Goal: Information Seeking & Learning: Learn about a topic

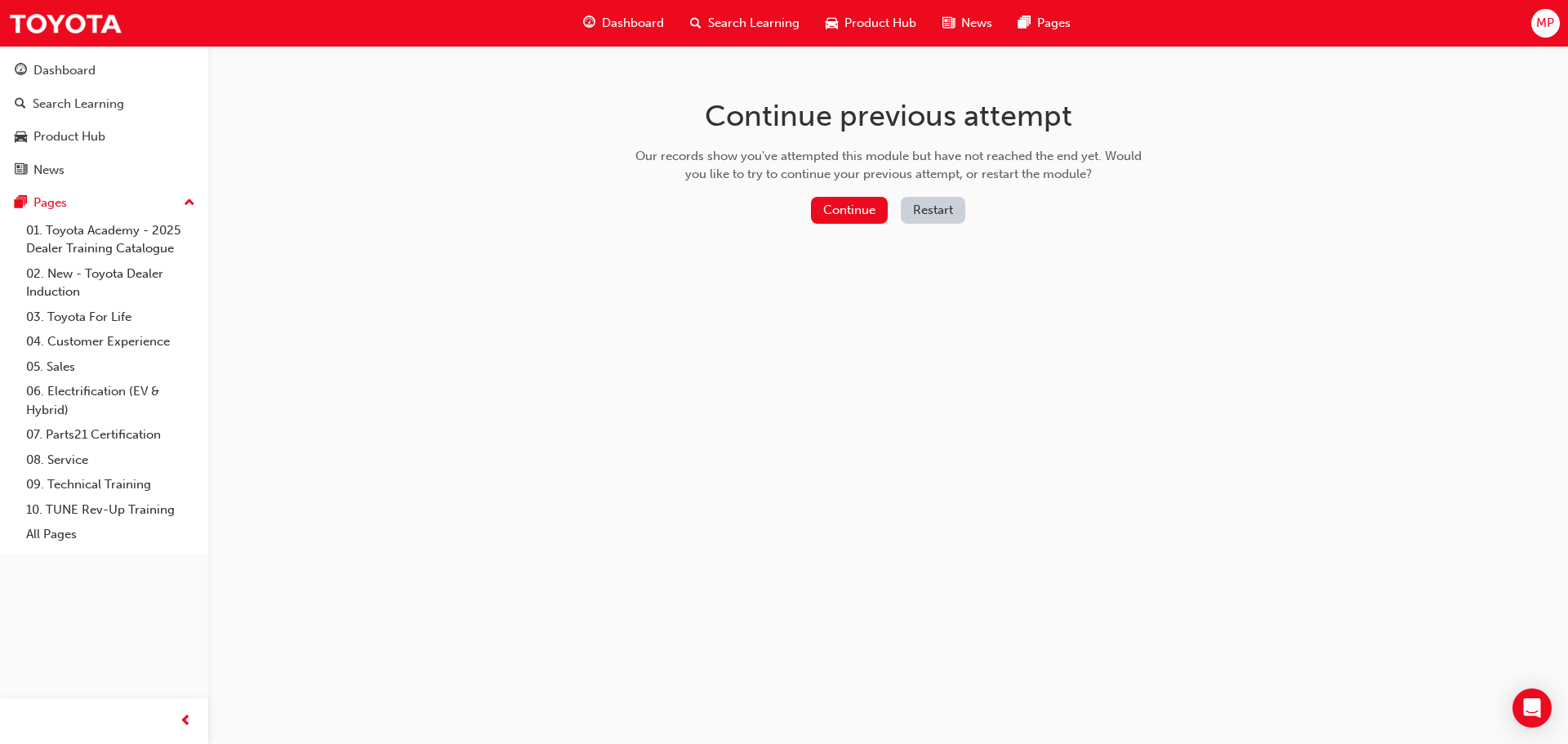
click at [834, 208] on button "Continue" at bounding box center [849, 210] width 77 height 27
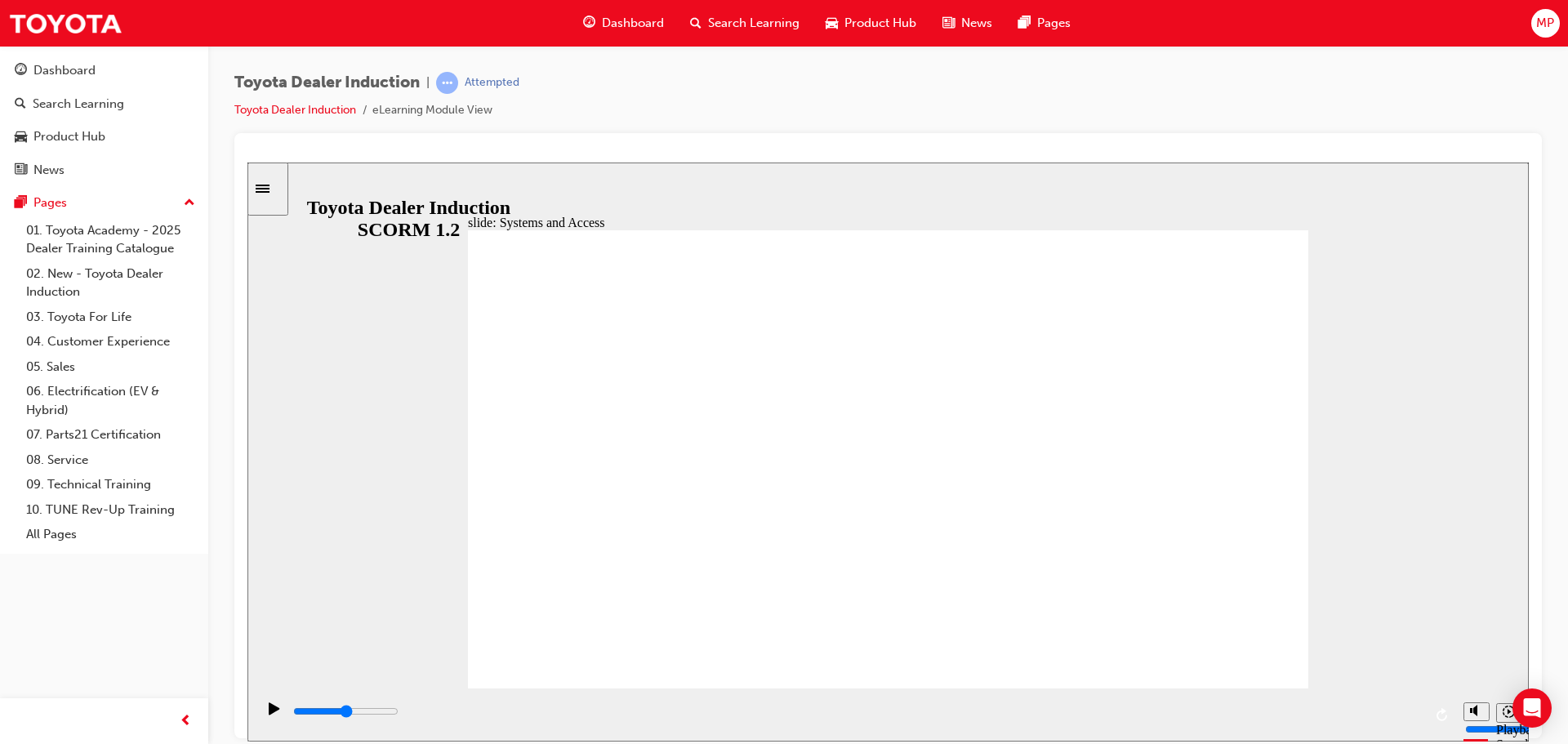
click at [280, 182] on icon "Sidebar Toggle" at bounding box center [268, 187] width 24 height 10
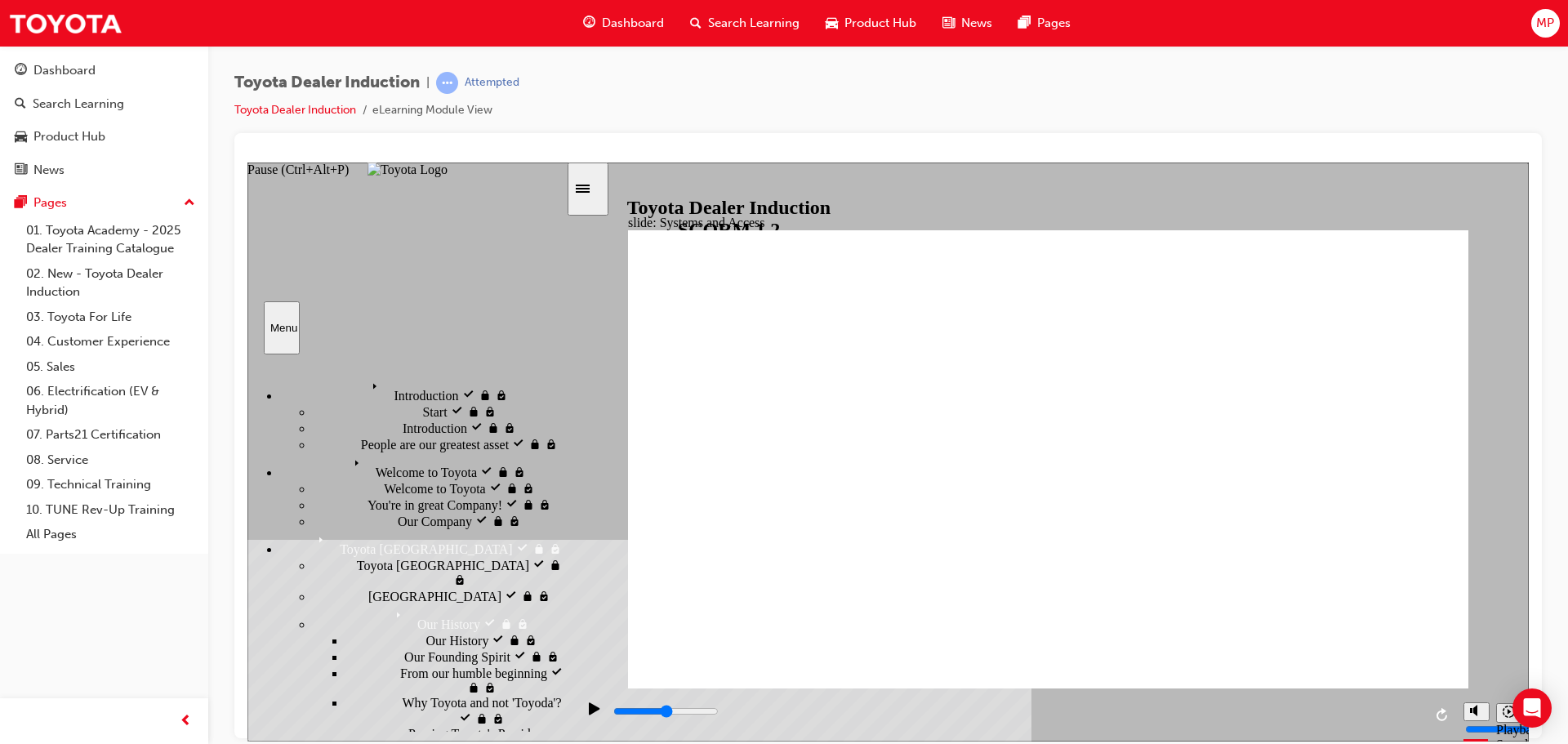
click at [590, 714] on icon "Pause (Ctrl+Alt+P)" at bounding box center [594, 707] width 10 height 12
click at [592, 714] on icon "Pause (Ctrl+Alt+P)" at bounding box center [594, 707] width 10 height 12
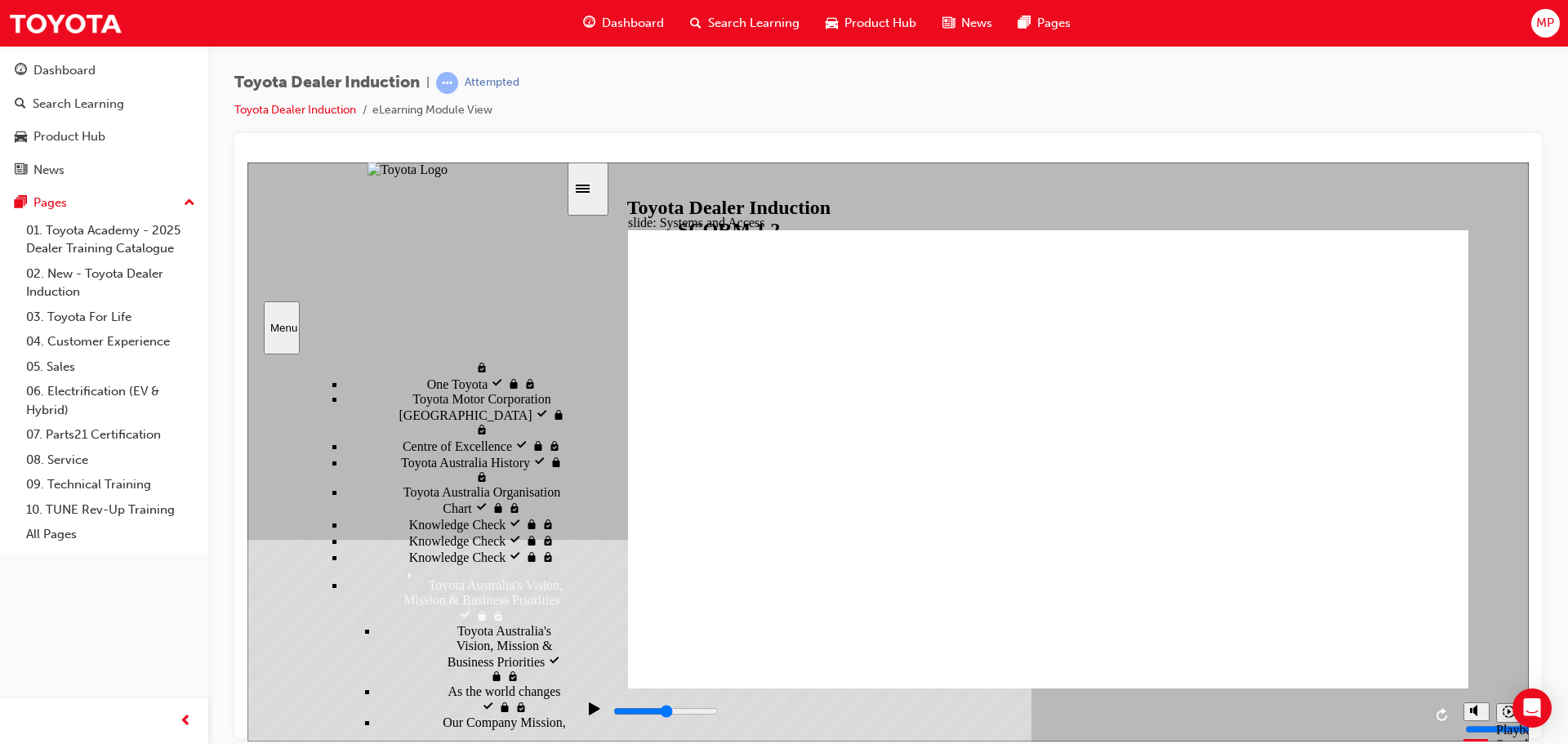
scroll to position [817, 0]
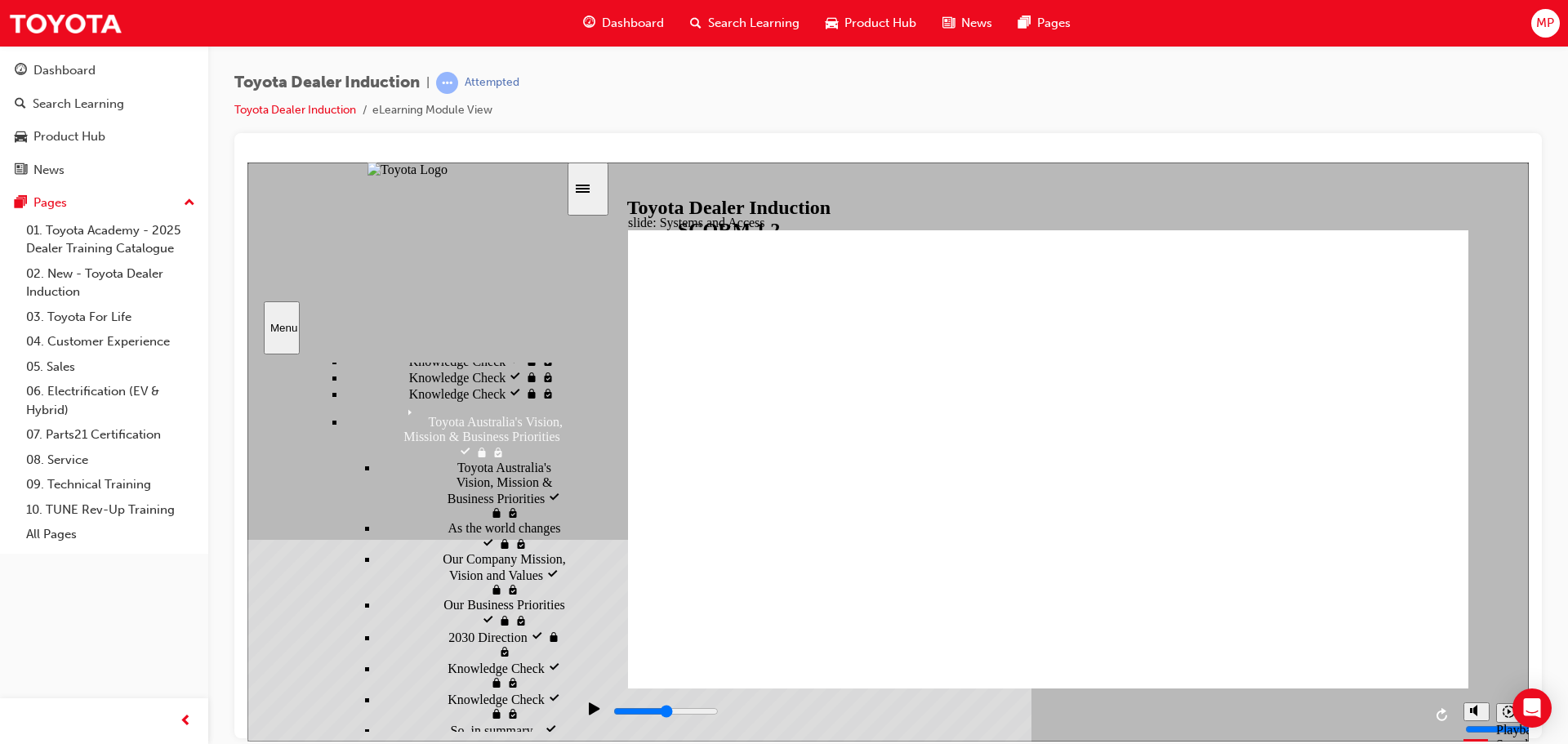
click at [1450, 715] on button "Replay (Ctrl+Alt+R)" at bounding box center [1443, 714] width 24 height 24
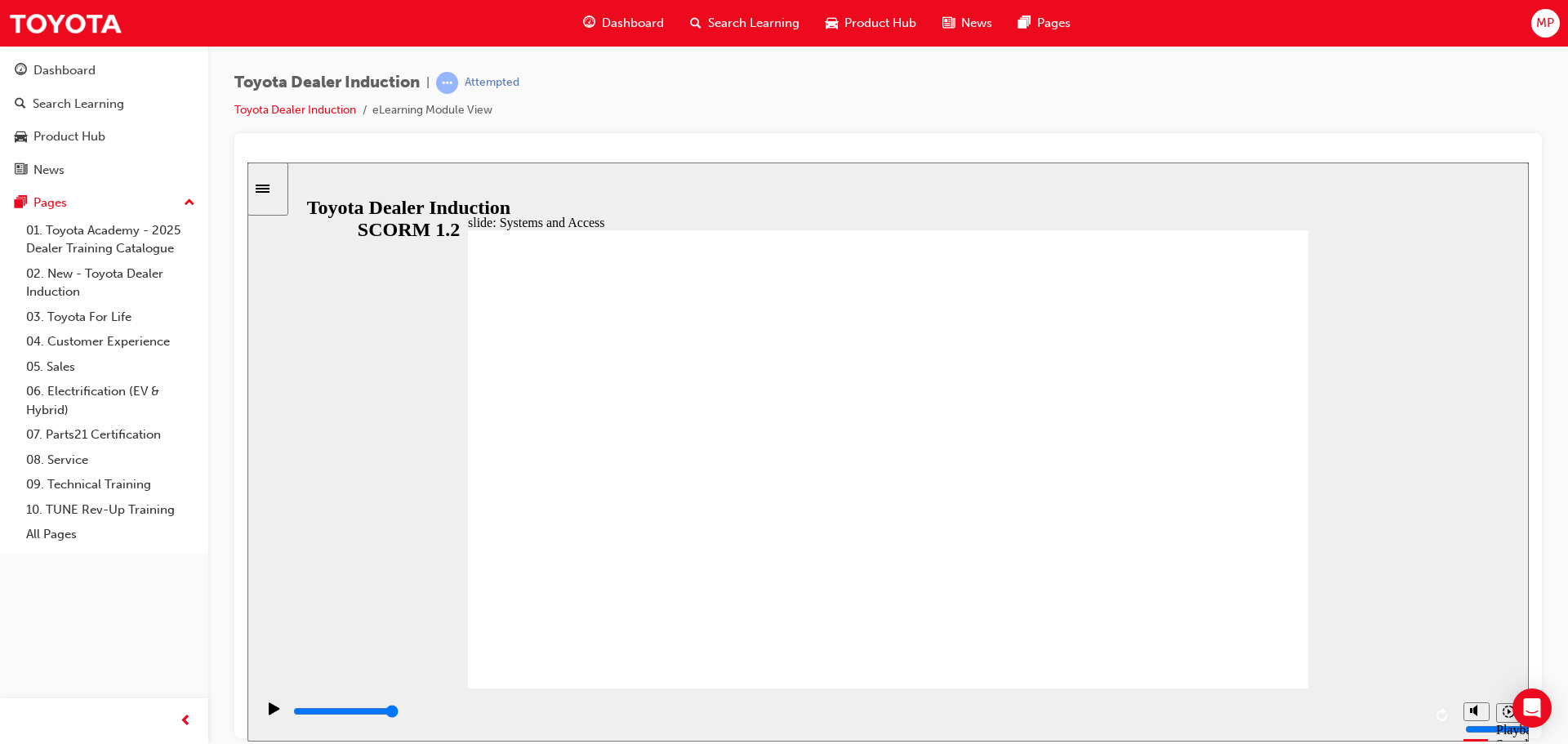
drag, startPoint x: 1288, startPoint y: 232, endPoint x: 1270, endPoint y: 278, distance: 49.4
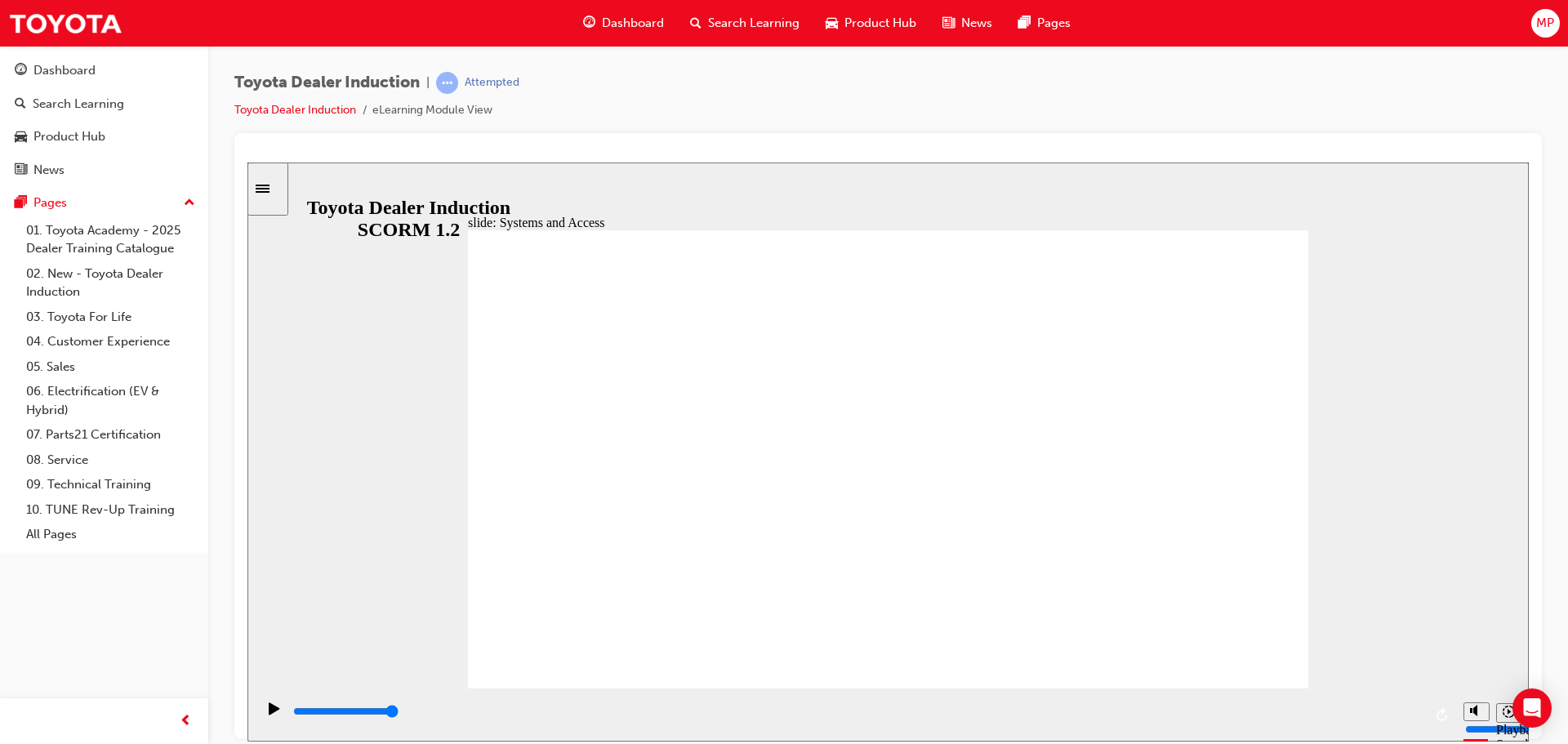
drag, startPoint x: 1209, startPoint y: 634, endPoint x: 1216, endPoint y: 645, distance: 13.0
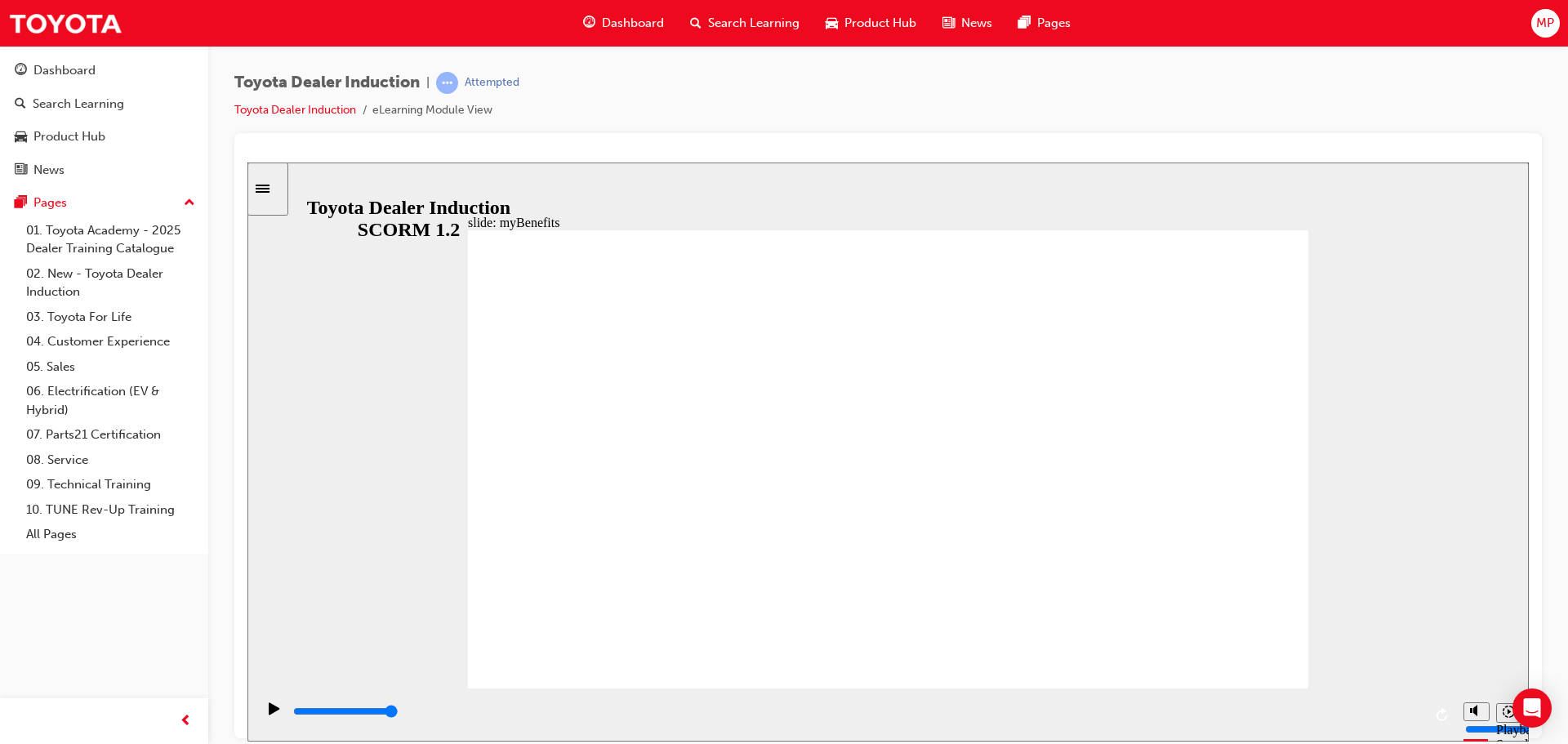
drag, startPoint x: 993, startPoint y: 392, endPoint x: 946, endPoint y: 394, distance: 47.0
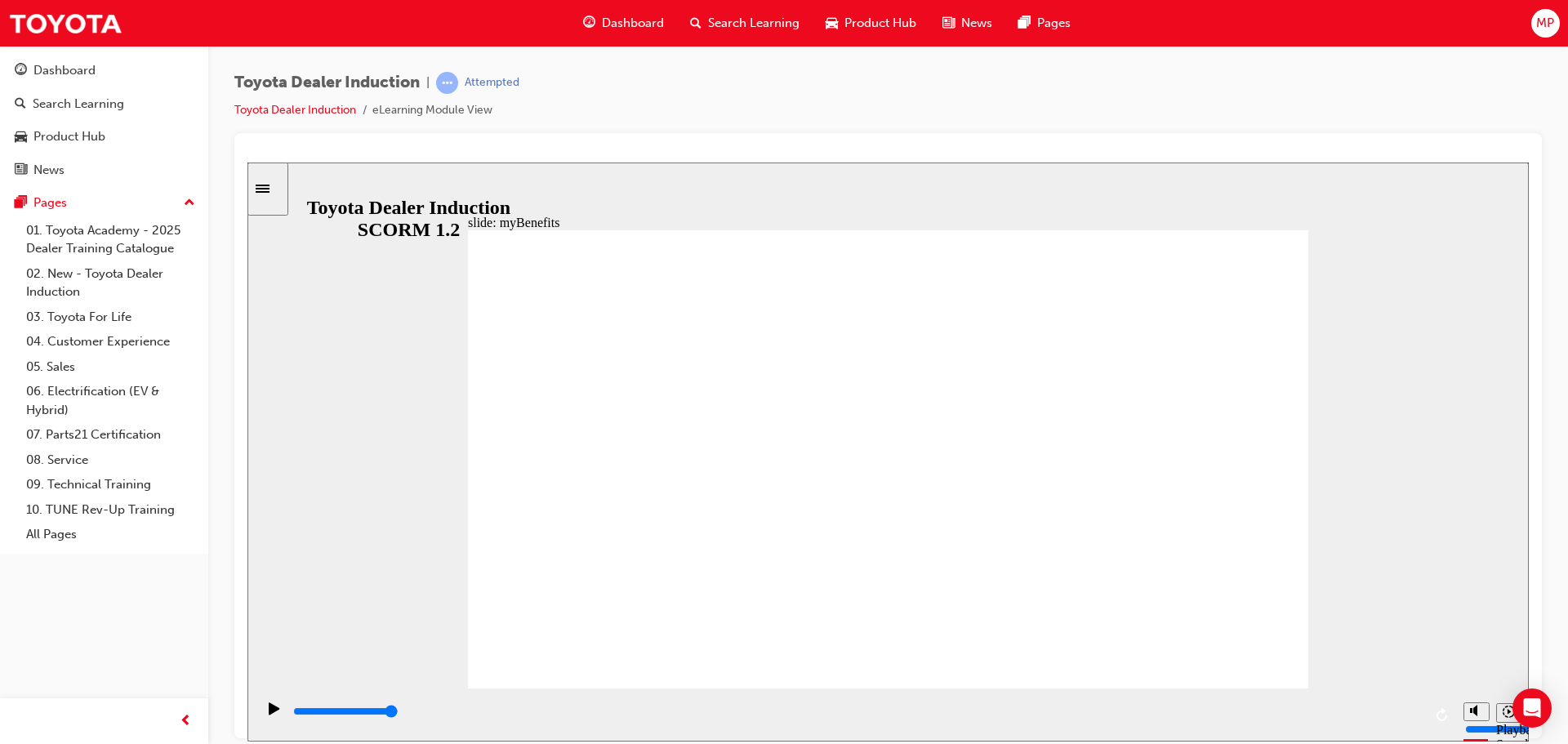
drag, startPoint x: 716, startPoint y: 375, endPoint x: 695, endPoint y: 380, distance: 21.6
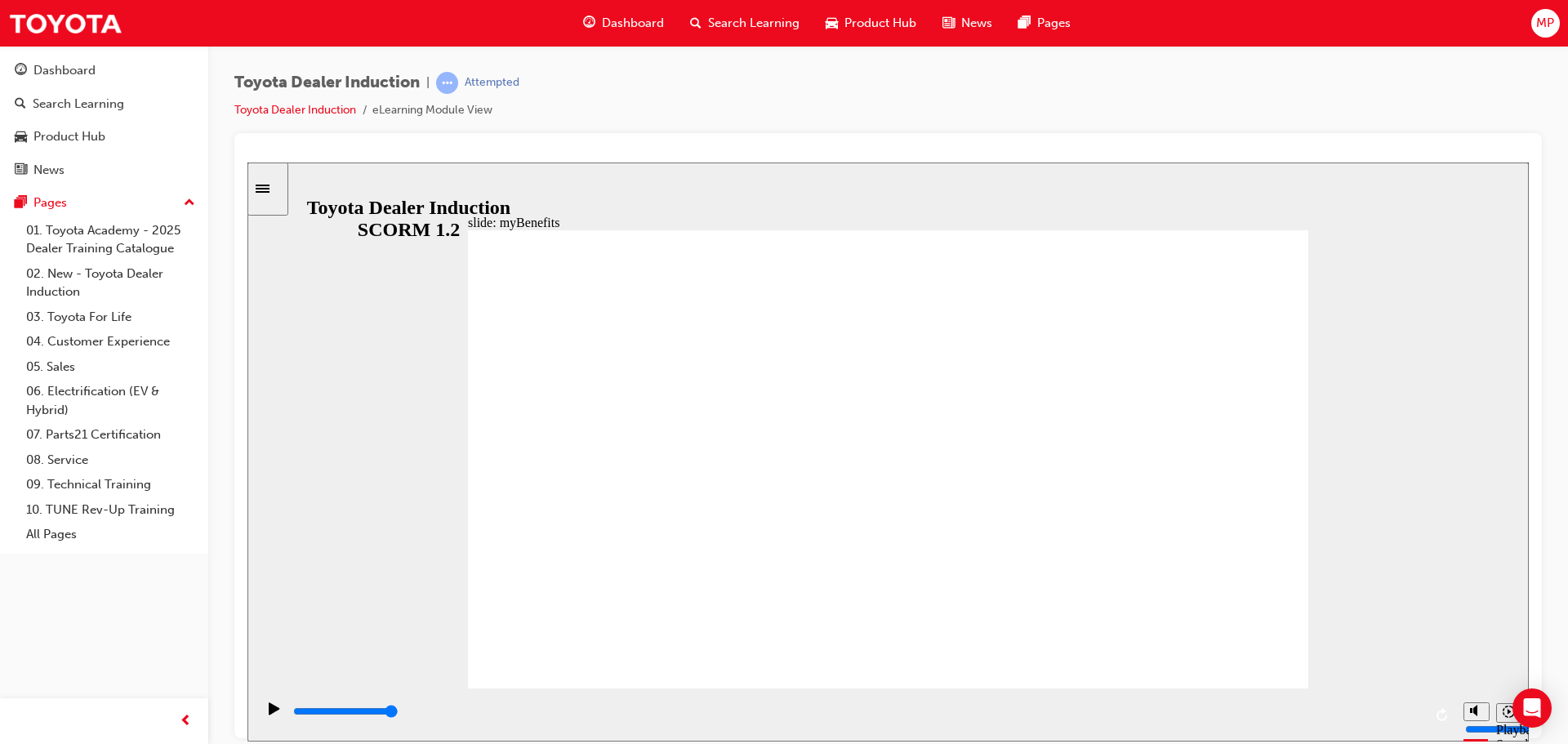
type input "4400"
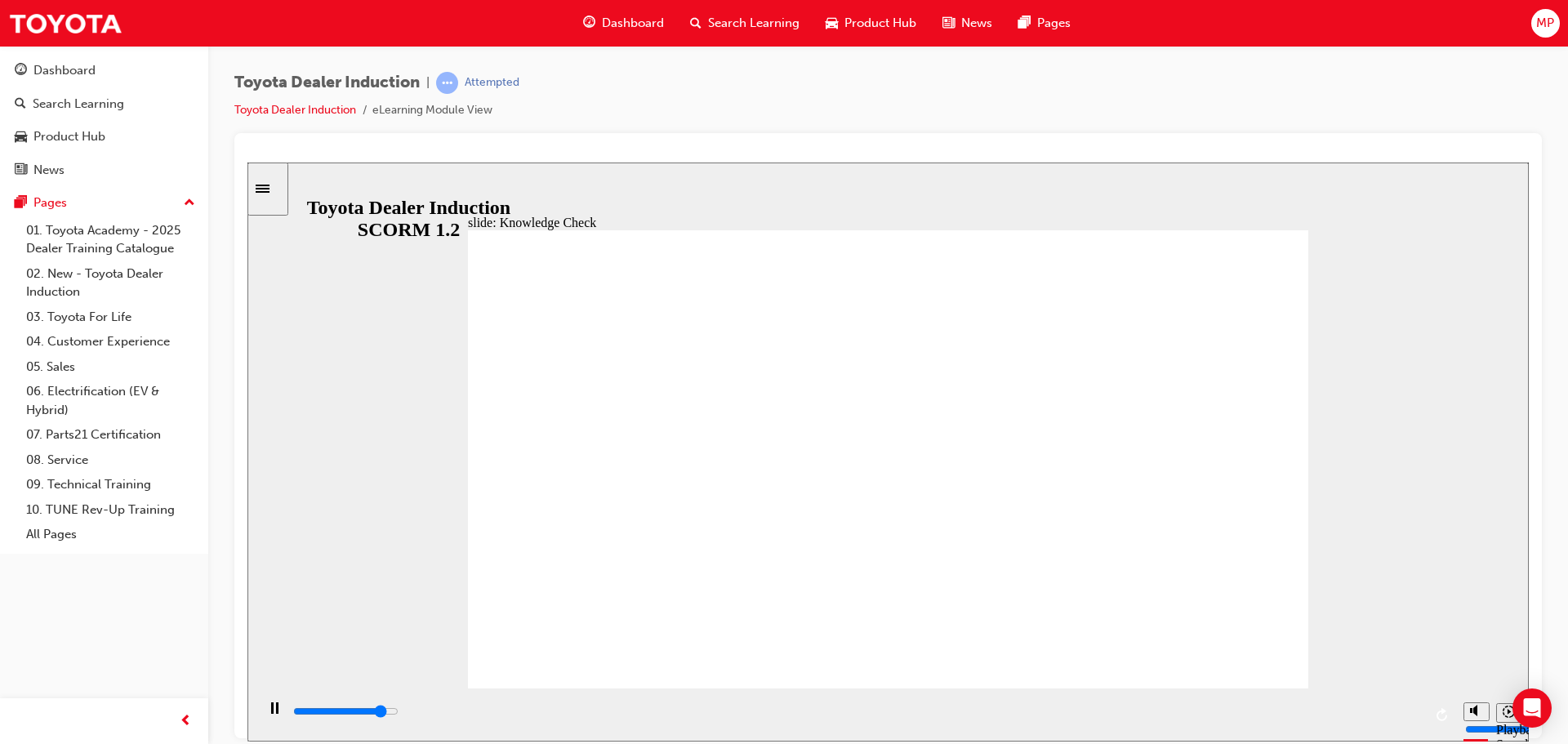
type input "t"
type input "4700"
type input "to"
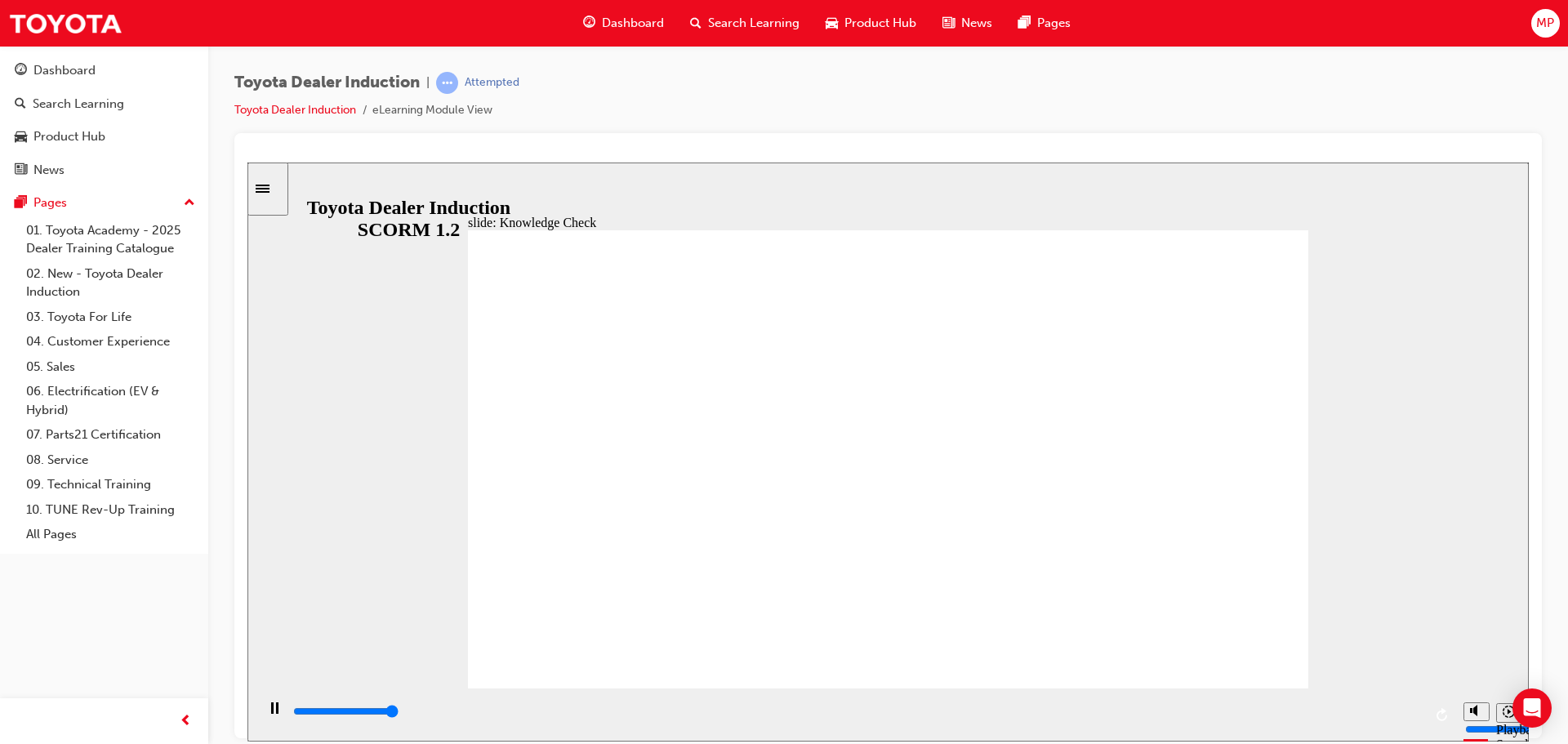
type input "5000"
type input "toy"
type input "5000"
type input "toyo"
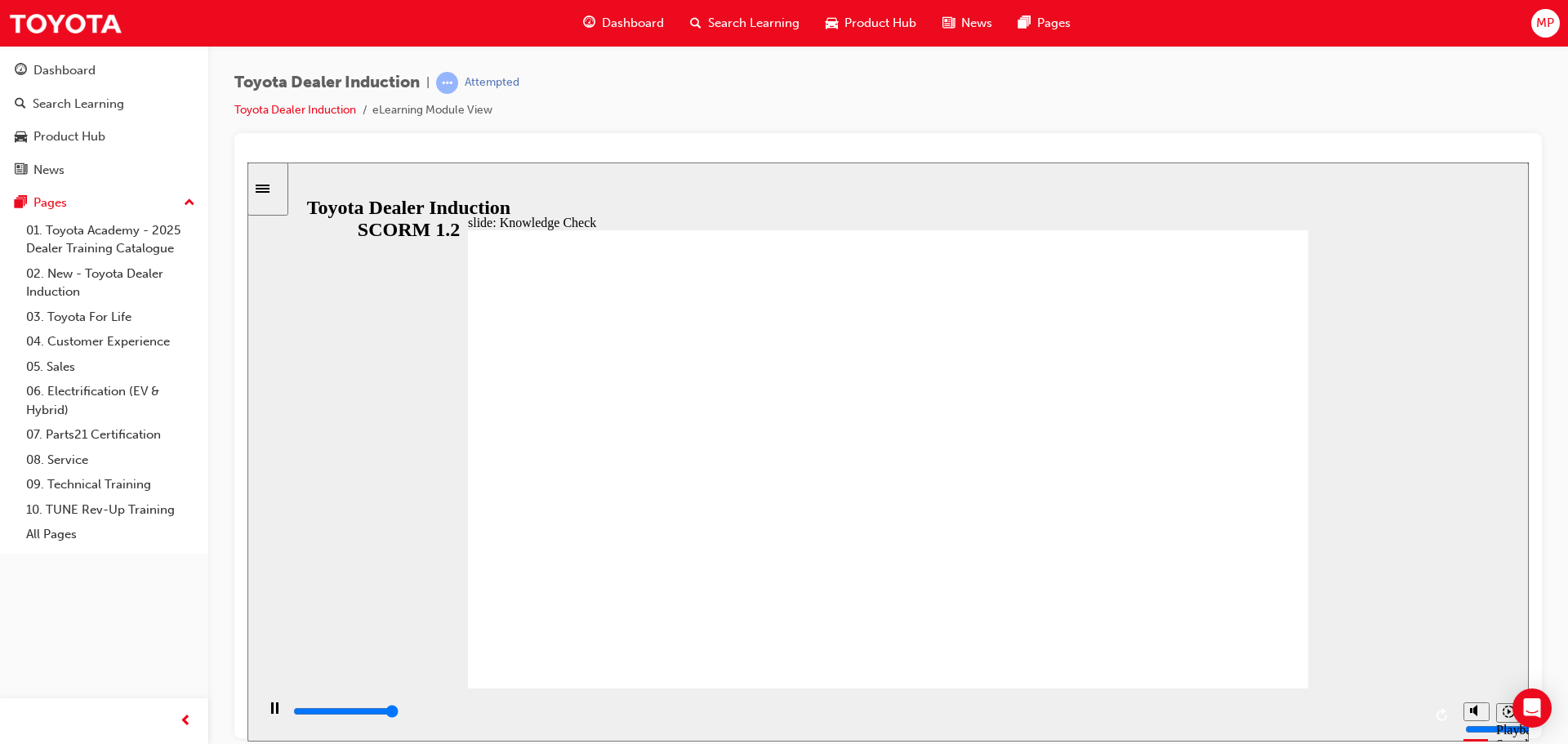
type input "toyo"
type input "toyot"
type input "toyota"
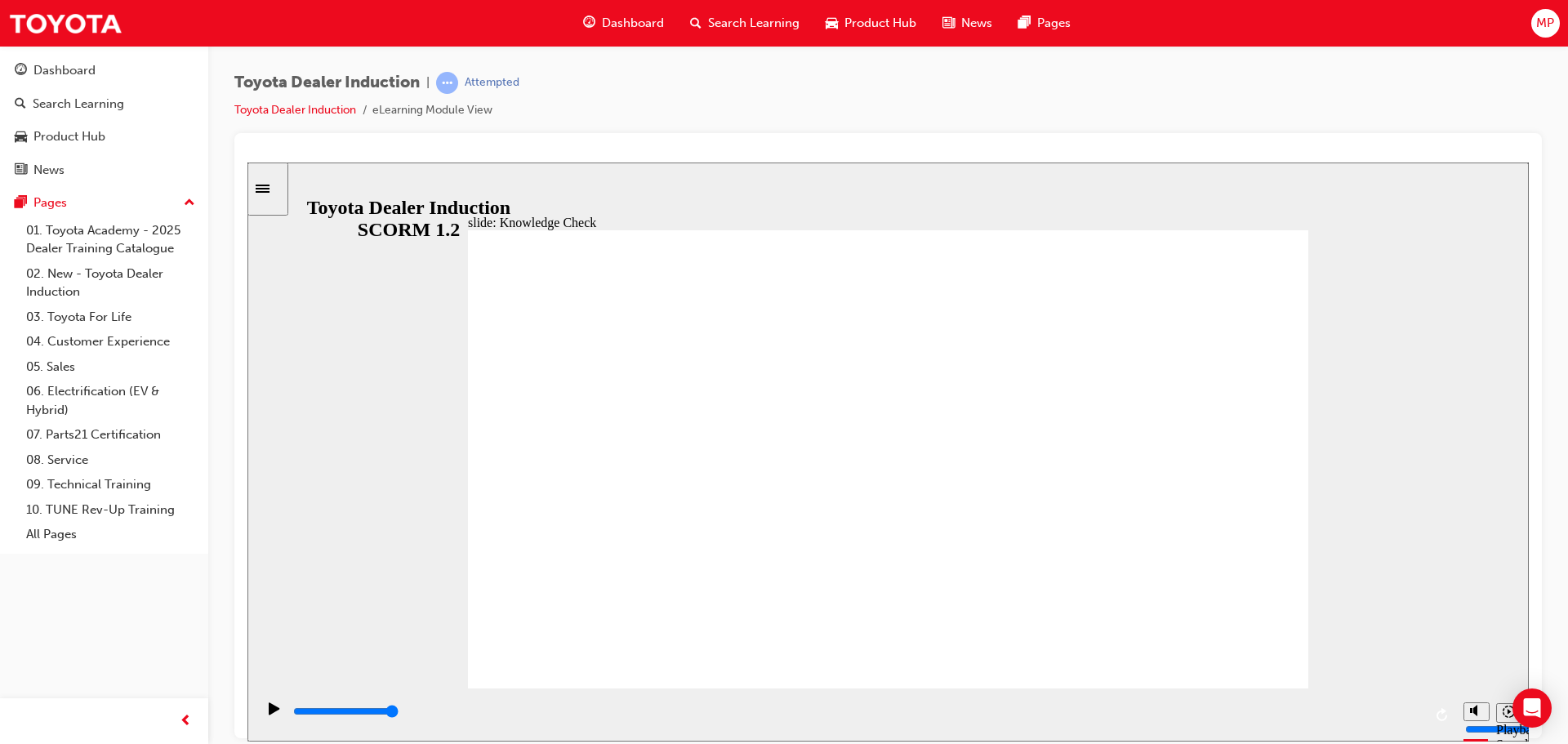
type input "toyota"
type input "toyota e"
type input "toyota en"
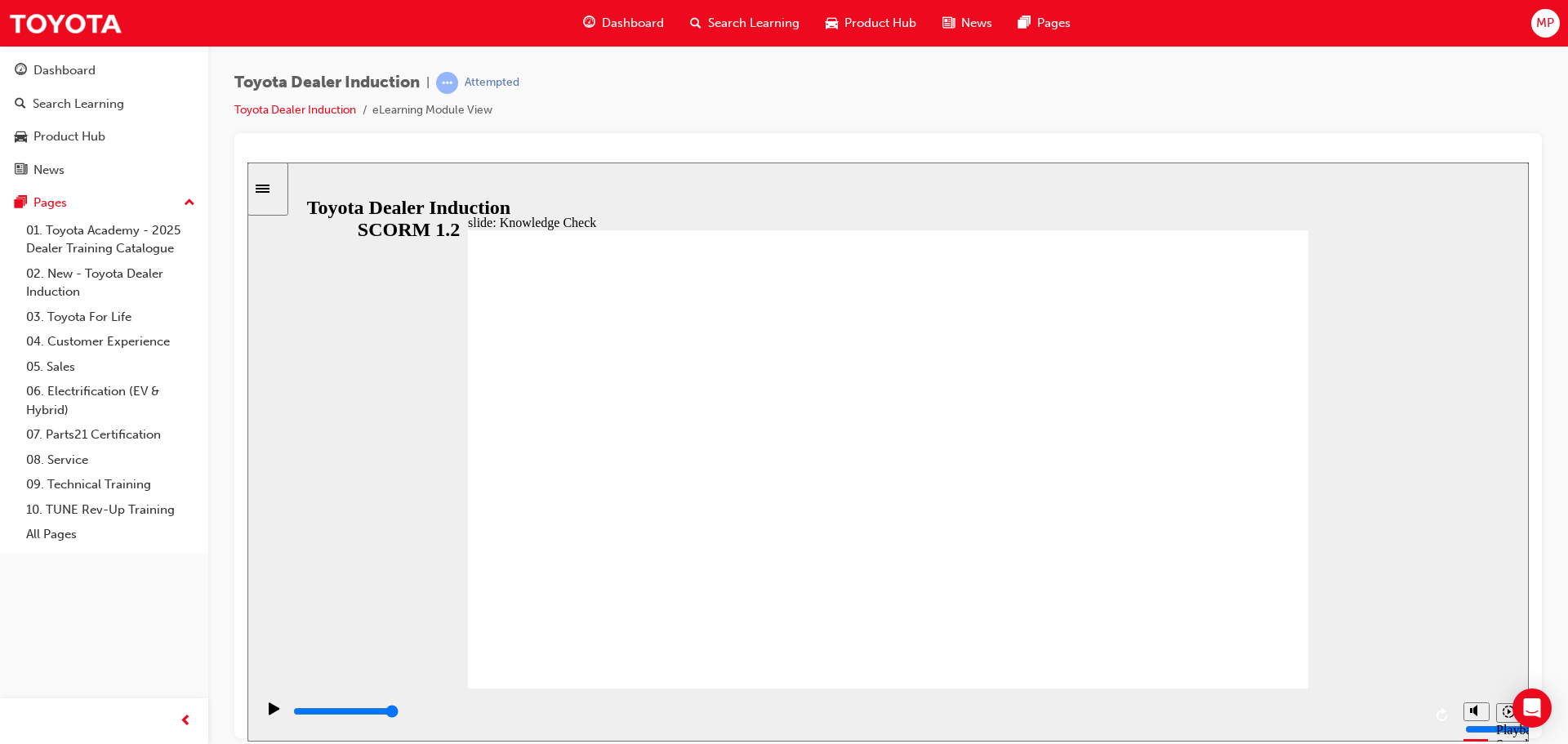
type input "toyota en"
type input "toyota eng"
type input "toyota enga"
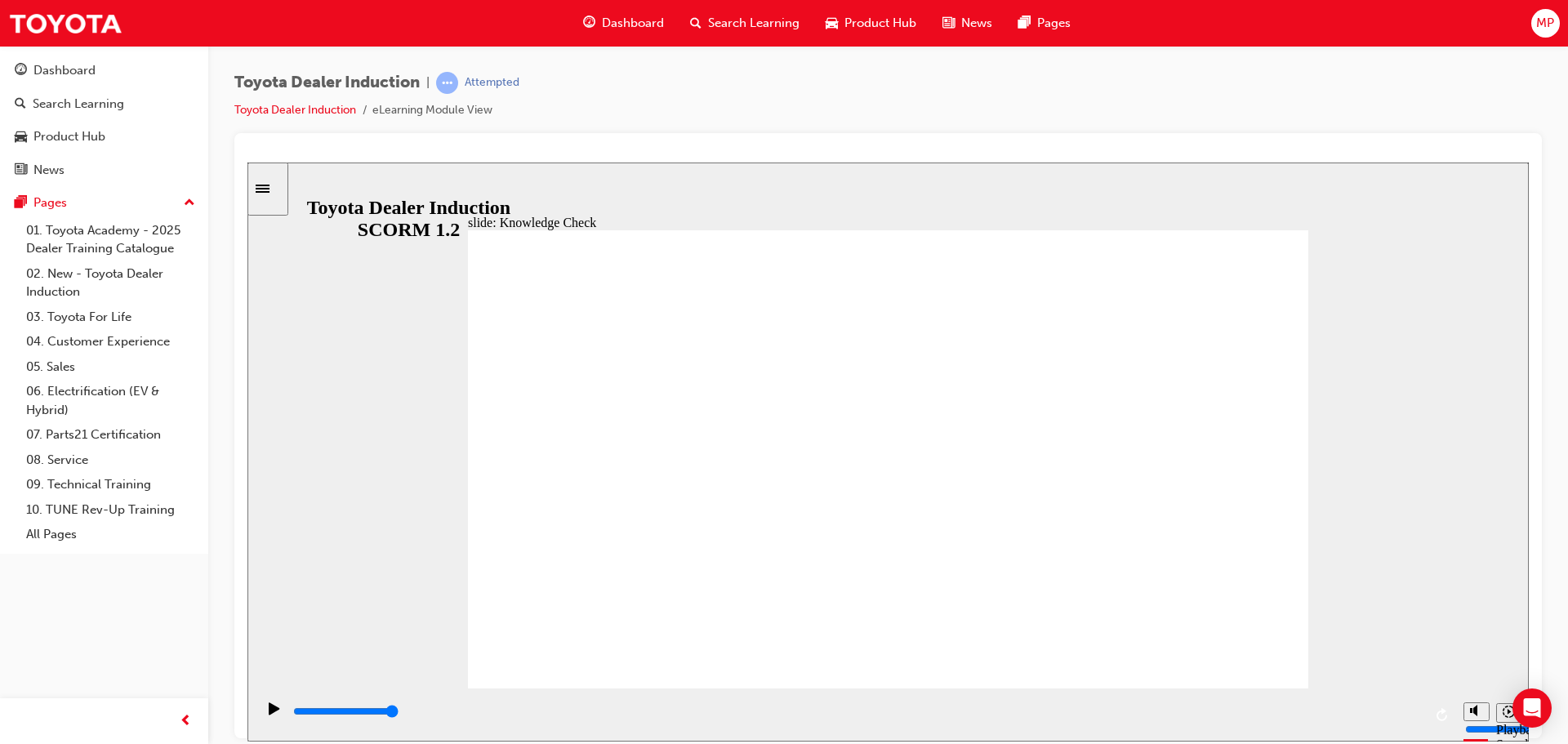
type input "toyota engag"
type input "toyota engage"
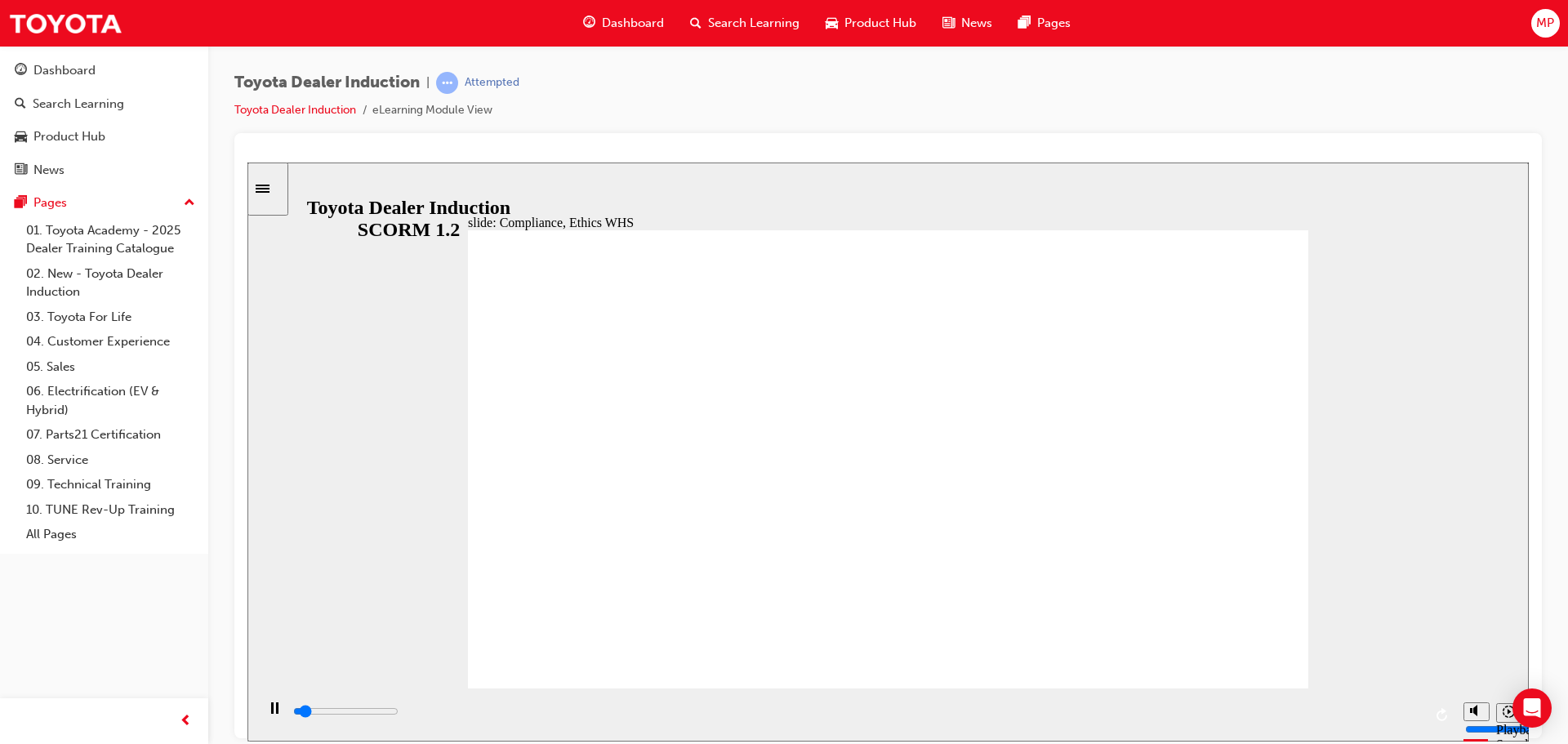
click at [271, 182] on div "Sidebar Toggle" at bounding box center [268, 188] width 28 height 12
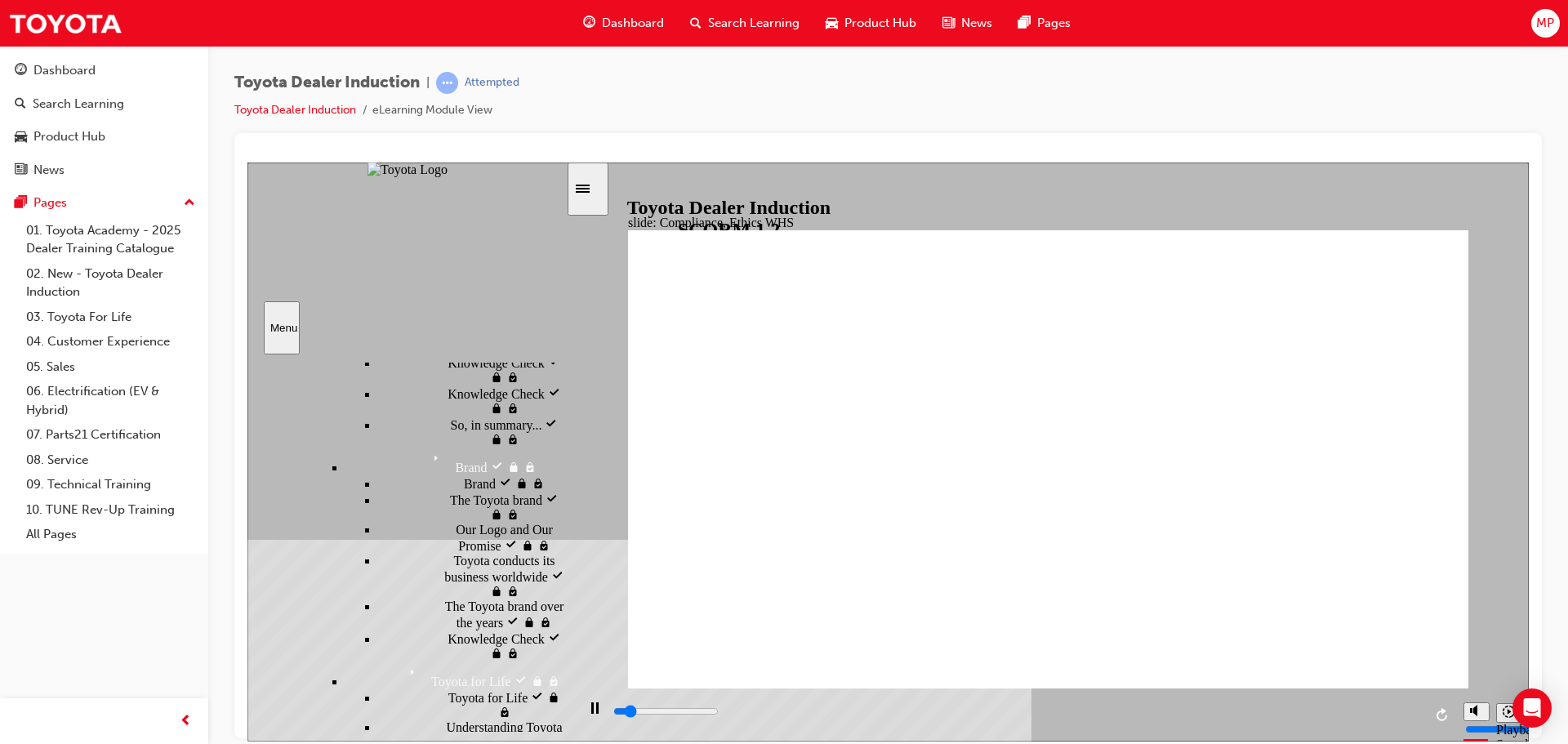
scroll to position [1175, 0]
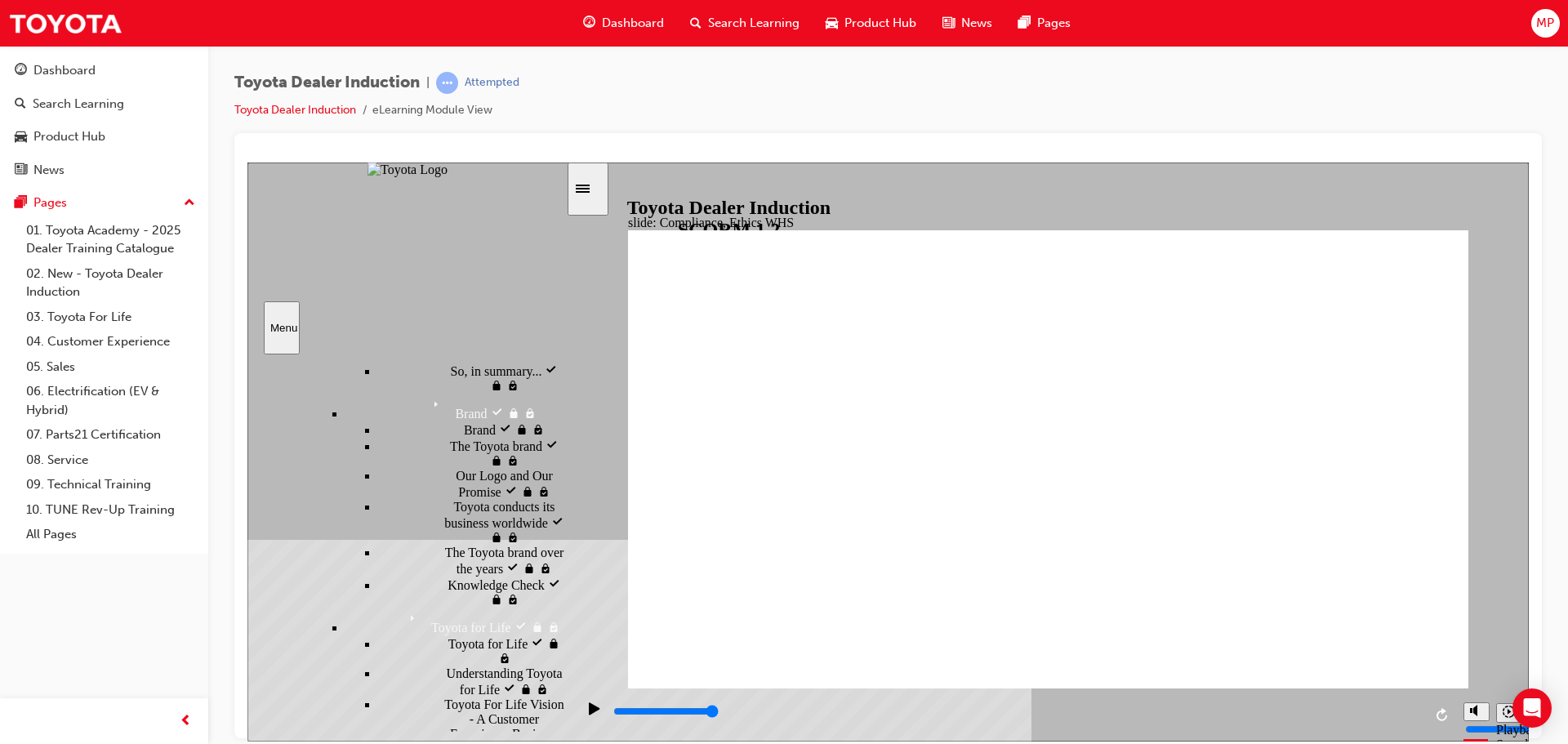
type input "8400"
checkbox input "true"
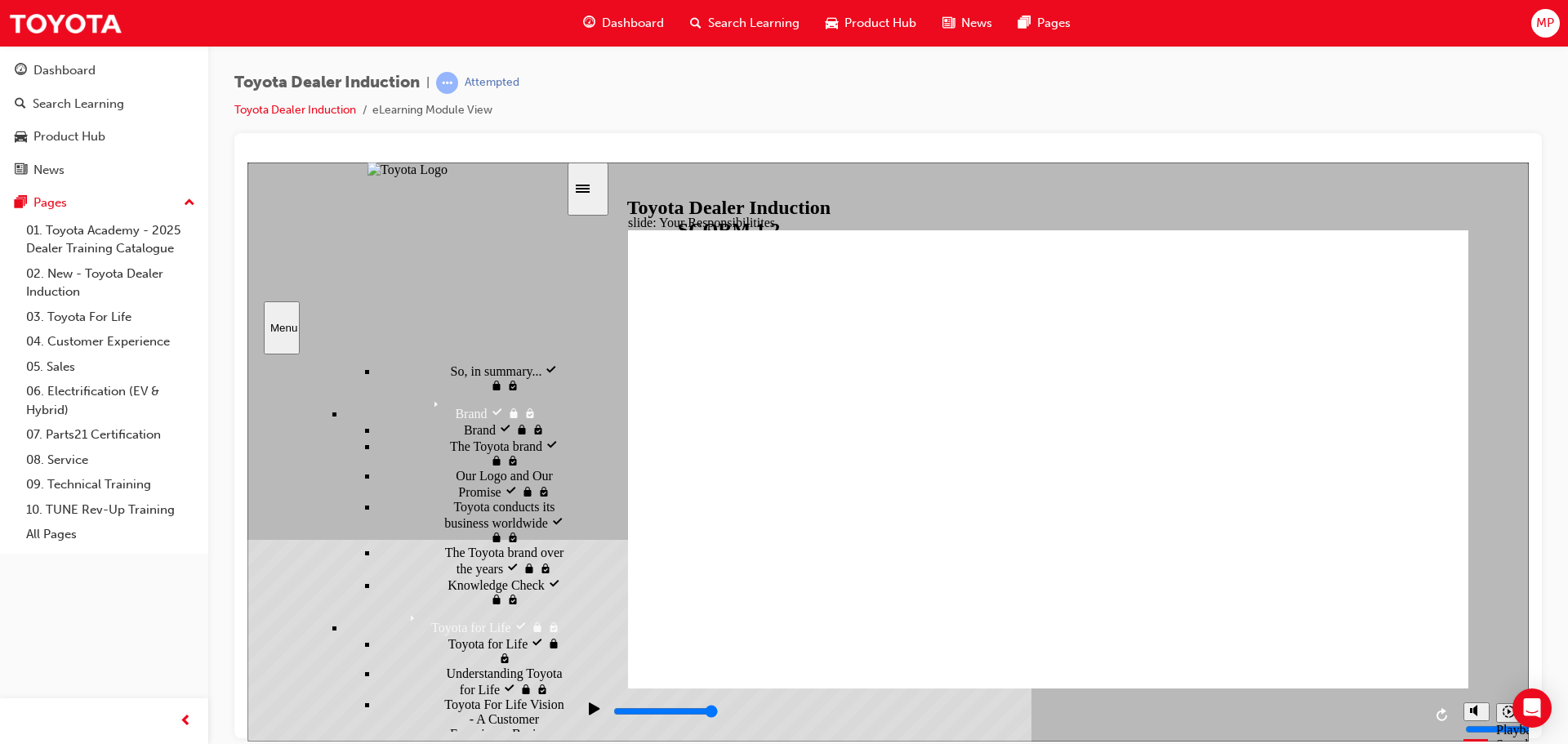
checkbox input "true"
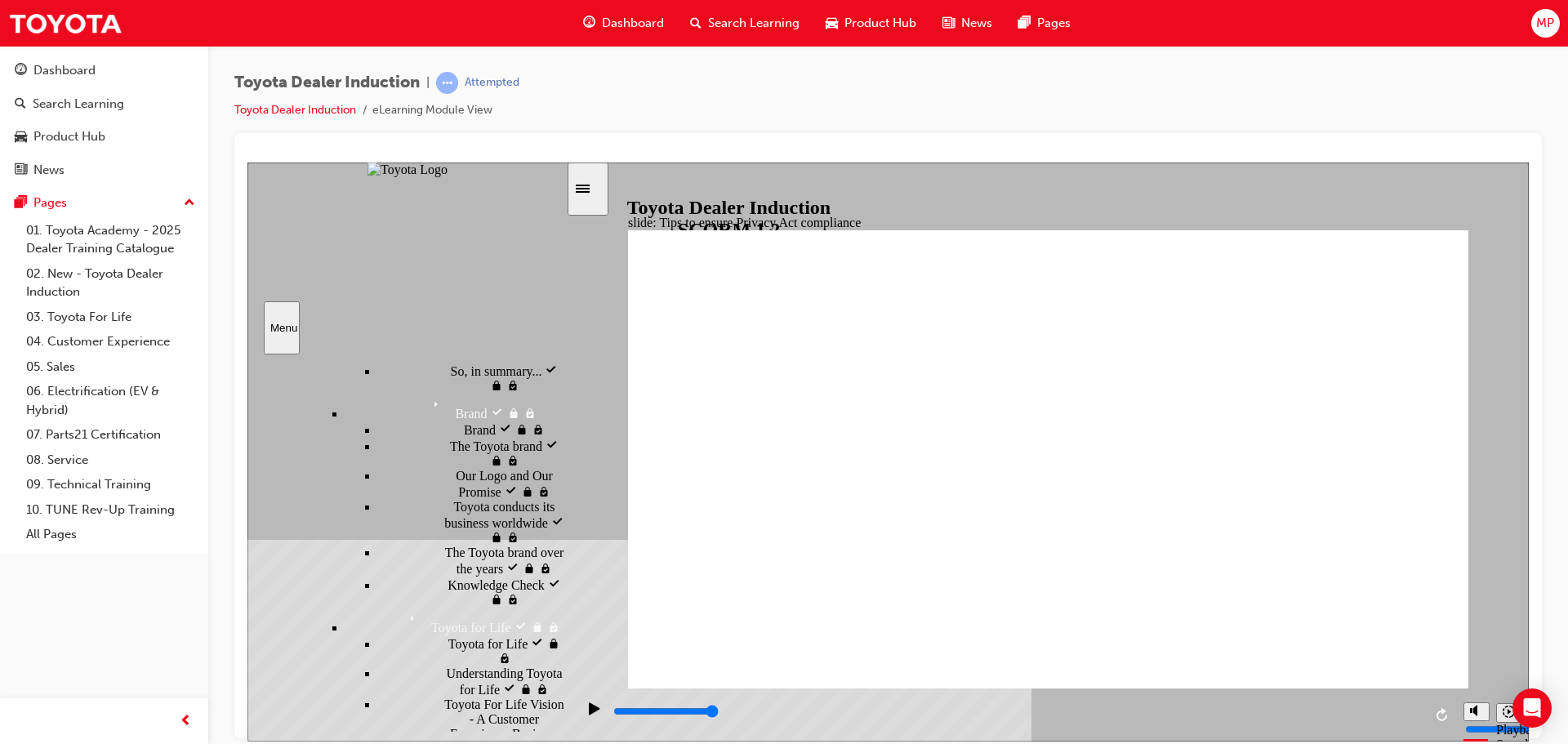
drag, startPoint x: 934, startPoint y: 587, endPoint x: 944, endPoint y: 596, distance: 13.5
drag, startPoint x: 1016, startPoint y: 609, endPoint x: 956, endPoint y: 612, distance: 60.1
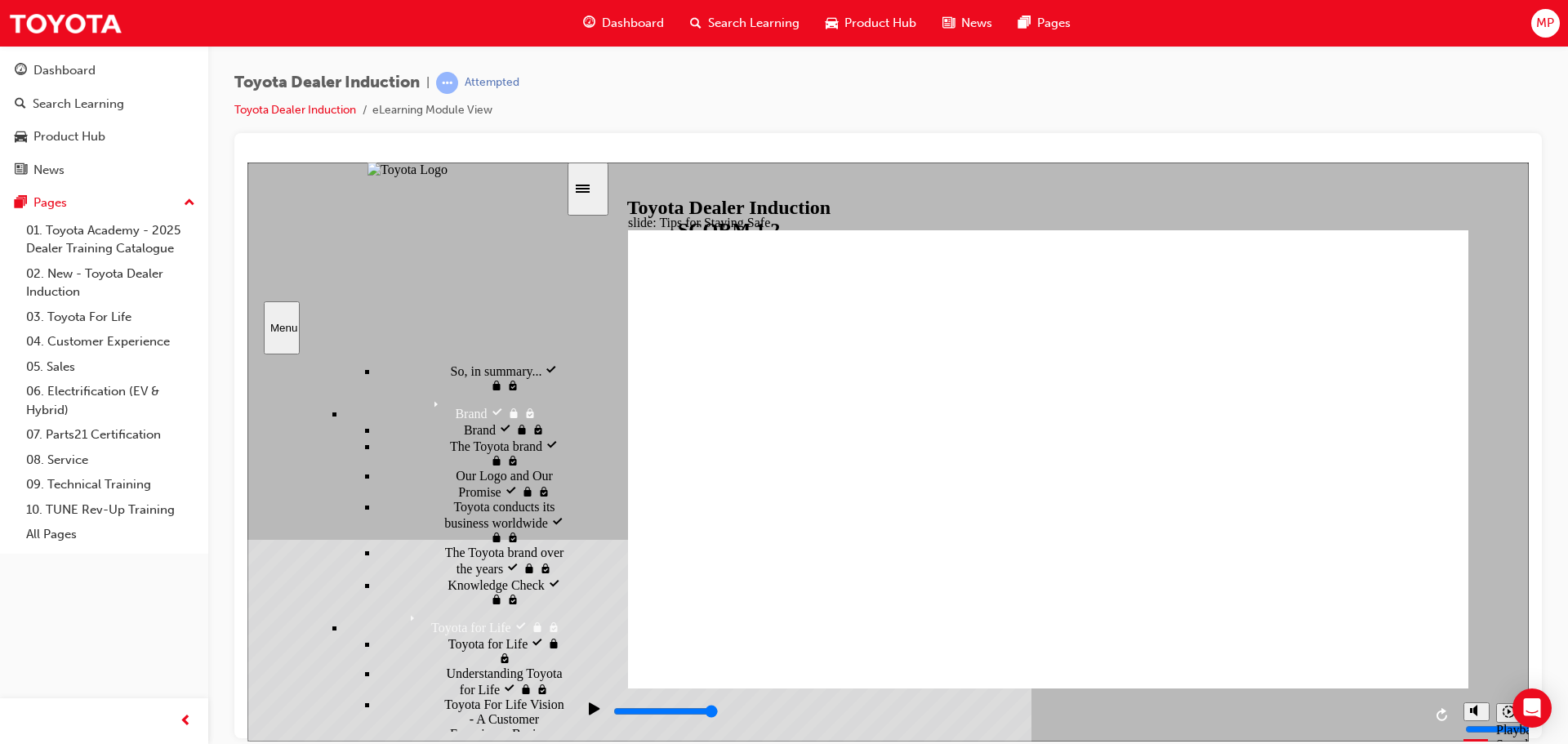
drag, startPoint x: 1163, startPoint y: 604, endPoint x: 1080, endPoint y: 607, distance: 83.1
type input "5000"
checkbox input "true"
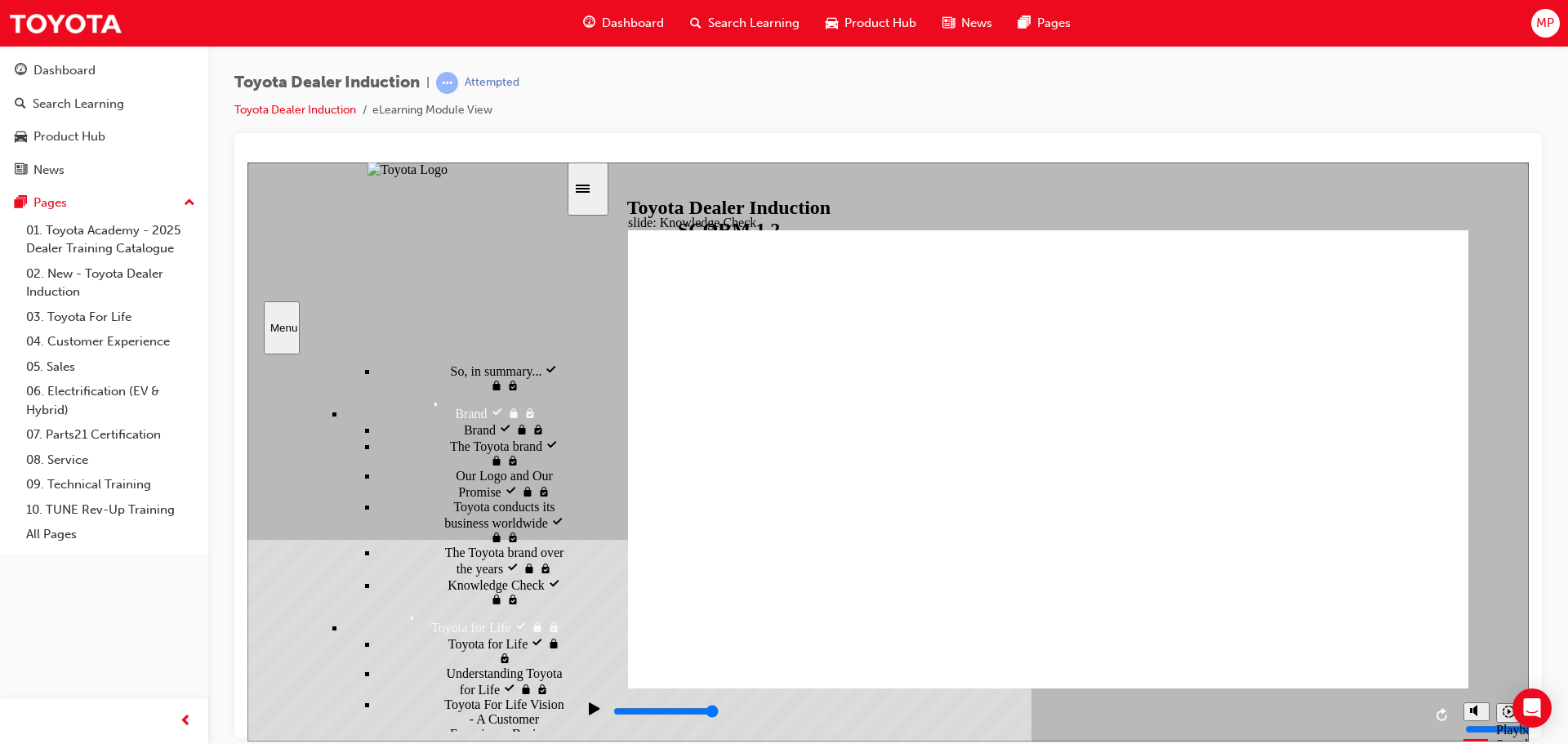
checkbox input "true"
drag, startPoint x: 972, startPoint y: 558, endPoint x: 973, endPoint y: 582, distance: 24.0
checkbox input "true"
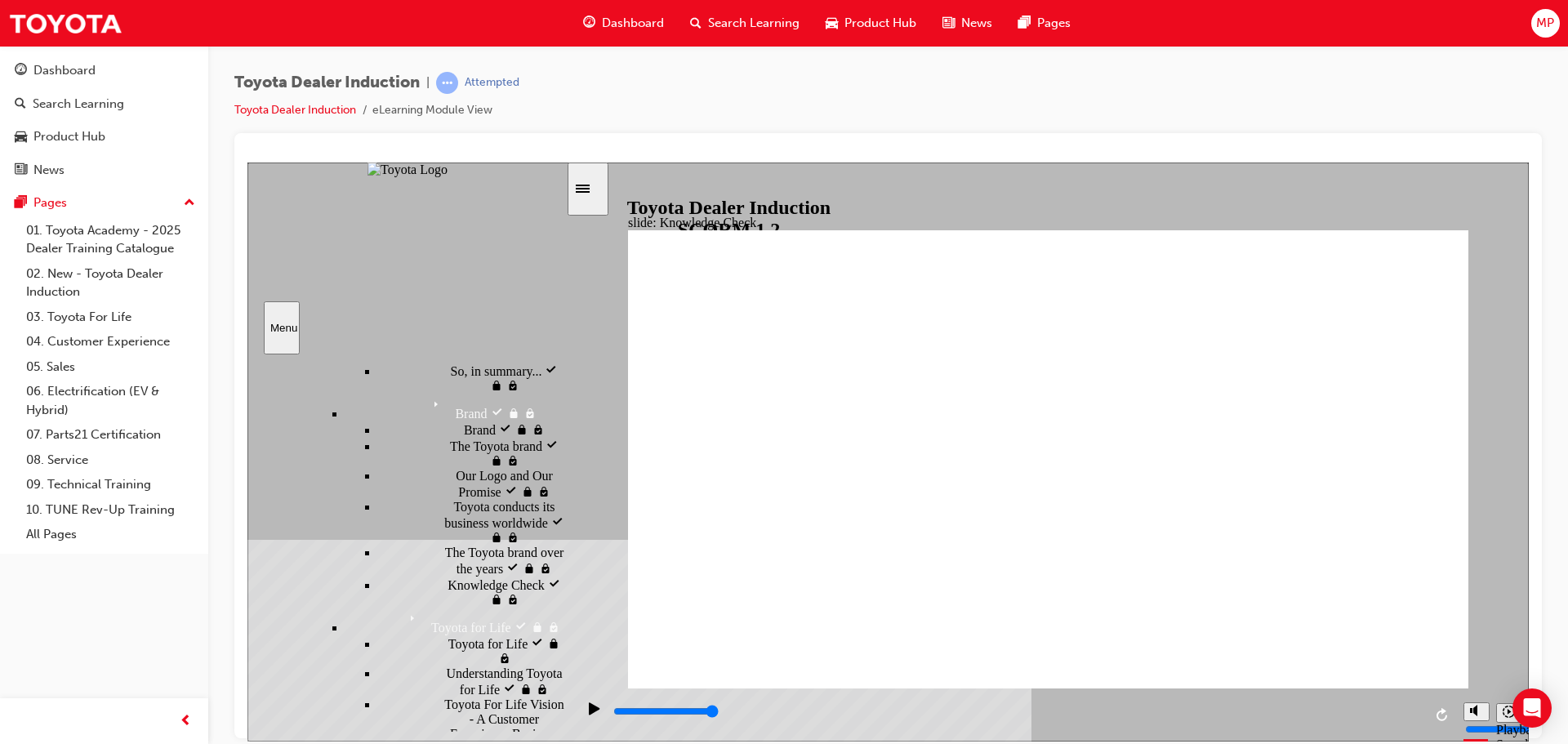
checkbox input "true"
type input "5000"
radio input "true"
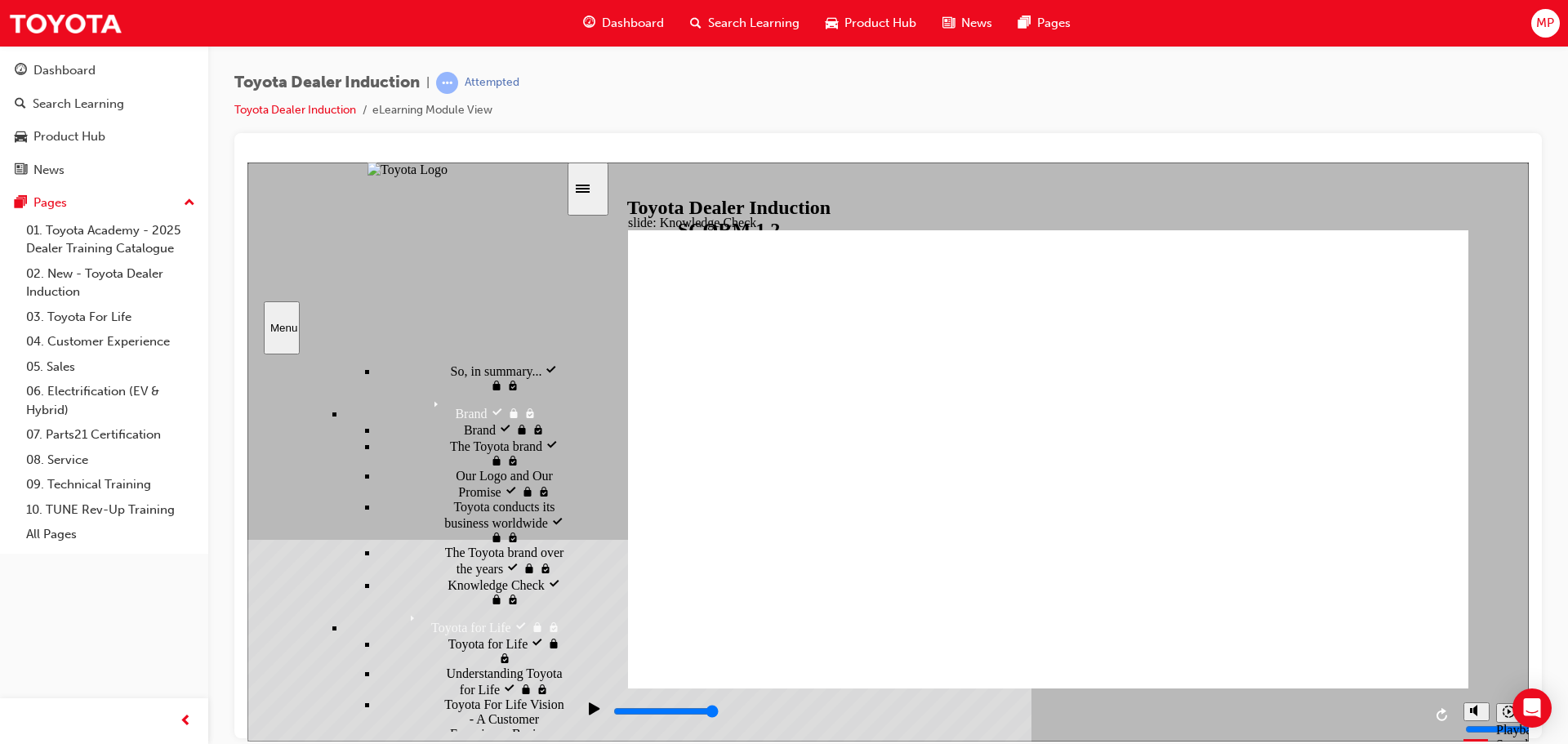
type input "5000"
checkbox input "true"
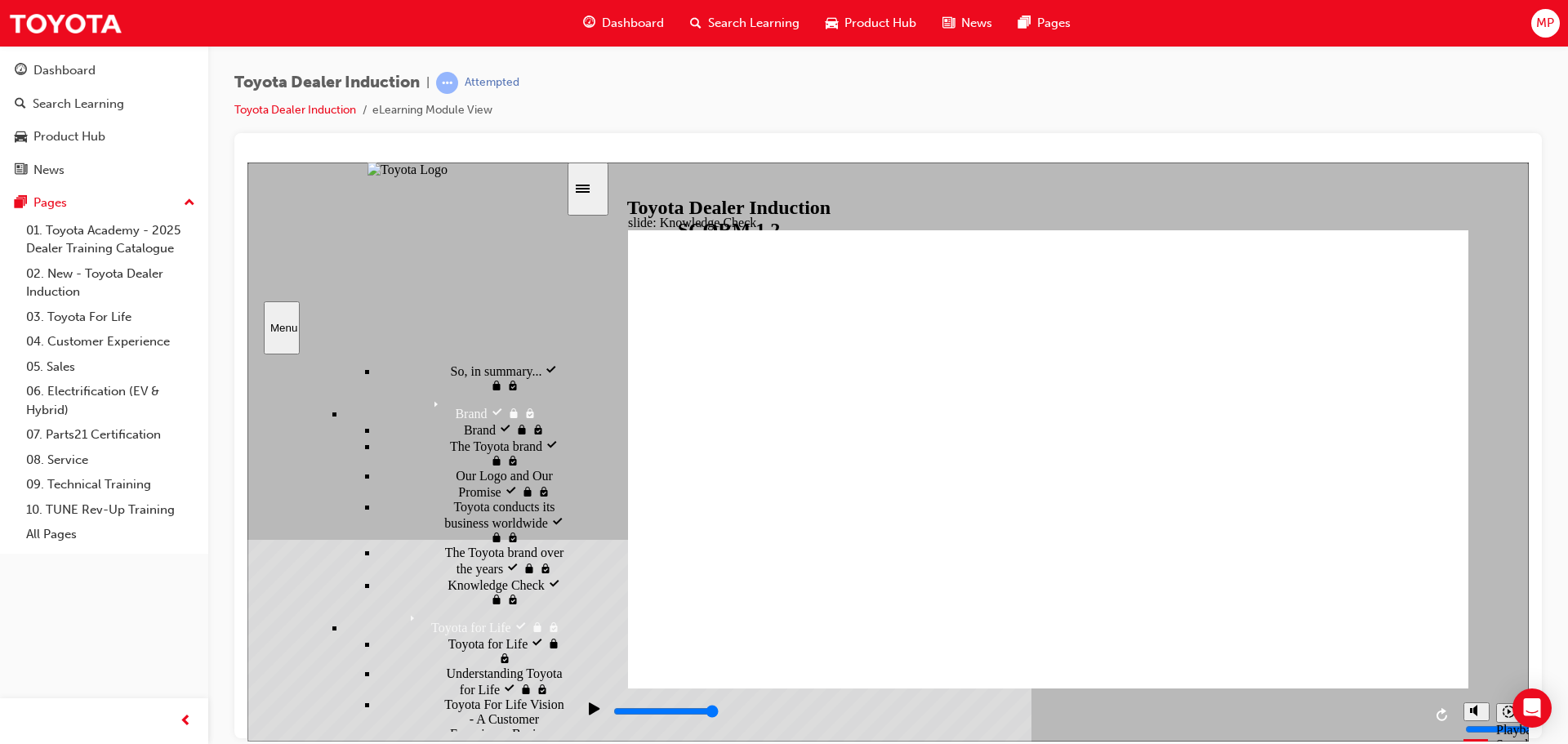
drag, startPoint x: 1028, startPoint y: 581, endPoint x: 1388, endPoint y: 258, distance: 483.7
type input "5000"
checkbox input "true"
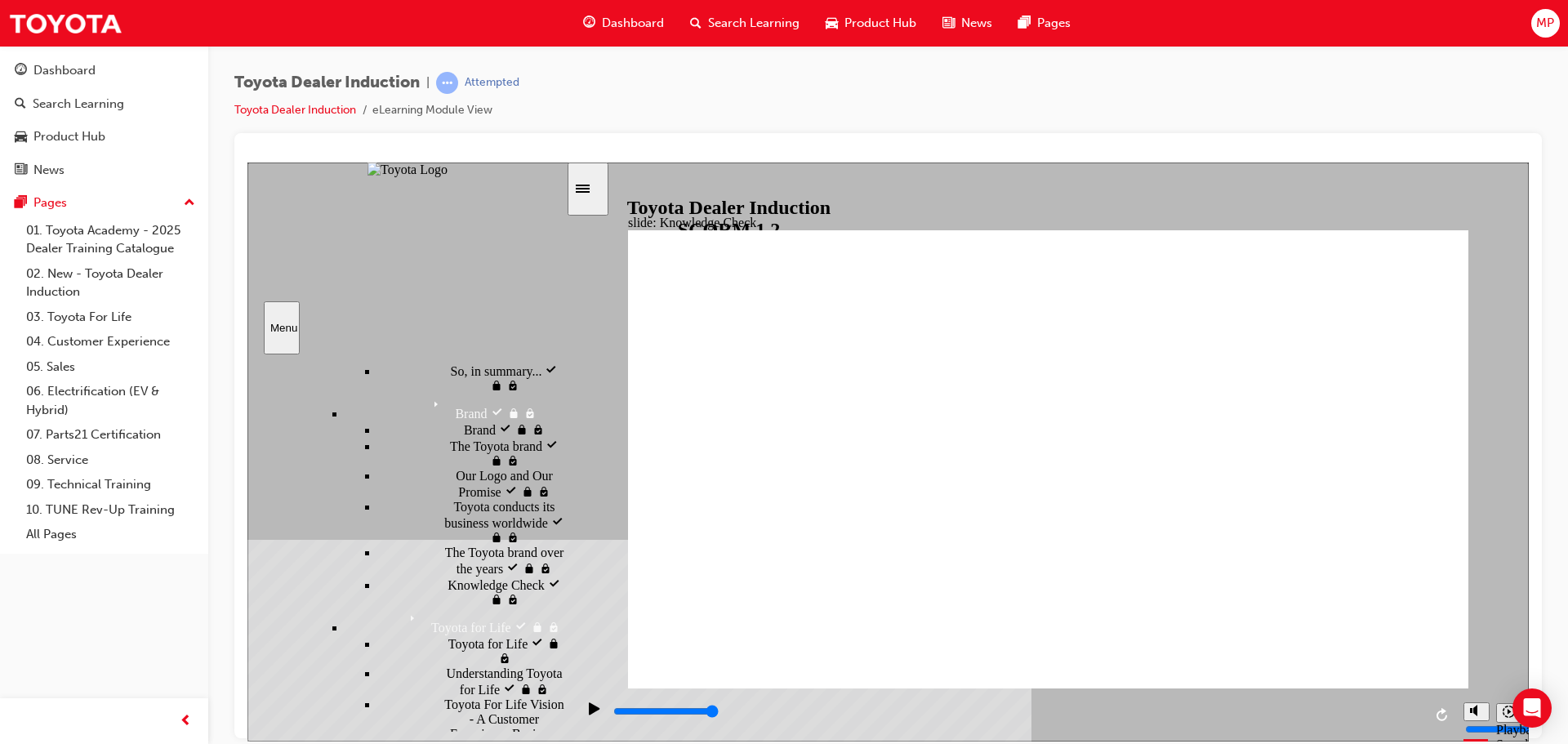
checkbox input "true"
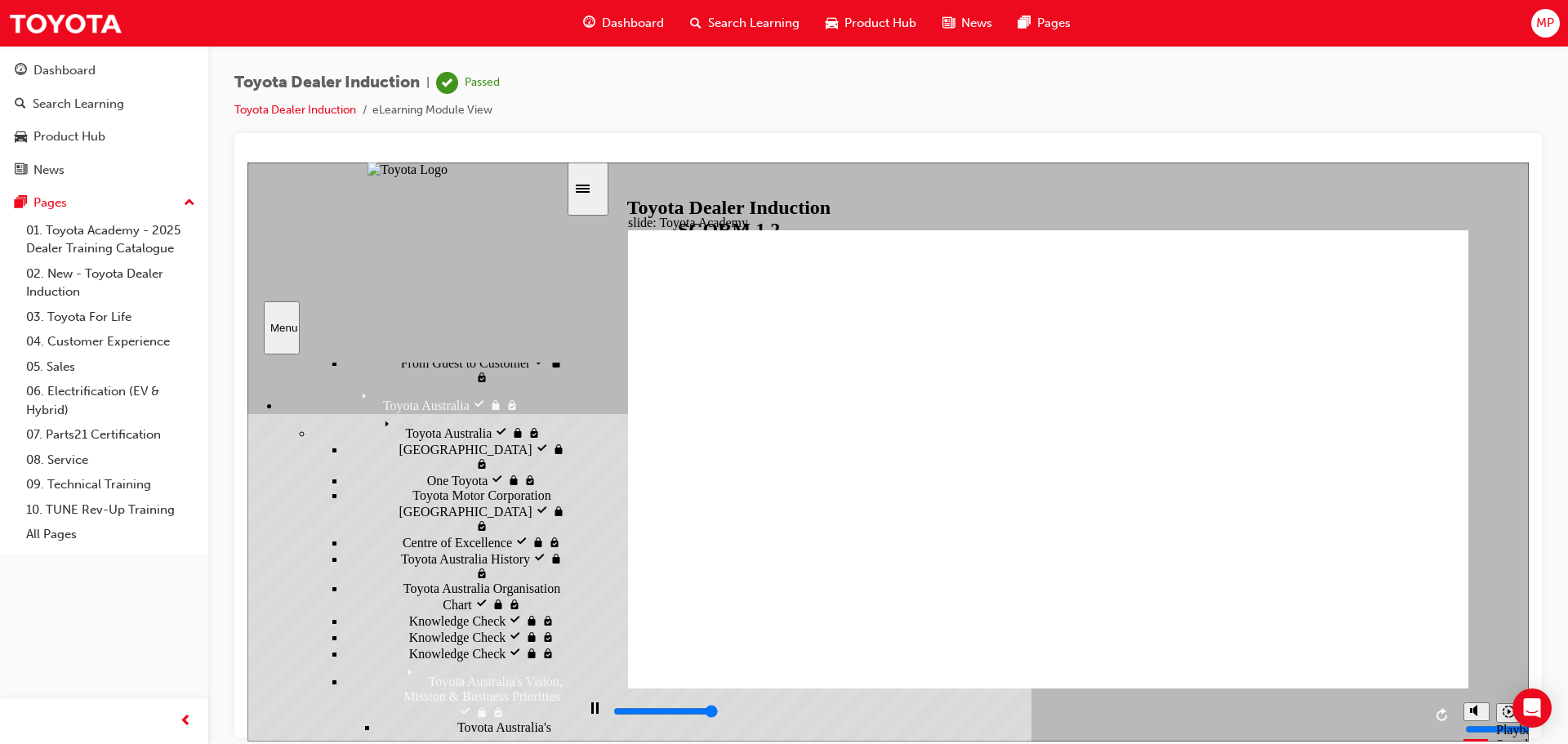
type input "9900"
click at [602, 182] on div "Sidebar Toggle" at bounding box center [588, 188] width 28 height 12
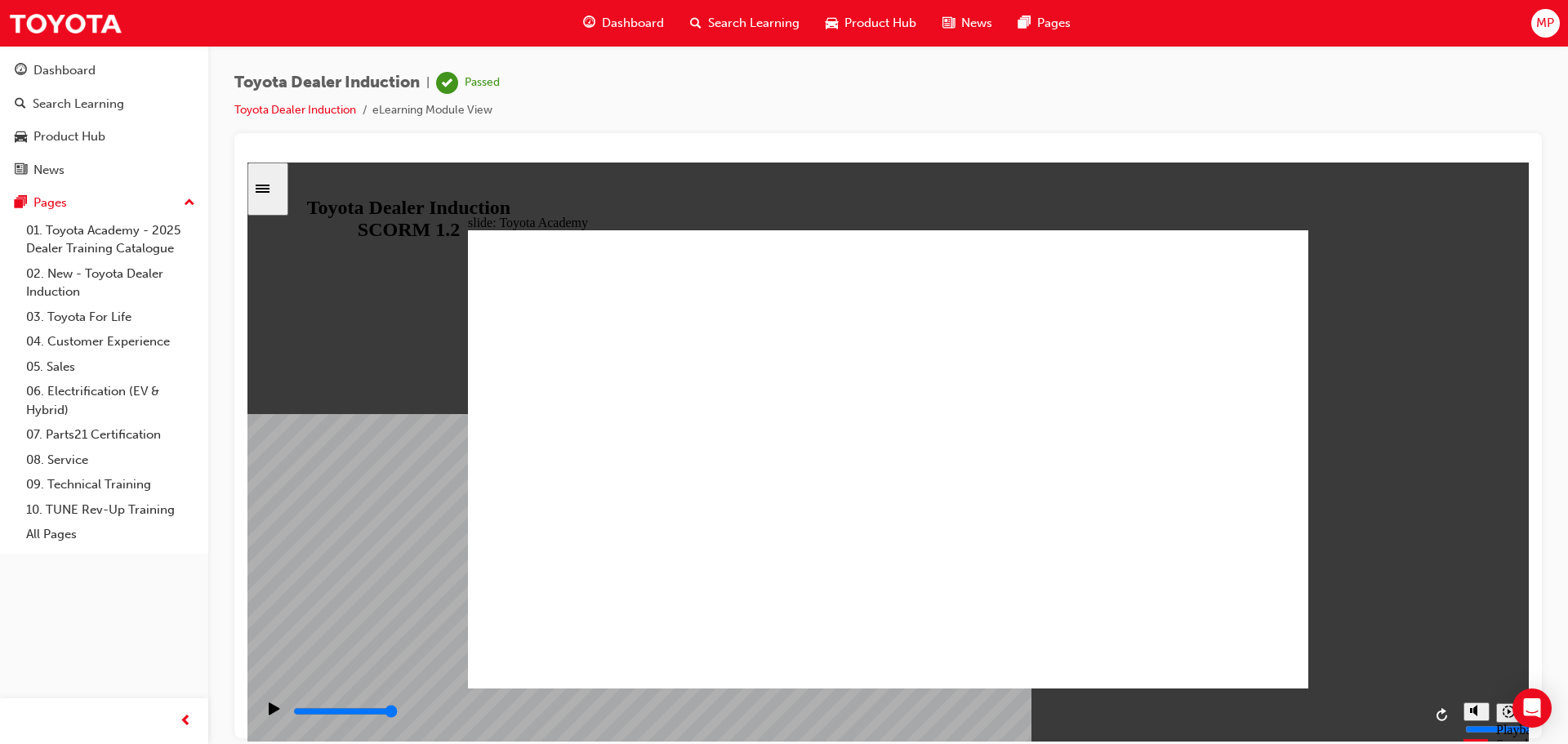
click at [280, 182] on div "Sidebar Toggle" at bounding box center [268, 188] width 28 height 12
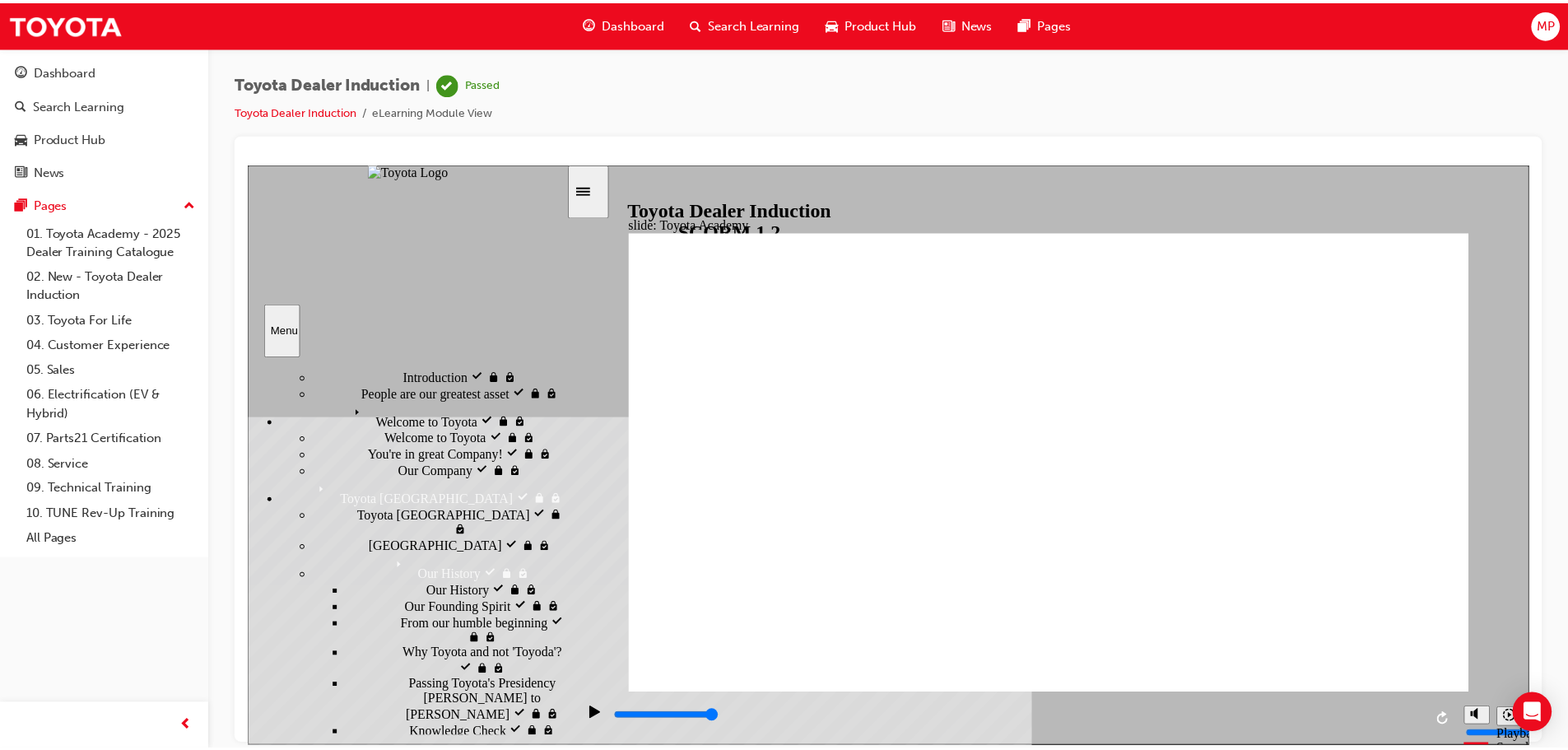
scroll to position [0, 0]
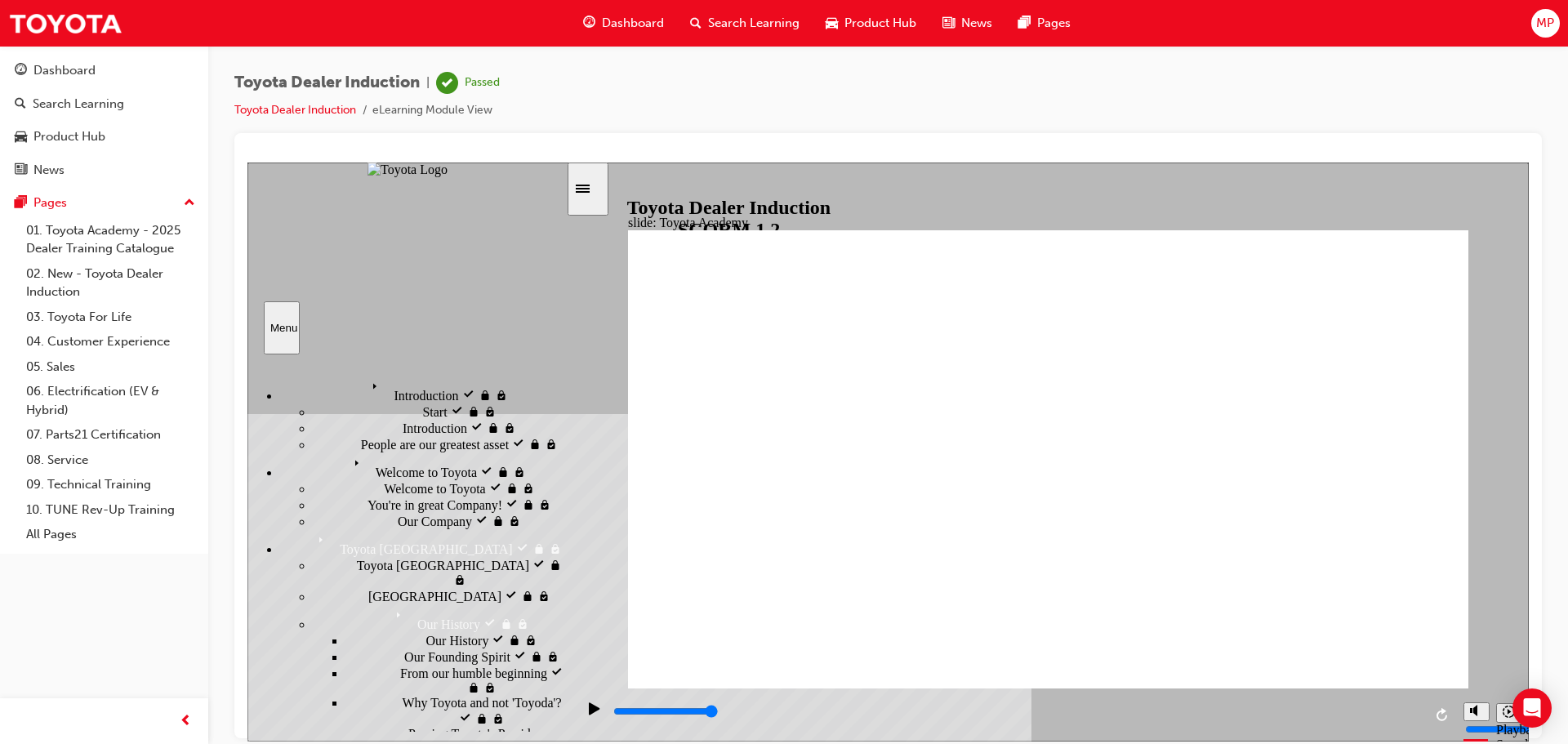
drag, startPoint x: 716, startPoint y: 56, endPoint x: 686, endPoint y: 108, distance: 60.0
click at [716, 57] on div "Toyota Dealer Induction | Passed Toyota Dealer Induction eLearning Module View" at bounding box center [888, 374] width 1360 height 657
click at [600, 183] on icon "Sidebar Toggle" at bounding box center [588, 187] width 24 height 10
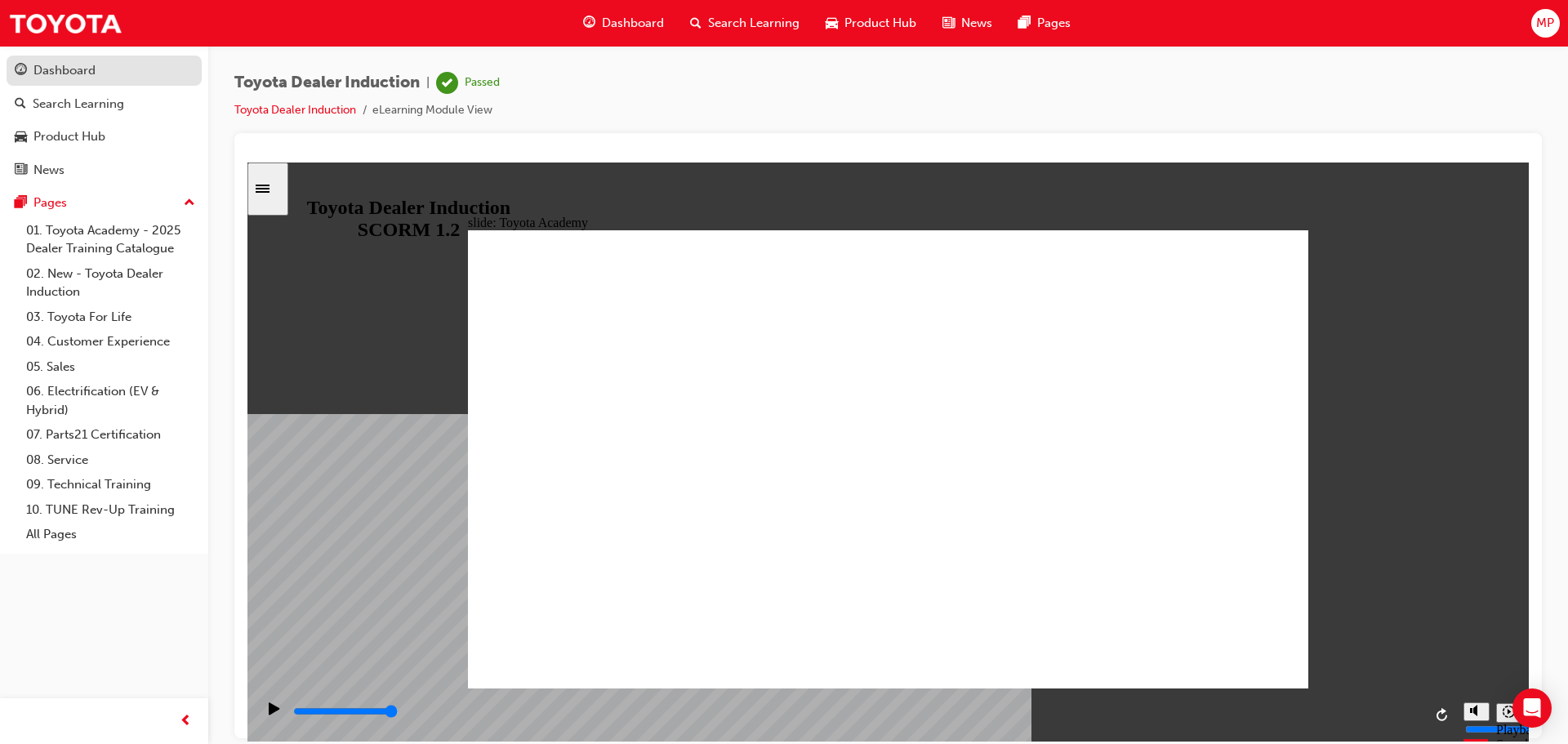
click at [138, 72] on div "Dashboard" at bounding box center [104, 71] width 179 height 21
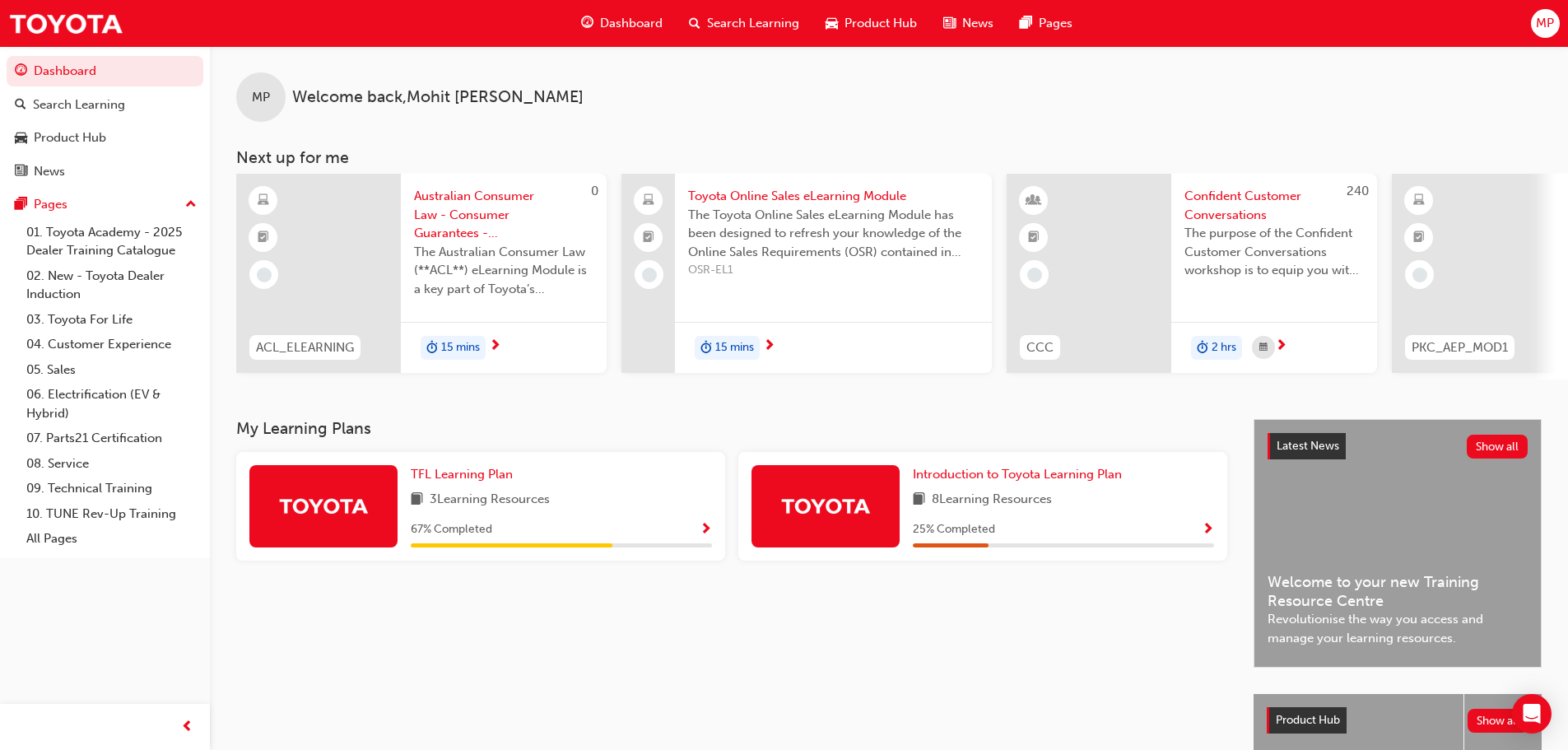
click at [698, 534] on div "67 % Completed" at bounding box center [561, 530] width 301 height 21
click at [707, 526] on span "Show Progress" at bounding box center [706, 530] width 12 height 15
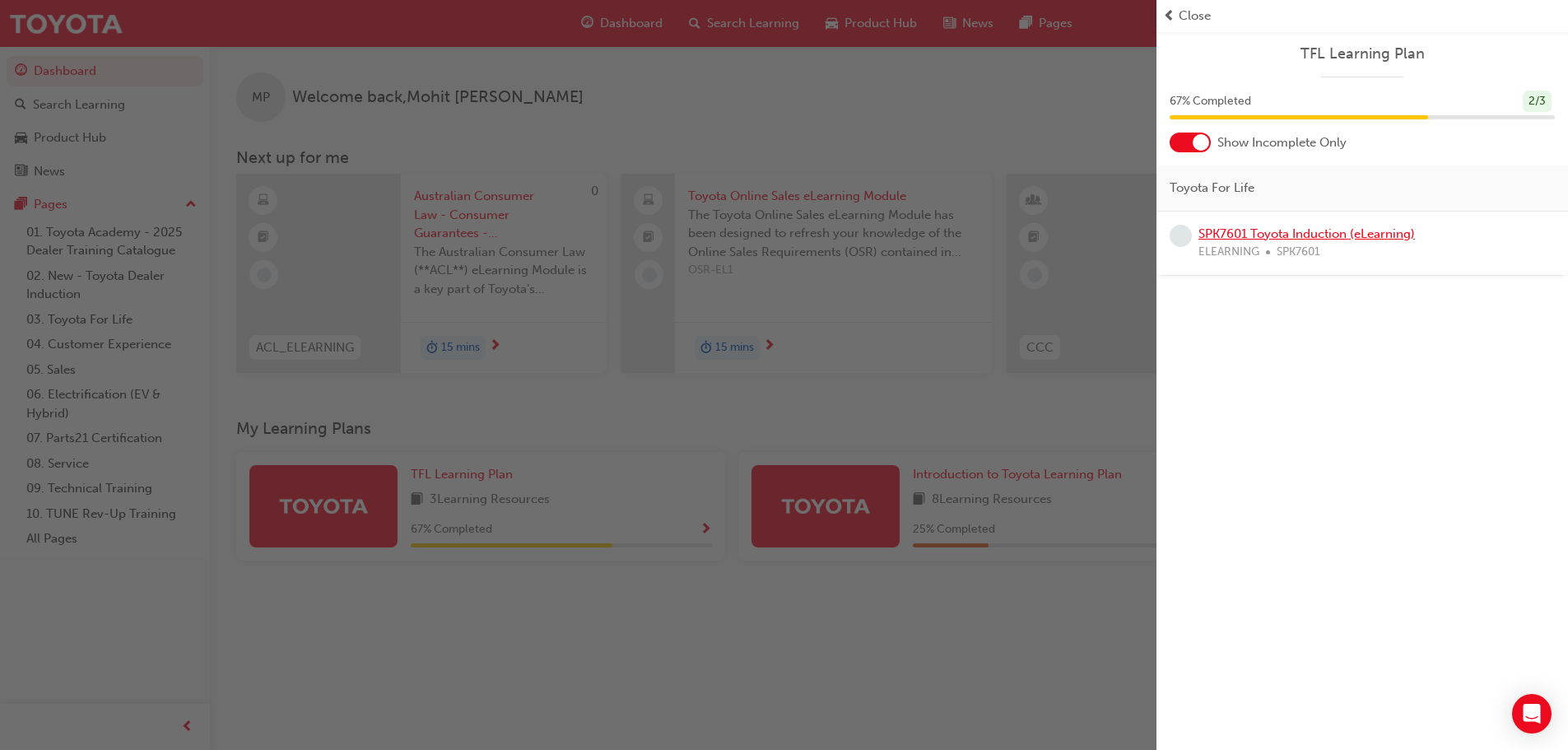
click at [1267, 232] on link "SPK7601 Toyota Induction (eLearning)" at bounding box center [1306, 233] width 216 height 15
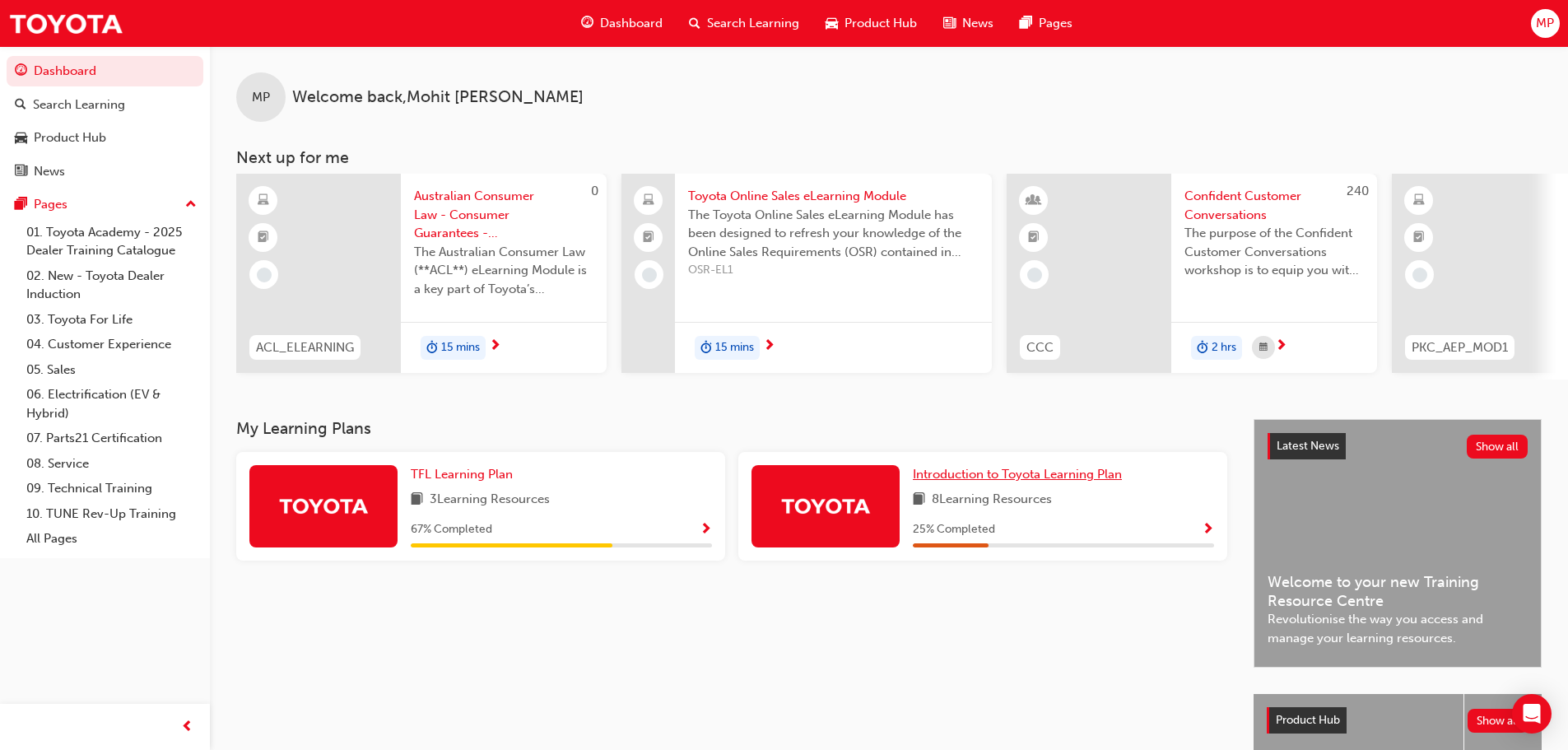
click at [1041, 482] on span "Introduction to Toyota Learning Plan" at bounding box center [1017, 474] width 209 height 15
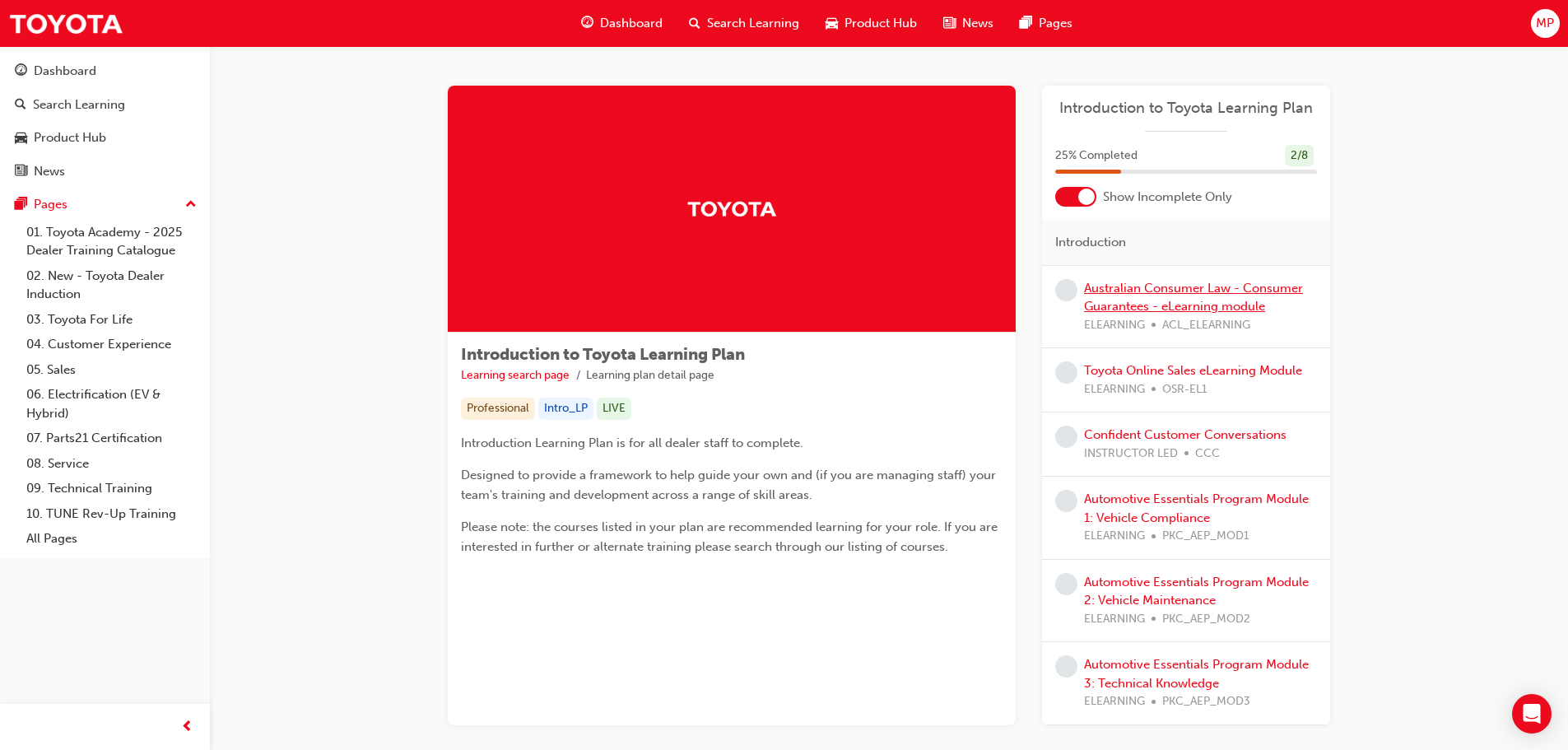
click at [1232, 294] on link "Australian Consumer Law - Consumer Guarantees - eLearning module" at bounding box center [1193, 297] width 219 height 34
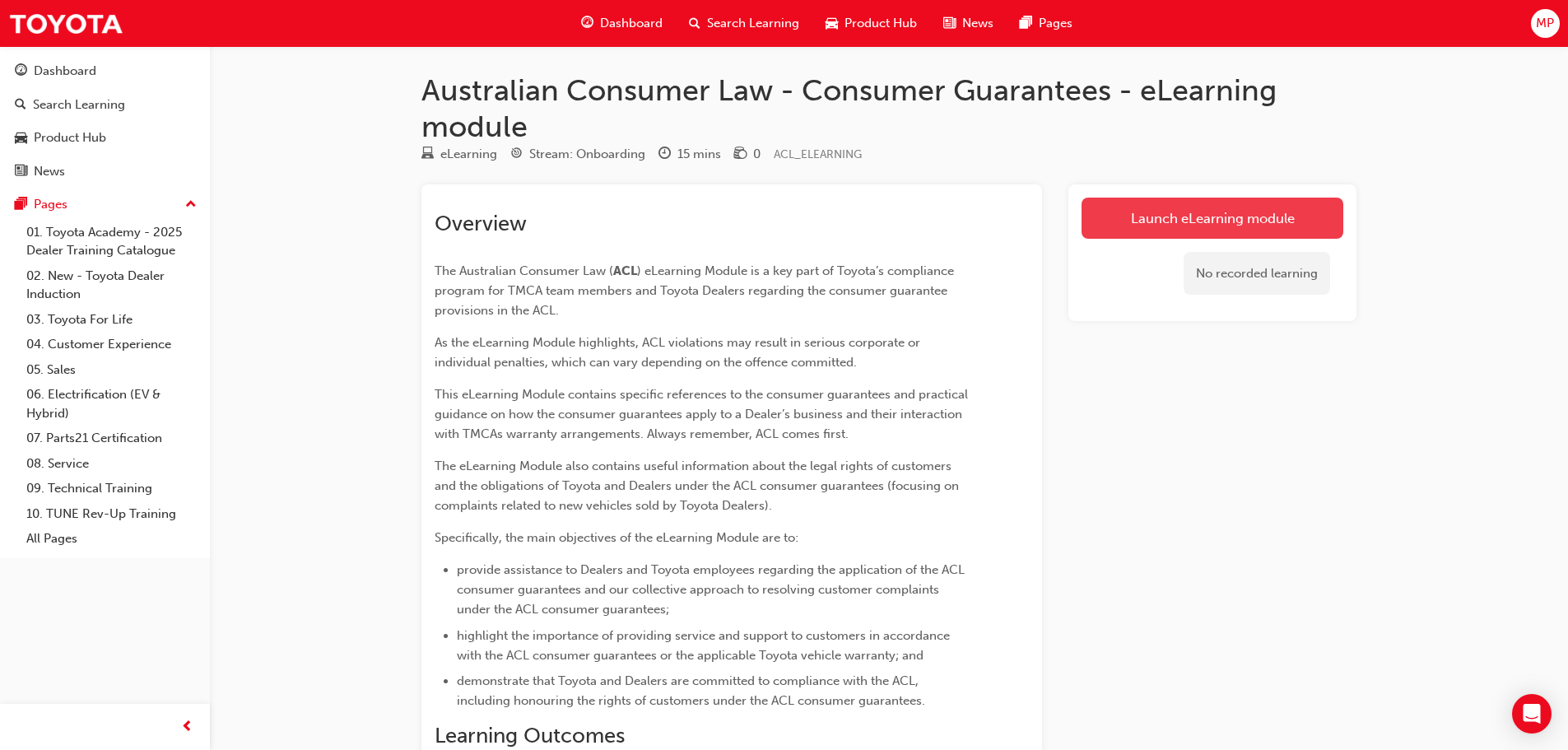
click at [1234, 227] on link "Launch eLearning module" at bounding box center [1212, 218] width 261 height 41
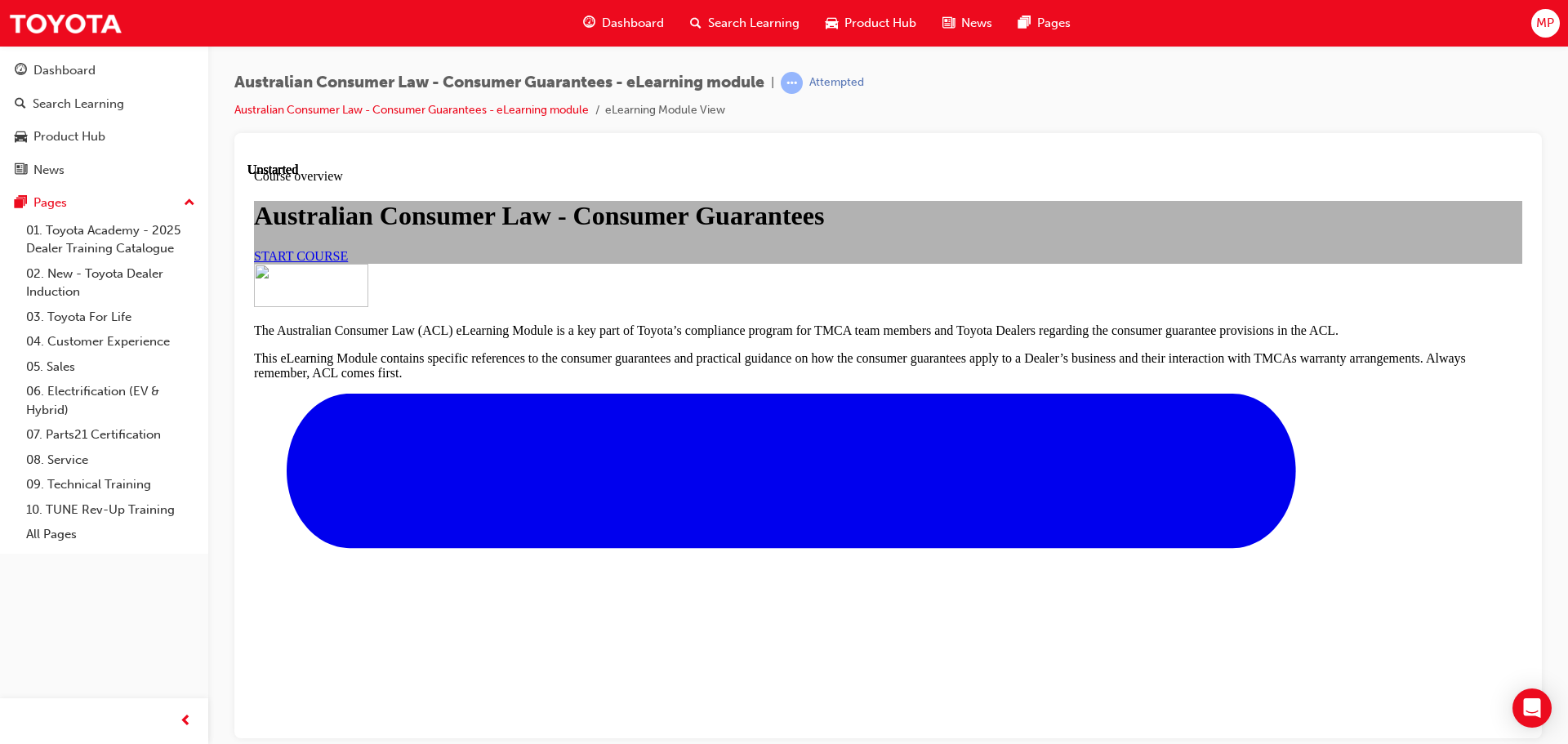
scroll to position [163, 0]
click at [347, 262] on link "START COURSE" at bounding box center [301, 255] width 94 height 14
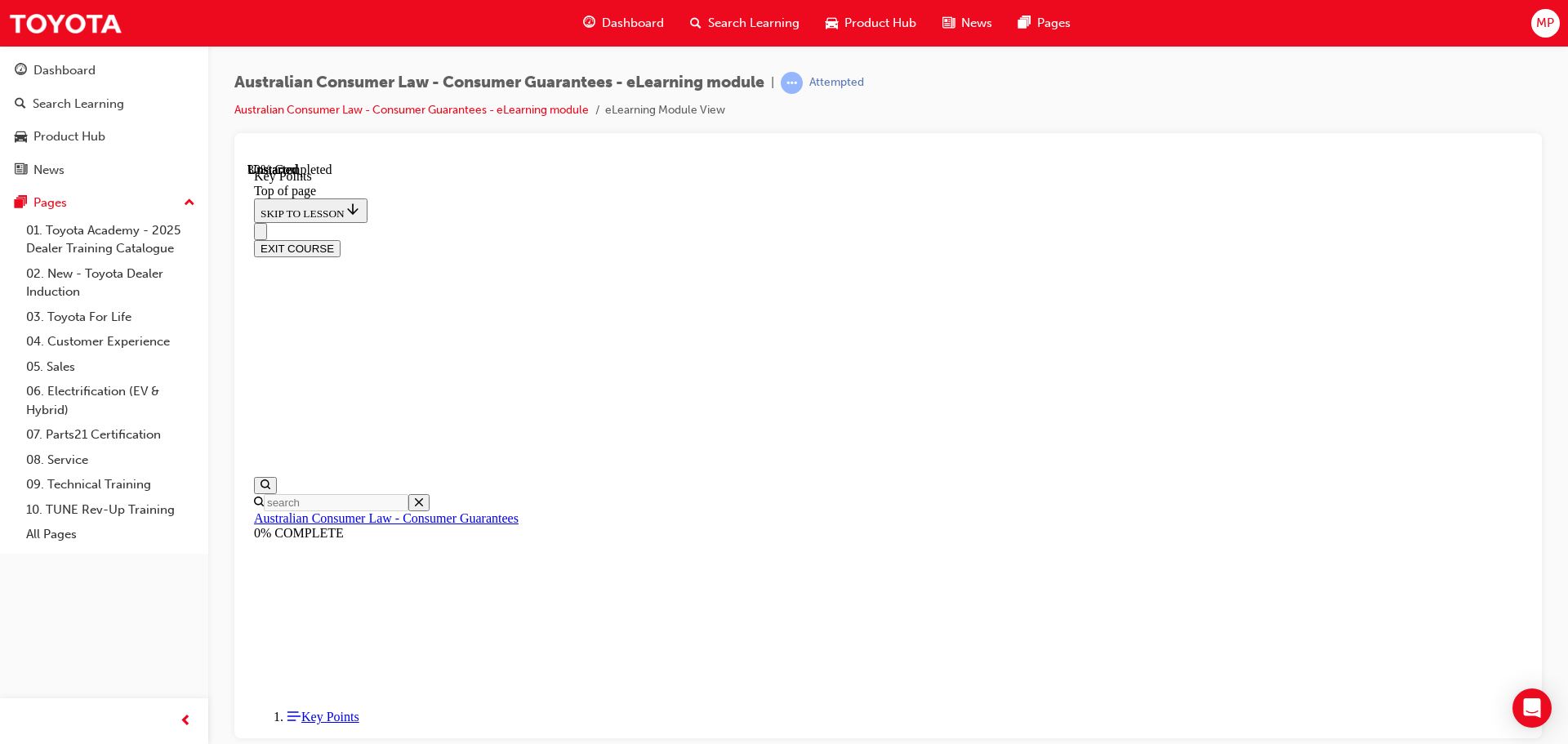
scroll to position [703, 0]
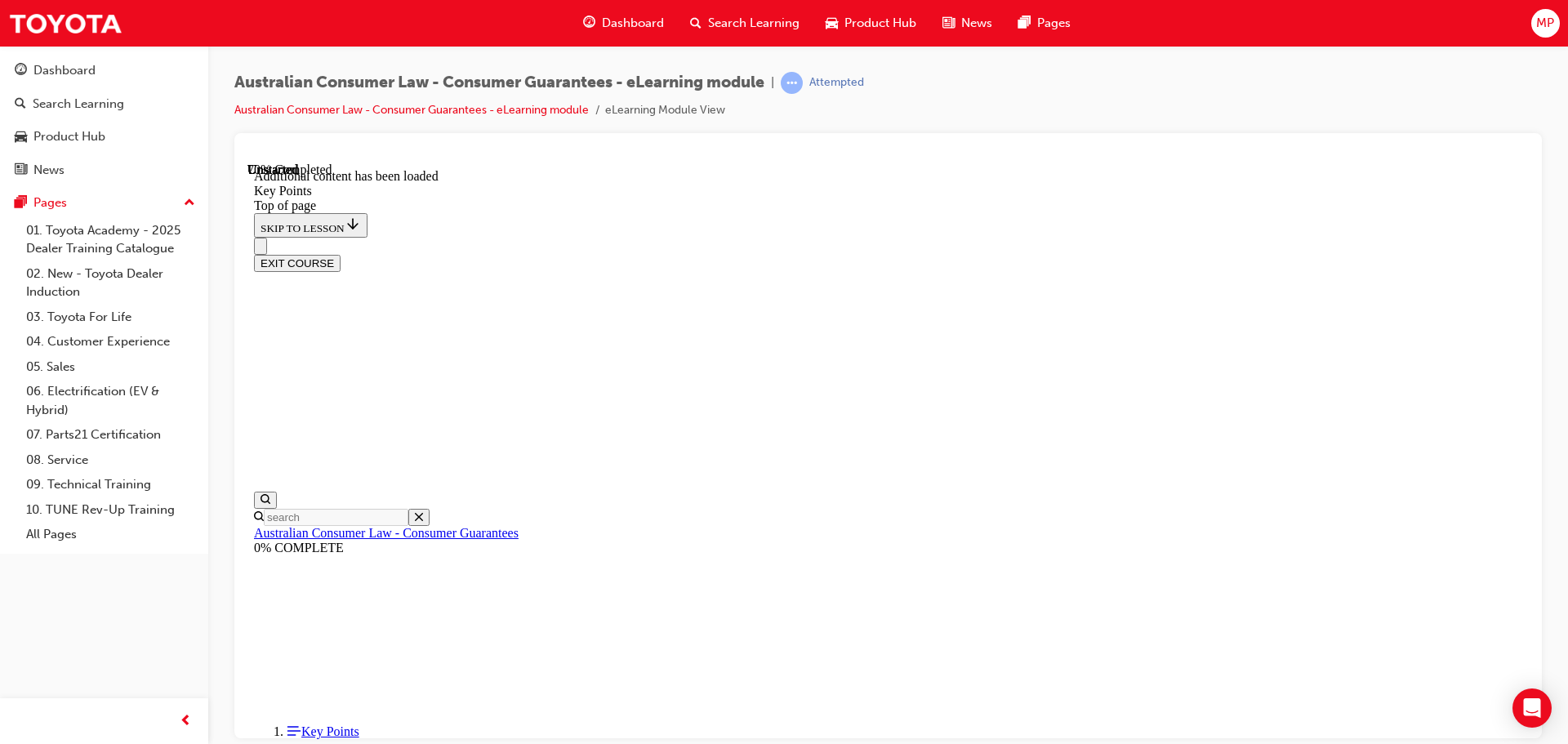
scroll to position [2134, 0]
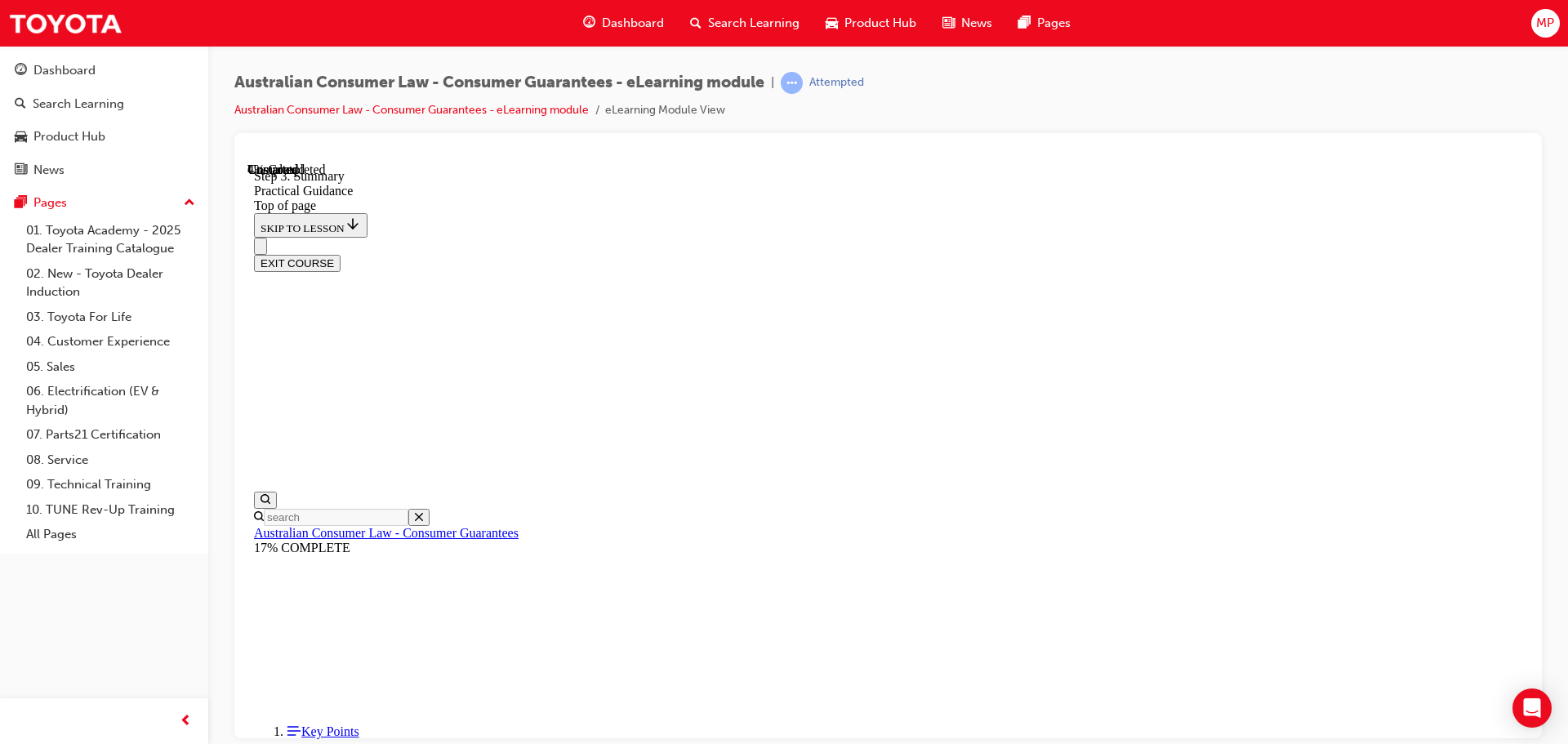
scroll to position [132, 0]
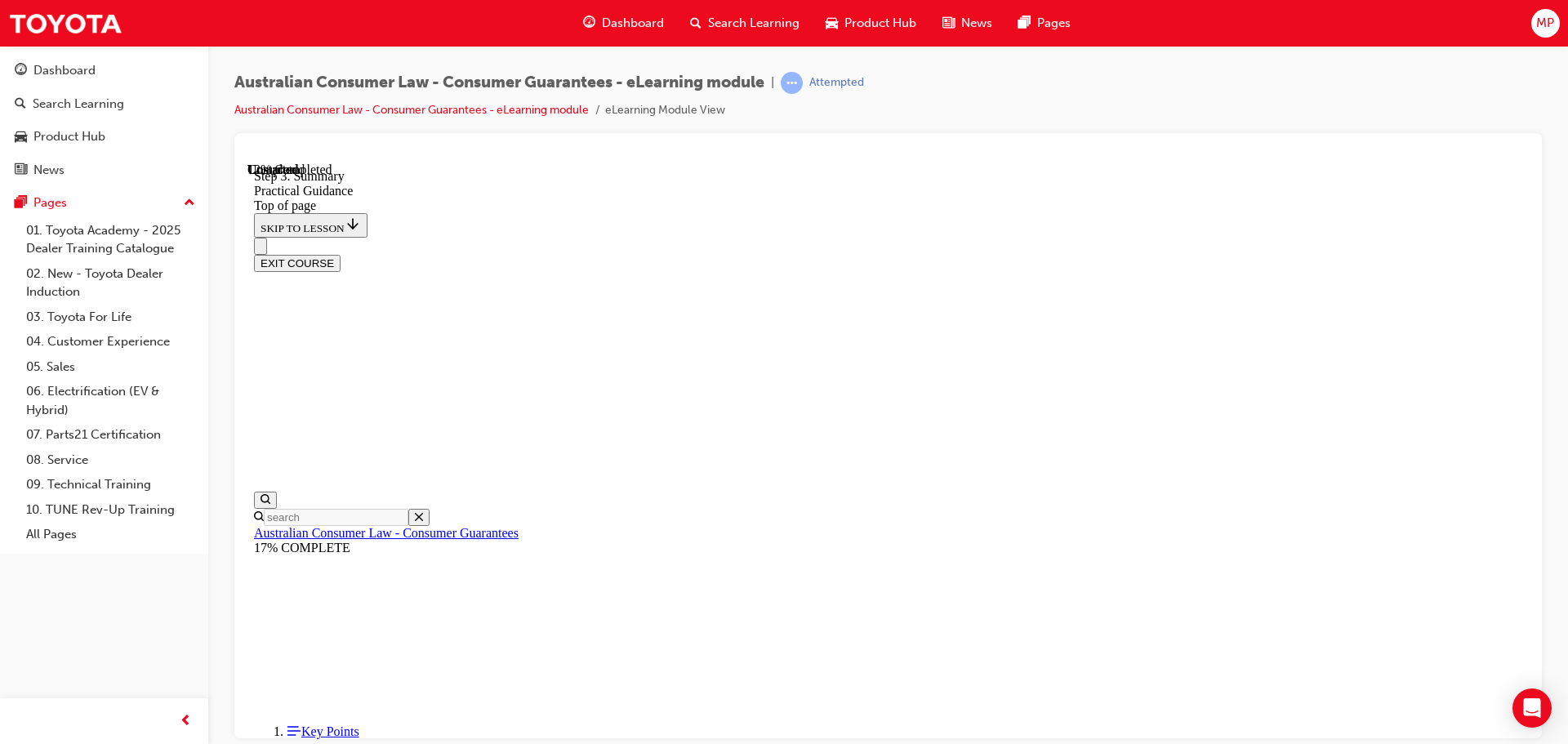
scroll to position [399, 0]
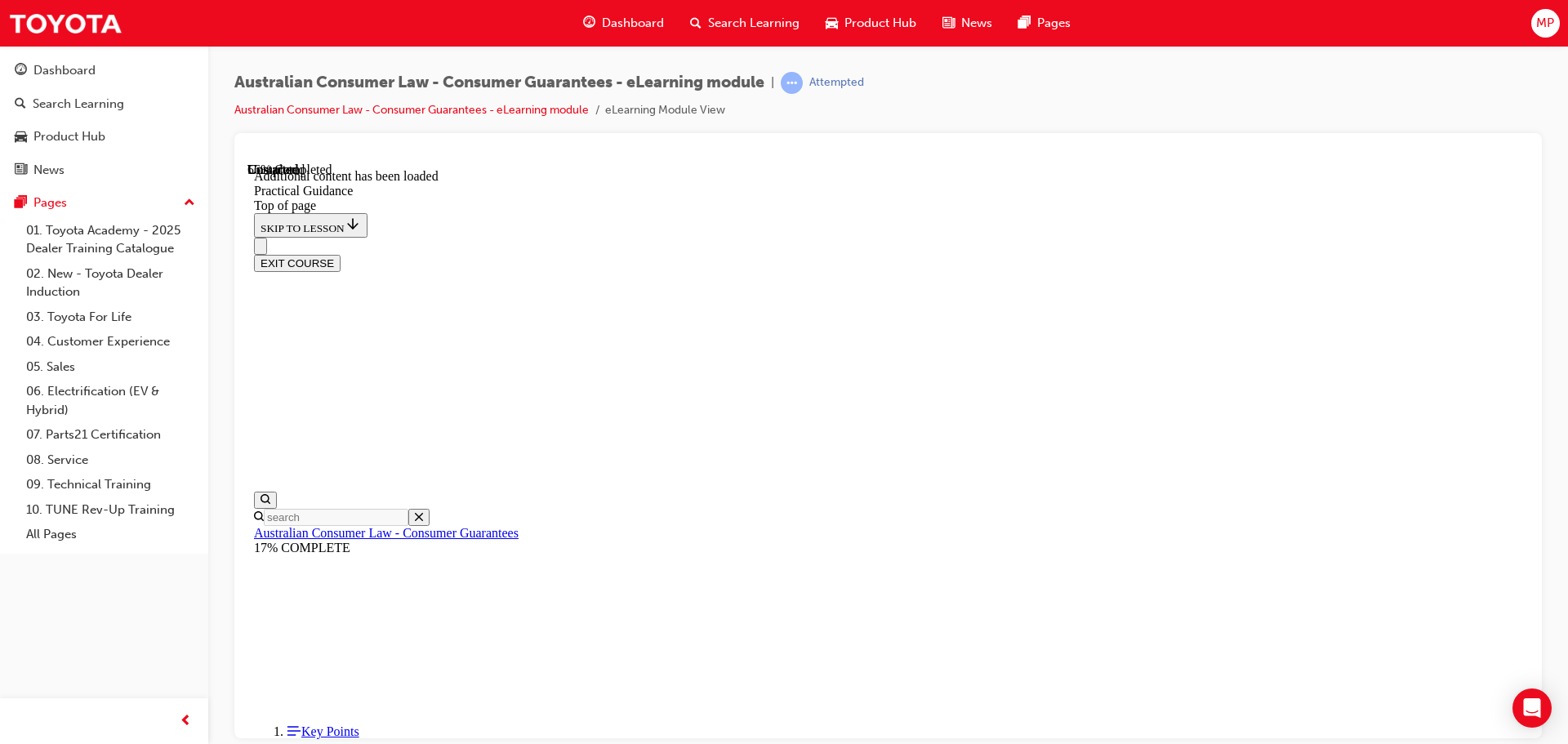
scroll to position [2542, 0]
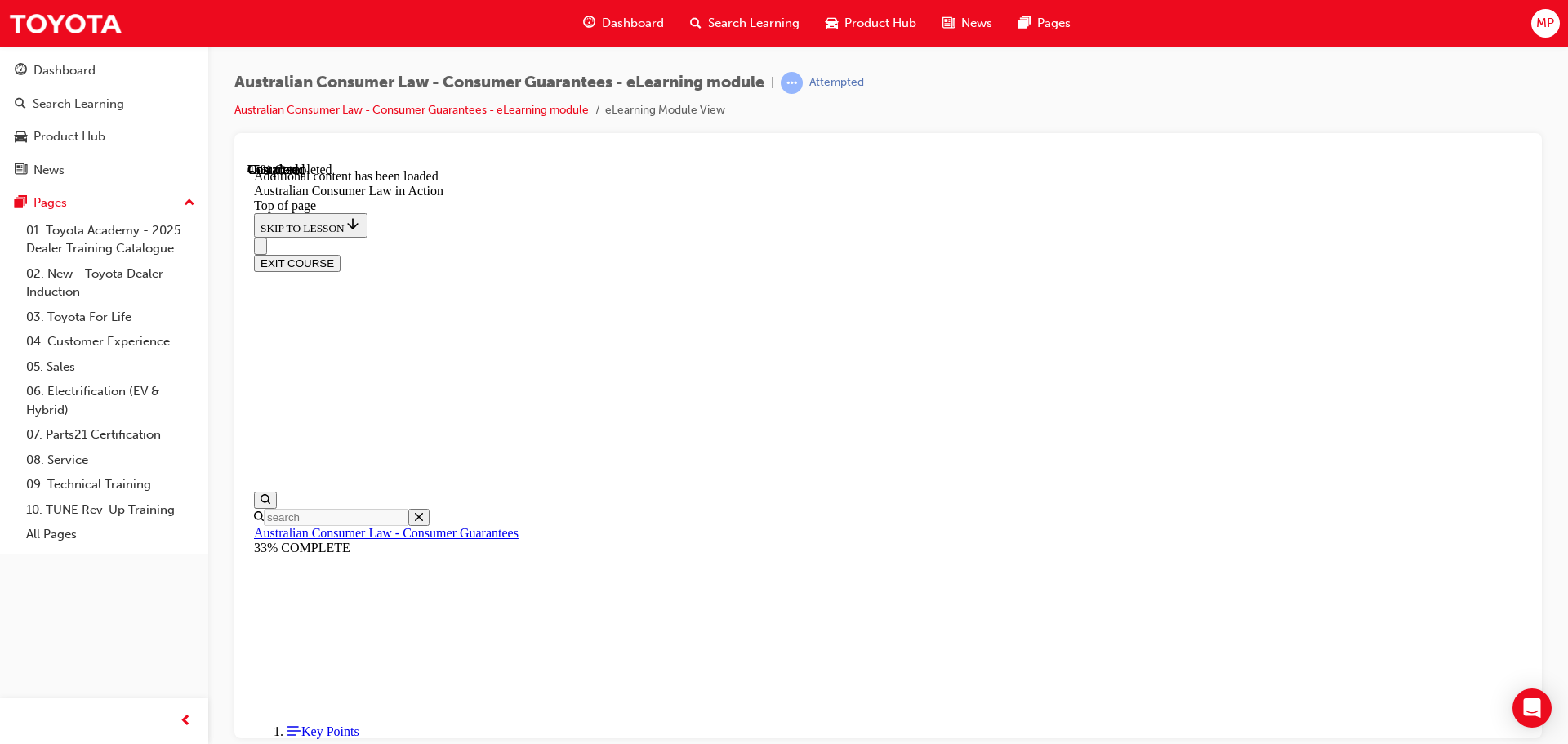
scroll to position [1552, 0]
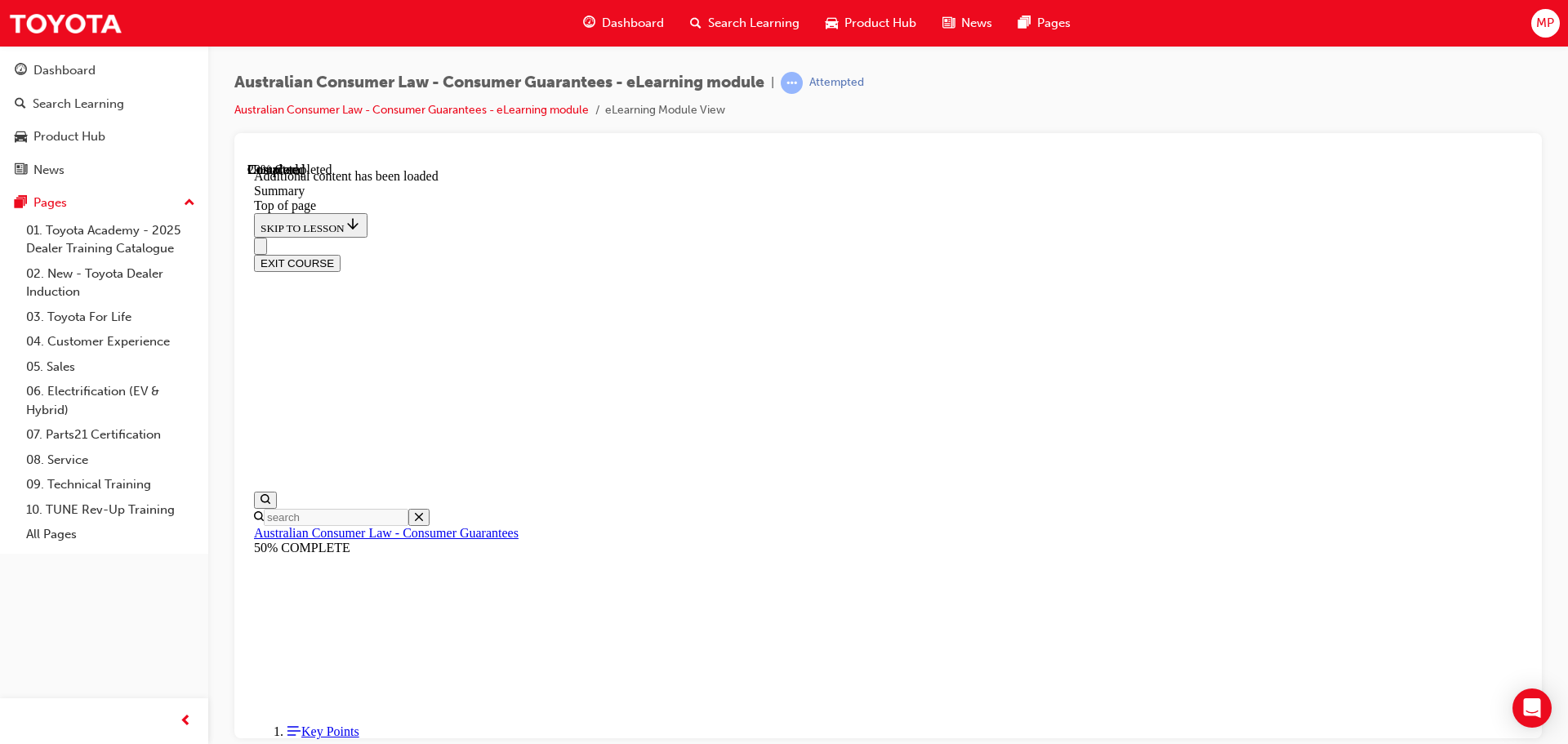
scroll to position [529, 0]
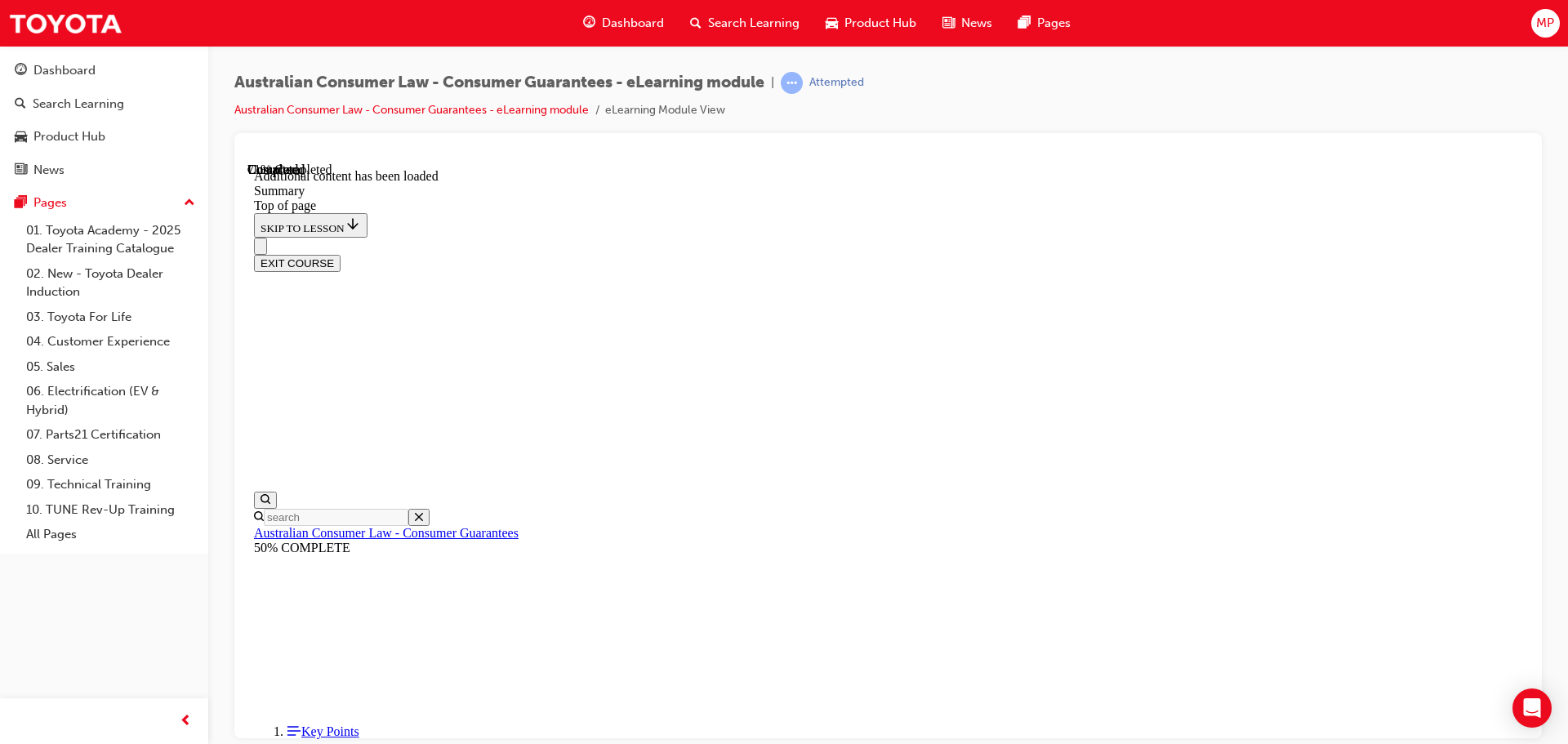
scroll to position [70, 0]
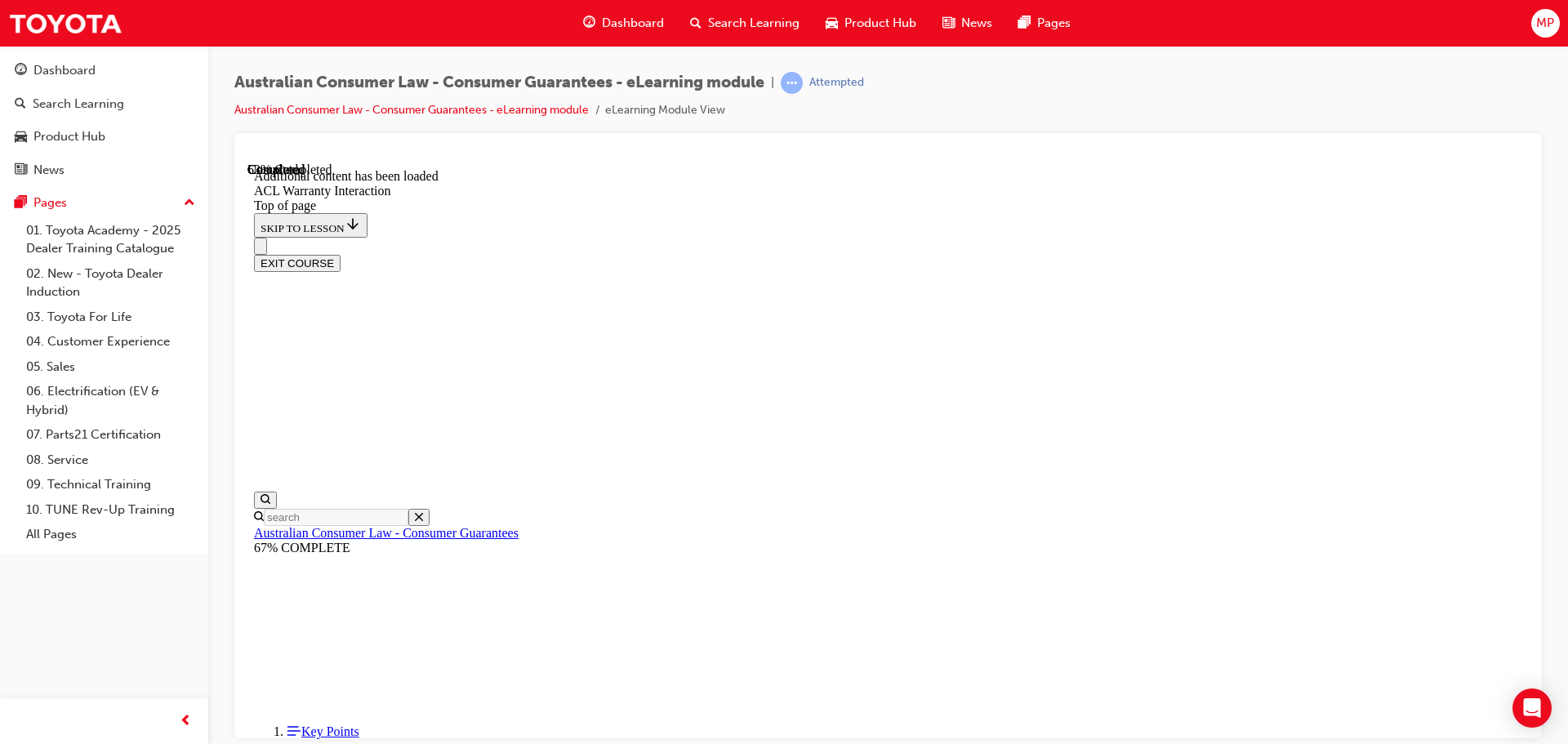
scroll to position [995, 0]
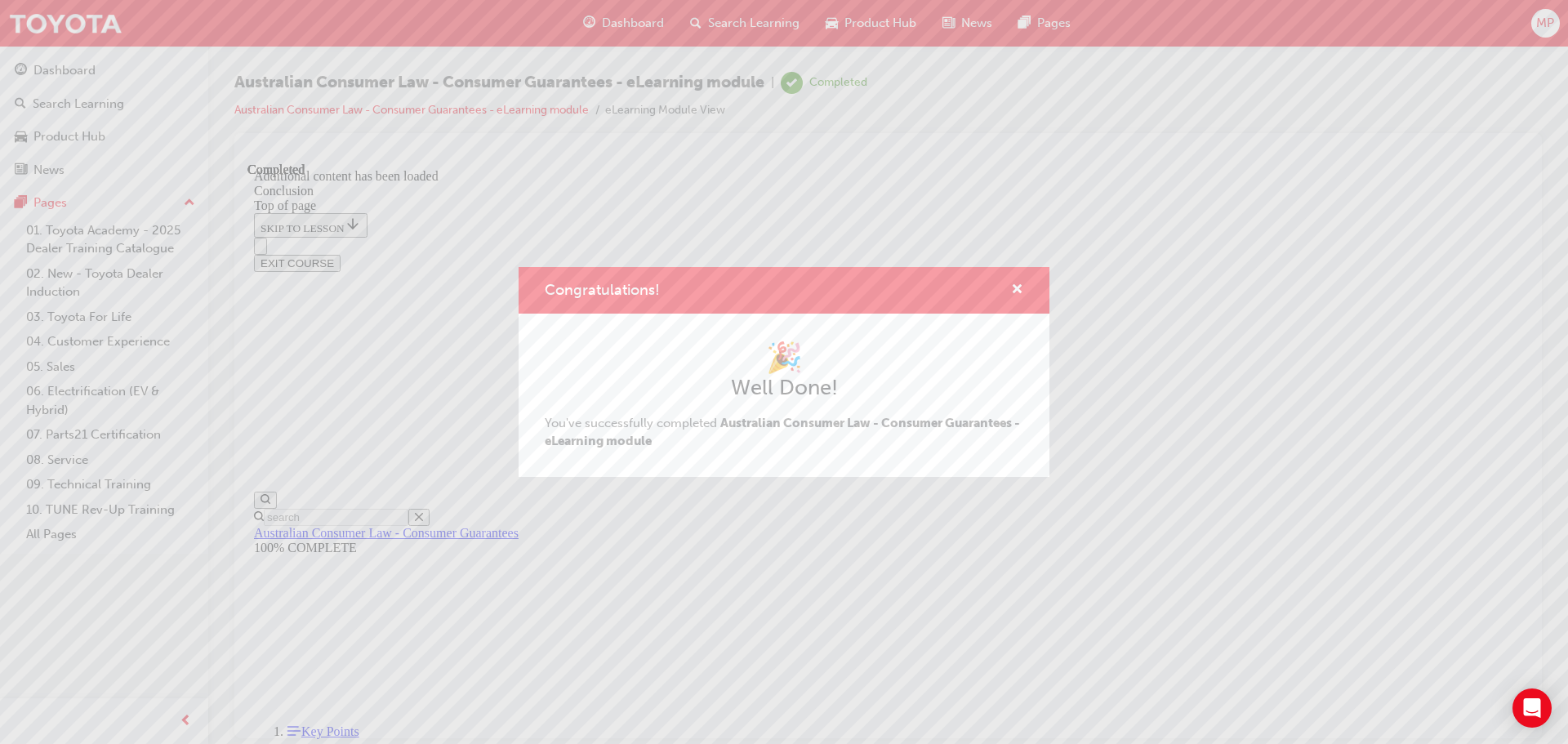
click at [1009, 283] on div "Congratulations!" at bounding box center [1010, 290] width 25 height 21
drag, startPoint x: 1017, startPoint y: 288, endPoint x: 907, endPoint y: 111, distance: 208.4
click at [1017, 288] on span "cross-icon" at bounding box center [1017, 290] width 12 height 15
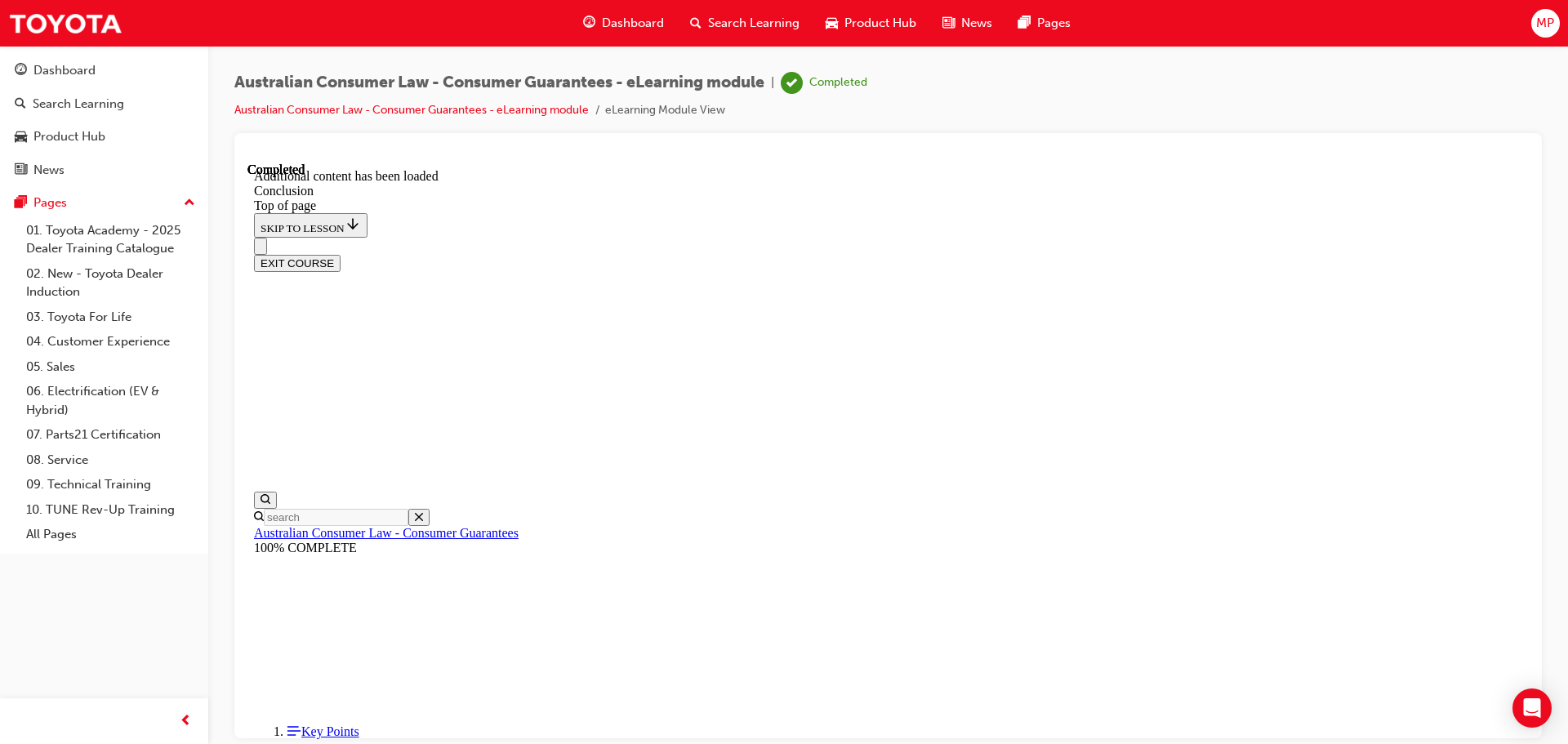
click at [341, 254] on button "EXIT COURSE" at bounding box center [297, 263] width 86 height 17
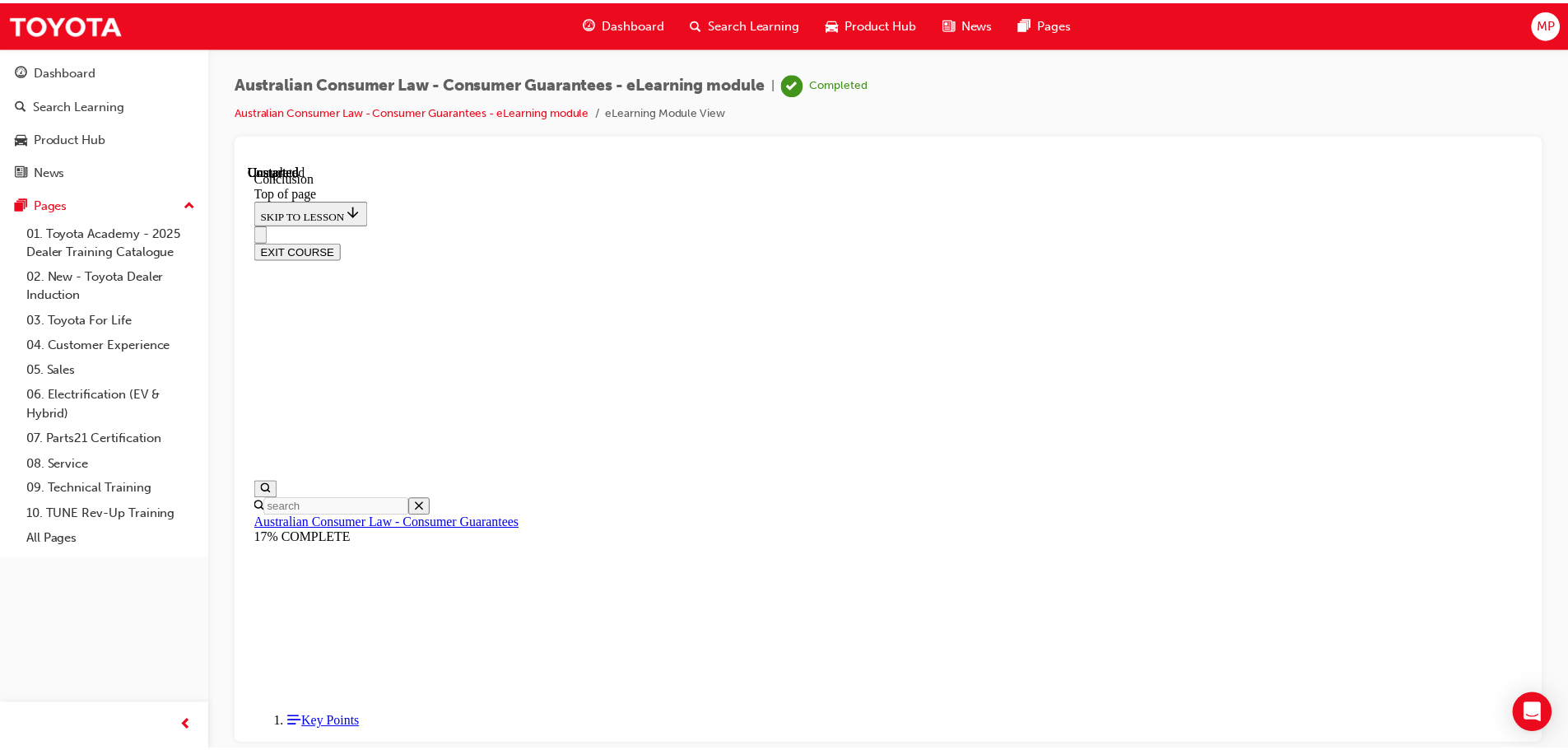
scroll to position [51, 0]
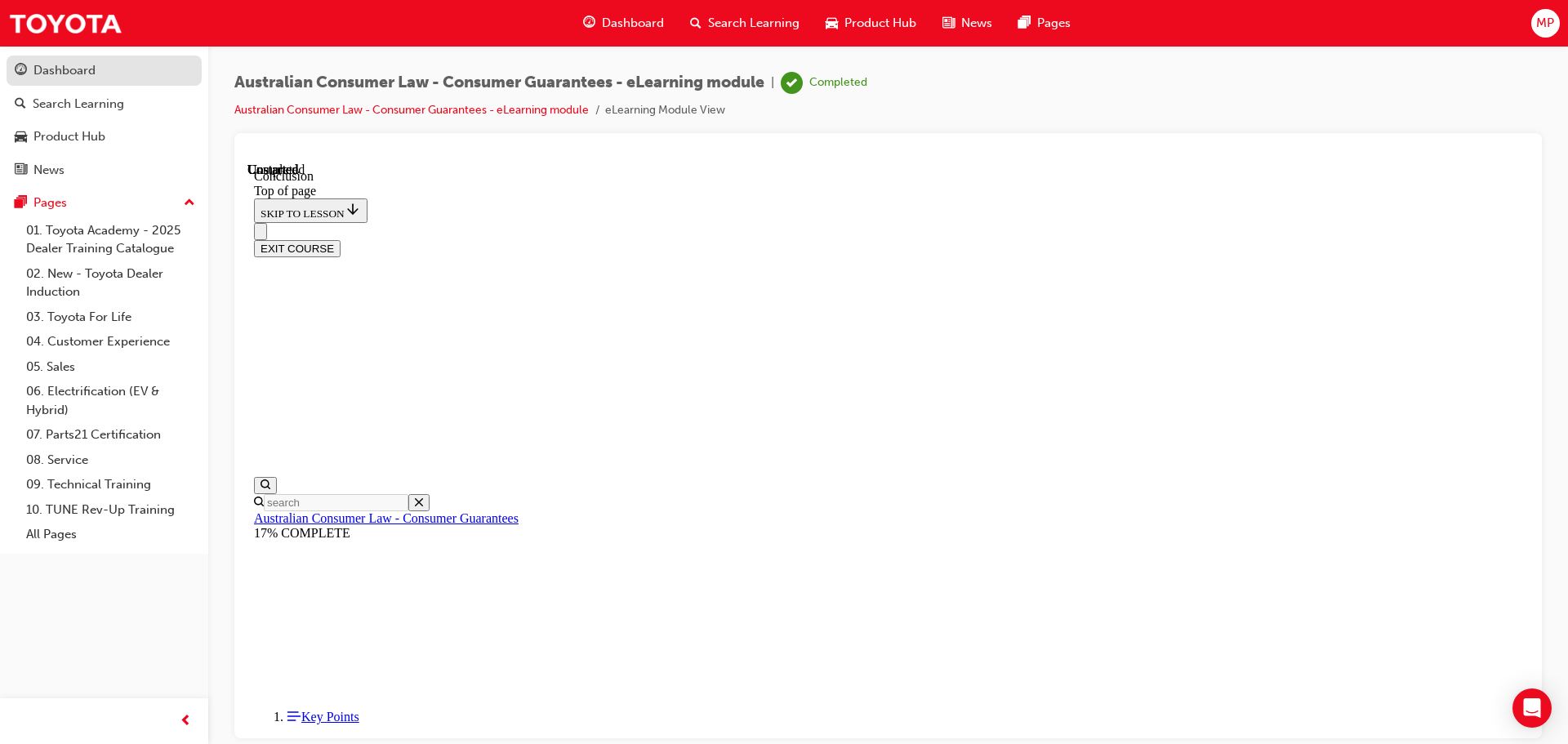
click at [67, 67] on div "Dashboard" at bounding box center [65, 71] width 62 height 19
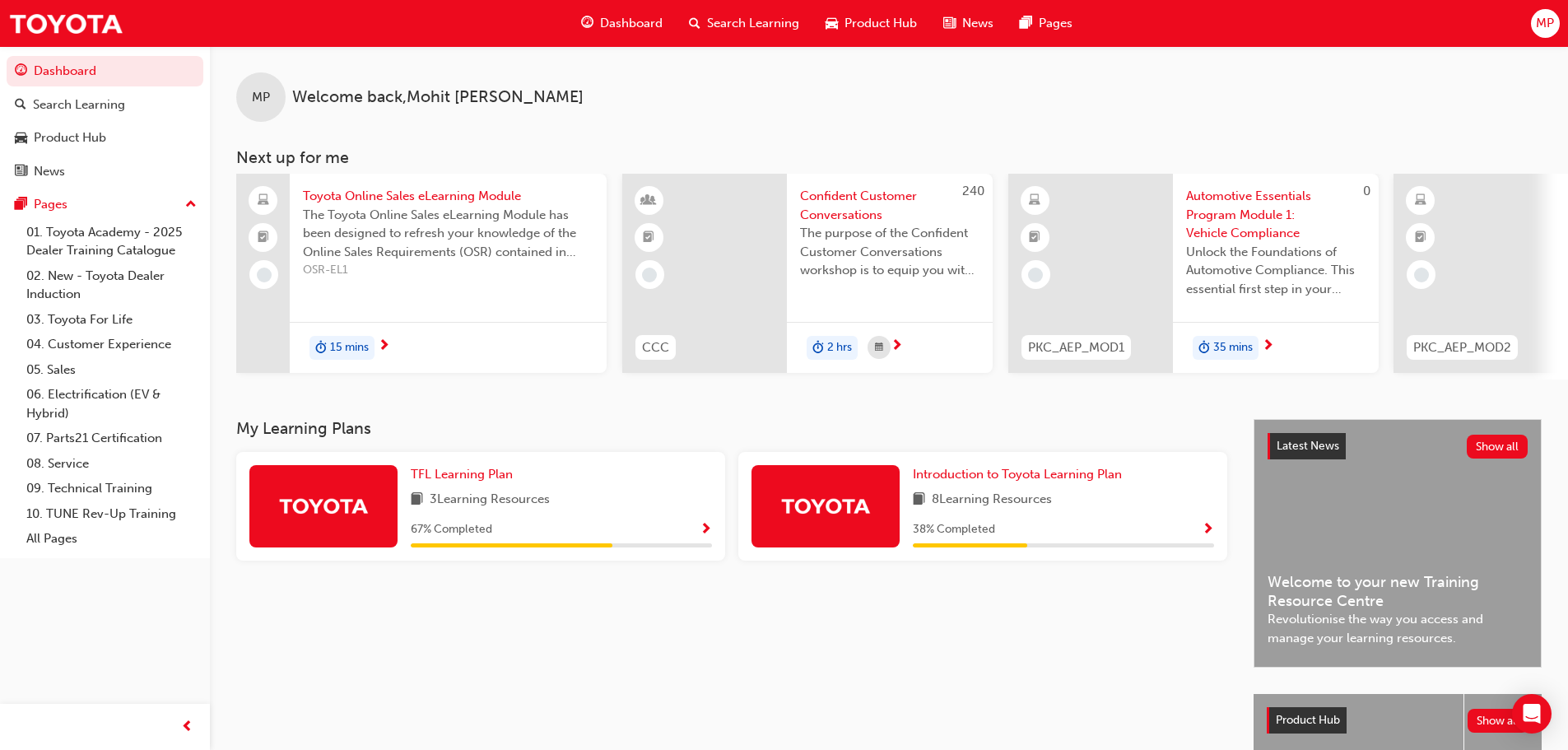
click at [1209, 537] on span "Show Progress" at bounding box center [1207, 530] width 12 height 15
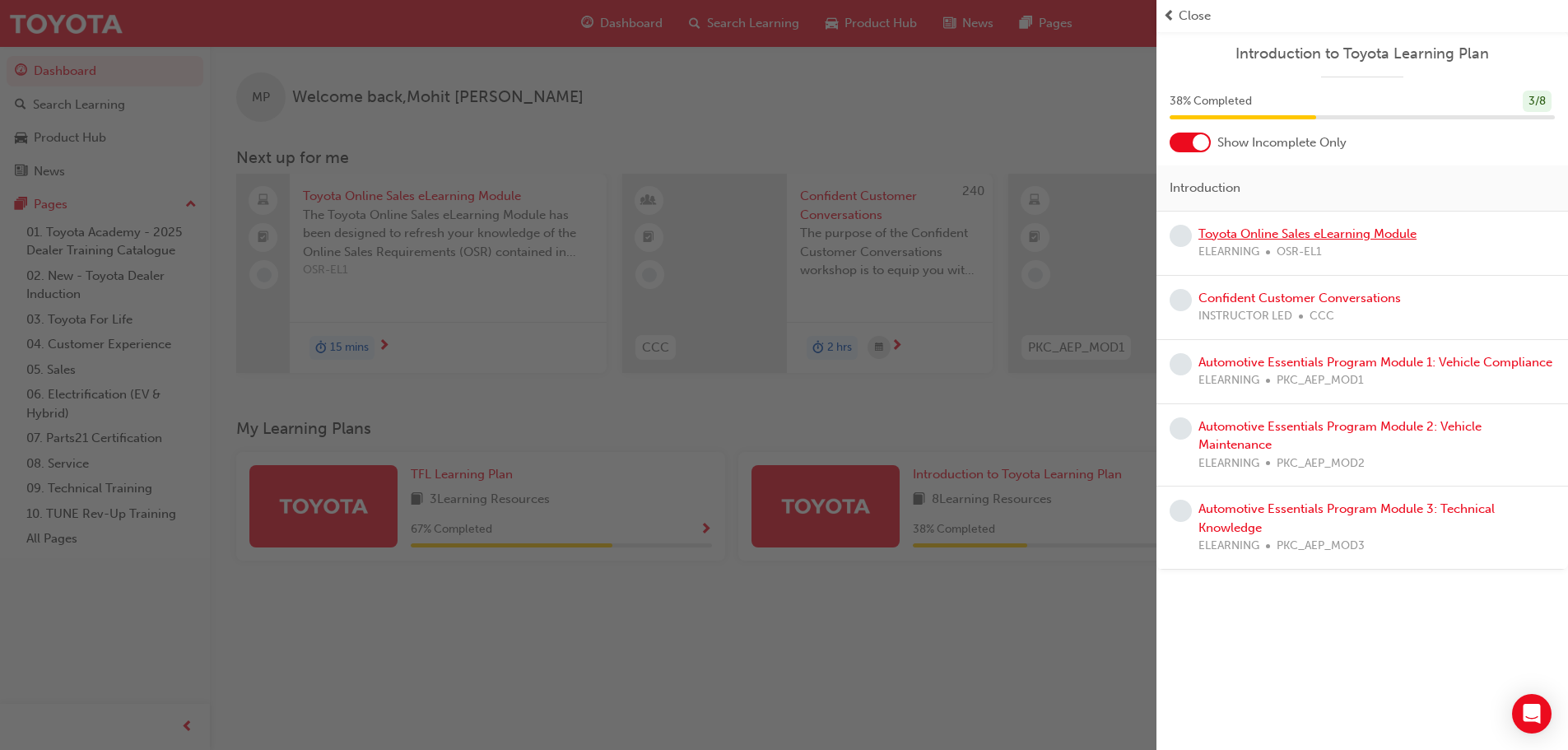
click at [1363, 235] on link "Toyota Online Sales eLearning Module" at bounding box center [1307, 233] width 218 height 15
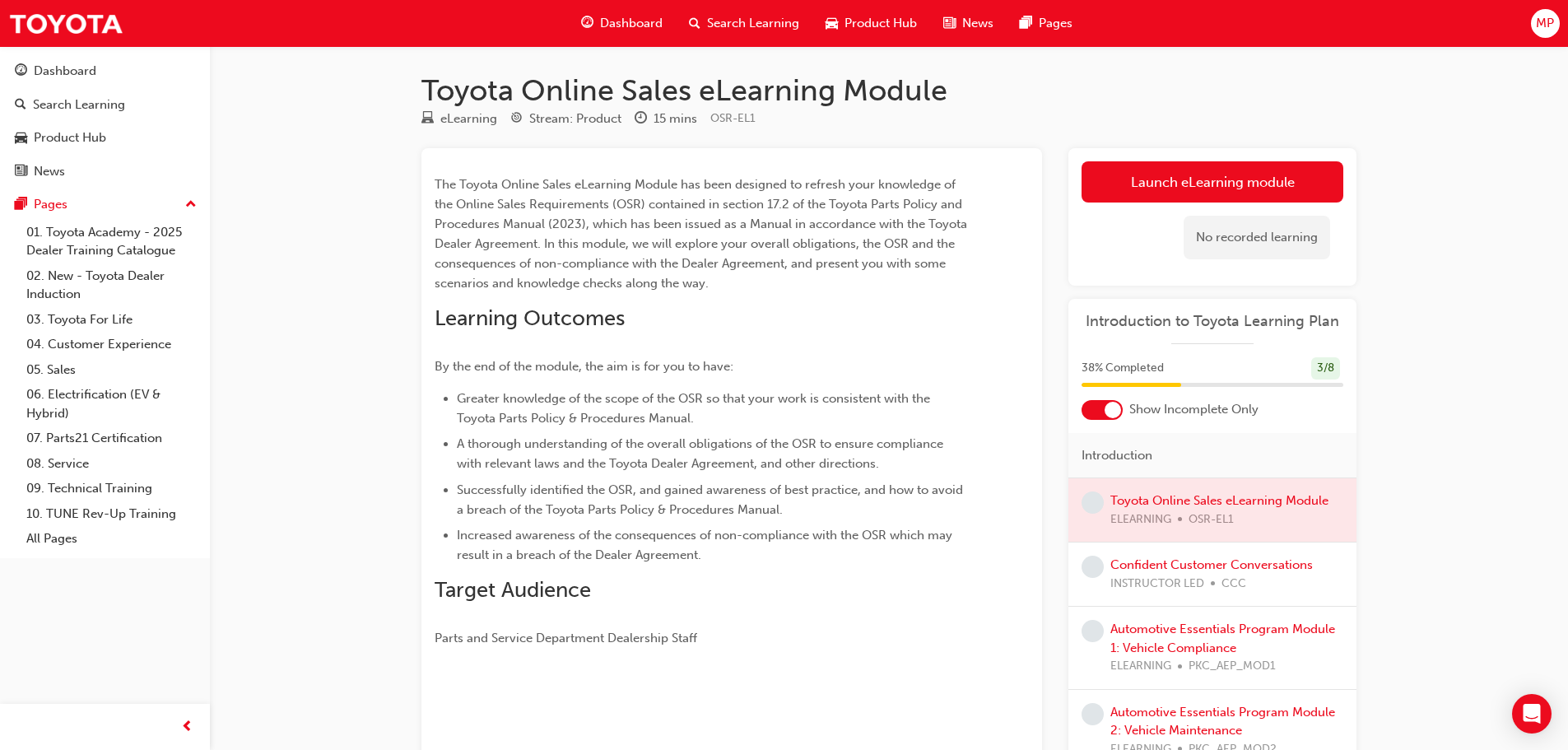
click at [1129, 192] on link "Launch eLearning module" at bounding box center [1212, 181] width 261 height 41
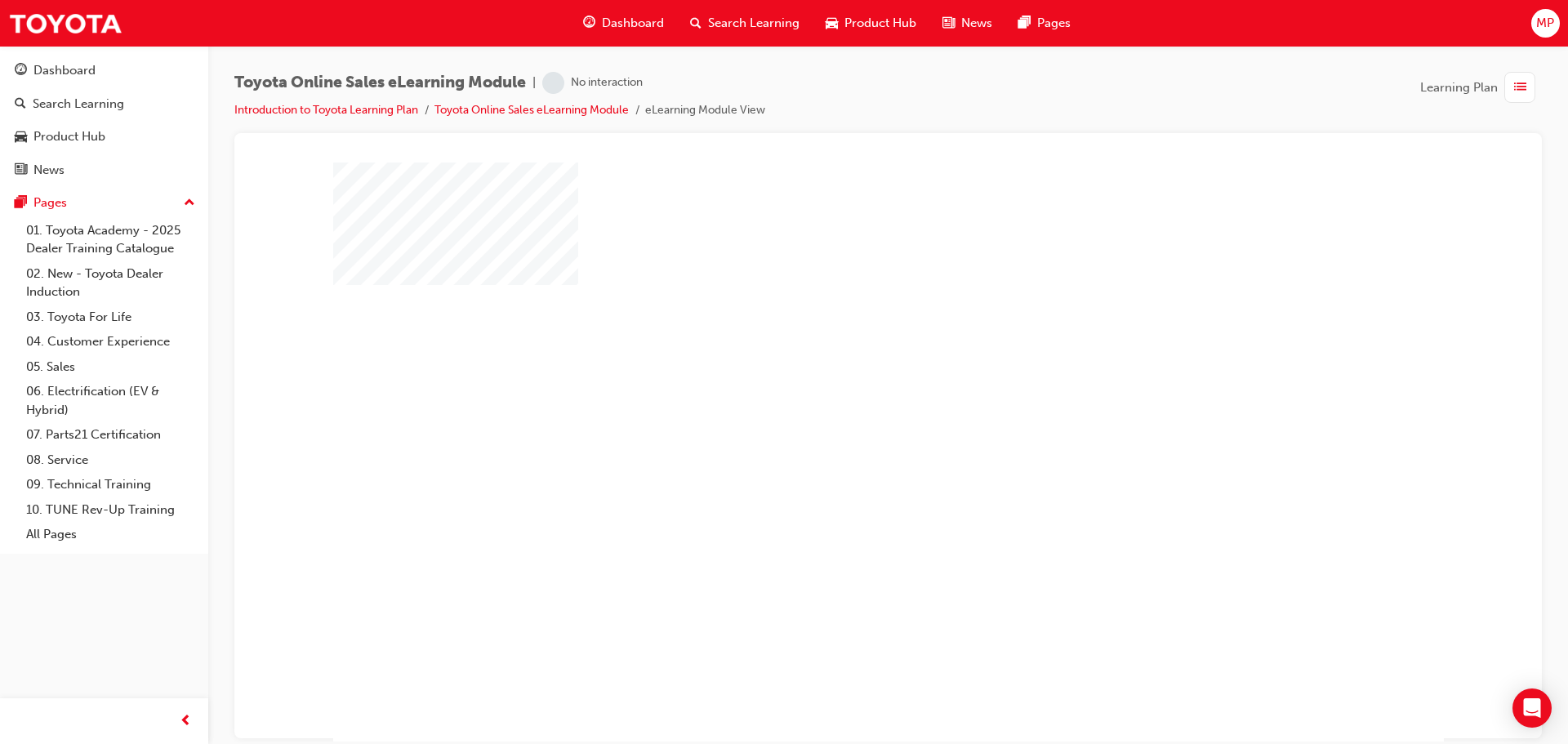
click at [841, 404] on div "play" at bounding box center [841, 404] width 0 height 0
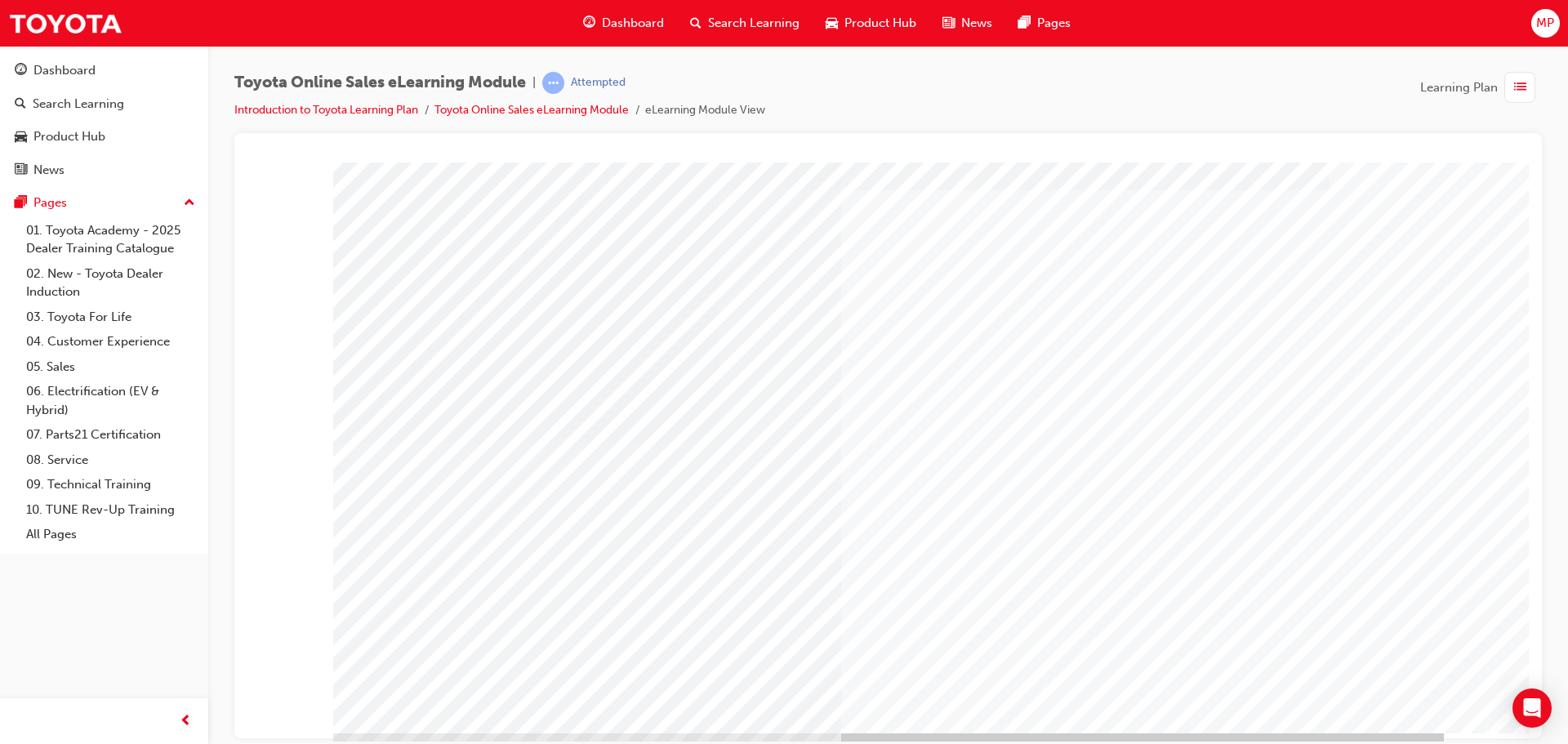
scroll to position [34, 0]
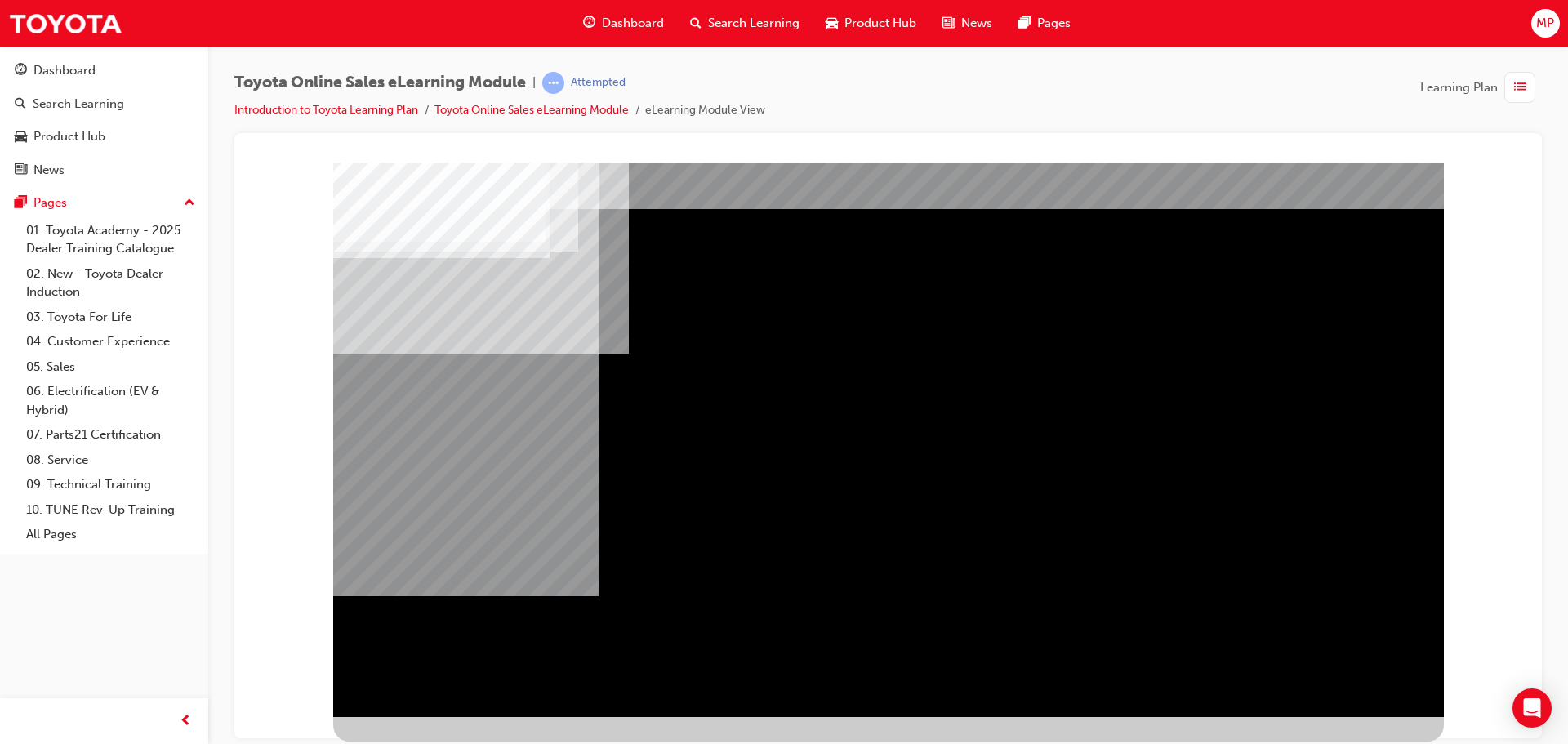
scroll to position [0, 0]
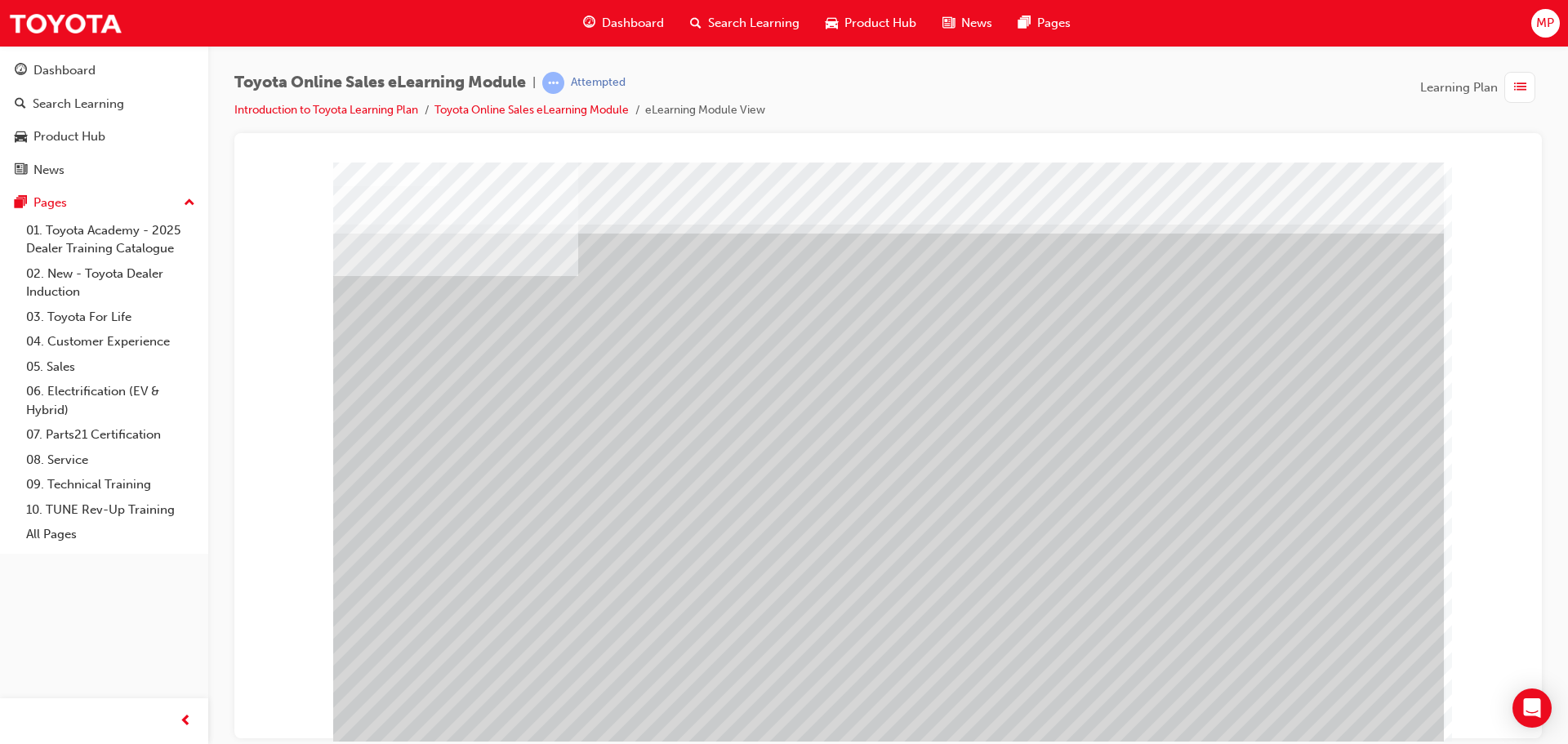
scroll to position [34, 0]
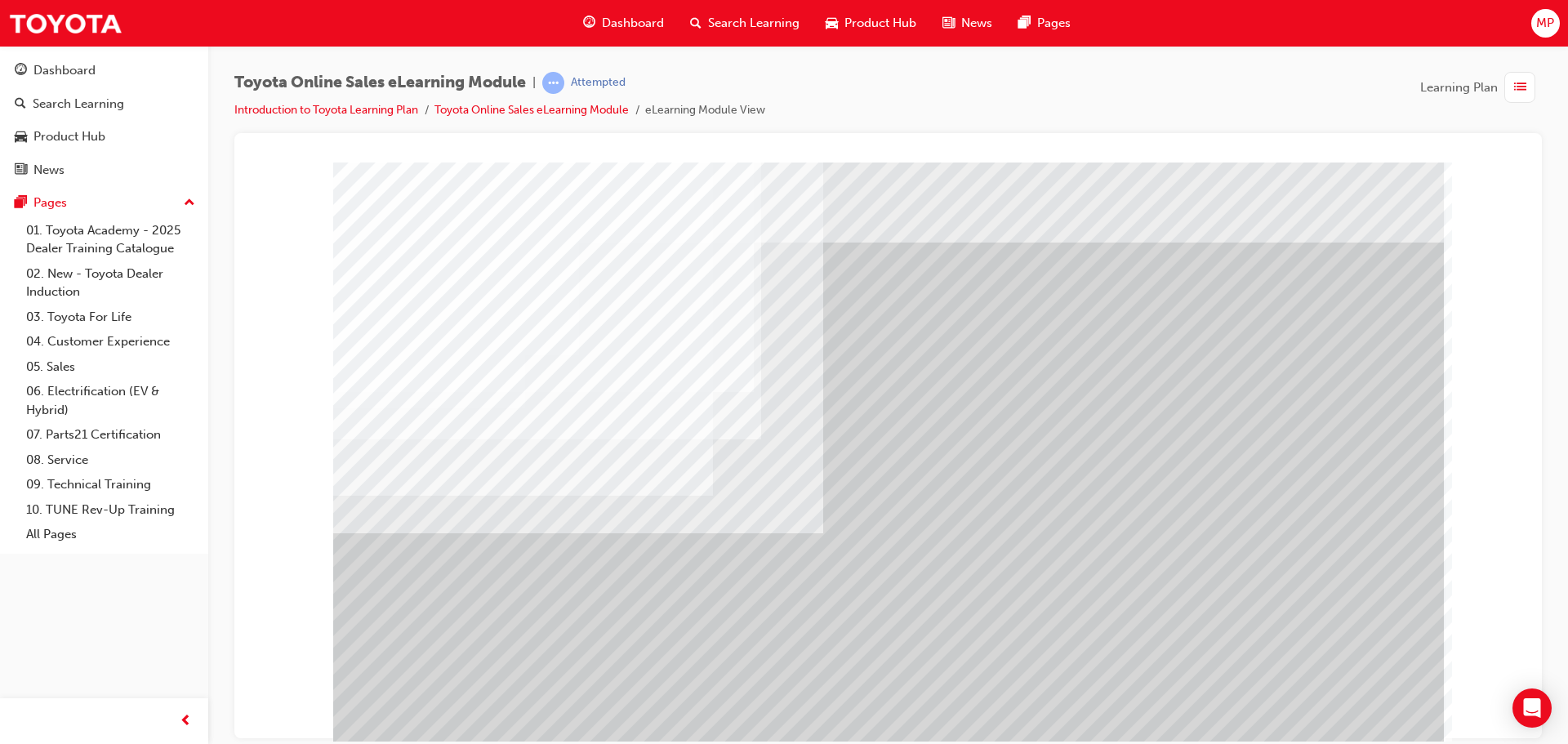
drag, startPoint x: 834, startPoint y: 443, endPoint x: 848, endPoint y: 451, distance: 16.1
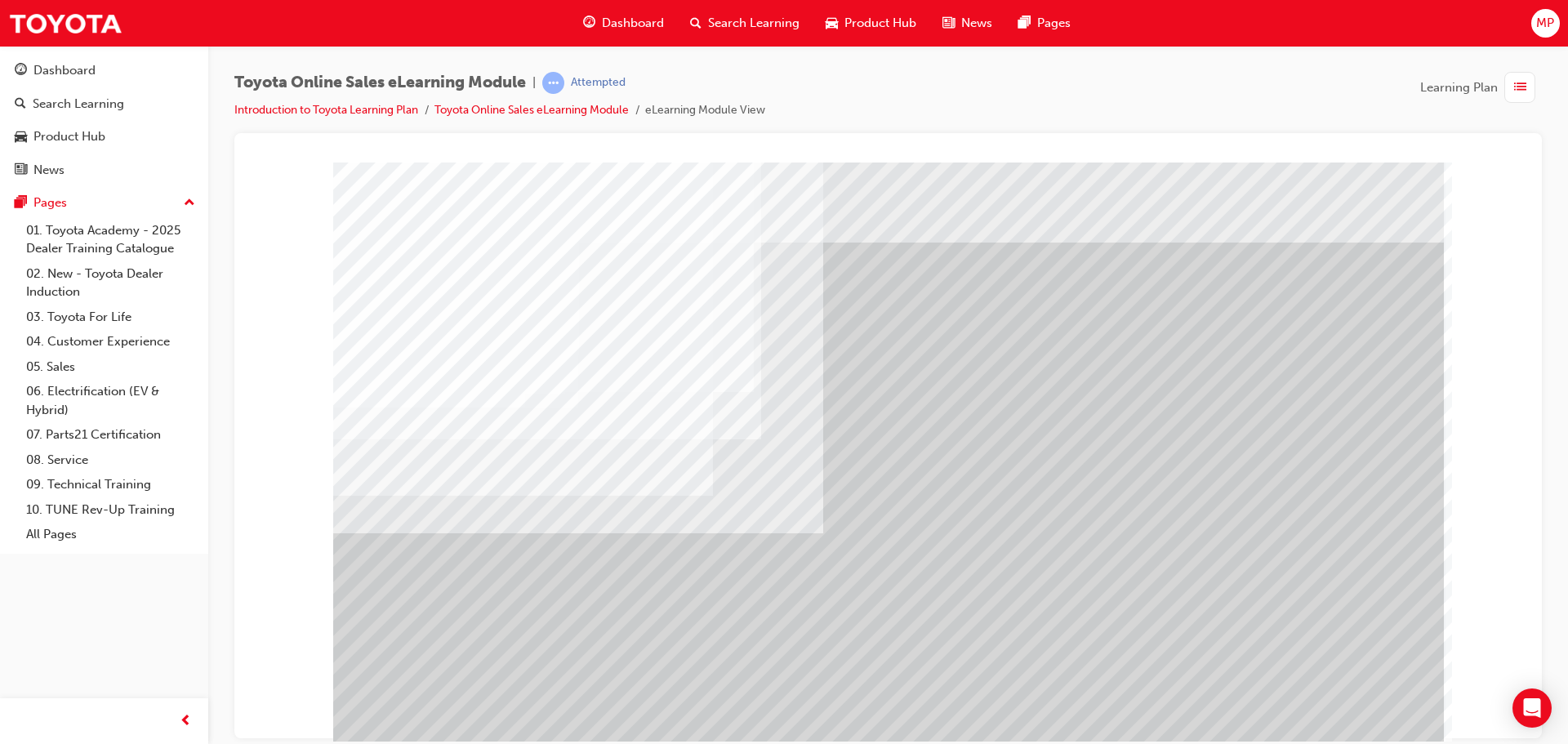
click at [1365, 696] on div "multistate" at bounding box center [888, 455] width 1111 height 588
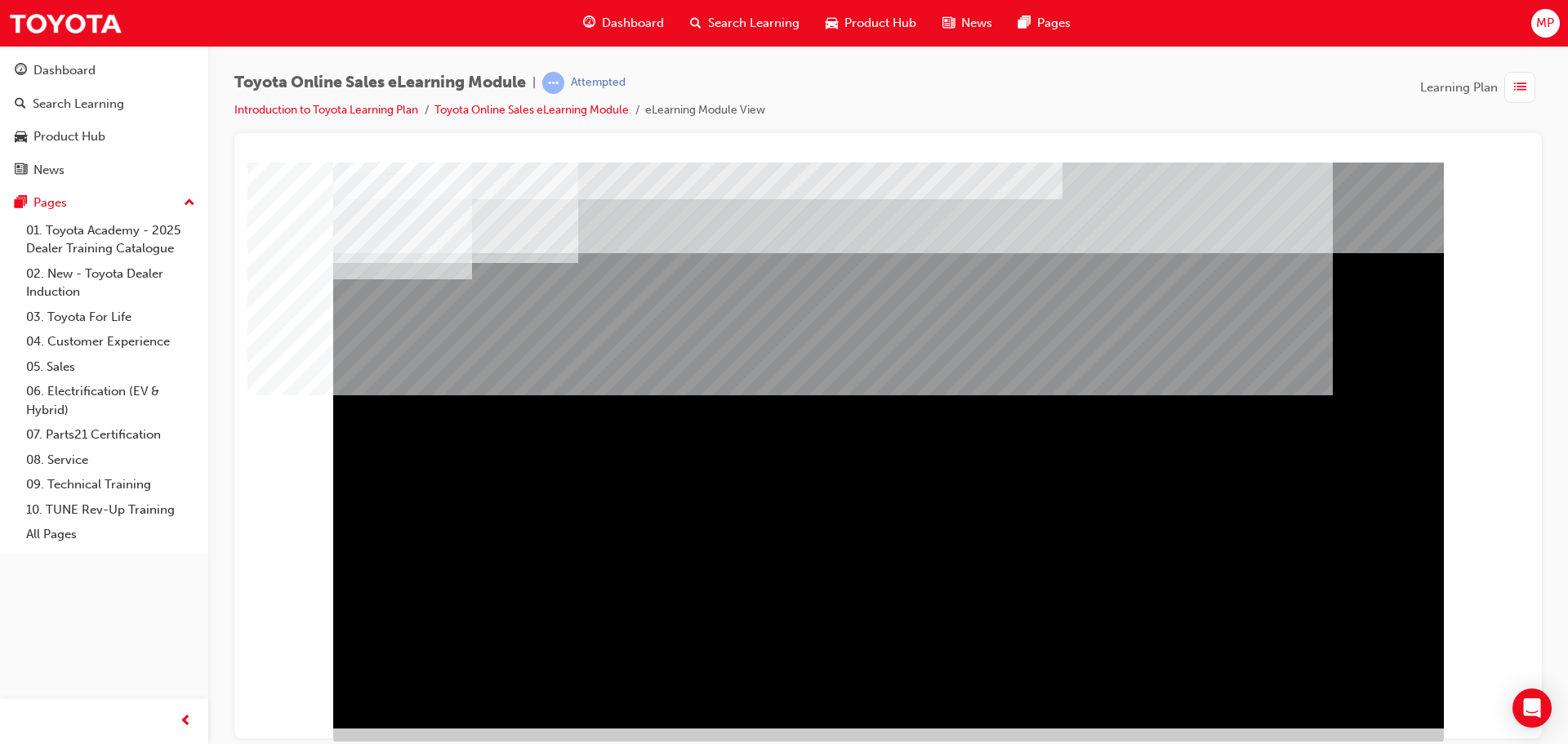
scroll to position [34, 0]
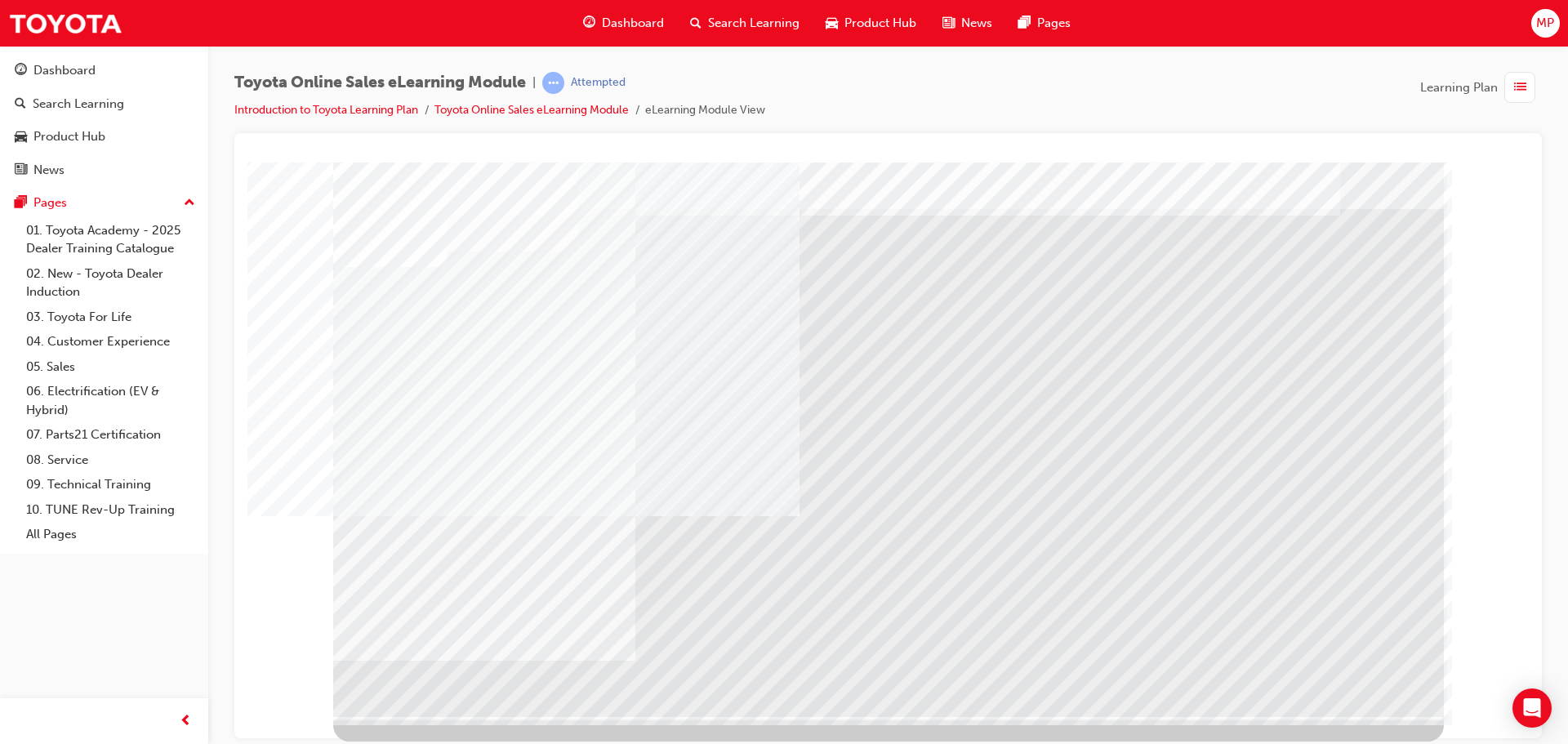
drag, startPoint x: 608, startPoint y: 395, endPoint x: 648, endPoint y: 402, distance: 40.6
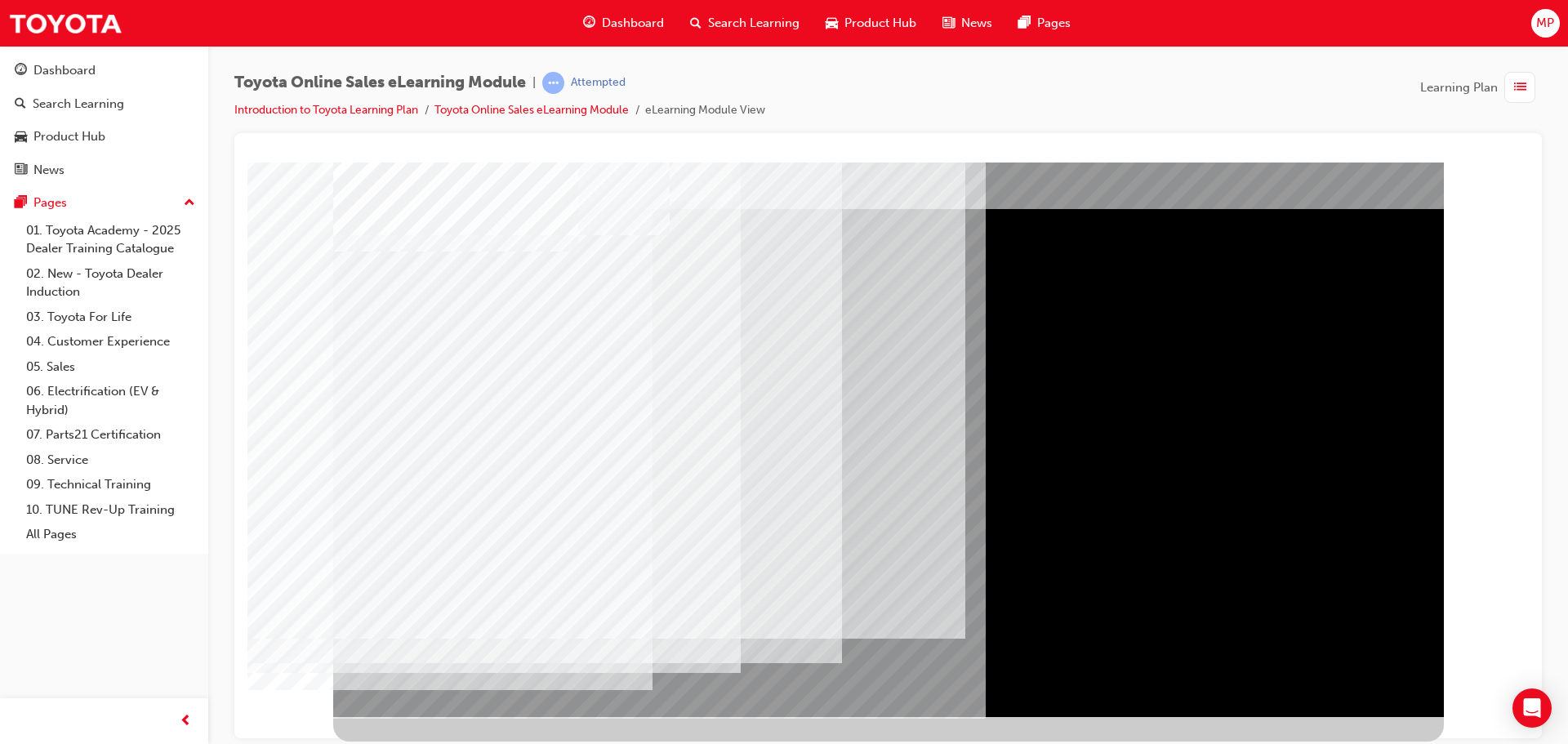
click at [420, 524] on div "multistate" at bounding box center [888, 422] width 1111 height 588
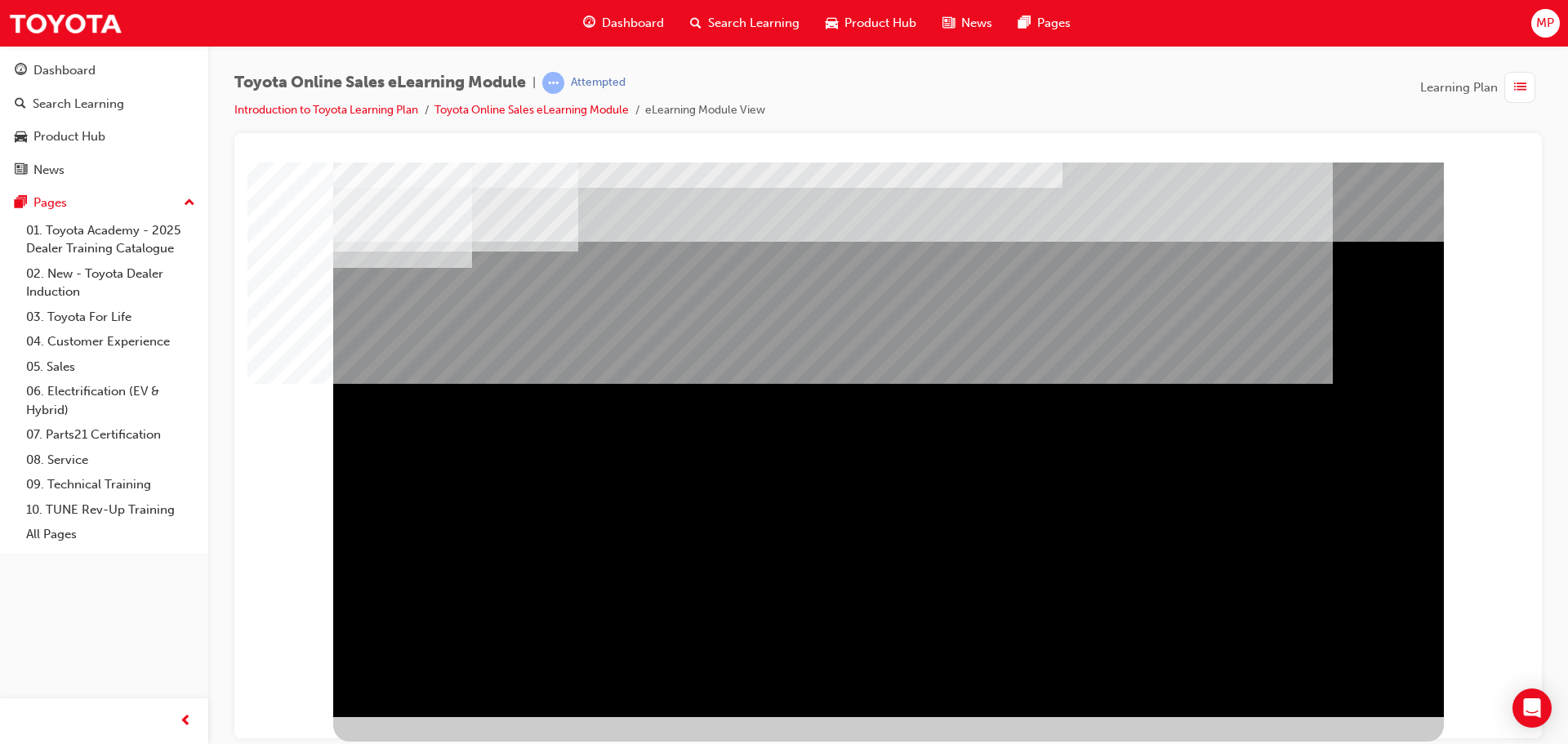
scroll to position [0, 0]
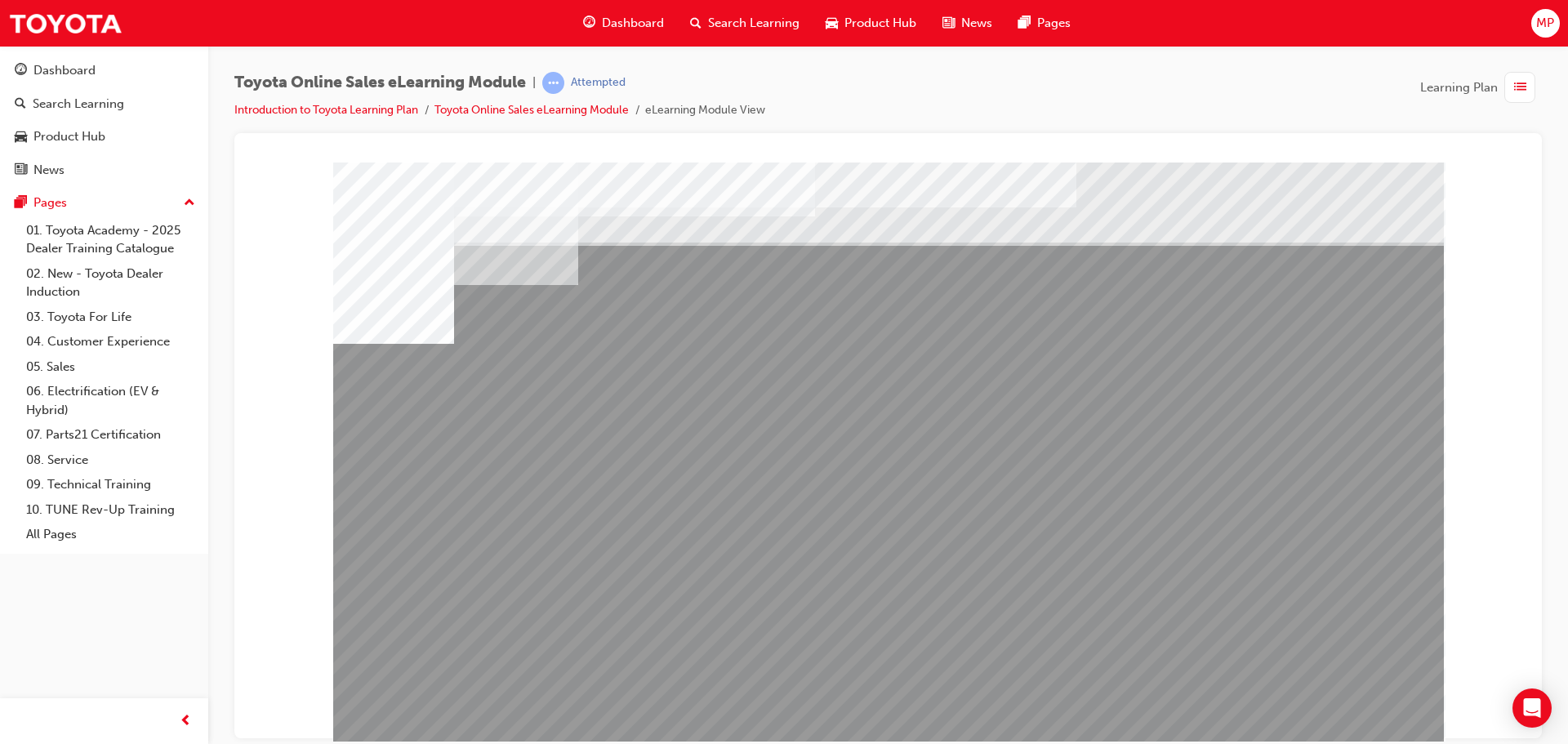
drag, startPoint x: 819, startPoint y: 570, endPoint x: 820, endPoint y: 580, distance: 10.0
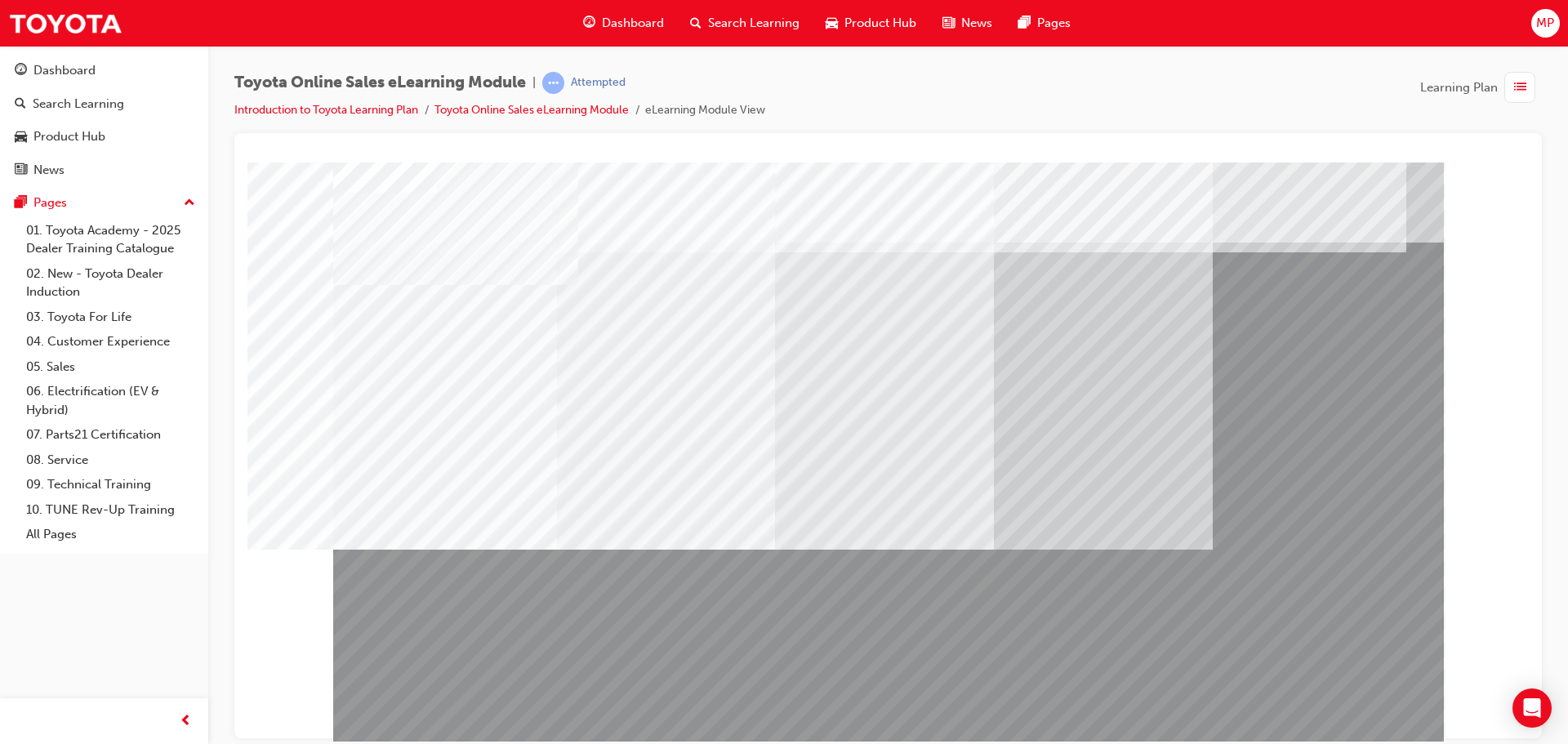
drag, startPoint x: 627, startPoint y: 572, endPoint x: 642, endPoint y: 618, distance: 48.4
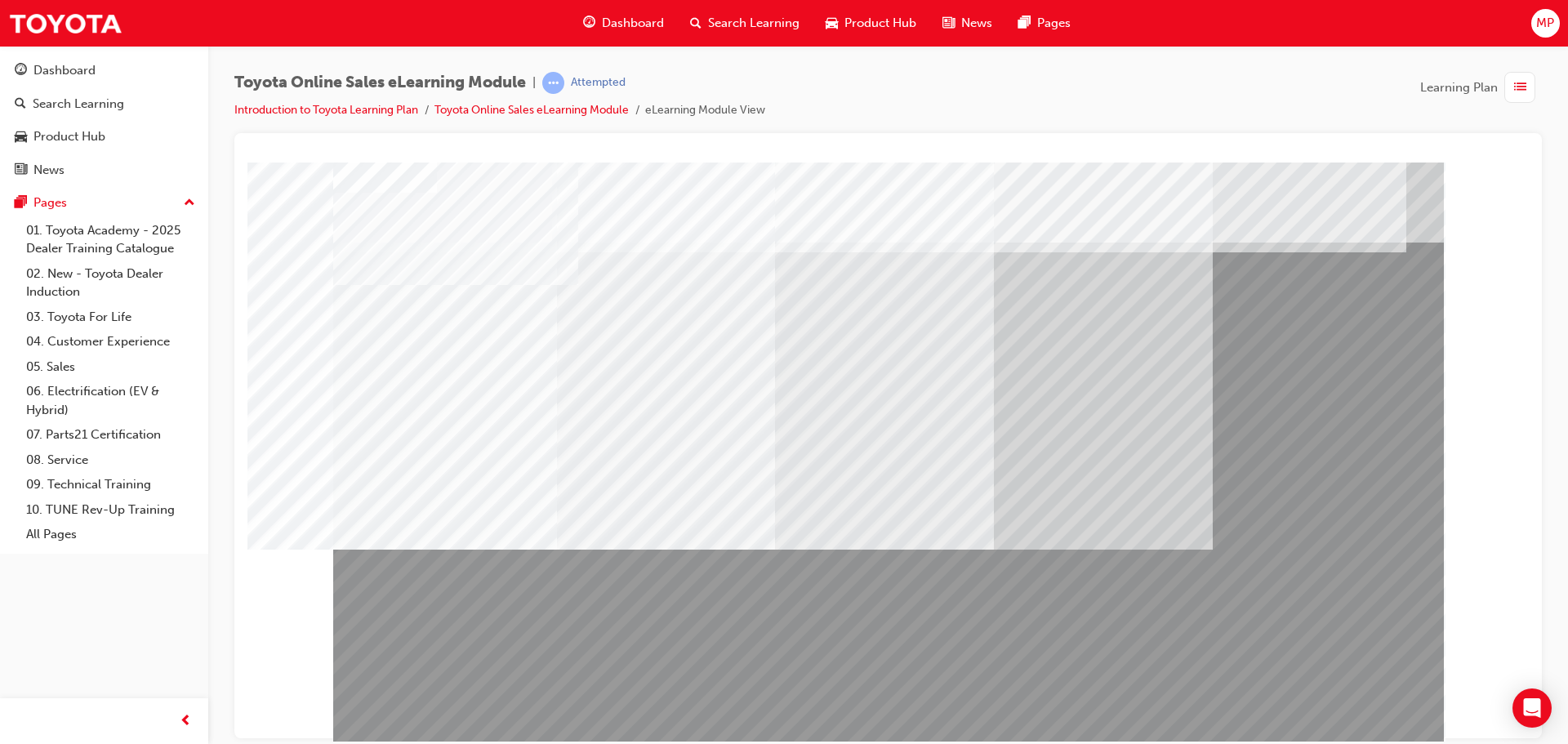
drag, startPoint x: 920, startPoint y: 713, endPoint x: 863, endPoint y: 711, distance: 57.0
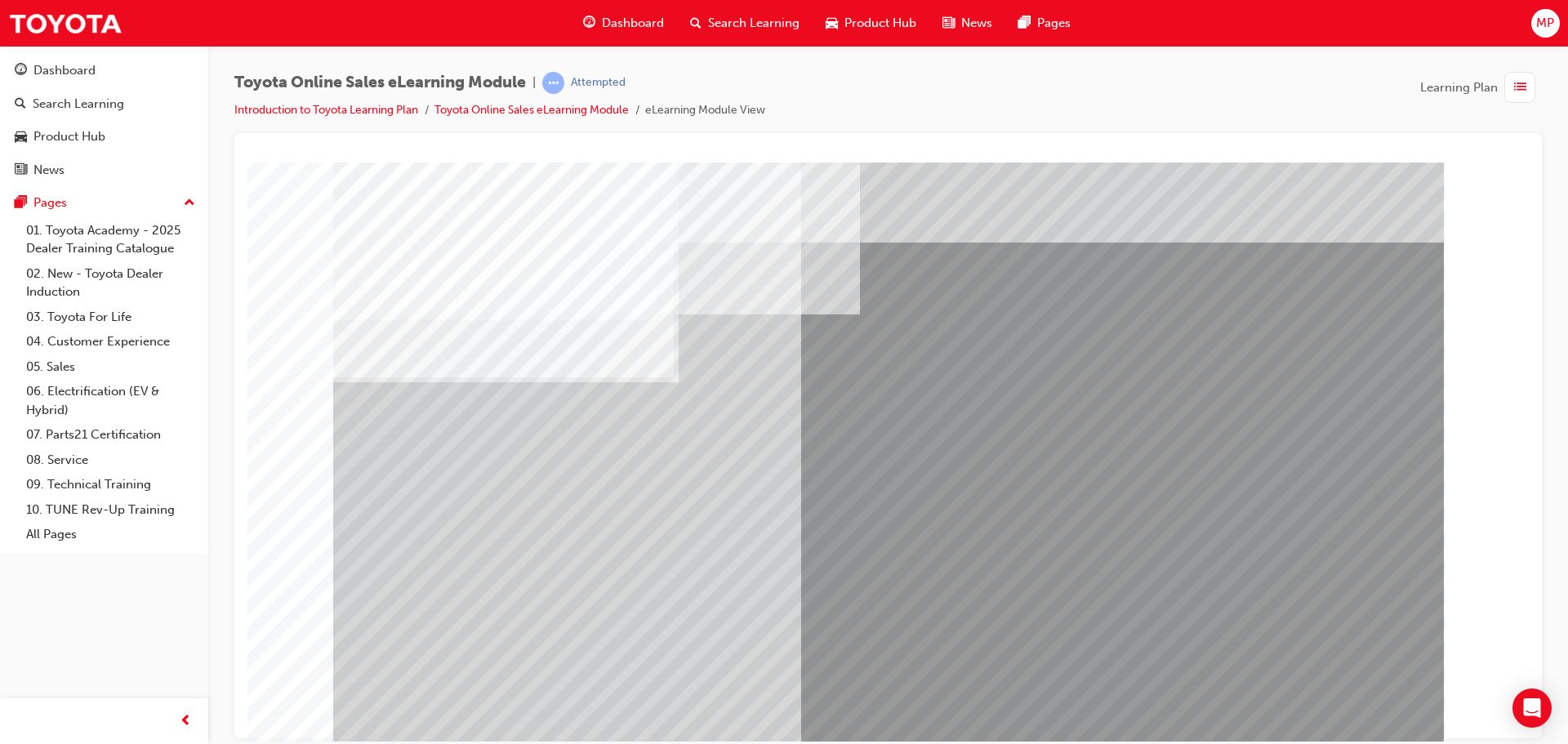
drag, startPoint x: 462, startPoint y: 533, endPoint x: 511, endPoint y: 524, distance: 49.8
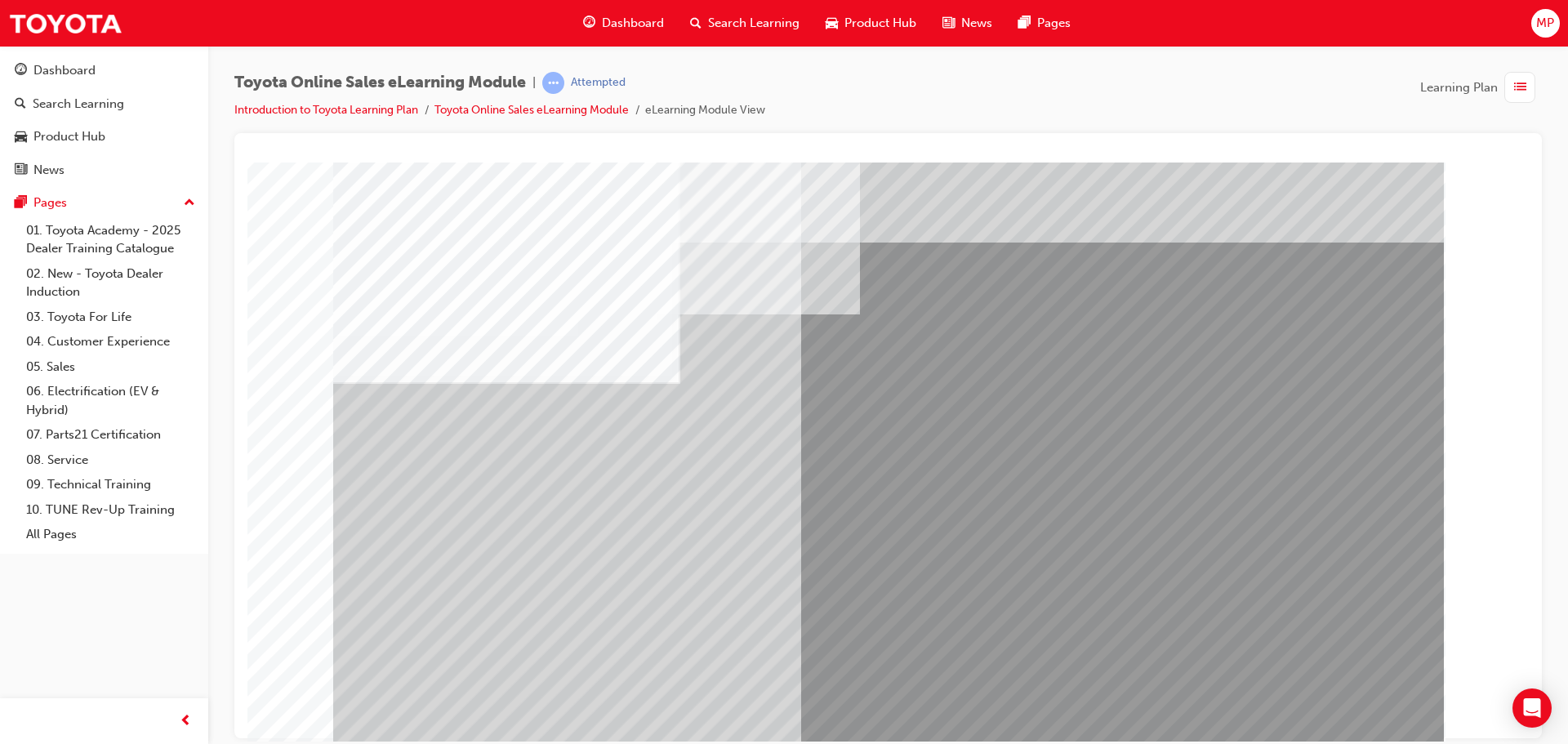
drag, startPoint x: 1282, startPoint y: 705, endPoint x: 1297, endPoint y: 700, distance: 15.8
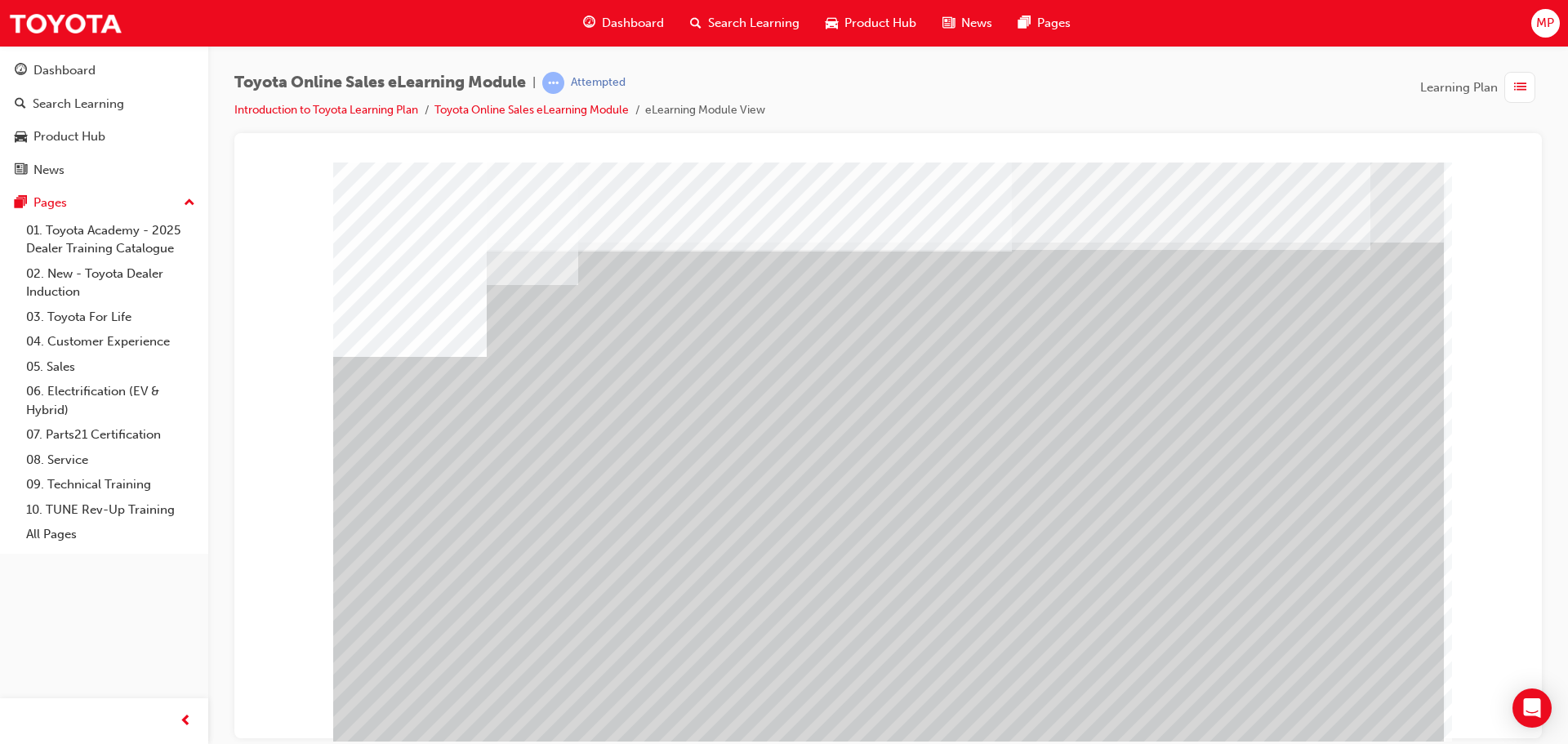
drag, startPoint x: 498, startPoint y: 565, endPoint x: 523, endPoint y: 571, distance: 25.7
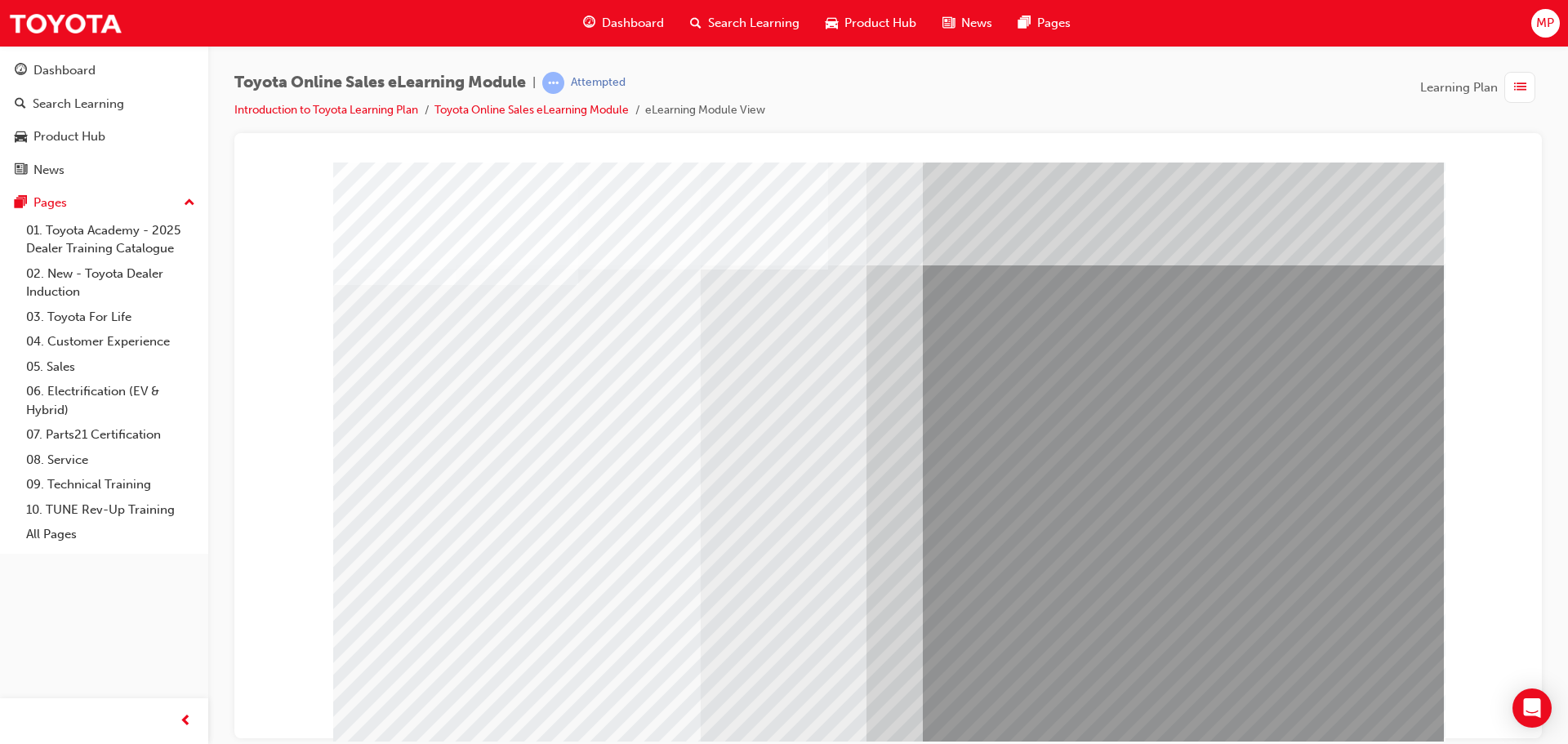
drag, startPoint x: 940, startPoint y: 336, endPoint x: 955, endPoint y: 392, distance: 58.0
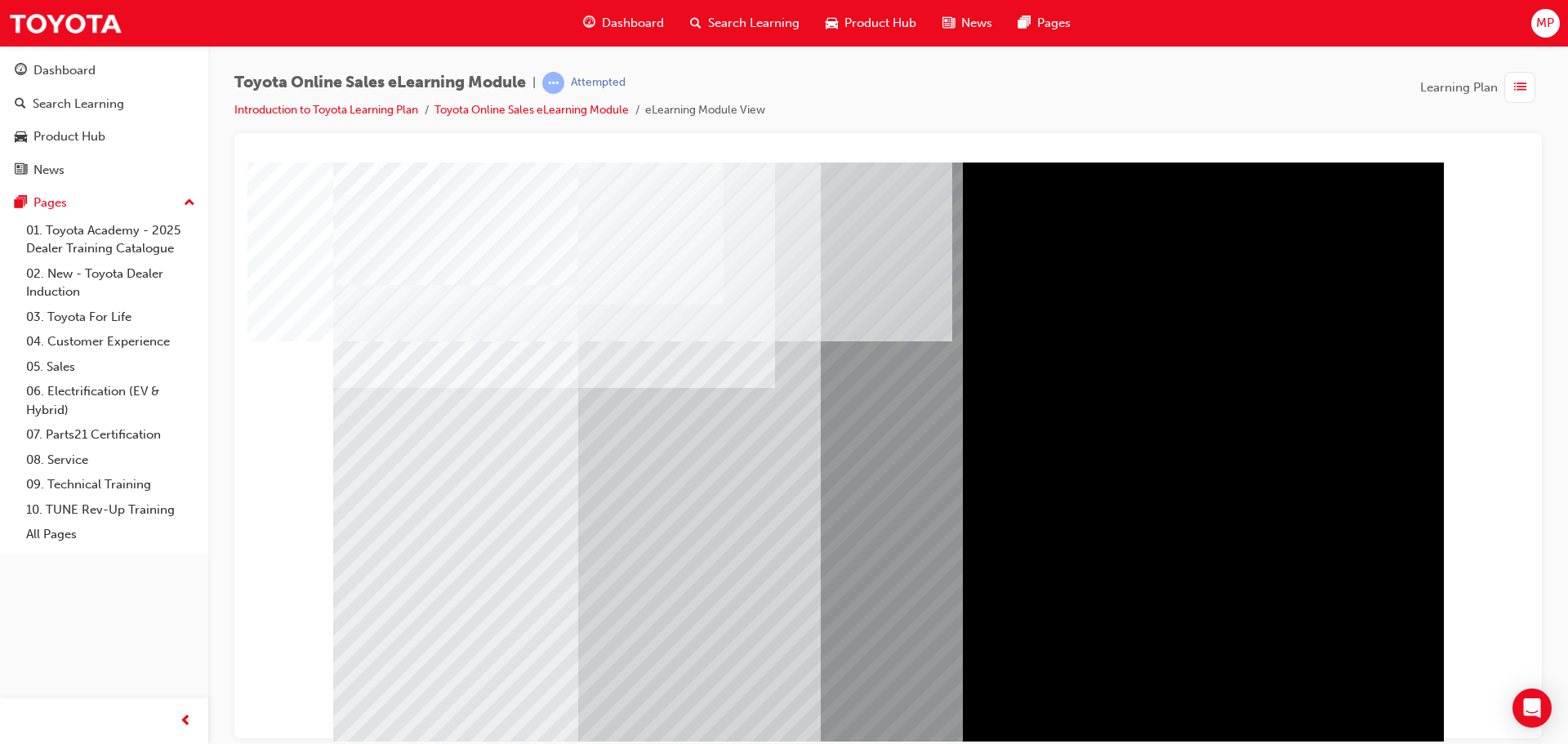
drag, startPoint x: 1064, startPoint y: 609, endPoint x: 1151, endPoint y: 640, distance: 92.4
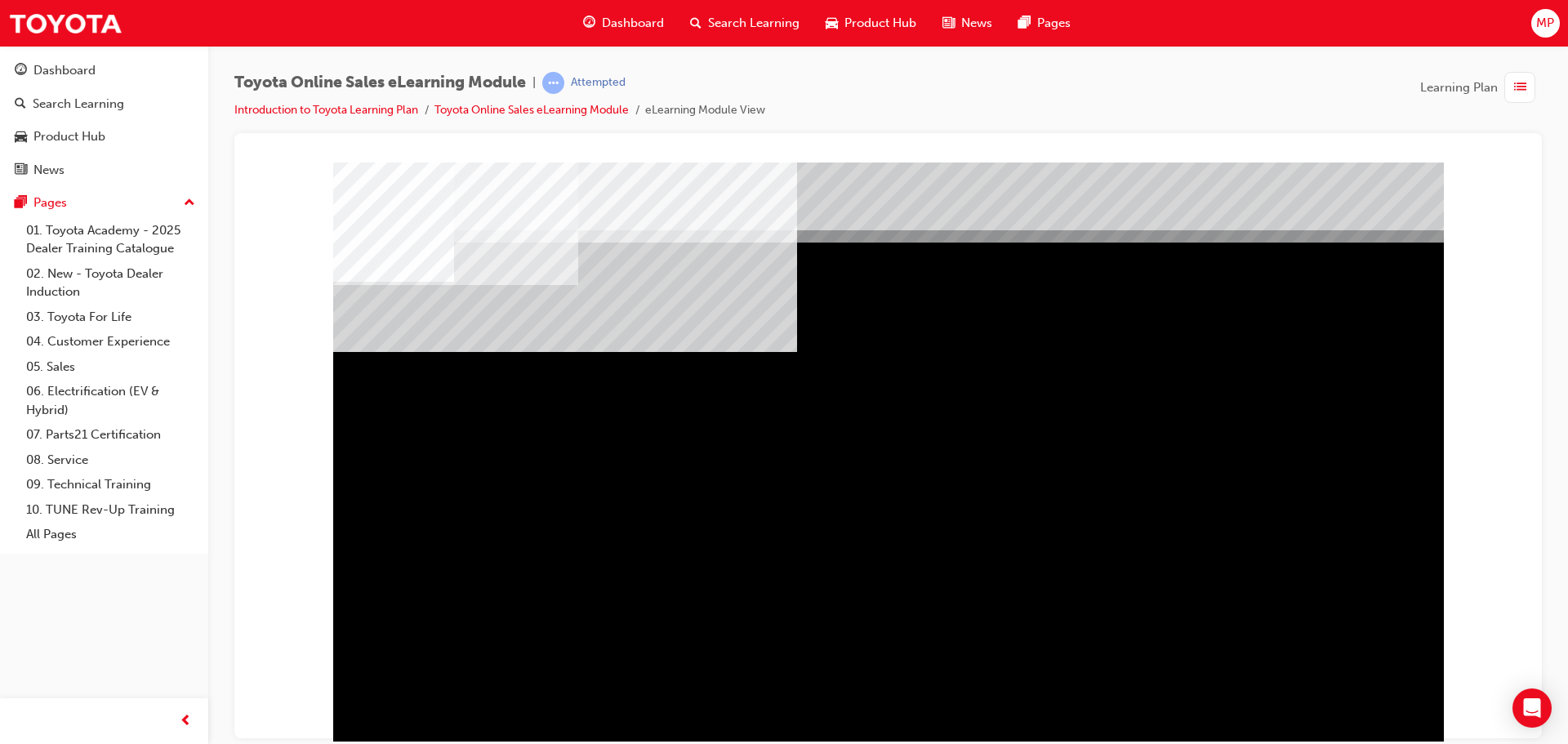
click at [1142, 704] on div "" at bounding box center [888, 455] width 1111 height 588
click at [1144, 704] on div "" at bounding box center [888, 455] width 1111 height 588
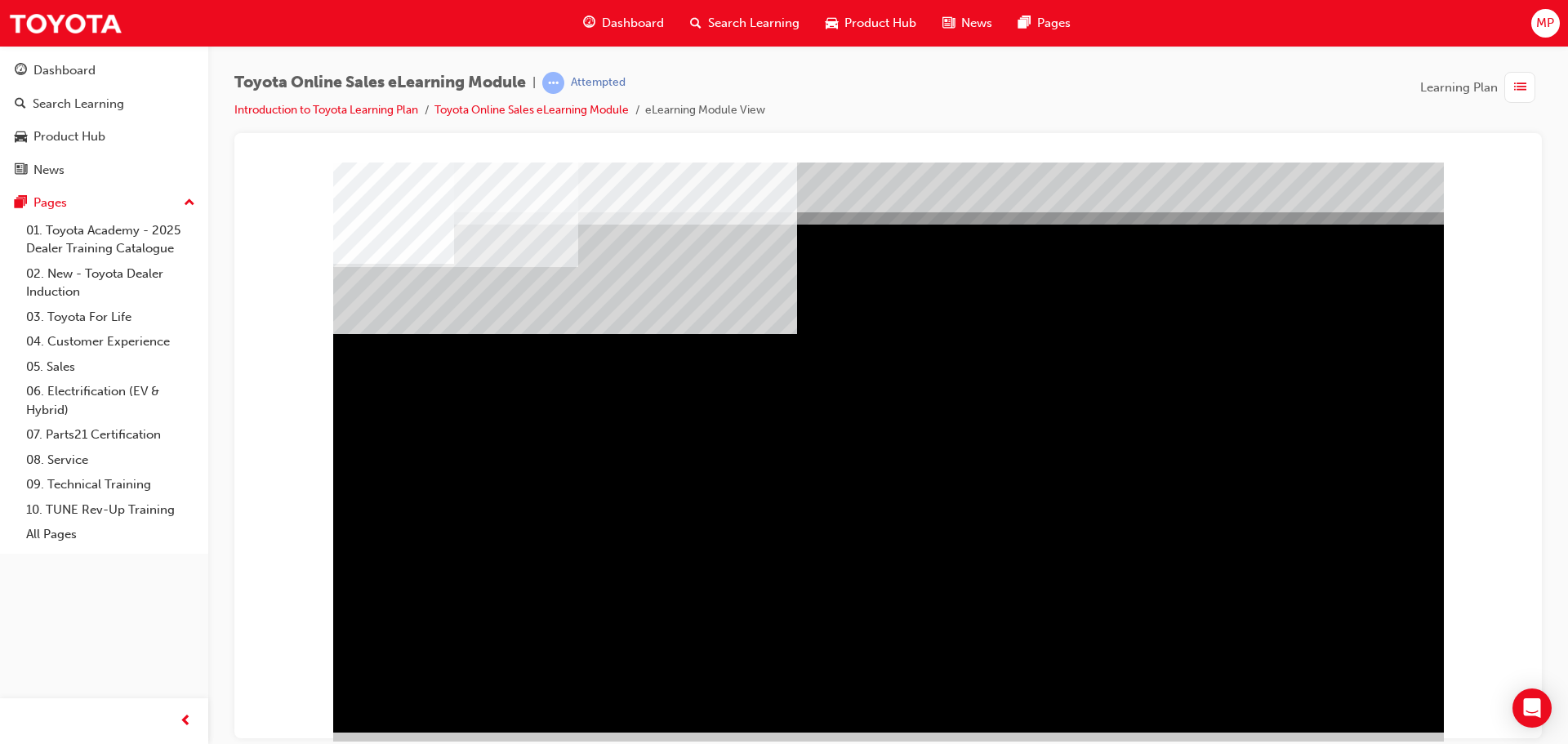
scroll to position [34, 0]
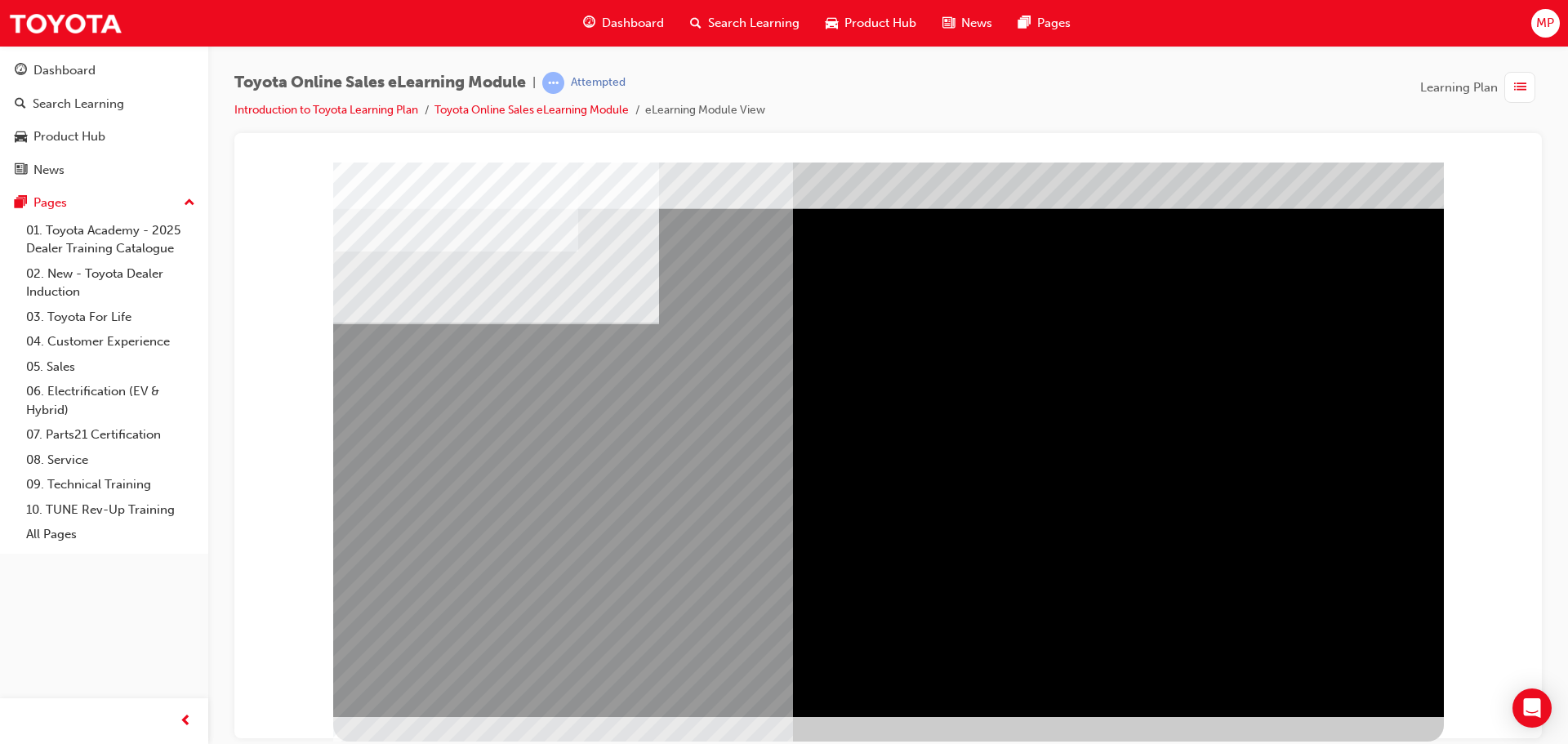
scroll to position [0, 0]
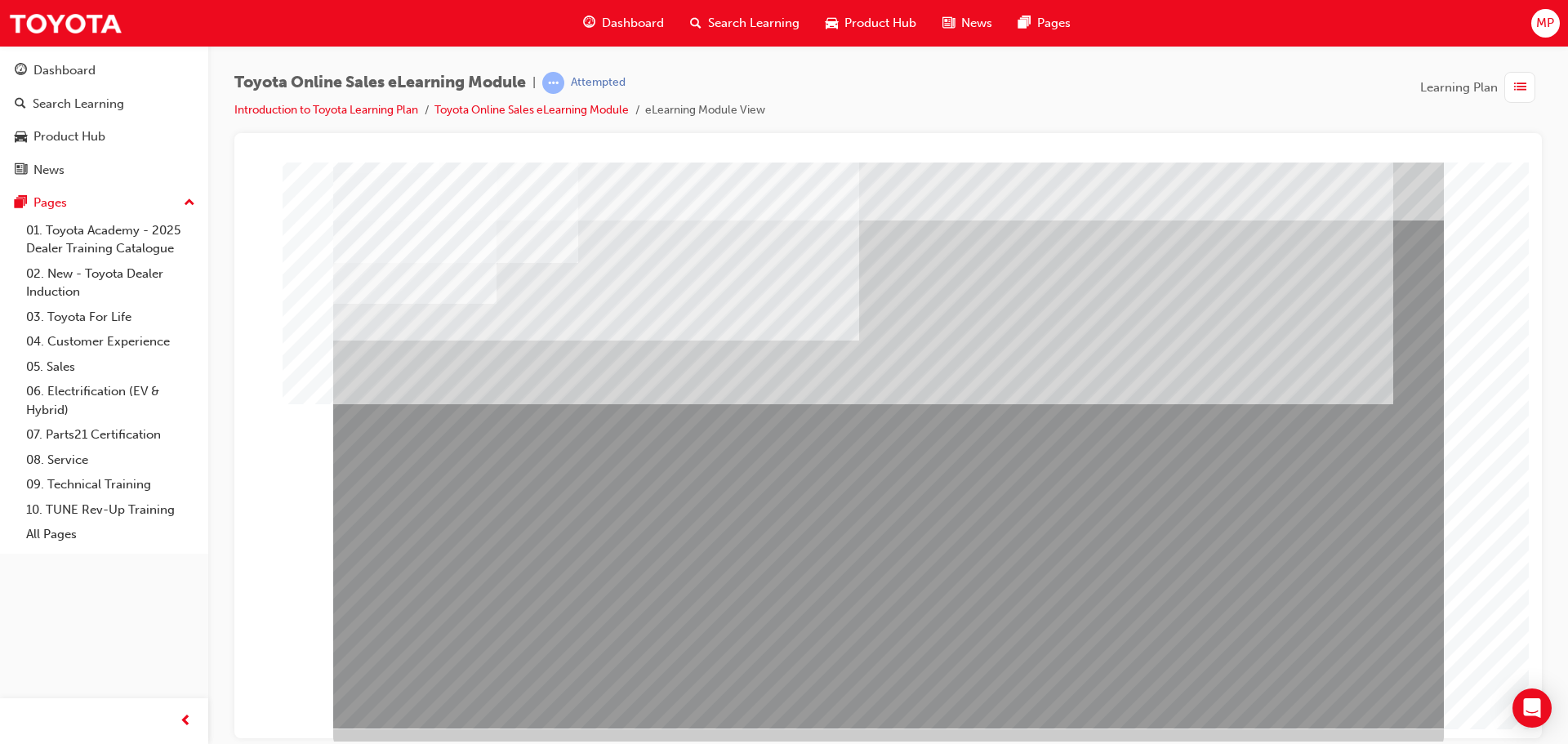
scroll to position [34, 0]
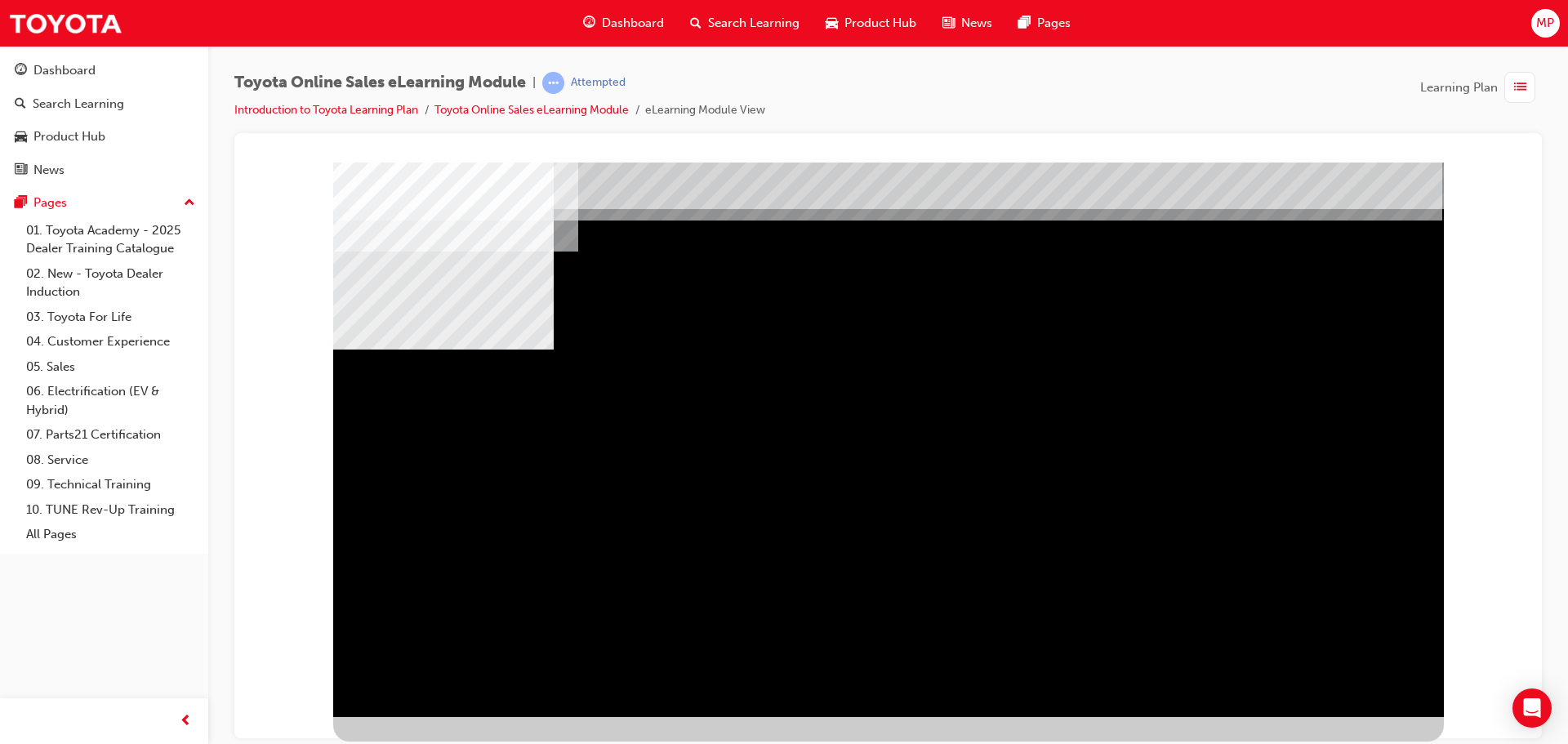
scroll to position [0, 0]
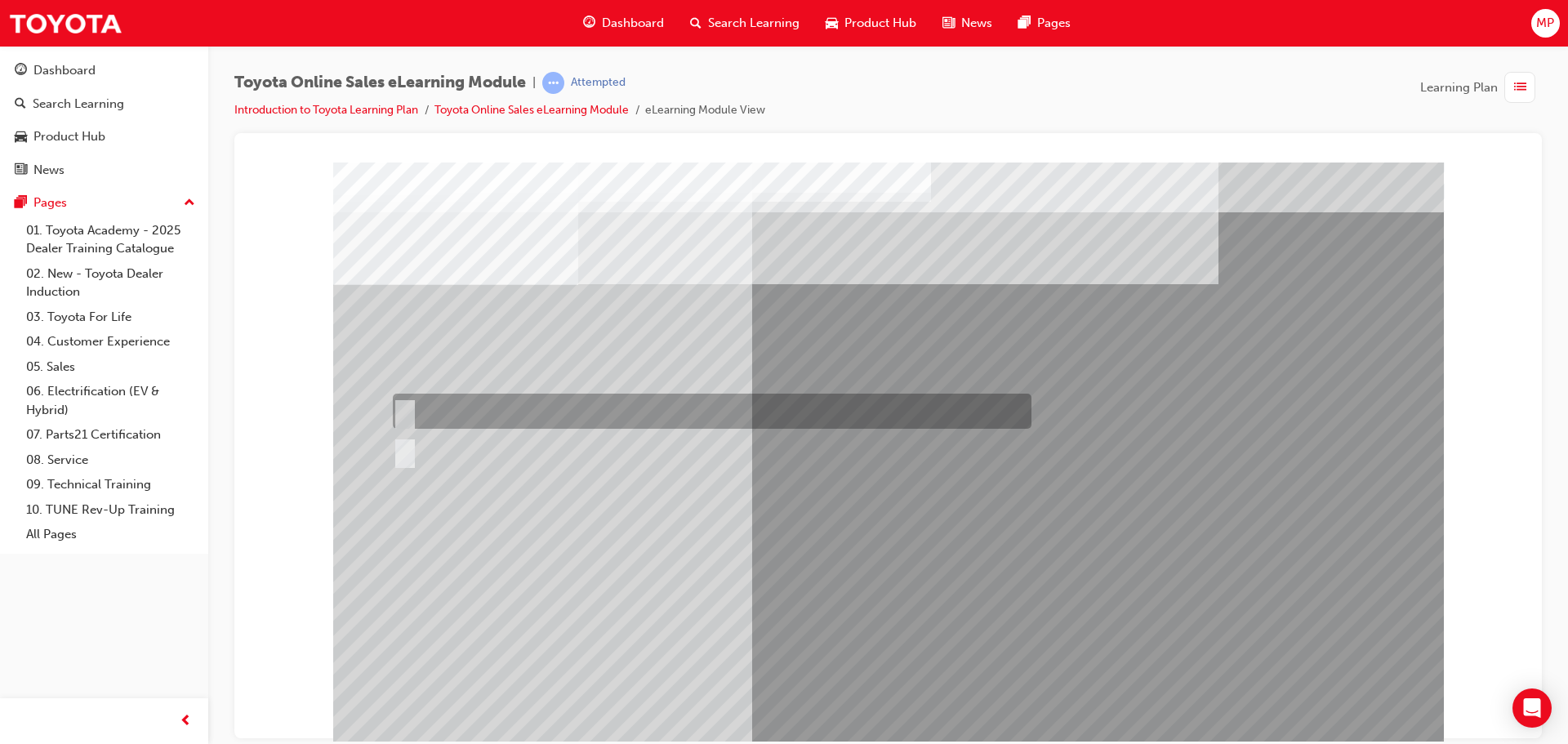
click at [553, 420] on div at bounding box center [708, 410] width 639 height 35
radio input "true"
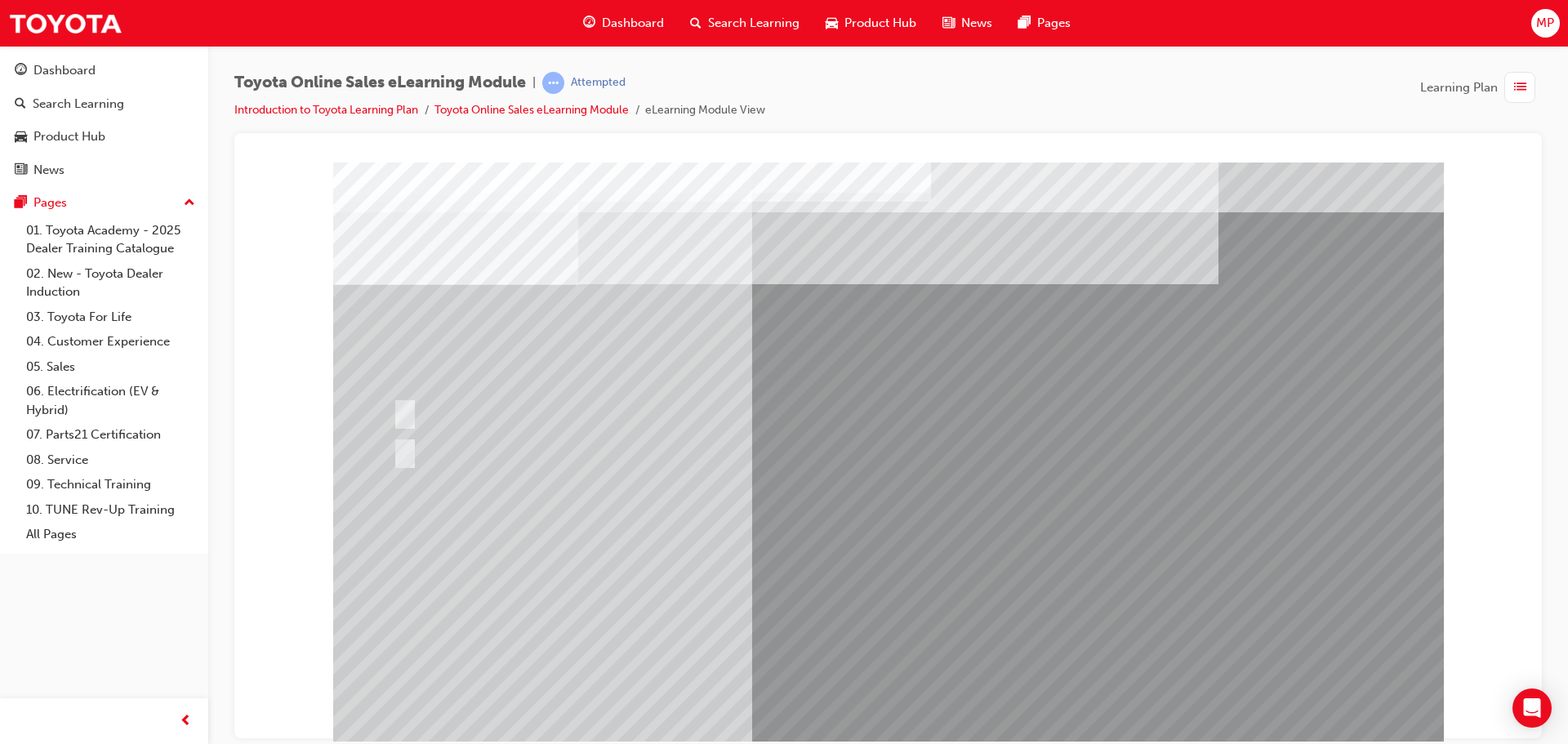
click at [471, 454] on div at bounding box center [708, 450] width 639 height 44
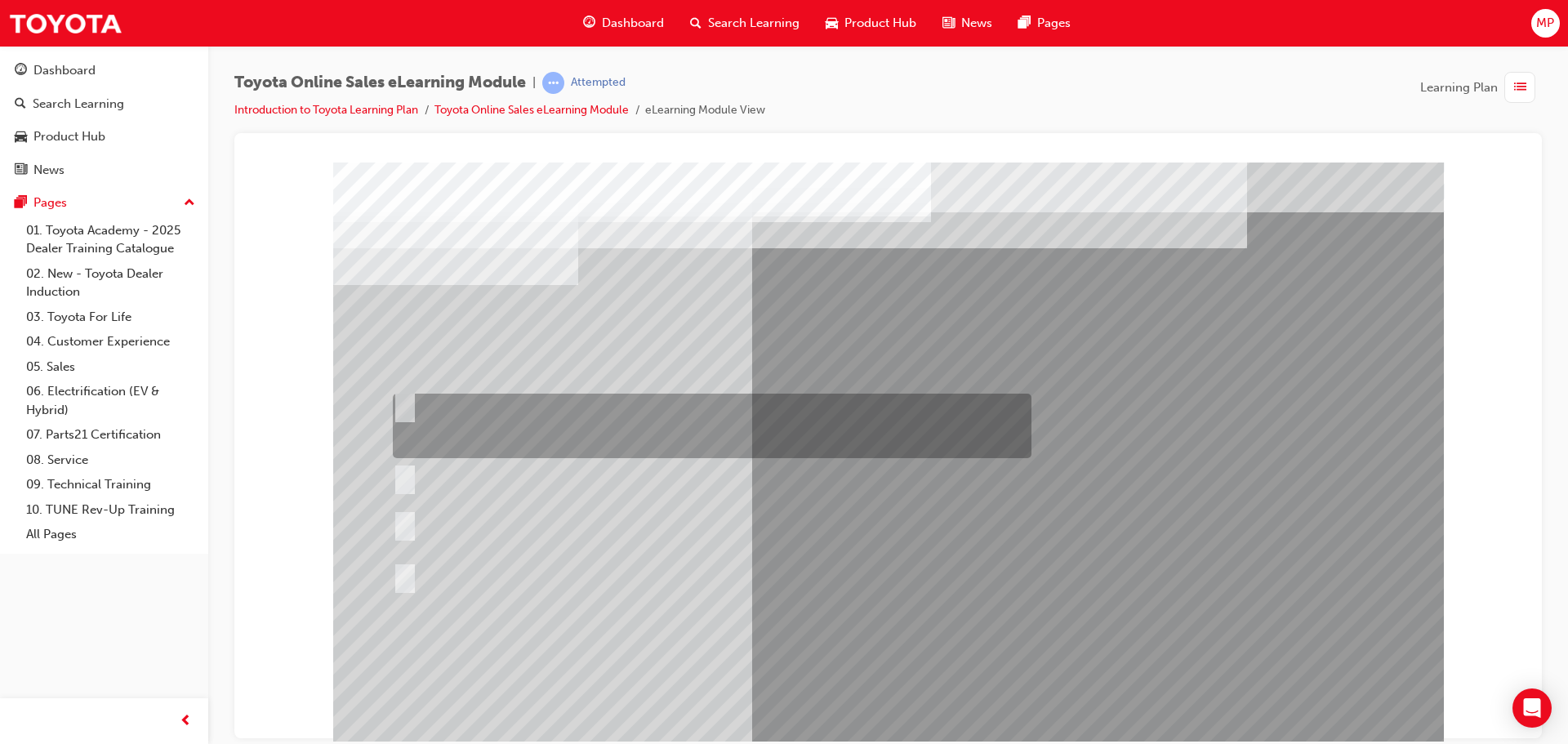
click at [665, 450] on div at bounding box center [708, 425] width 639 height 65
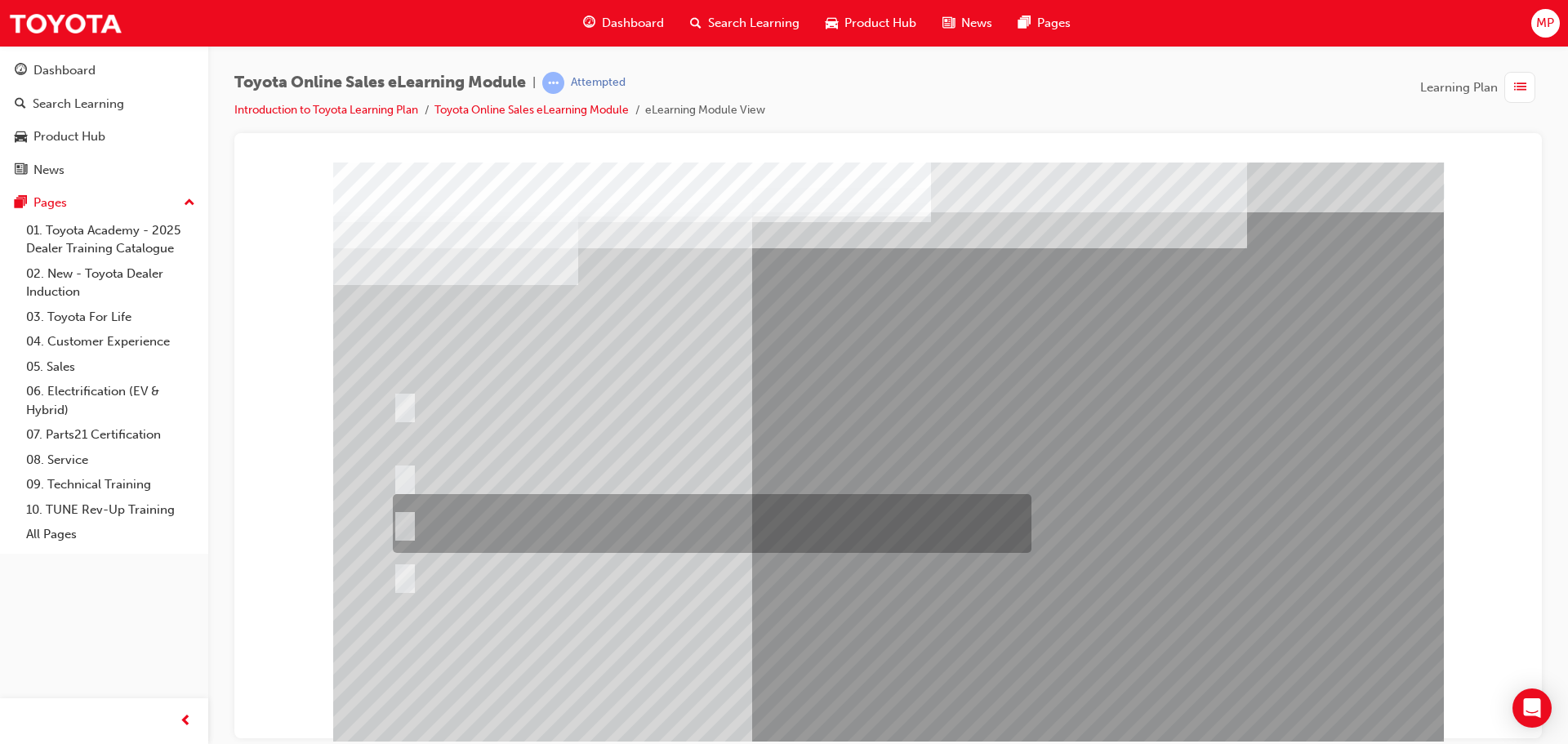
click at [663, 518] on div at bounding box center [708, 524] width 639 height 59
radio input "false"
radio input "true"
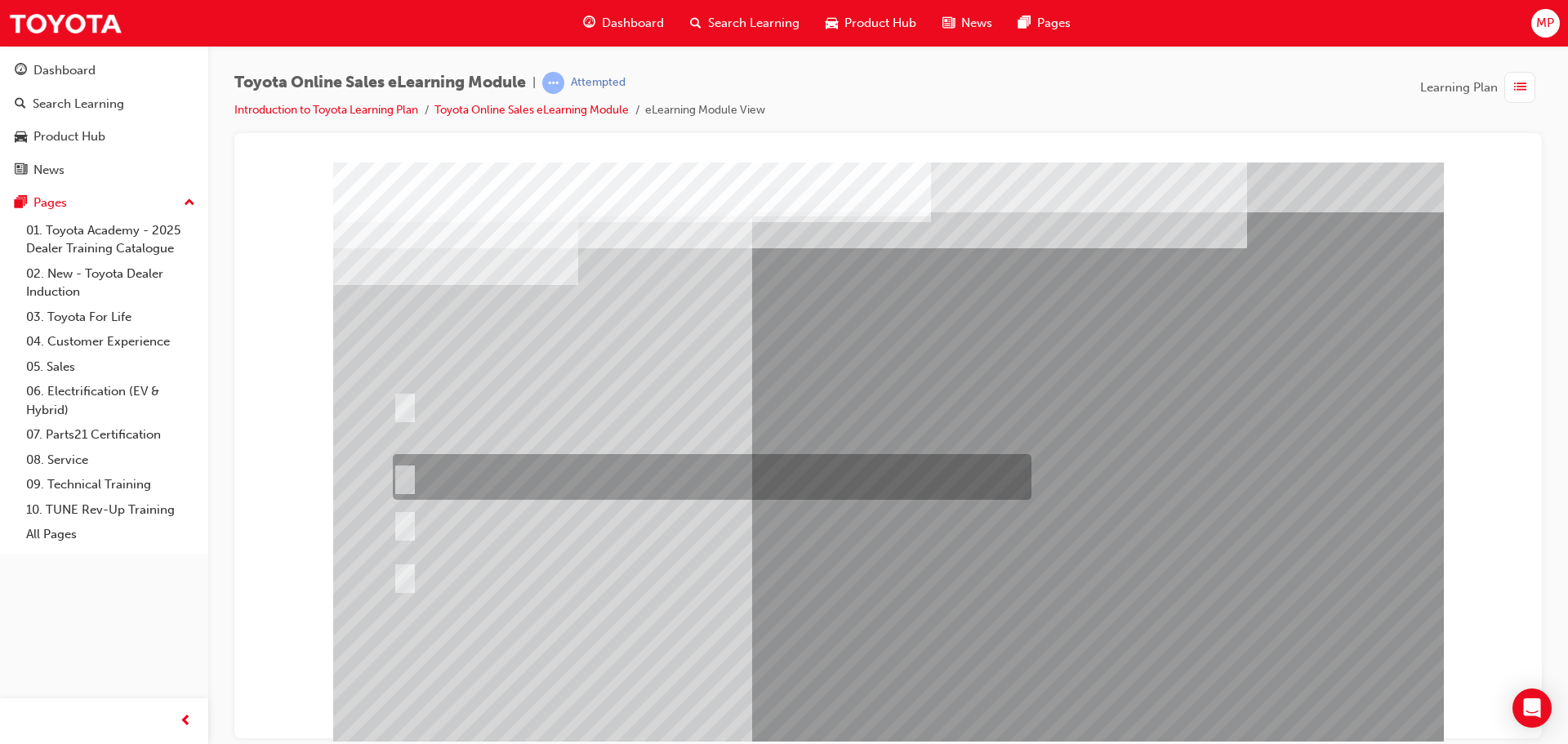
click at [696, 454] on div at bounding box center [708, 476] width 639 height 46
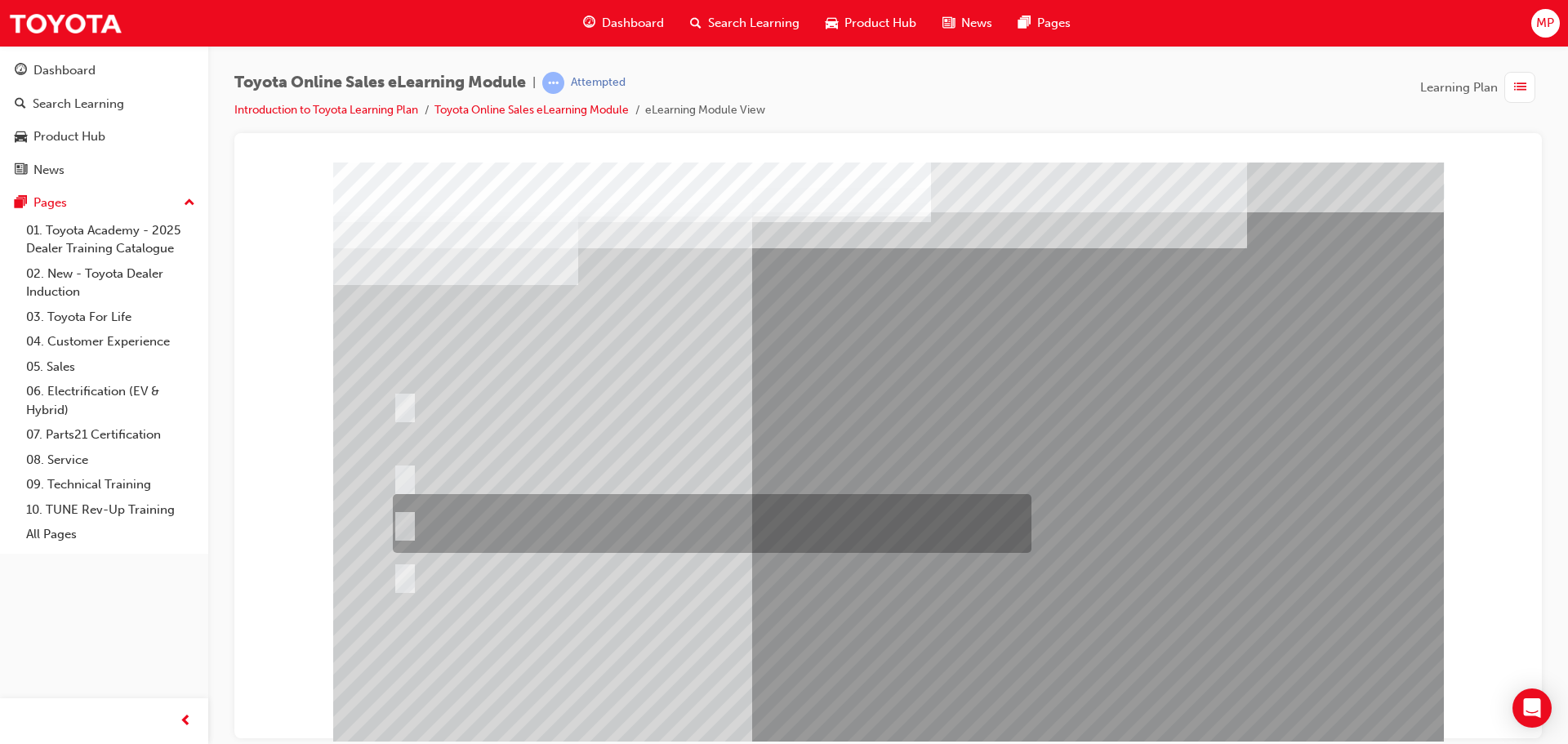
click at [727, 532] on div at bounding box center [708, 524] width 639 height 59
radio input "false"
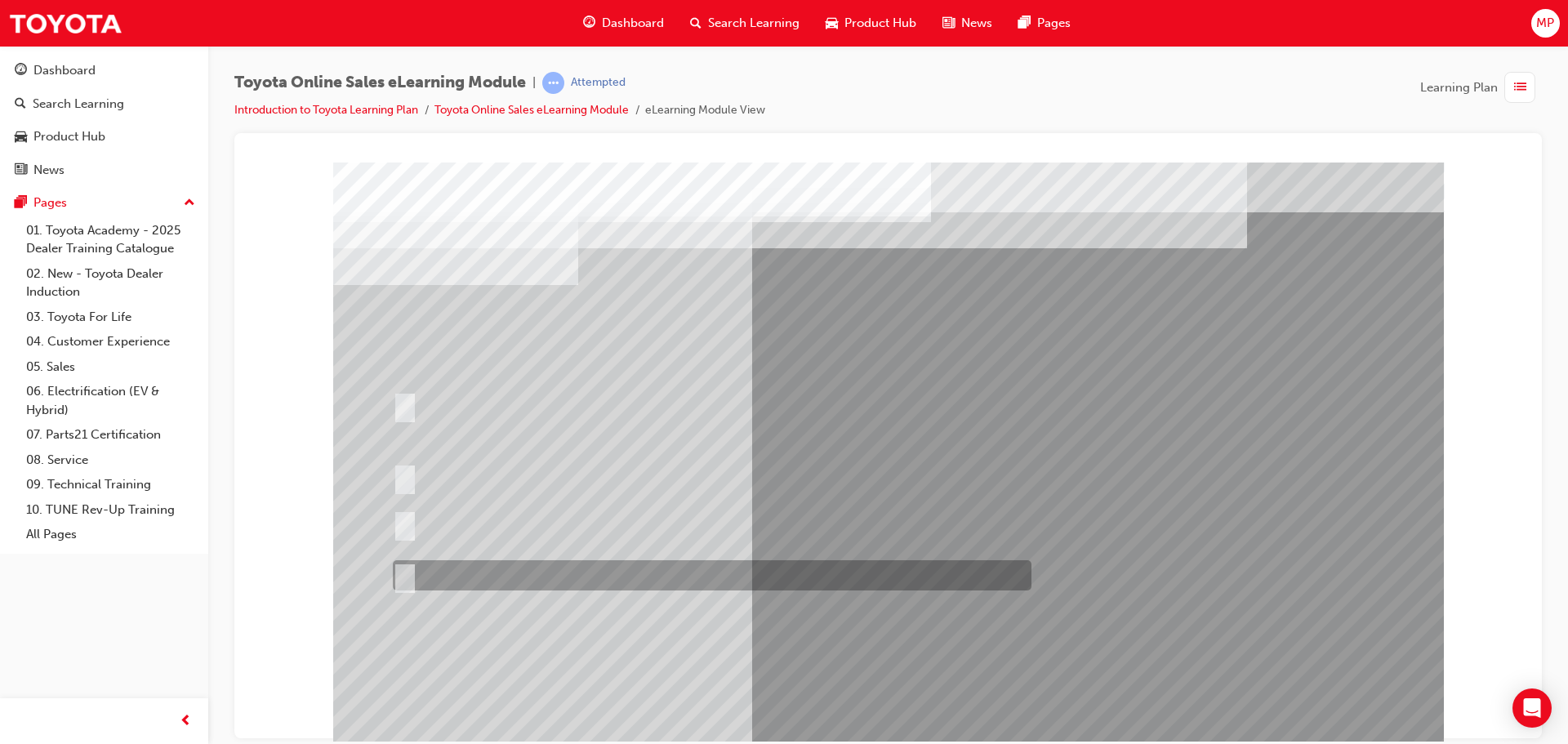
click at [641, 575] on div at bounding box center [708, 575] width 639 height 30
radio input "false"
radio input "true"
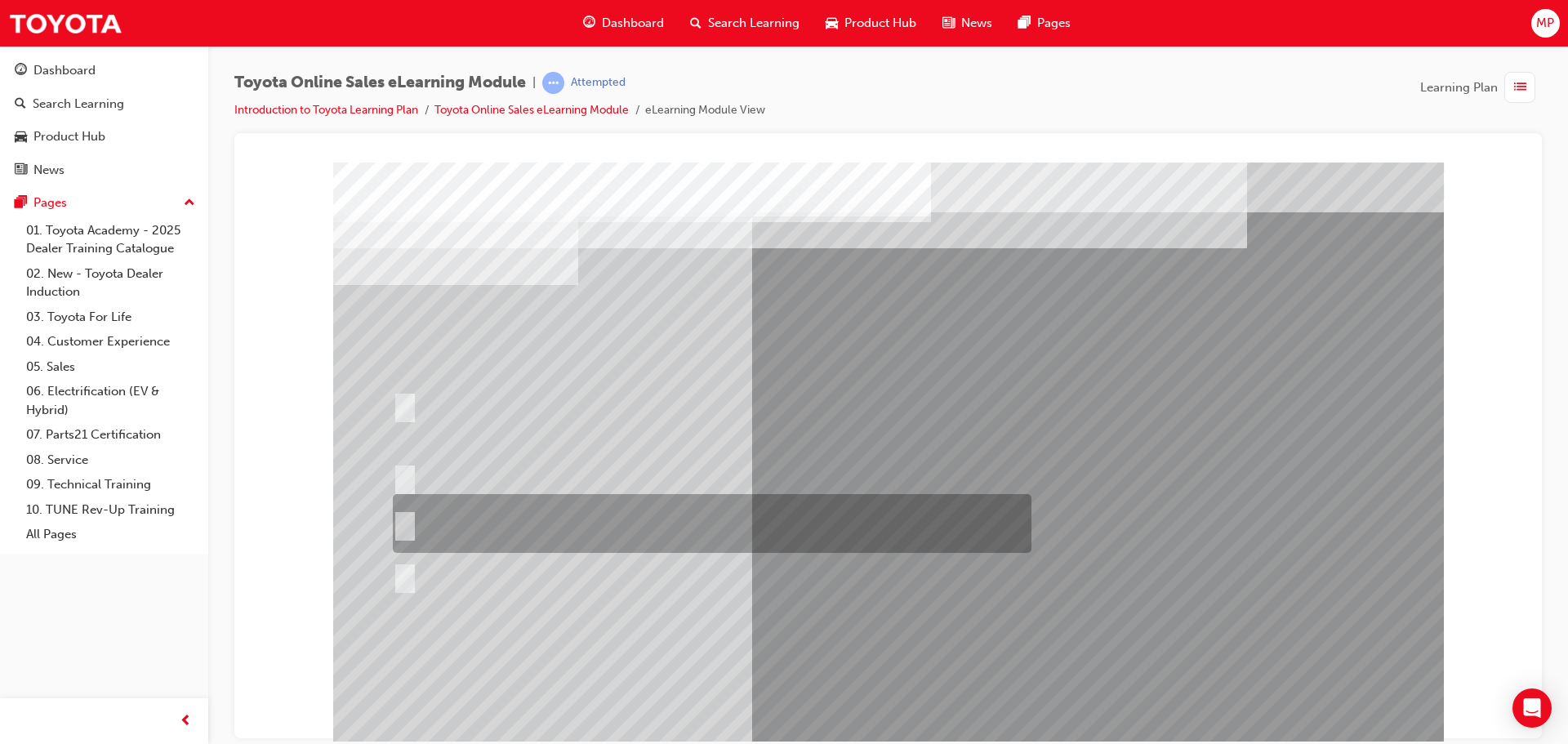
click at [662, 512] on div at bounding box center [708, 524] width 639 height 59
radio input "true"
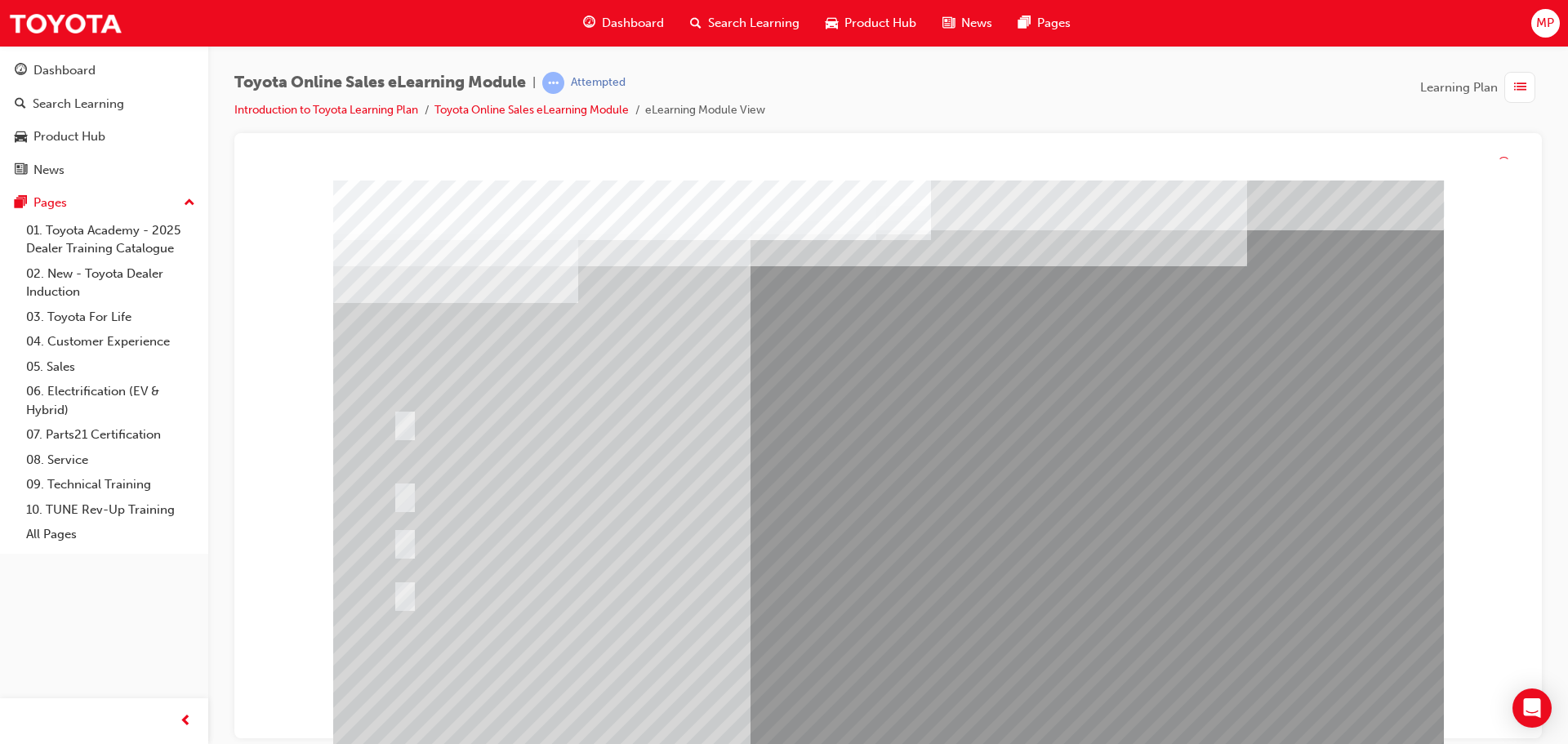
drag, startPoint x: 889, startPoint y: 710, endPoint x: 890, endPoint y: 732, distance: 22.0
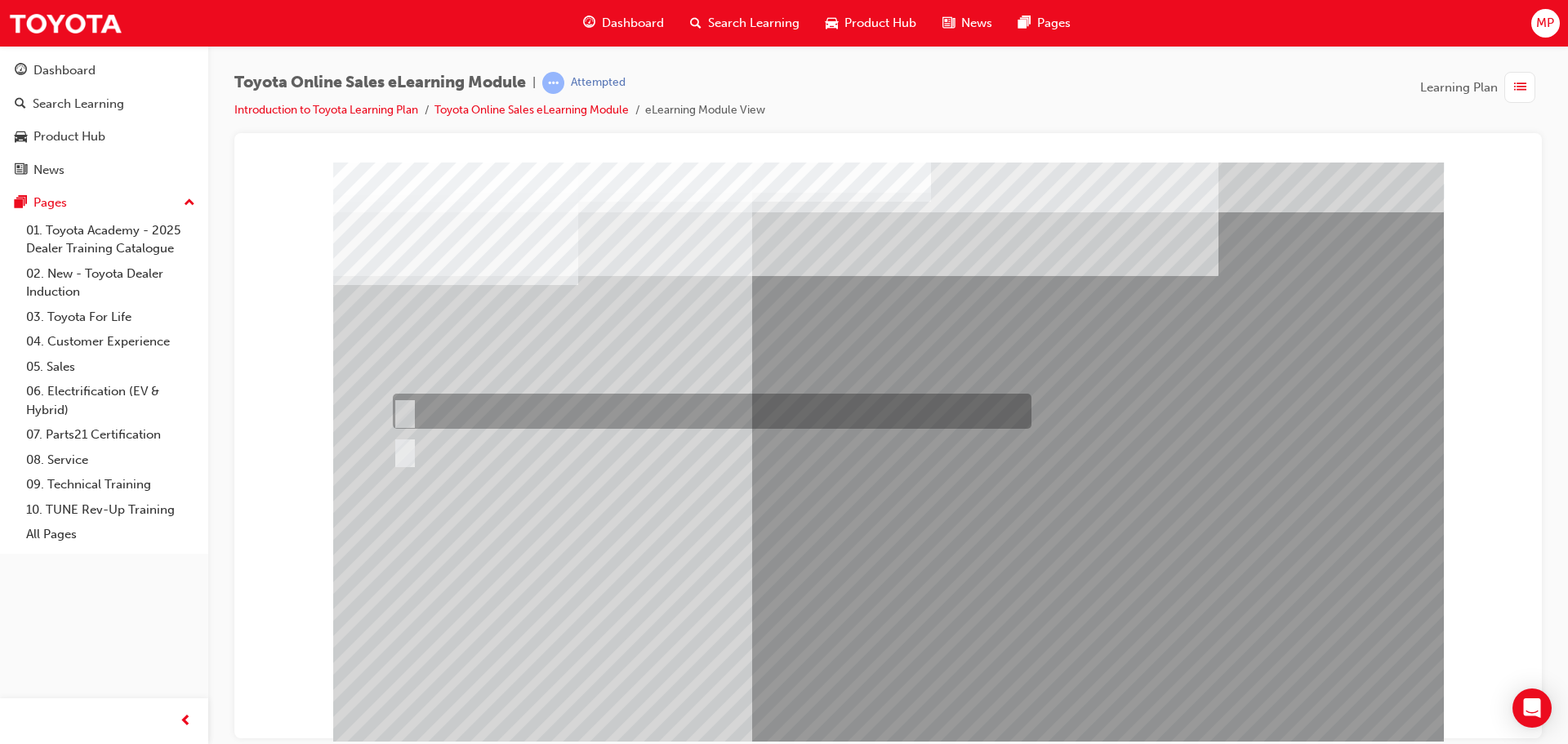
click at [460, 408] on div at bounding box center [708, 410] width 639 height 35
radio input "true"
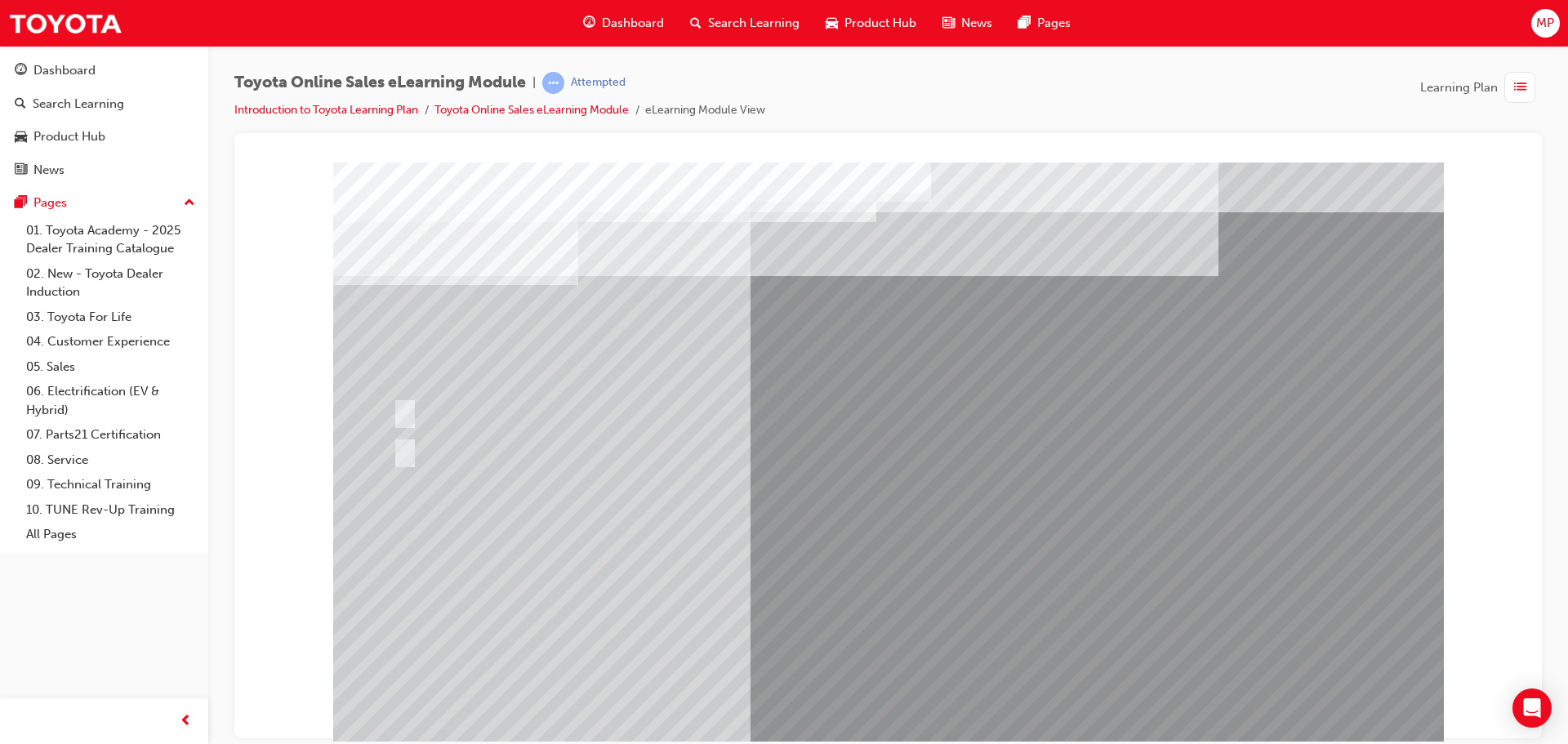
drag, startPoint x: 952, startPoint y: 632, endPoint x: 975, endPoint y: 618, distance: 26.9
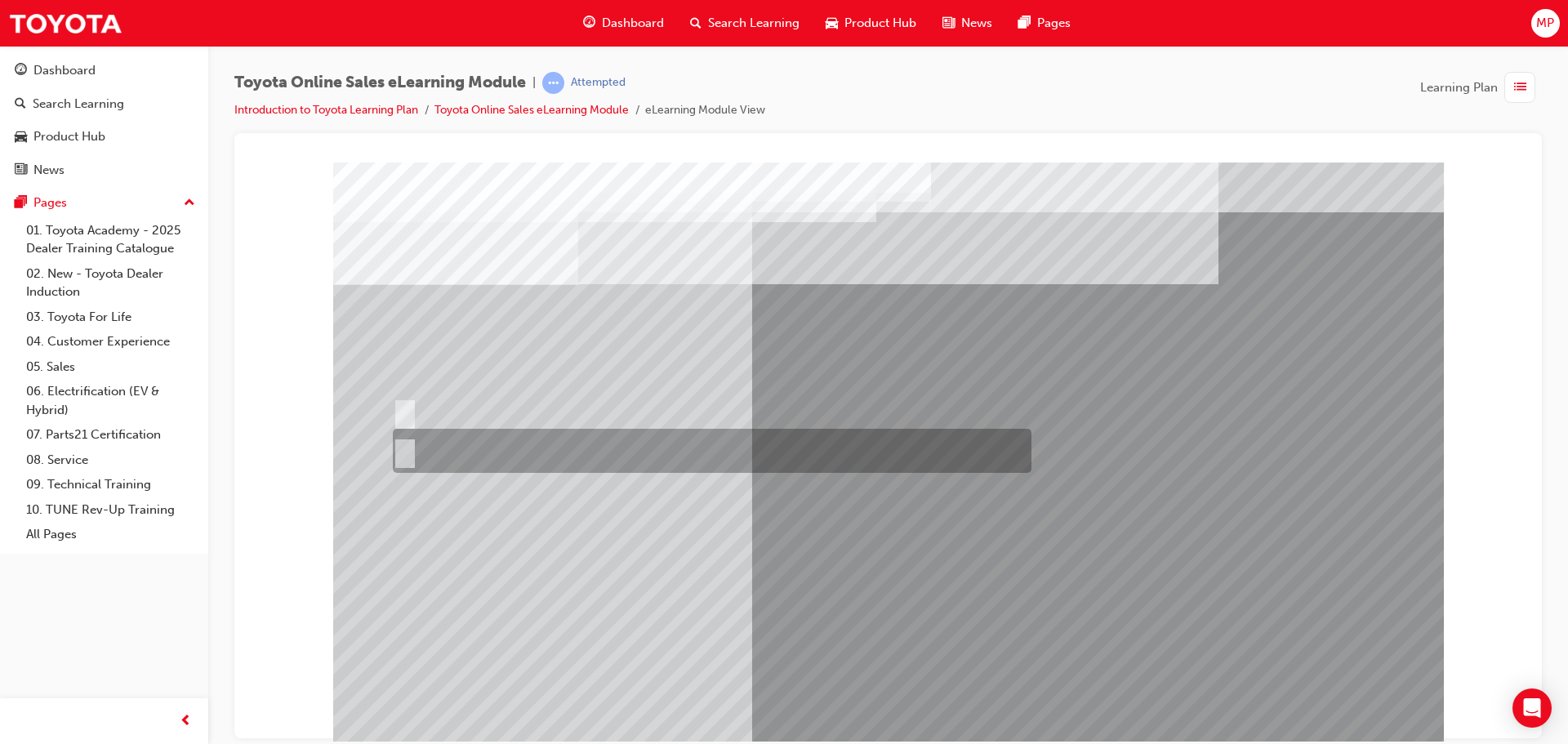
click at [460, 451] on div at bounding box center [708, 450] width 639 height 44
radio input "true"
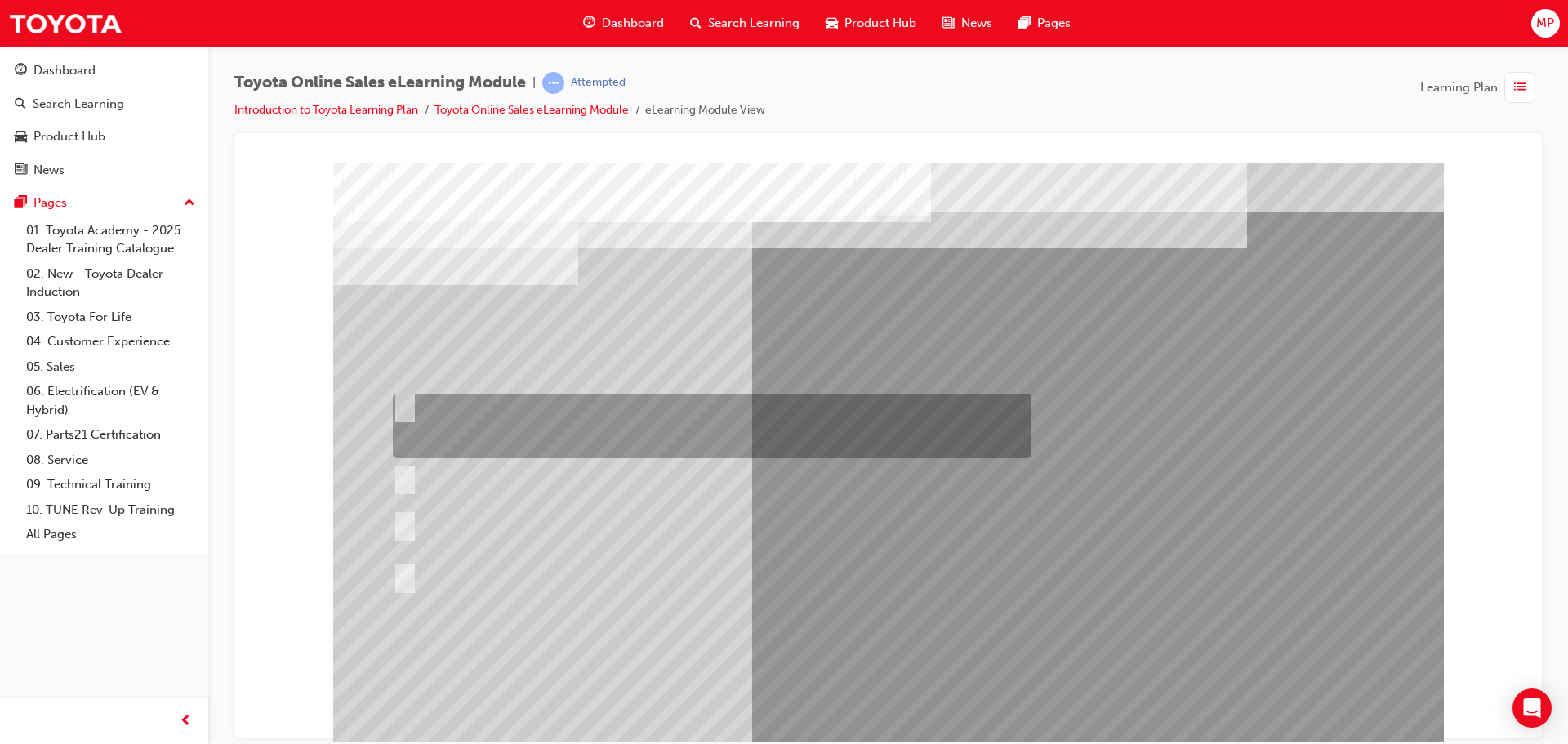
click at [632, 438] on div at bounding box center [708, 425] width 639 height 65
radio input "true"
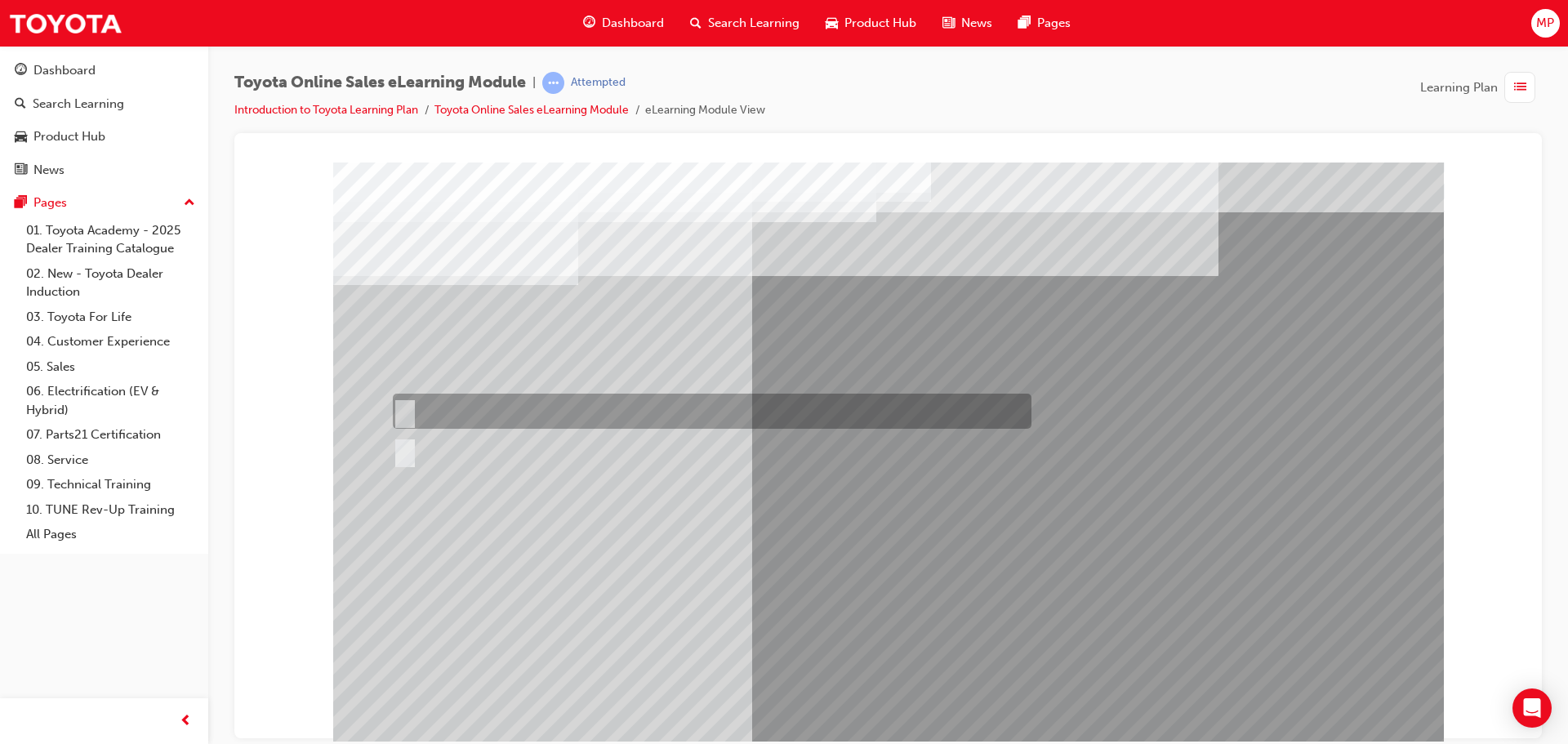
click at [489, 408] on div at bounding box center [708, 410] width 639 height 35
radio input "true"
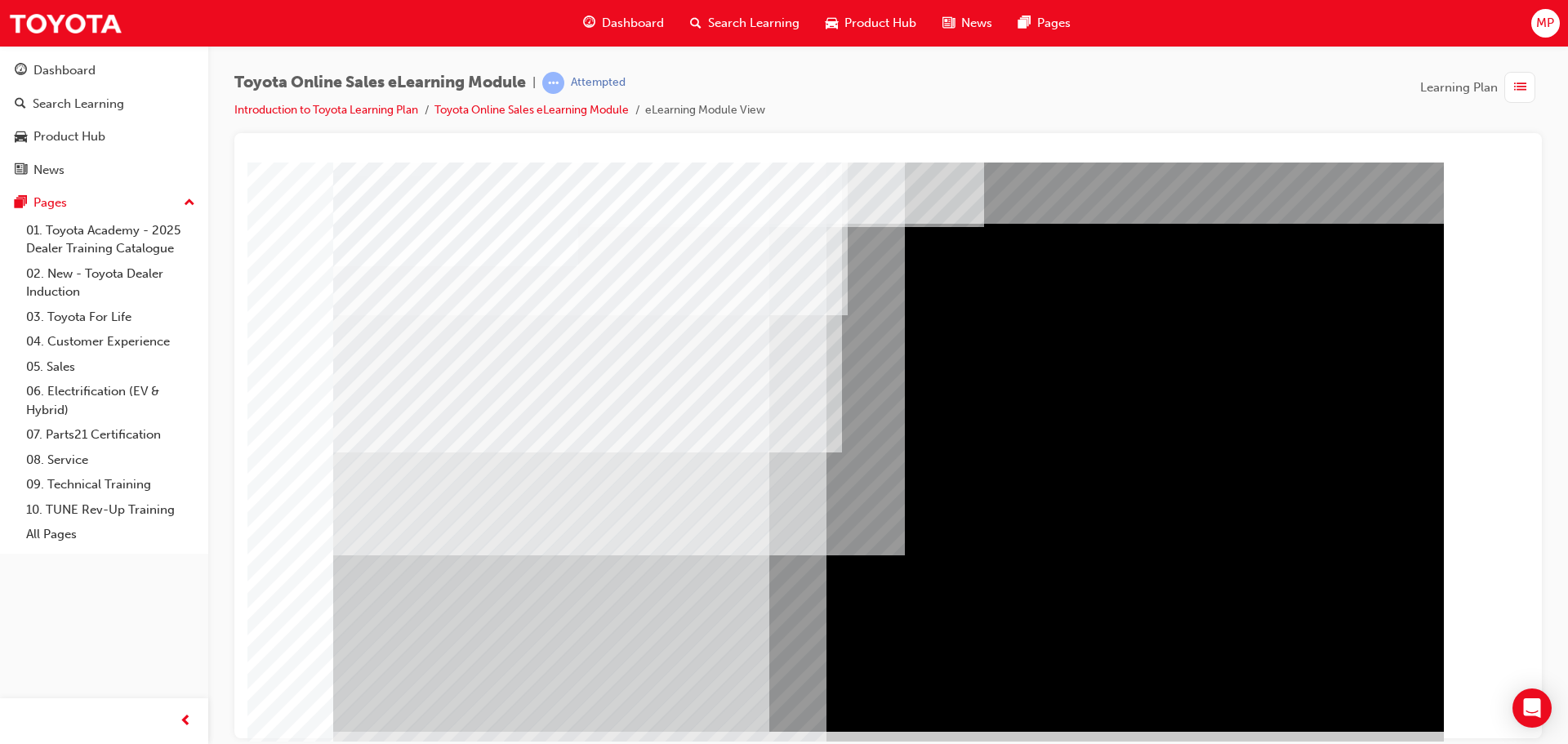
scroll to position [34, 0]
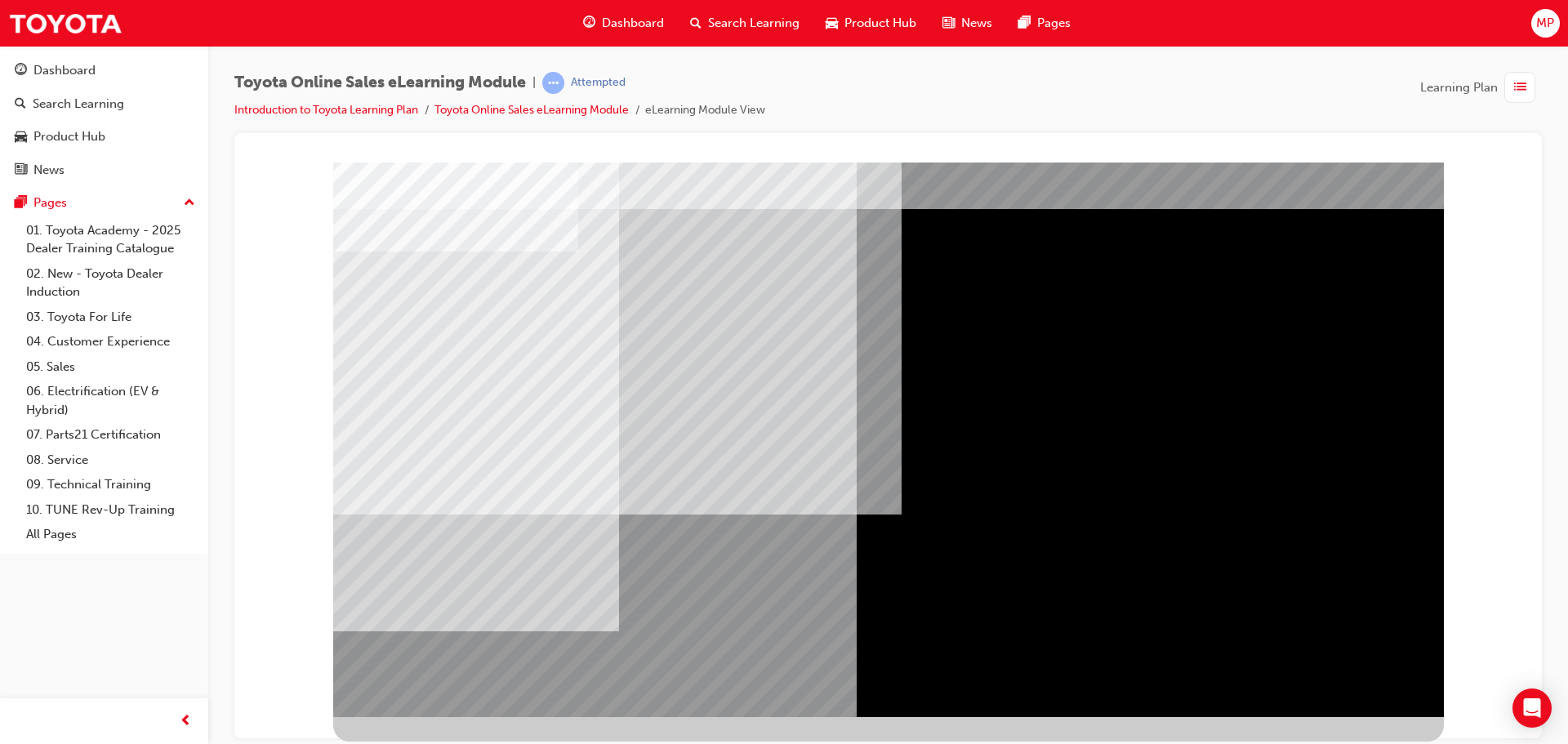
scroll to position [0, 0]
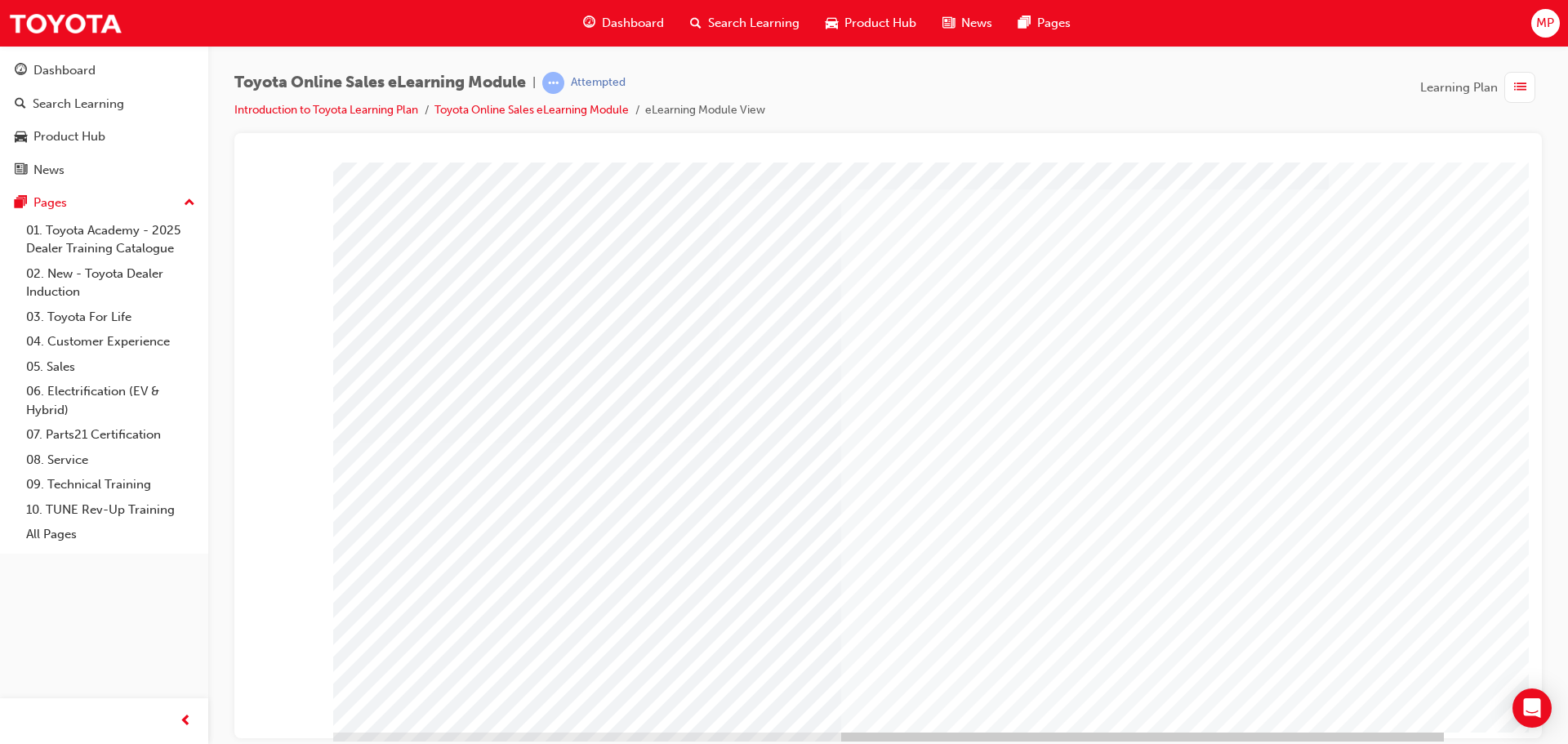
scroll to position [34, 0]
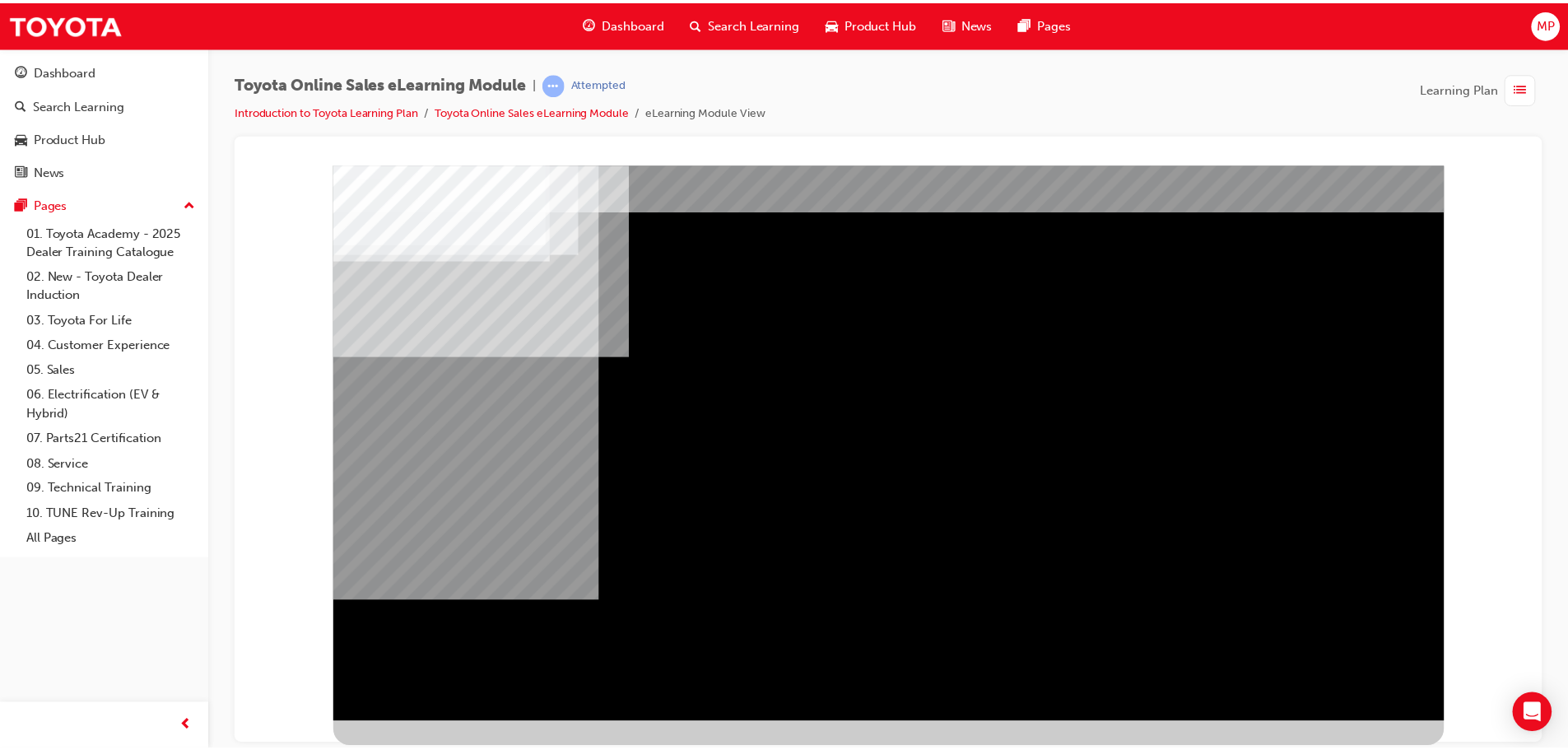
scroll to position [0, 0]
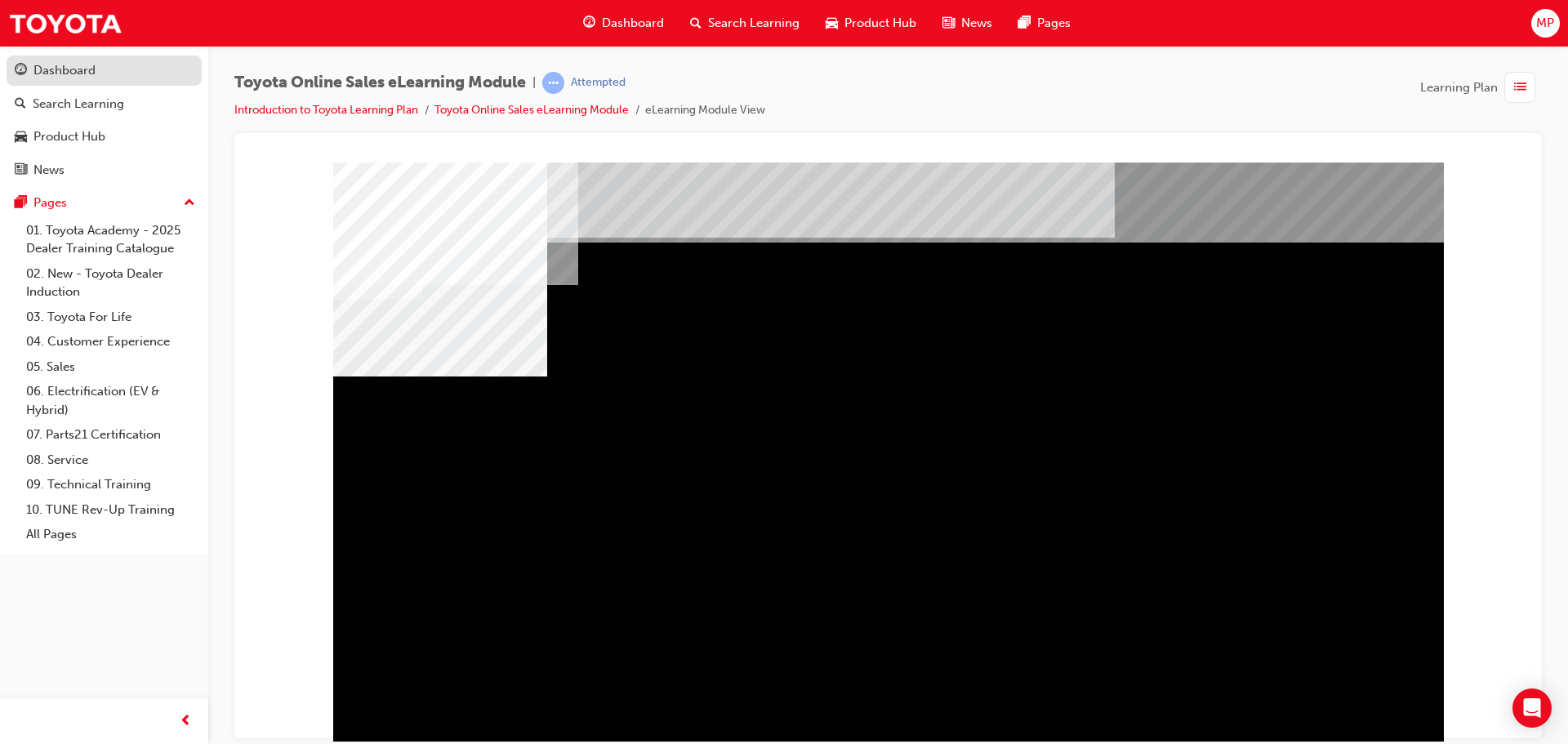
click at [97, 67] on div "Dashboard" at bounding box center [104, 71] width 179 height 21
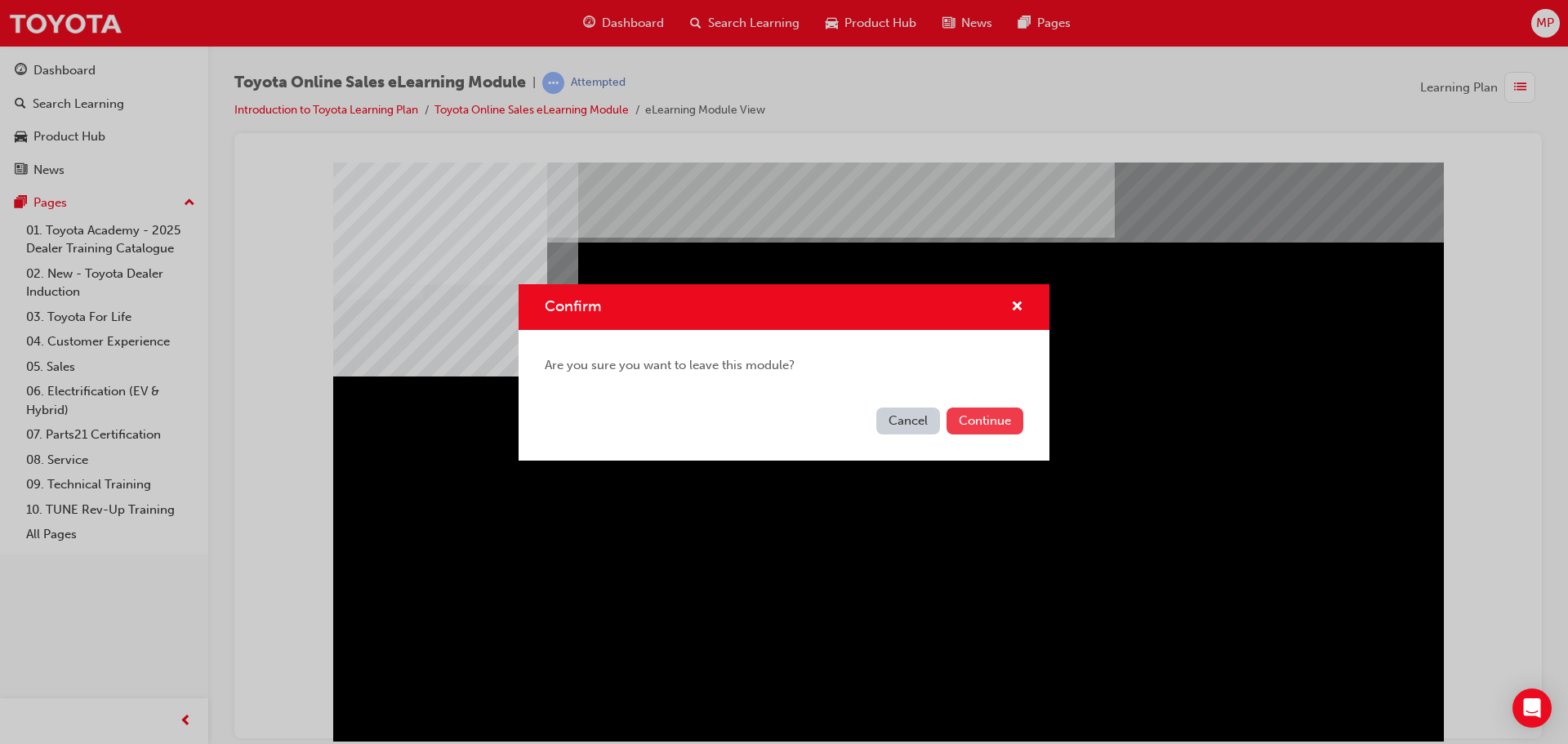
click at [996, 419] on button "Continue" at bounding box center [985, 420] width 77 height 27
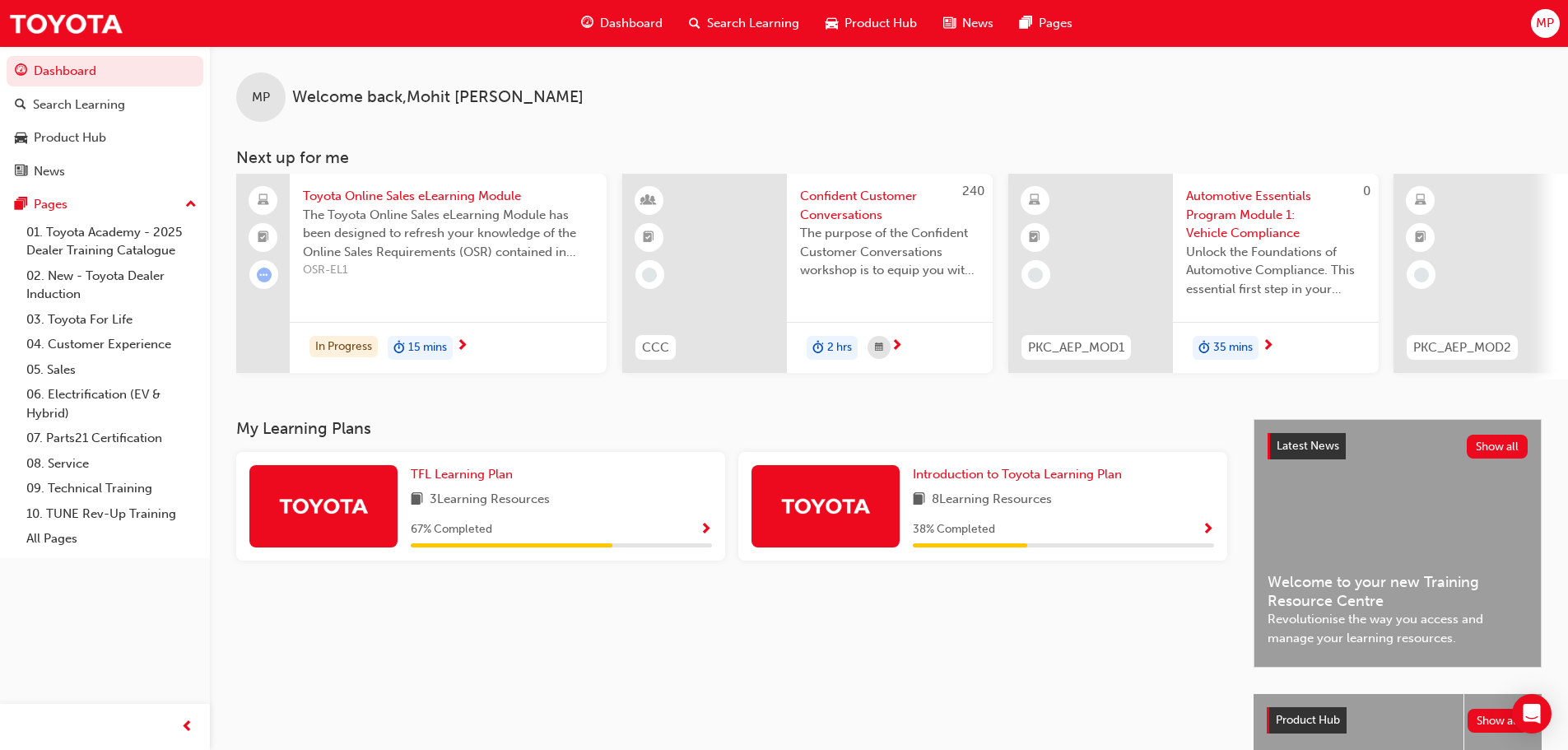
click at [1210, 529] on span "Show Progress" at bounding box center [1207, 530] width 12 height 15
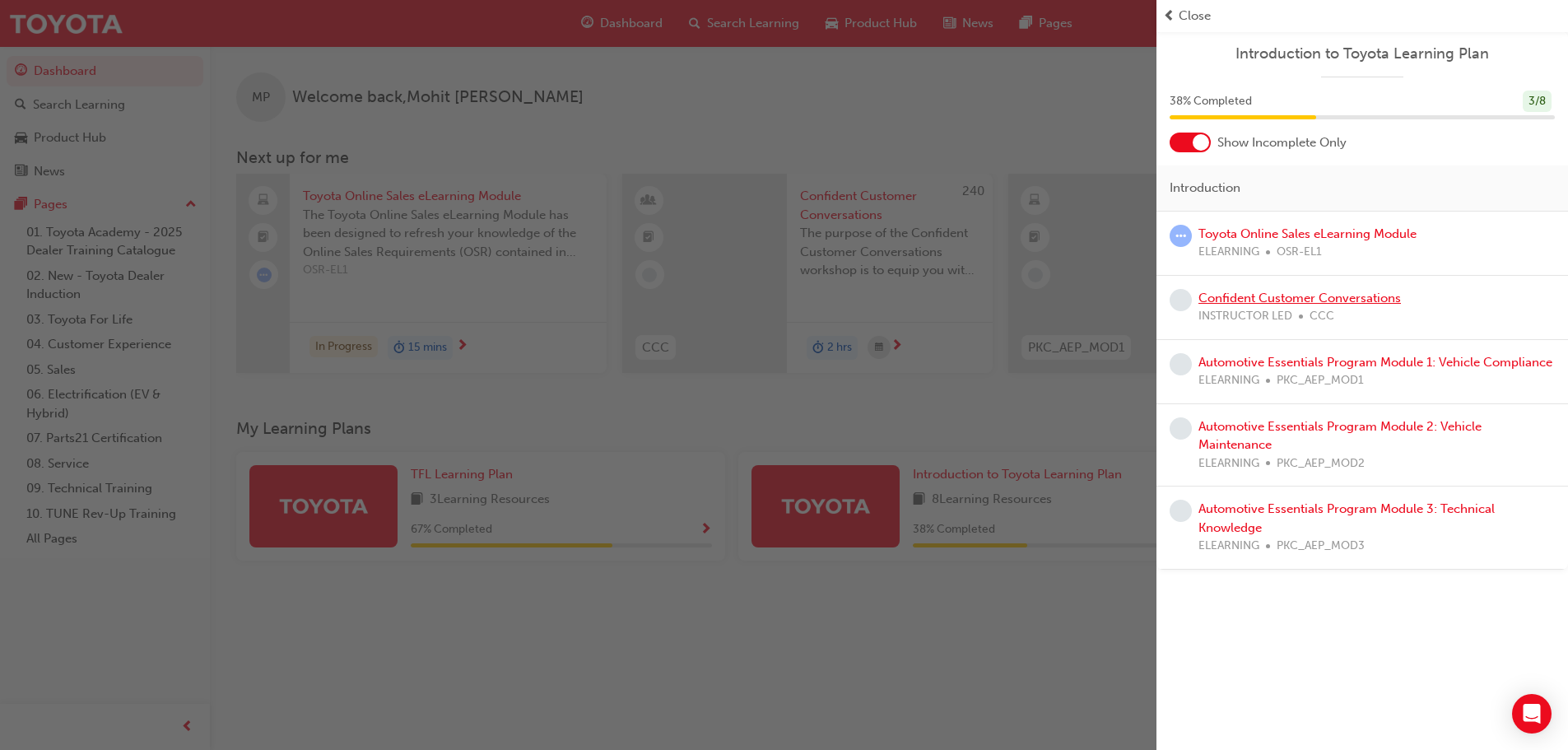
click at [1333, 300] on link "Confident Customer Conversations" at bounding box center [1299, 297] width 202 height 15
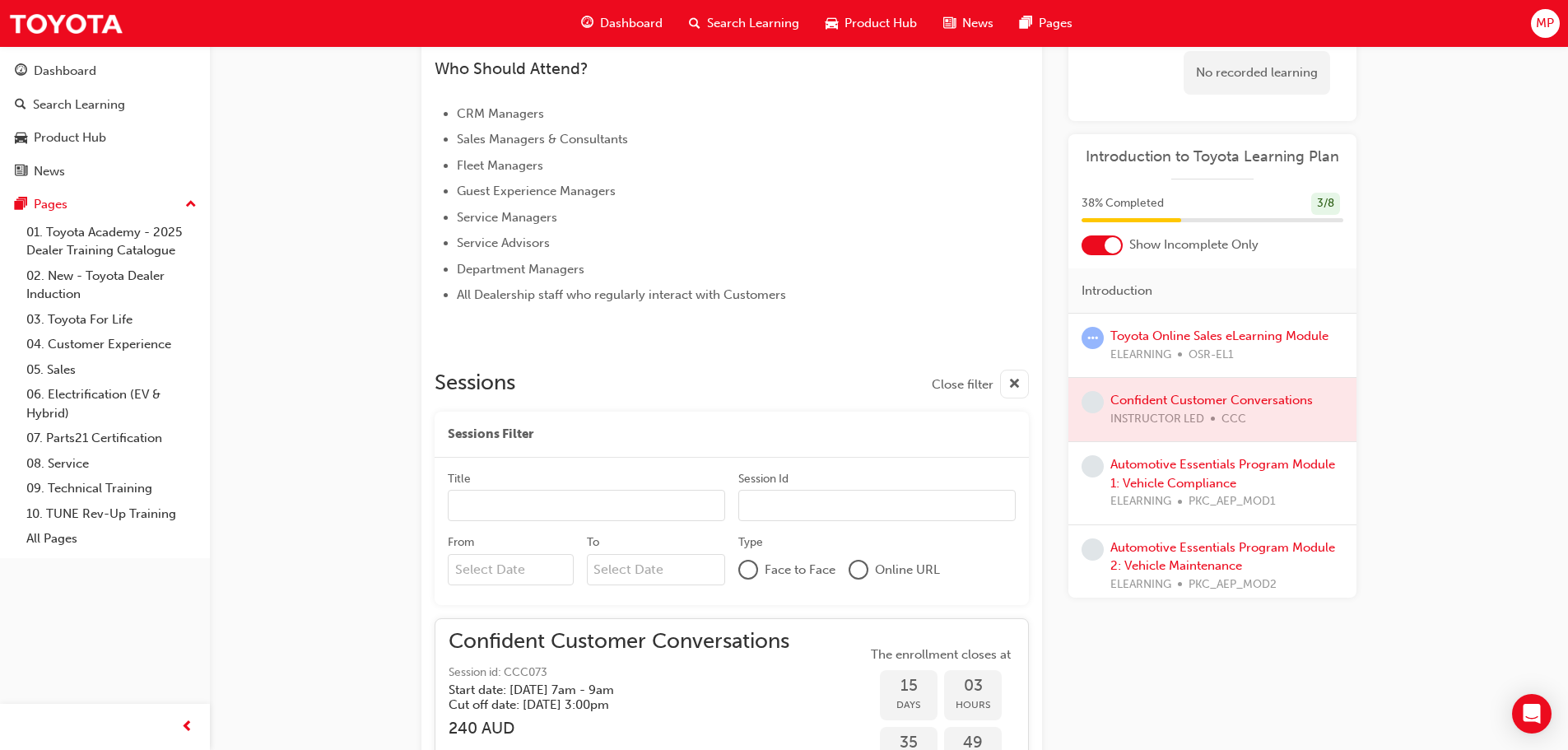
scroll to position [632, 0]
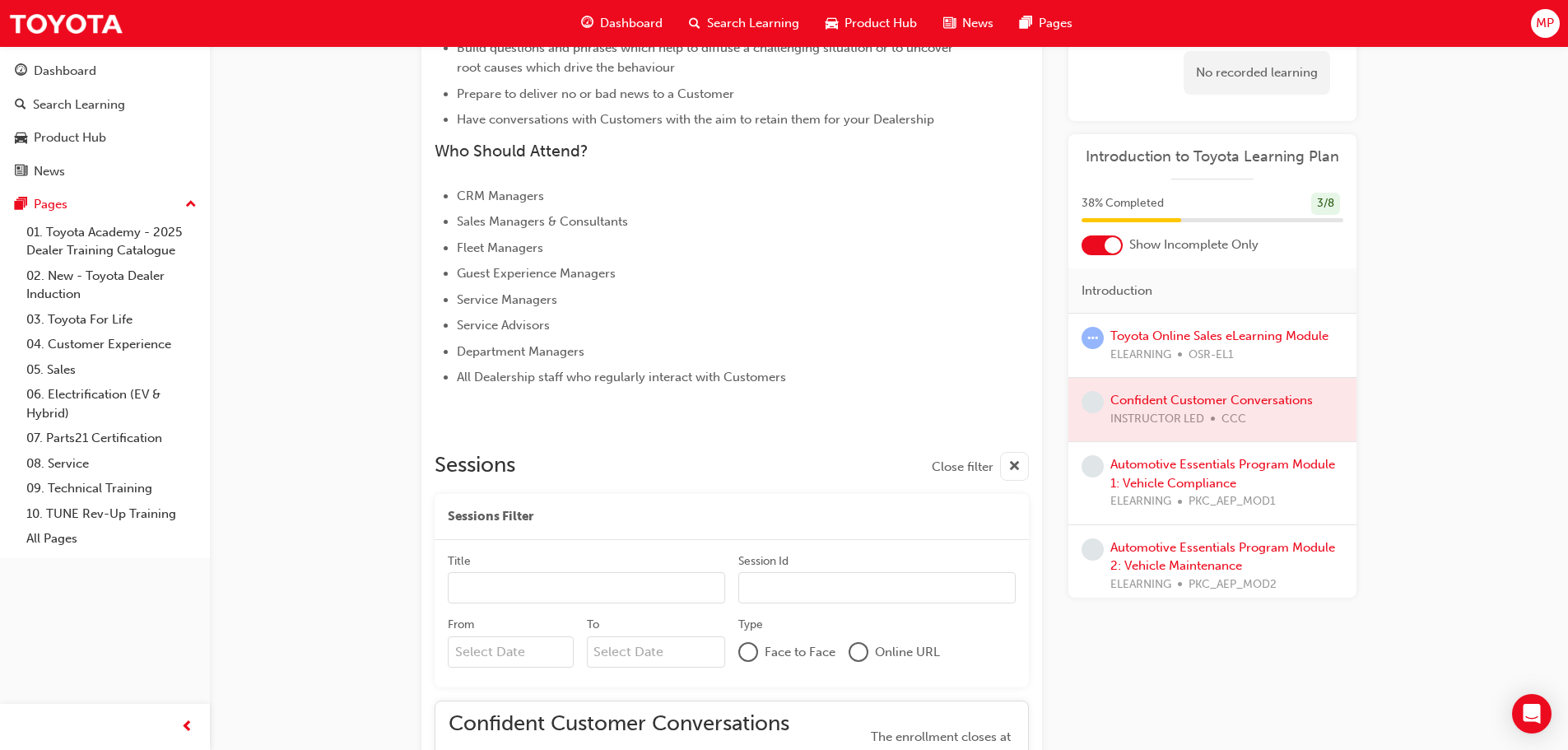
click at [1234, 344] on div "Toyota Online Sales eLearning Module ELEARNING OSR-EL1" at bounding box center [1219, 345] width 218 height 37
click at [1251, 333] on link "Toyota Online Sales eLearning Module" at bounding box center [1219, 335] width 218 height 15
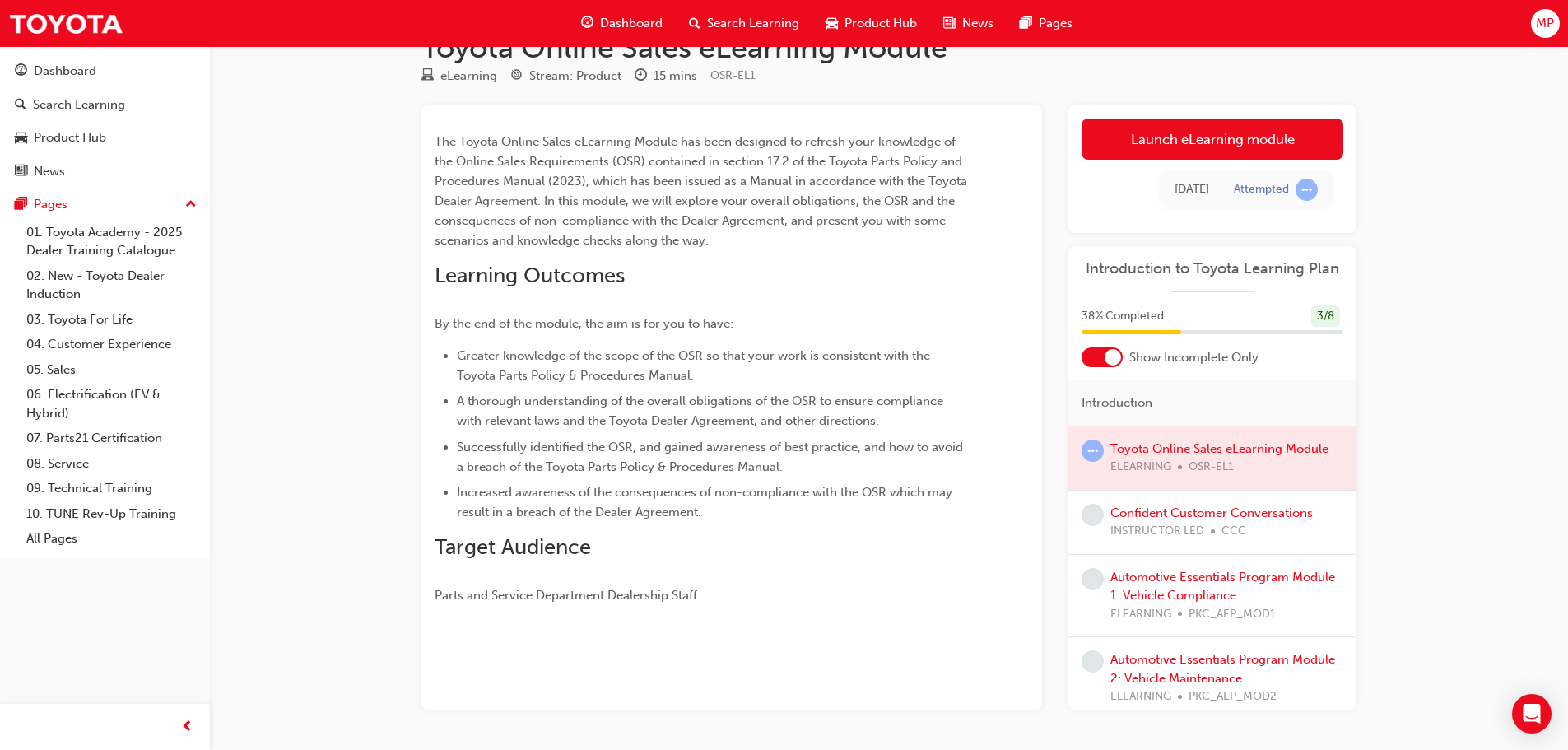
scroll to position [14, 0]
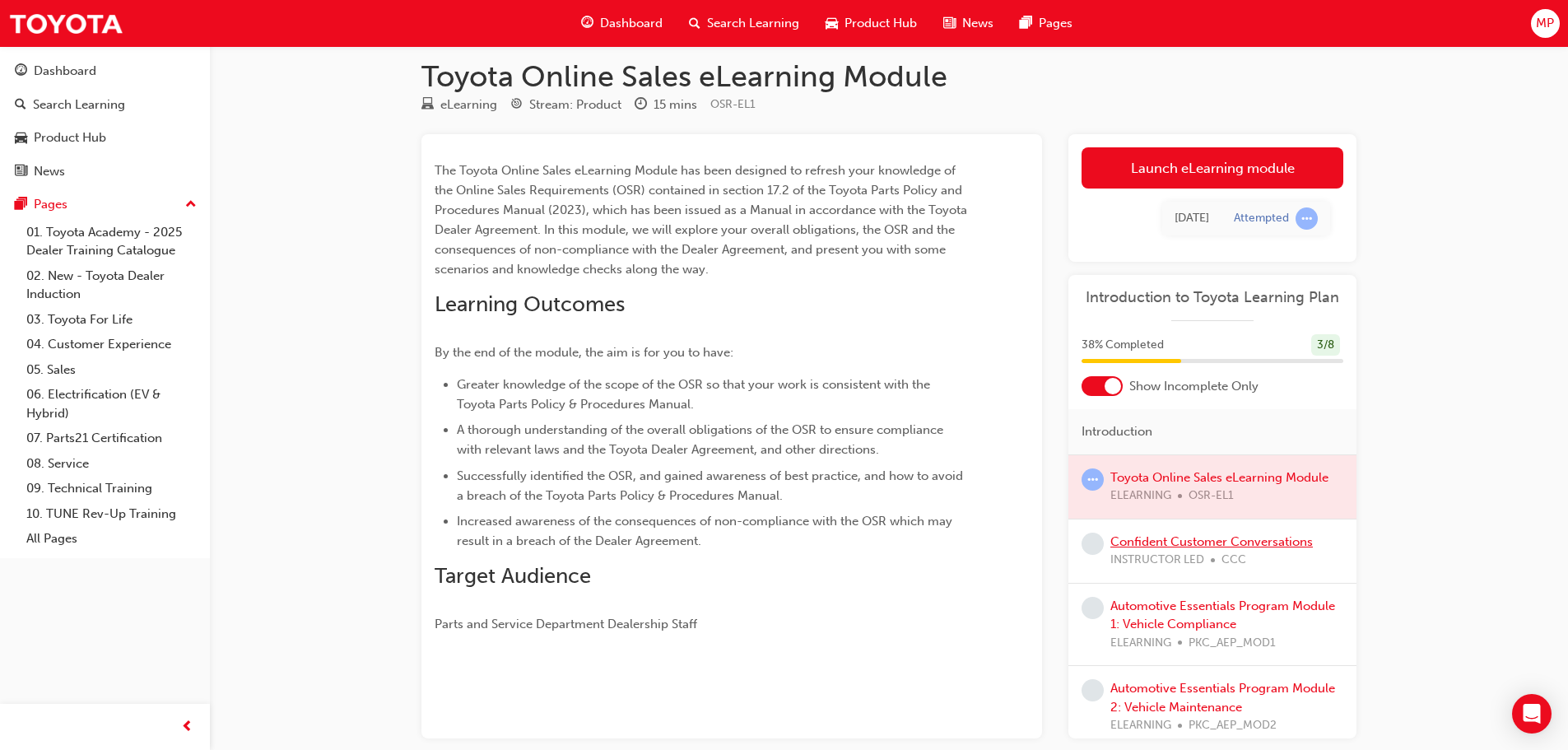
click at [1193, 536] on link "Confident Customer Conversations" at bounding box center [1211, 541] width 202 height 15
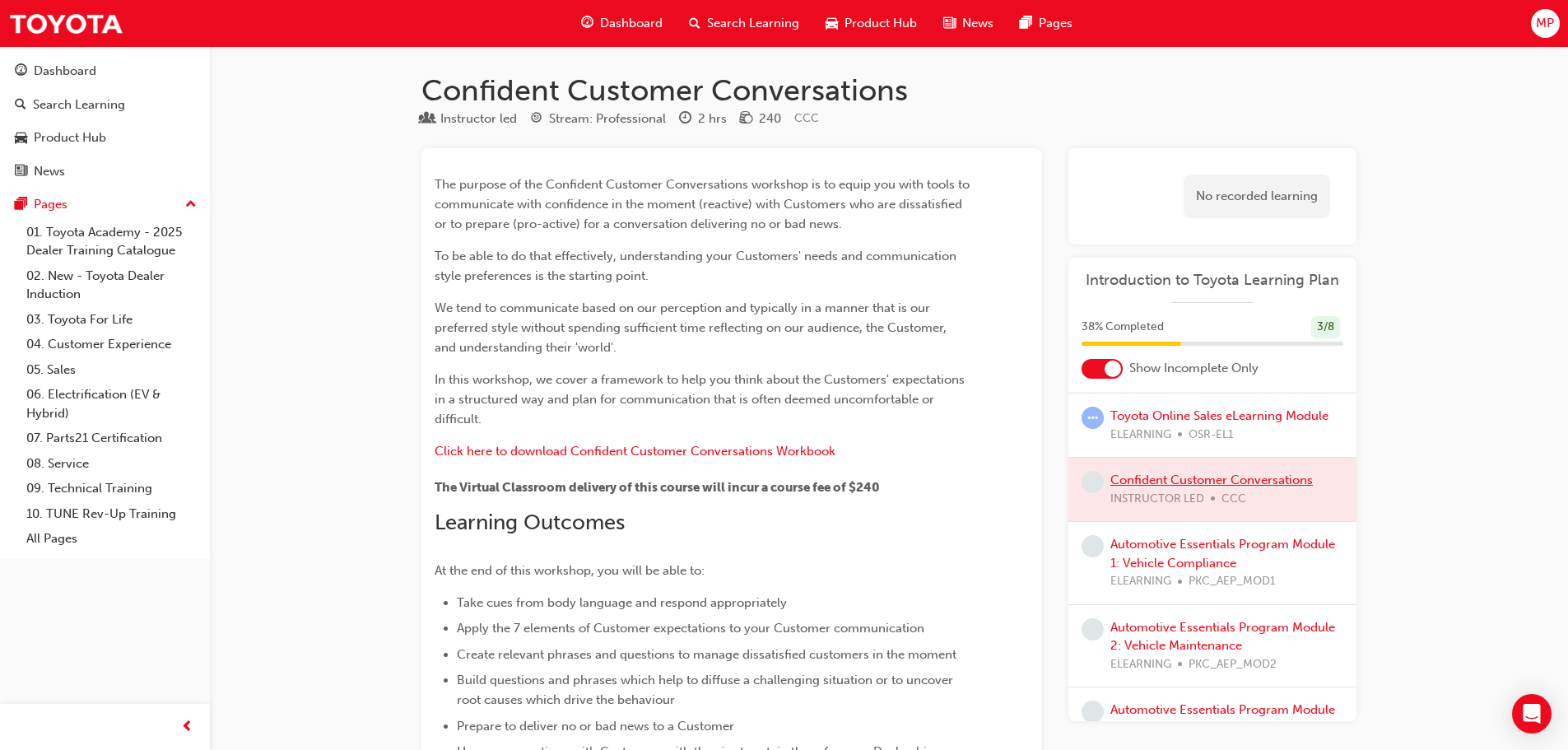
scroll to position [82, 0]
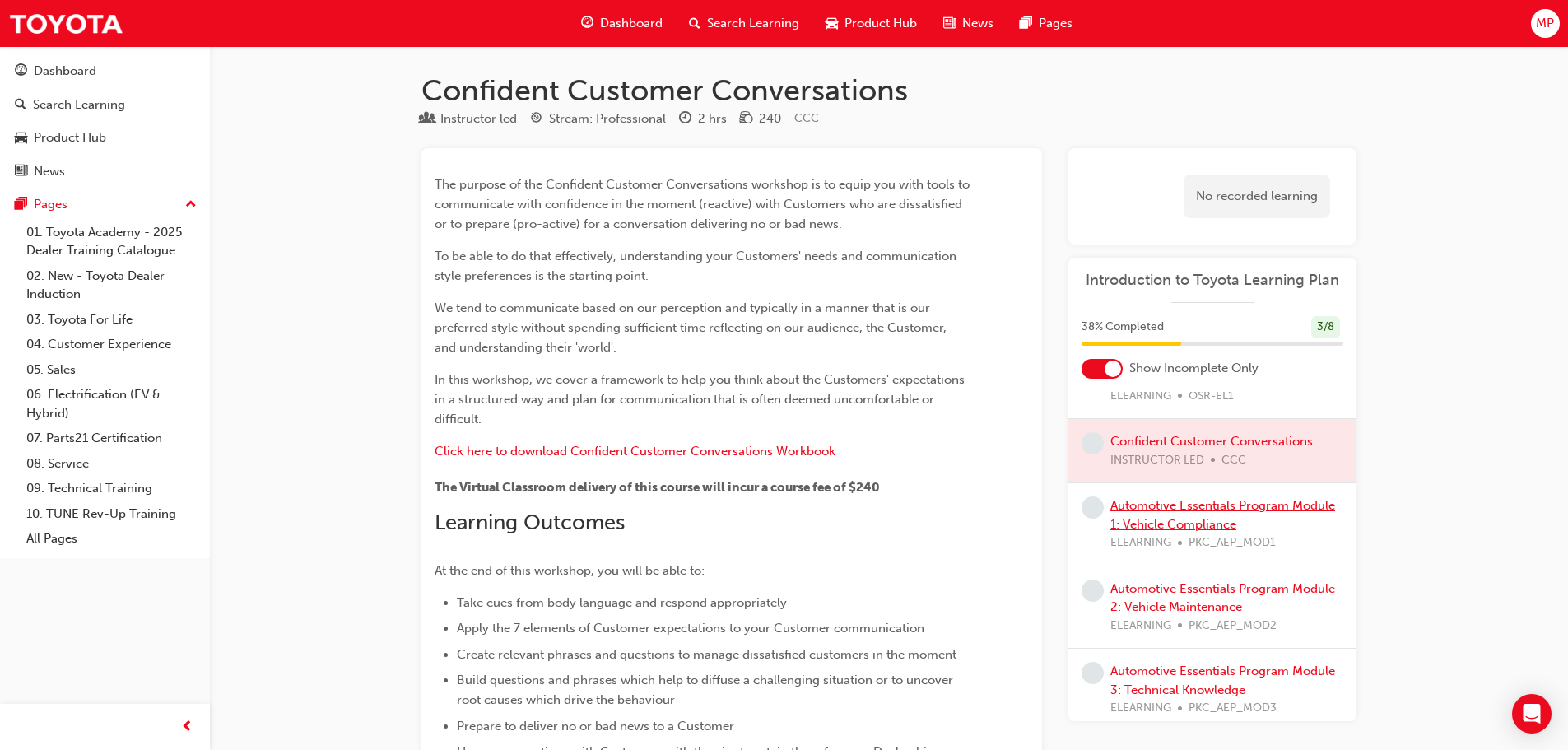
click at [1270, 510] on link "Automotive Essentials Program Module 1: Vehicle Compliance" at bounding box center [1222, 515] width 225 height 34
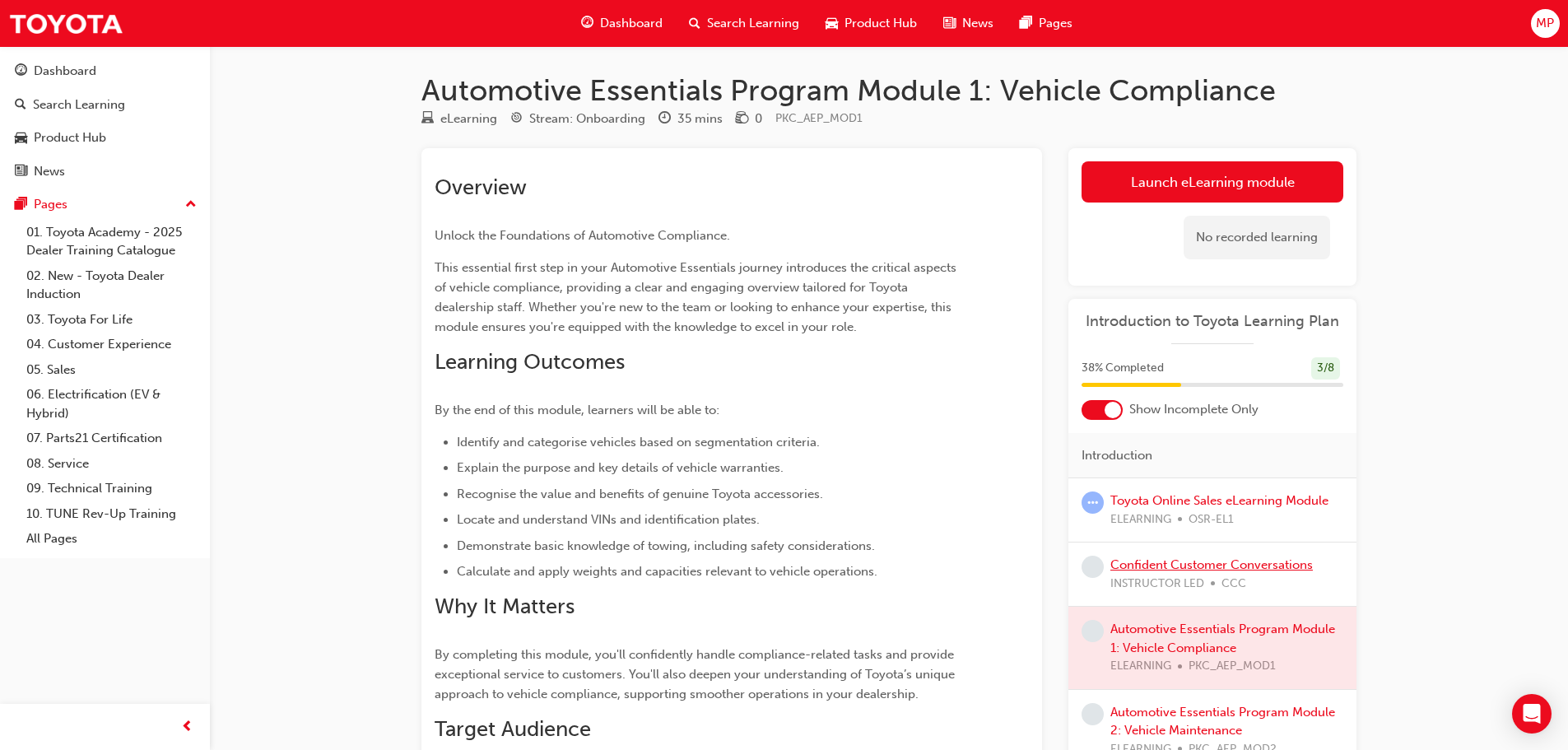
click at [1271, 564] on link "Confident Customer Conversations" at bounding box center [1211, 564] width 202 height 15
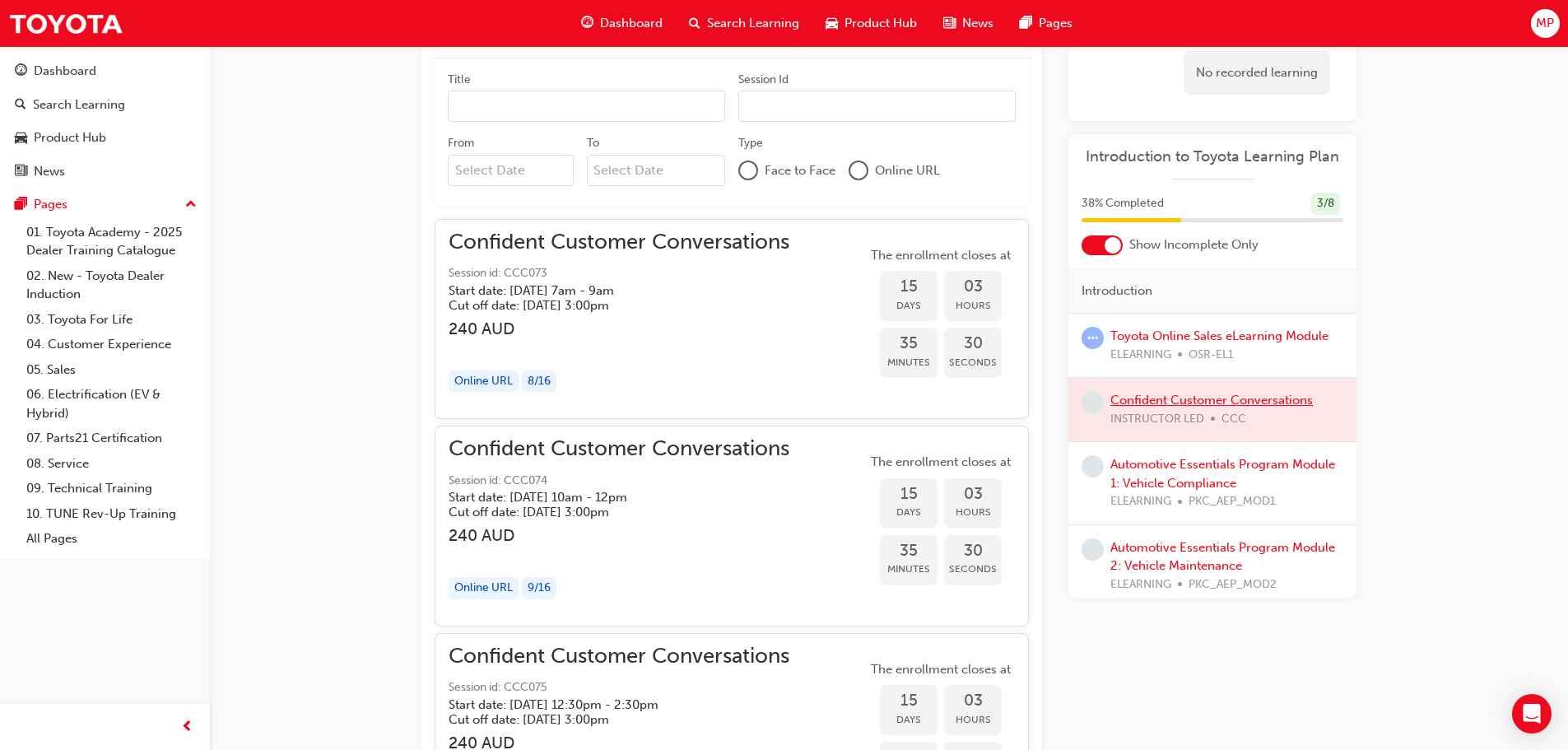
scroll to position [1152, 0]
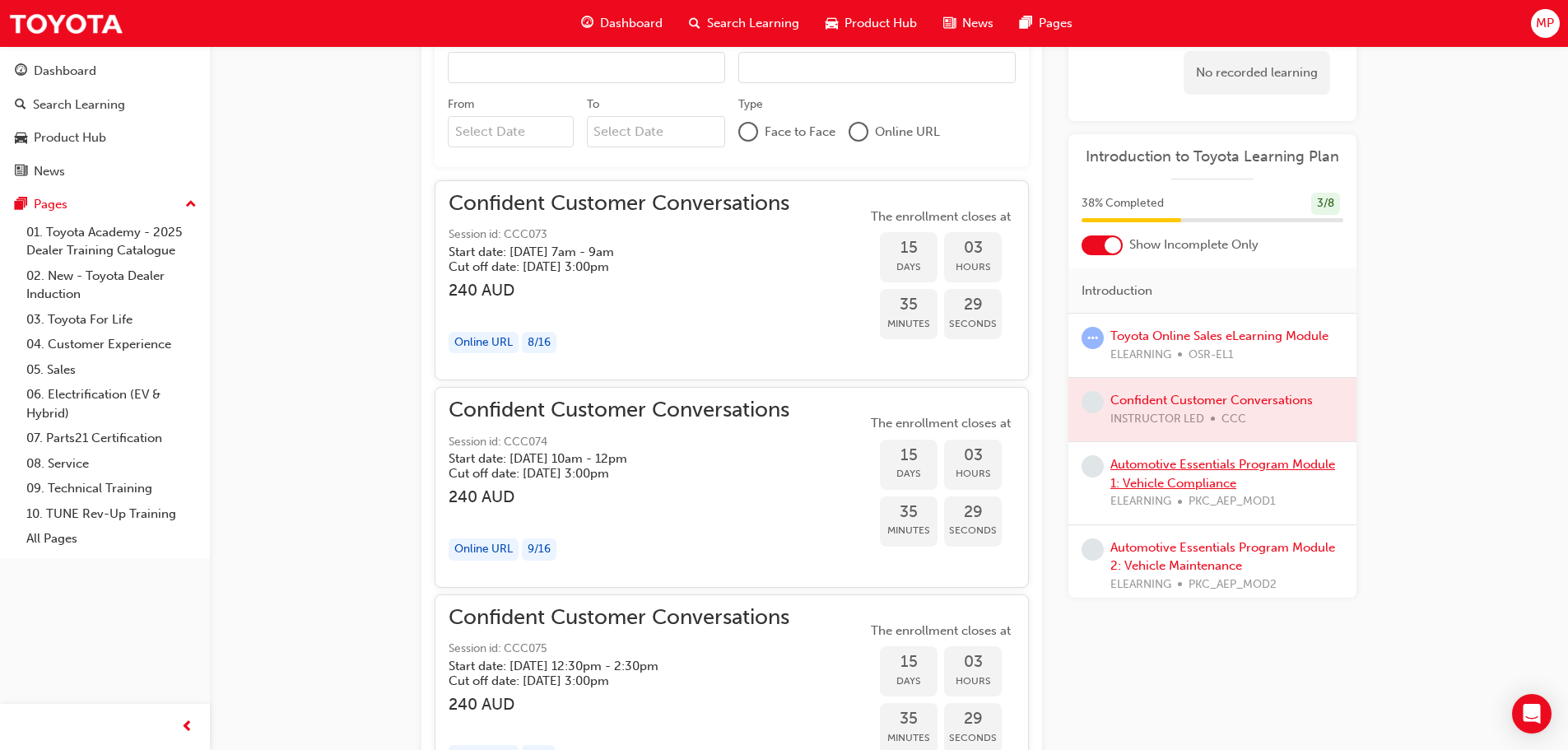
click at [1254, 463] on link "Automotive Essentials Program Module 1: Vehicle Compliance" at bounding box center [1222, 473] width 225 height 34
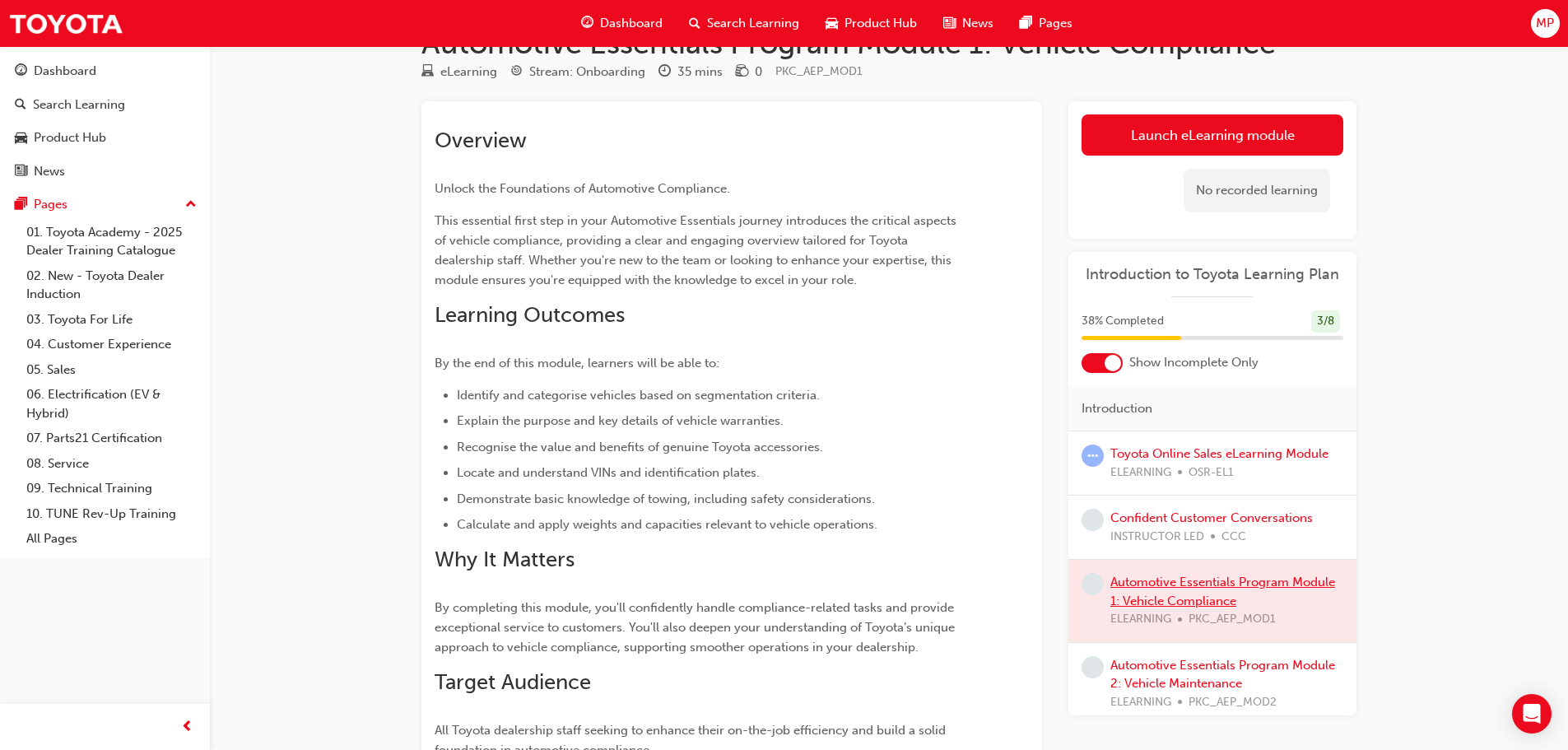
scroll to position [46, 0]
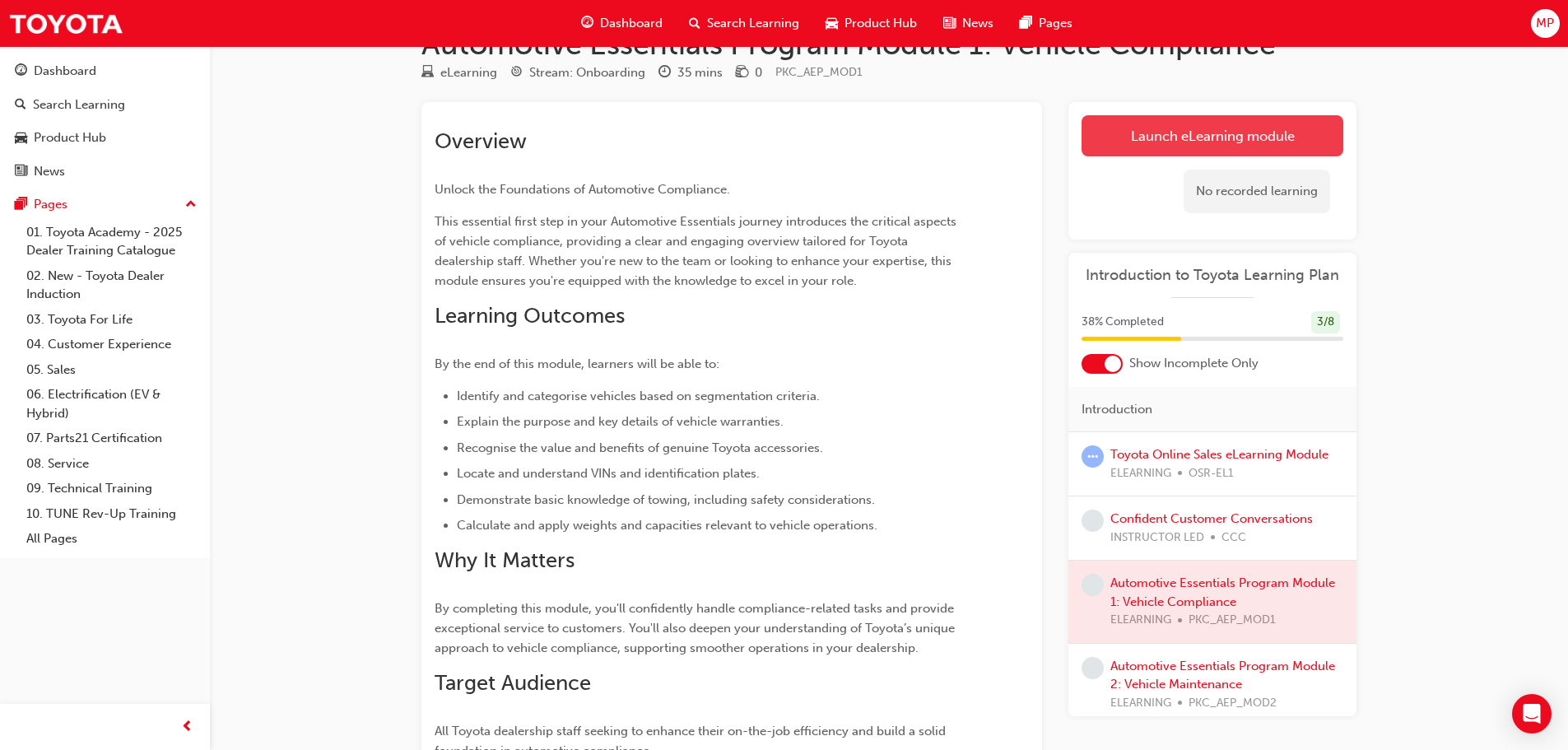
click at [1267, 134] on link "Launch eLearning module" at bounding box center [1212, 135] width 261 height 41
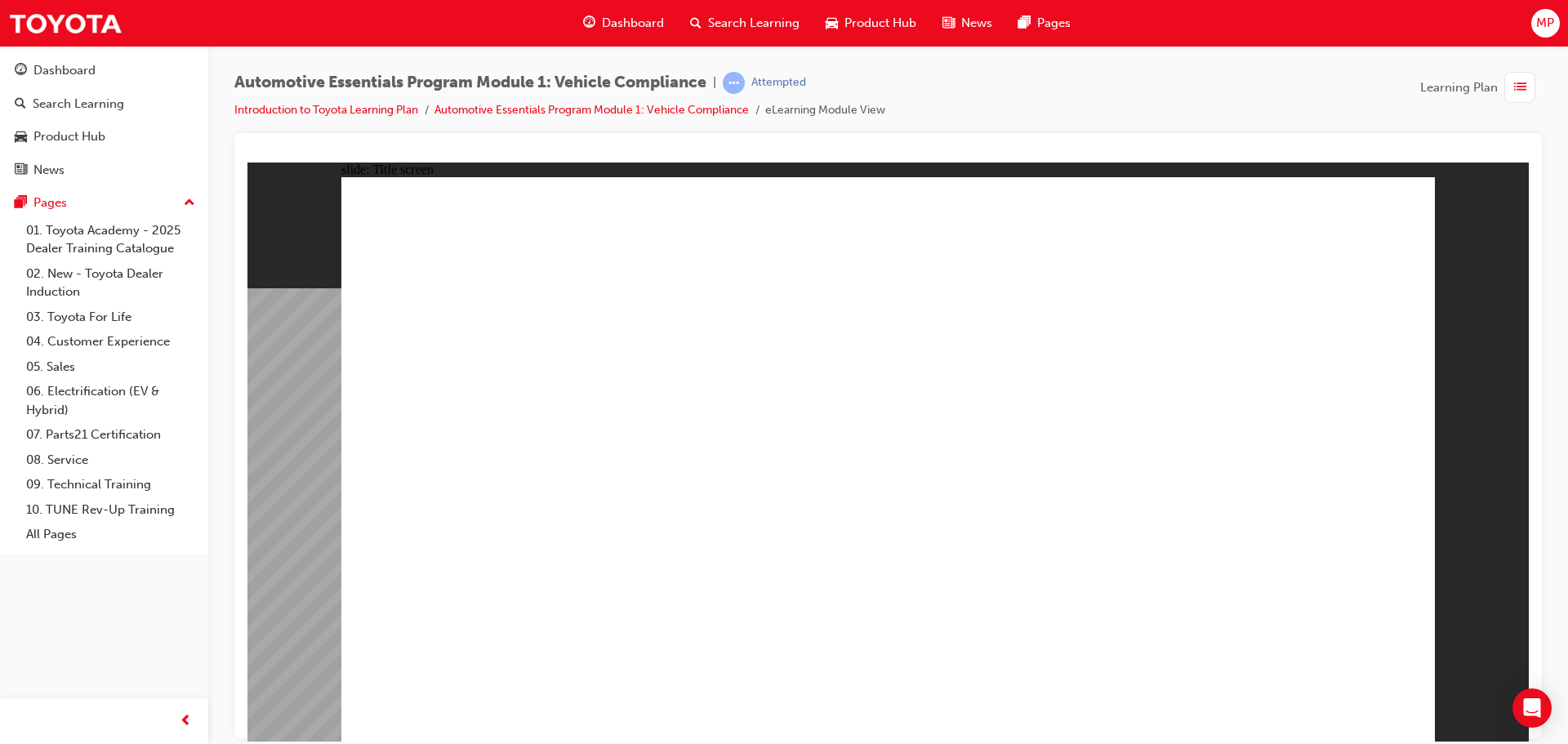
drag, startPoint x: 691, startPoint y: 601, endPoint x: 677, endPoint y: 602, distance: 14.0
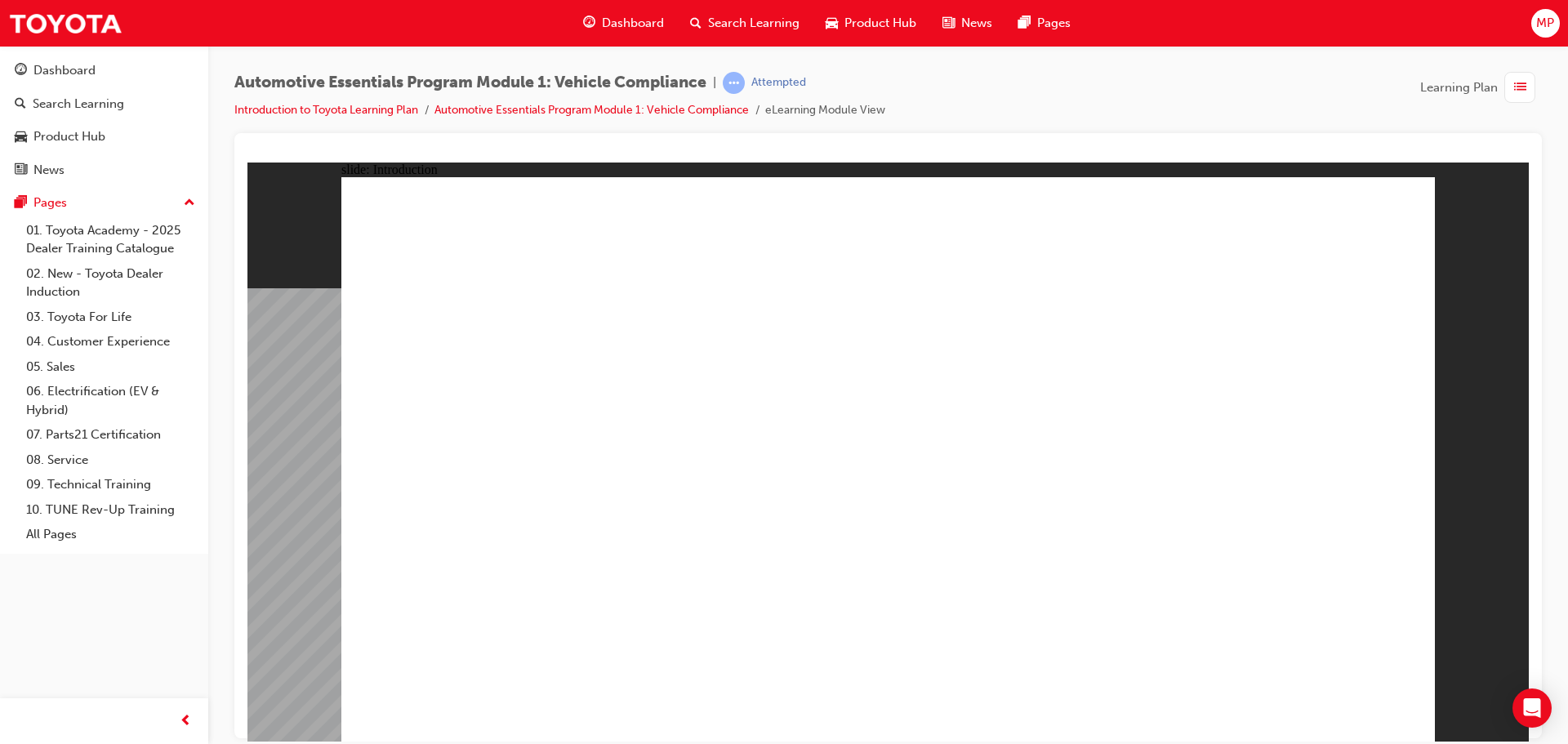
drag, startPoint x: 682, startPoint y: 492, endPoint x: 678, endPoint y: 508, distance: 16.5
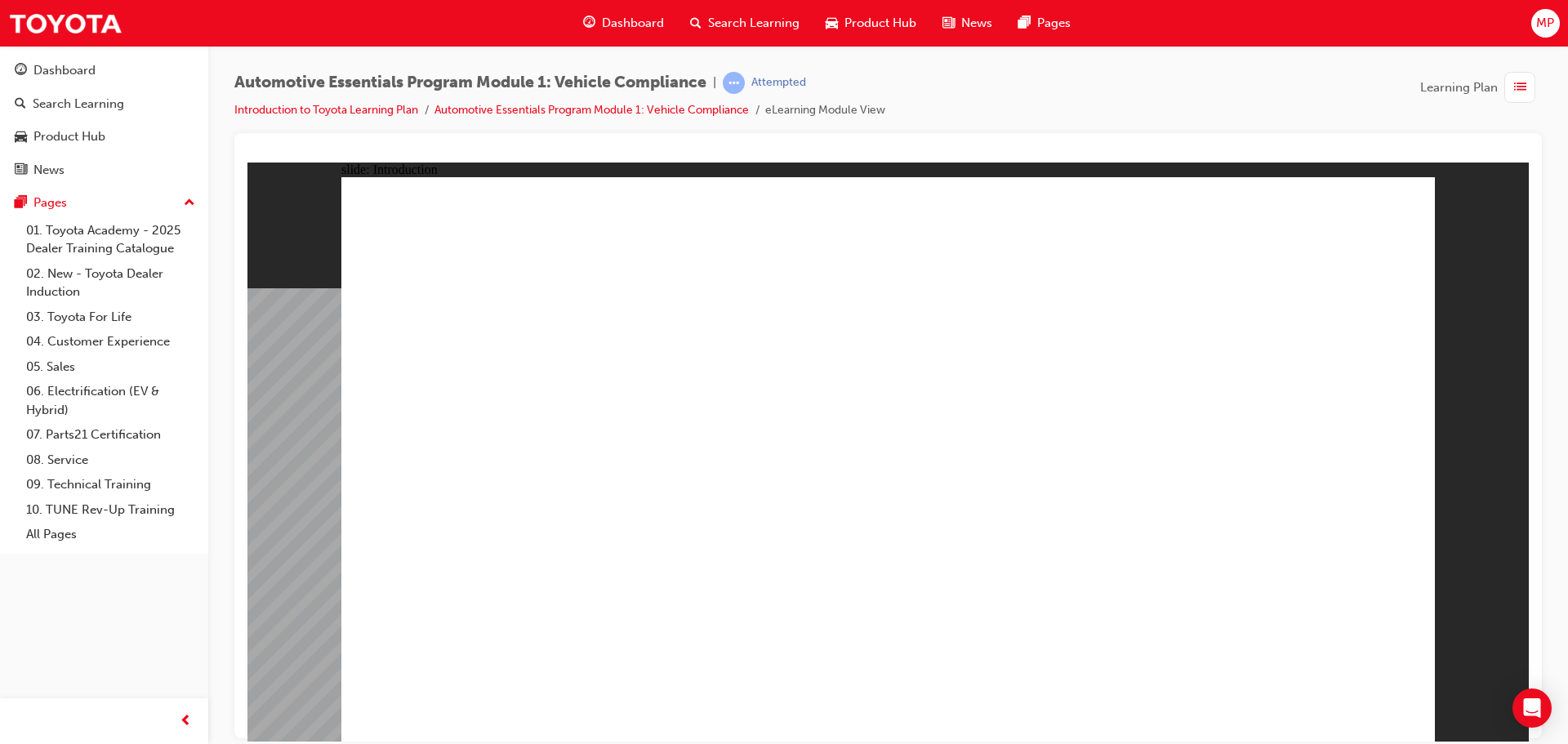
drag, startPoint x: 678, startPoint y: 508, endPoint x: 596, endPoint y: 547, distance: 90.8
drag, startPoint x: 519, startPoint y: 541, endPoint x: 553, endPoint y: 538, distance: 34.1
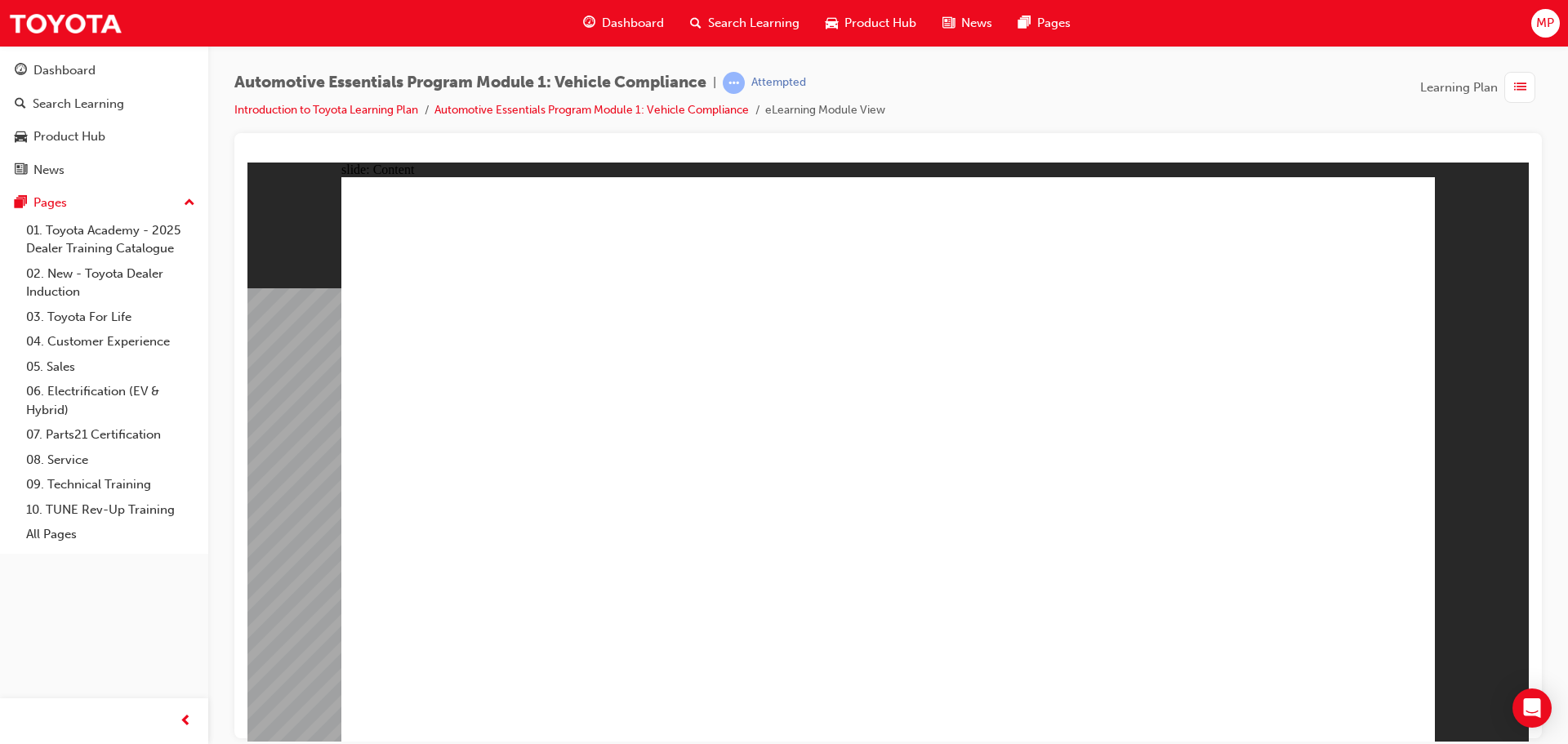
drag, startPoint x: 1390, startPoint y: 686, endPoint x: 1389, endPoint y: 711, distance: 25.0
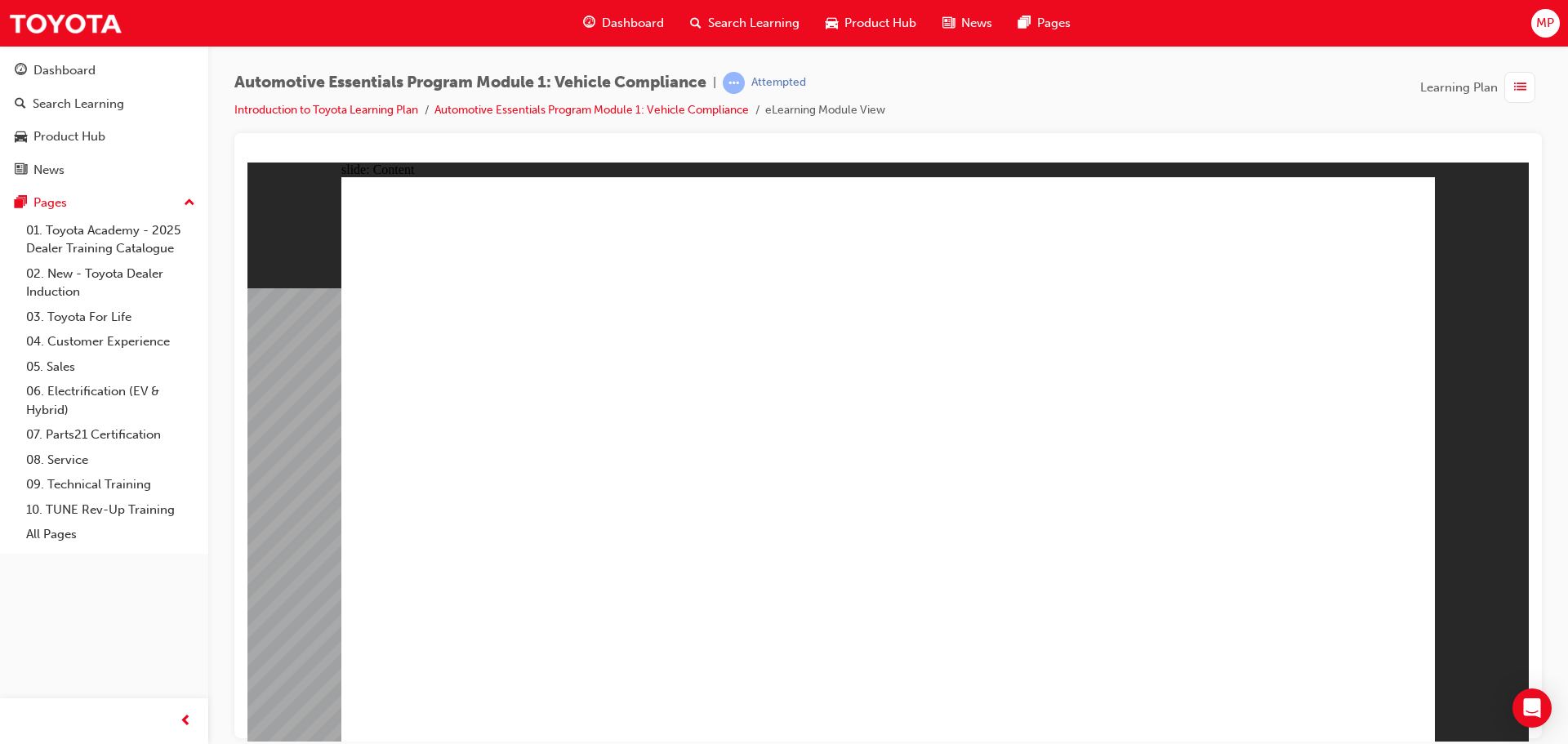
drag, startPoint x: 676, startPoint y: 300, endPoint x: 699, endPoint y: 301, distance: 23.0
drag, startPoint x: 833, startPoint y: 284, endPoint x: 1170, endPoint y: 299, distance: 337.3
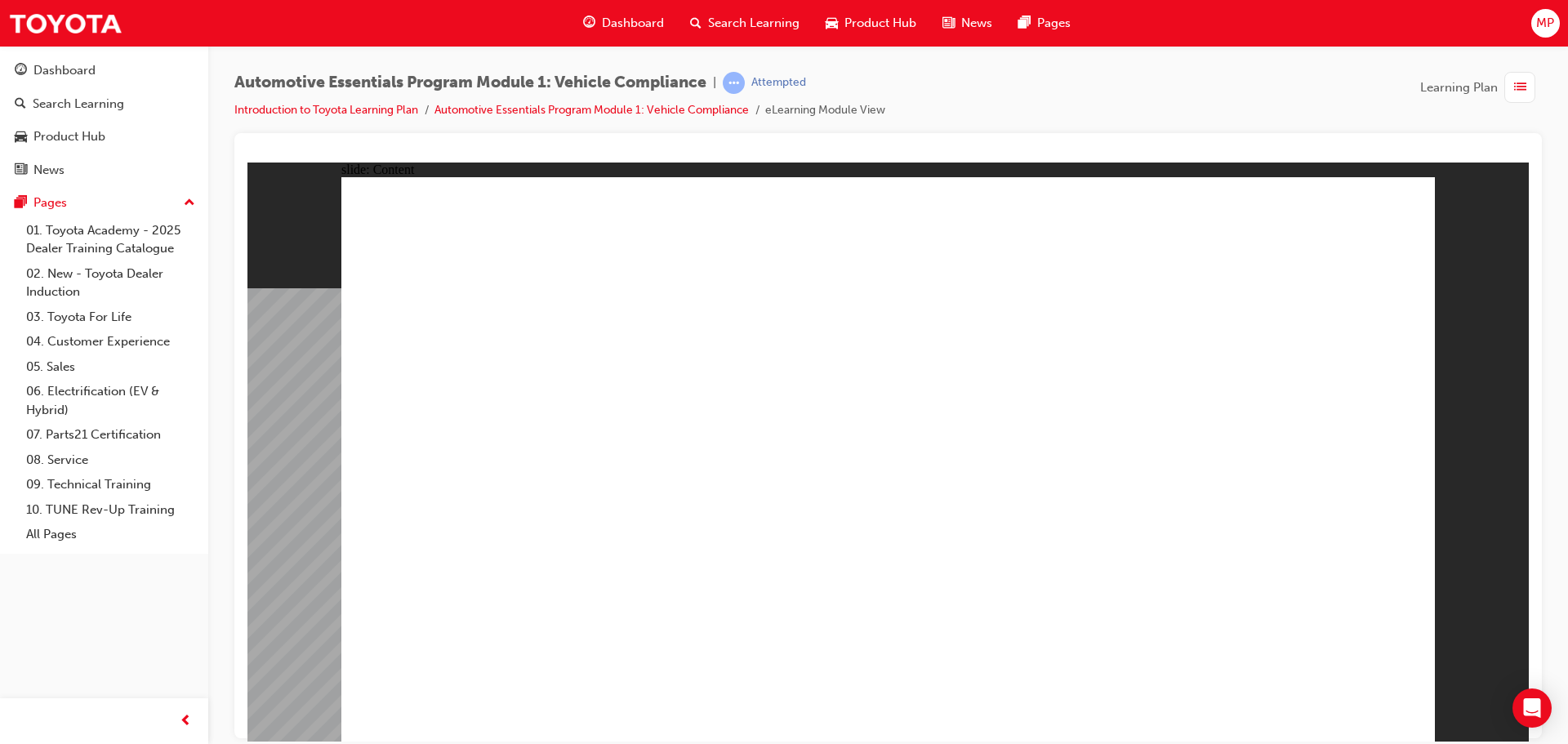
drag, startPoint x: 627, startPoint y: 609, endPoint x: 620, endPoint y: 639, distance: 30.8
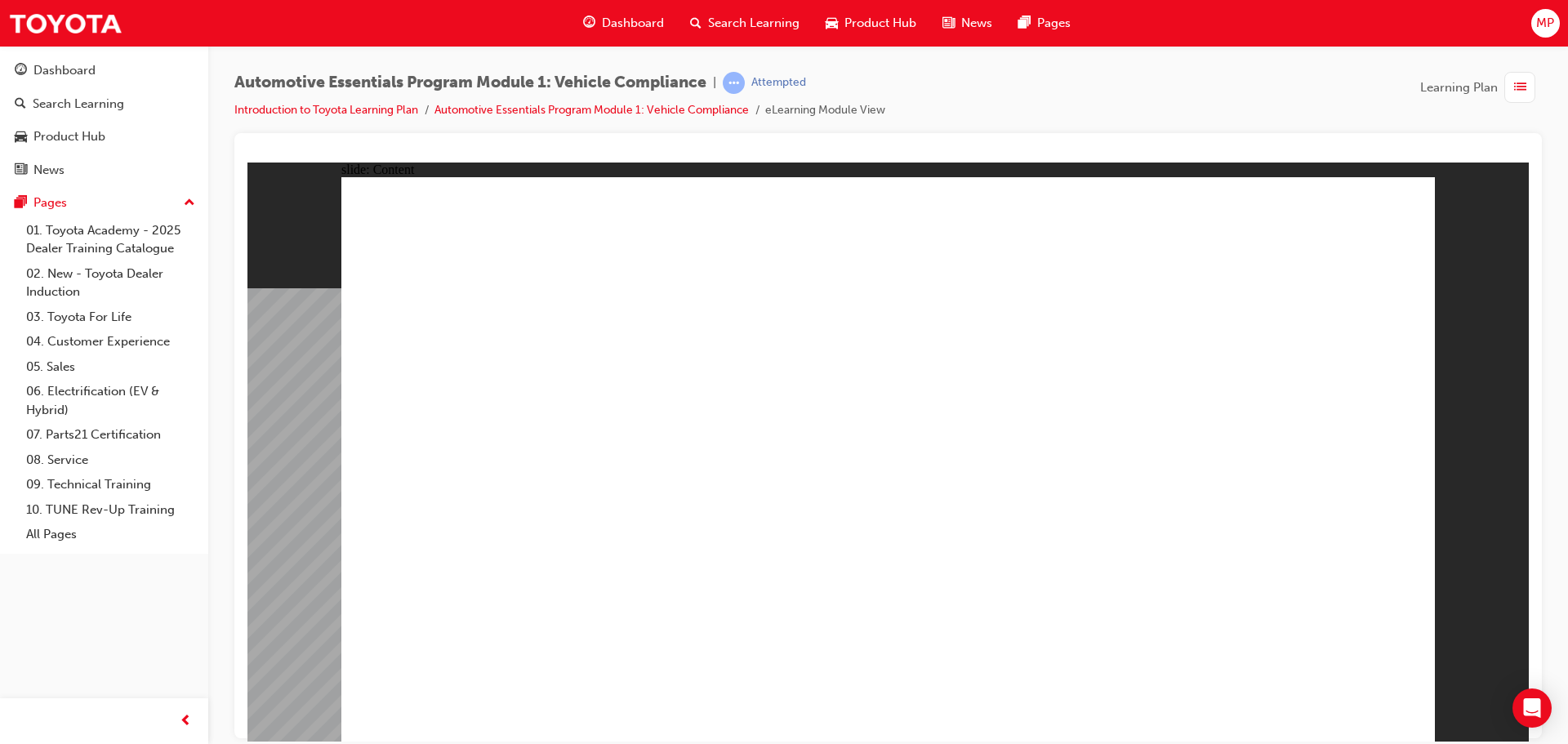
drag, startPoint x: 621, startPoint y: 581, endPoint x: 619, endPoint y: 590, distance: 9.2
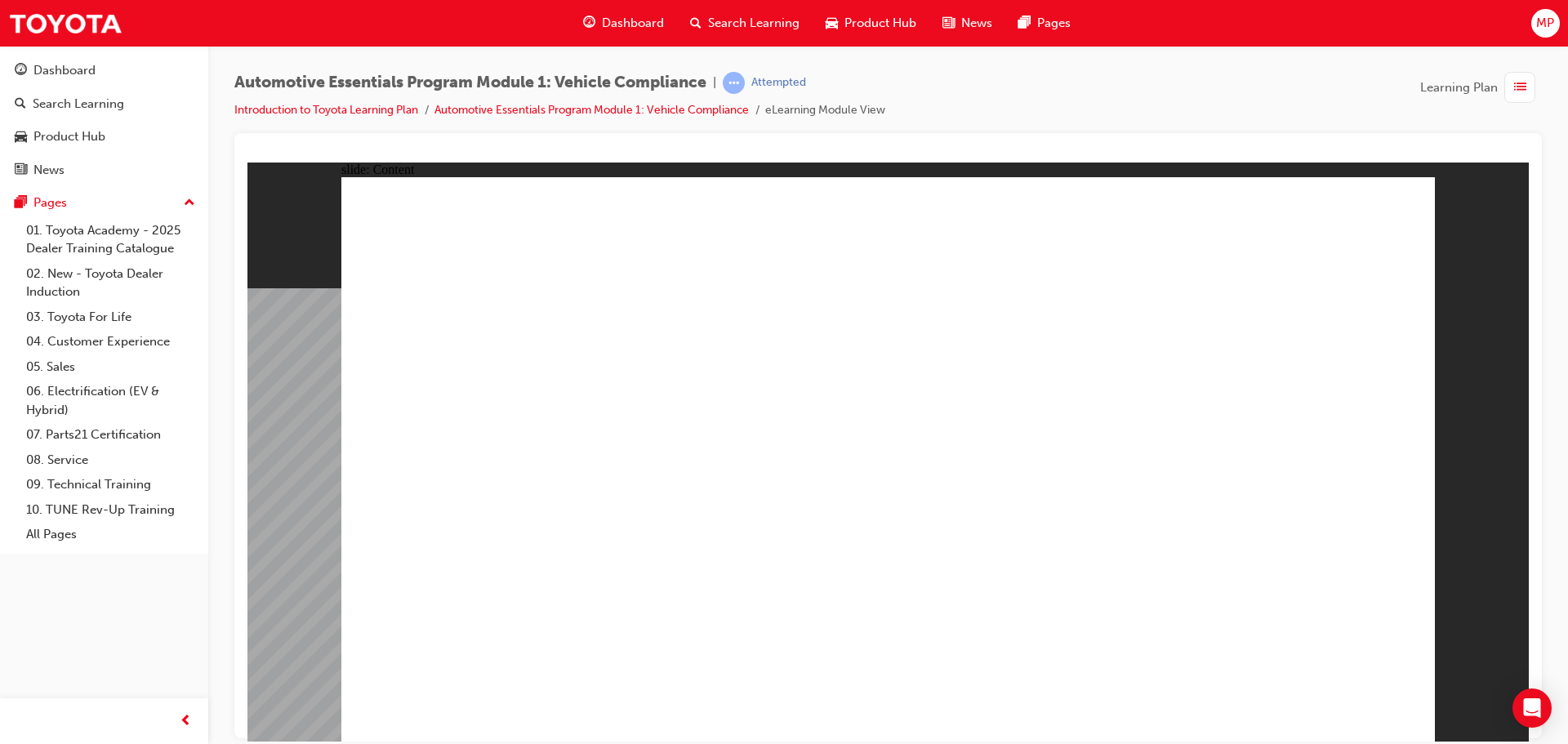
radio input "true"
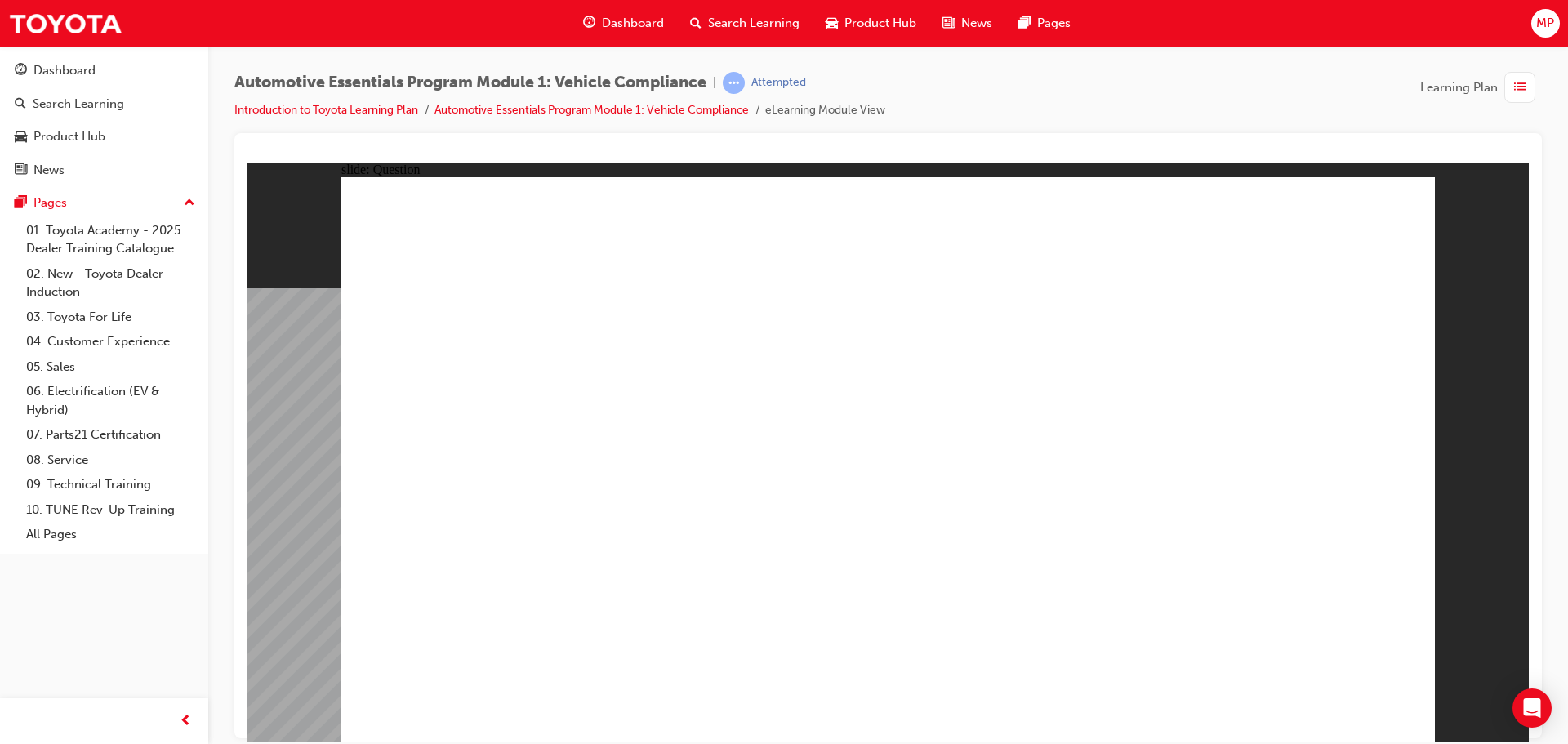
radio input "true"
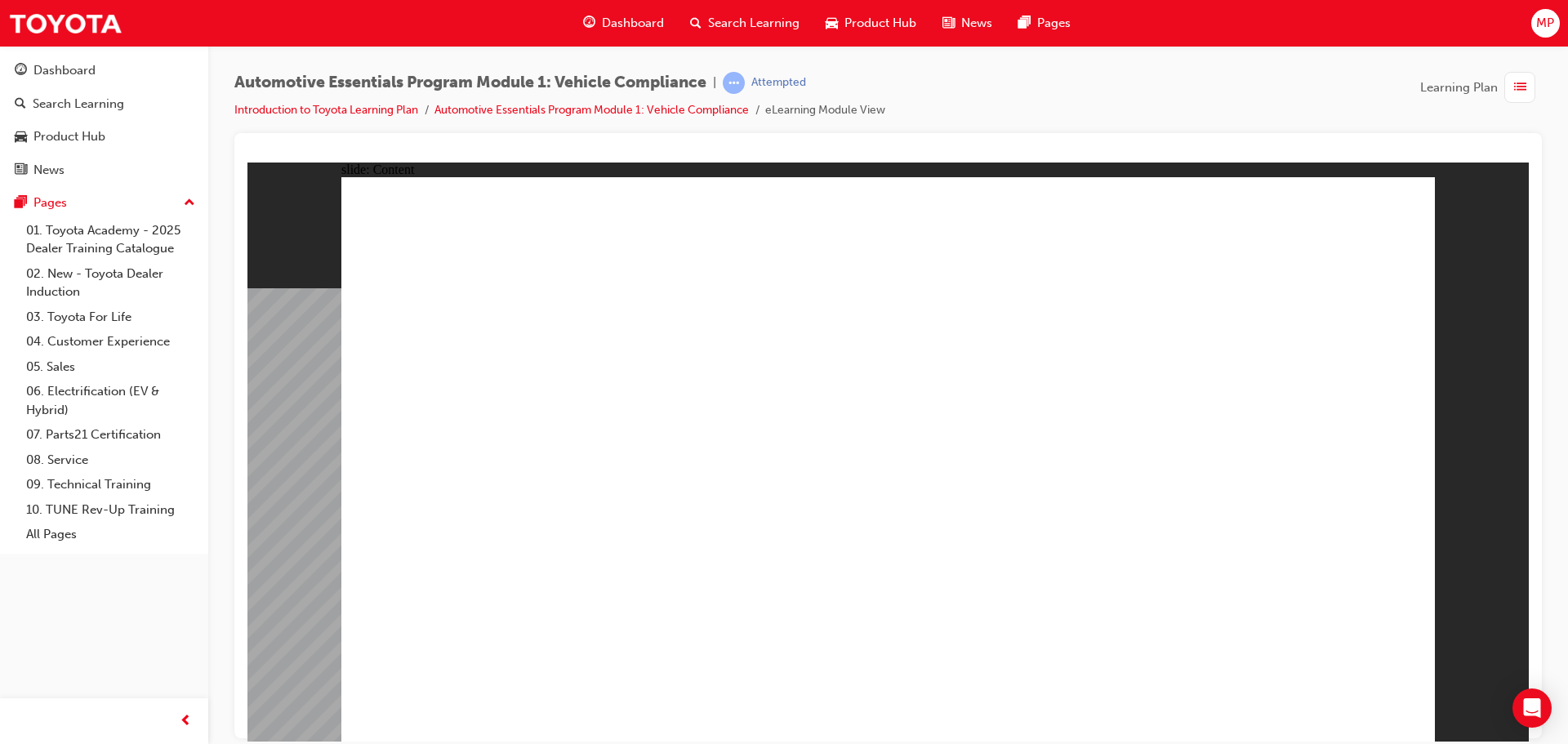
drag, startPoint x: 958, startPoint y: 417, endPoint x: 1009, endPoint y: 434, distance: 53.8
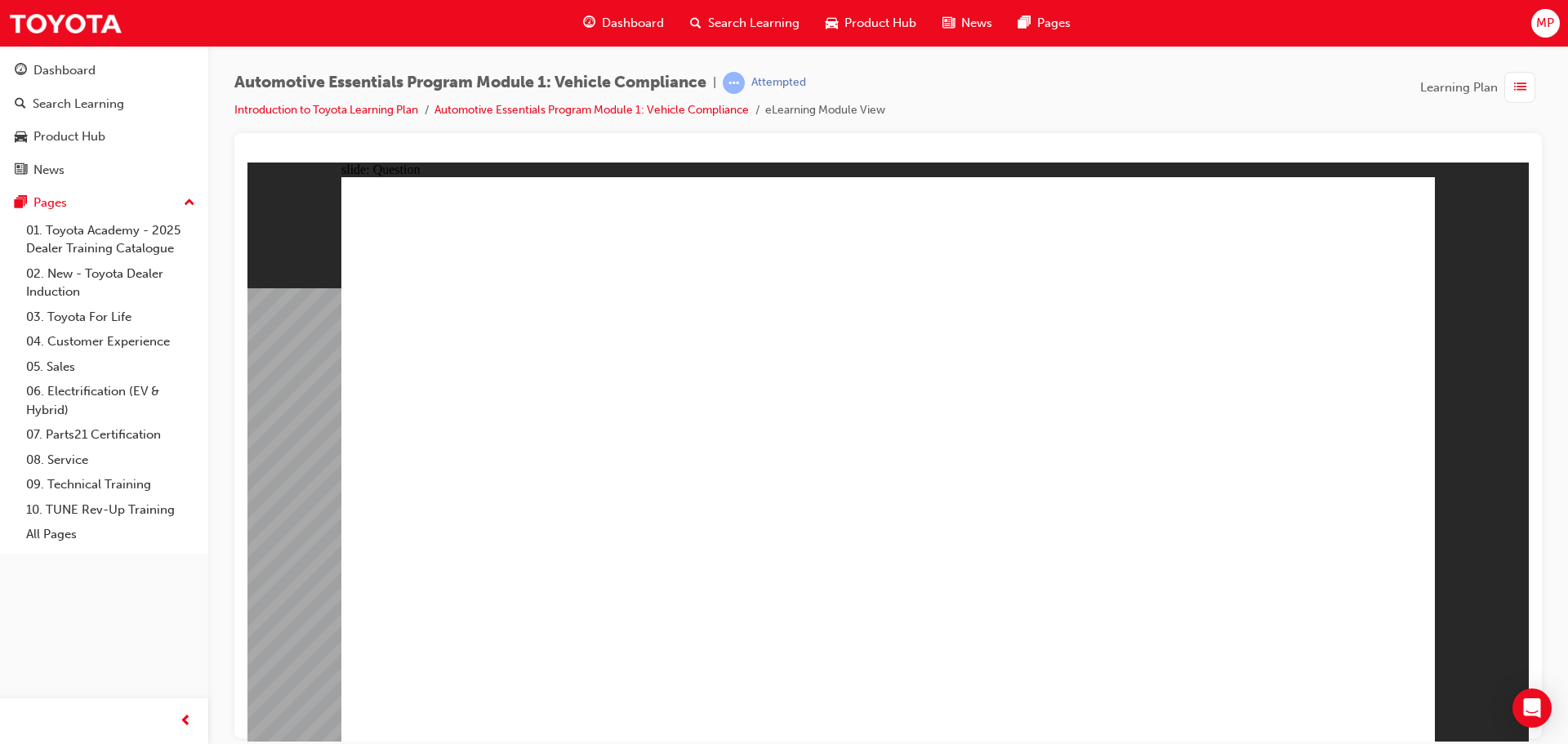
radio input "true"
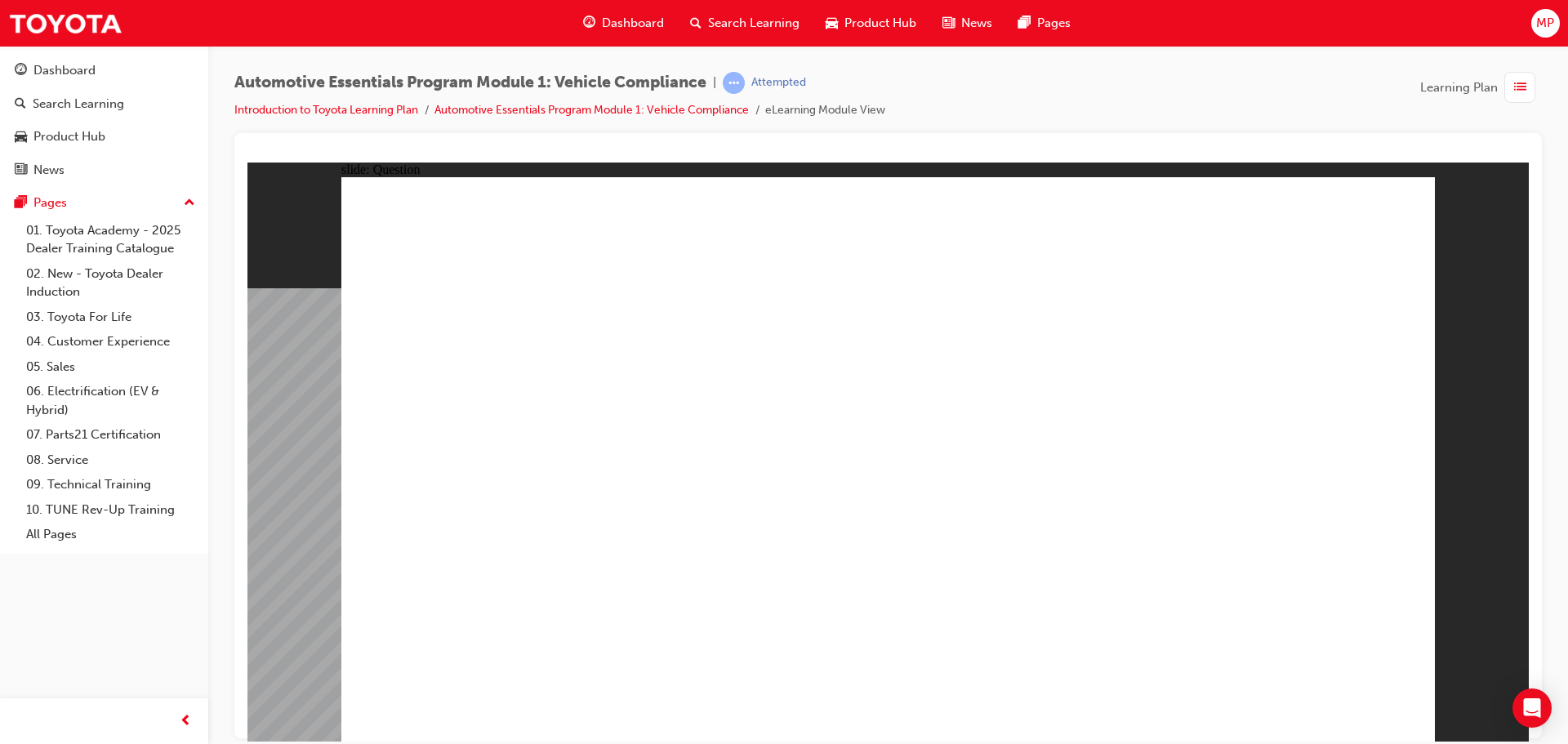
radio input "false"
radio input "true"
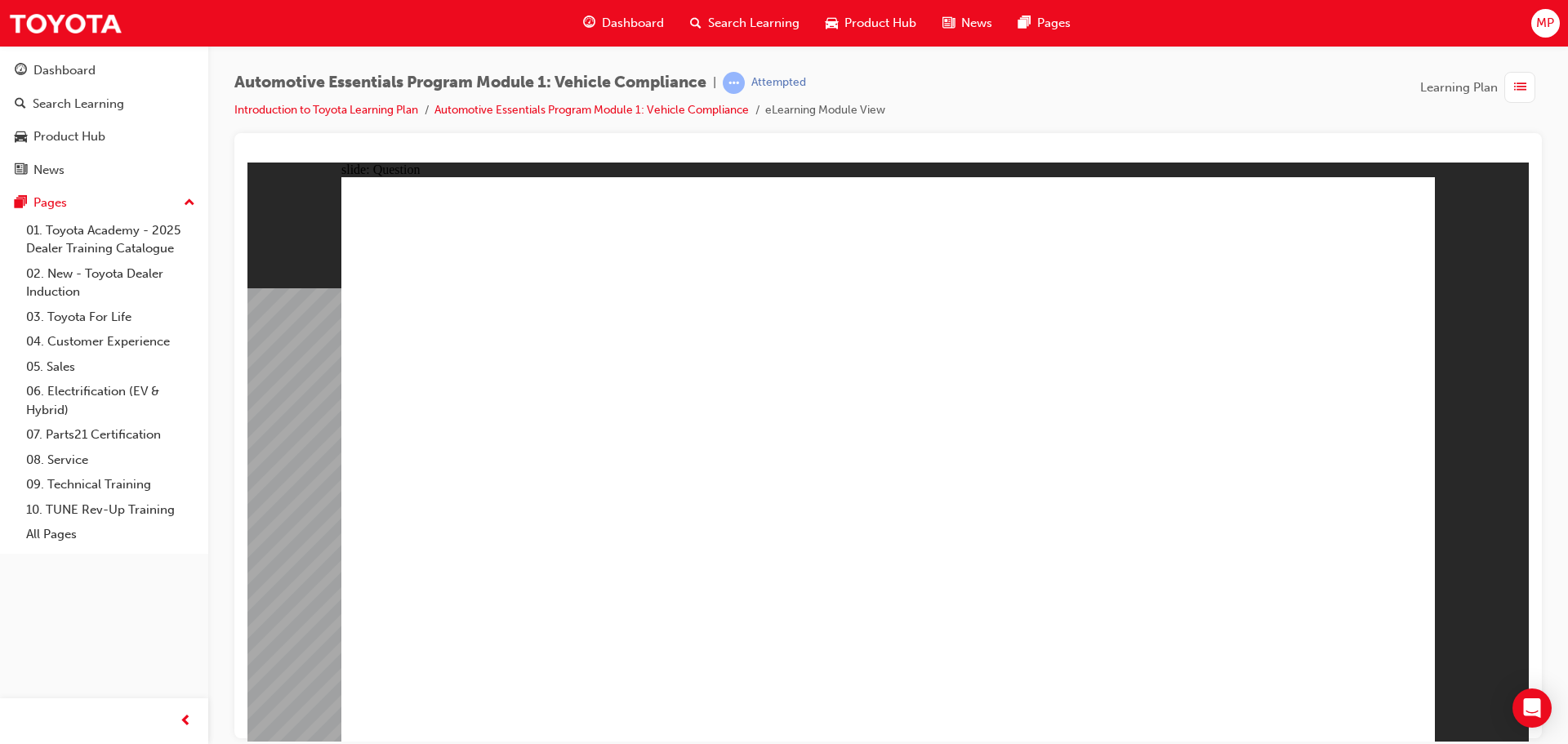
radio input "true"
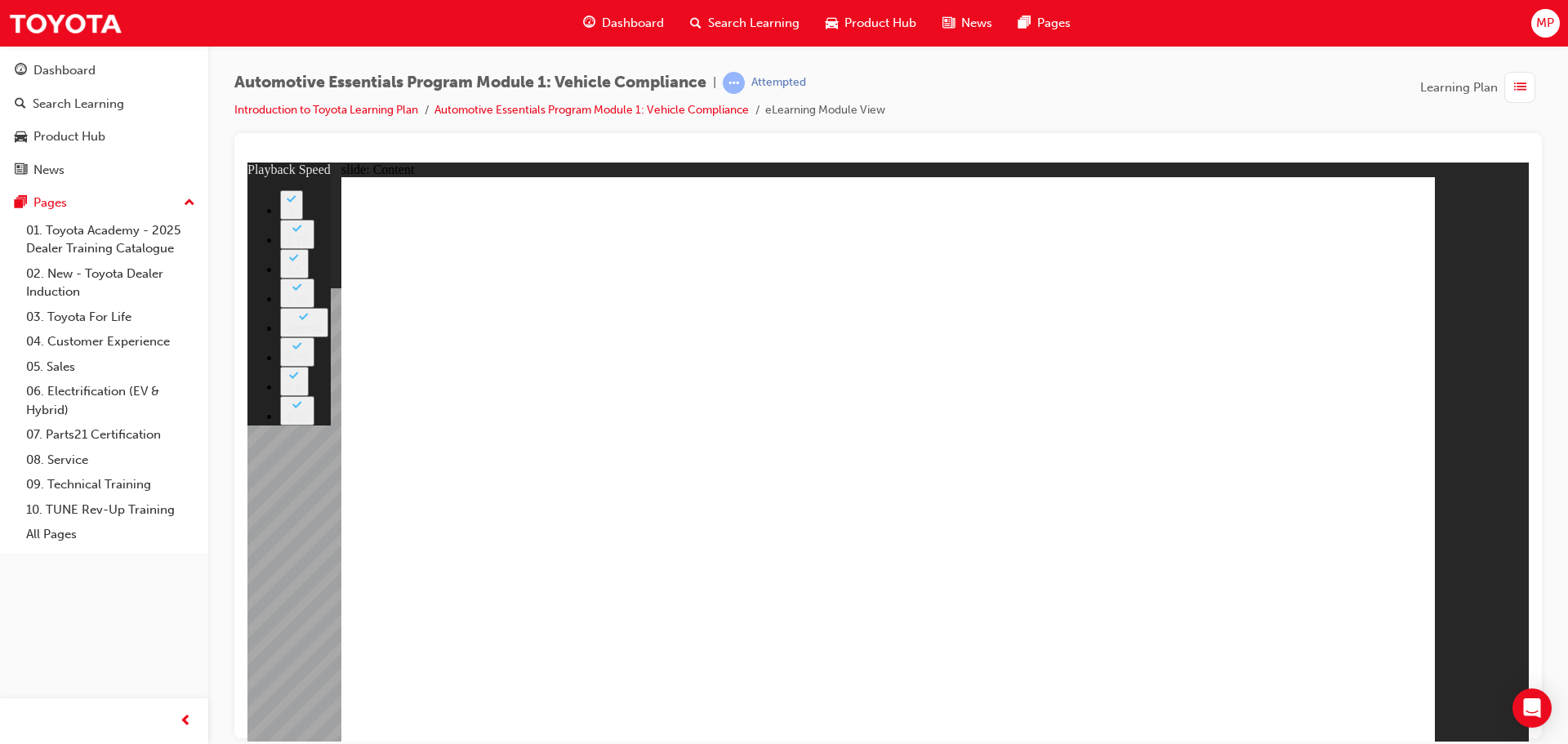
type input "43"
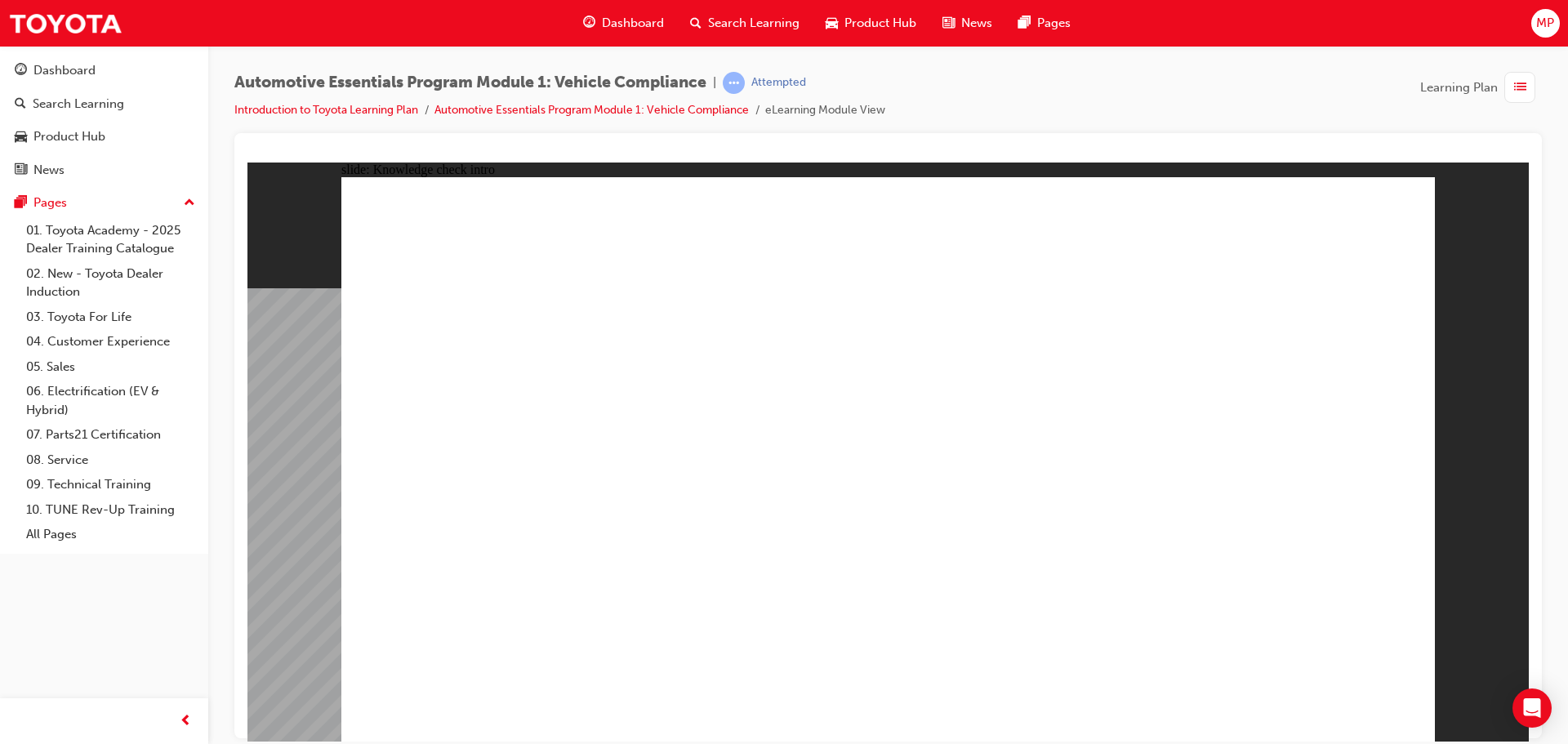
radio input "true"
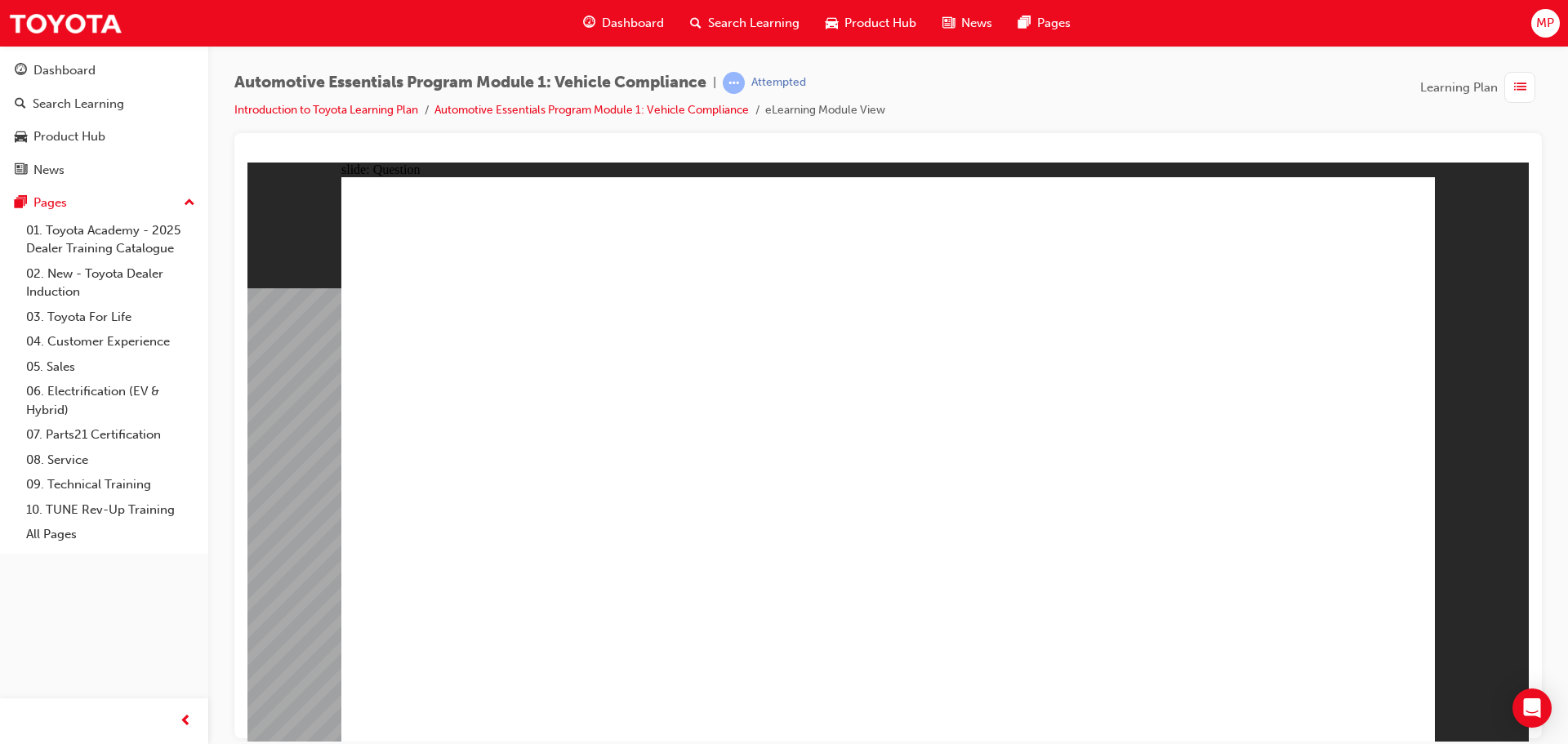
radio input "true"
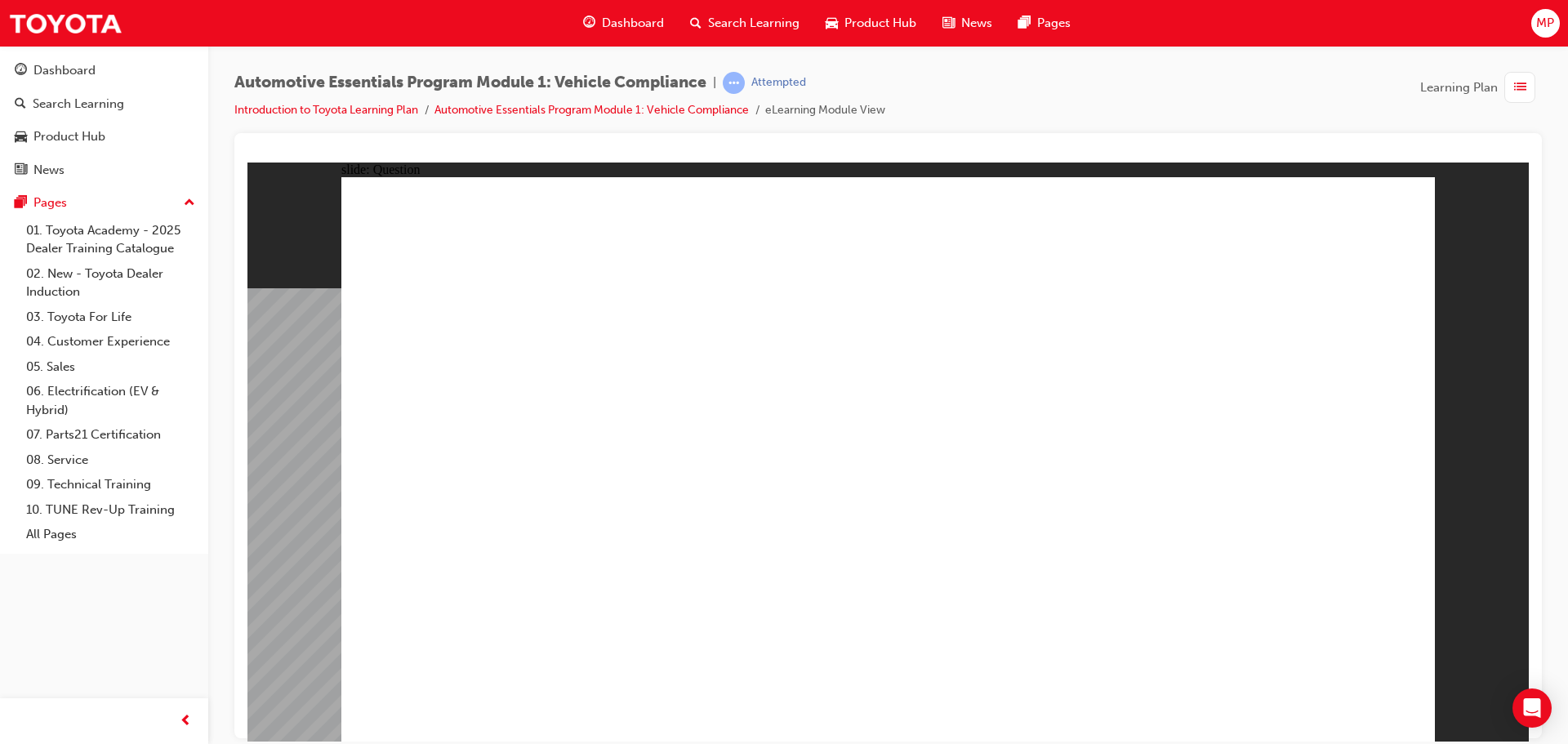
radio input "true"
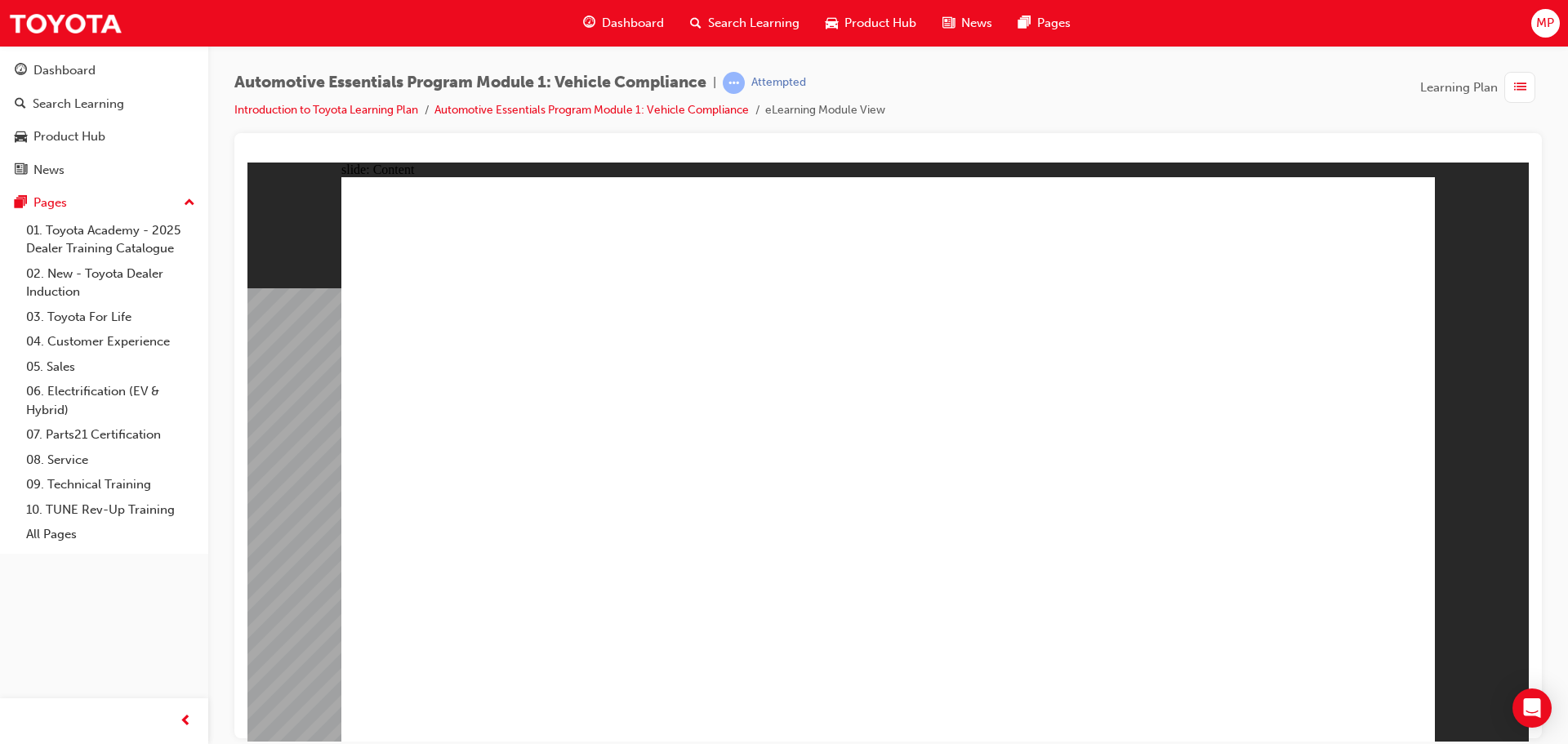
drag, startPoint x: 917, startPoint y: 636, endPoint x: 875, endPoint y: 639, distance: 42.1
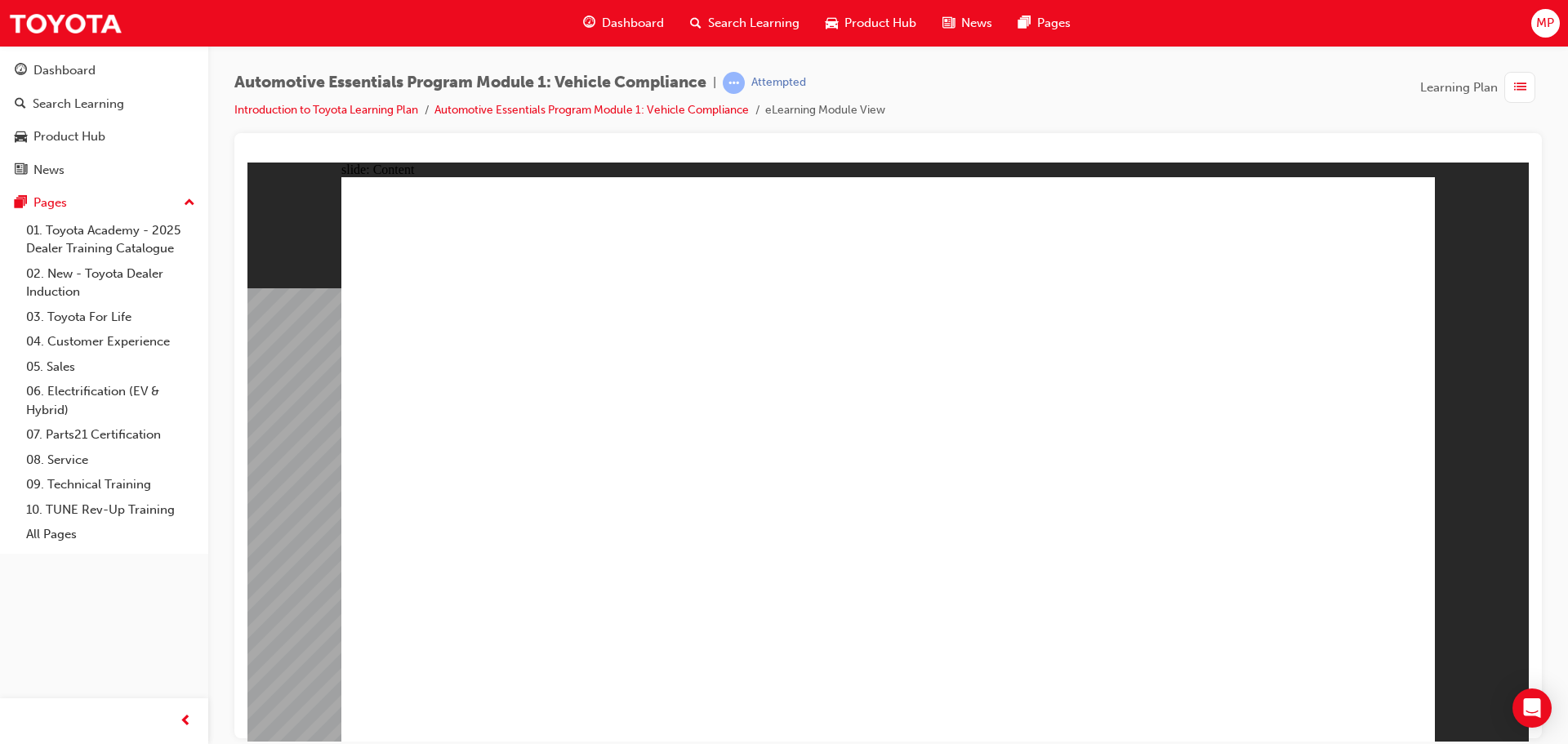
drag, startPoint x: 1152, startPoint y: 652, endPoint x: 1121, endPoint y: 637, distance: 34.4
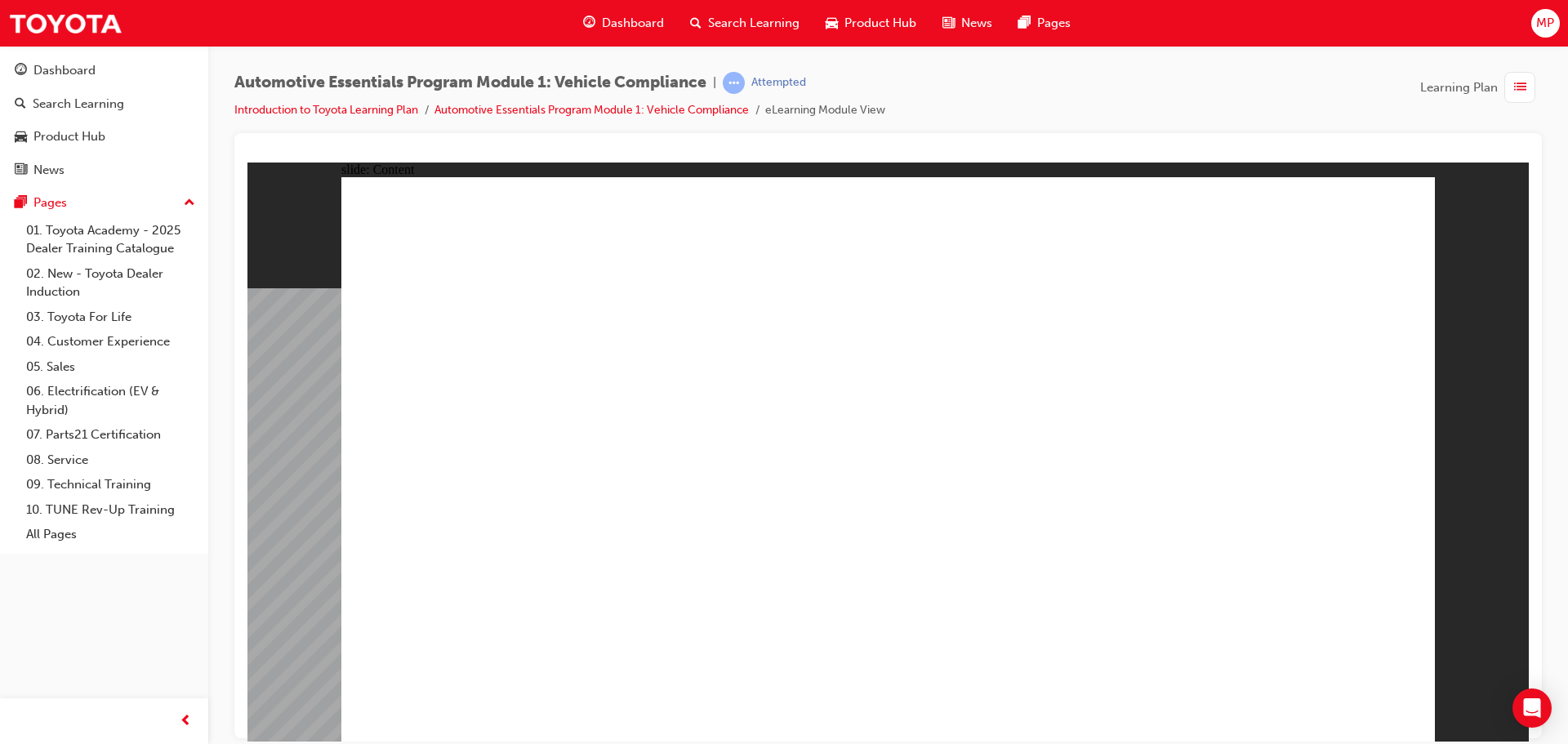
drag, startPoint x: 1367, startPoint y: 209, endPoint x: 1386, endPoint y: 204, distance: 19.6
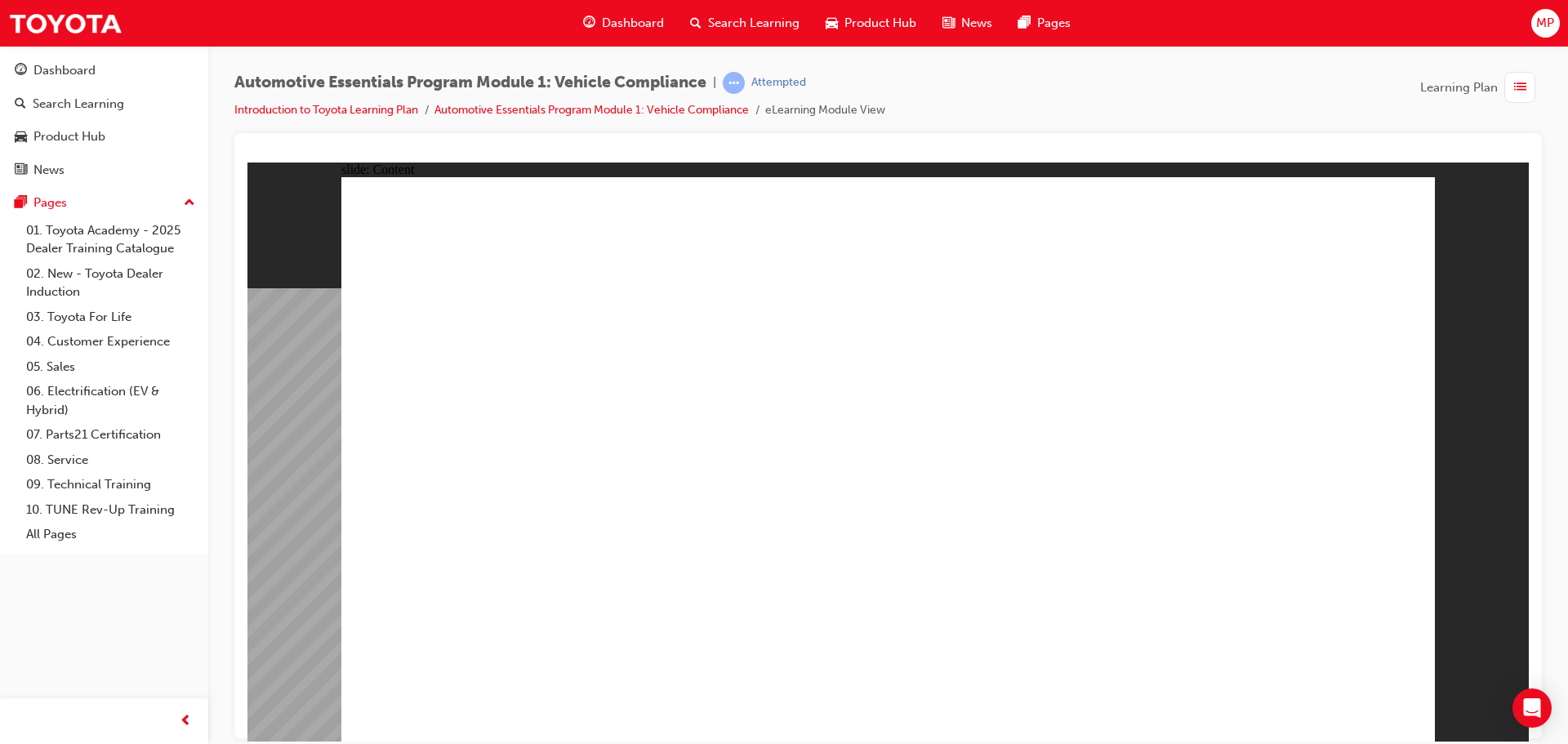
drag, startPoint x: 1373, startPoint y: 207, endPoint x: 1390, endPoint y: 258, distance: 53.8
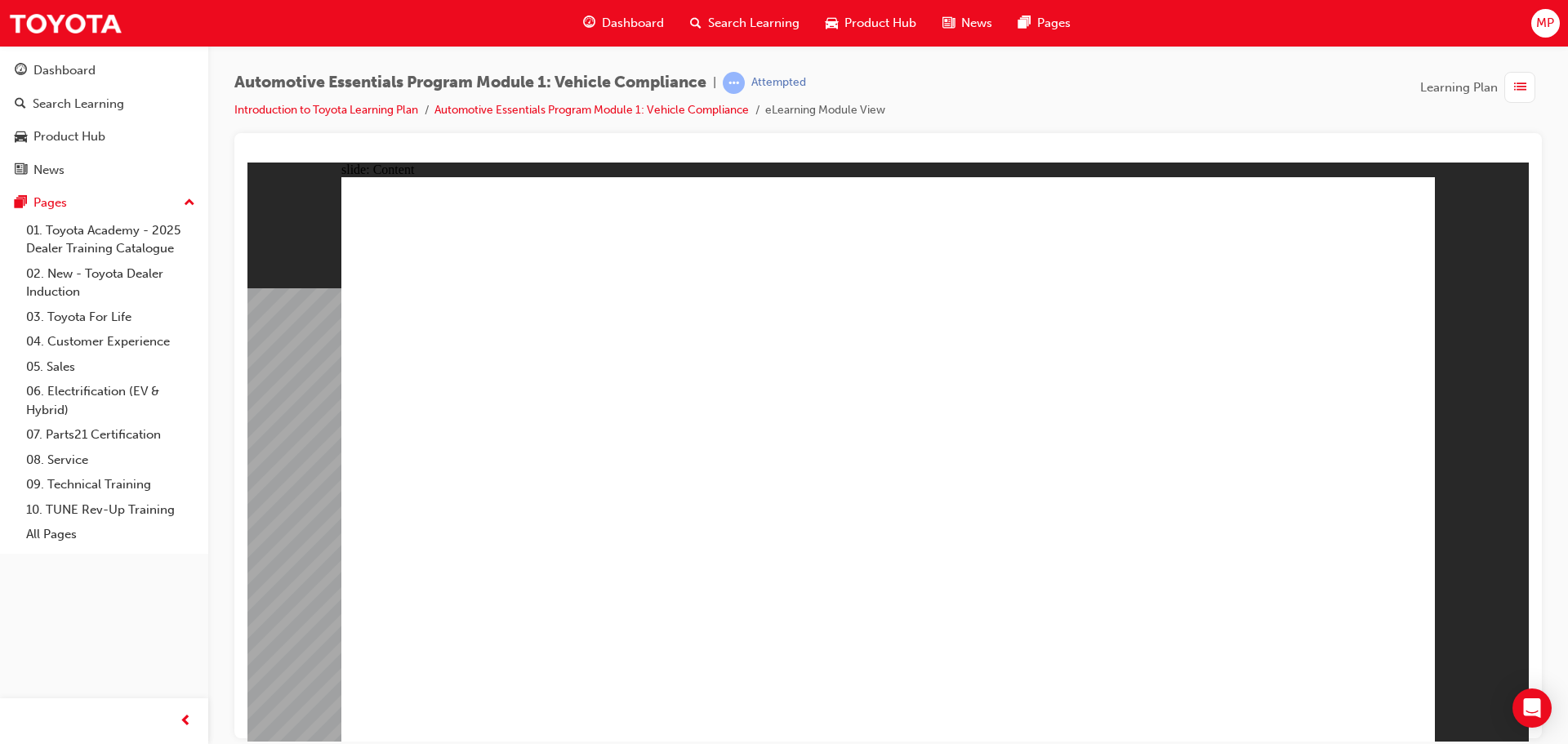
drag, startPoint x: 1373, startPoint y: 227, endPoint x: 1373, endPoint y: 240, distance: 13.0
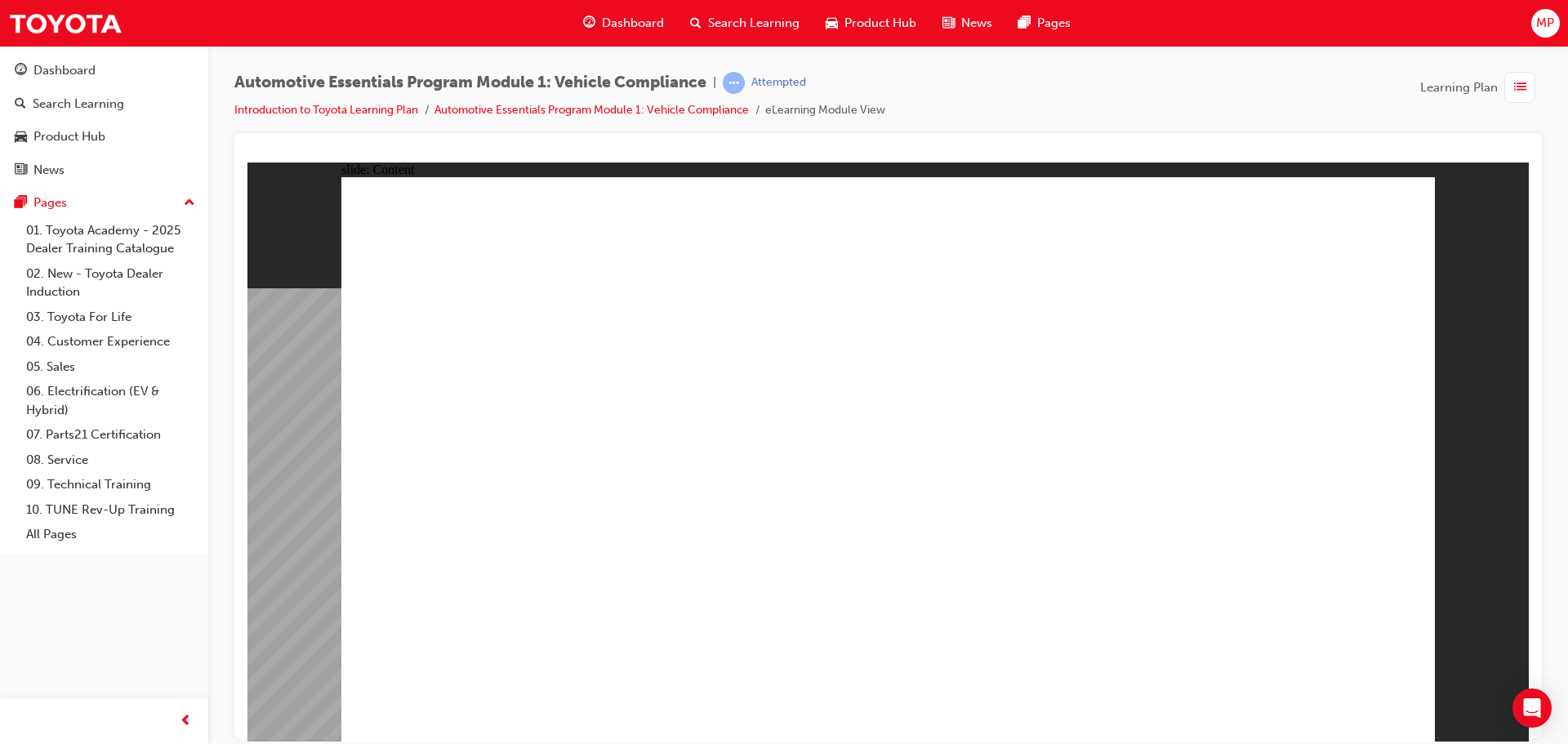
drag, startPoint x: 812, startPoint y: 623, endPoint x: 786, endPoint y: 632, distance: 27.5
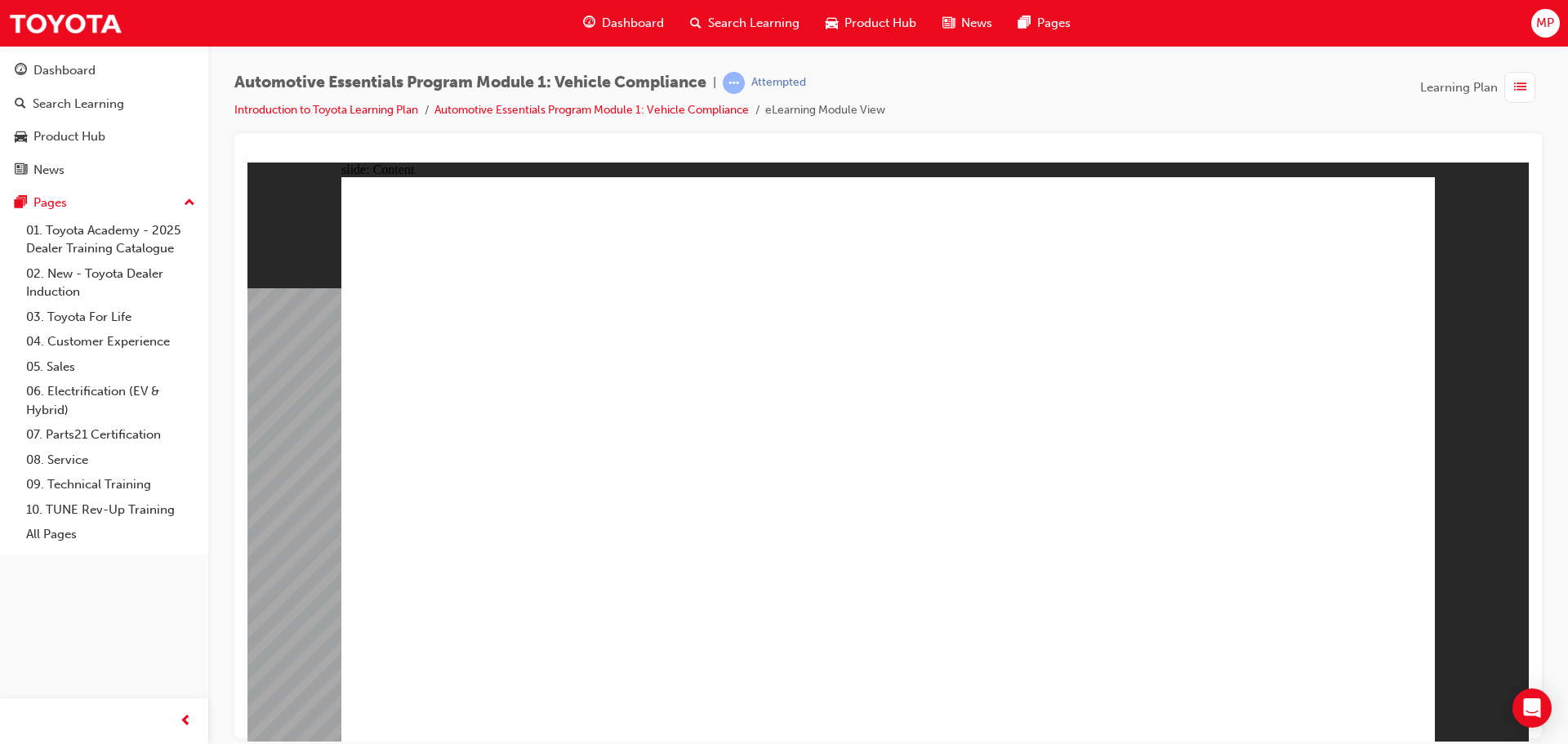
drag, startPoint x: 1382, startPoint y: 211, endPoint x: 1389, endPoint y: 237, distance: 26.9
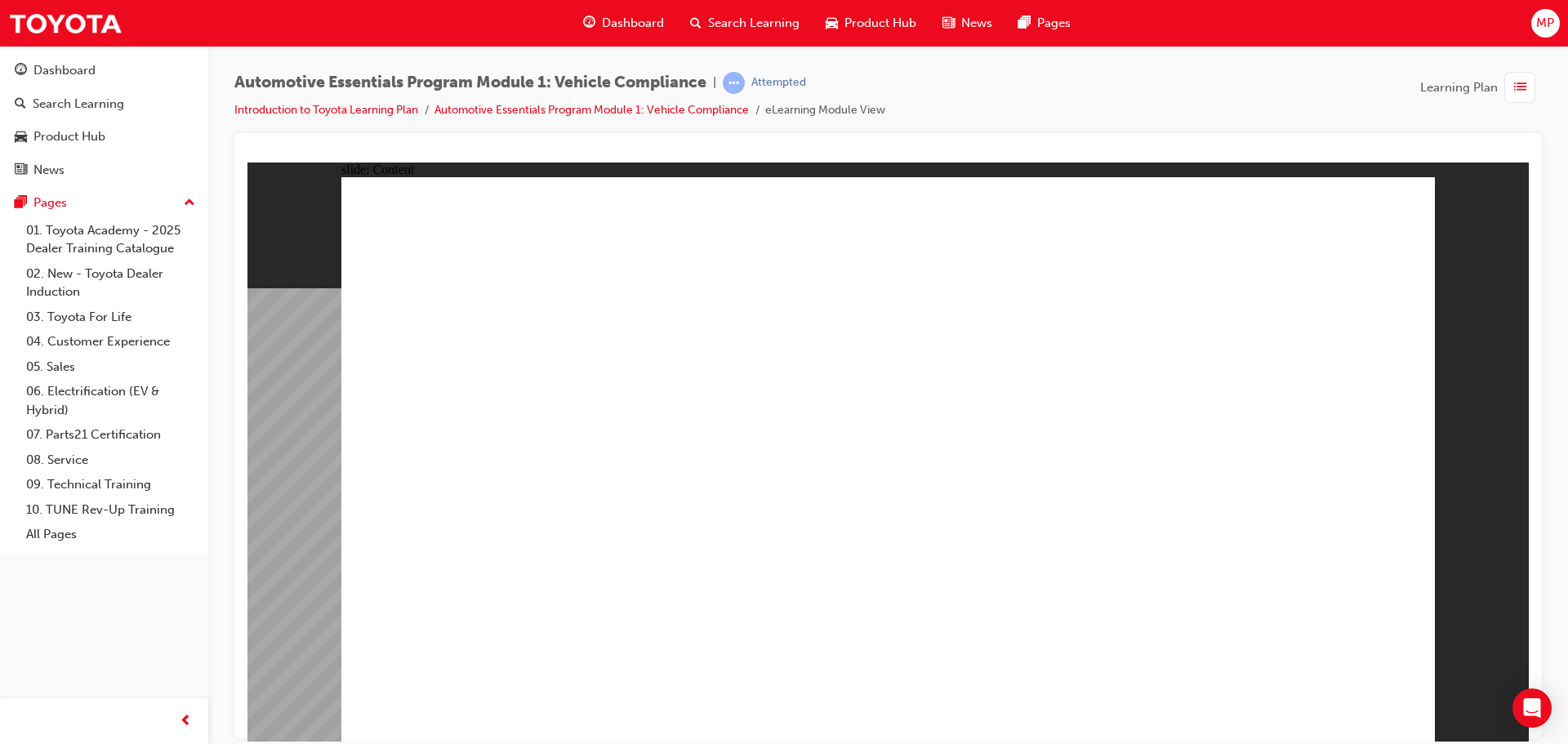
drag, startPoint x: 1304, startPoint y: 515, endPoint x: 1284, endPoint y: 530, distance: 25.0
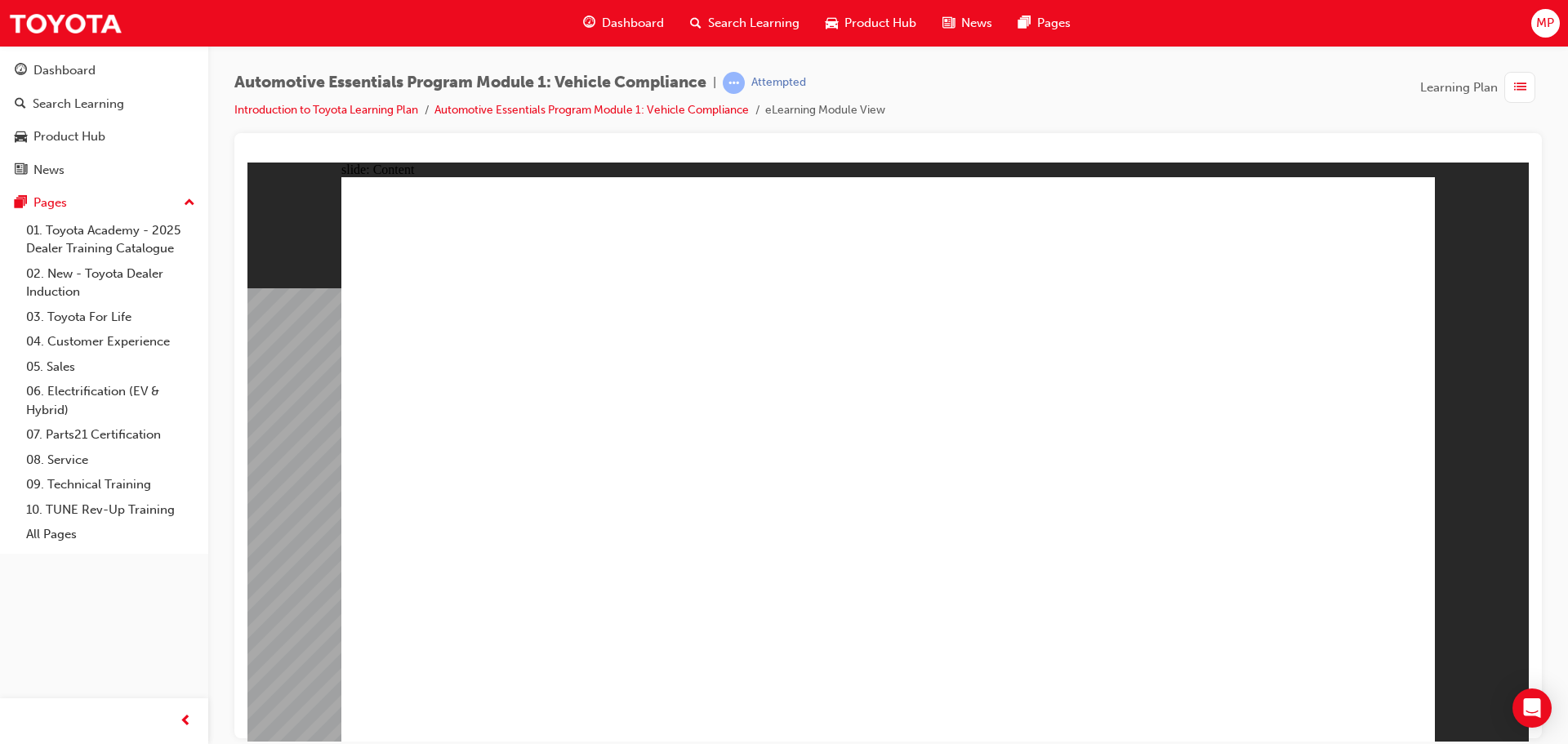
drag, startPoint x: 1240, startPoint y: 402, endPoint x: 1239, endPoint y: 436, distance: 34.0
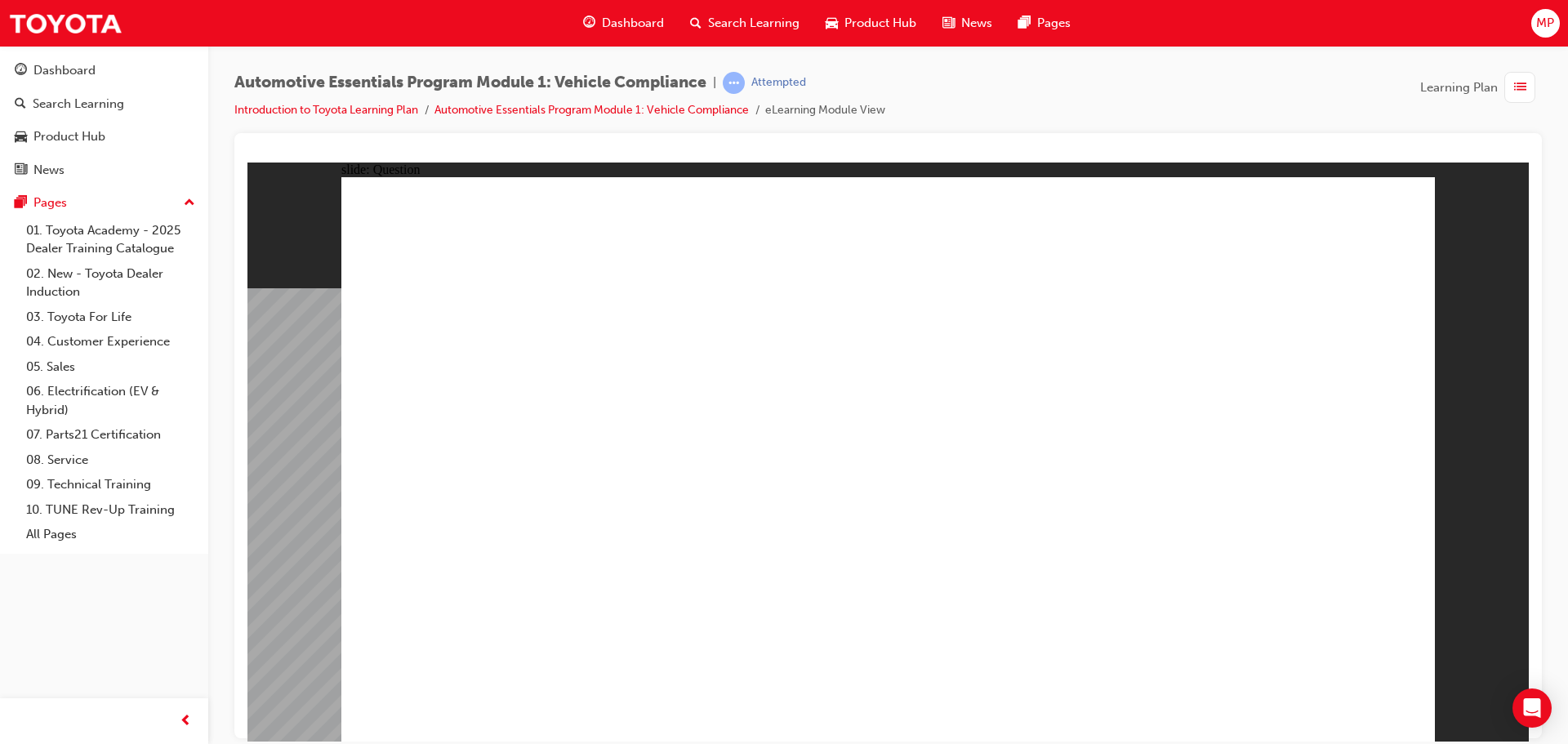
radio input "true"
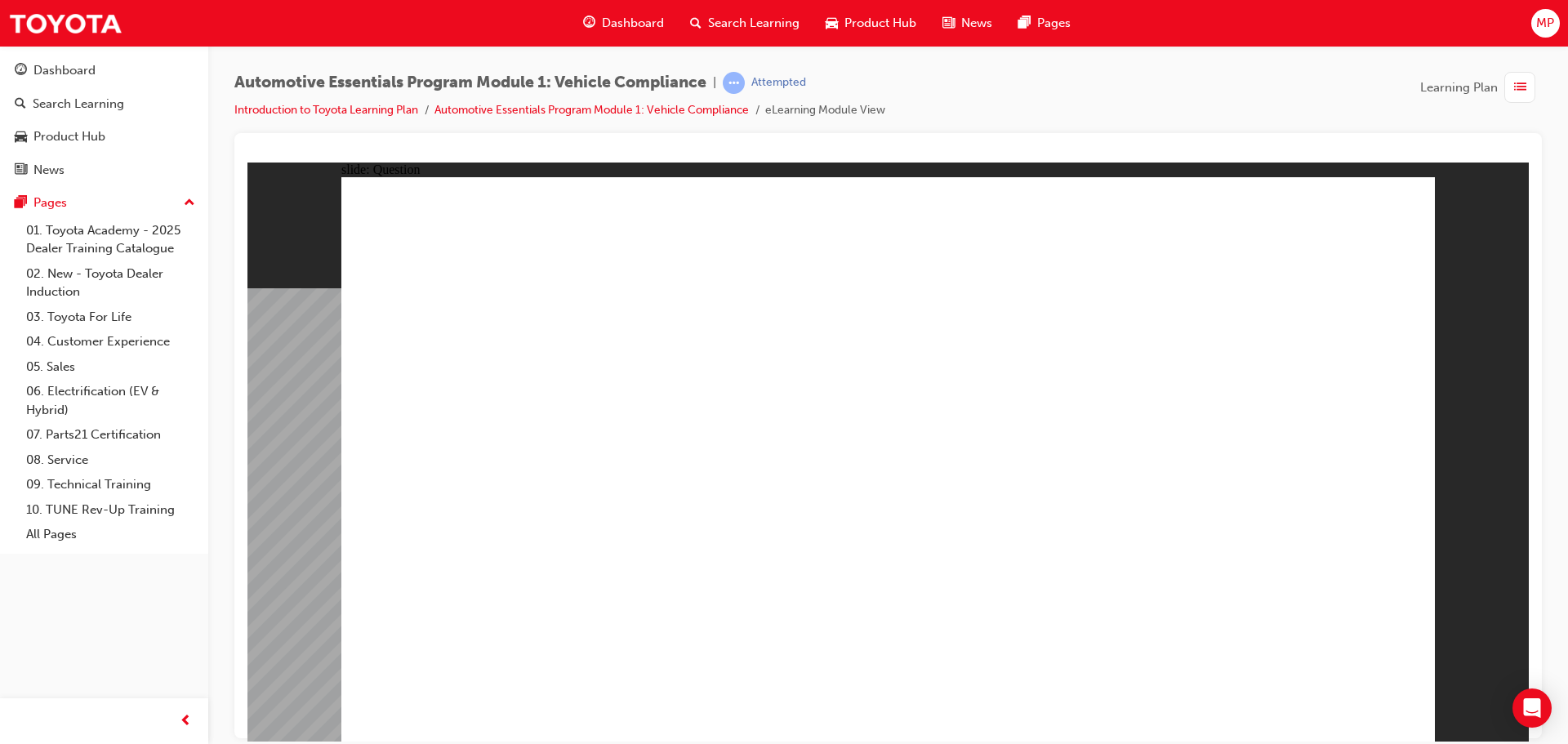
radio input "true"
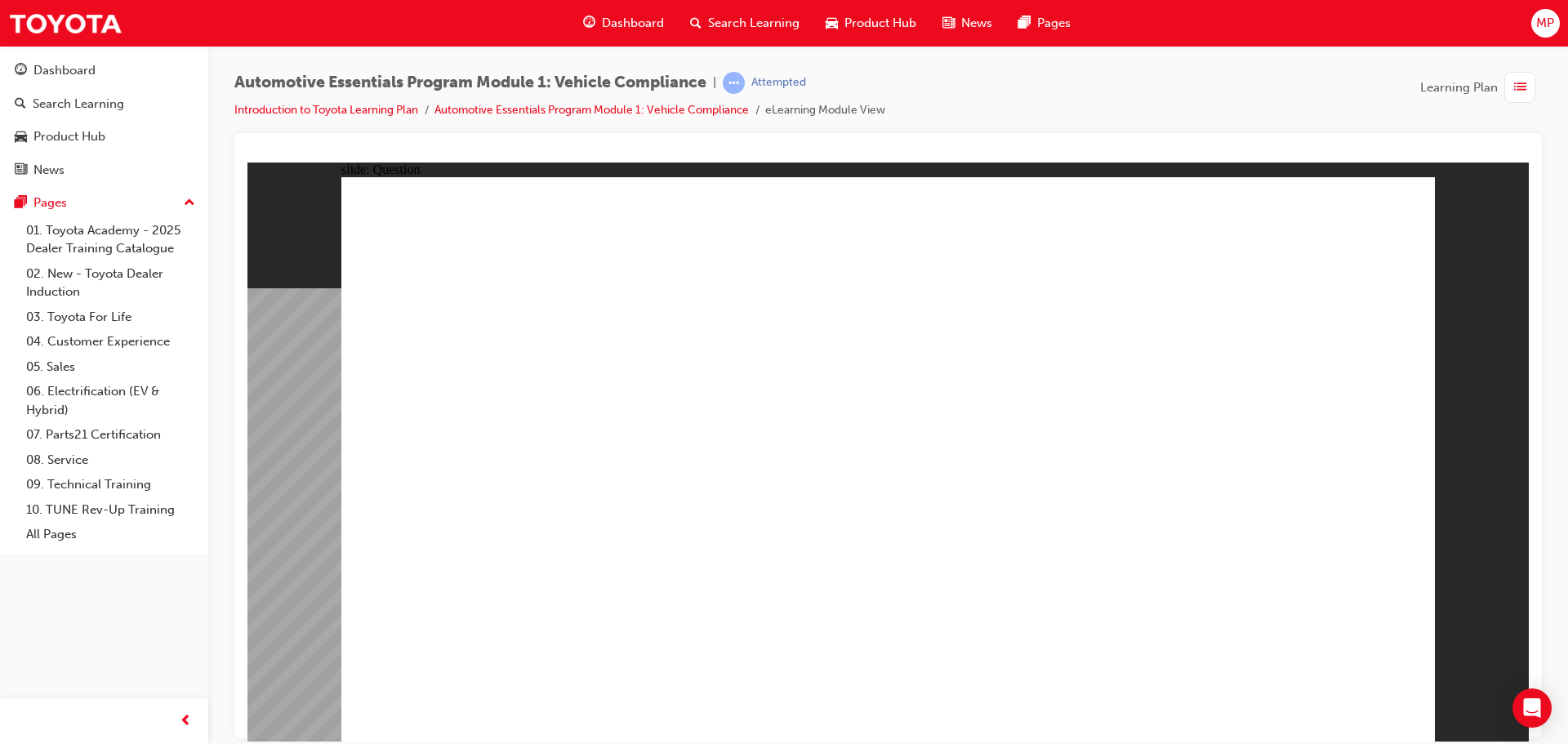
radio input "true"
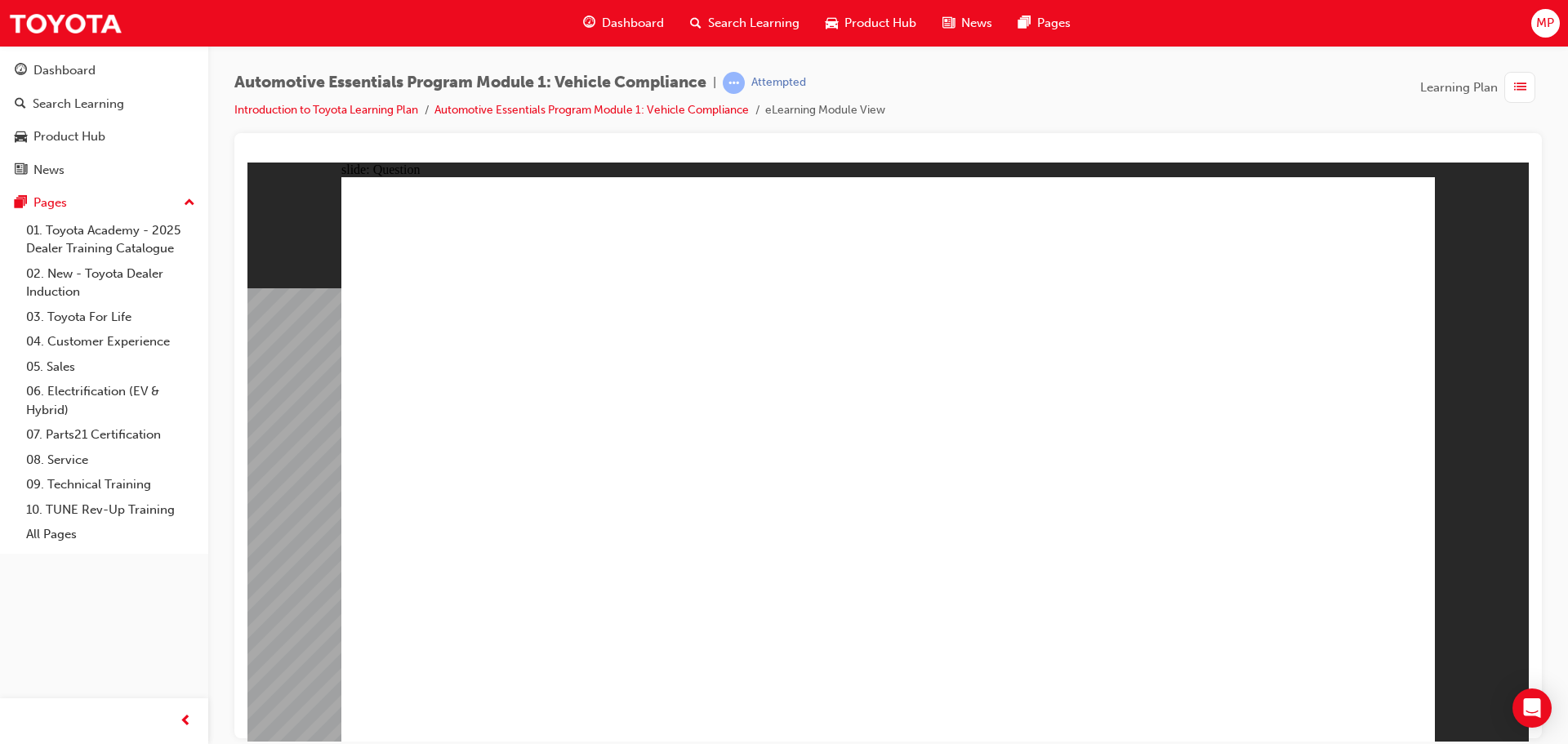
radio input "true"
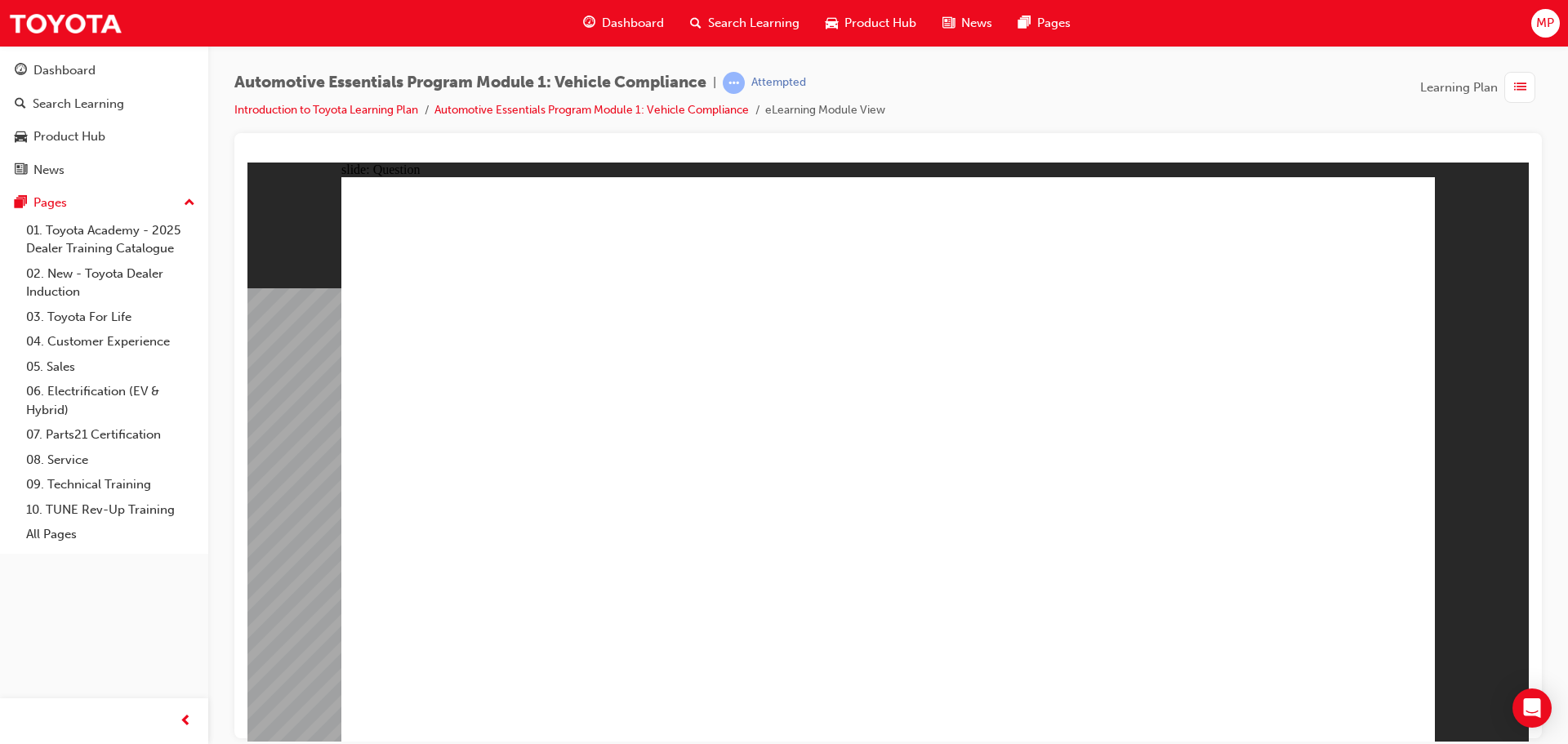
radio input "true"
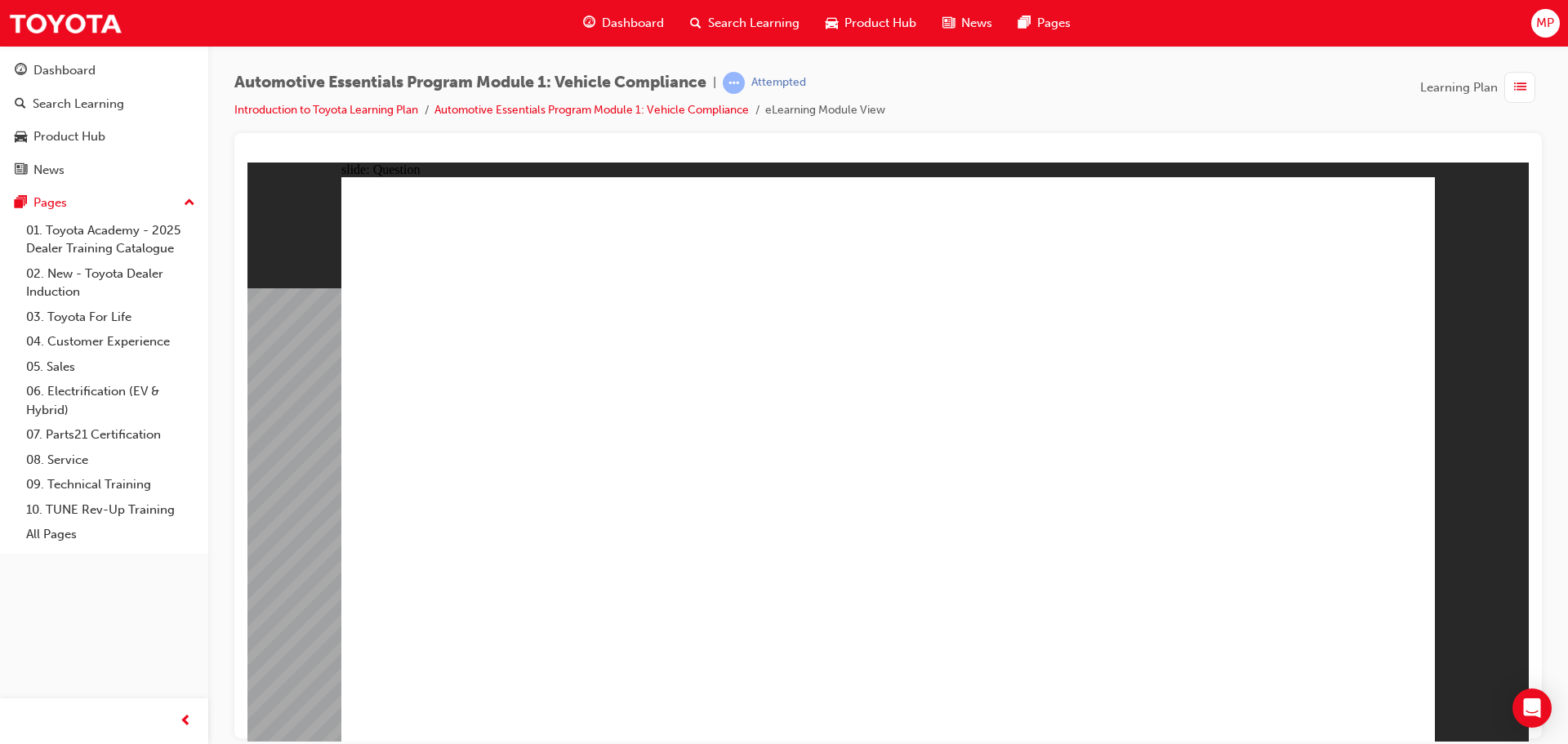
radio input "true"
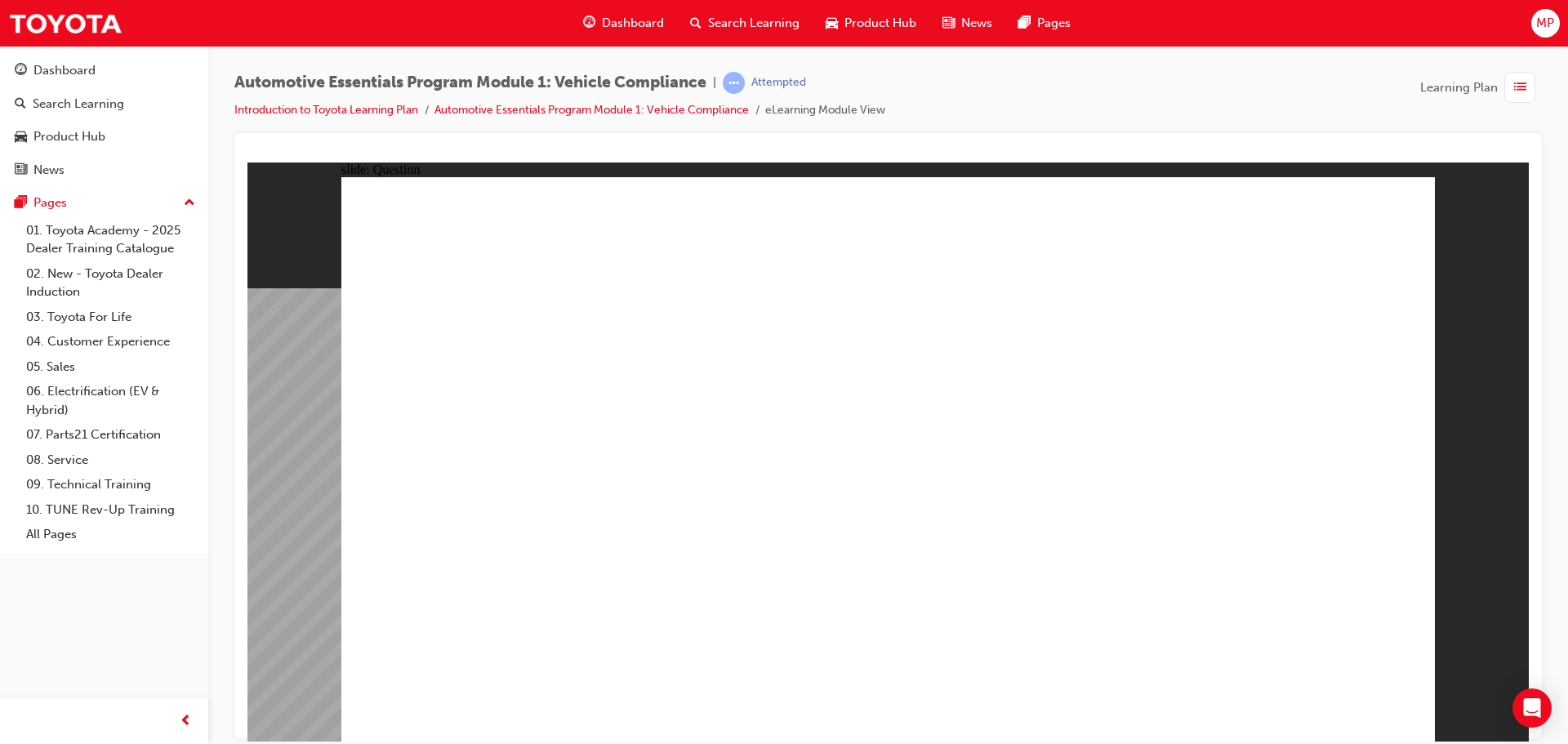
radio input "true"
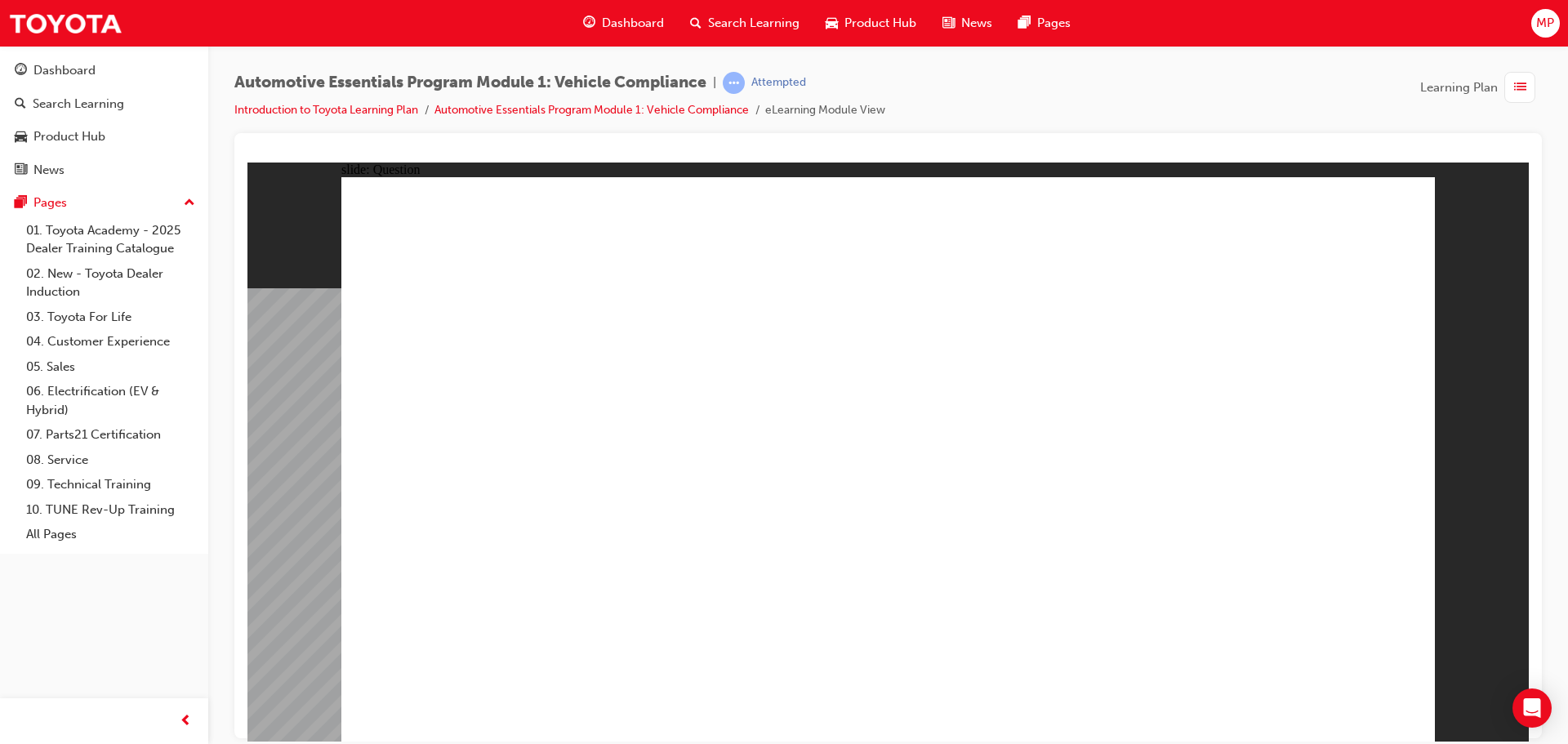
drag, startPoint x: 1367, startPoint y: 200, endPoint x: 1390, endPoint y: 201, distance: 23.0
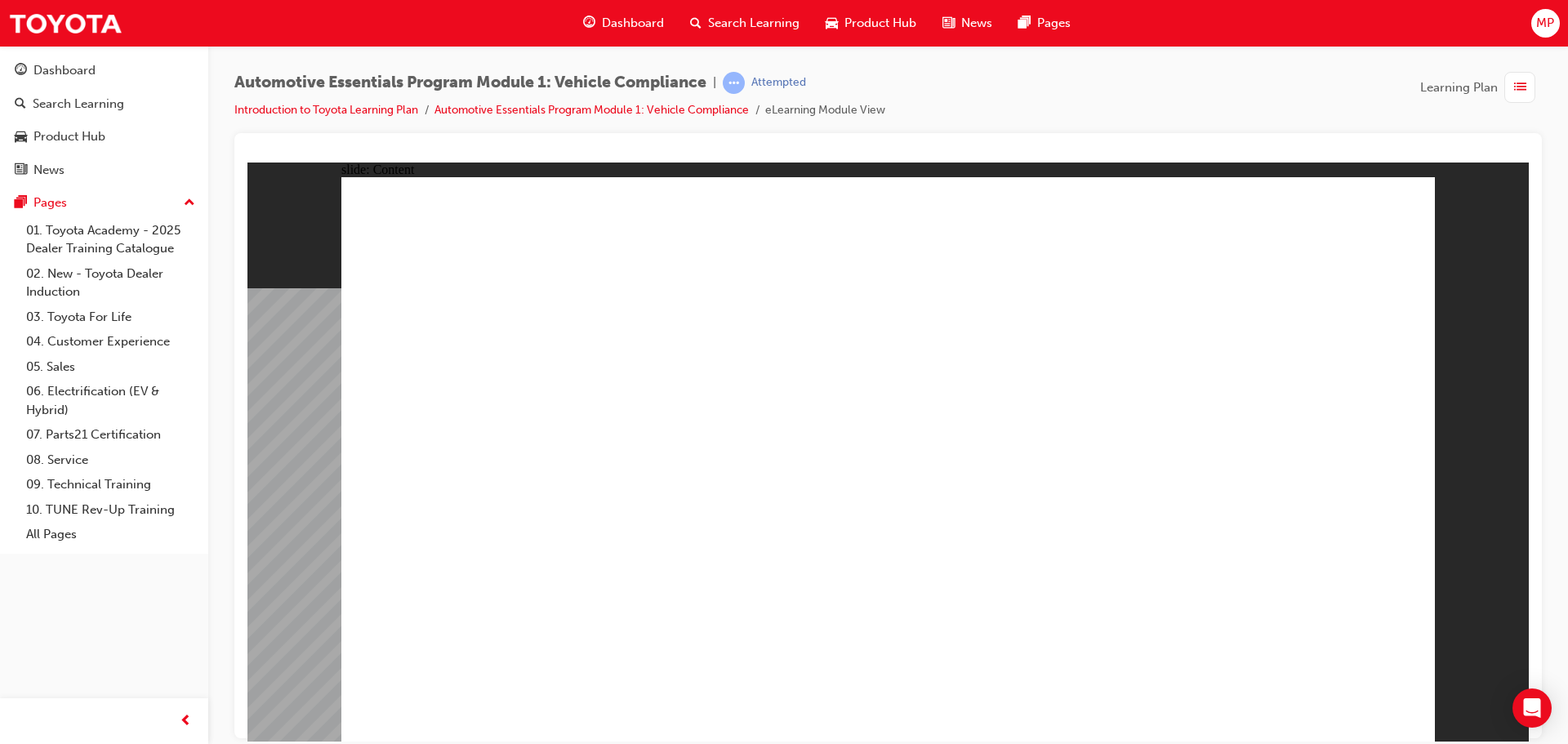
drag, startPoint x: 526, startPoint y: 613, endPoint x: 510, endPoint y: 612, distance: 16.0
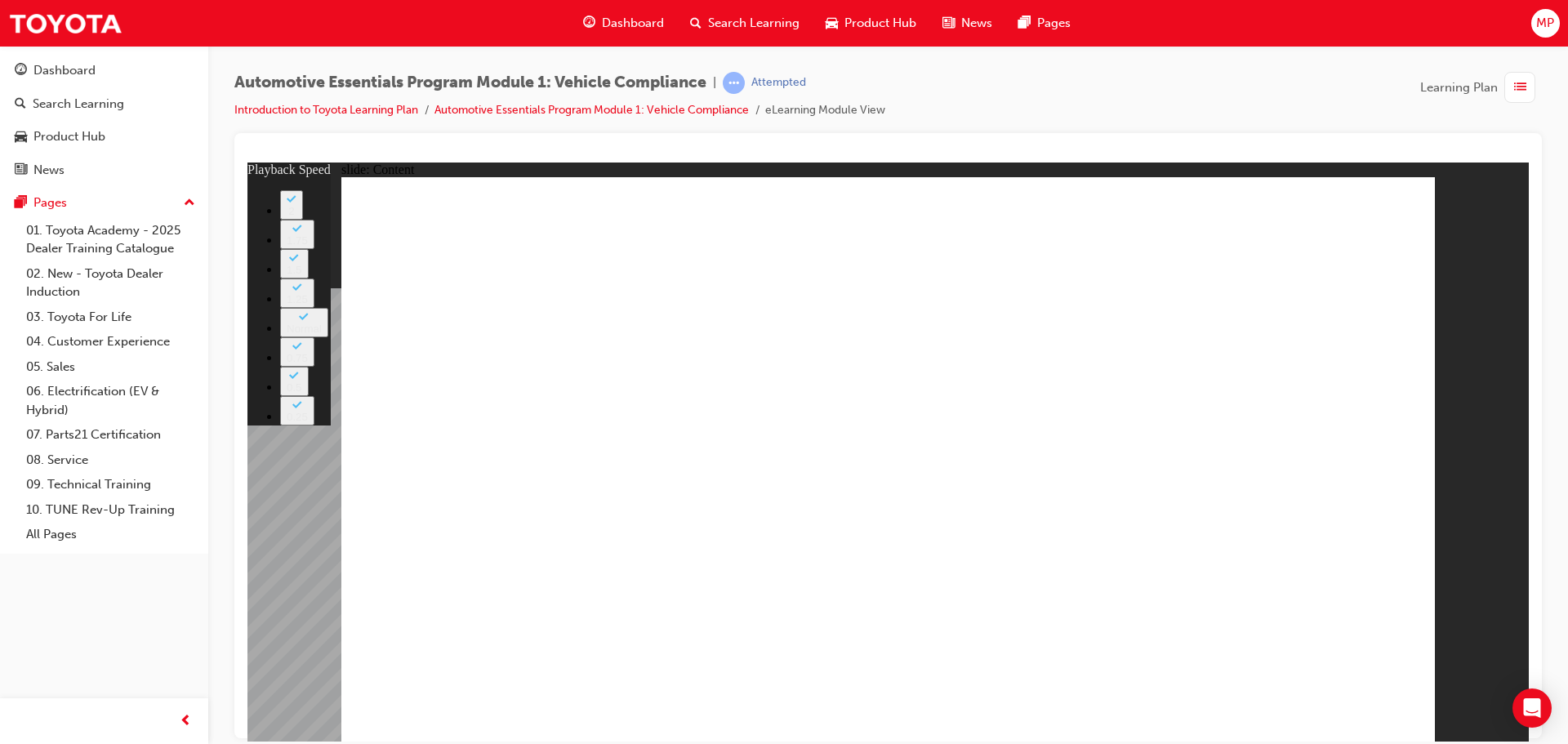
type input "35"
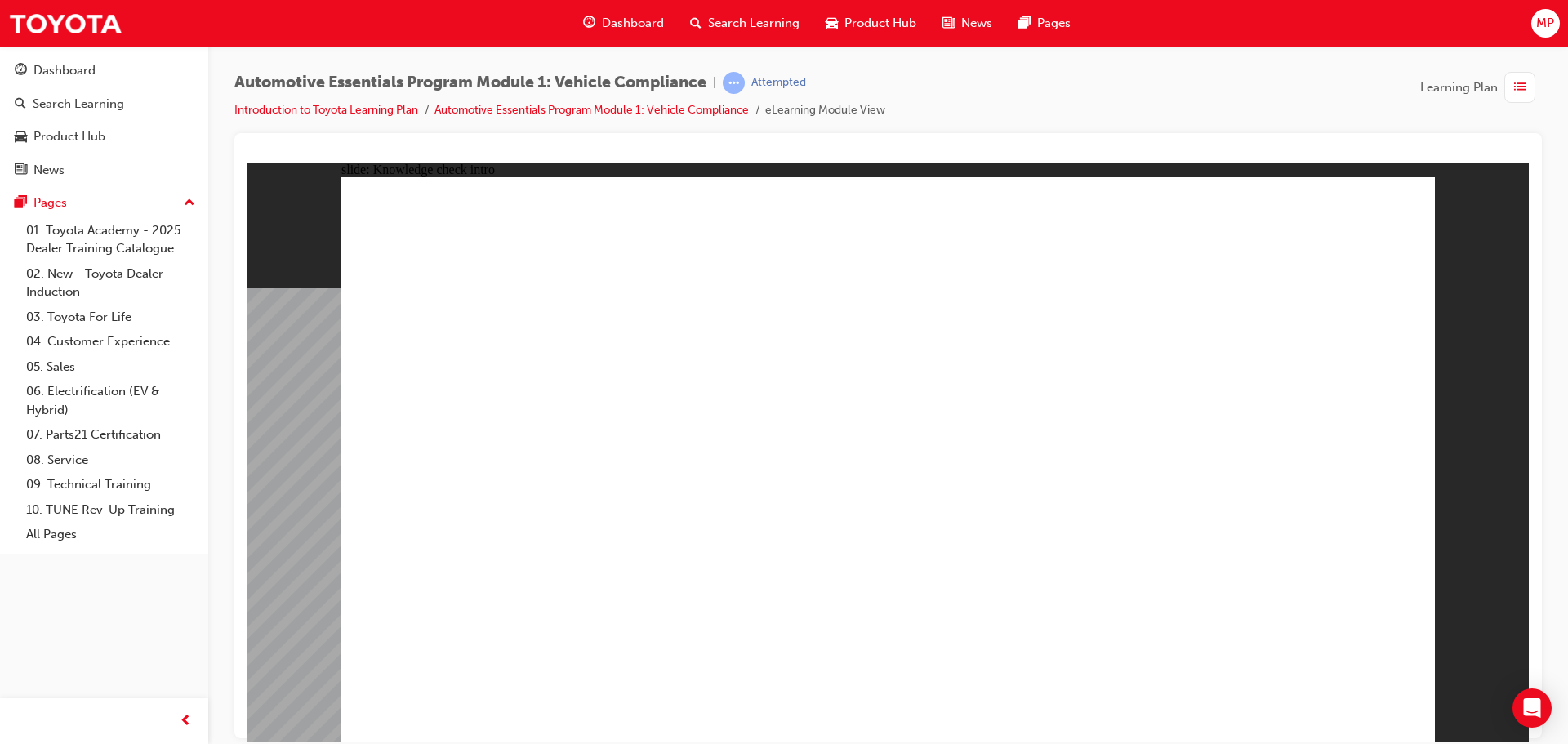
radio input "true"
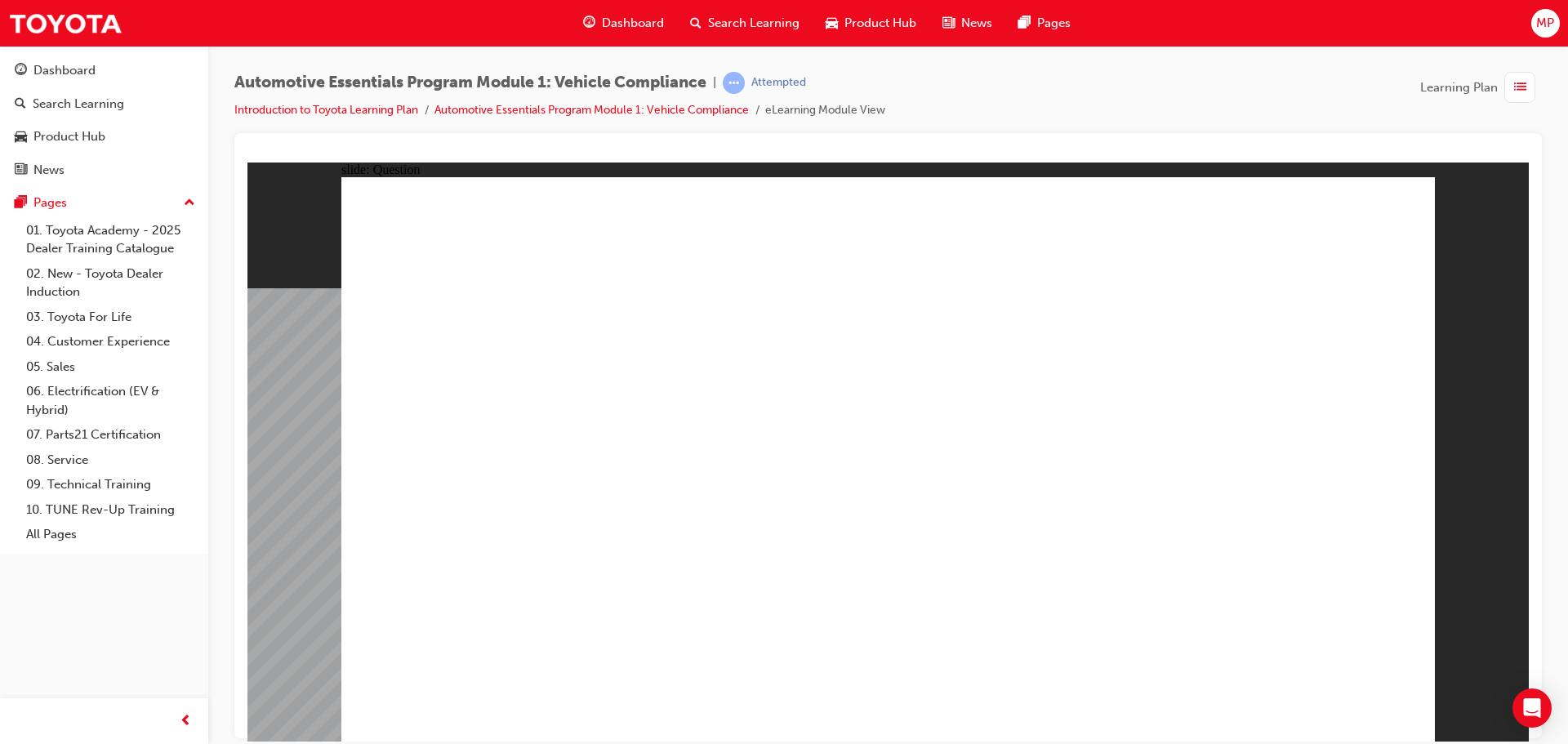
drag, startPoint x: 1055, startPoint y: 465, endPoint x: 1069, endPoint y: 480, distance: 20.5
radio input "true"
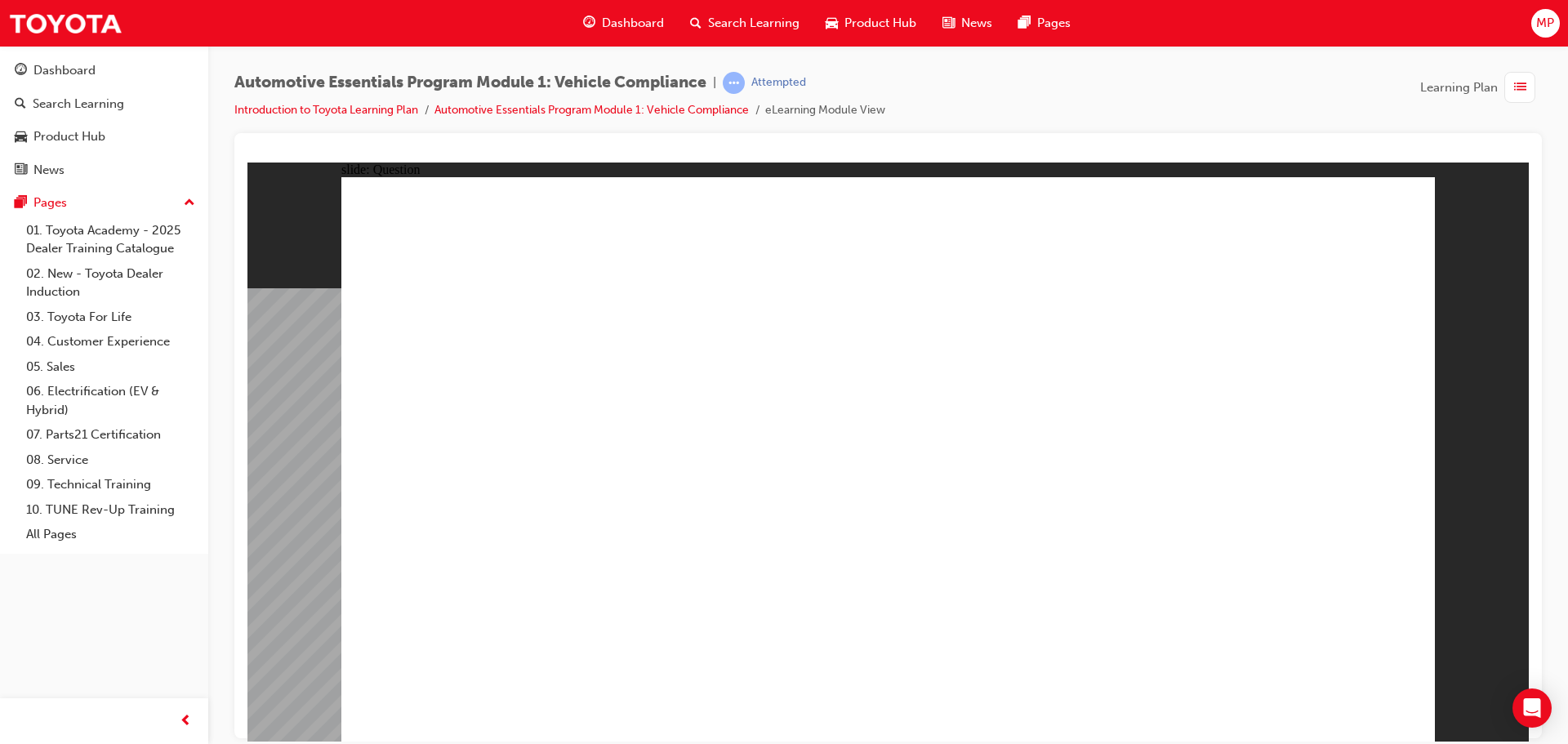
drag, startPoint x: 1012, startPoint y: 509, endPoint x: 1017, endPoint y: 524, distance: 15.8
radio input "true"
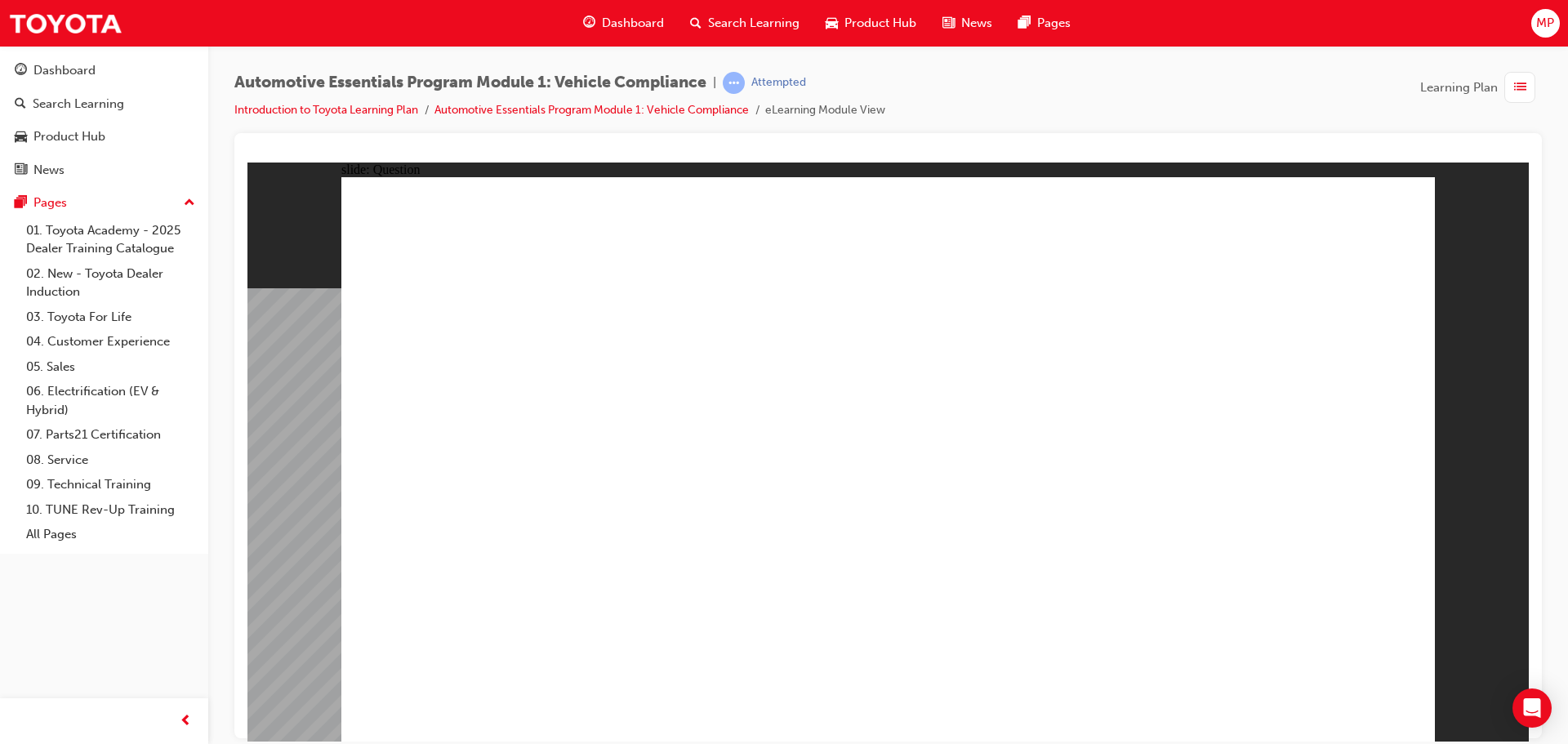
drag, startPoint x: 1299, startPoint y: 686, endPoint x: 1331, endPoint y: 696, distance: 33.5
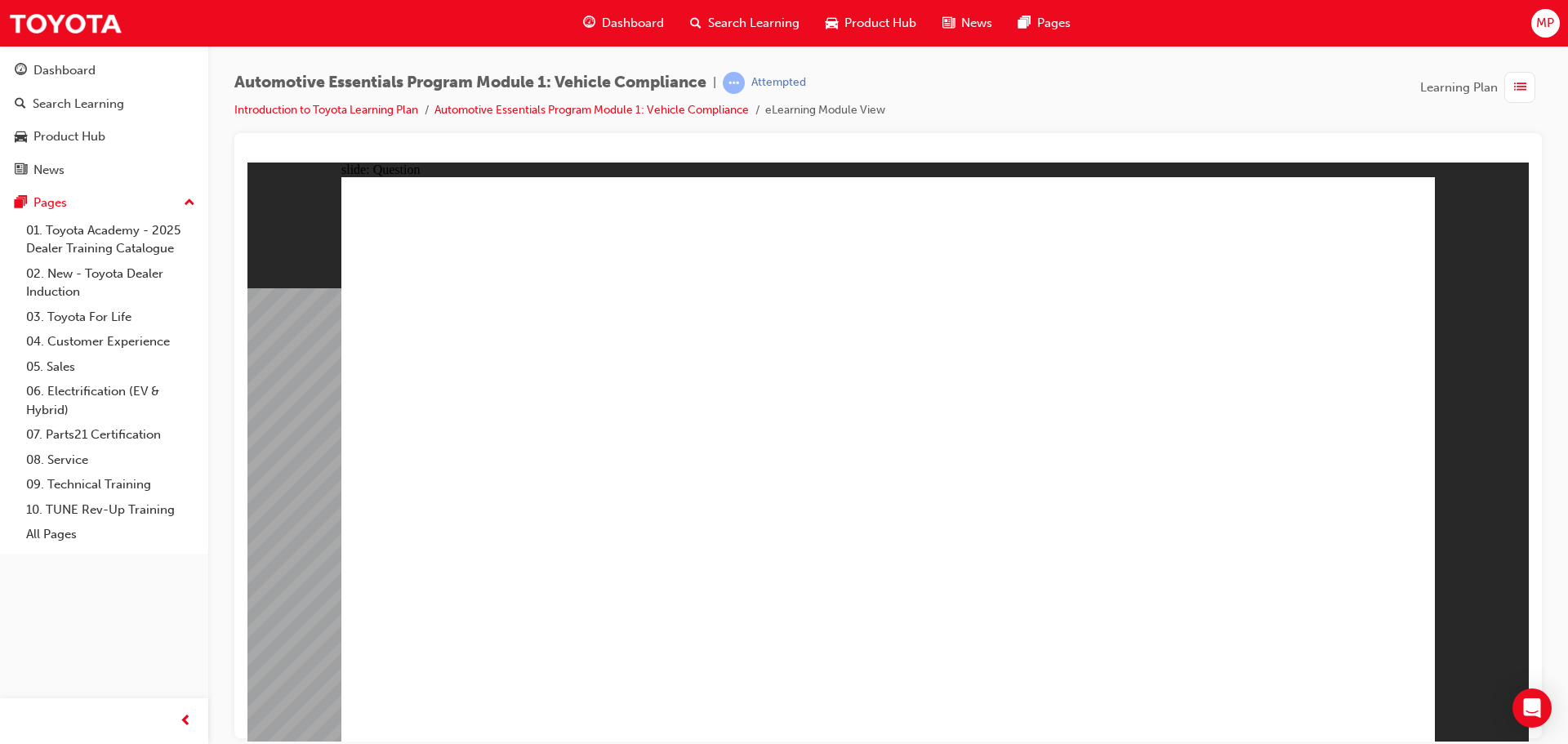
radio input "true"
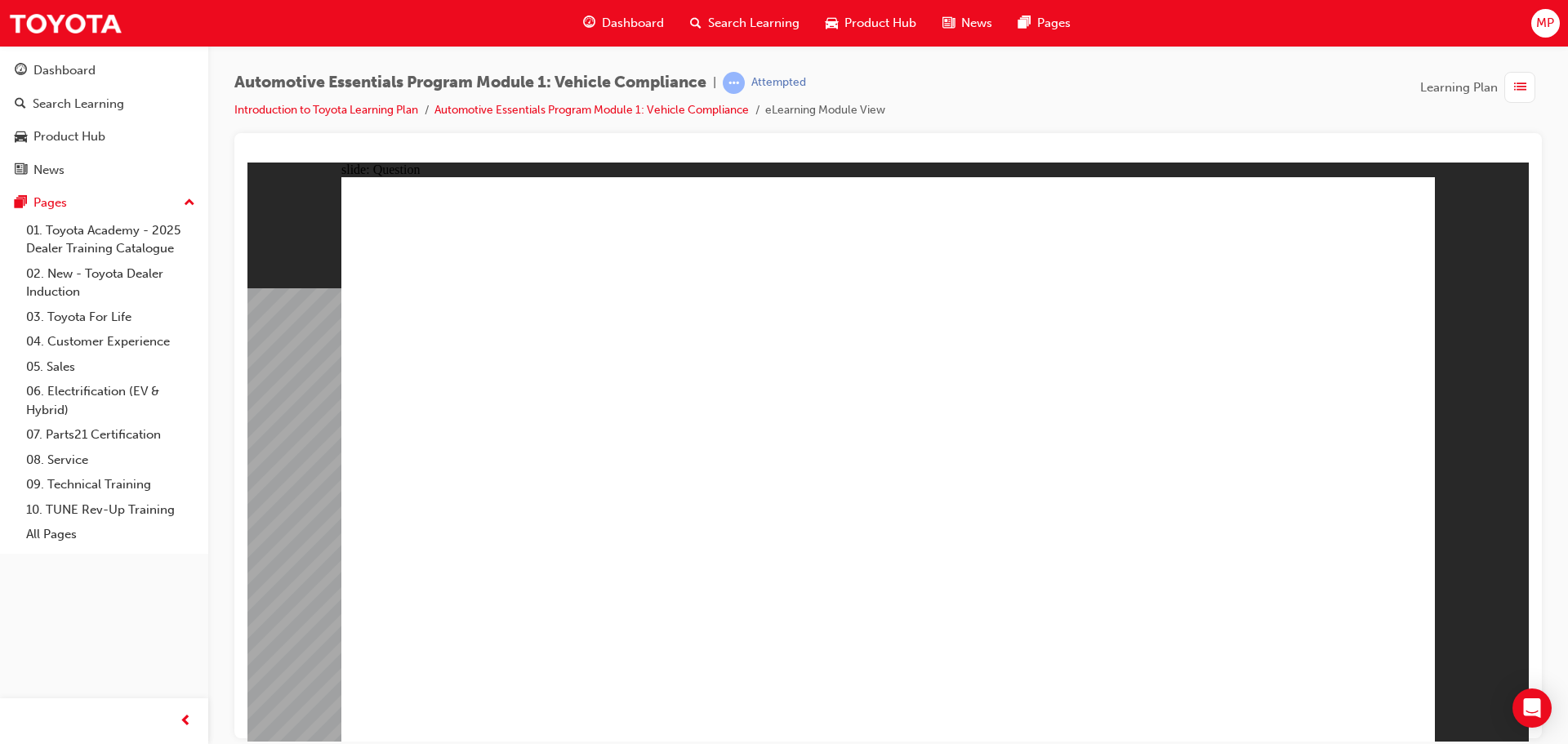
radio input "true"
drag, startPoint x: 1183, startPoint y: 419, endPoint x: 1215, endPoint y: 405, distance: 34.9
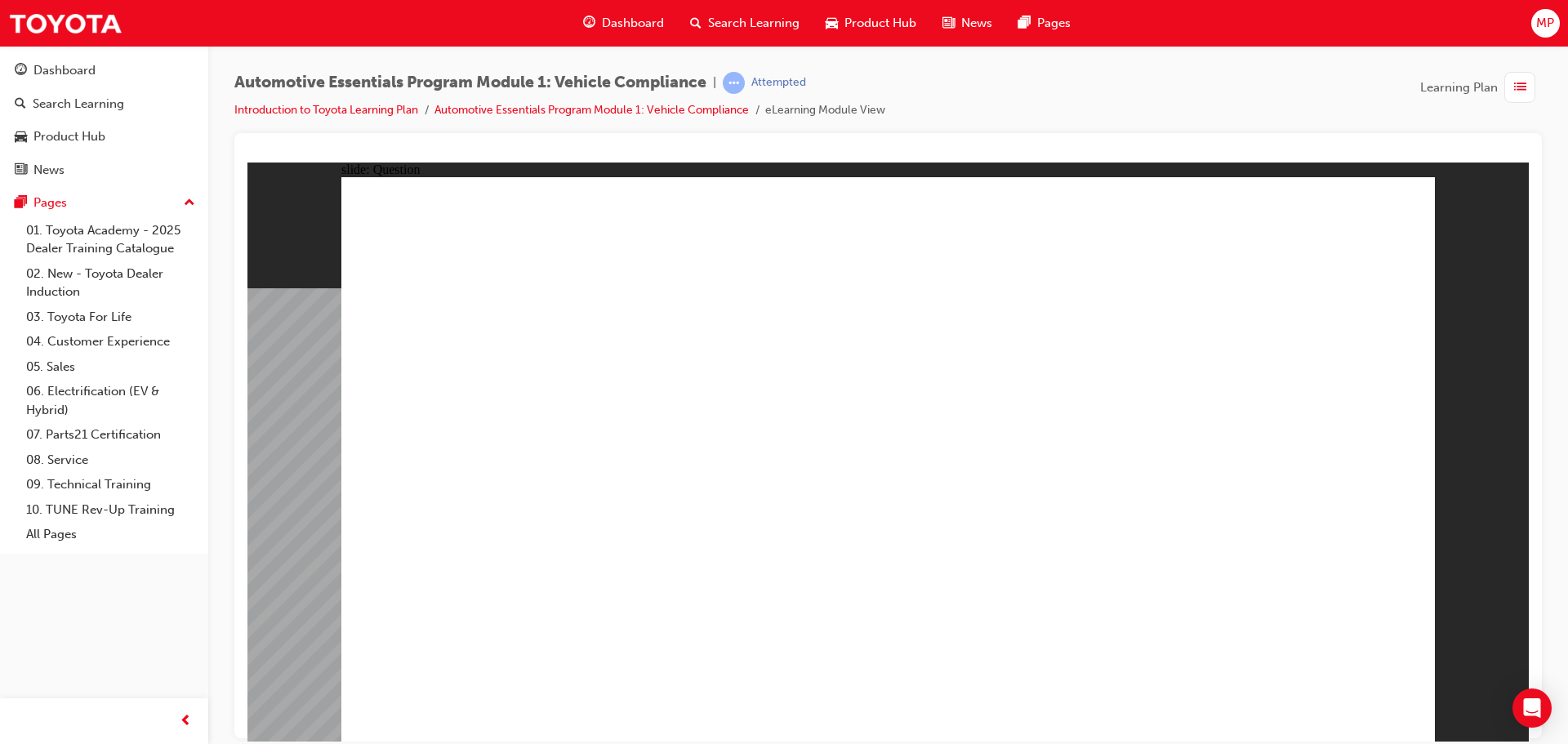
radio input "true"
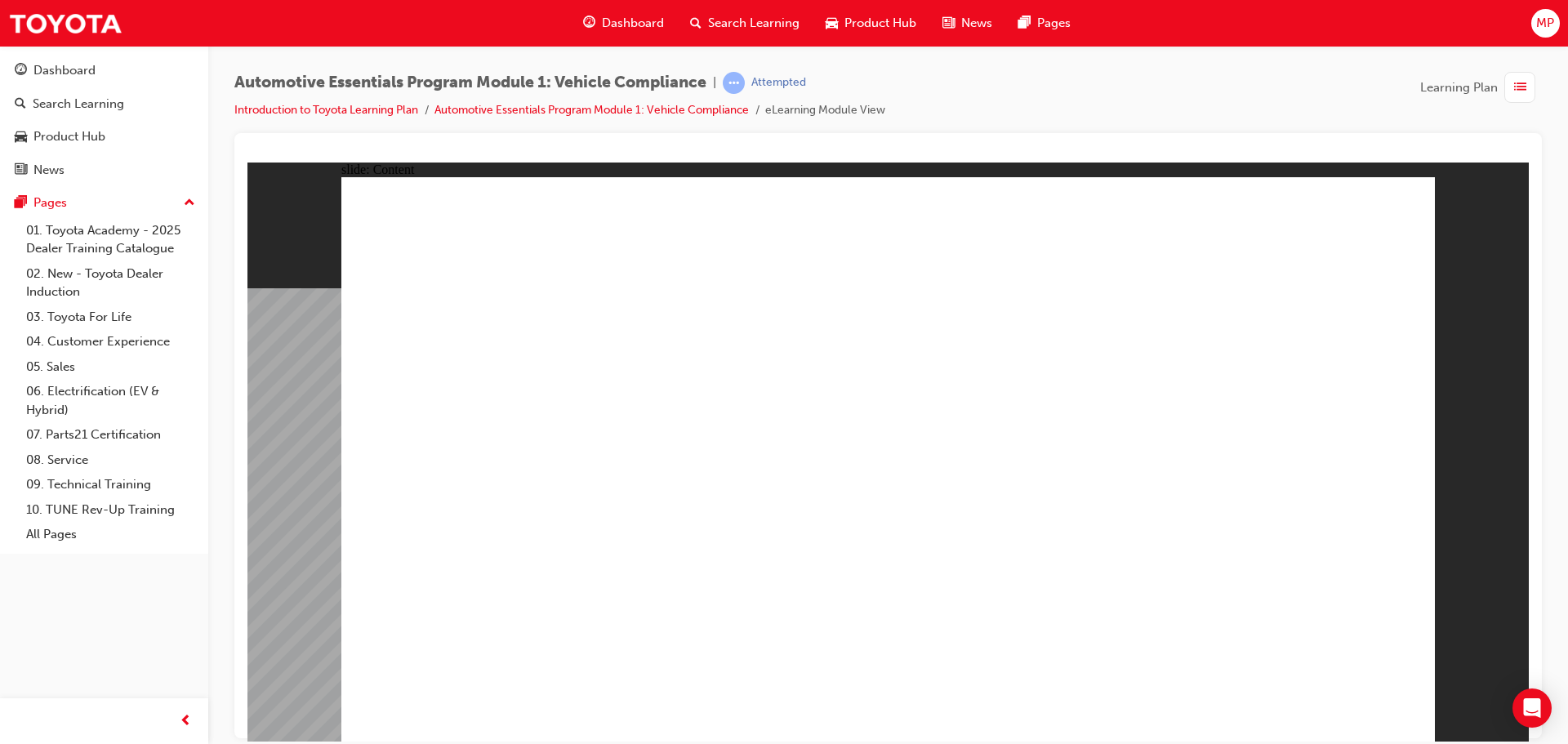
drag, startPoint x: 563, startPoint y: 575, endPoint x: 564, endPoint y: 594, distance: 19.0
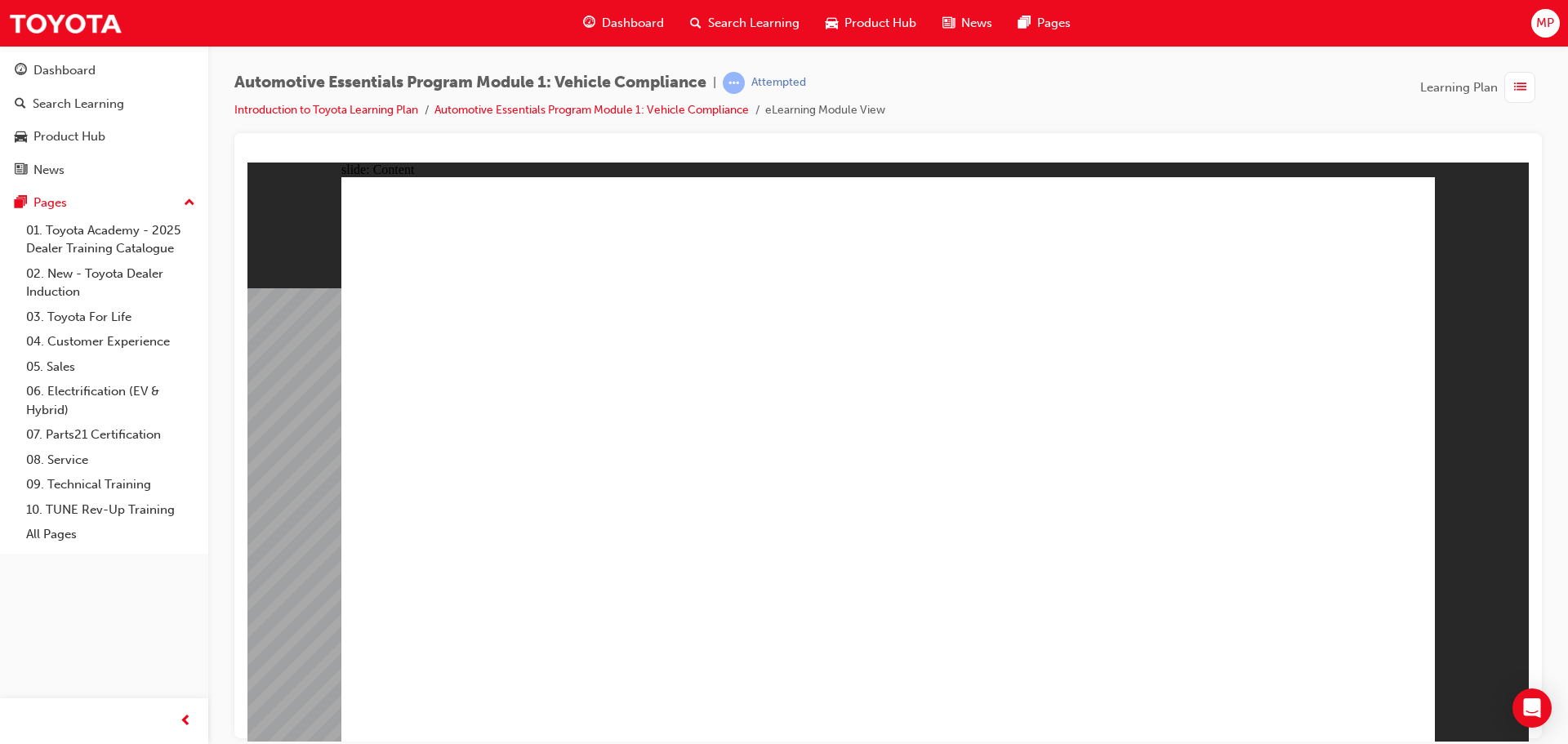
drag, startPoint x: 1211, startPoint y: 454, endPoint x: 1182, endPoint y: 472, distance: 34.1
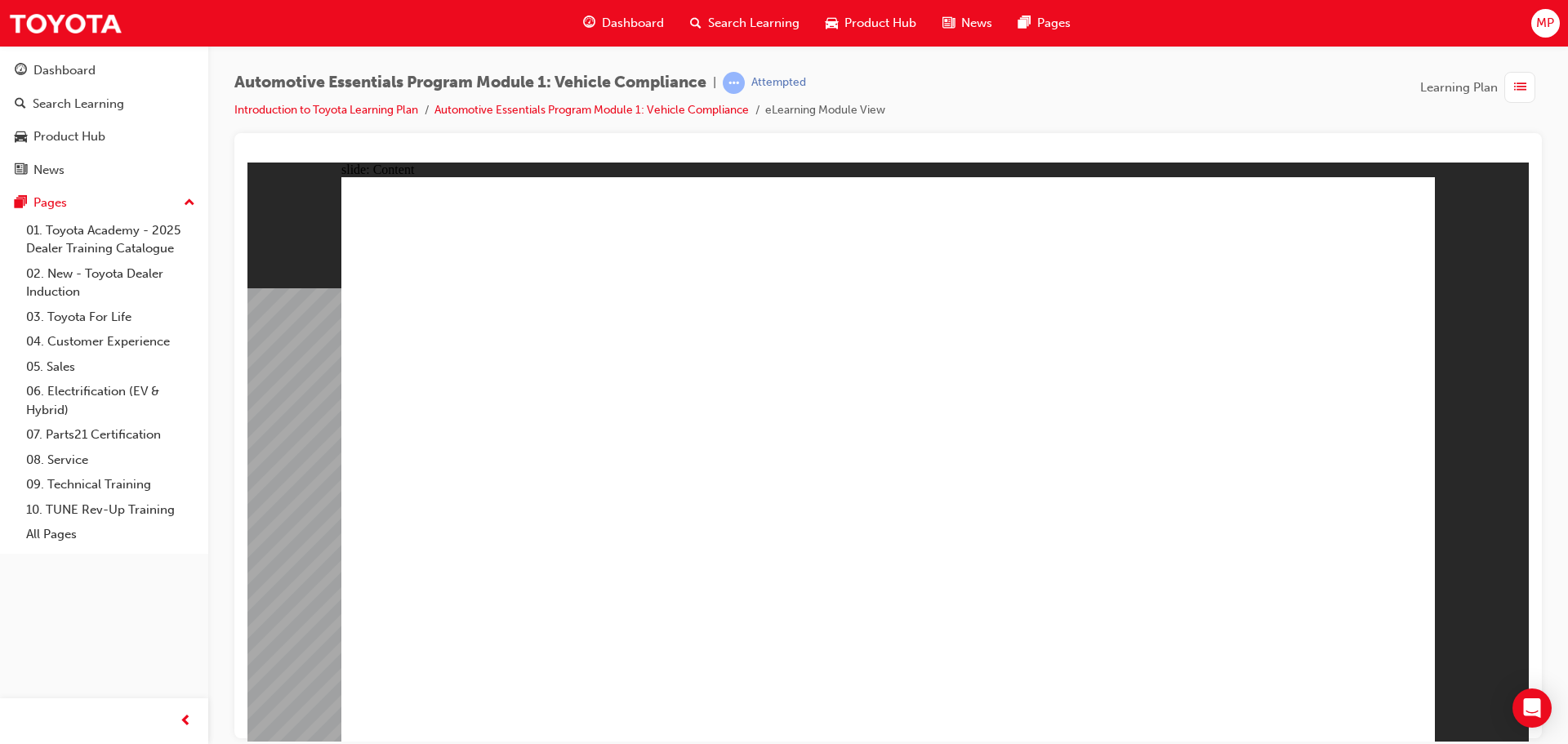
drag, startPoint x: 1399, startPoint y: 213, endPoint x: 1399, endPoint y: 226, distance: 13.0
drag, startPoint x: 832, startPoint y: 453, endPoint x: 843, endPoint y: 480, distance: 29.2
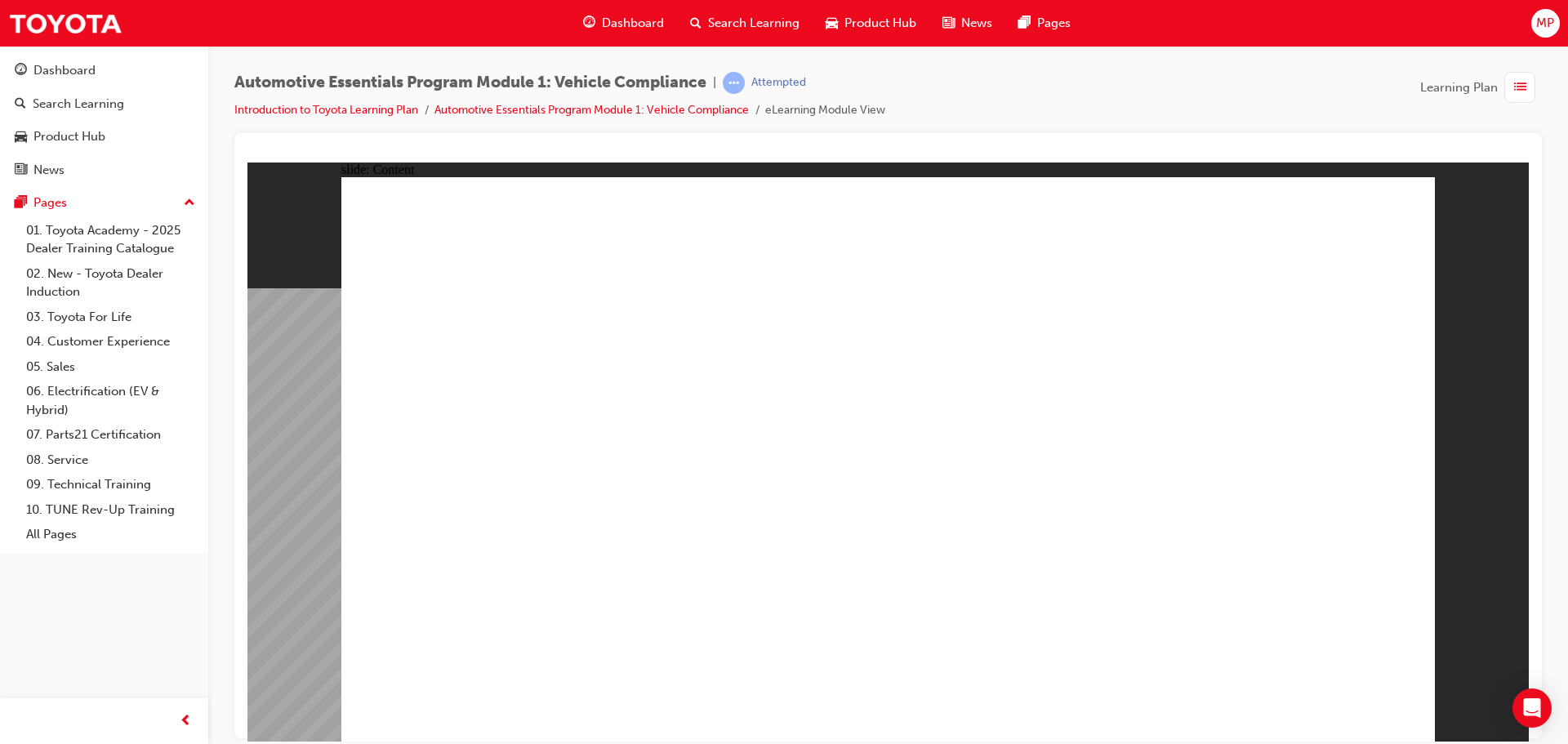
drag, startPoint x: 991, startPoint y: 601, endPoint x: 990, endPoint y: 590, distance: 11.0
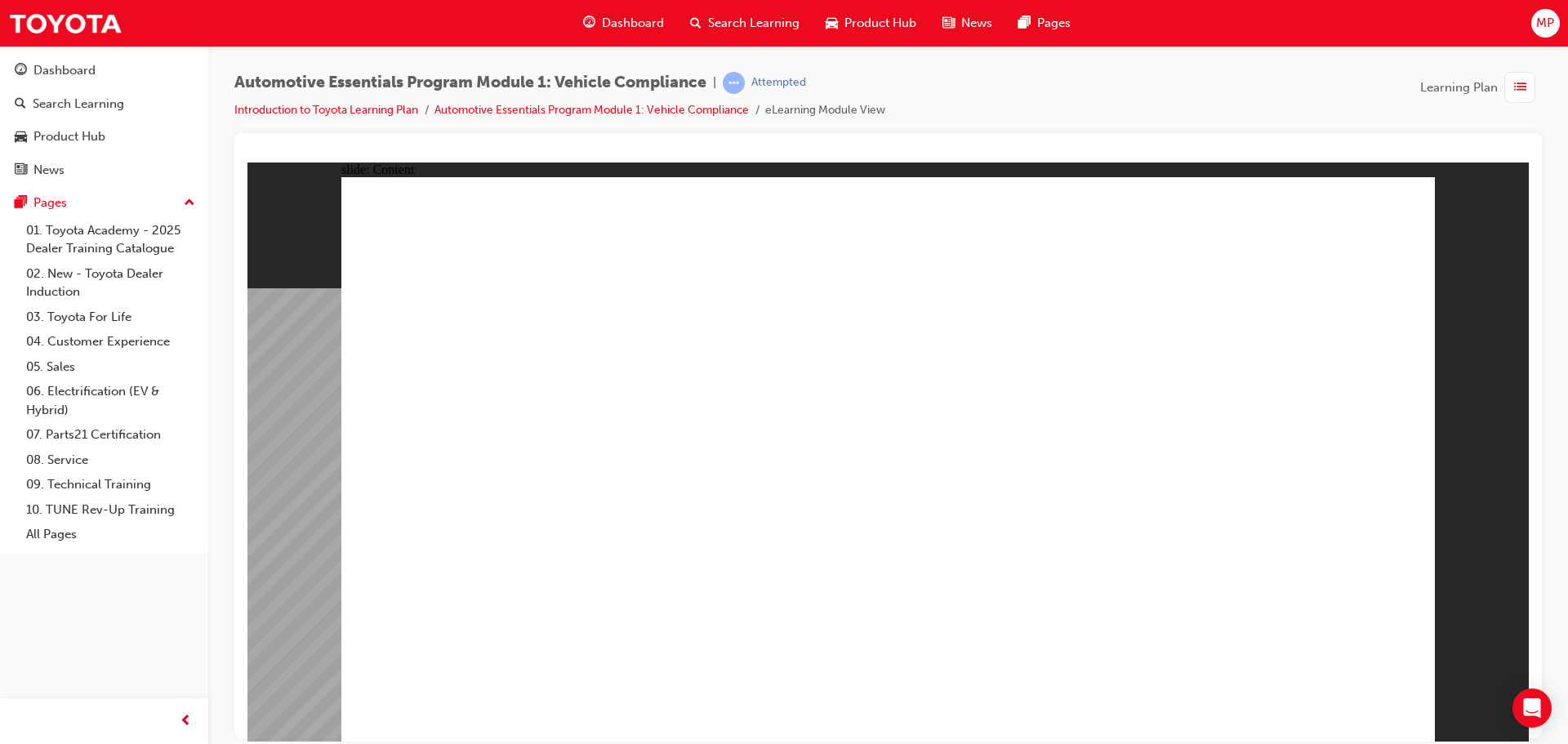
radio input "true"
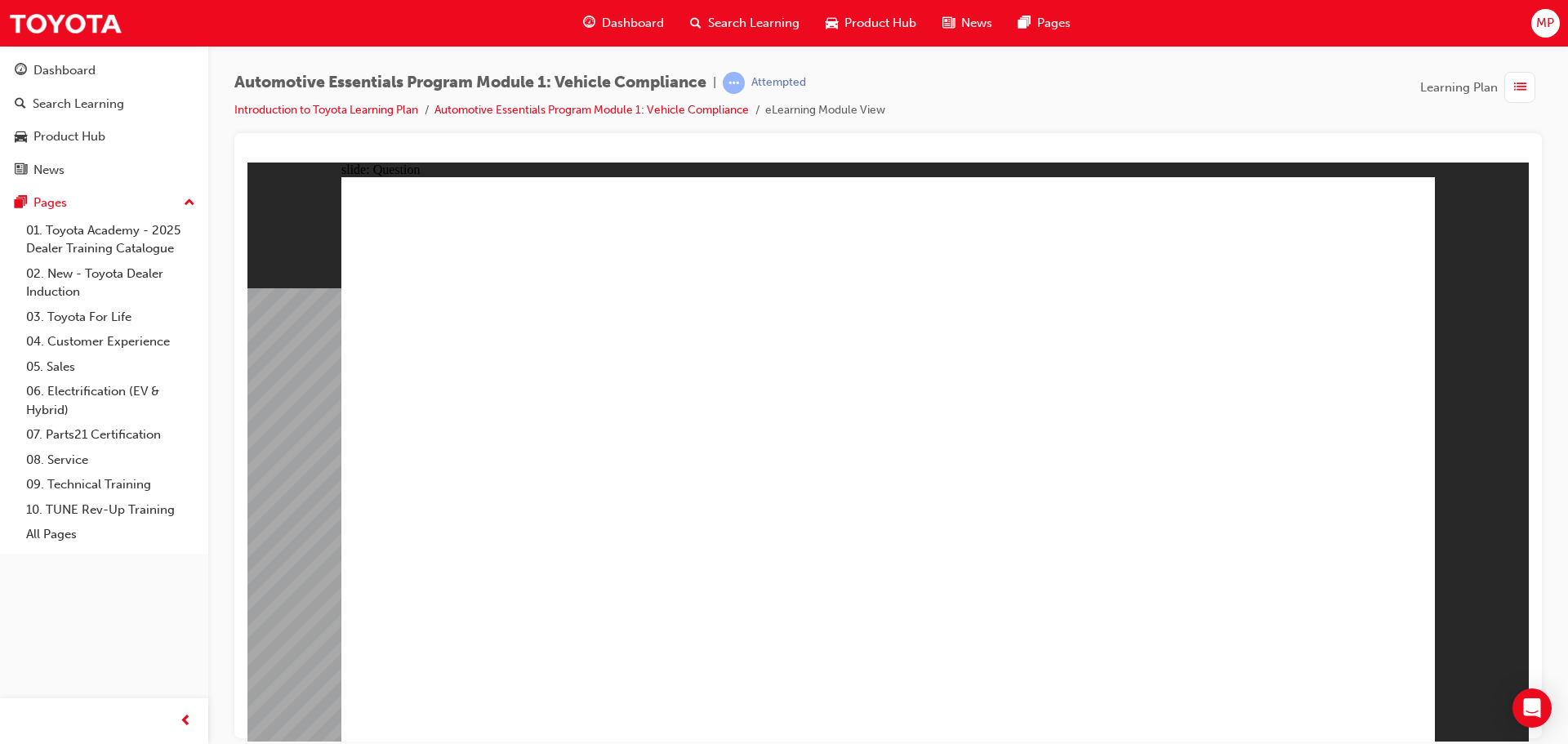
radio input "true"
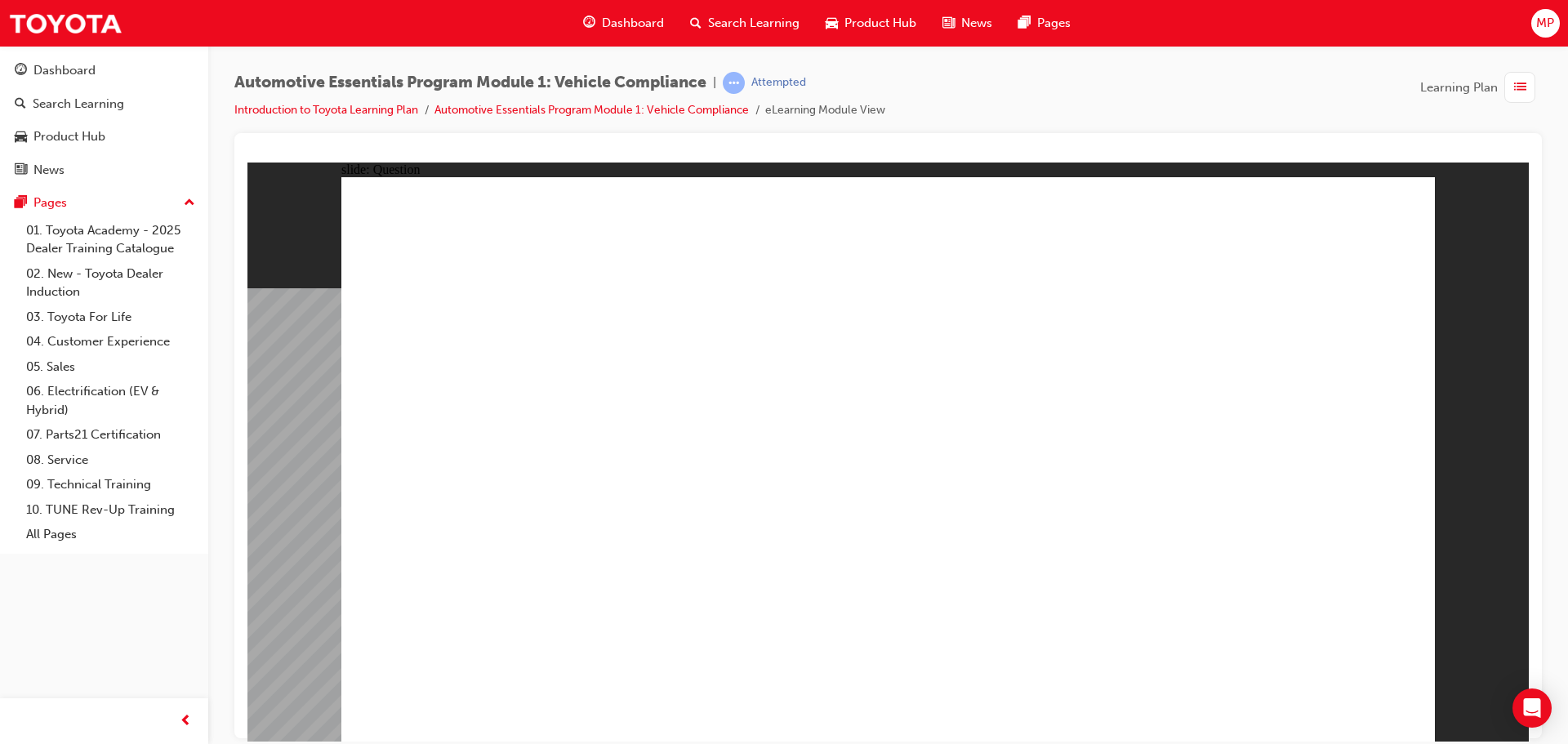
radio input "true"
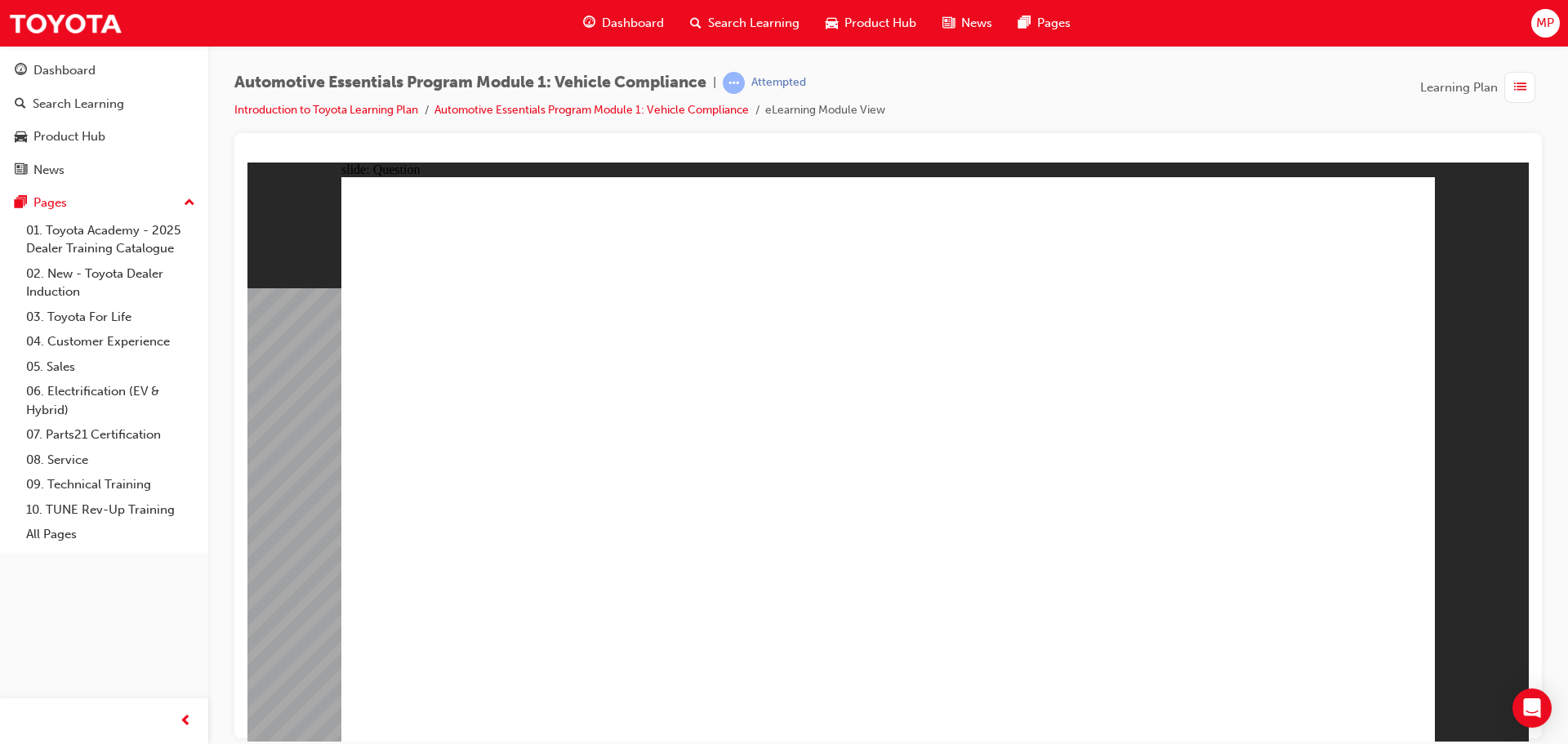
radio input "true"
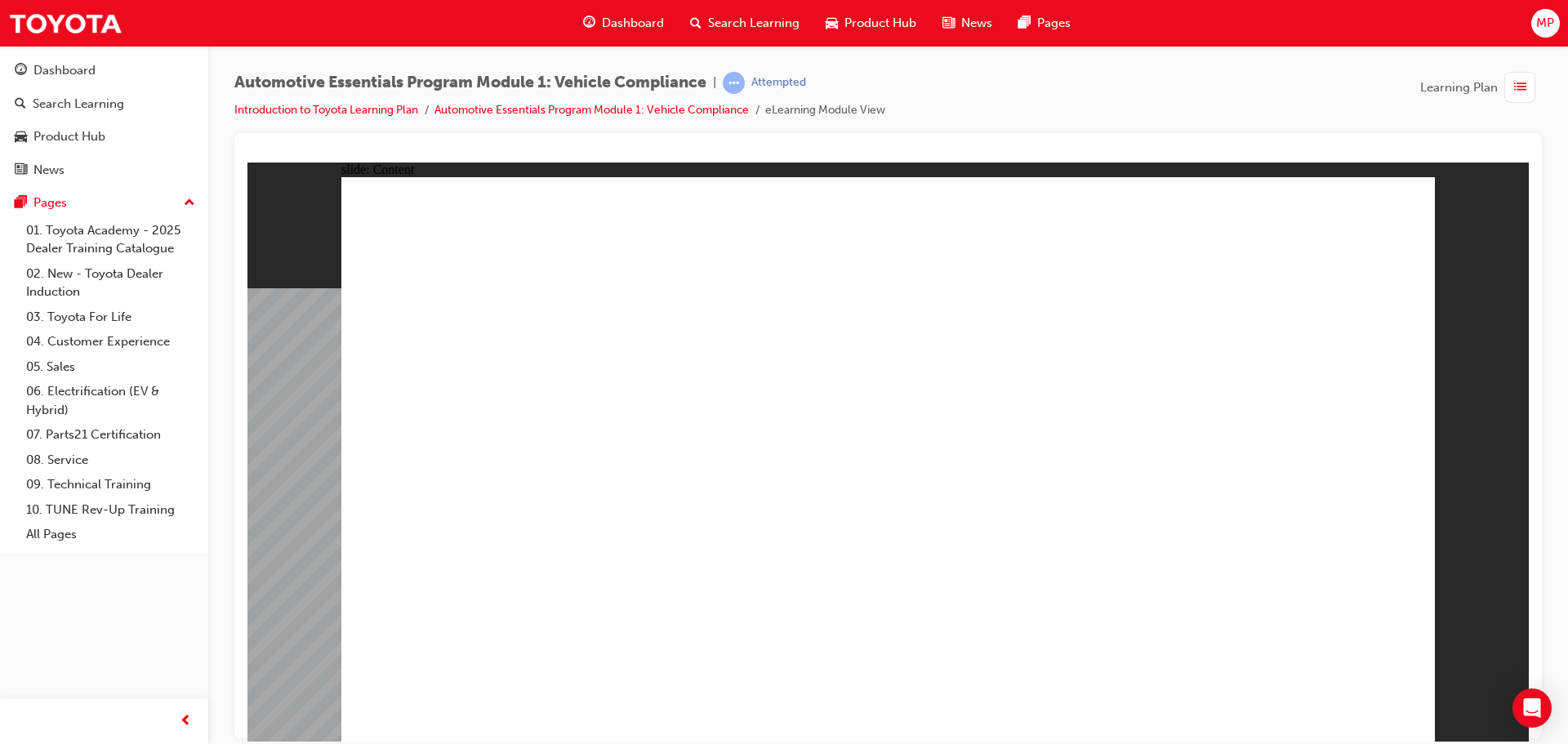
drag, startPoint x: 54, startPoint y: 67, endPoint x: 62, endPoint y: 111, distance: 44.7
click at [57, 67] on div "Dashboard" at bounding box center [65, 71] width 62 height 19
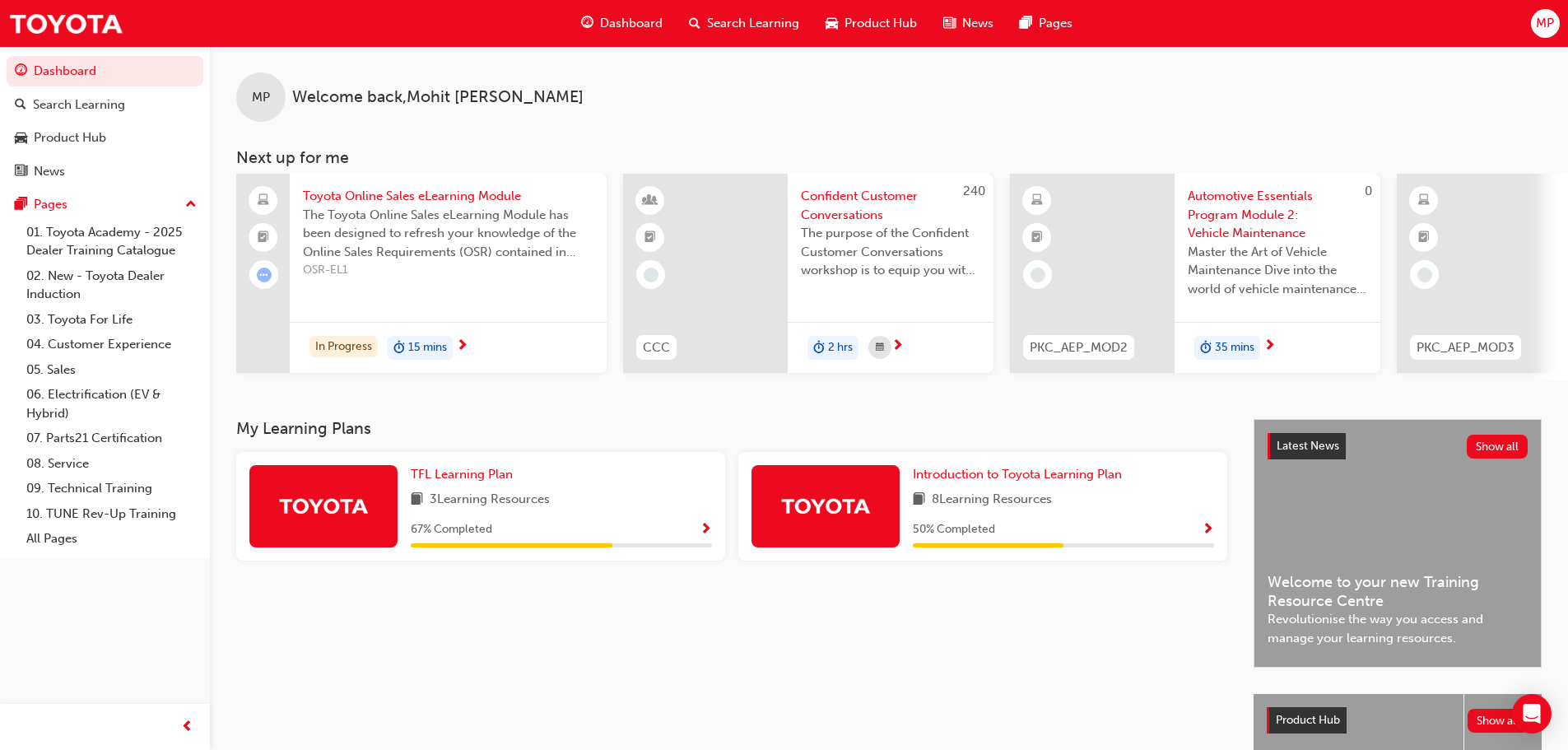
click at [1209, 533] on span "Show Progress" at bounding box center [1207, 530] width 12 height 15
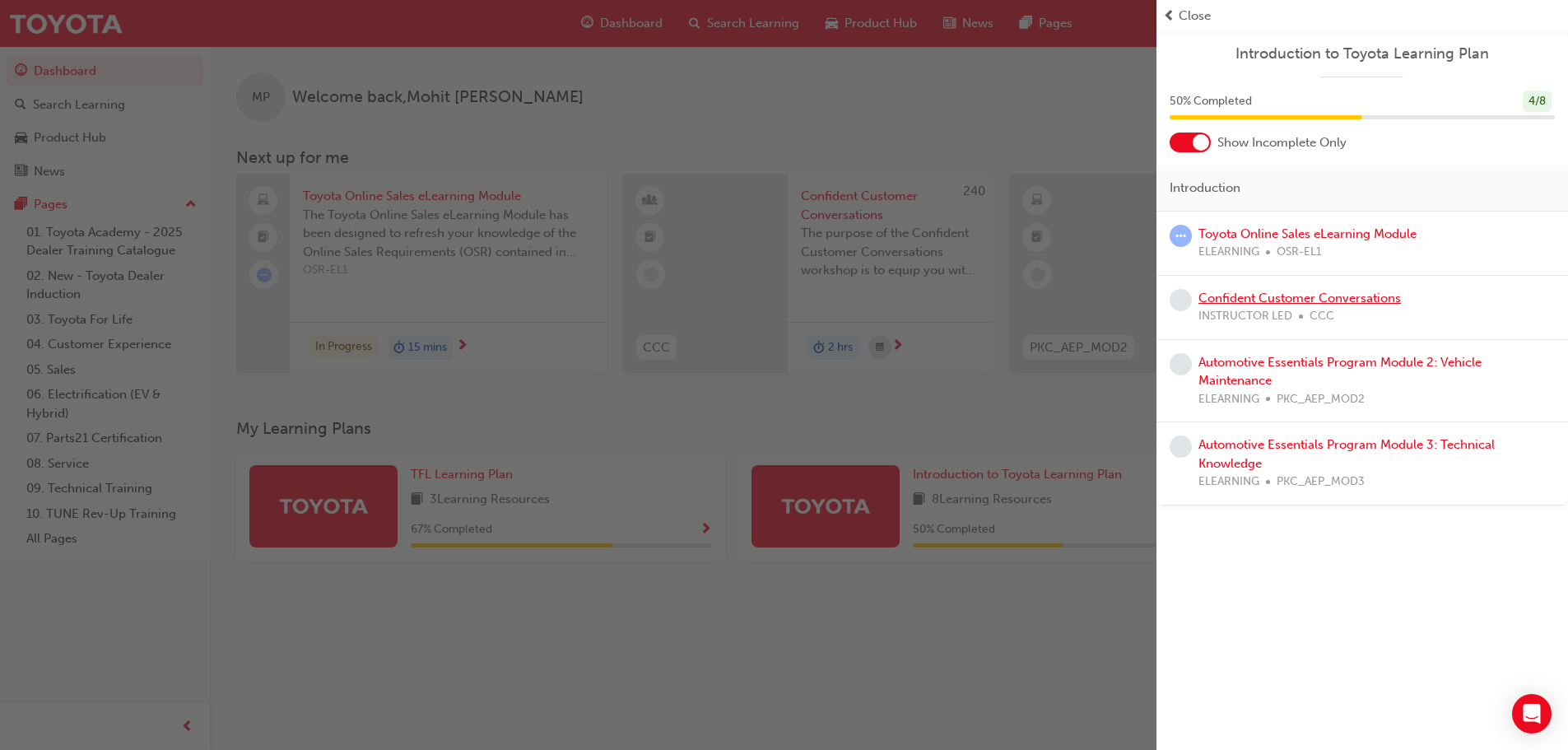
click at [1342, 295] on link "Confident Customer Conversations" at bounding box center [1299, 297] width 202 height 15
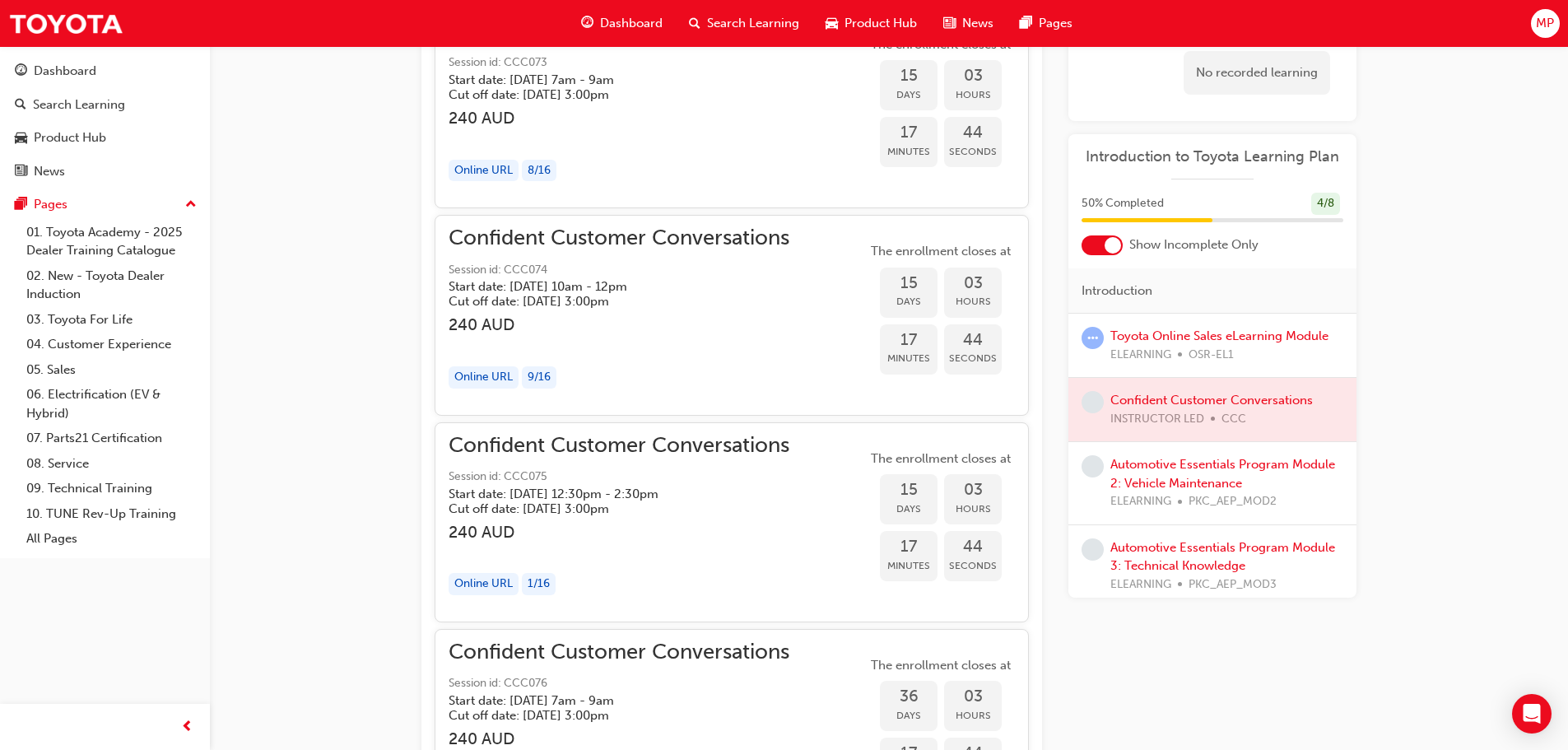
scroll to position [1332, 0]
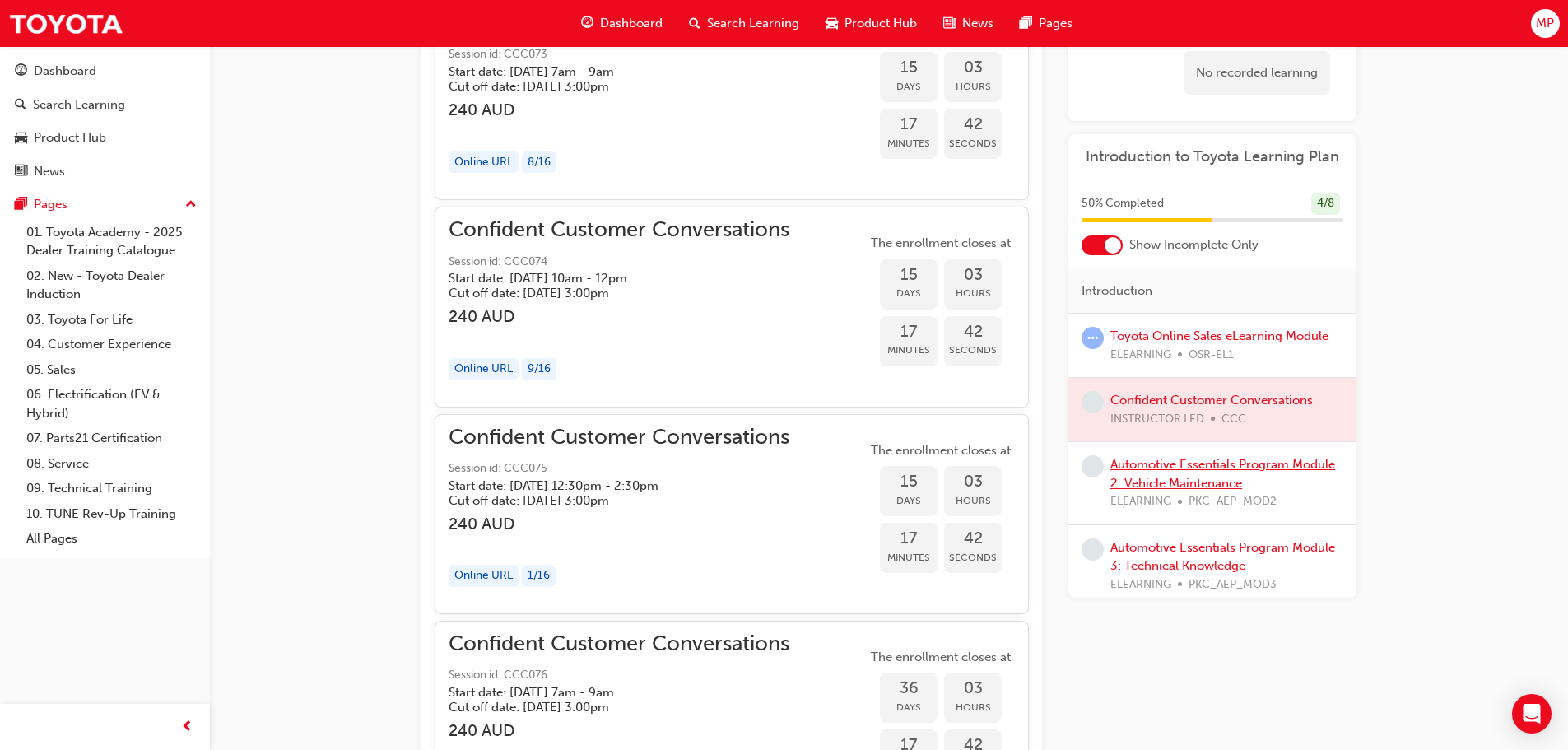
click at [1208, 470] on link "Automotive Essentials Program Module 2: Vehicle Maintenance" at bounding box center [1222, 473] width 225 height 34
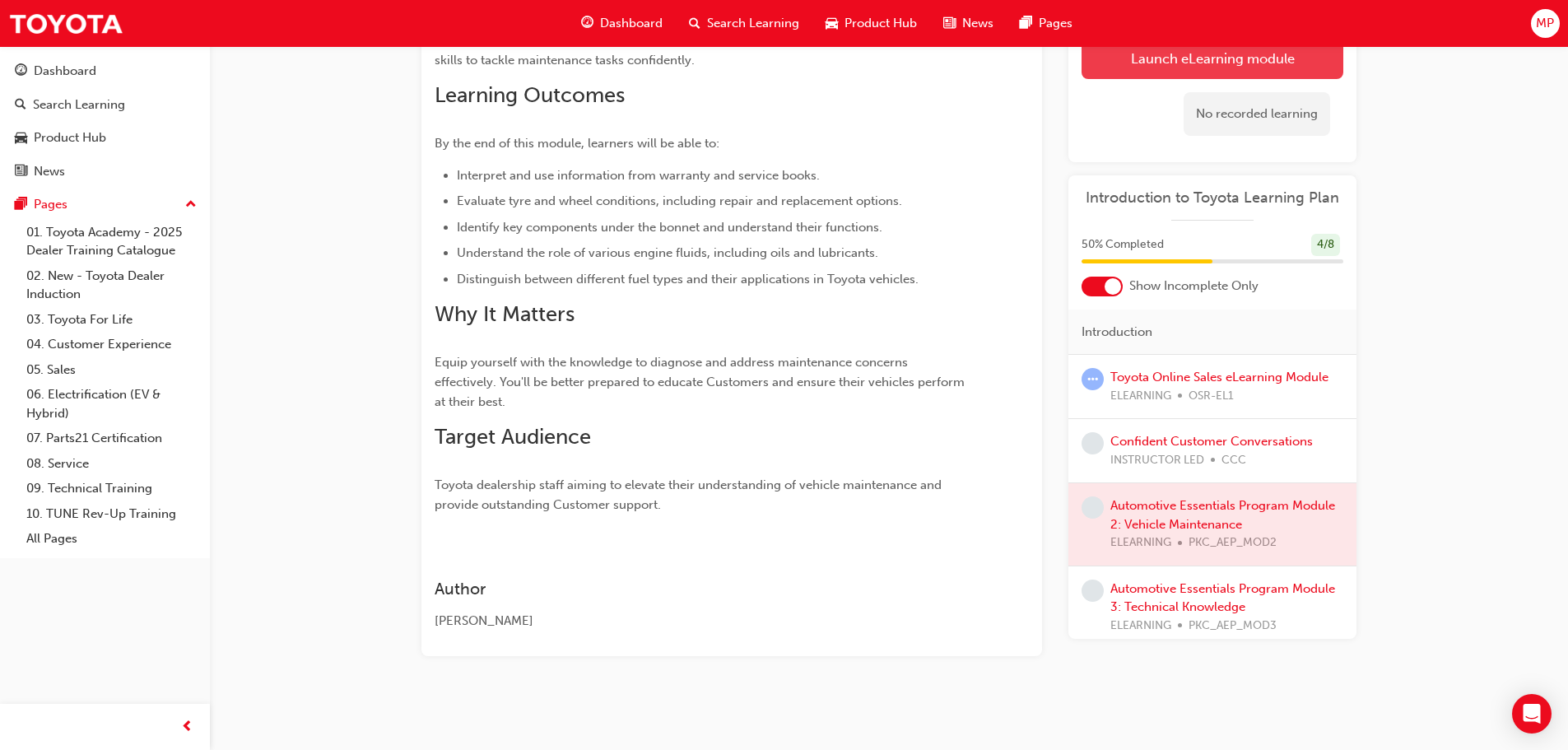
click at [1190, 65] on link "Launch eLearning module" at bounding box center [1212, 57] width 261 height 41
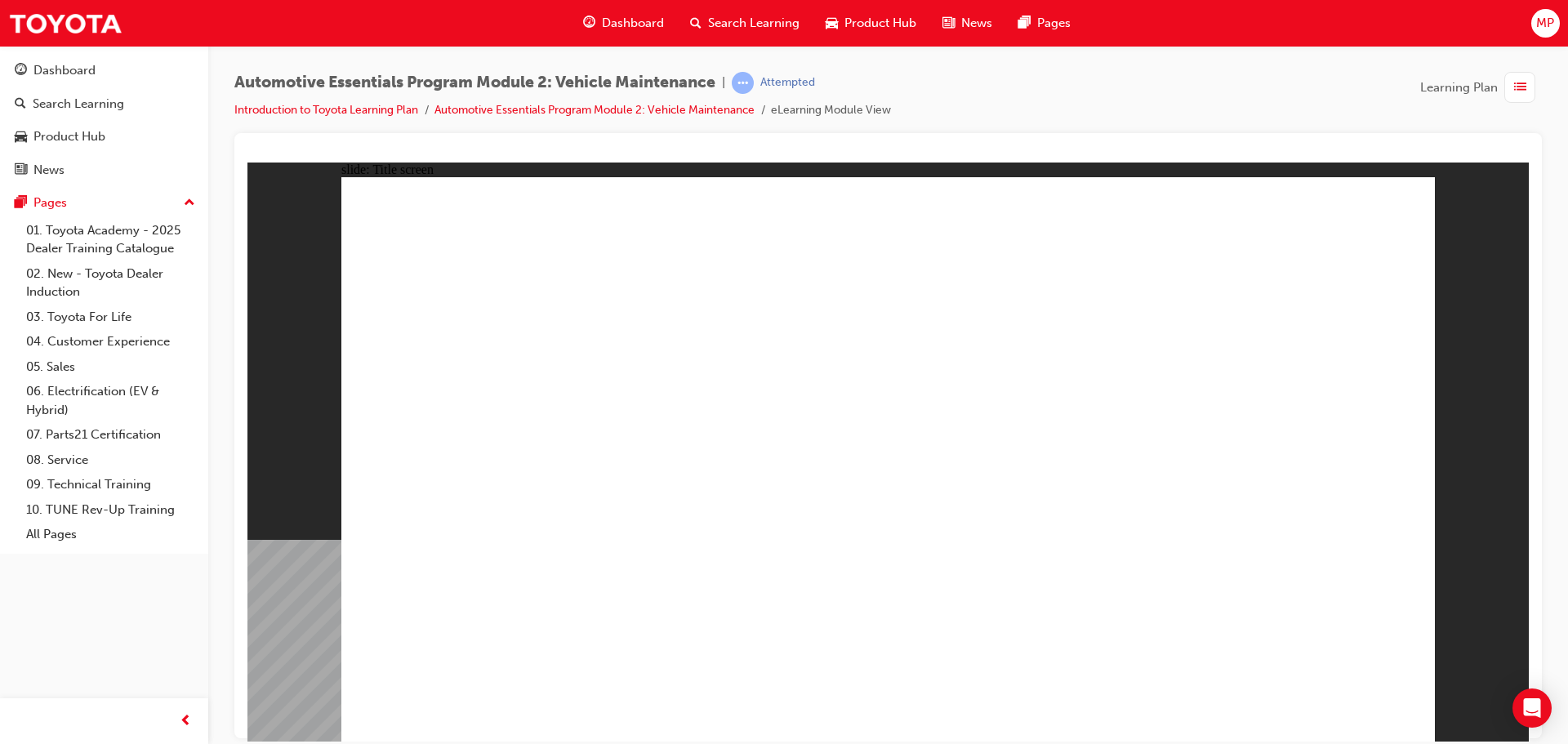
drag, startPoint x: 1045, startPoint y: 411, endPoint x: 1320, endPoint y: 391, distance: 275.7
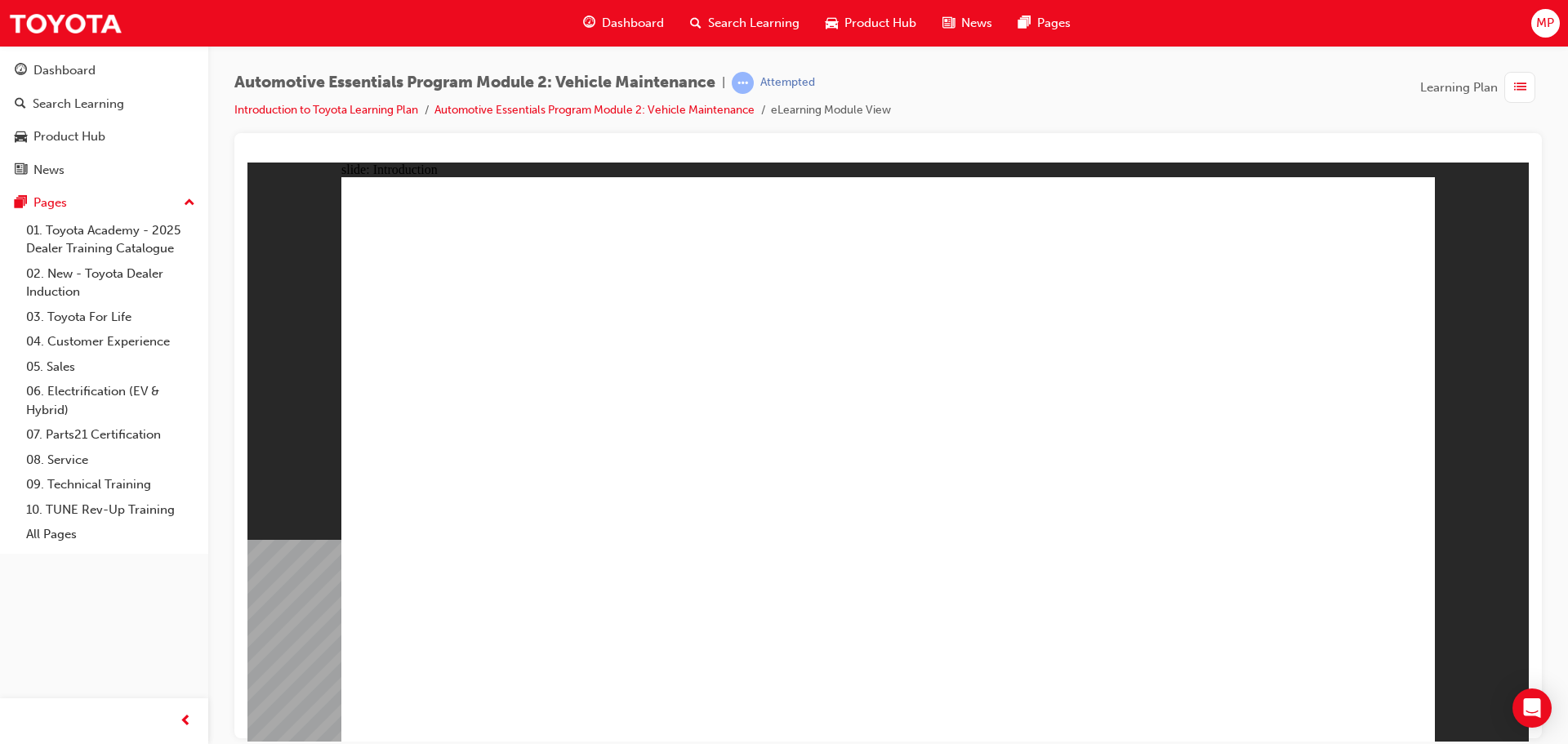
drag, startPoint x: 1353, startPoint y: 684, endPoint x: 1347, endPoint y: 697, distance: 14.3
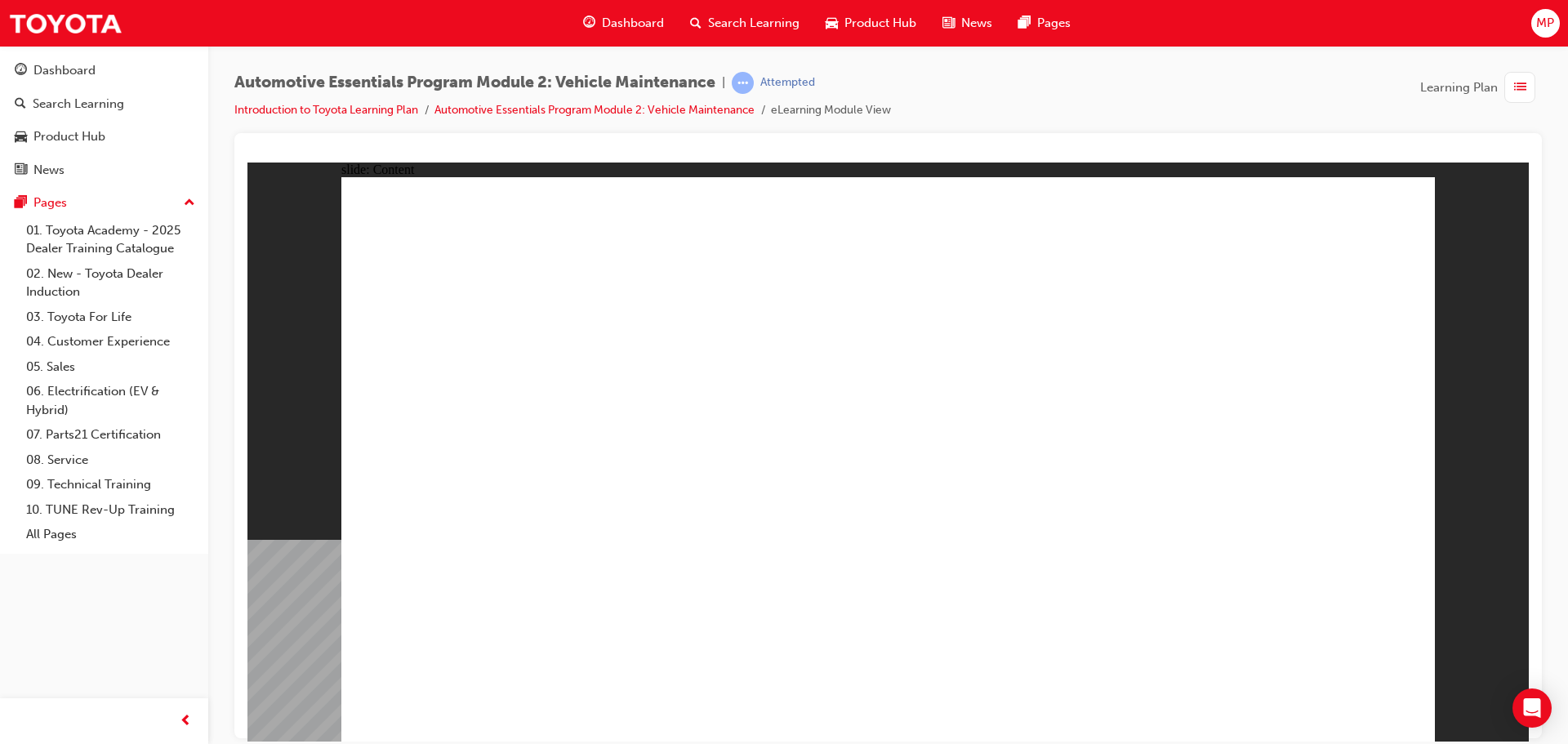
drag, startPoint x: 1383, startPoint y: 219, endPoint x: 1348, endPoint y: 259, distance: 53.2
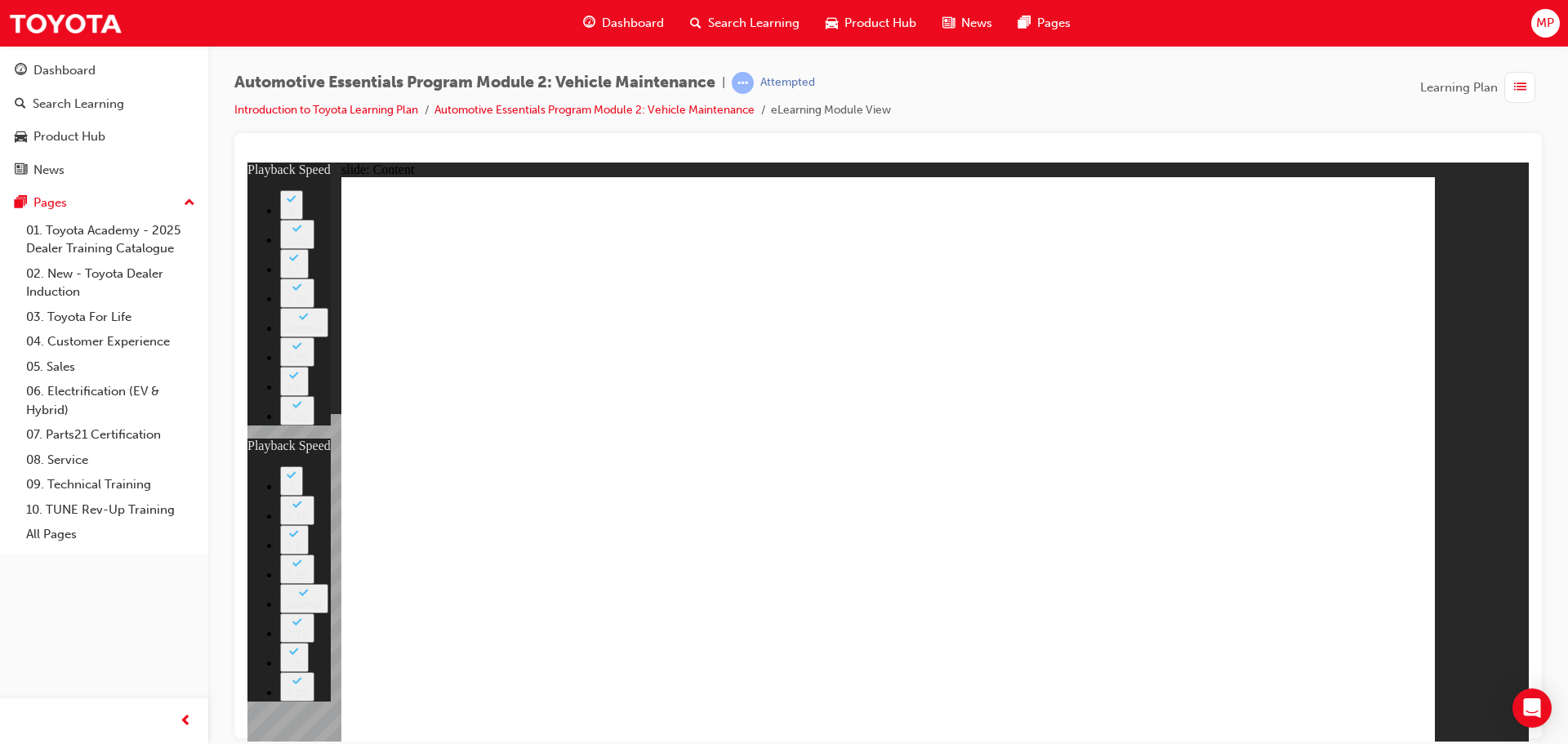
type input "0"
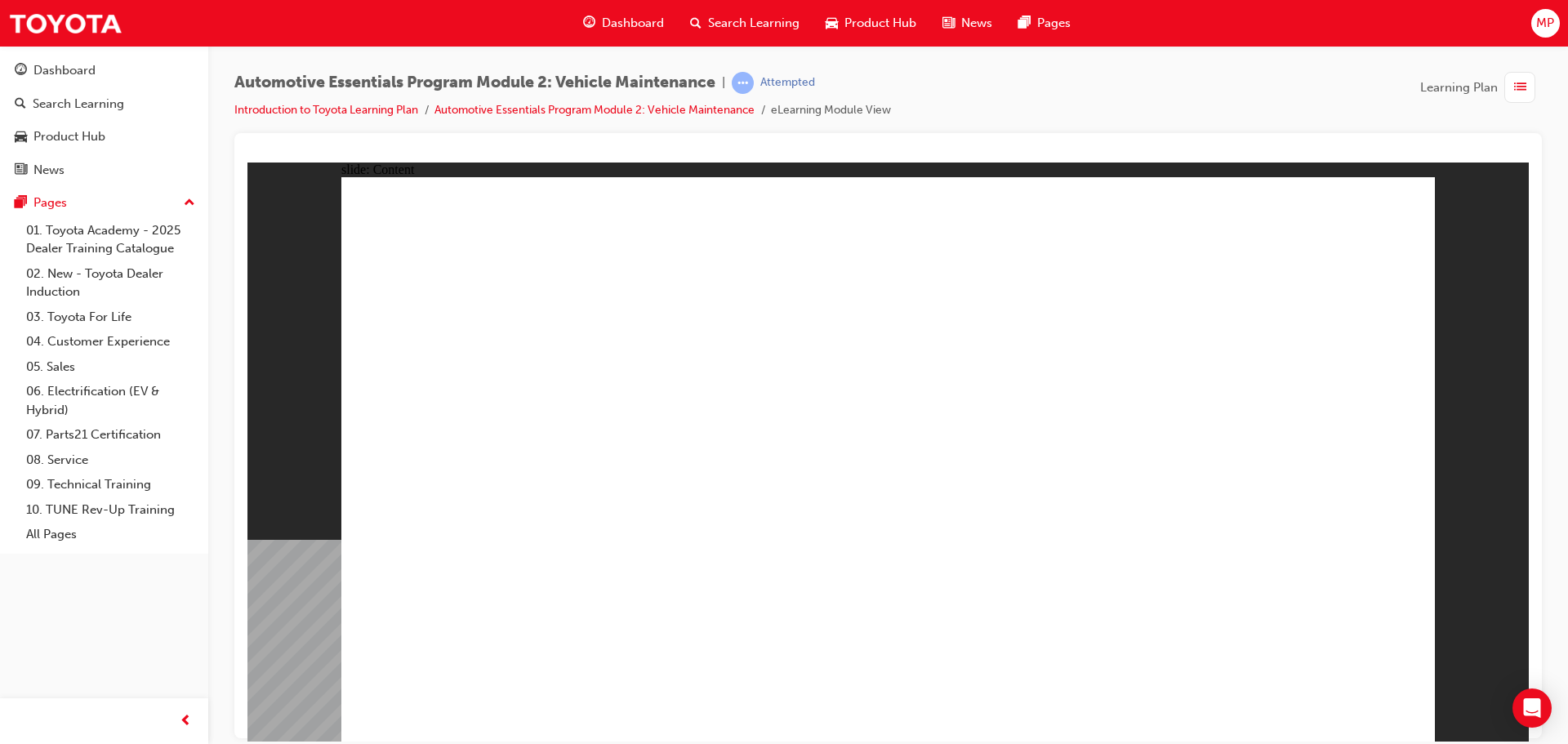
drag, startPoint x: 700, startPoint y: 486, endPoint x: 704, endPoint y: 499, distance: 13.6
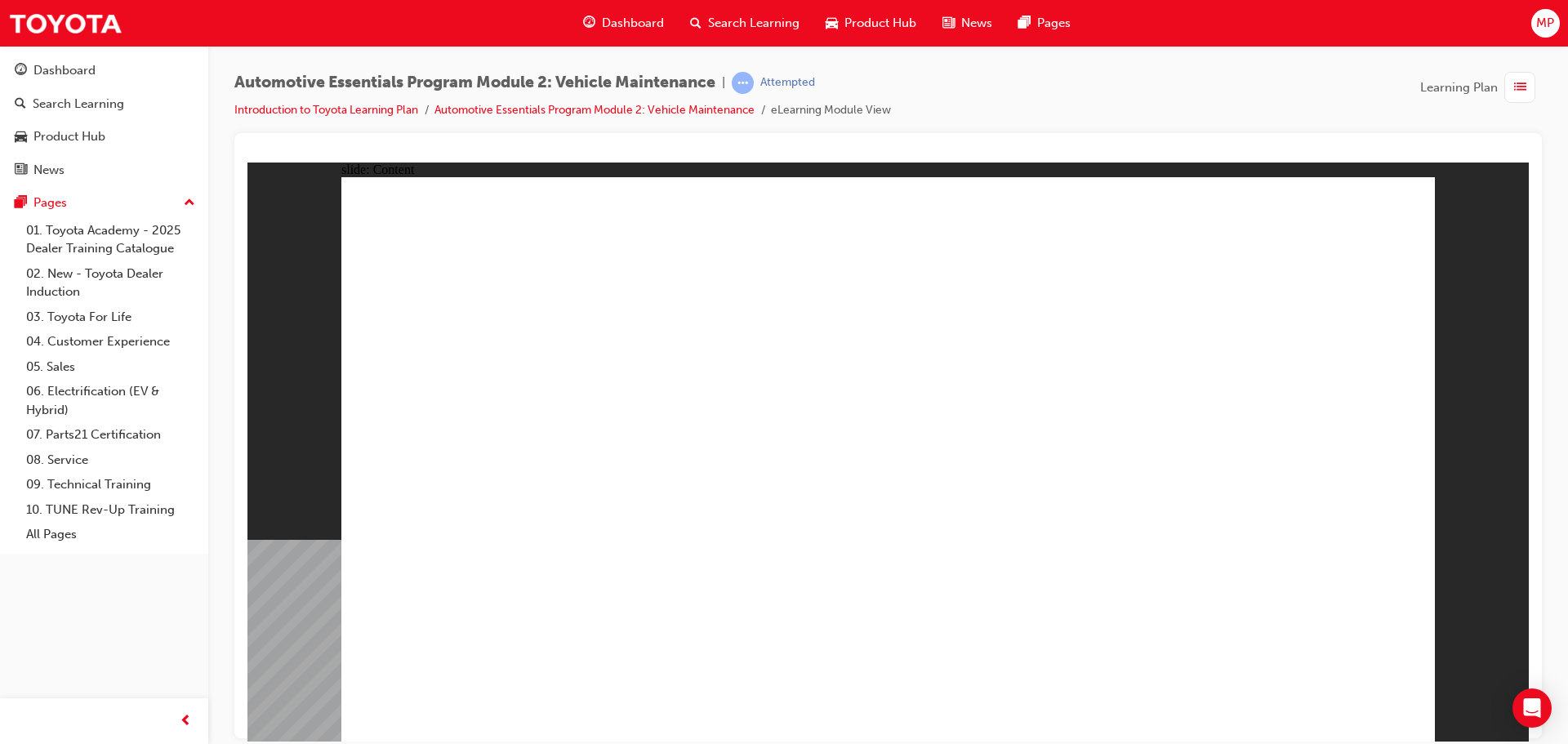
drag, startPoint x: 1385, startPoint y: 213, endPoint x: 1328, endPoint y: 240, distance: 63.1
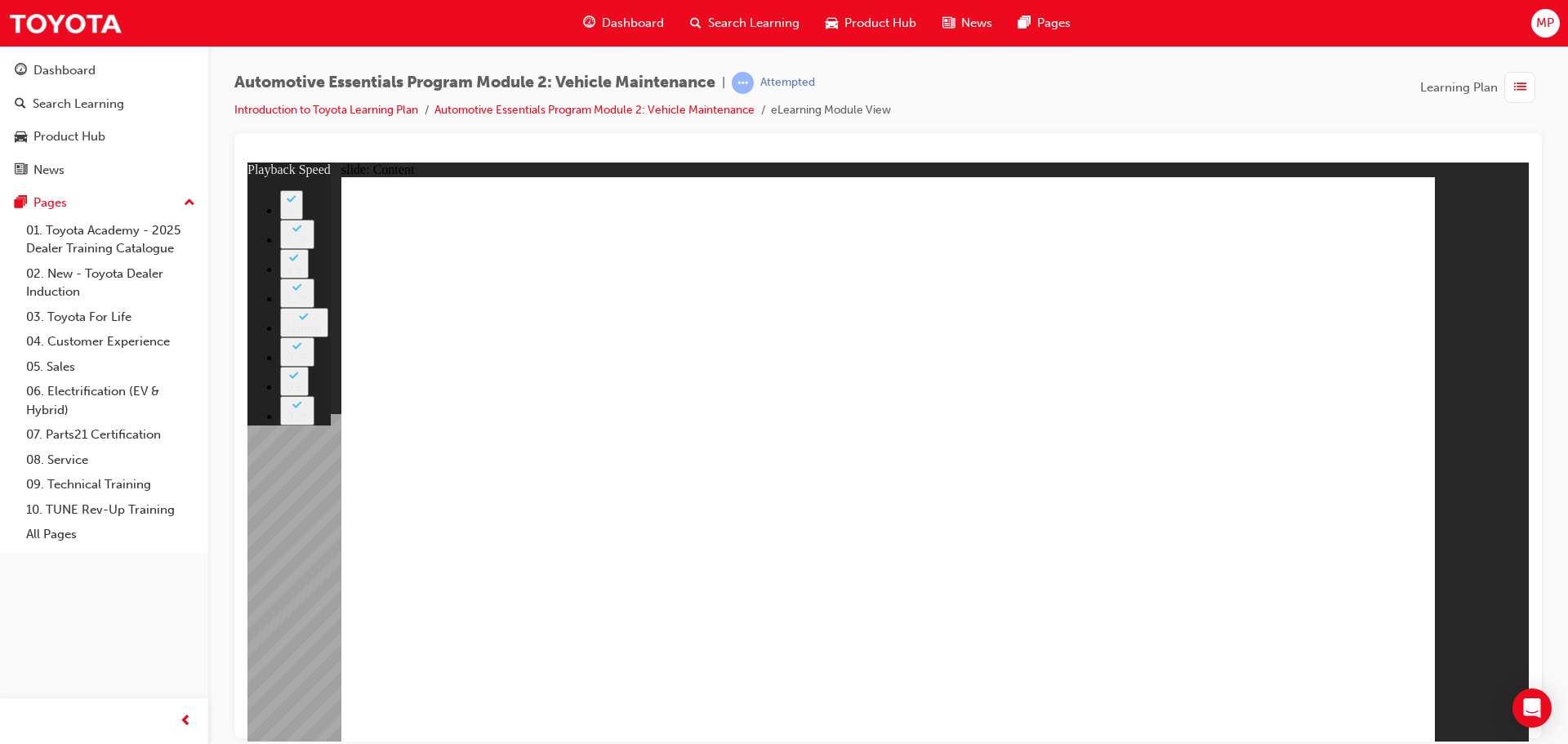
type input "5"
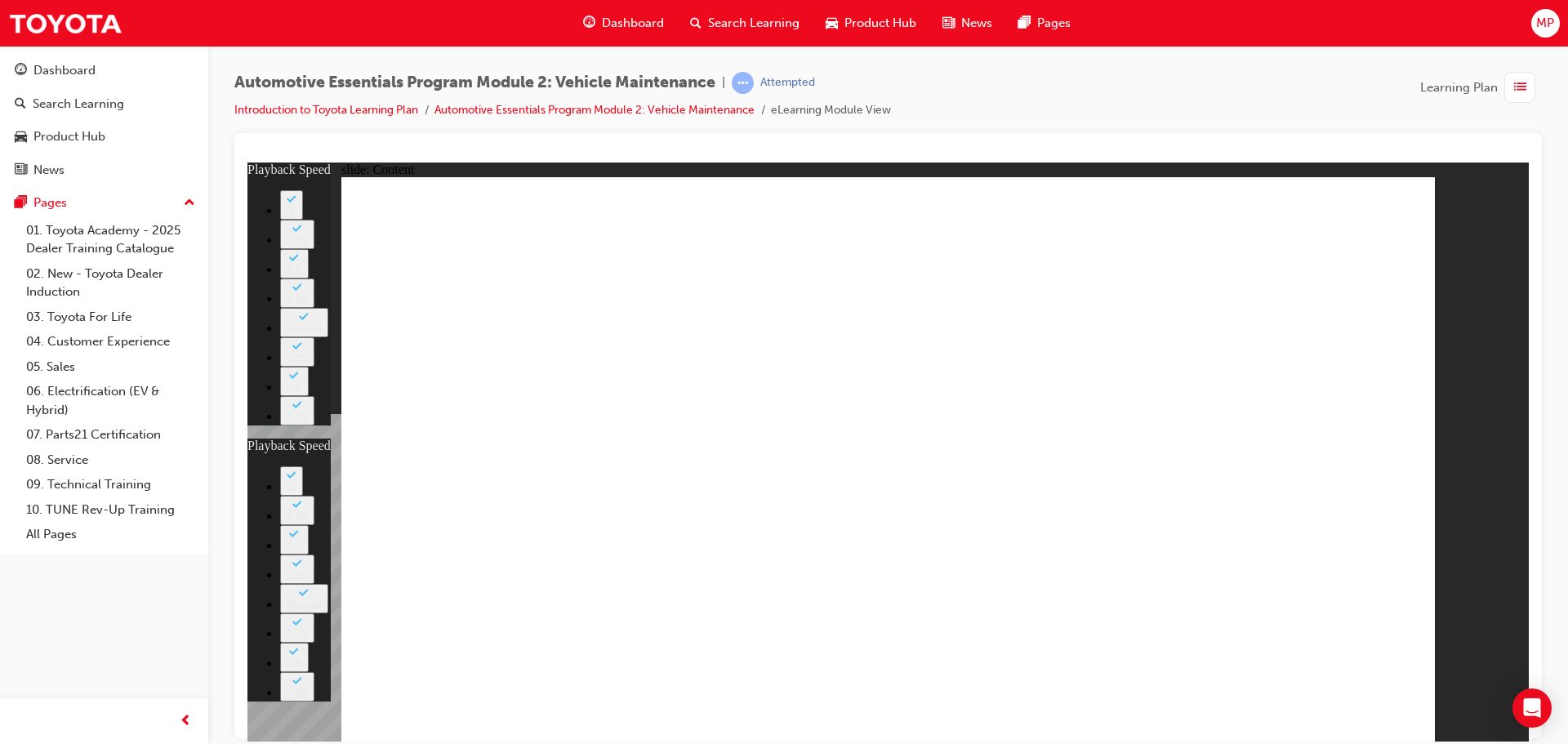
drag, startPoint x: 1399, startPoint y: 214, endPoint x: 1283, endPoint y: 294, distance: 140.9
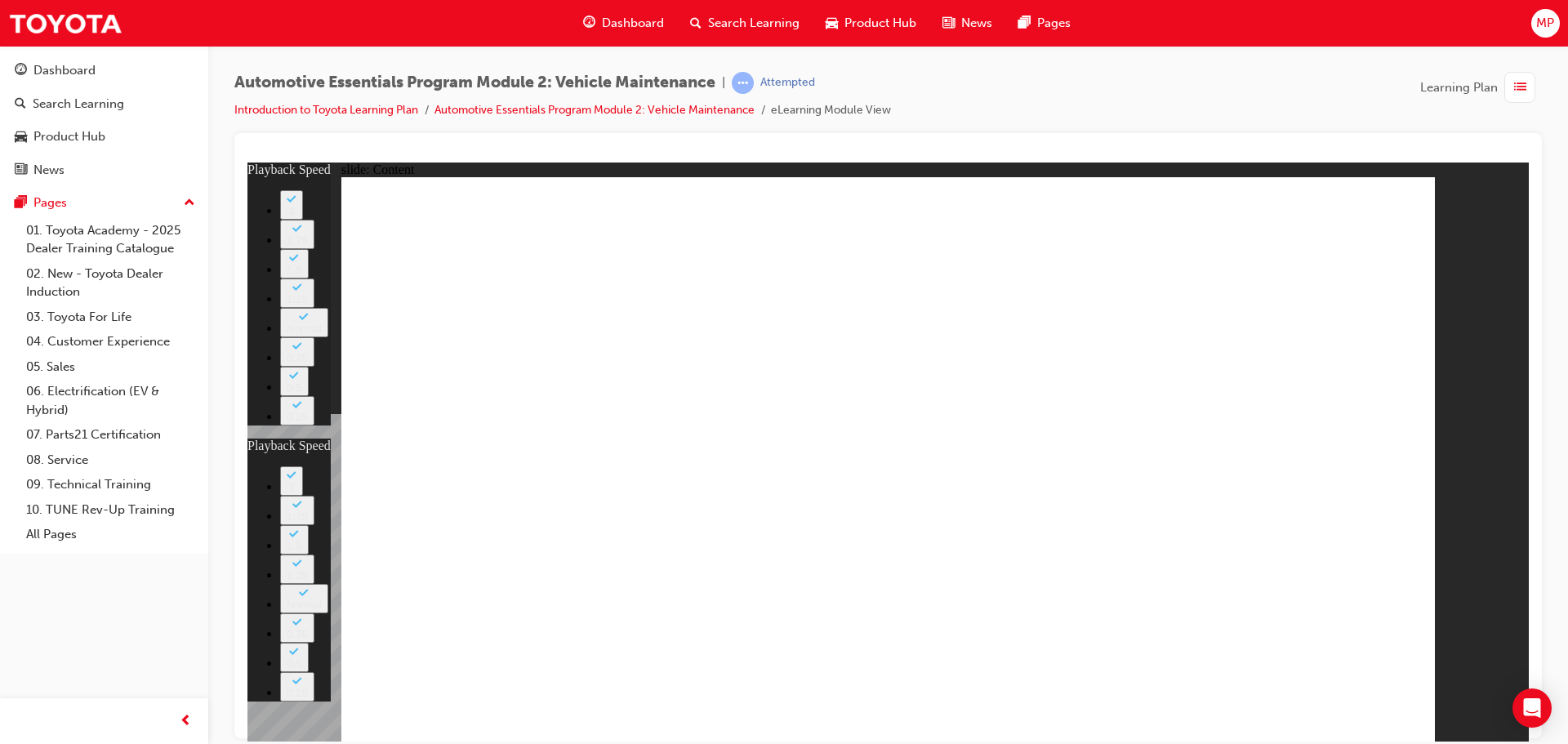
type input "27"
type input "5"
type input "27"
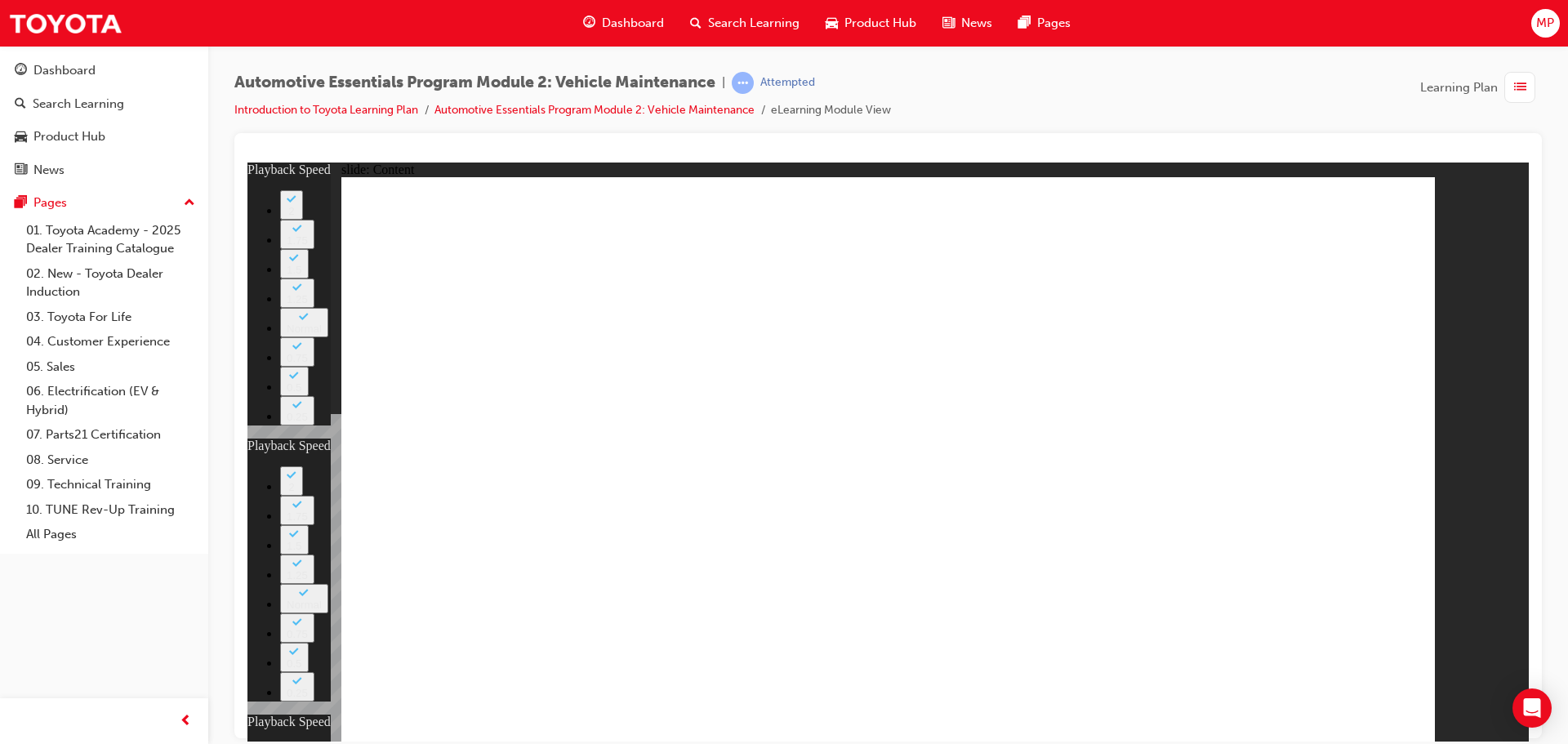
drag, startPoint x: 684, startPoint y: 404, endPoint x: 735, endPoint y: 454, distance: 71.4
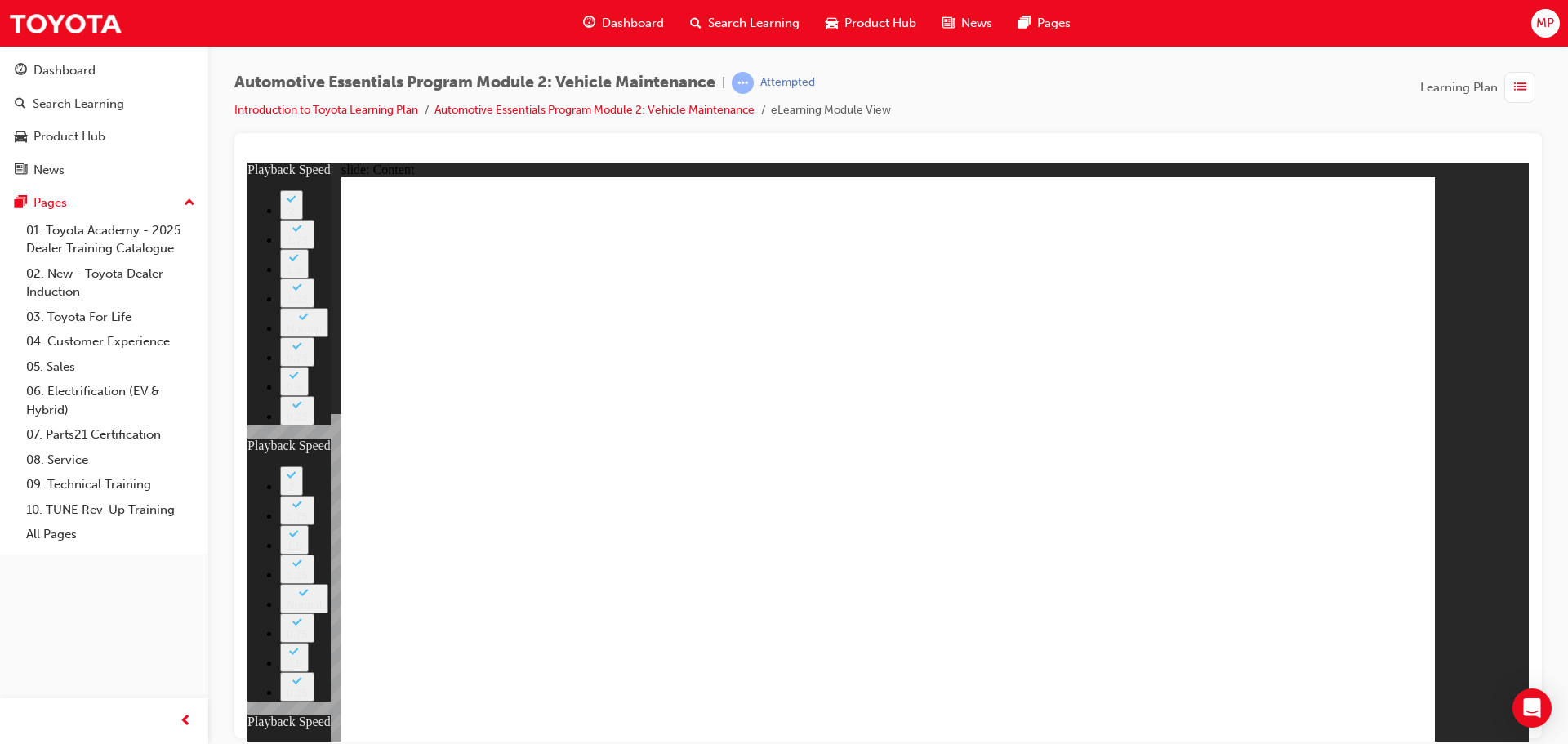
type input "10"
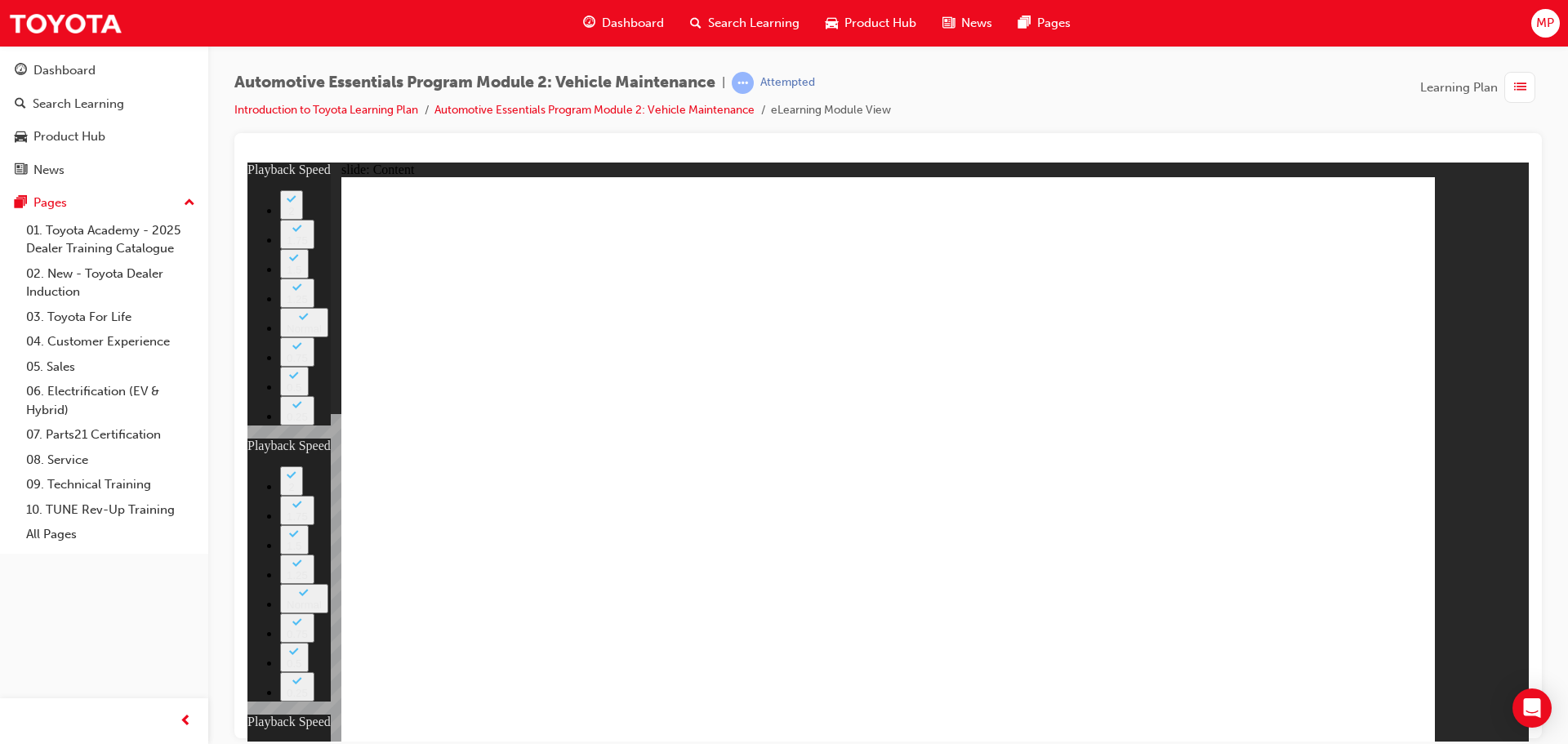
type input "5"
type input "27"
type input "10"
drag, startPoint x: 1380, startPoint y: 230, endPoint x: 1376, endPoint y: 244, distance: 14.6
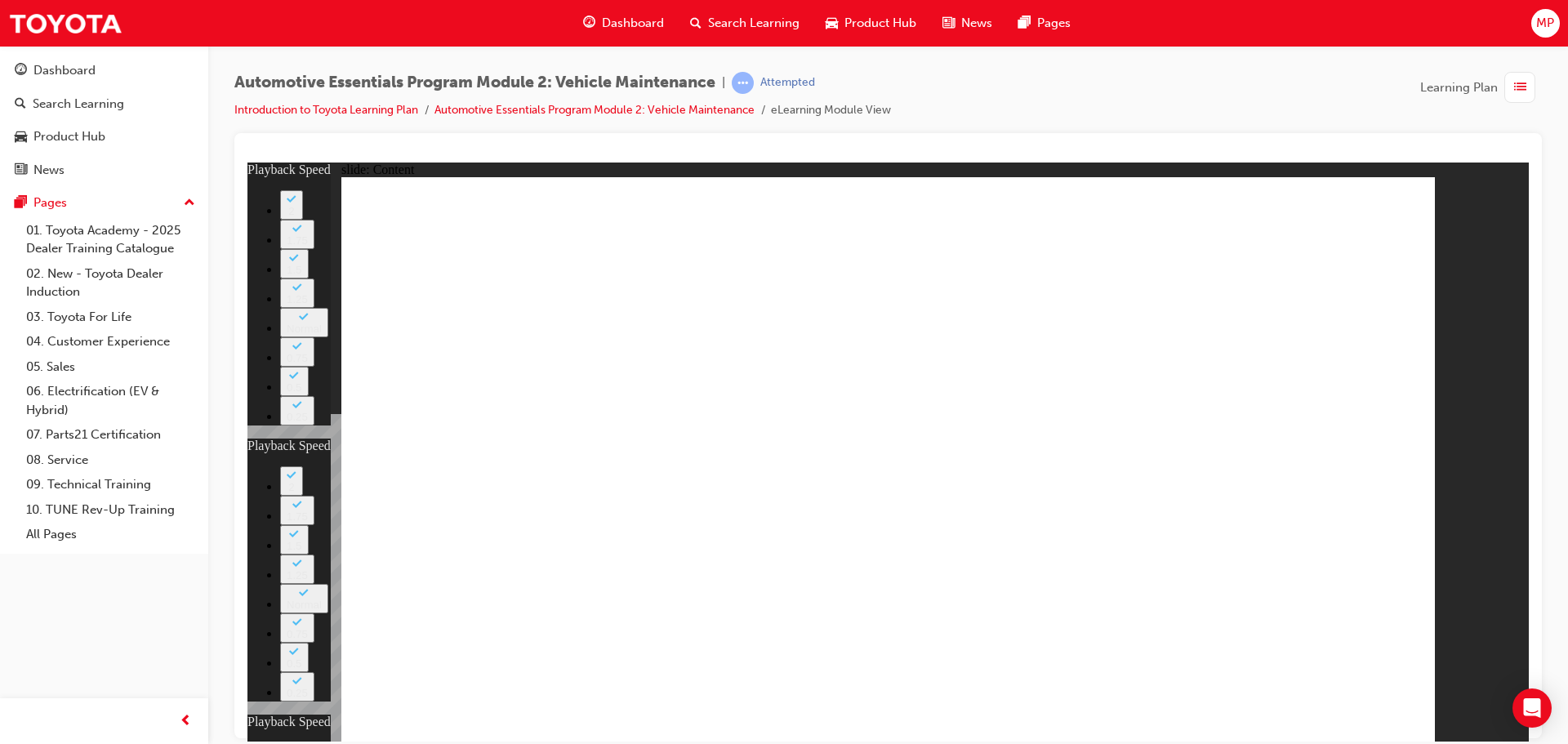
type input "34"
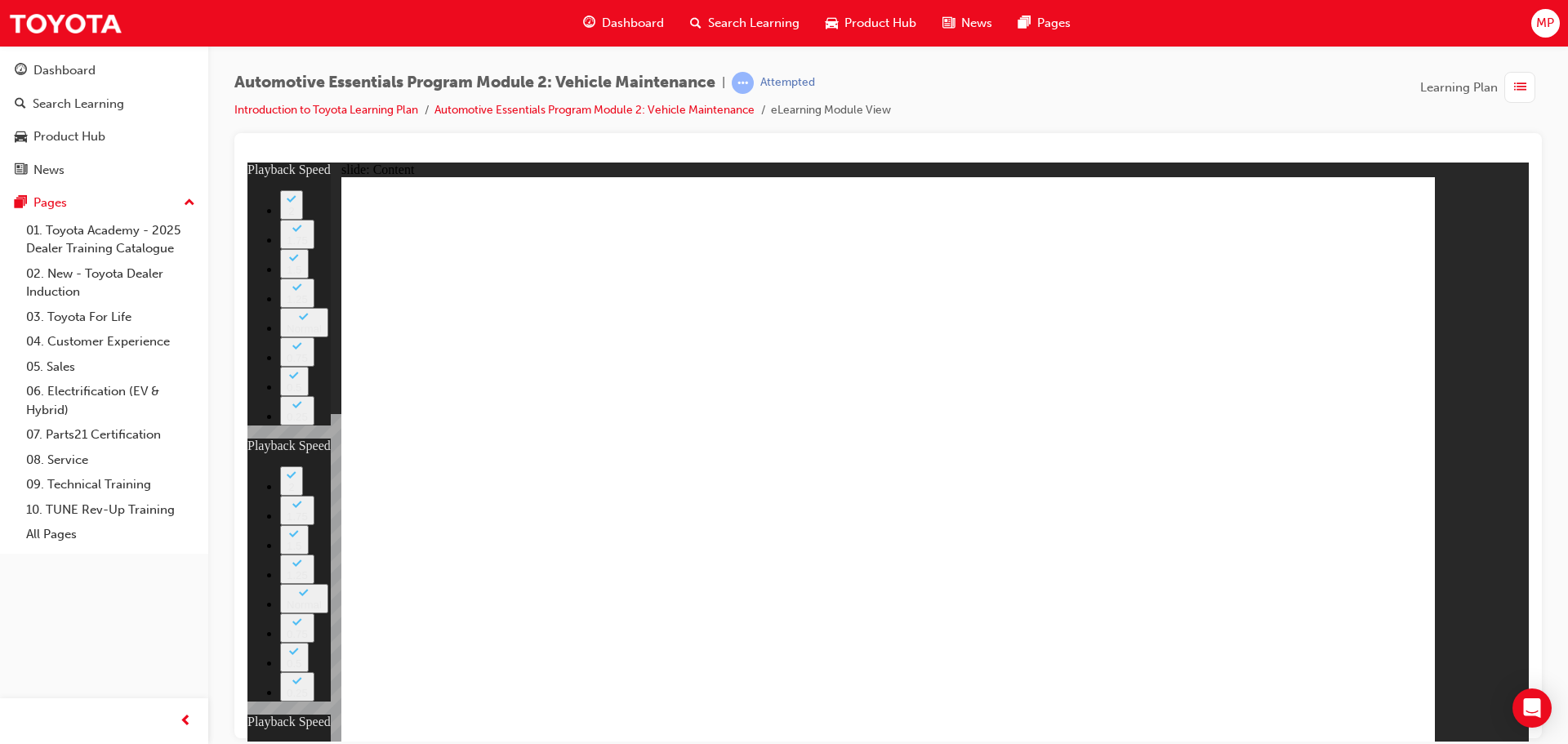
drag, startPoint x: 1312, startPoint y: 489, endPoint x: 1288, endPoint y: 514, distance: 34.7
type input "5"
type input "27"
type input "10"
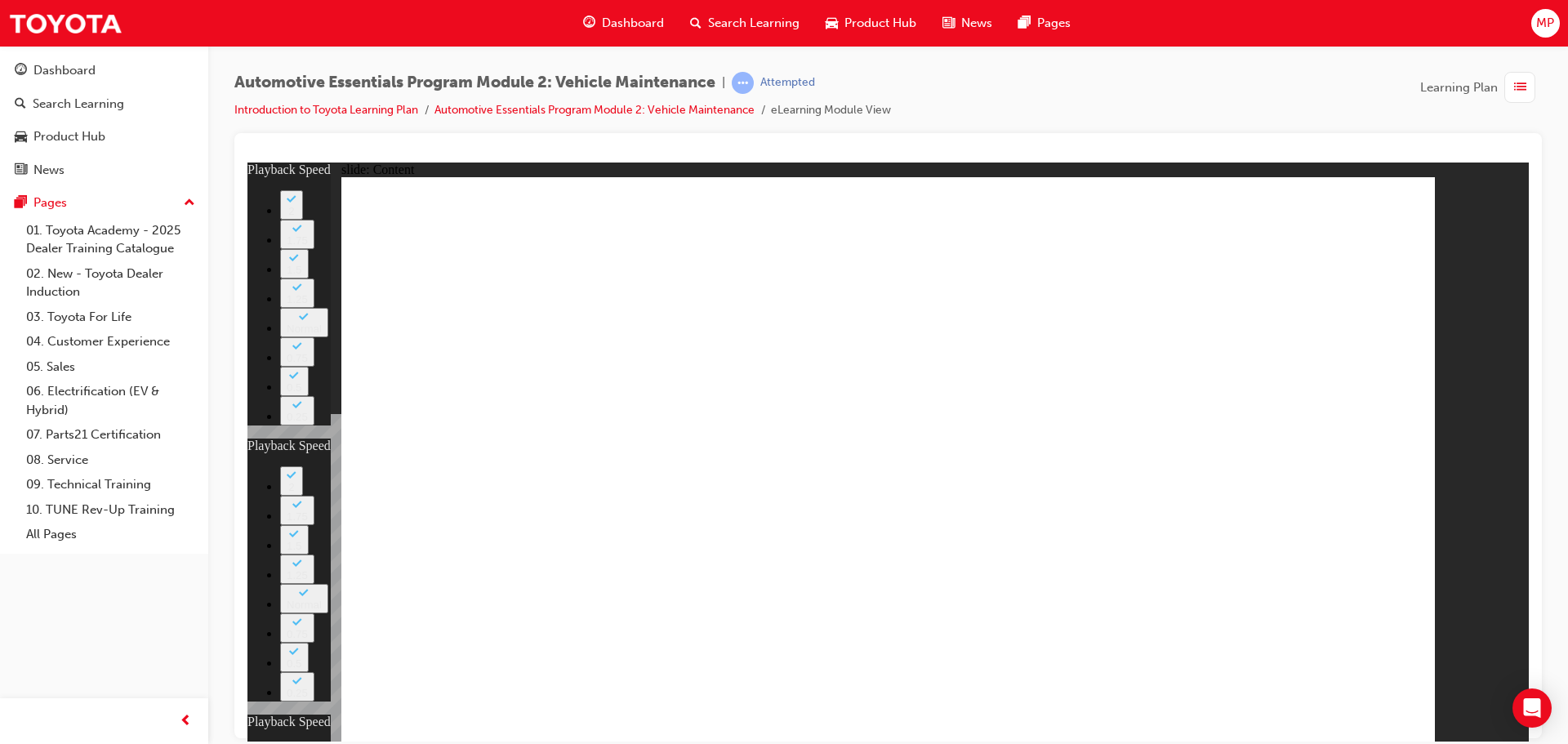
type input "6"
type input "5"
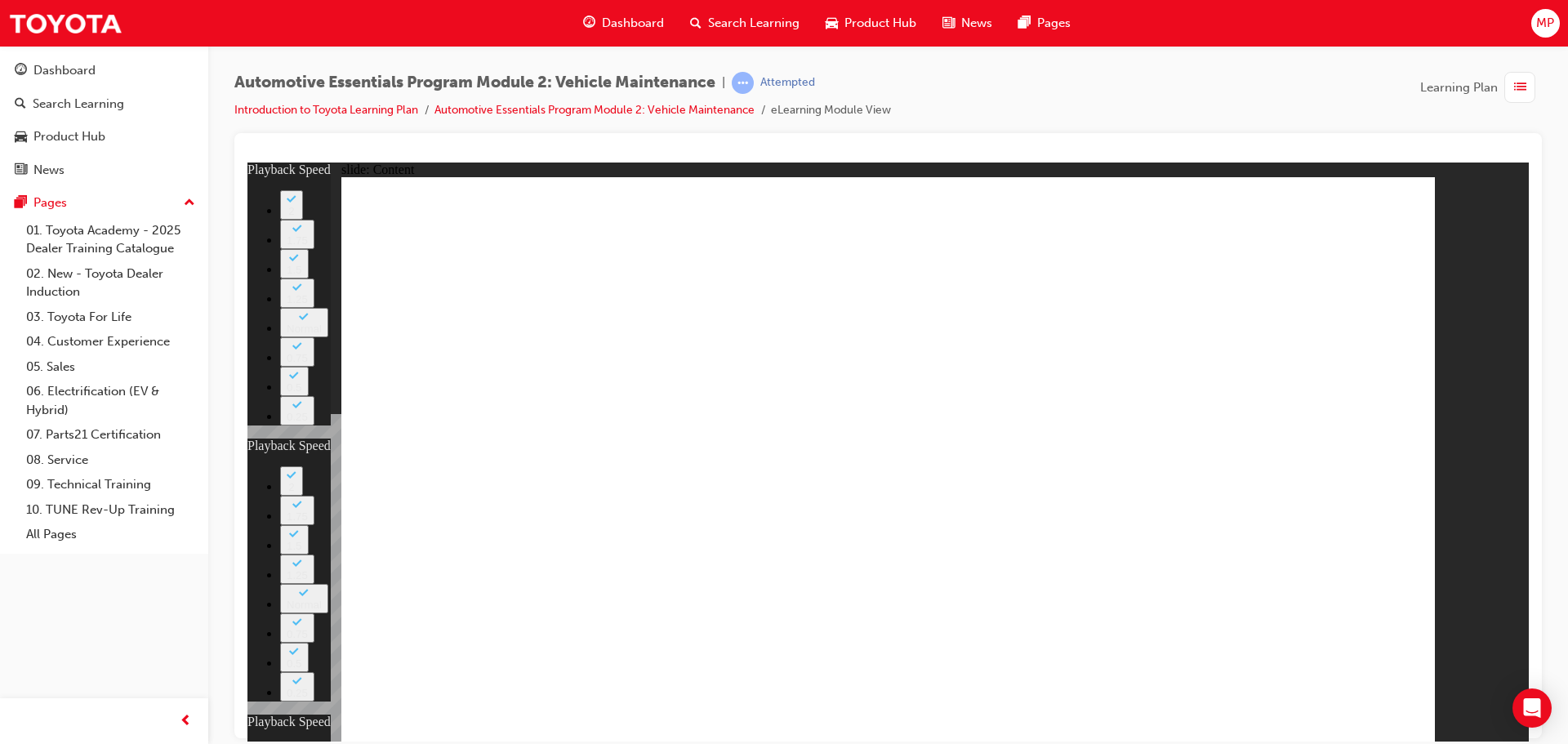
type input "27"
type input "10"
type input "34"
type input "6"
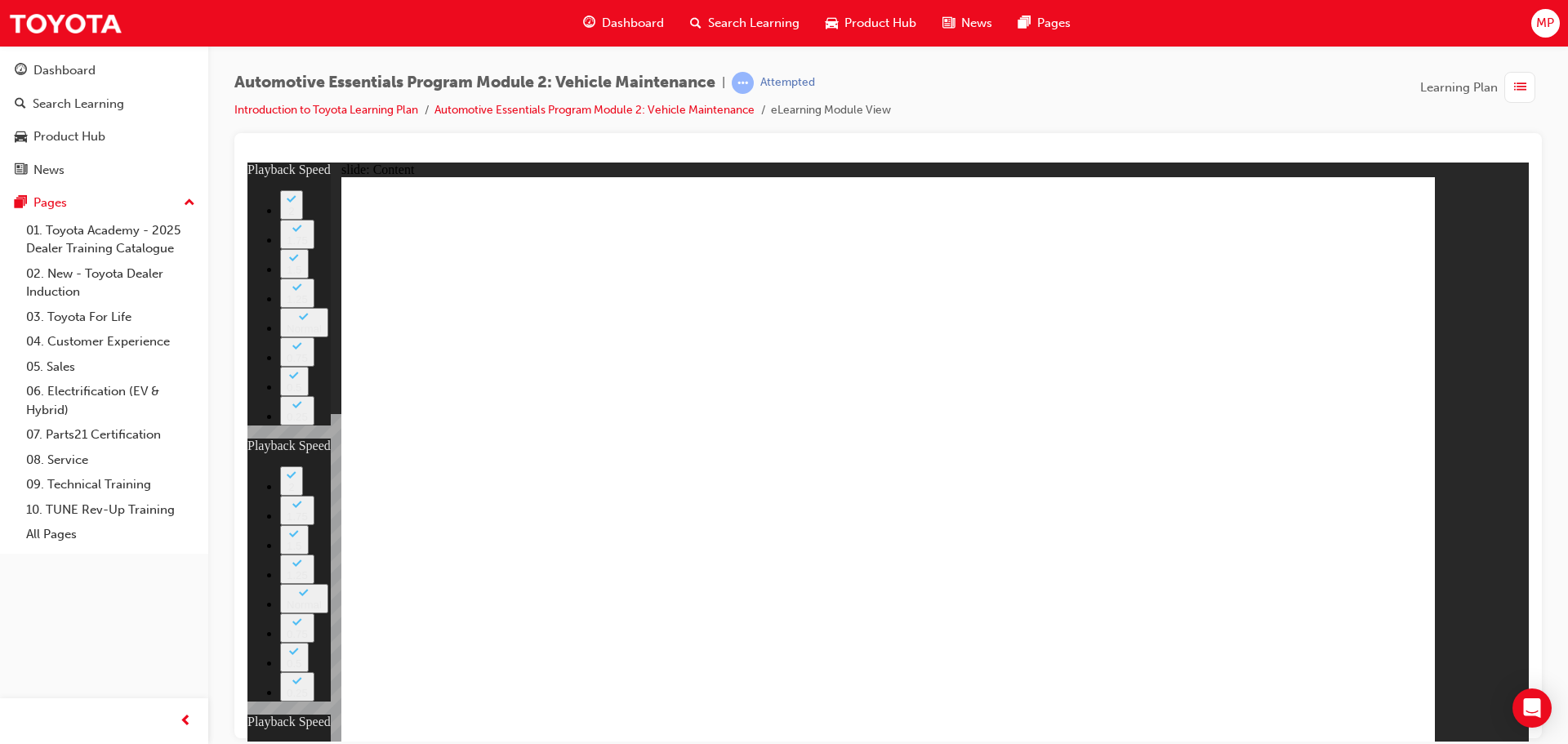
type input "5"
type input "27"
type input "10"
type input "34"
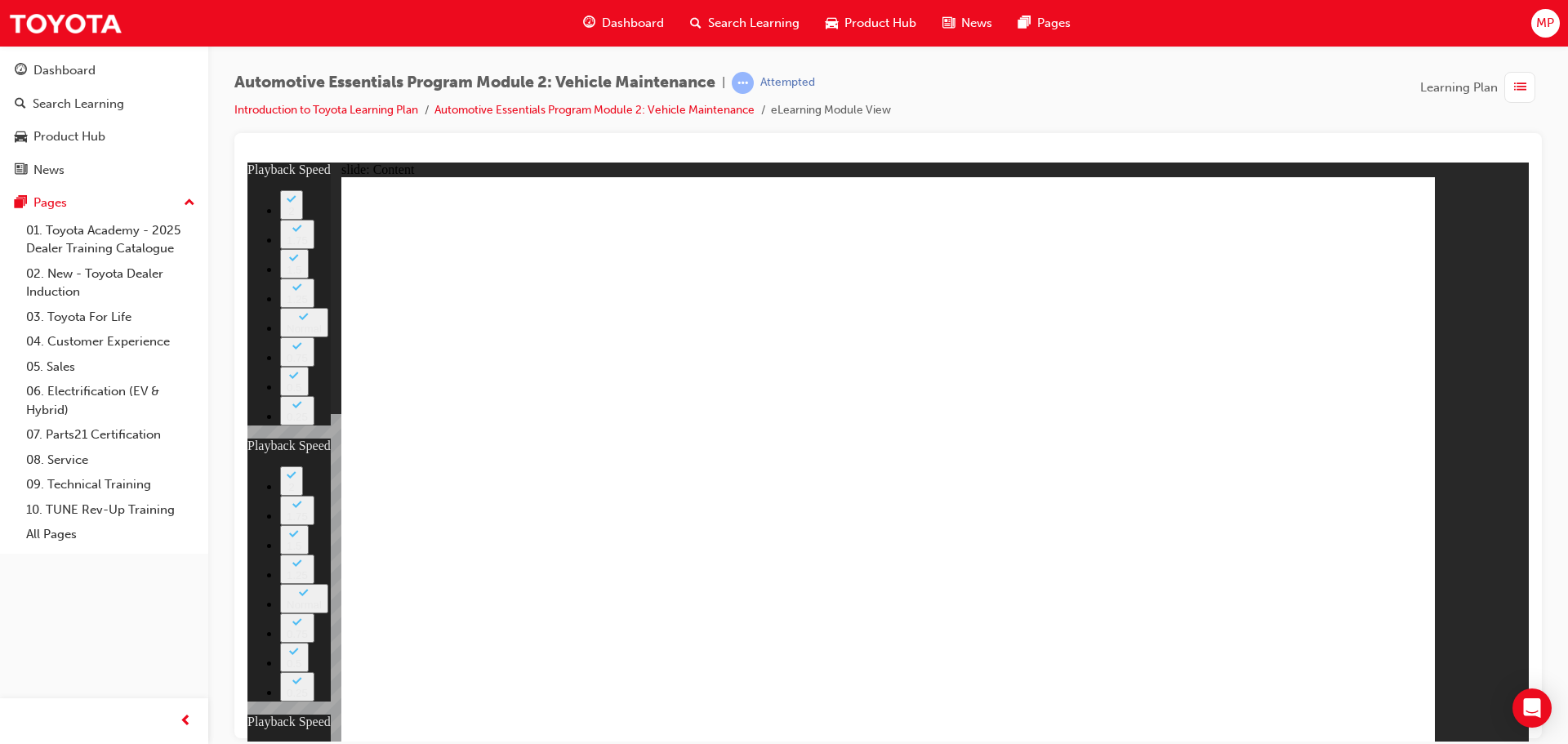
type input "6"
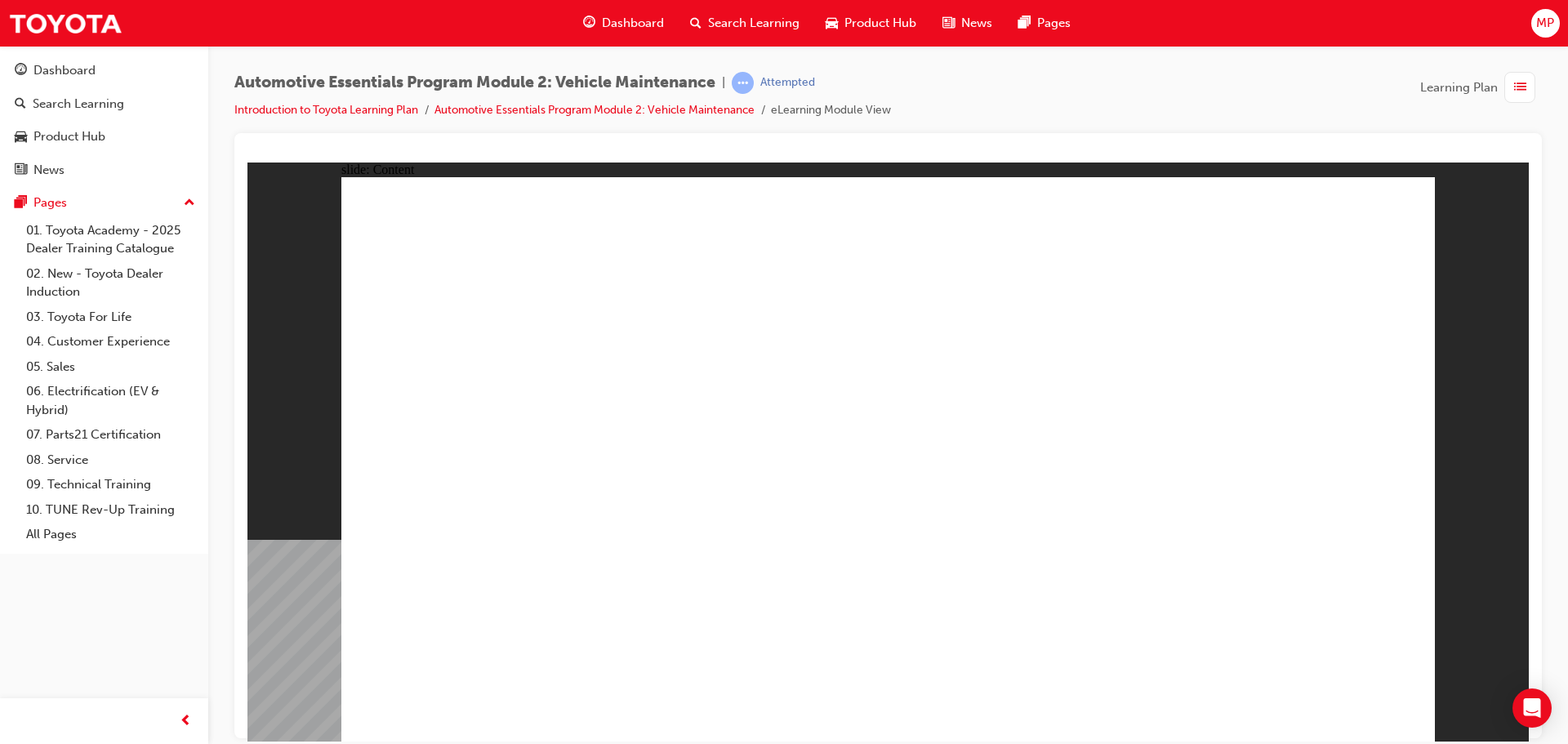
radio input "true"
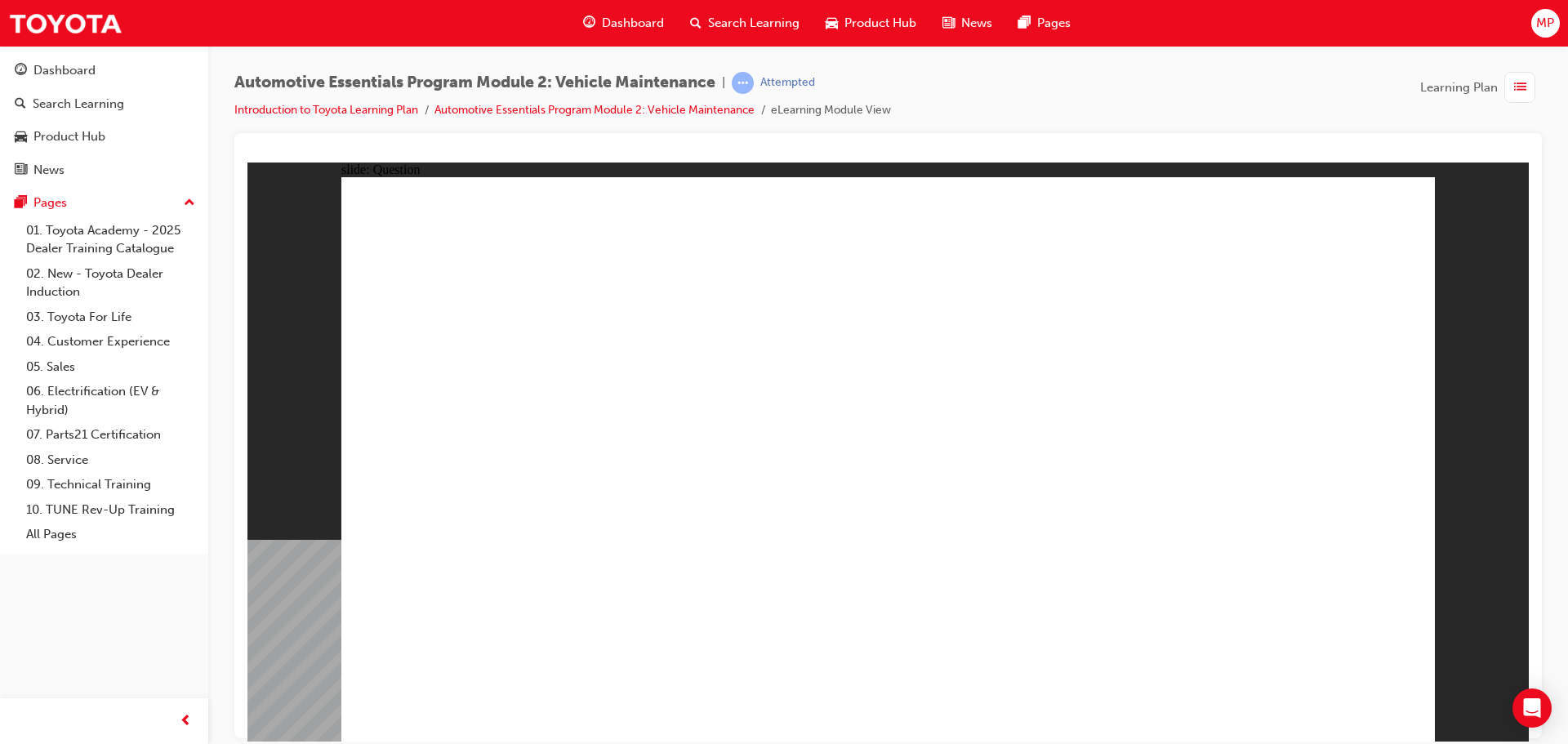
radio input "true"
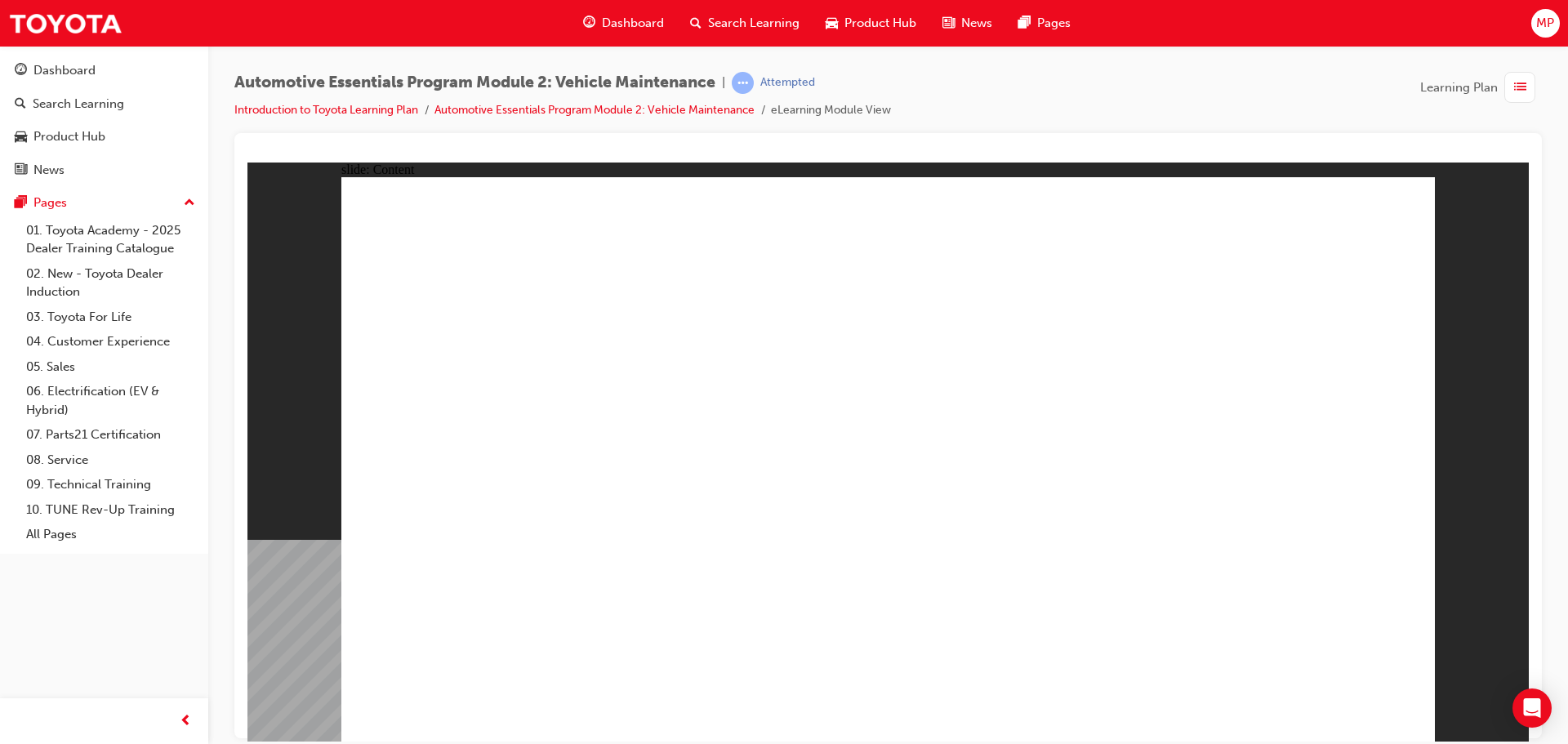
drag, startPoint x: 1218, startPoint y: 389, endPoint x: 1241, endPoint y: 379, distance: 25.1
drag, startPoint x: 1369, startPoint y: 207, endPoint x: 1357, endPoint y: 250, distance: 44.6
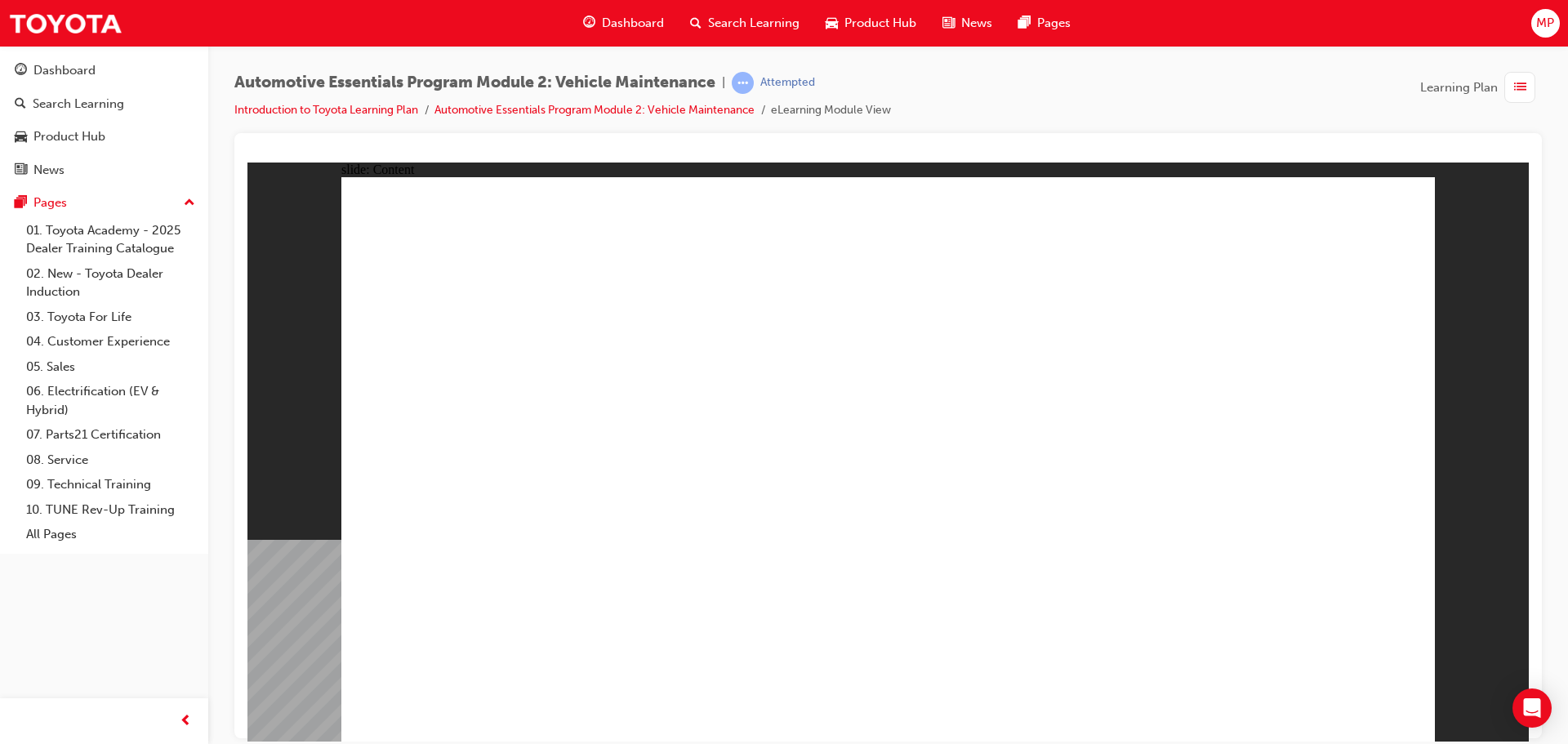
drag, startPoint x: 1150, startPoint y: 429, endPoint x: 1160, endPoint y: 455, distance: 27.9
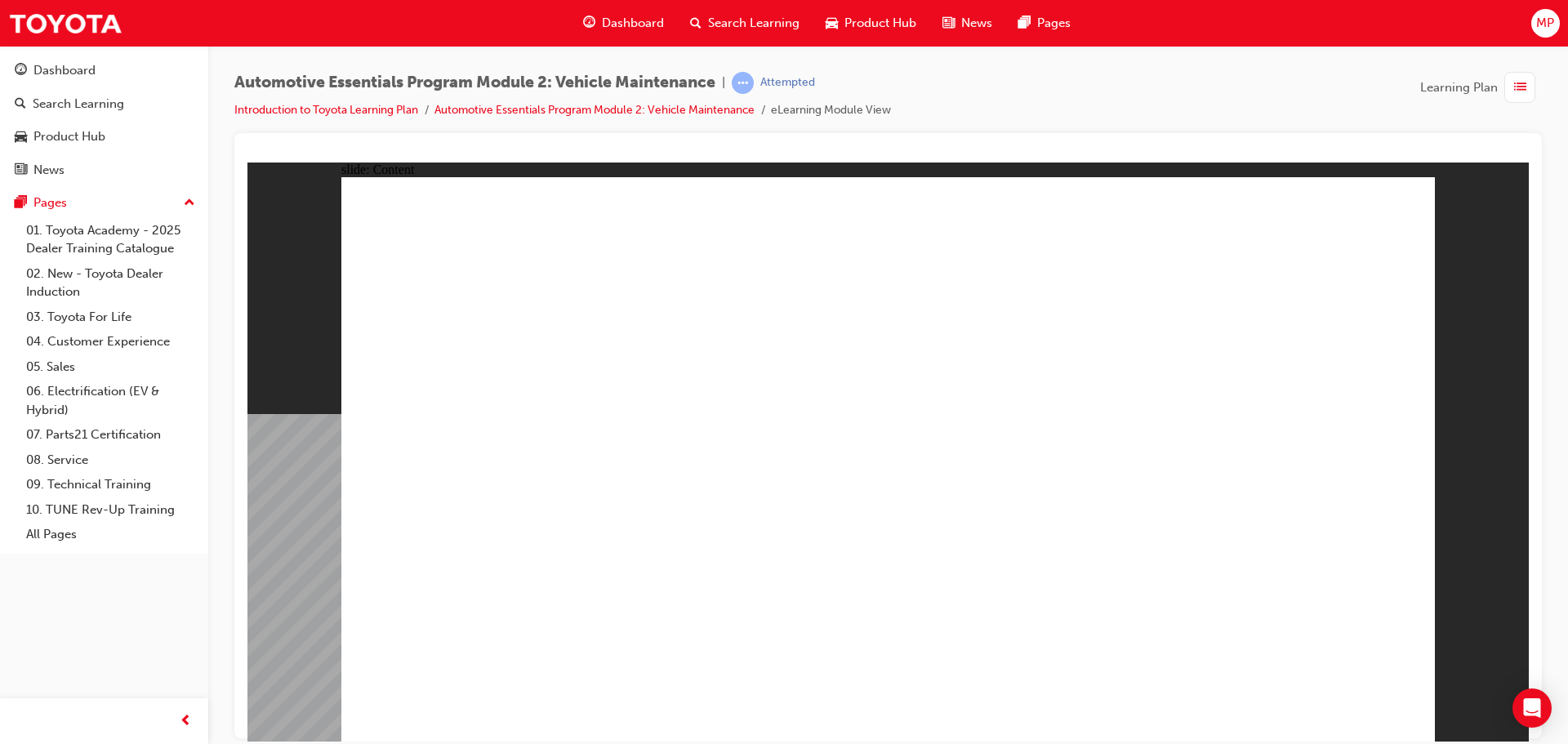
drag, startPoint x: 1336, startPoint y: 679, endPoint x: 1336, endPoint y: 692, distance: 13.0
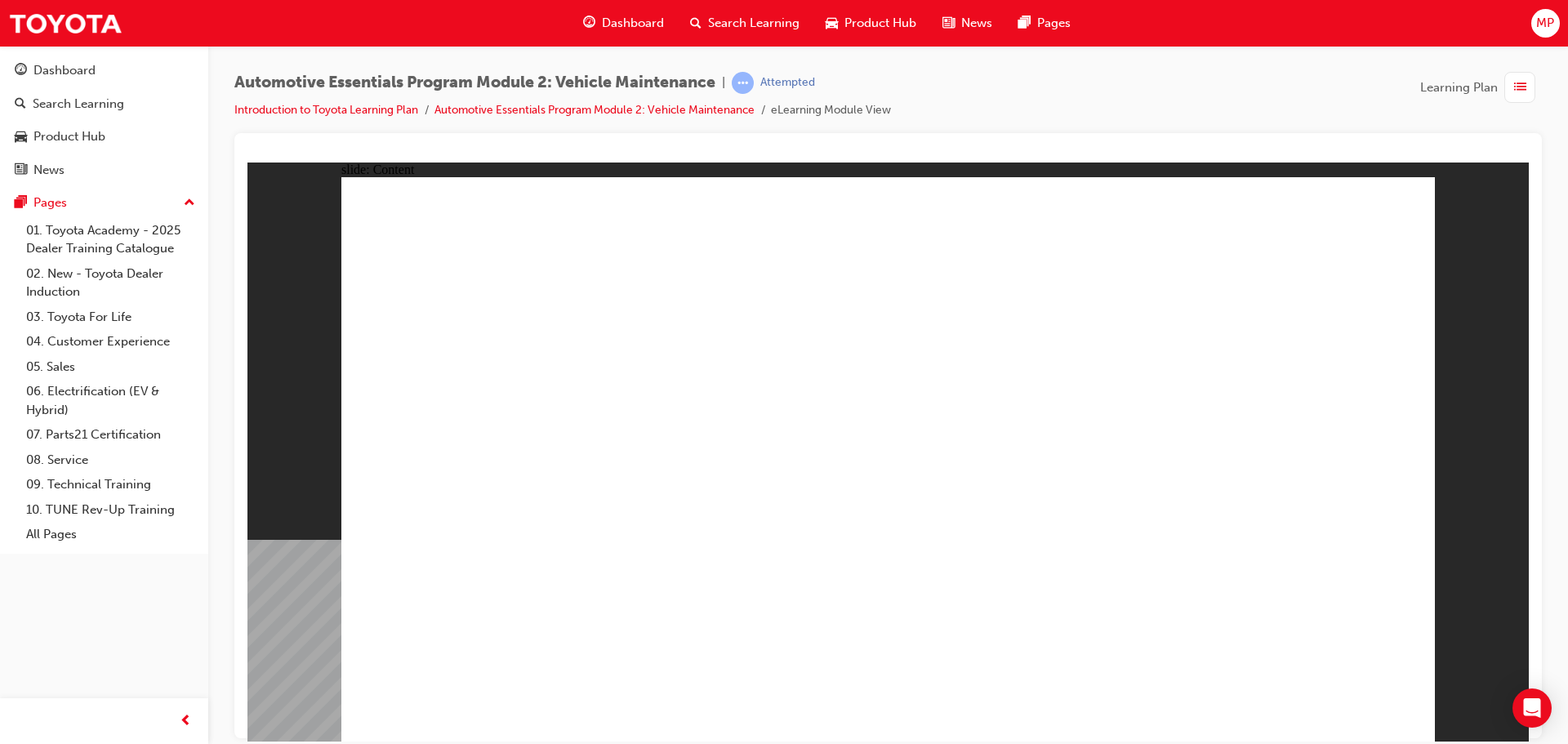
radio input "true"
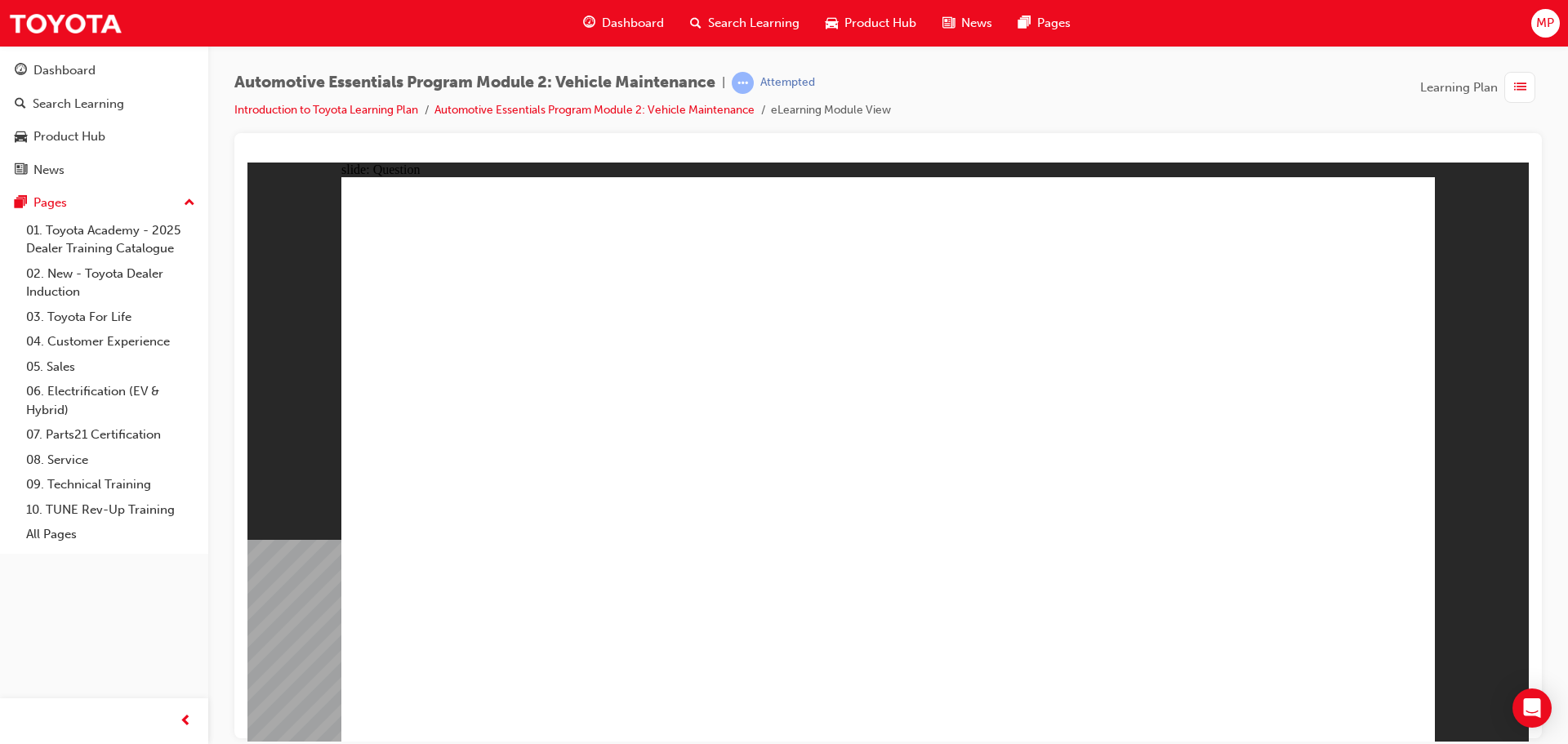
radio input "true"
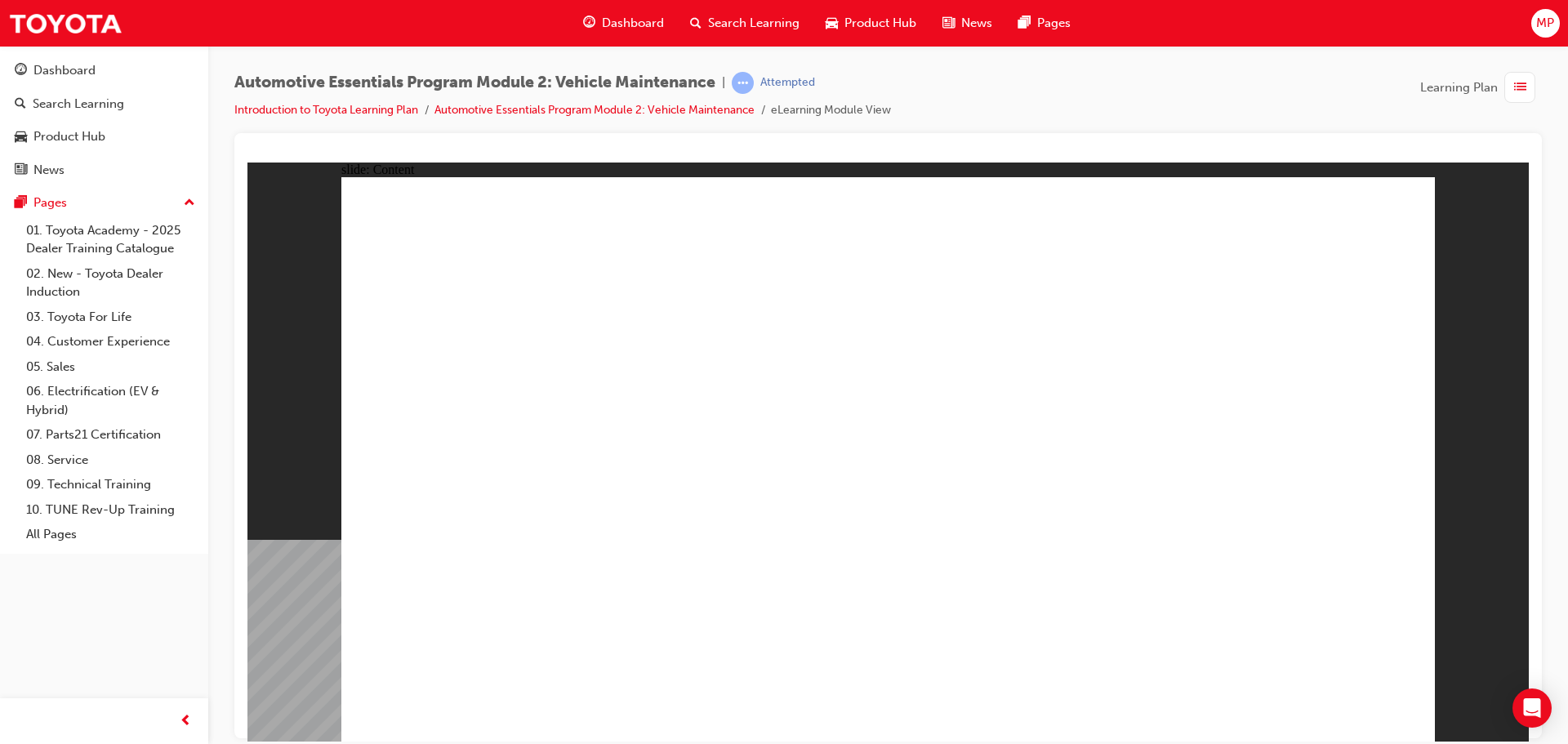
radio input "true"
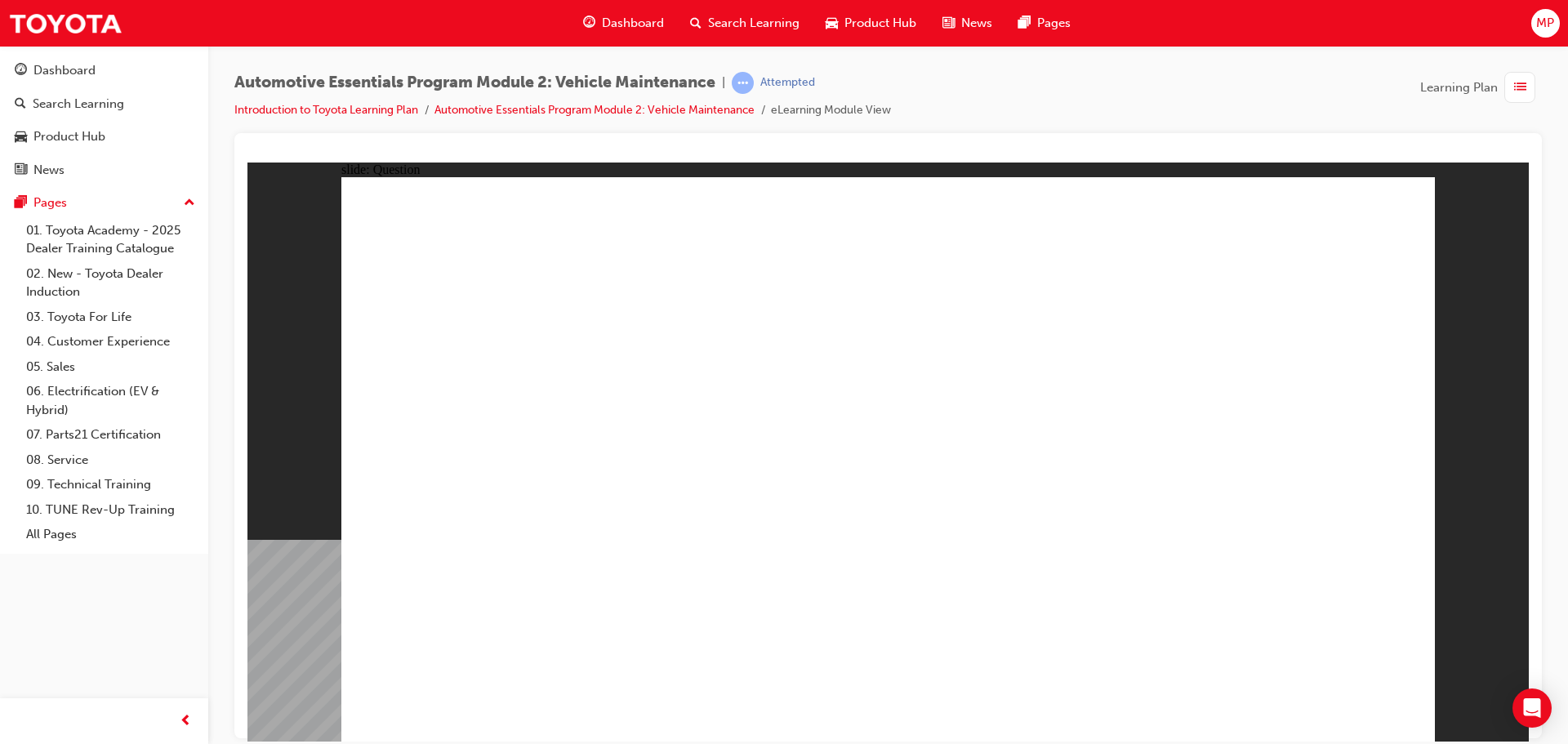
radio input "true"
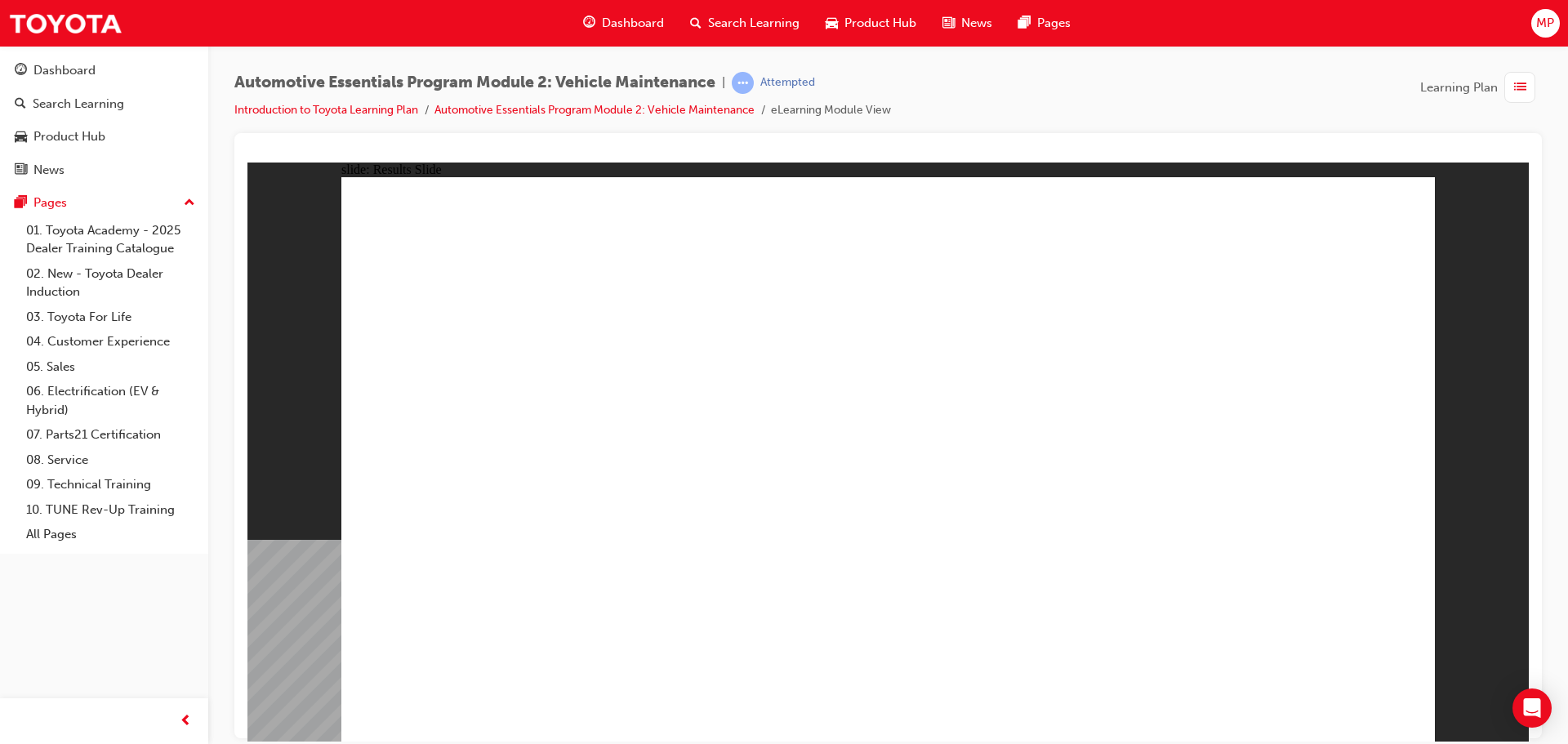
drag, startPoint x: 1389, startPoint y: 690, endPoint x: 1364, endPoint y: 700, distance: 26.9
drag, startPoint x: 597, startPoint y: 606, endPoint x: 611, endPoint y: 615, distance: 16.6
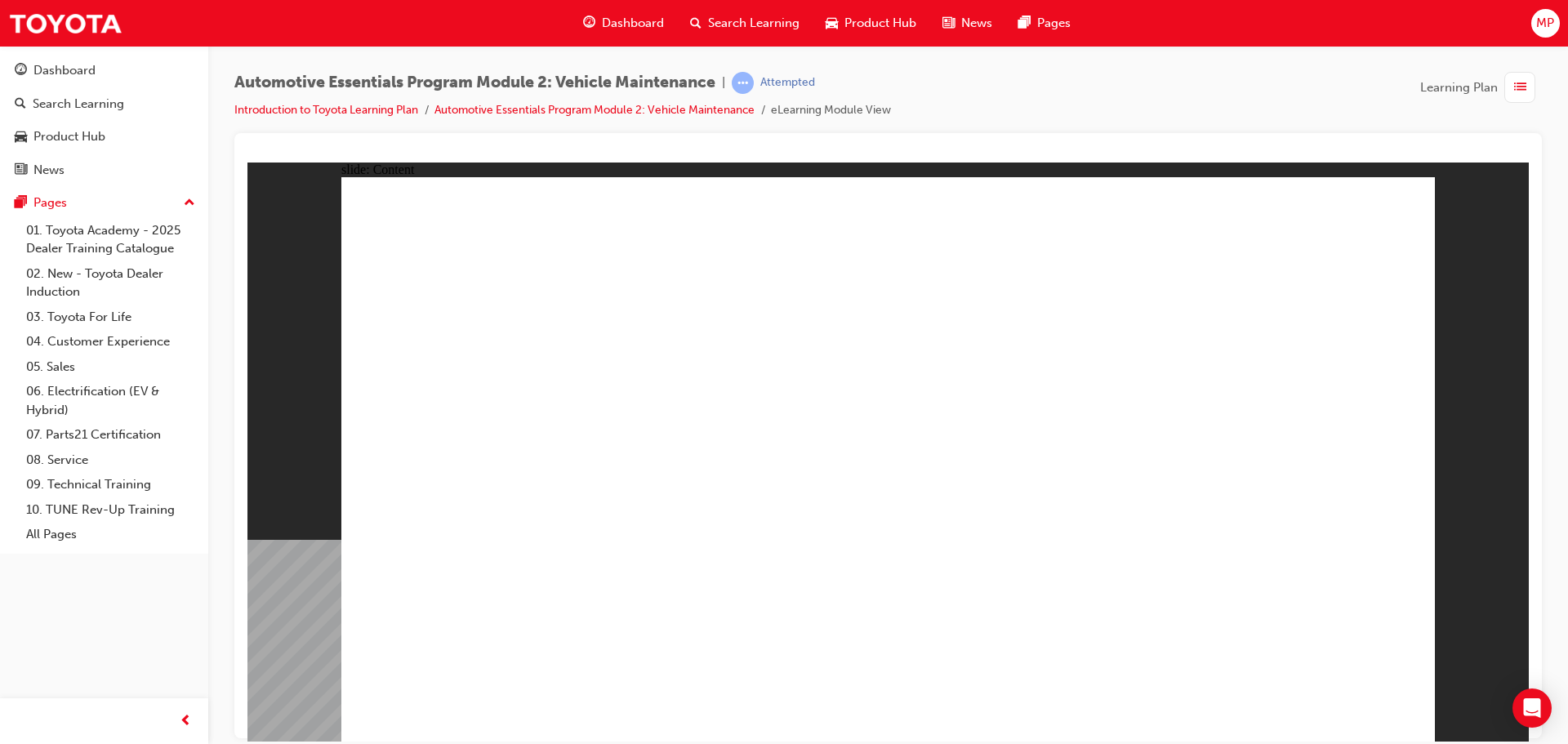
drag, startPoint x: 620, startPoint y: 448, endPoint x: 573, endPoint y: 457, distance: 47.9
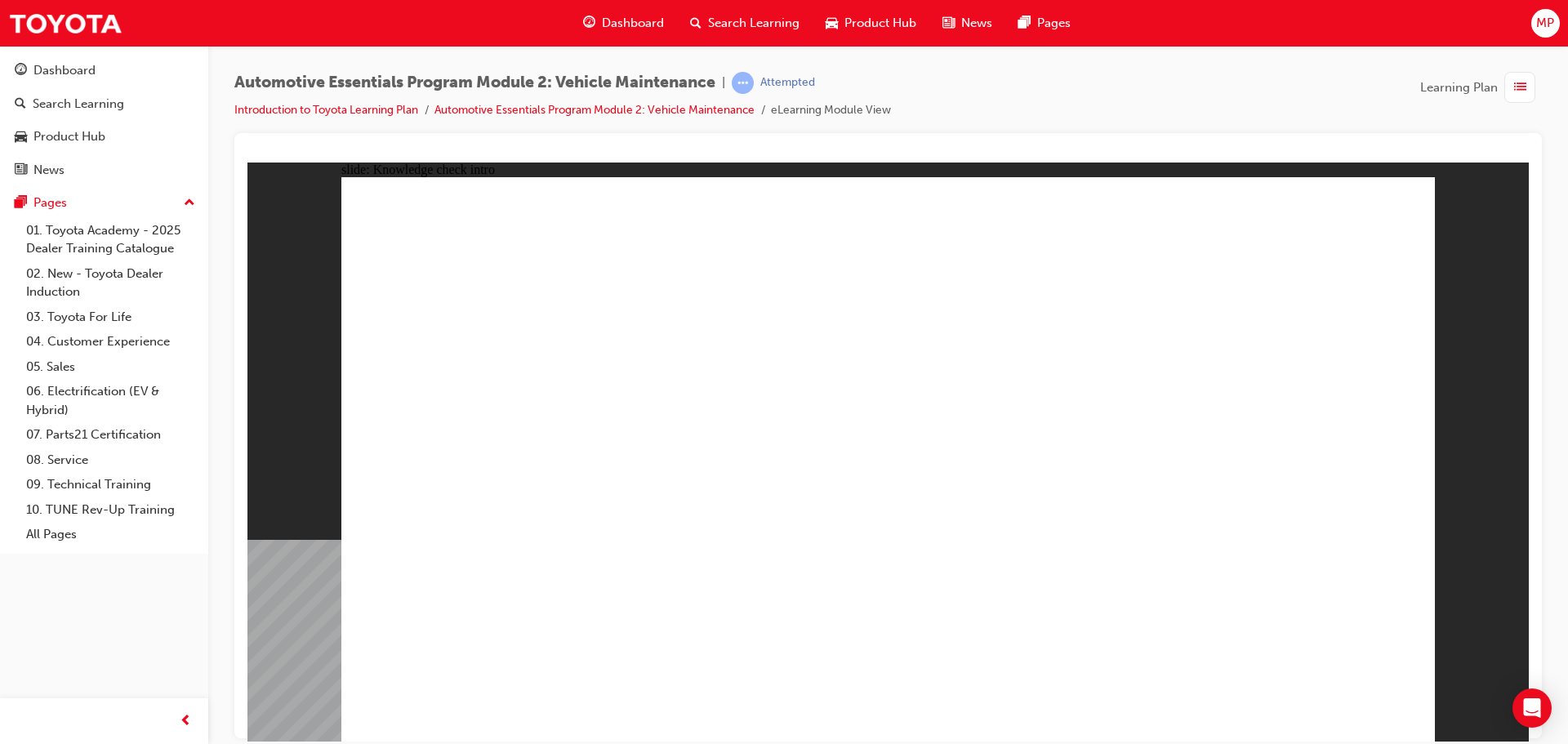
radio input "true"
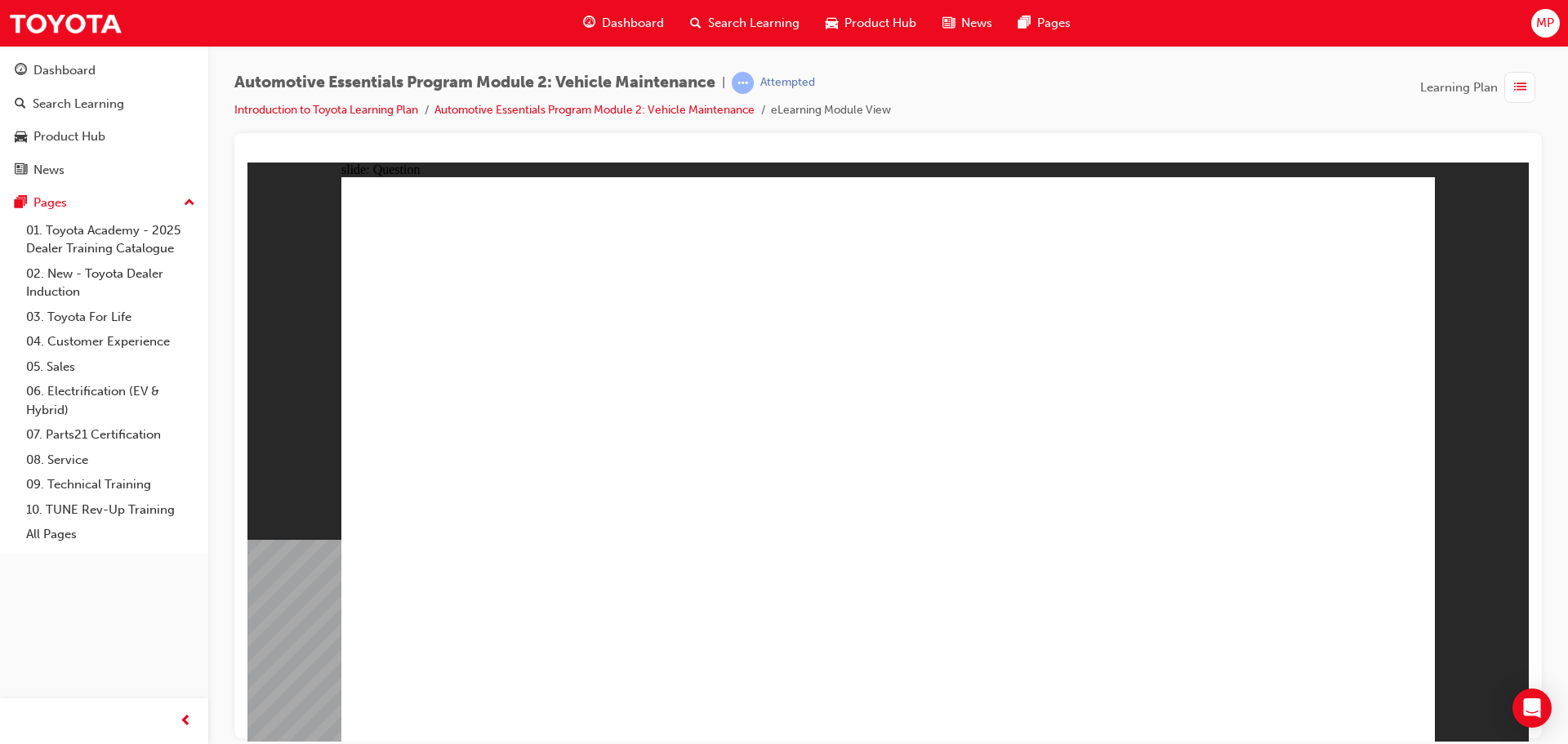
drag, startPoint x: 1182, startPoint y: 280, endPoint x: 1182, endPoint y: 343, distance: 63.0
radio input "true"
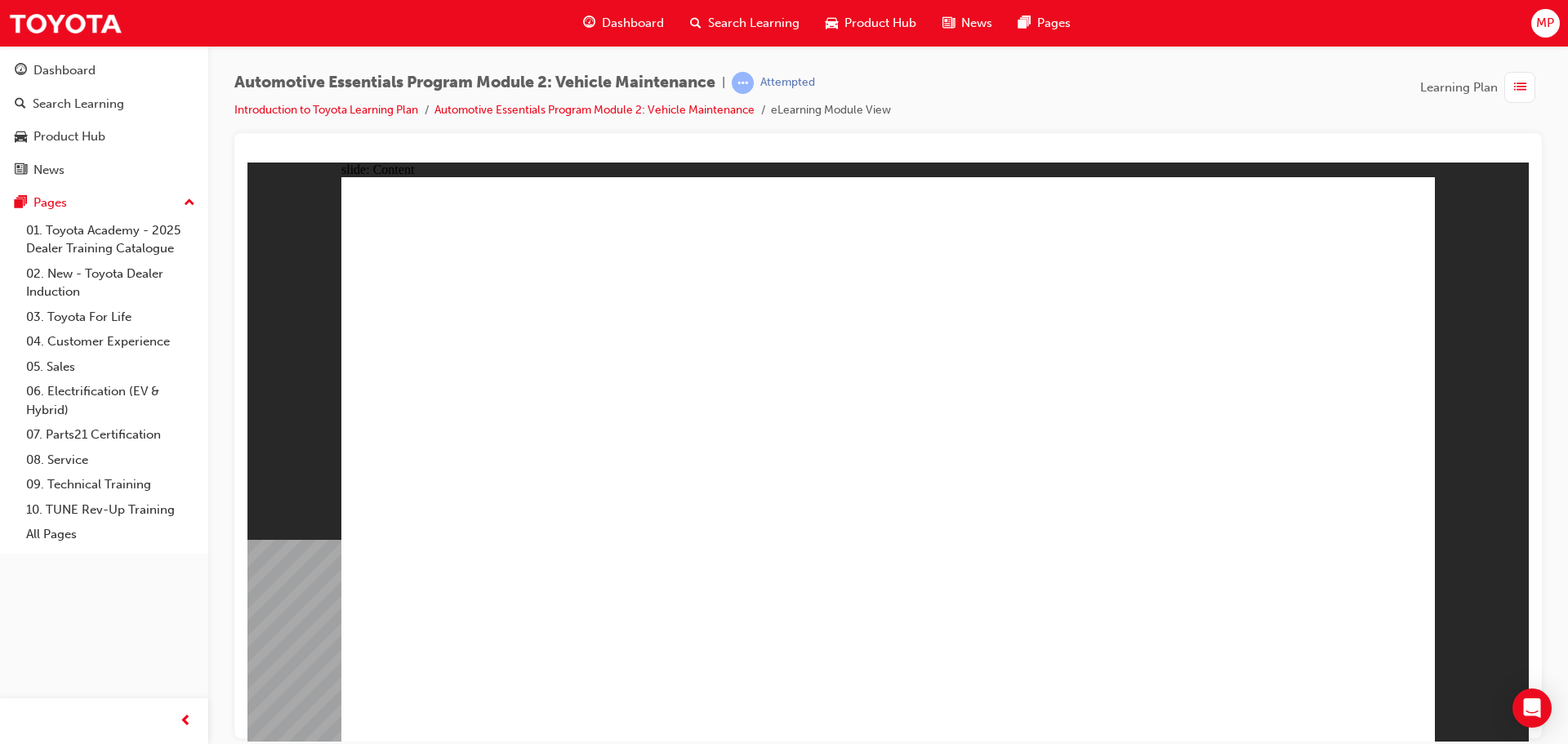
drag, startPoint x: 1100, startPoint y: 669, endPoint x: 1108, endPoint y: 654, distance: 17.0
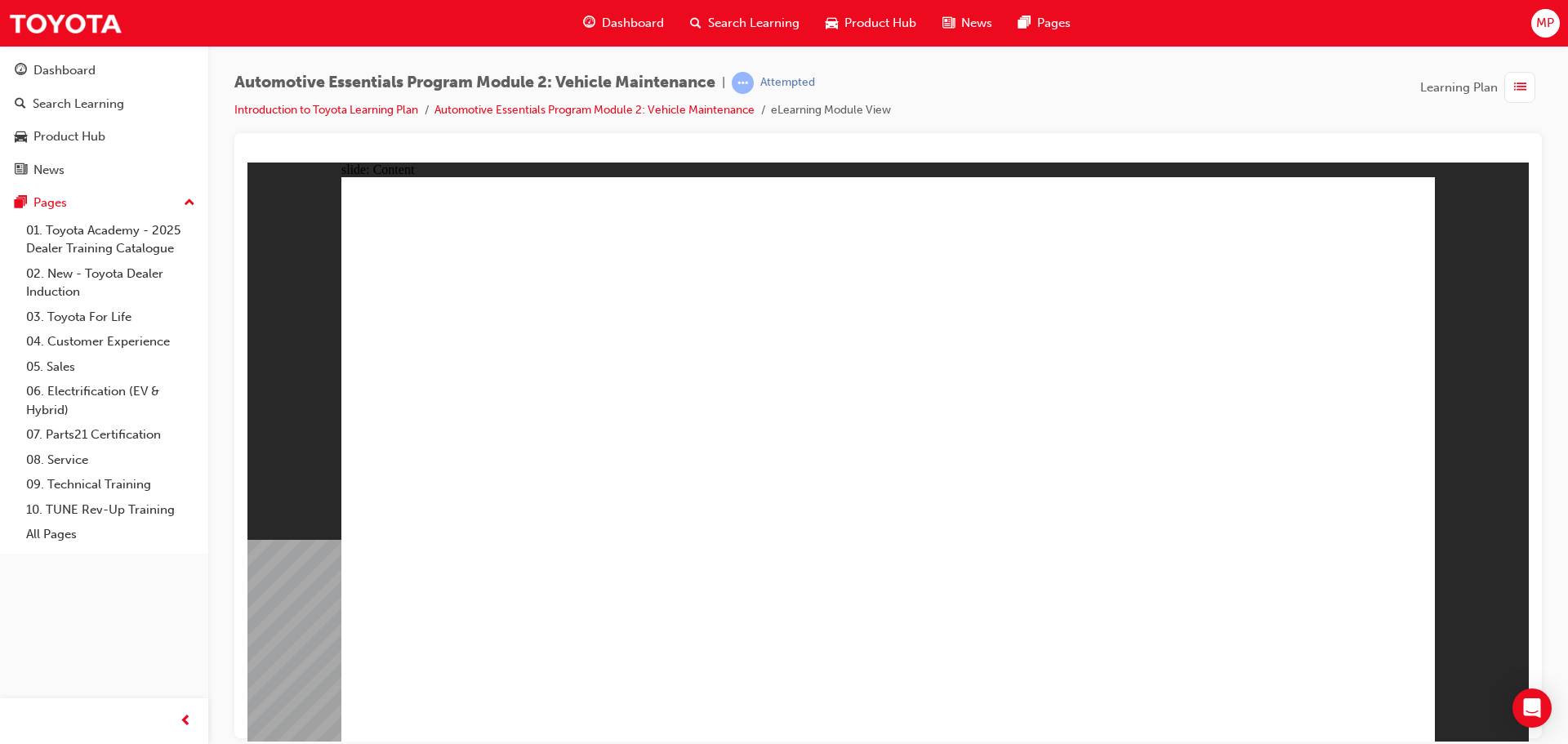
radio input "true"
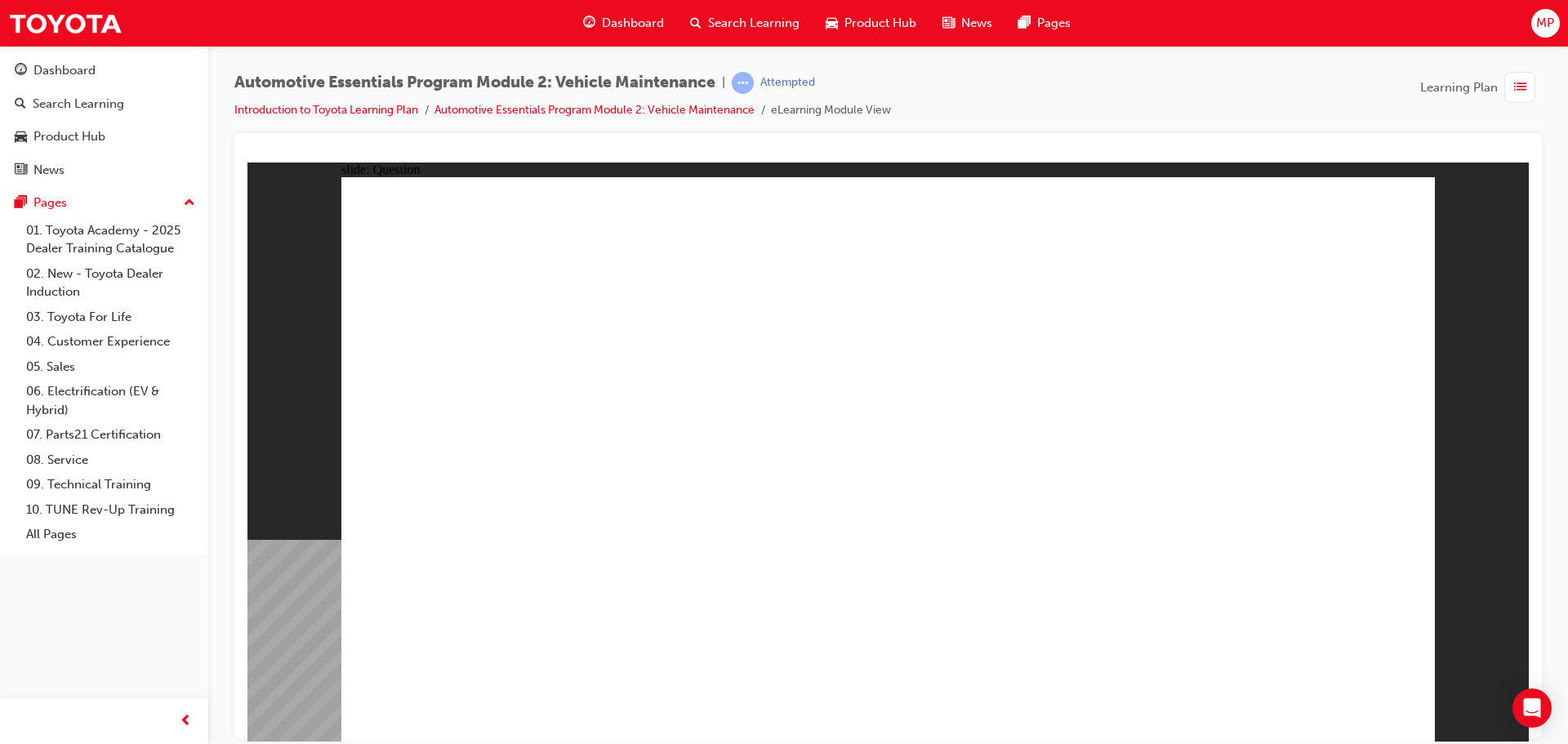
drag, startPoint x: 1129, startPoint y: 417, endPoint x: 1140, endPoint y: 392, distance: 27.3
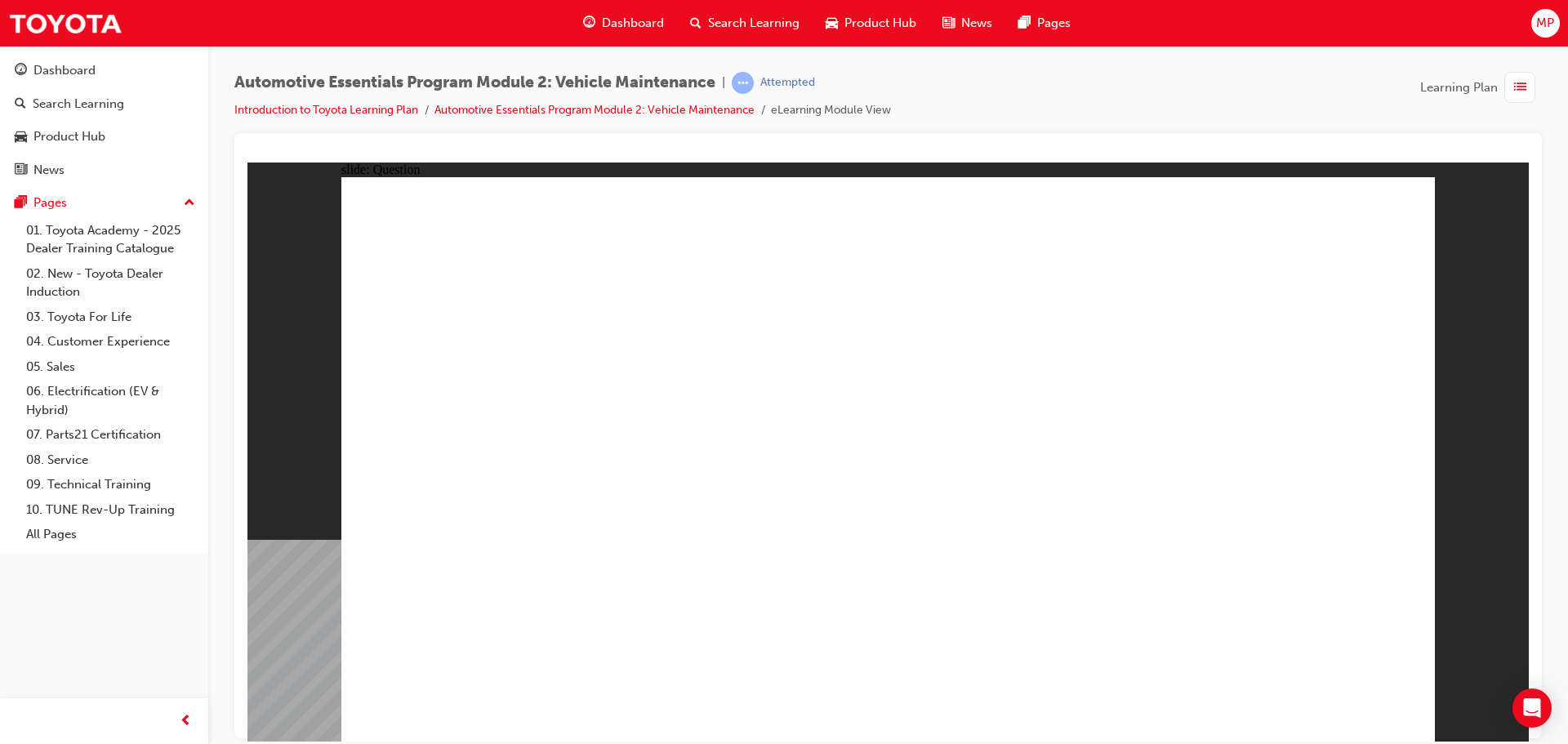
radio input "true"
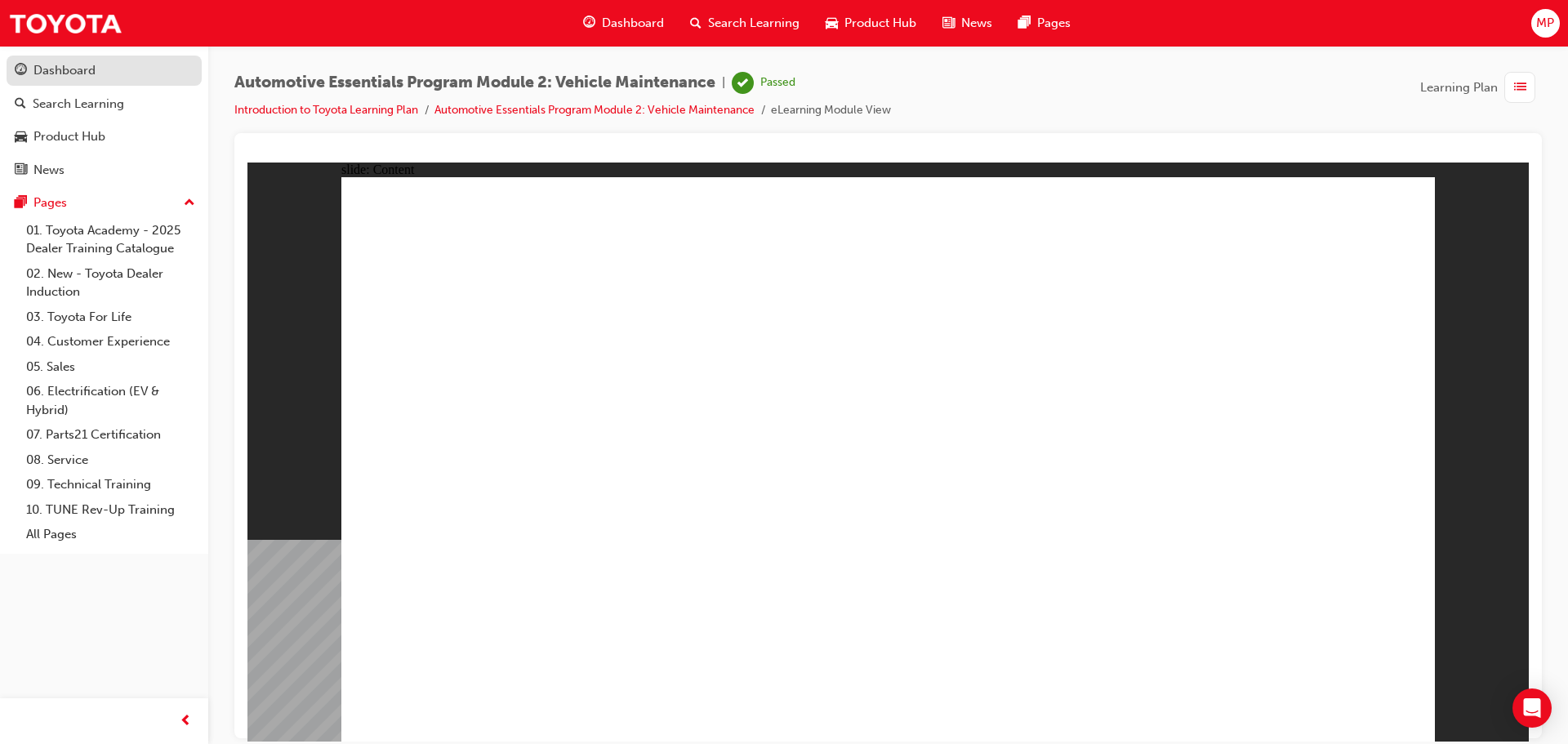
click at [93, 61] on div "Dashboard" at bounding box center [65, 71] width 62 height 19
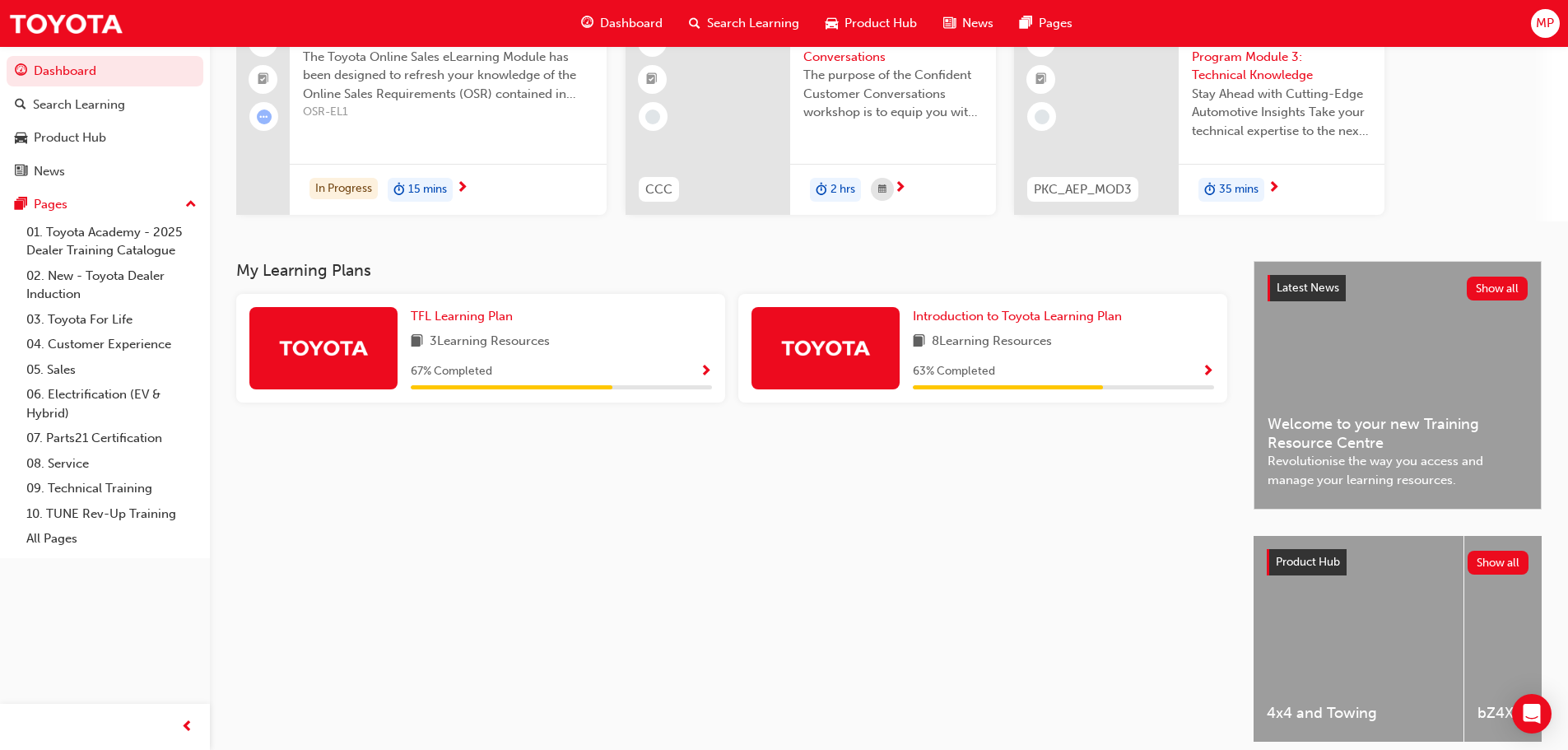
scroll to position [165, 0]
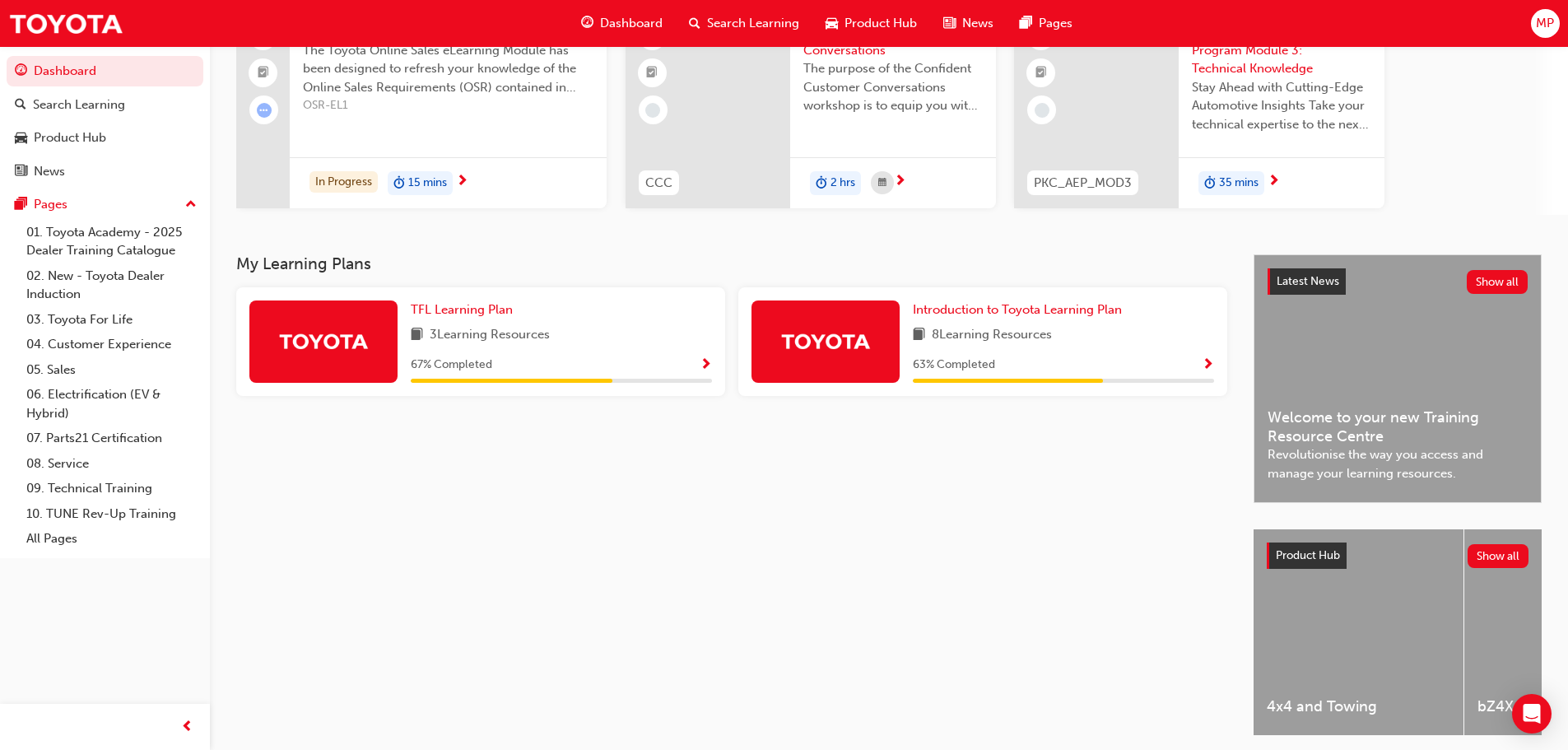
click at [700, 348] on div "TFL Learning Plan 3 Learning Resources 67 % Completed" at bounding box center [561, 341] width 301 height 82
click at [706, 370] on span "Show Progress" at bounding box center [706, 365] width 12 height 15
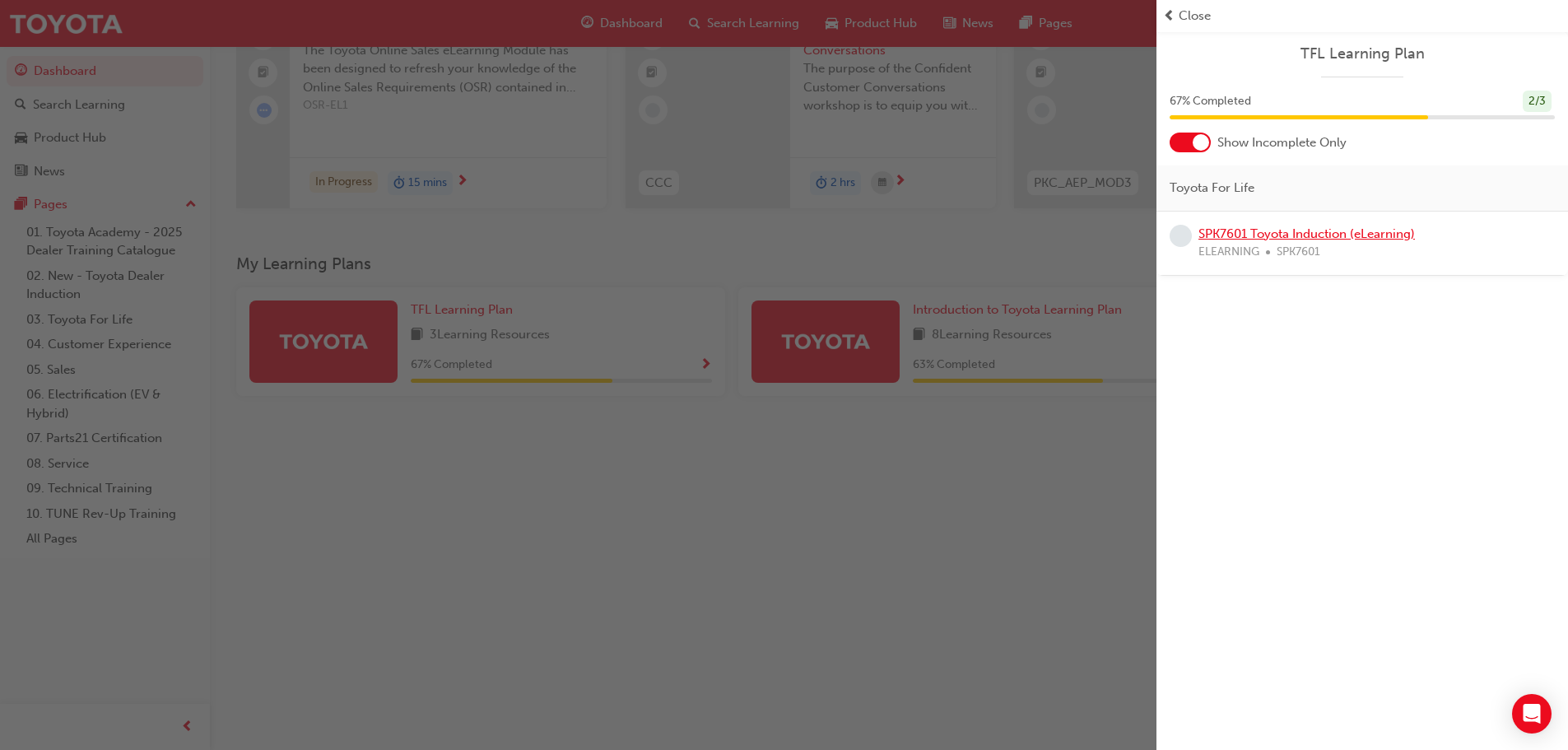
click at [1303, 231] on link "SPK7601 Toyota Induction (eLearning)" at bounding box center [1306, 233] width 216 height 15
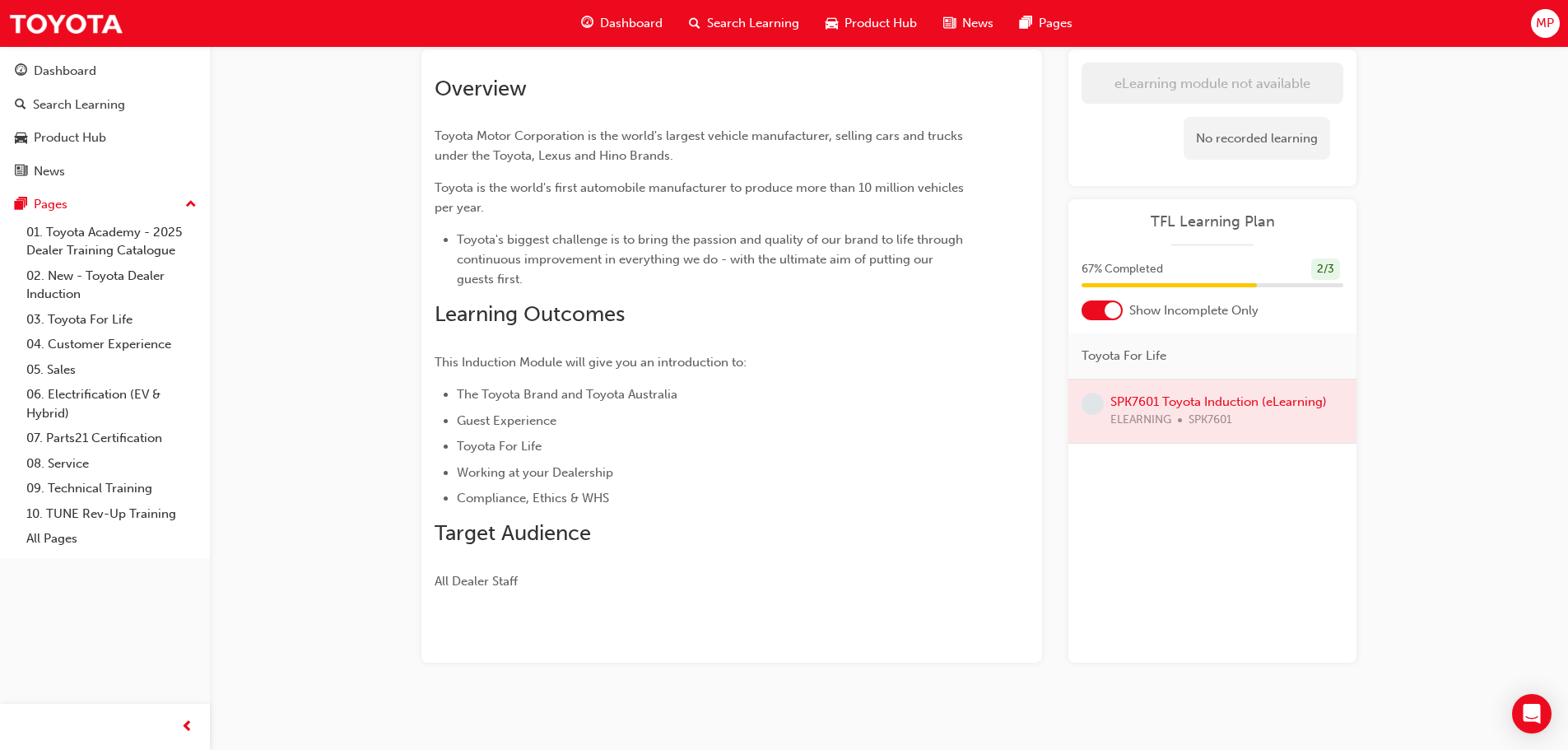
scroll to position [164, 0]
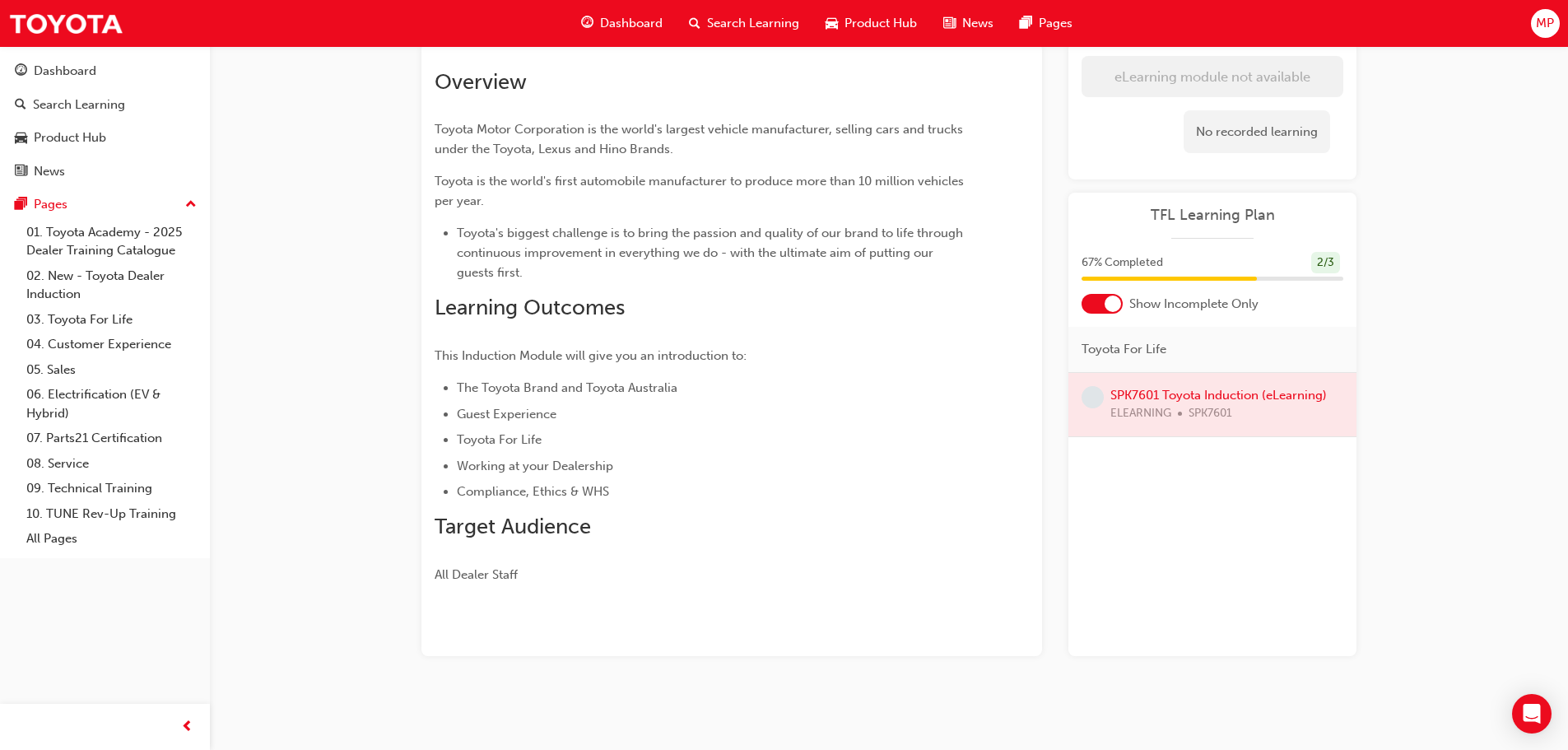
click at [1280, 132] on div "No recorded learning" at bounding box center [1256, 132] width 146 height 44
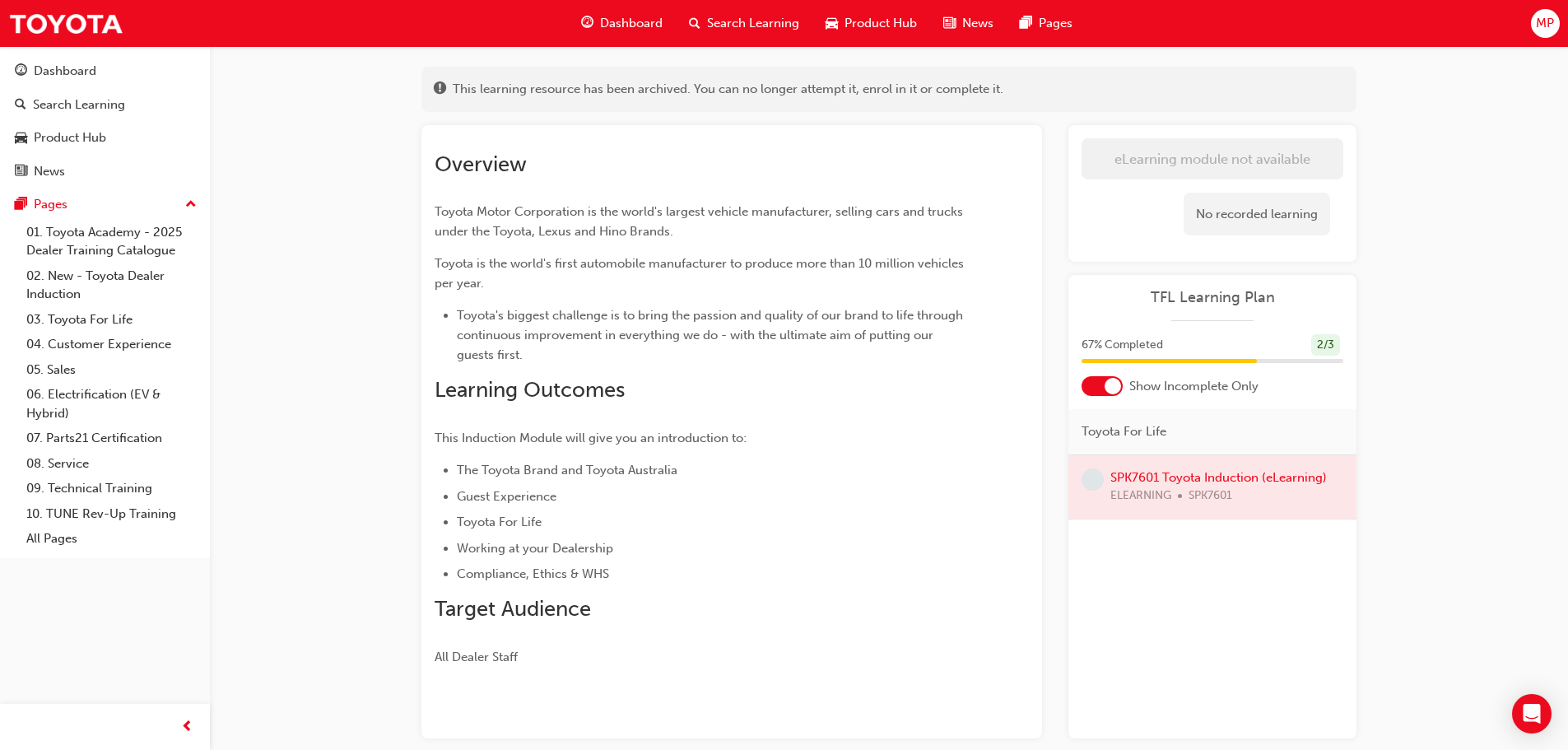
scroll to position [82, 0]
click at [1107, 388] on div at bounding box center [1112, 385] width 17 height 17
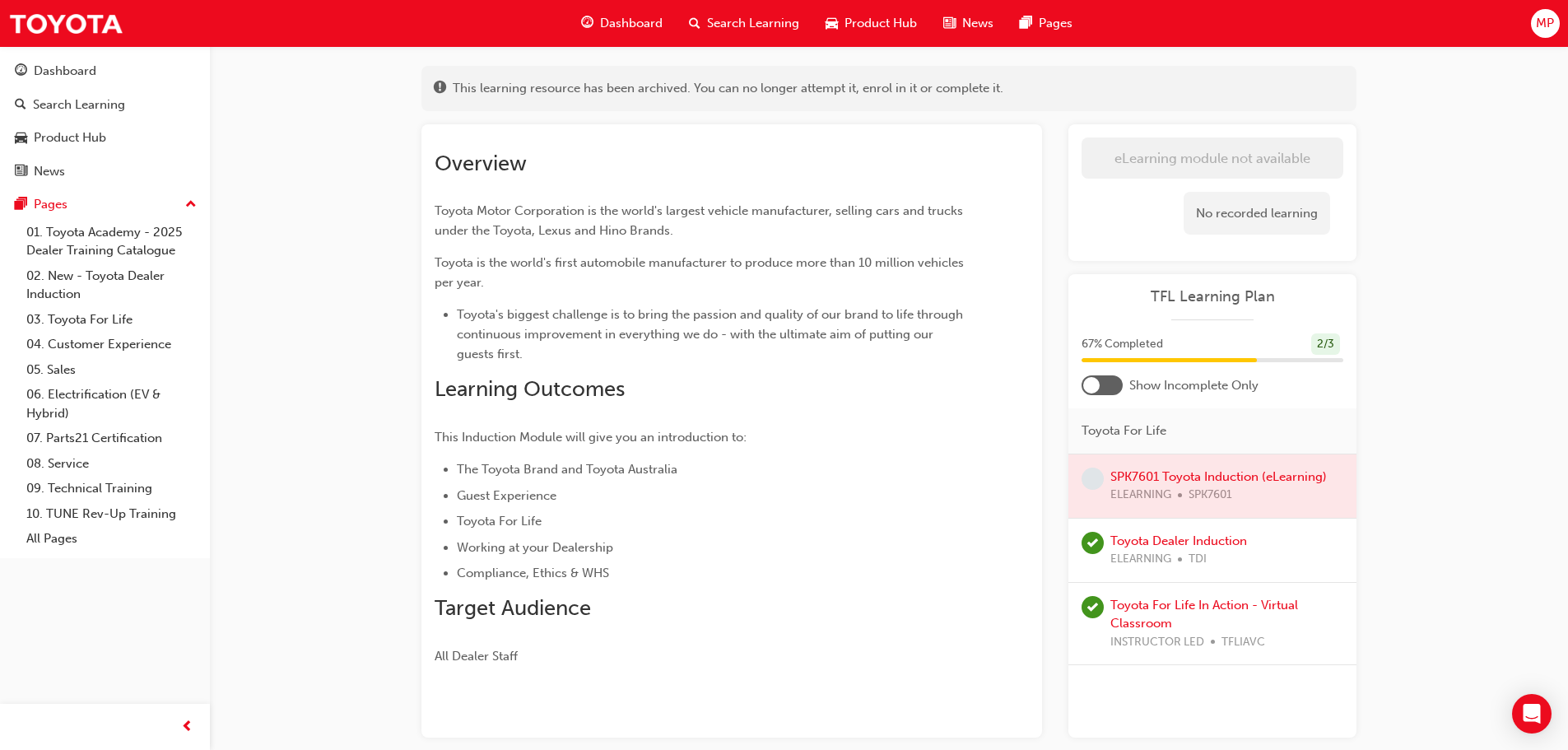
click at [1096, 392] on div at bounding box center [1091, 385] width 17 height 17
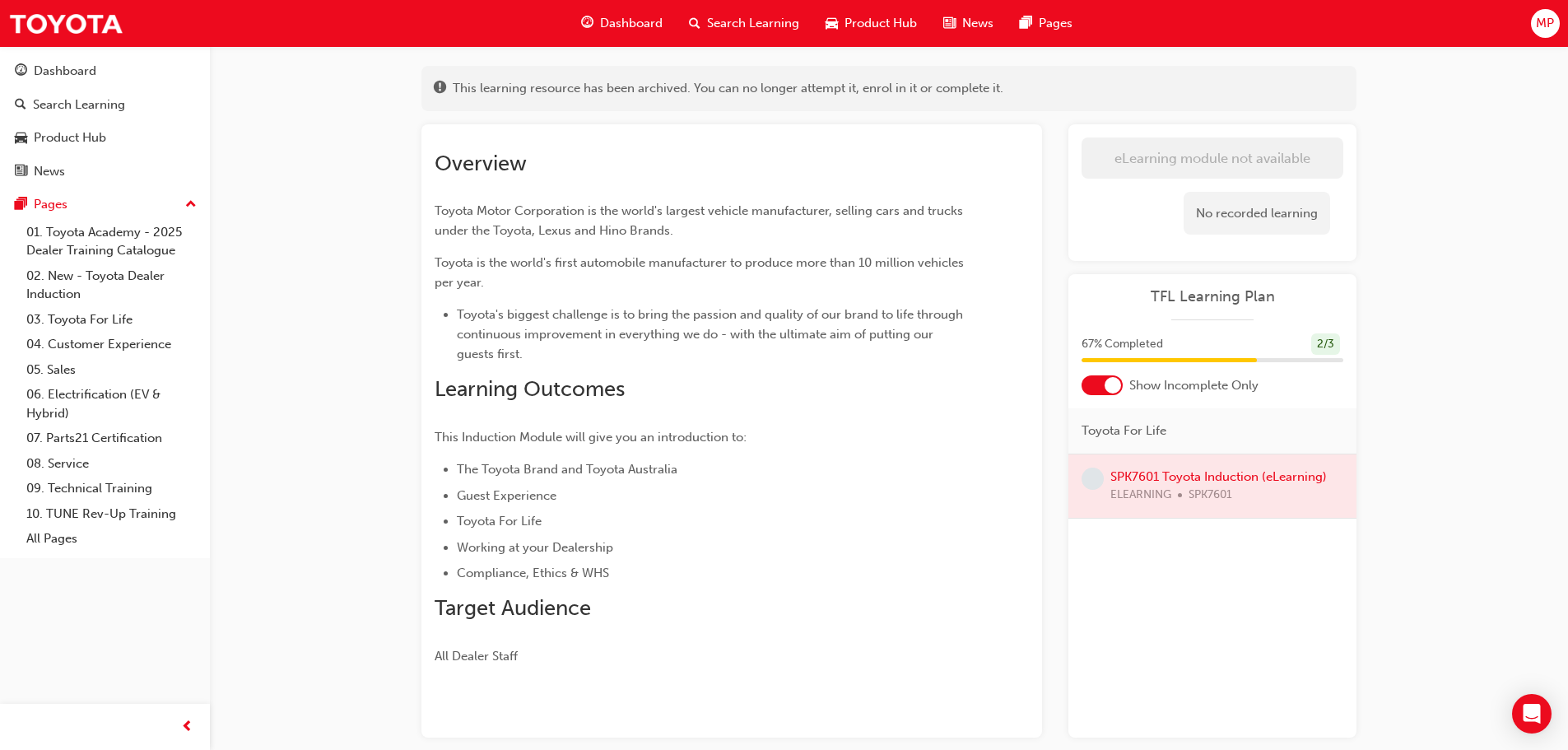
click at [1132, 476] on div at bounding box center [1212, 485] width 288 height 64
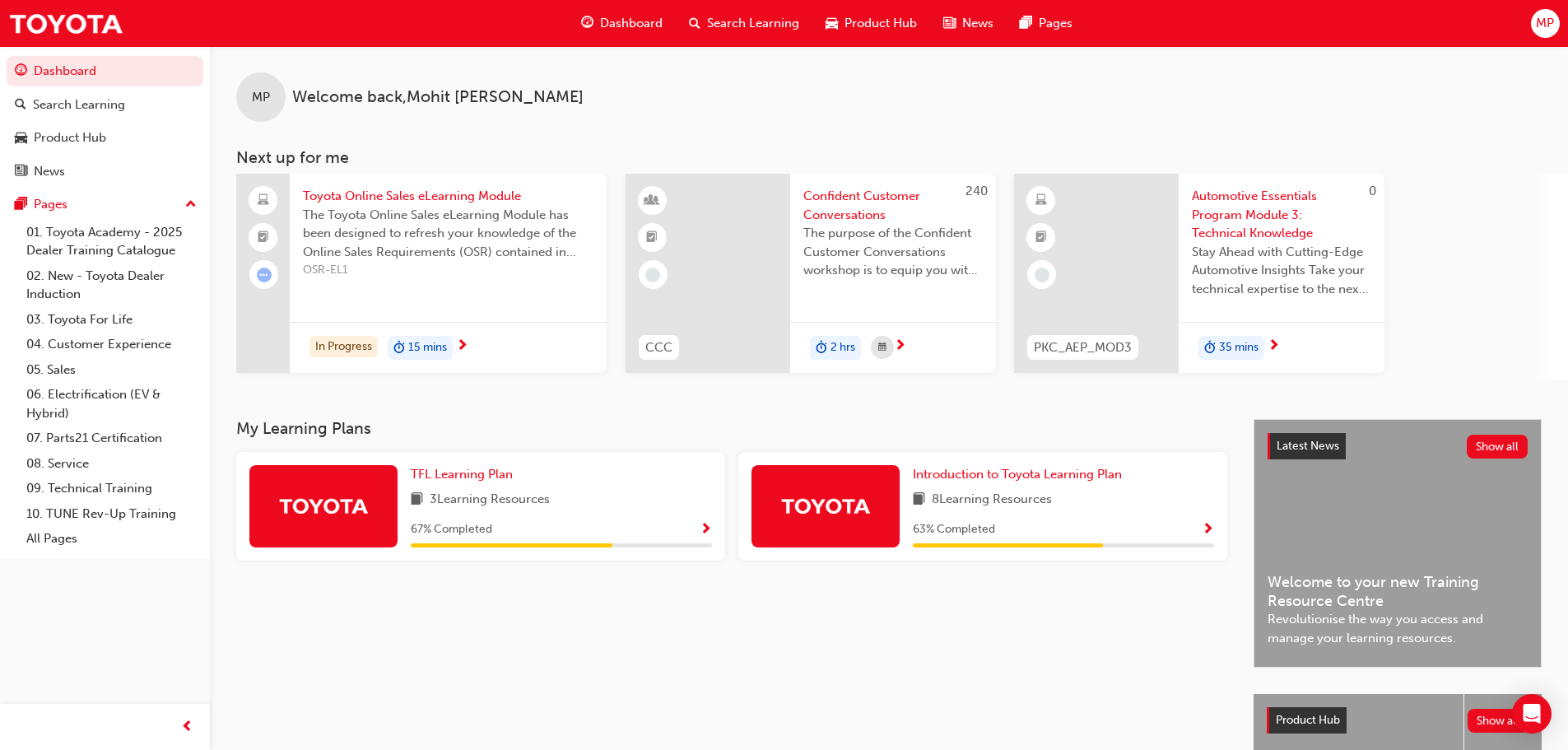
click at [1204, 527] on span "Show Progress" at bounding box center [1207, 530] width 12 height 15
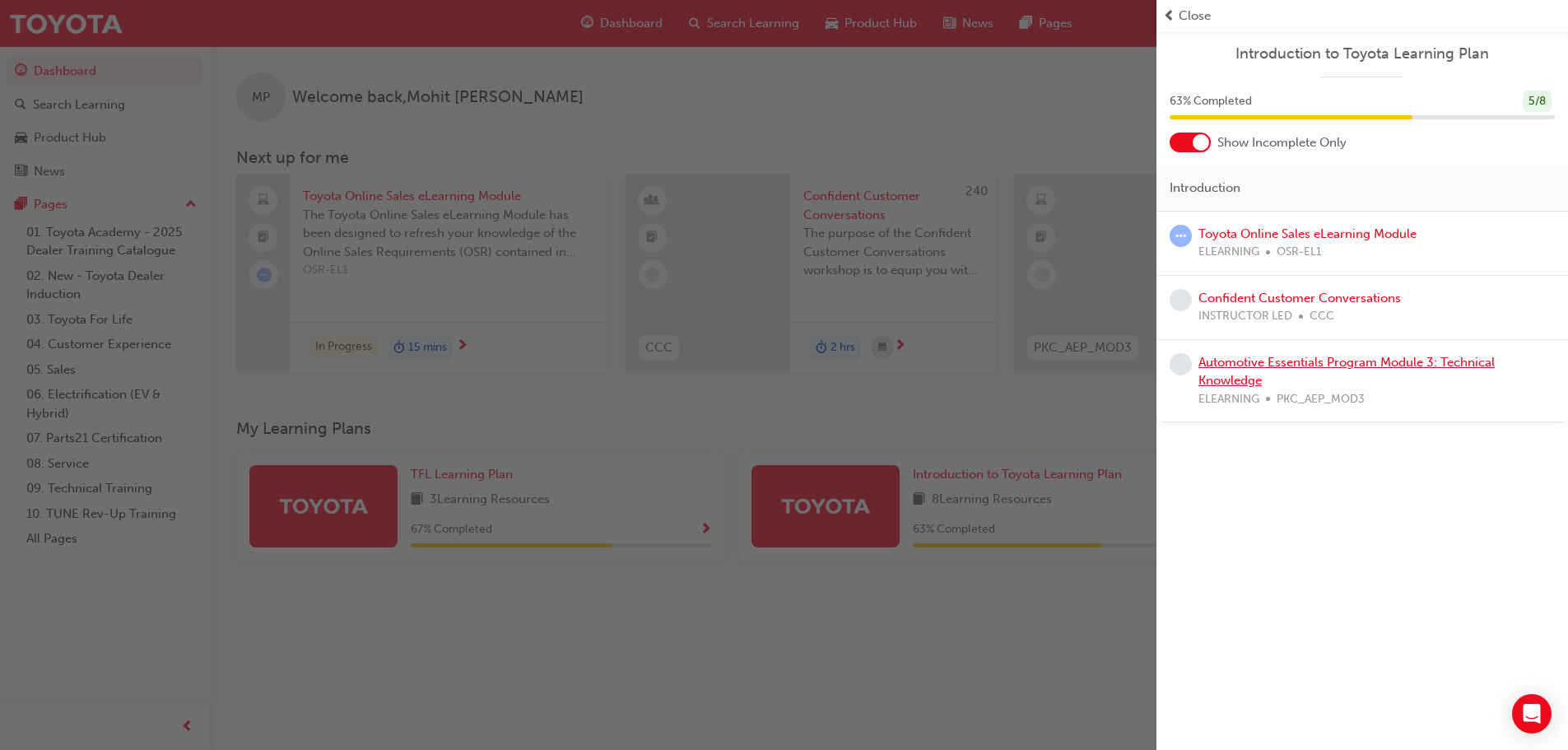
click at [1283, 366] on link "Automotive Essentials Program Module 3: Technical Knowledge" at bounding box center [1346, 371] width 296 height 34
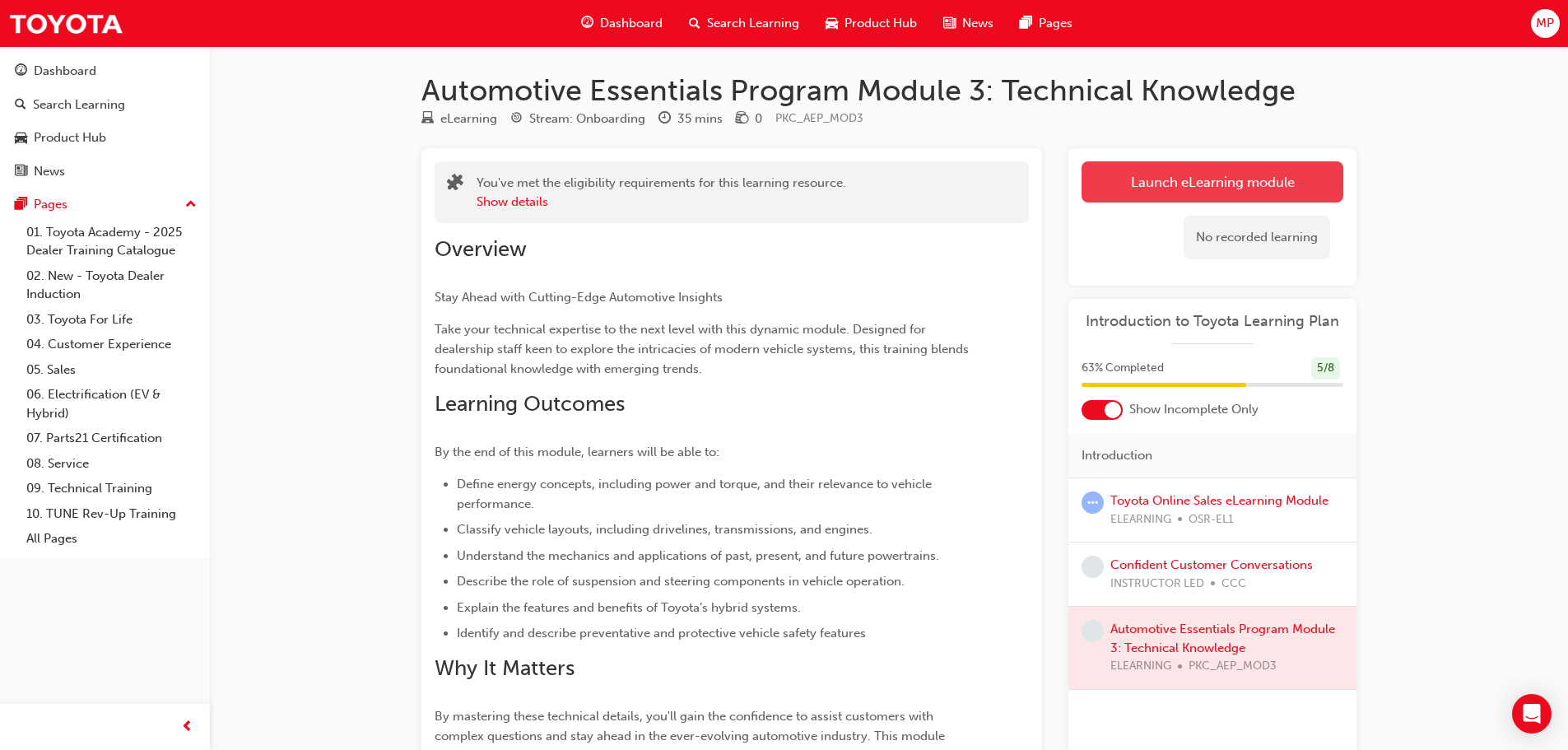
click at [1212, 197] on link "Launch eLearning module" at bounding box center [1212, 181] width 261 height 41
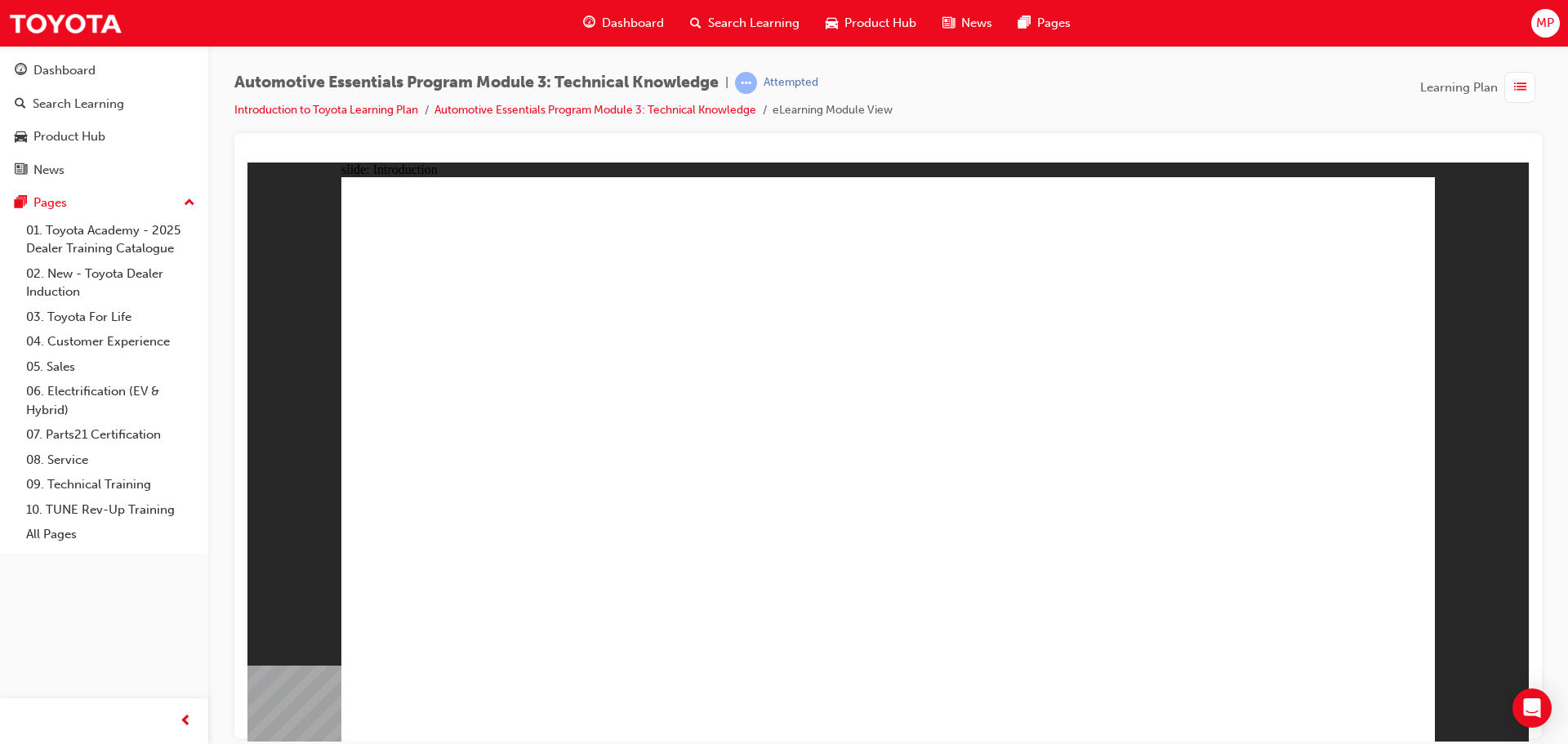
drag, startPoint x: 1198, startPoint y: 284, endPoint x: 1111, endPoint y: 349, distance: 108.6
drag, startPoint x: 1031, startPoint y: 401, endPoint x: 1237, endPoint y: 424, distance: 207.3
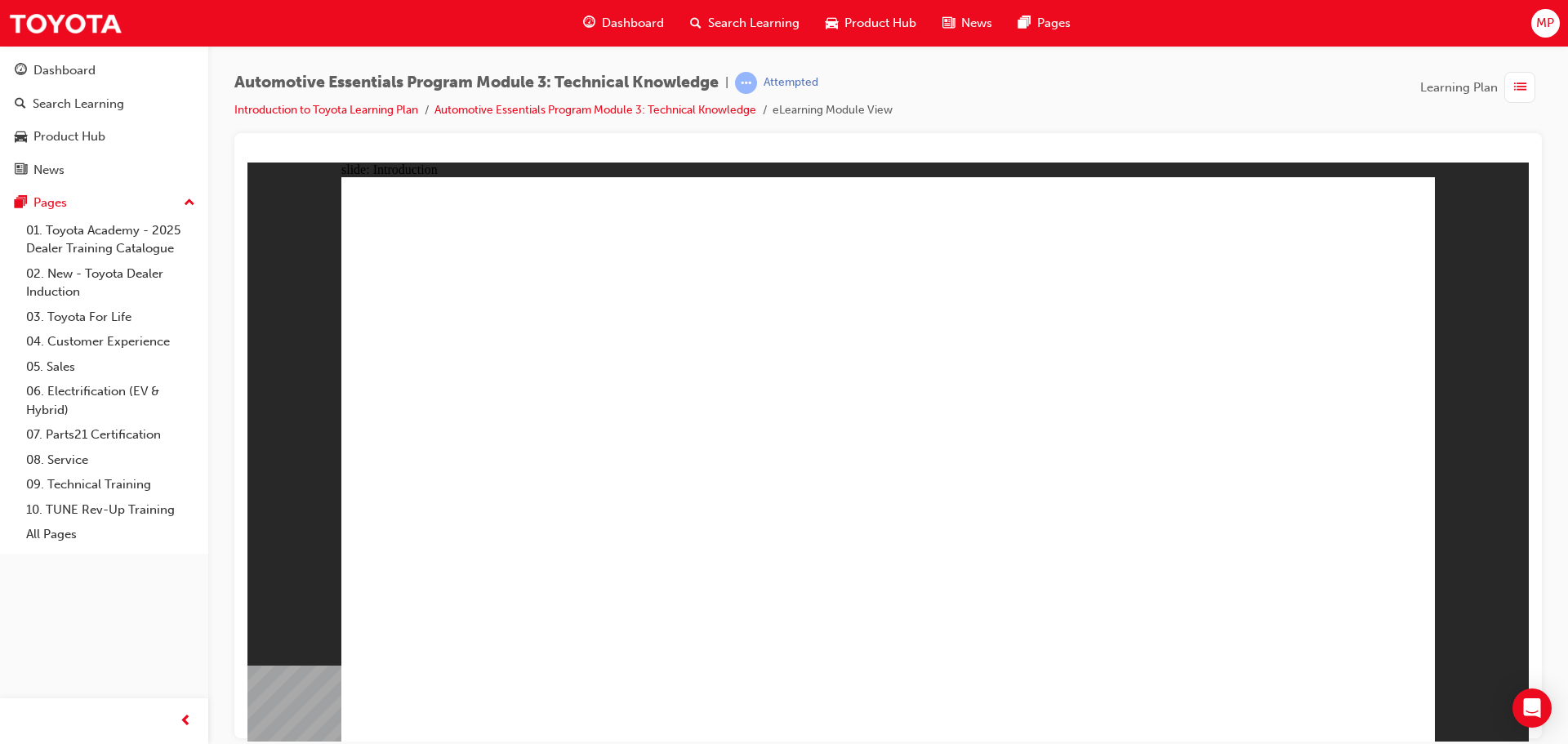
drag, startPoint x: 1202, startPoint y: 652, endPoint x: 1243, endPoint y: 677, distance: 48.0
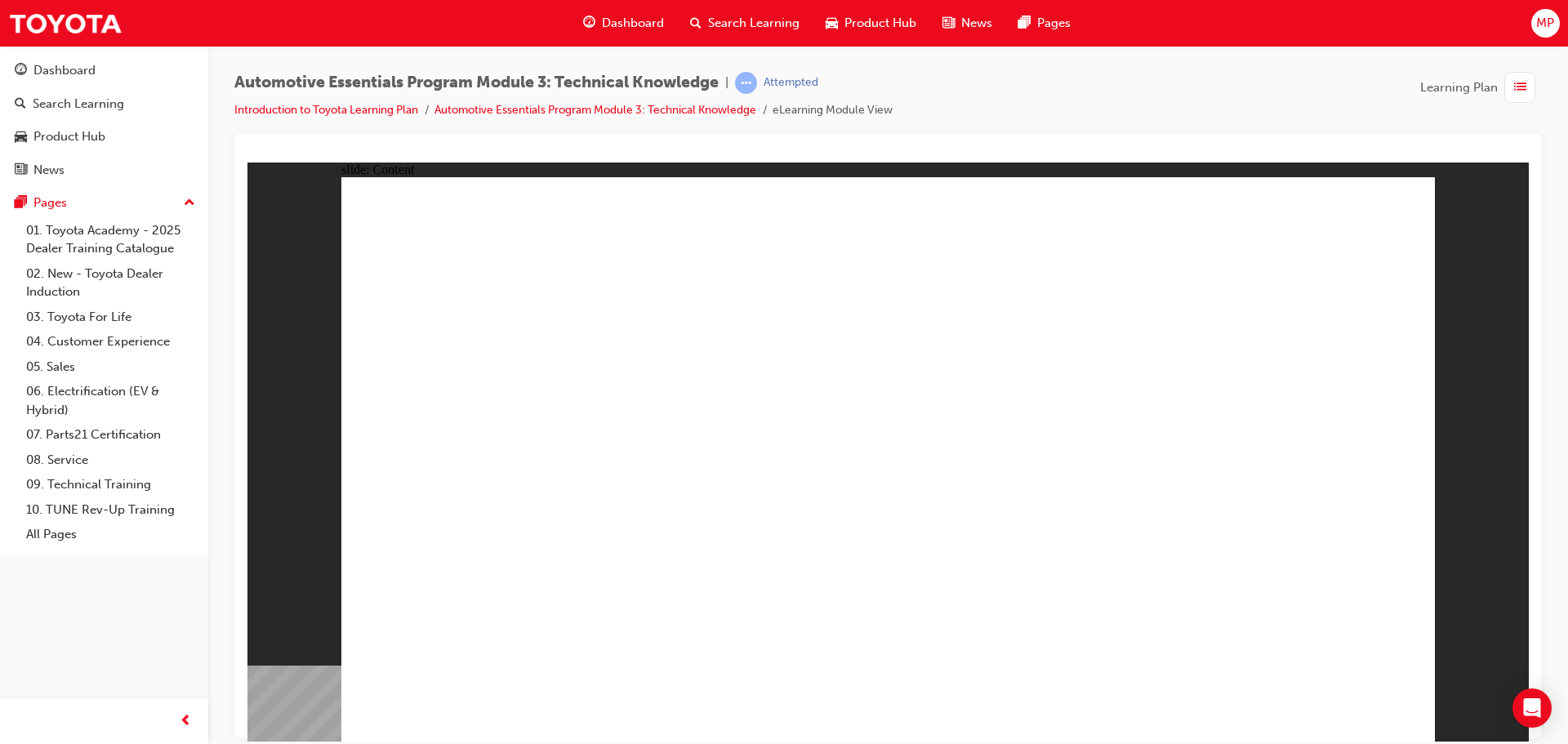
drag, startPoint x: 1274, startPoint y: 410, endPoint x: 1282, endPoint y: 405, distance: 9.4
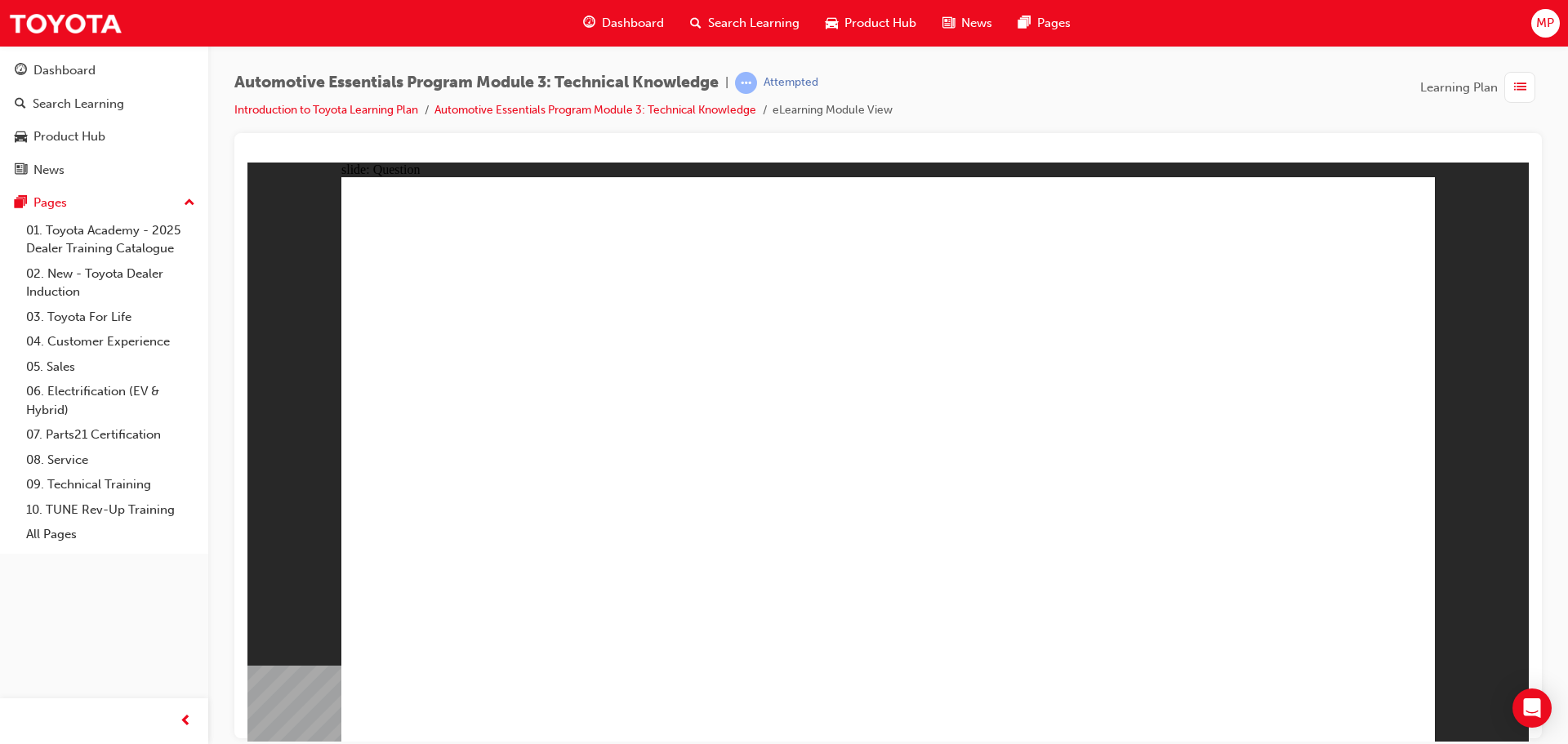
radio input "true"
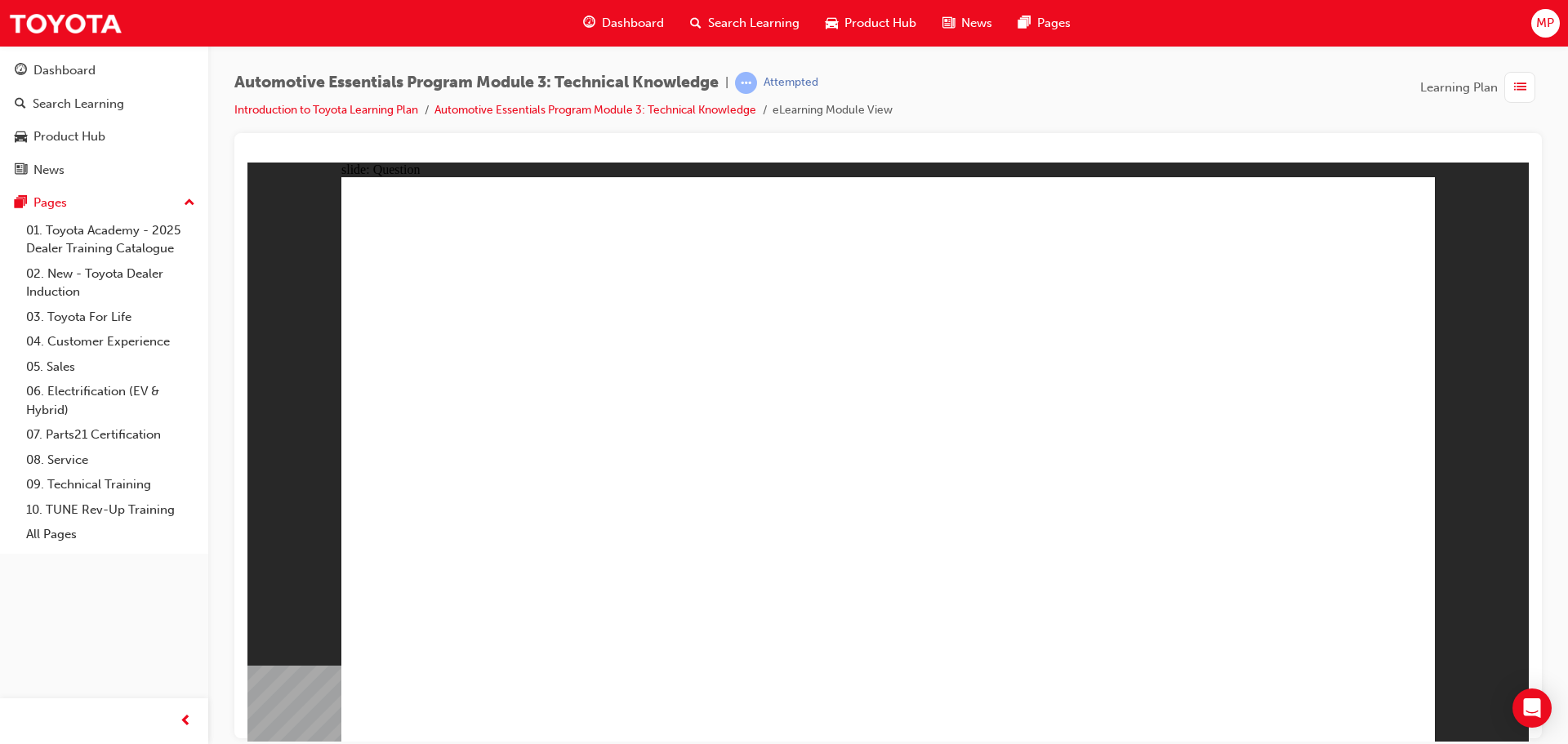
radio input "false"
radio input "true"
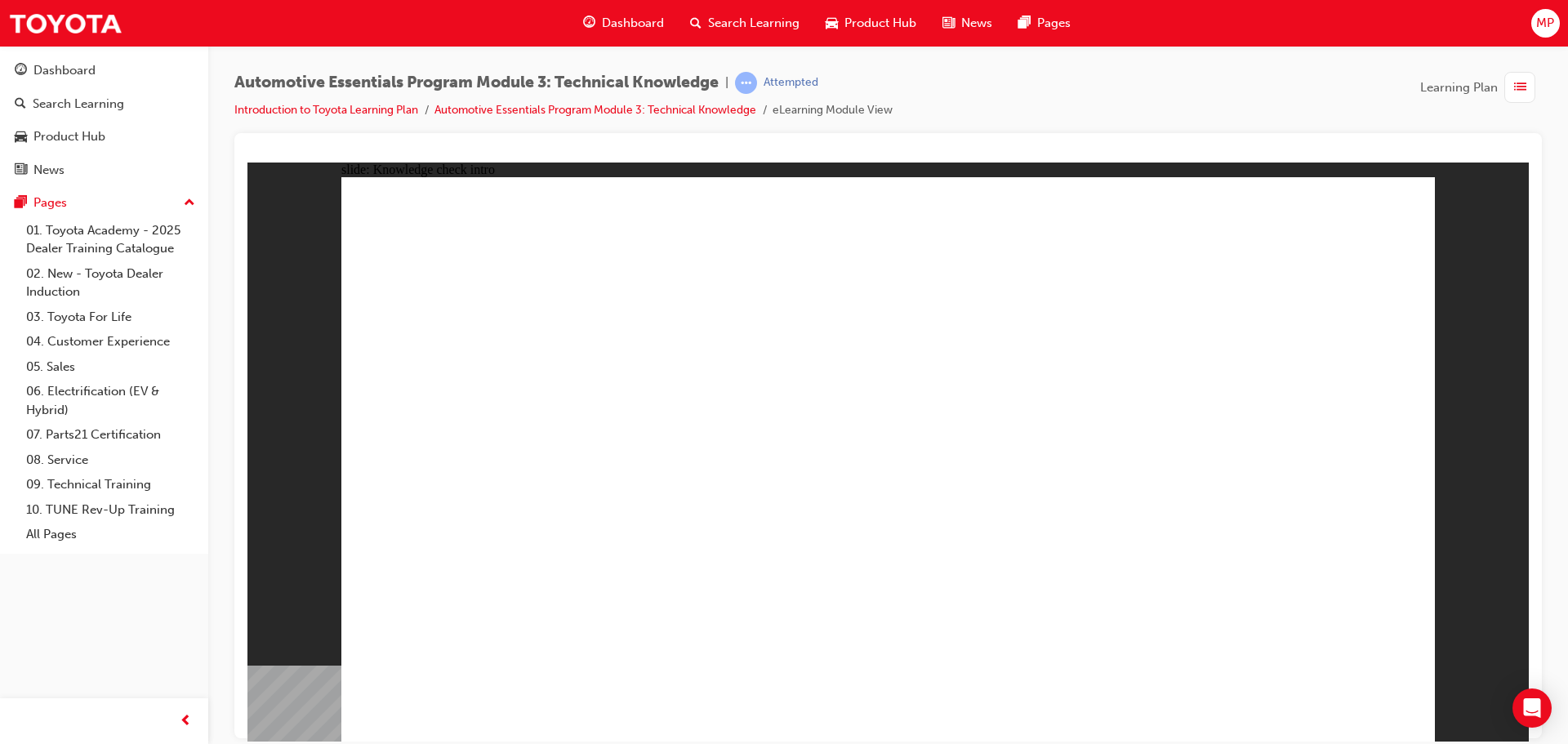
radio input "true"
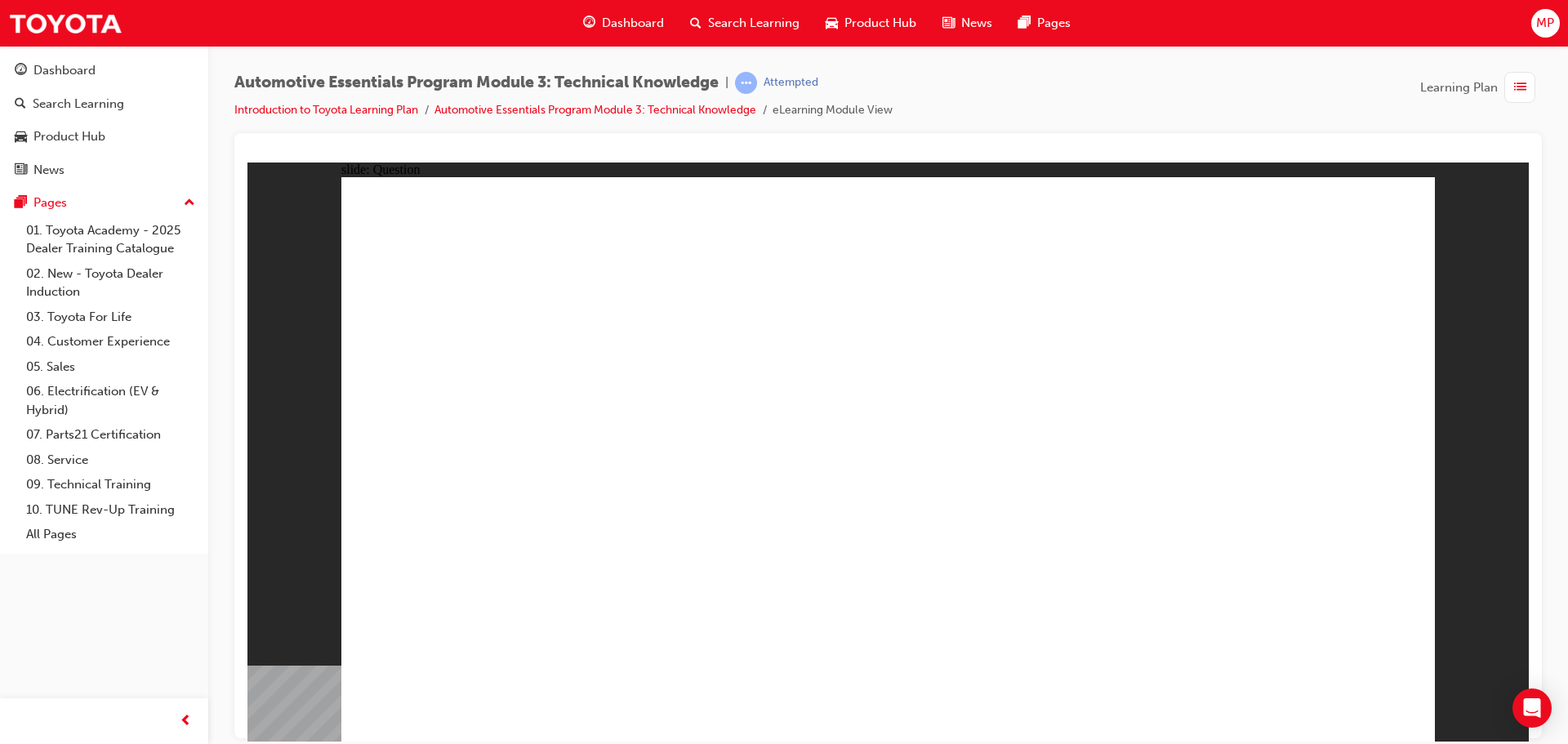
radio input "true"
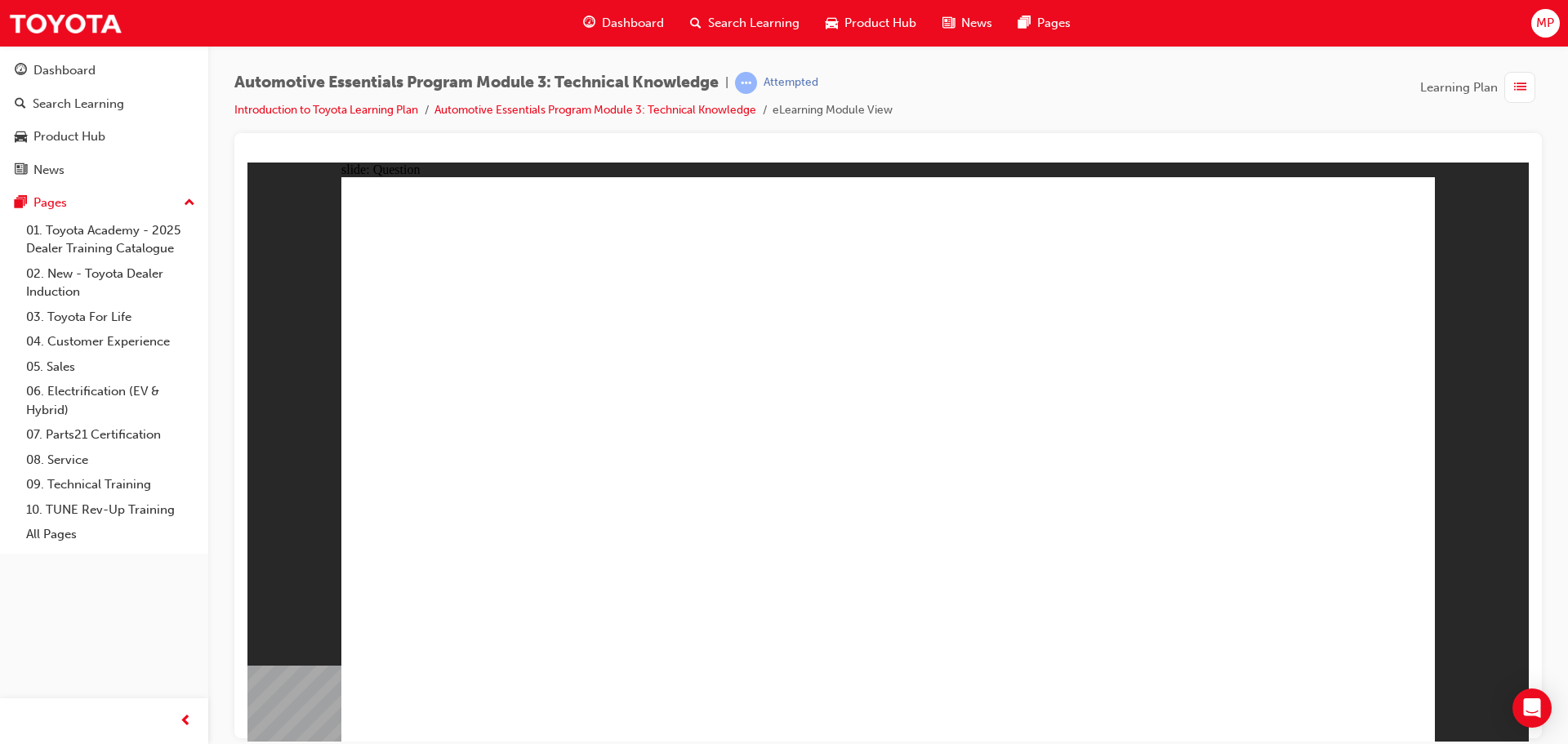
drag, startPoint x: 1240, startPoint y: 409, endPoint x: 1304, endPoint y: 432, distance: 68.0
radio input "true"
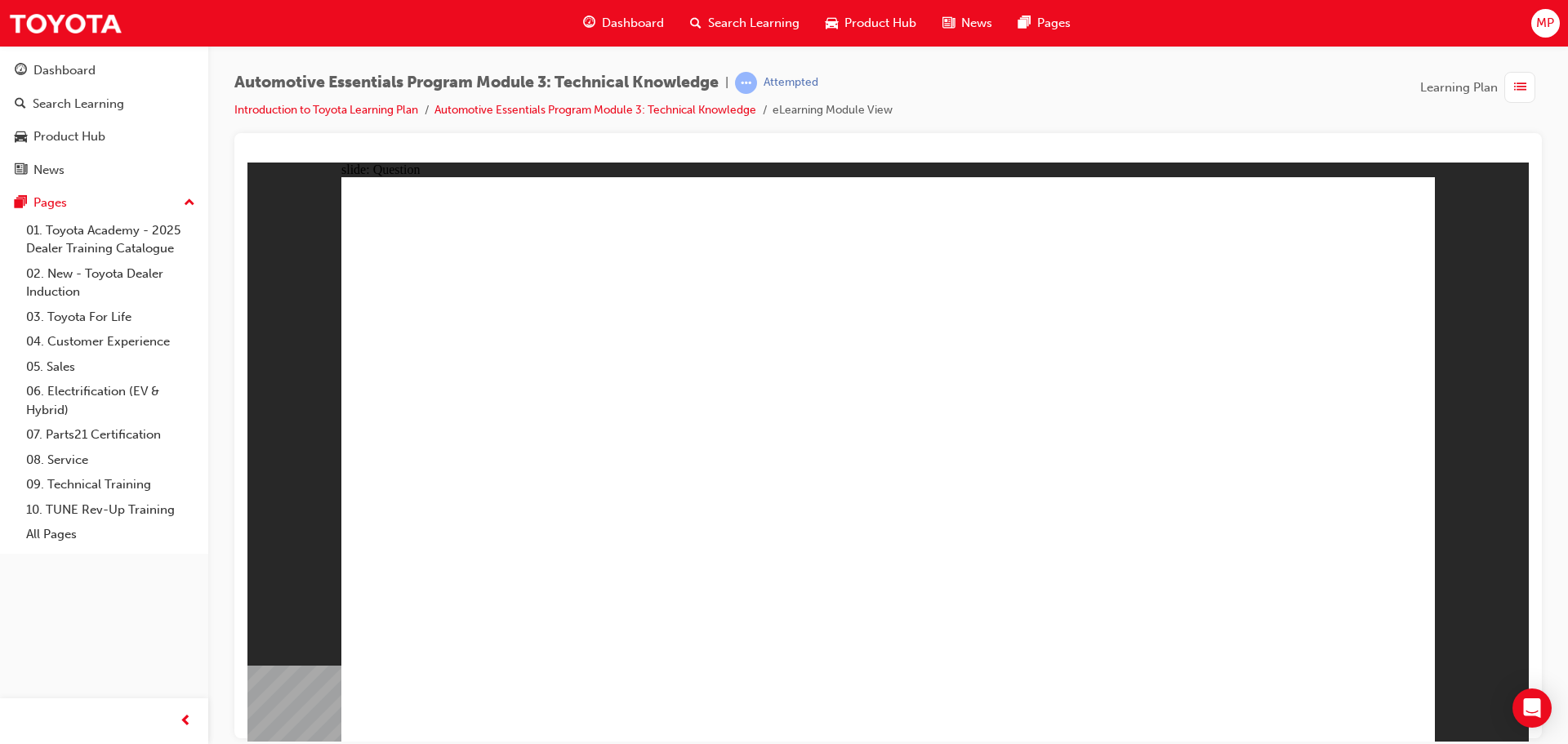
radio input "true"
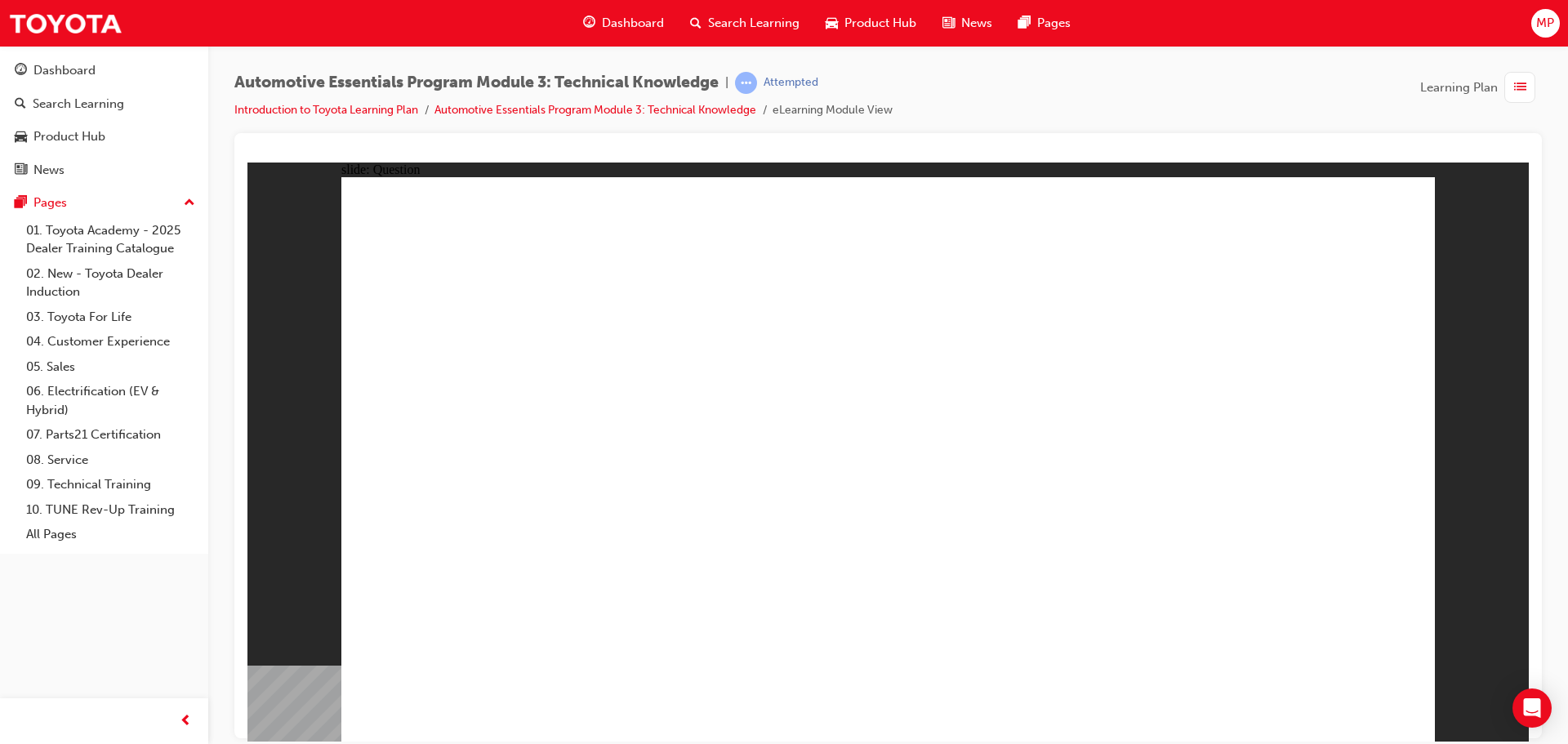
drag, startPoint x: 937, startPoint y: 550, endPoint x: 899, endPoint y: 552, distance: 38.1
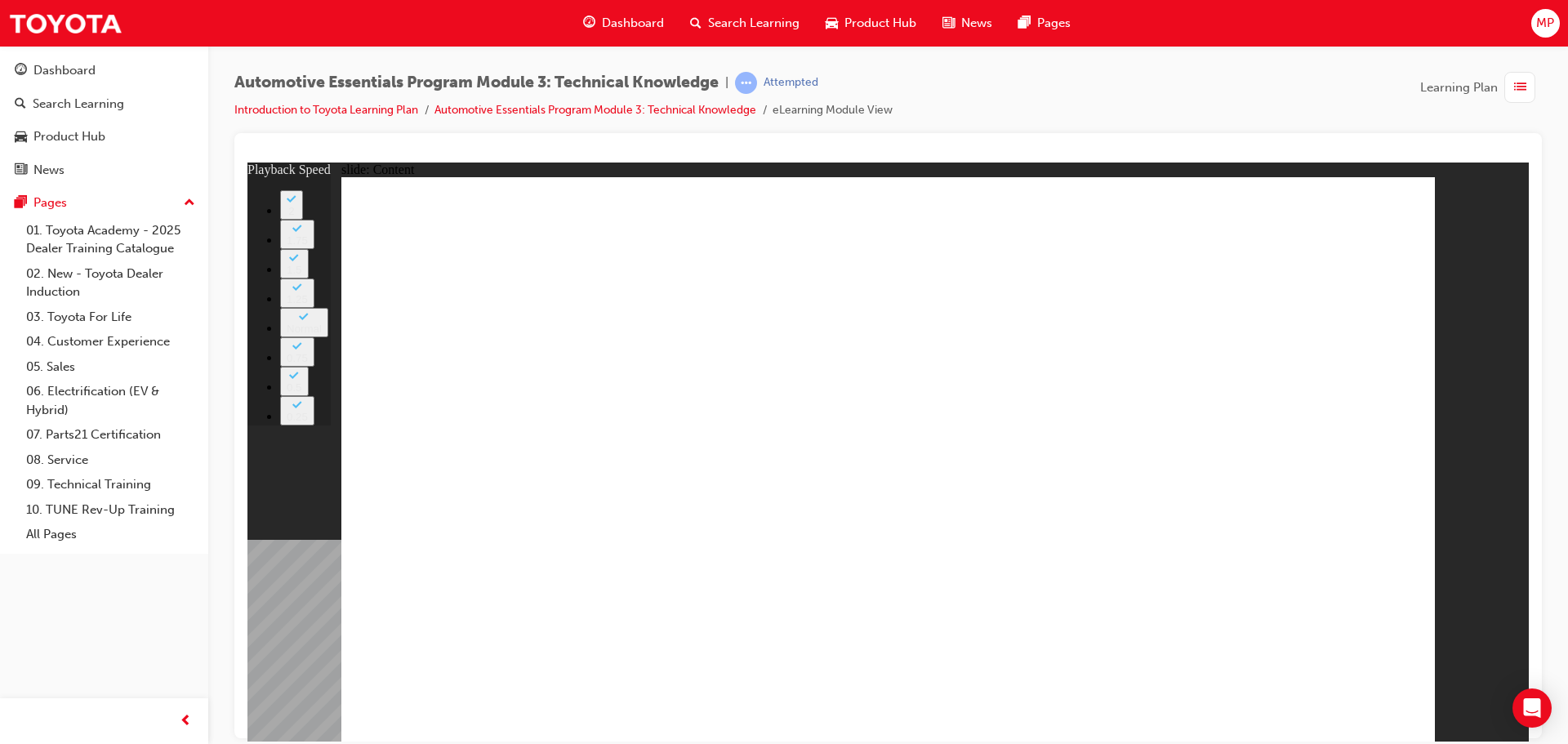
type input "187"
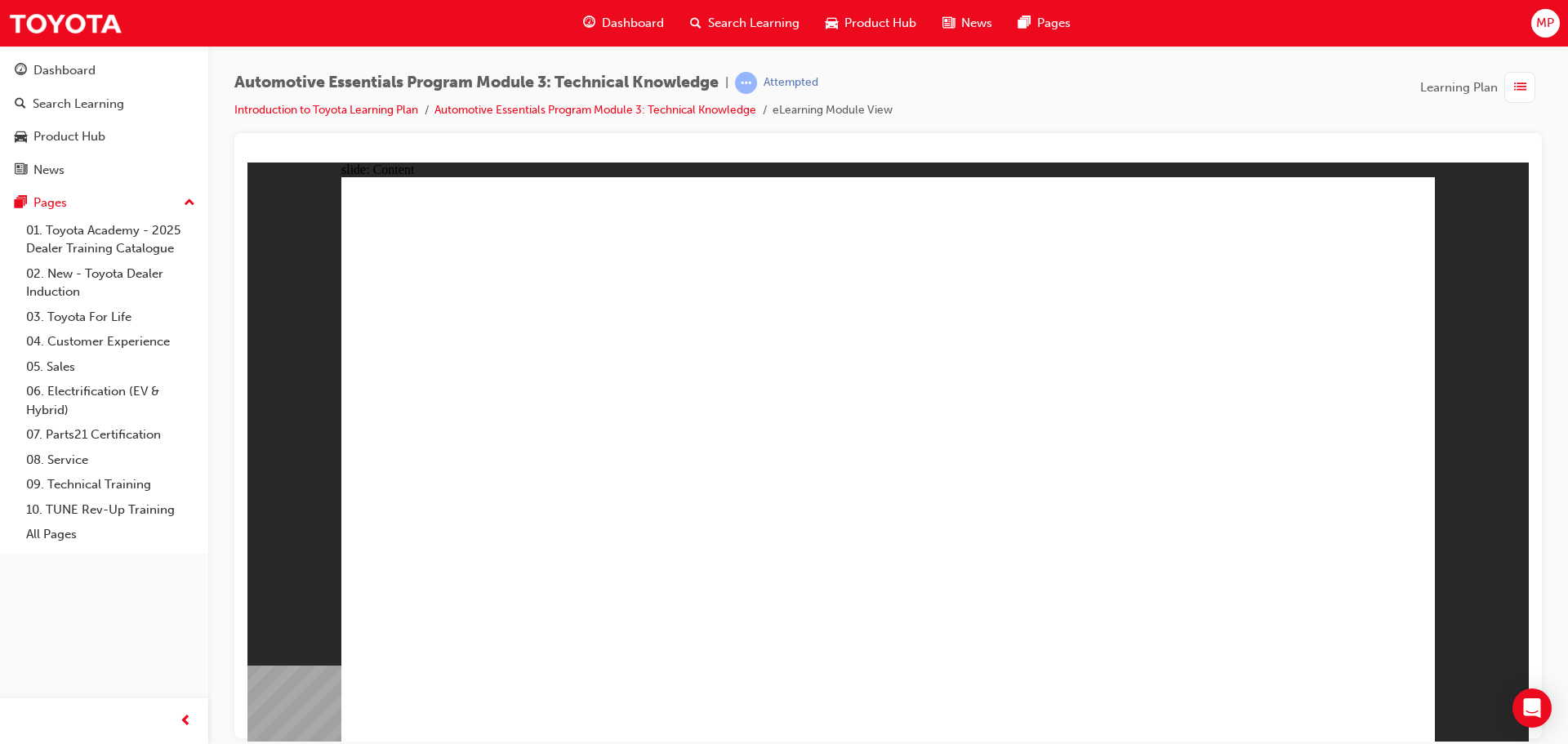
click at [1449, 349] on div "slide: Content Rectangle 1 Oval 1 MENU Line 1 RESOURCES Line 1 Rectangle 1 arro…" at bounding box center [888, 451] width 1281 height 579
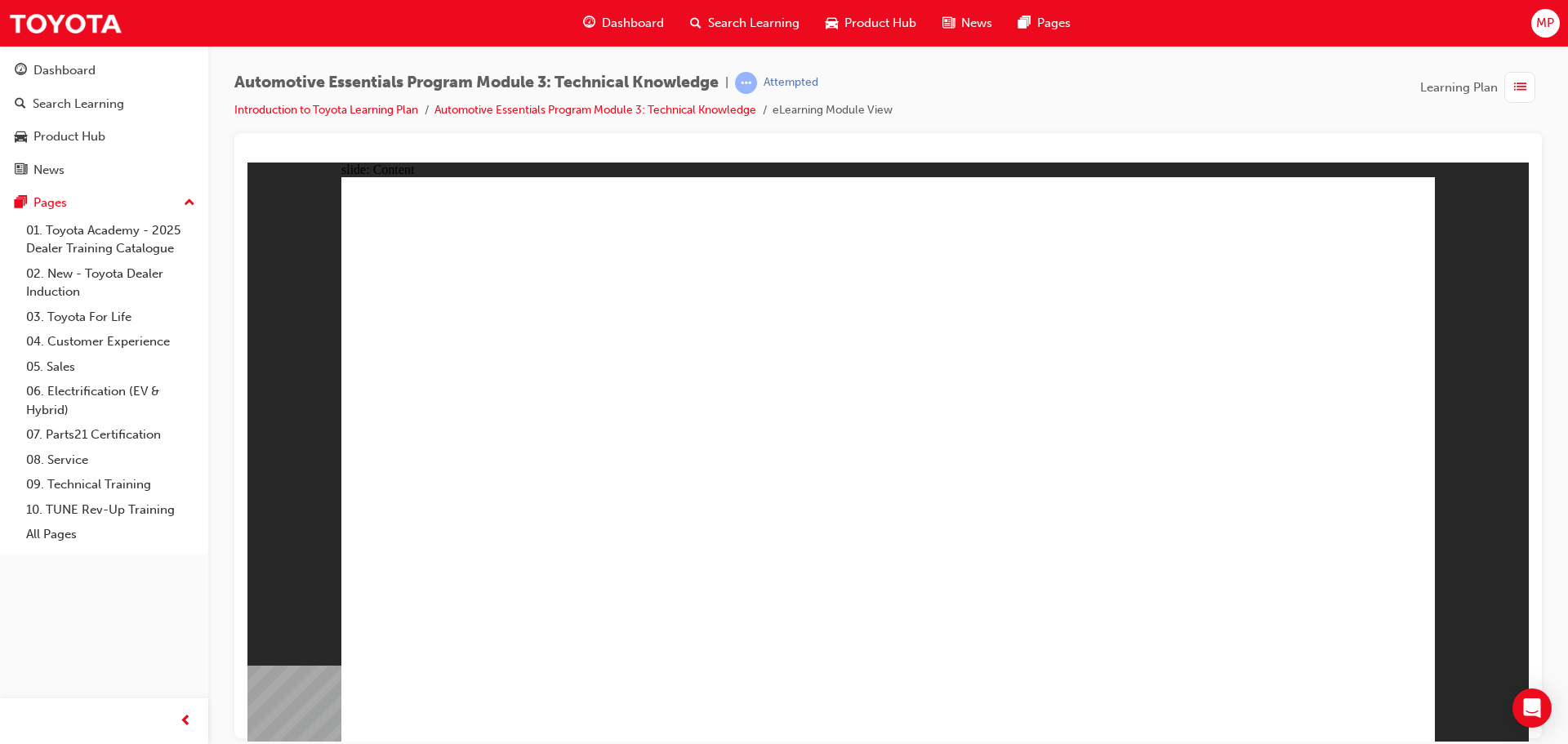
drag, startPoint x: 878, startPoint y: 423, endPoint x: 891, endPoint y: 428, distance: 13.9
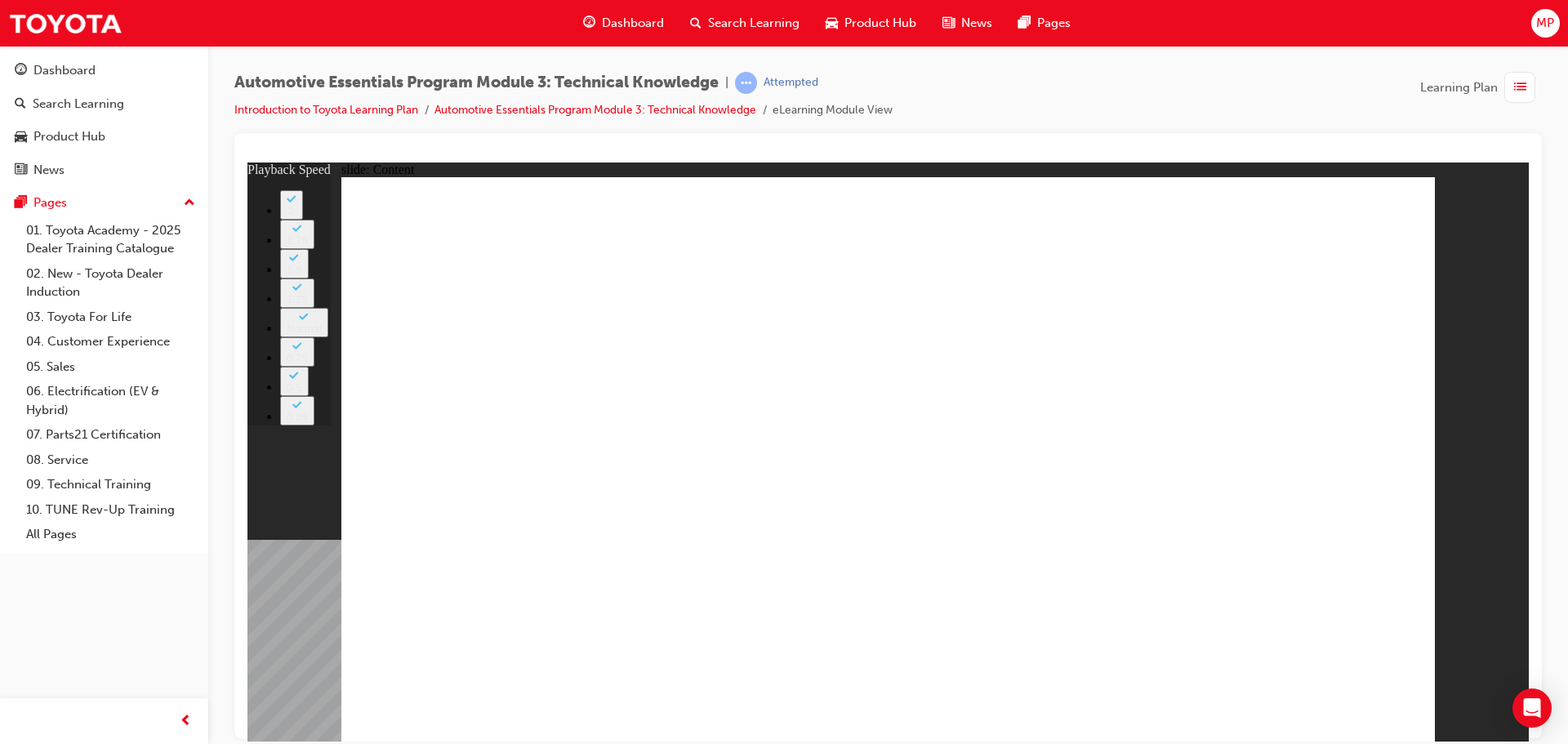
type input "0"
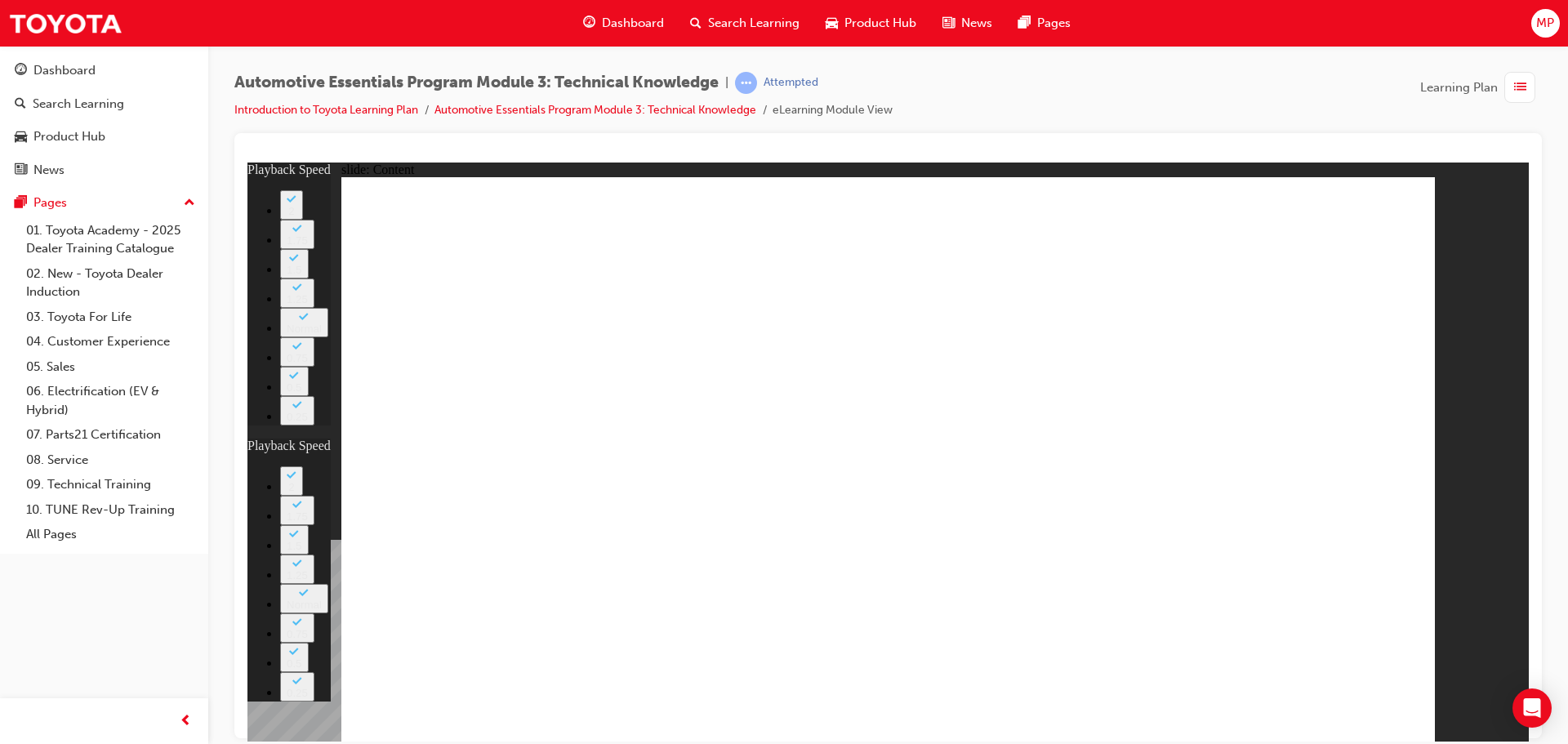
type input "1"
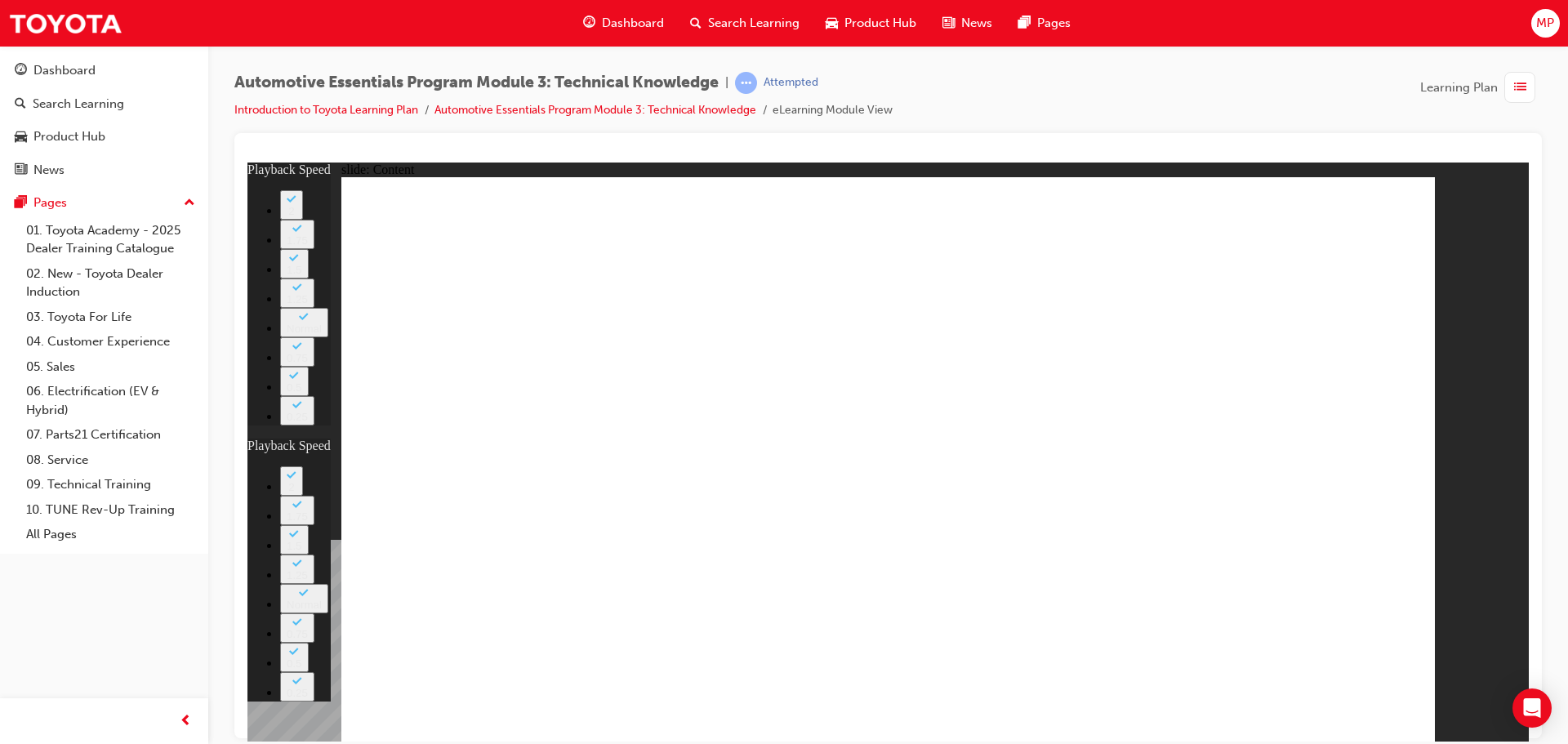
type input "0"
type input "2"
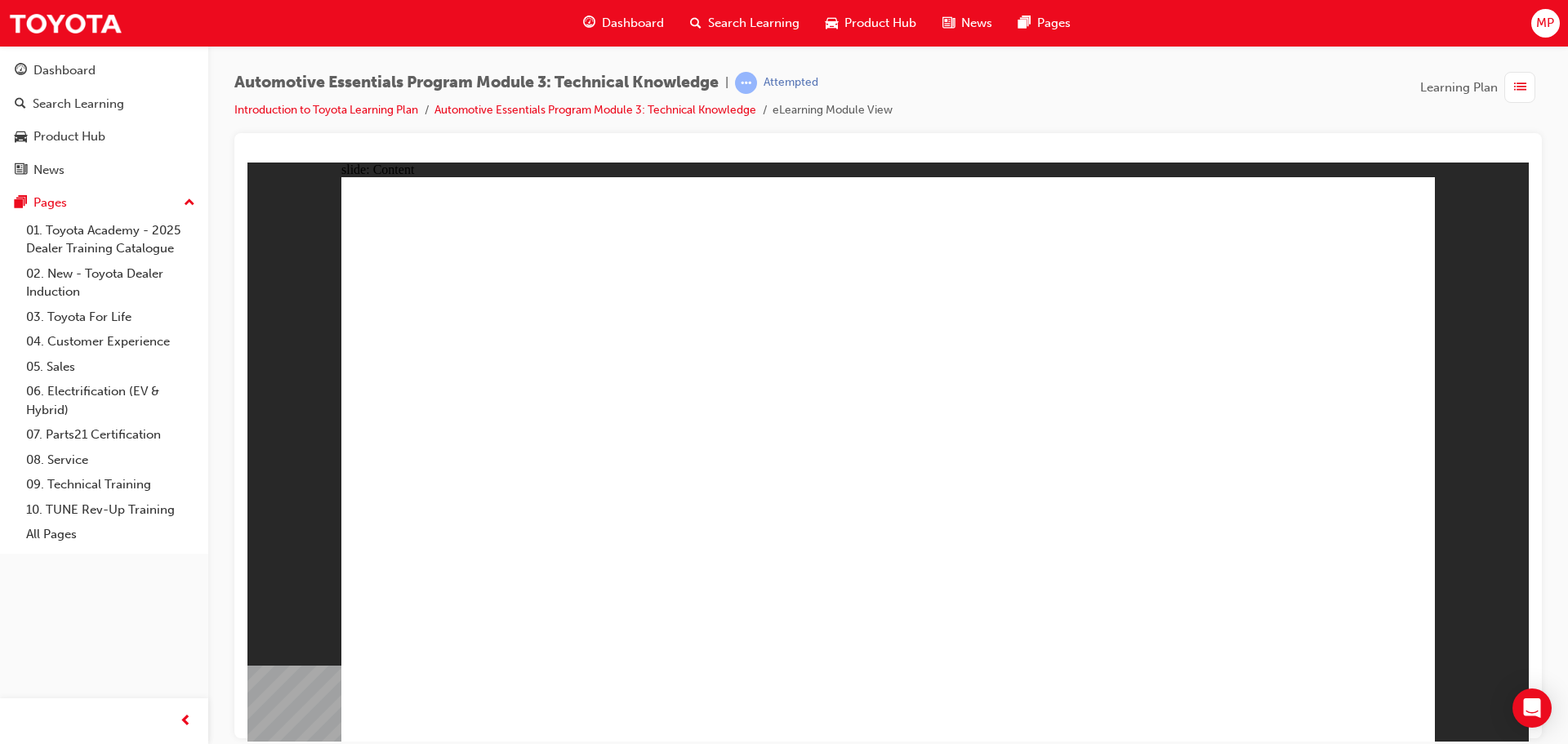
drag, startPoint x: 1176, startPoint y: 239, endPoint x: 1145, endPoint y: 244, distance: 31.4
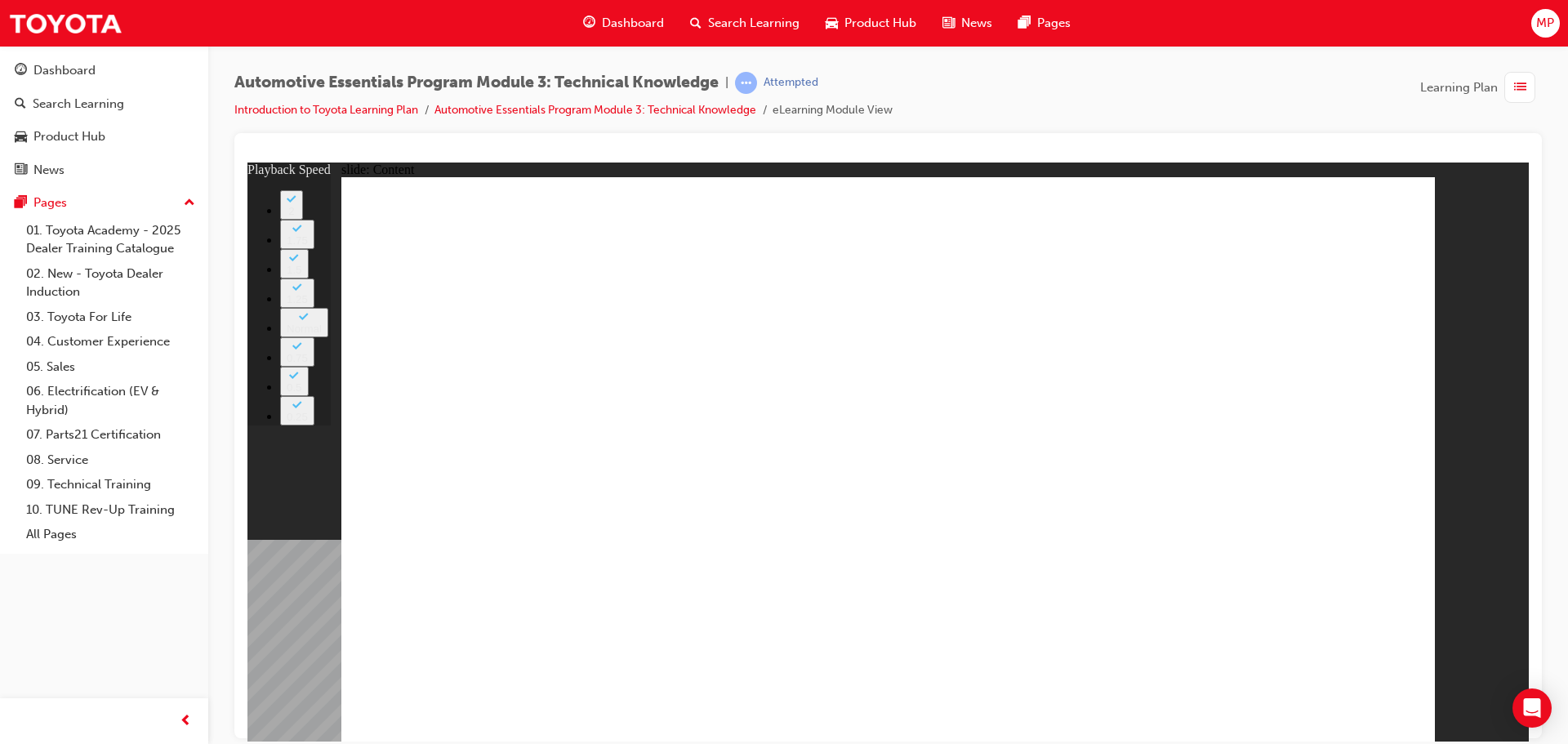
drag, startPoint x: 660, startPoint y: 597, endPoint x: 668, endPoint y: 596, distance: 8.1
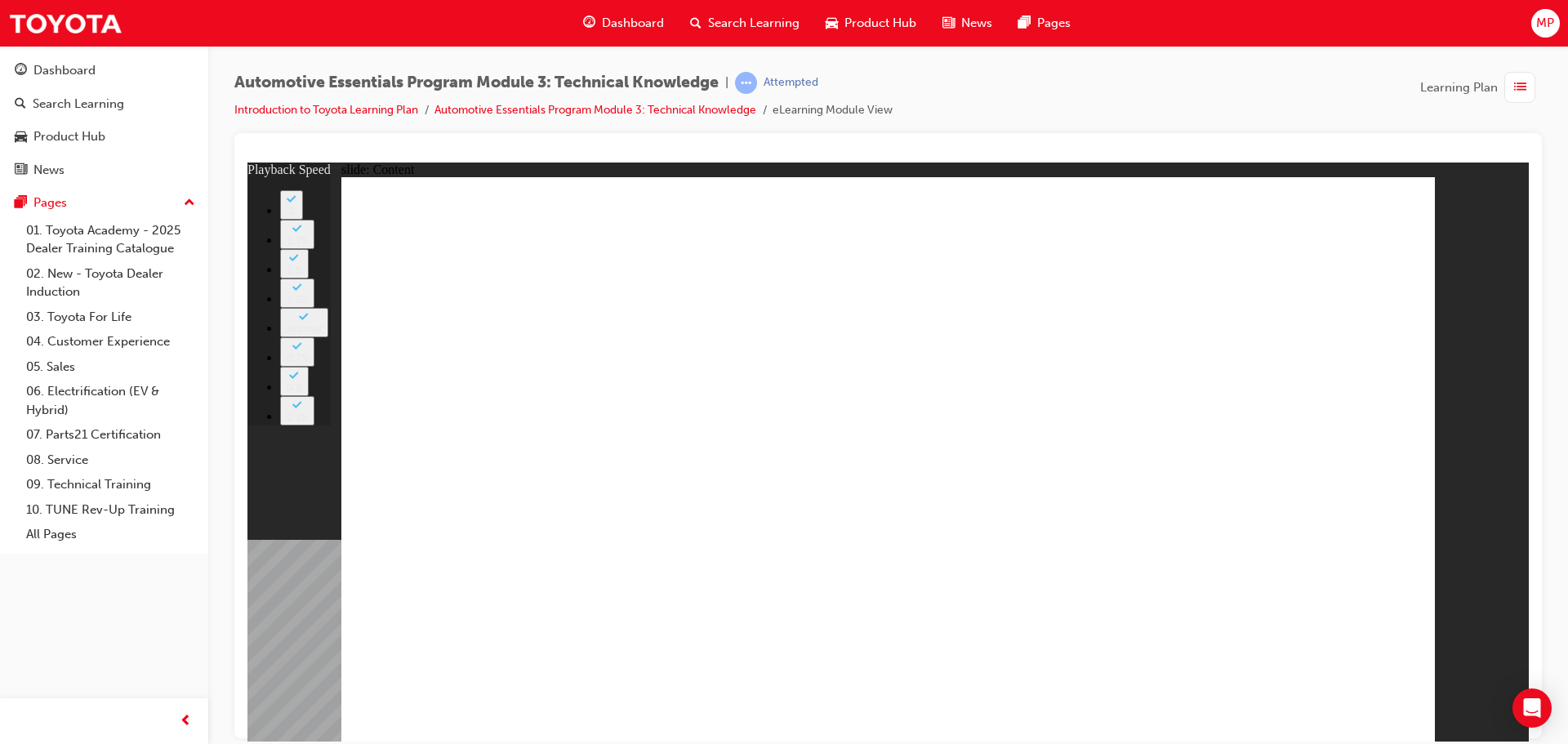
type input "11"
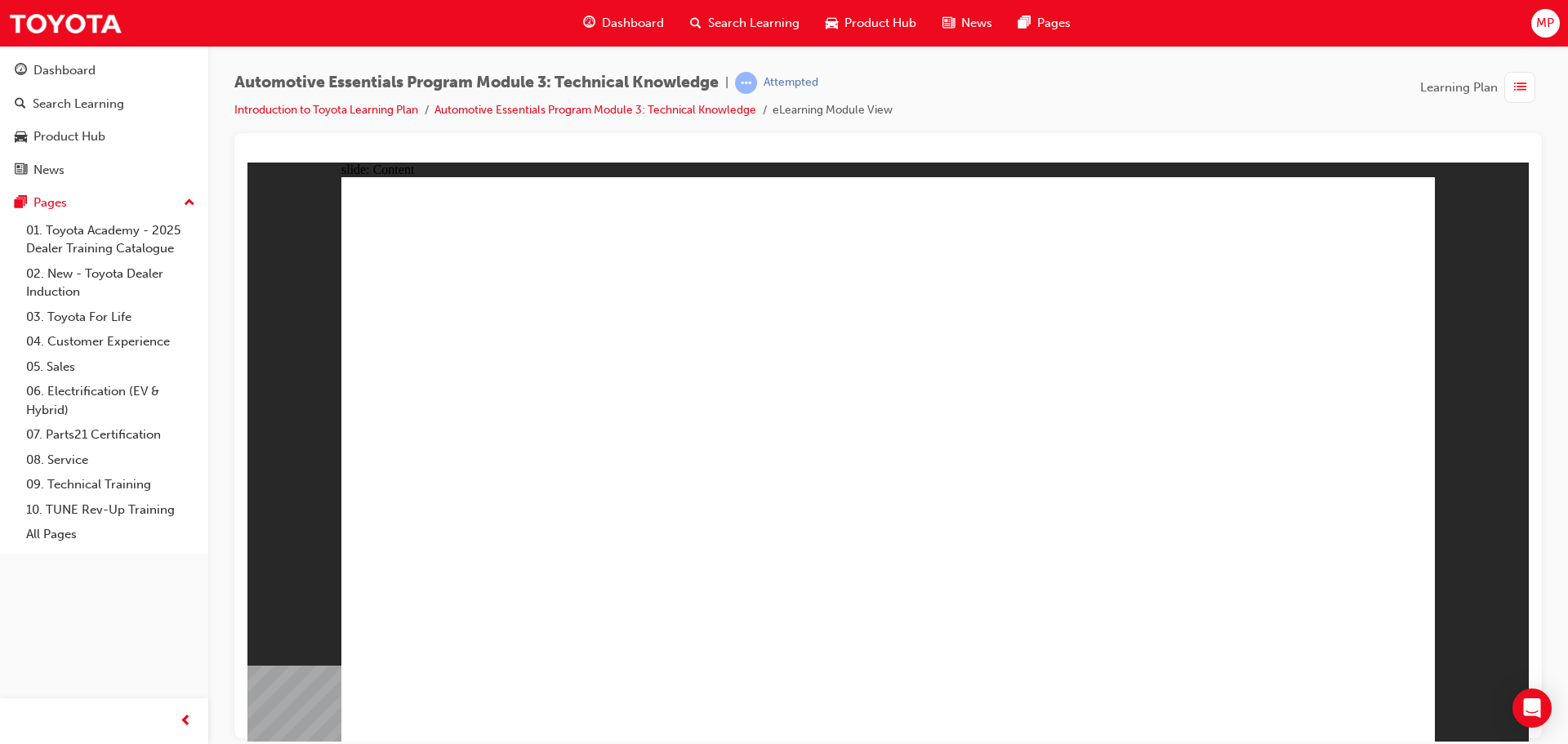
drag, startPoint x: 1393, startPoint y: 186, endPoint x: 1394, endPoint y: 214, distance: 28.0
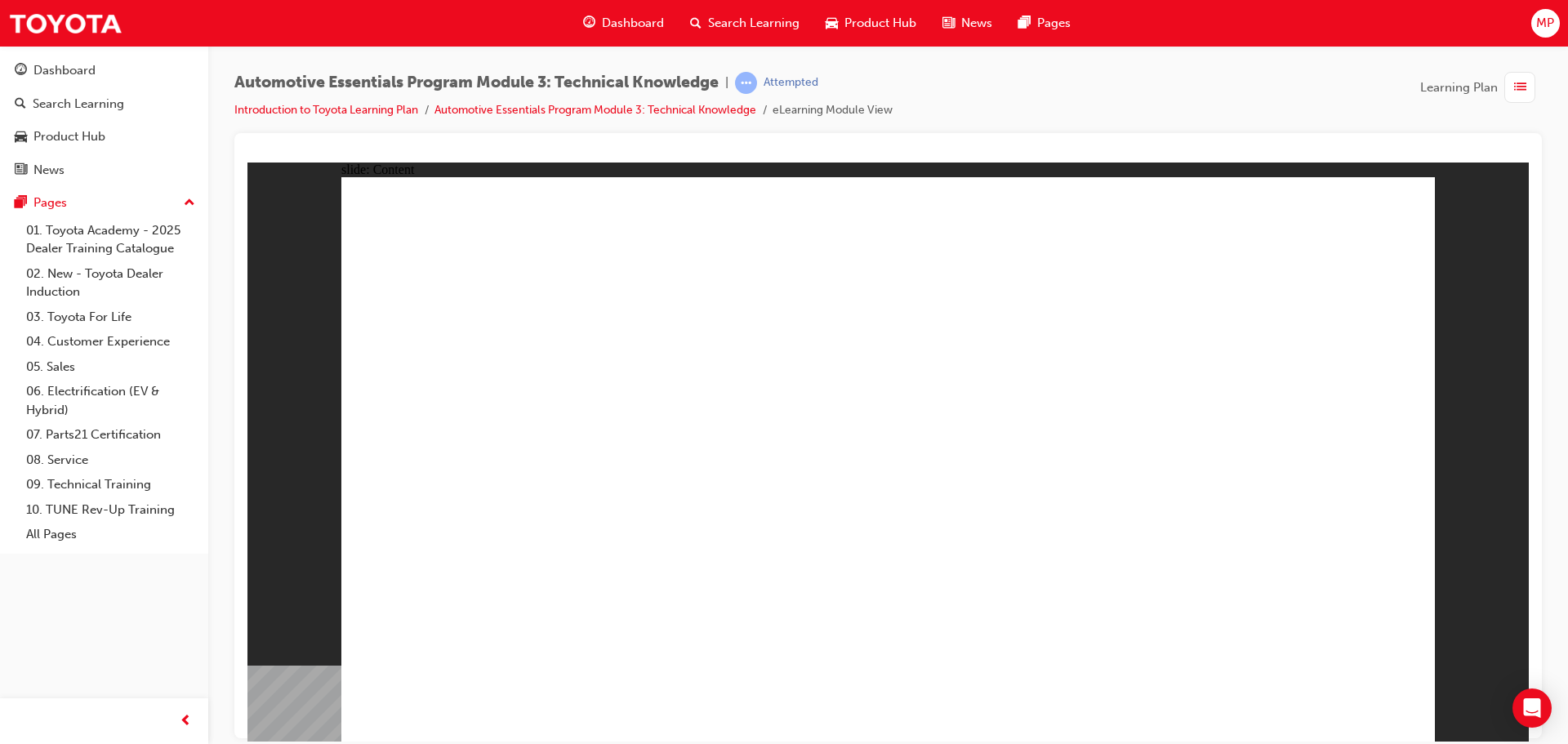
drag, startPoint x: 1390, startPoint y: 193, endPoint x: 1382, endPoint y: 210, distance: 18.8
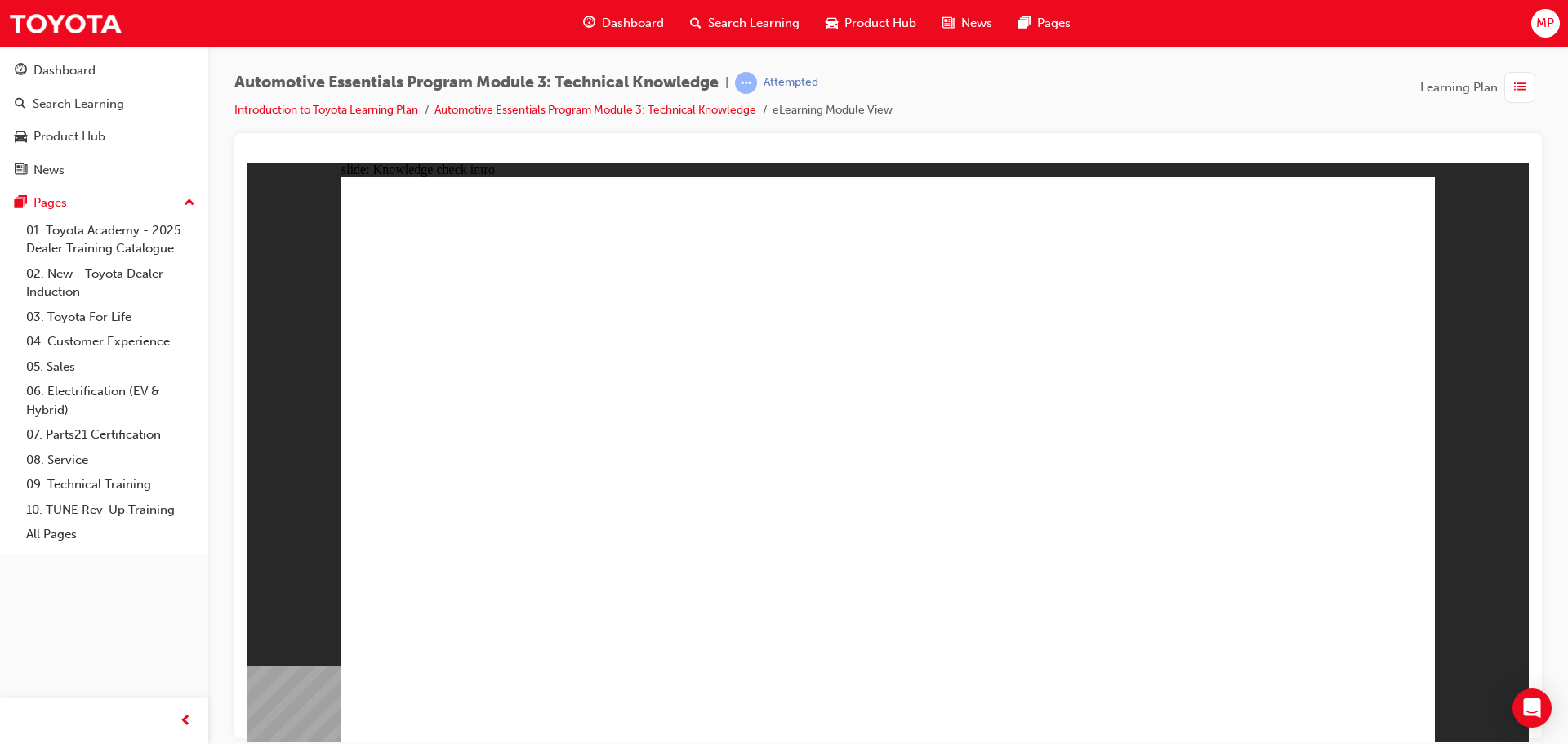
radio input "true"
drag, startPoint x: 937, startPoint y: 567, endPoint x: 924, endPoint y: 568, distance: 13.0
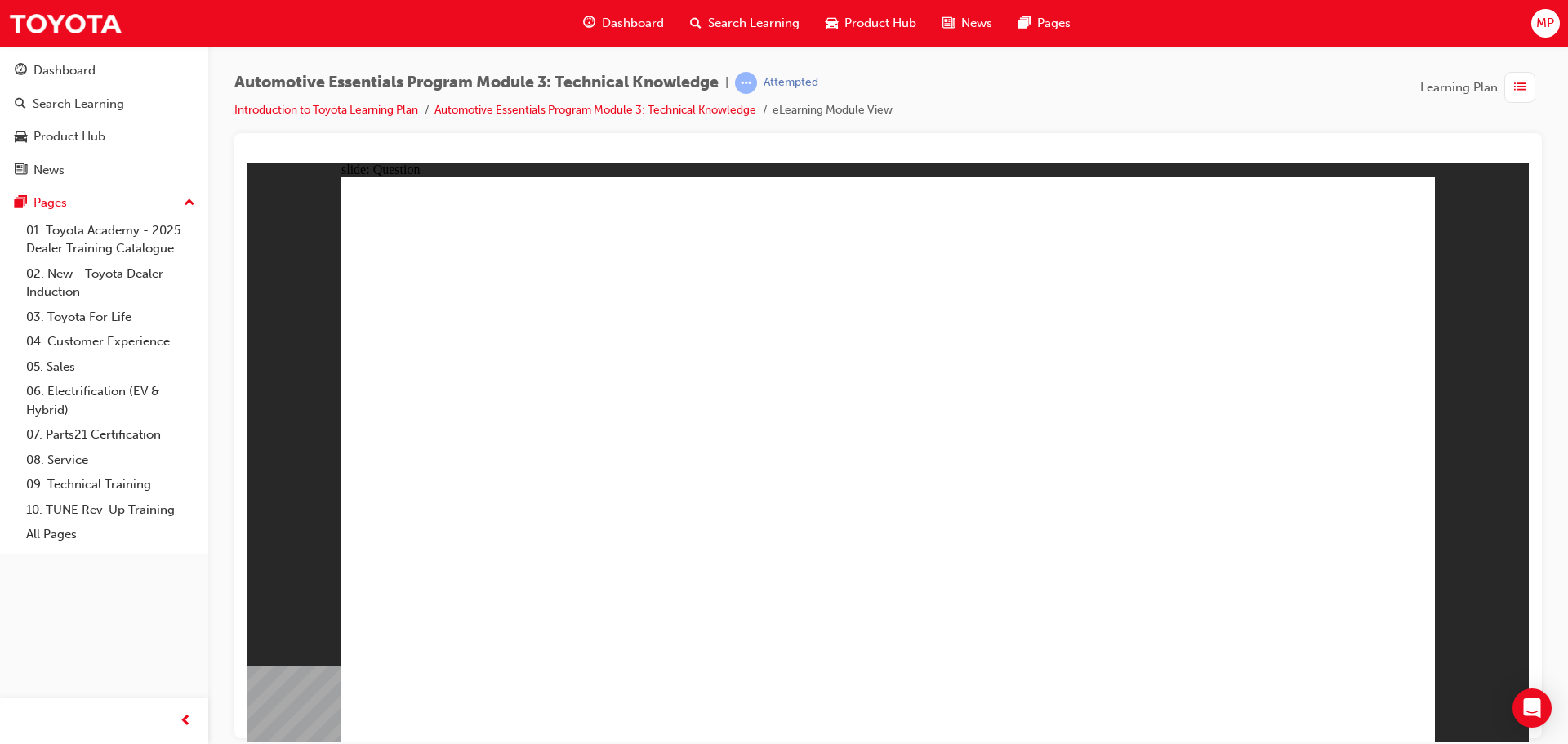
radio input "true"
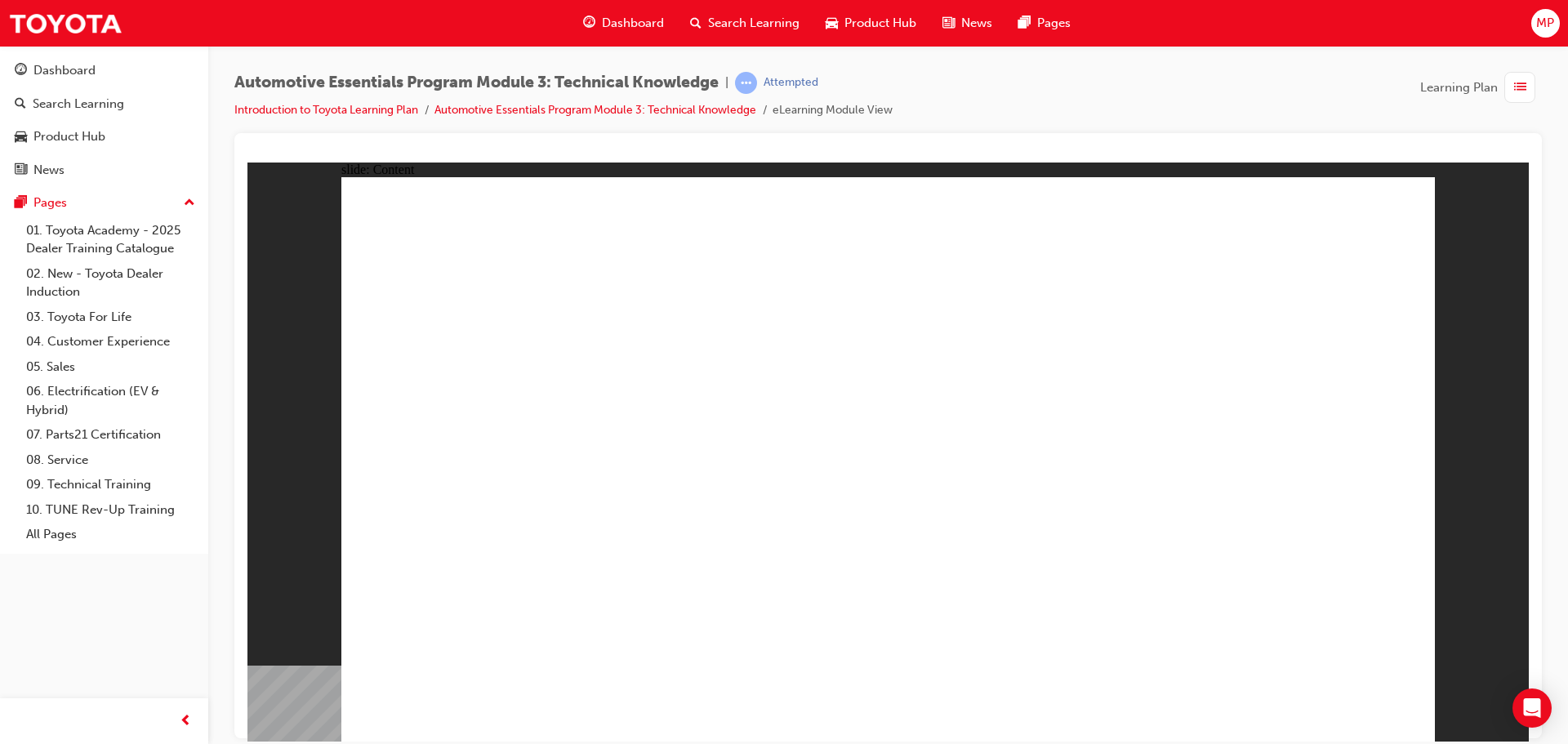
drag, startPoint x: 1167, startPoint y: 311, endPoint x: 1144, endPoint y: 311, distance: 23.0
drag, startPoint x: 1393, startPoint y: 203, endPoint x: 1399, endPoint y: 213, distance: 11.7
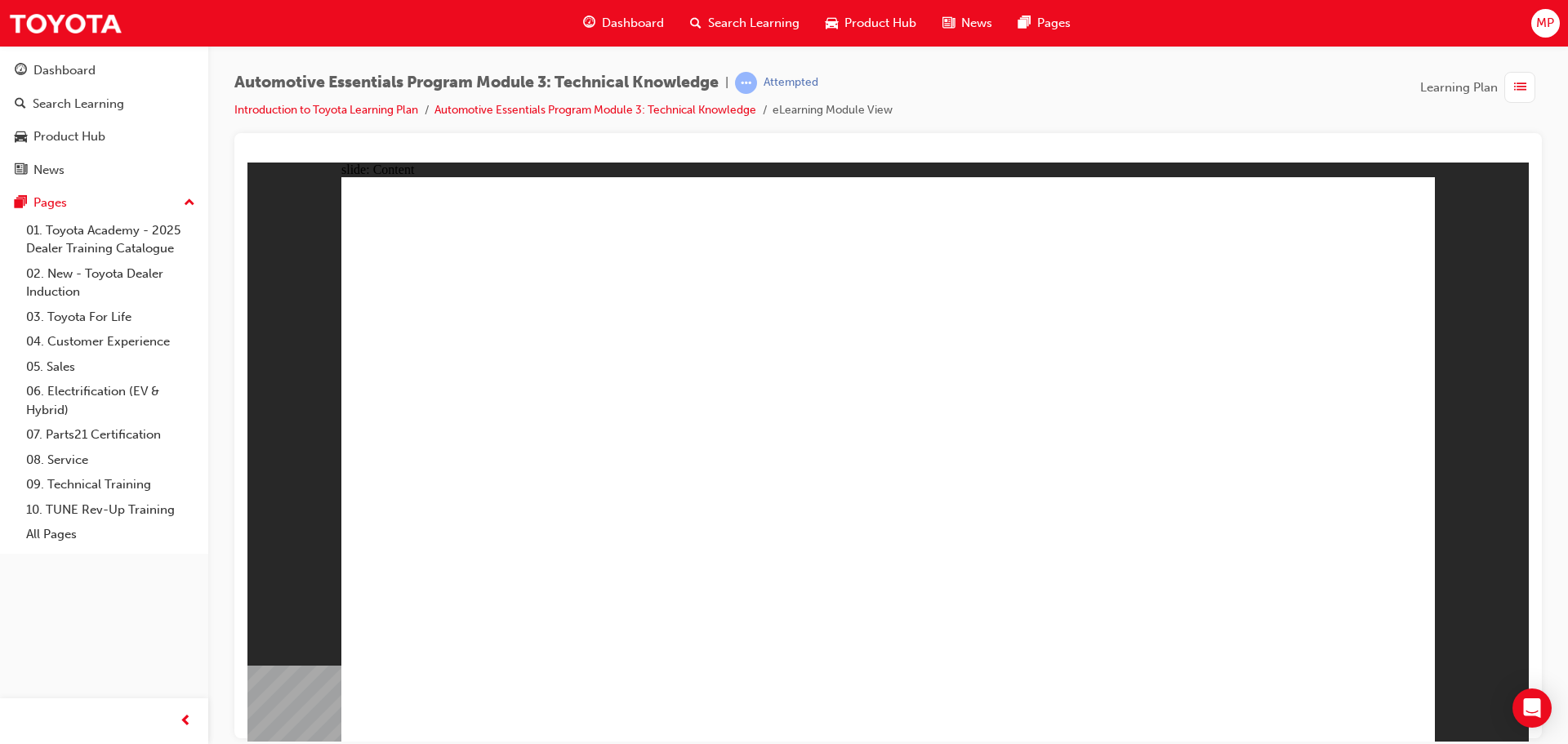
drag, startPoint x: 1335, startPoint y: 665, endPoint x: 1335, endPoint y: 675, distance: 10.0
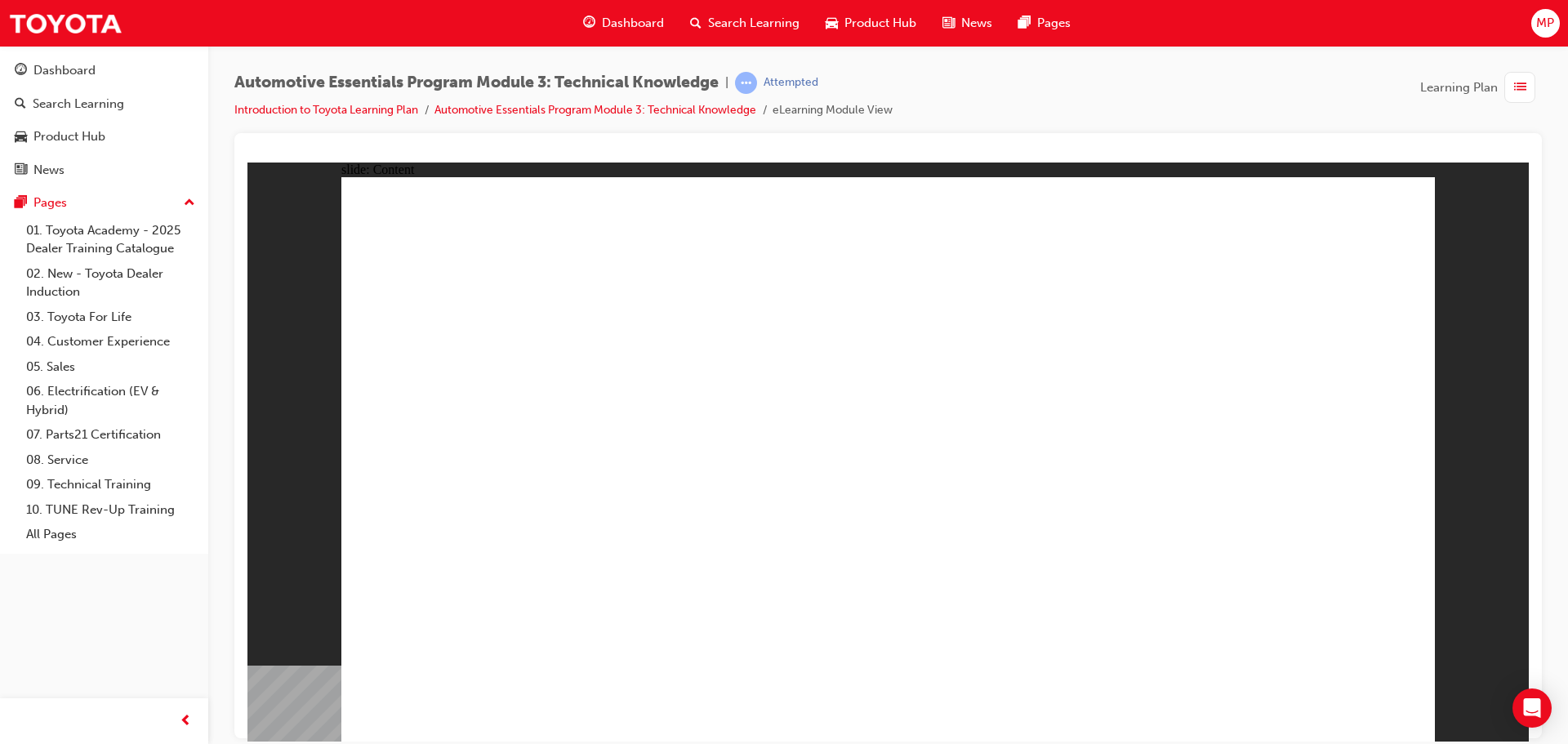
drag, startPoint x: 1329, startPoint y: 728, endPoint x: 1333, endPoint y: 717, distance: 11.7
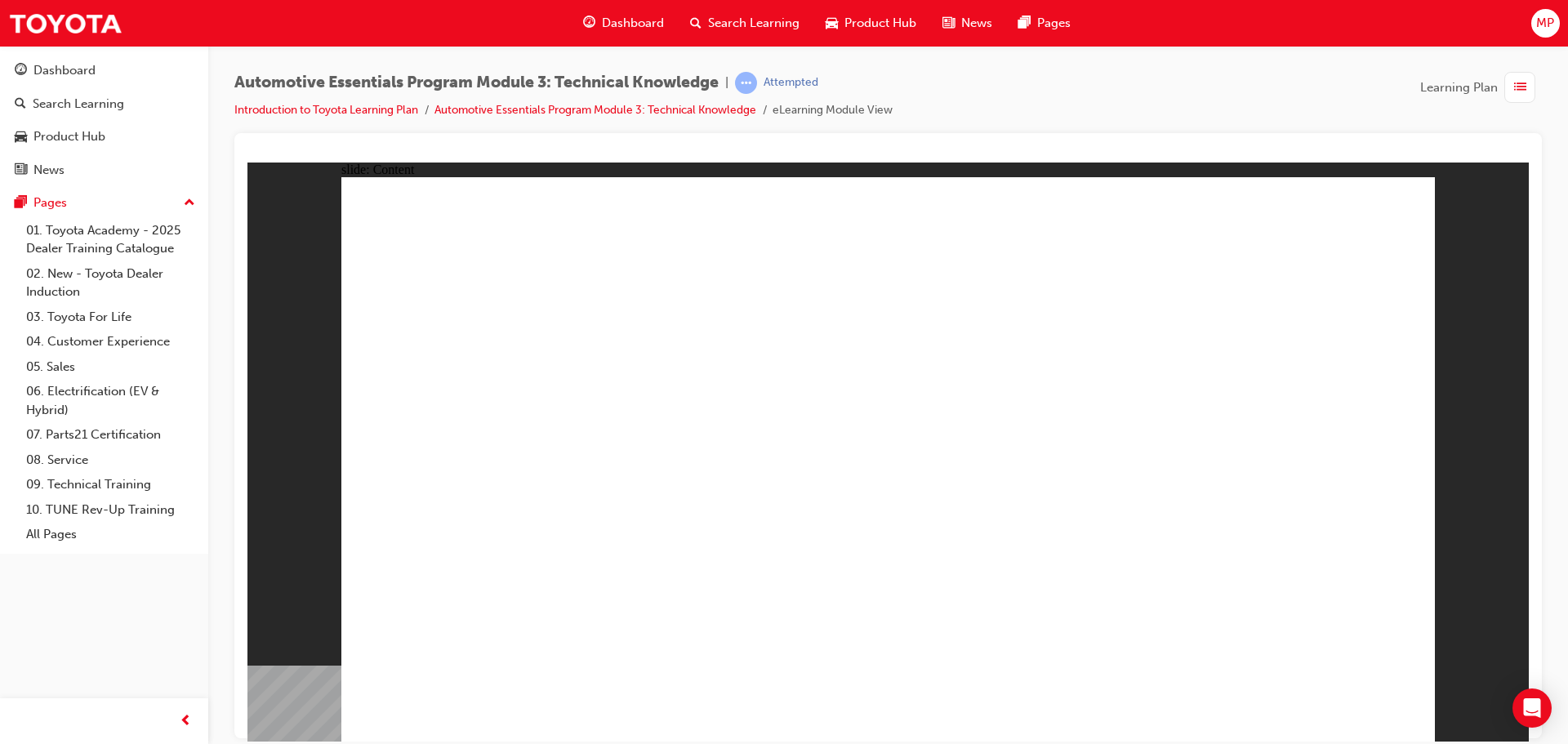
drag, startPoint x: 699, startPoint y: 438, endPoint x: 749, endPoint y: 459, distance: 54.2
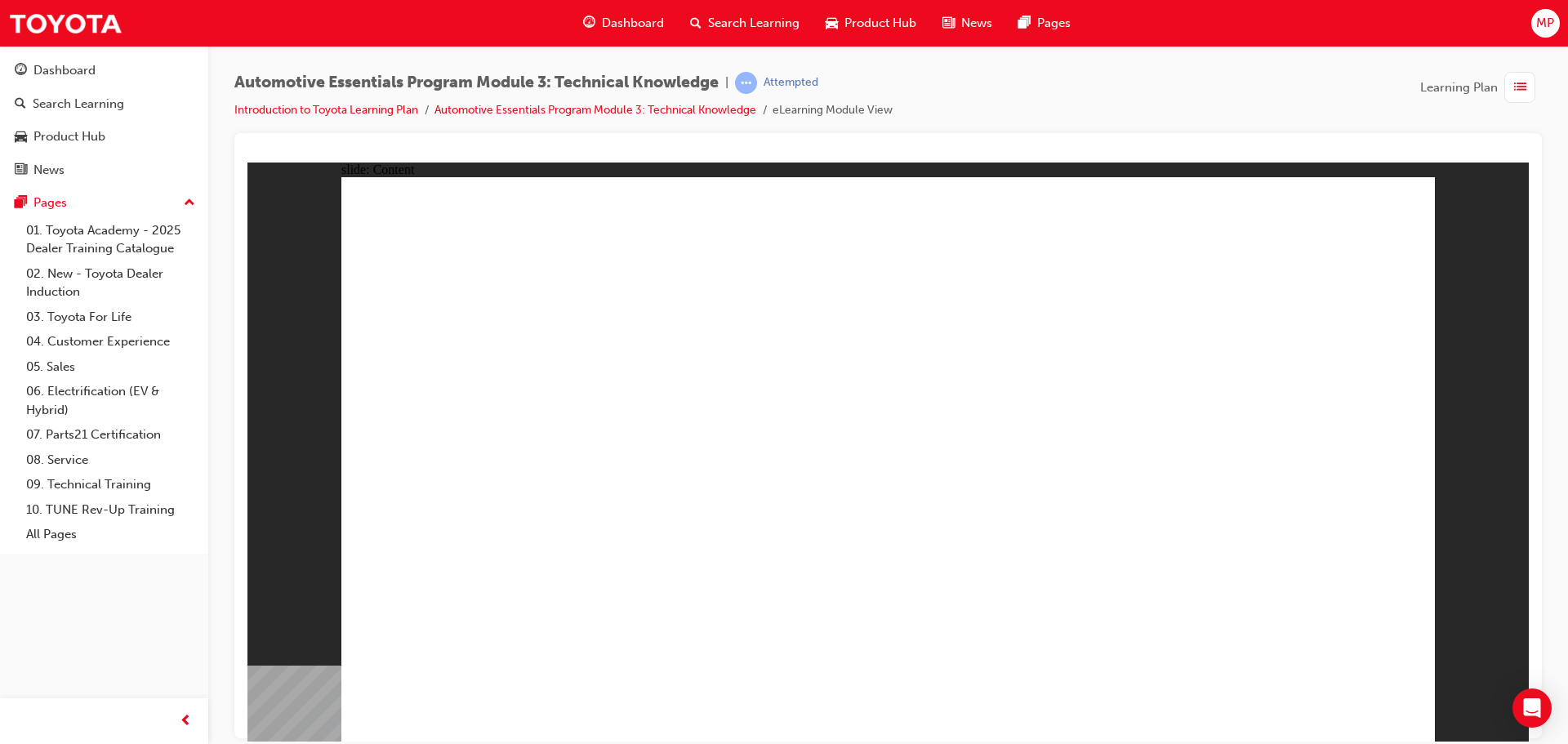
radio input "true"
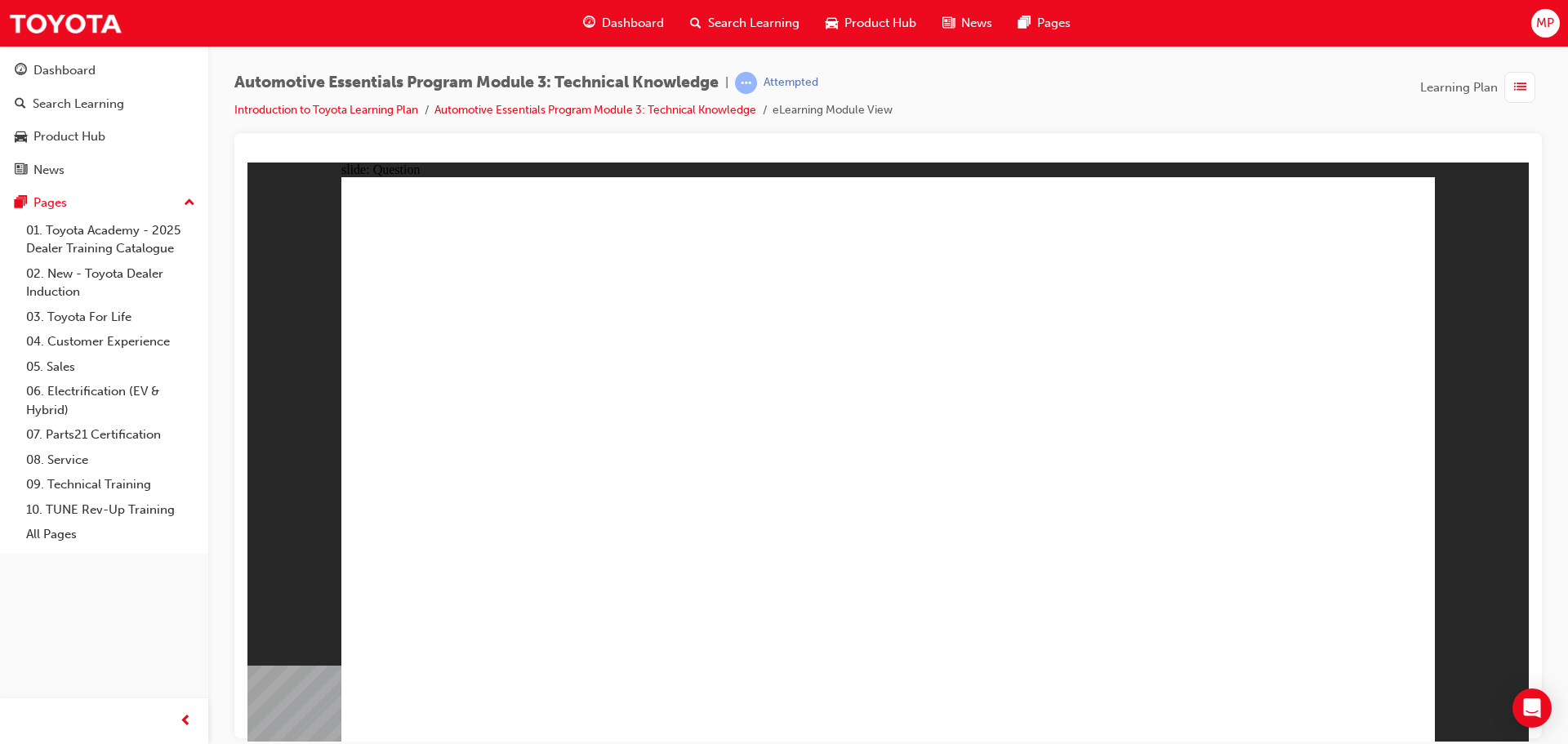
radio input "true"
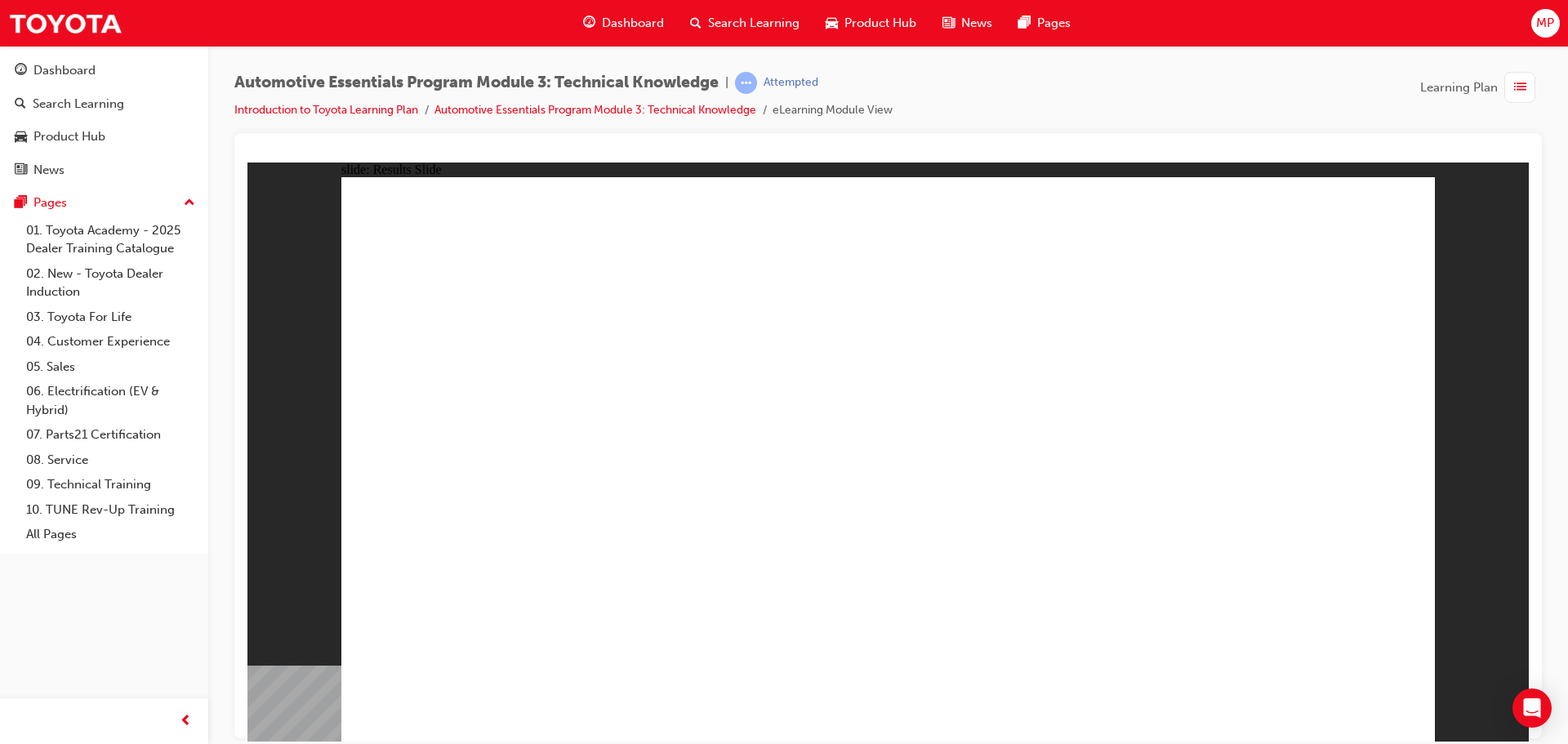
radio input "true"
drag, startPoint x: 868, startPoint y: 573, endPoint x: 848, endPoint y: 558, distance: 25.0
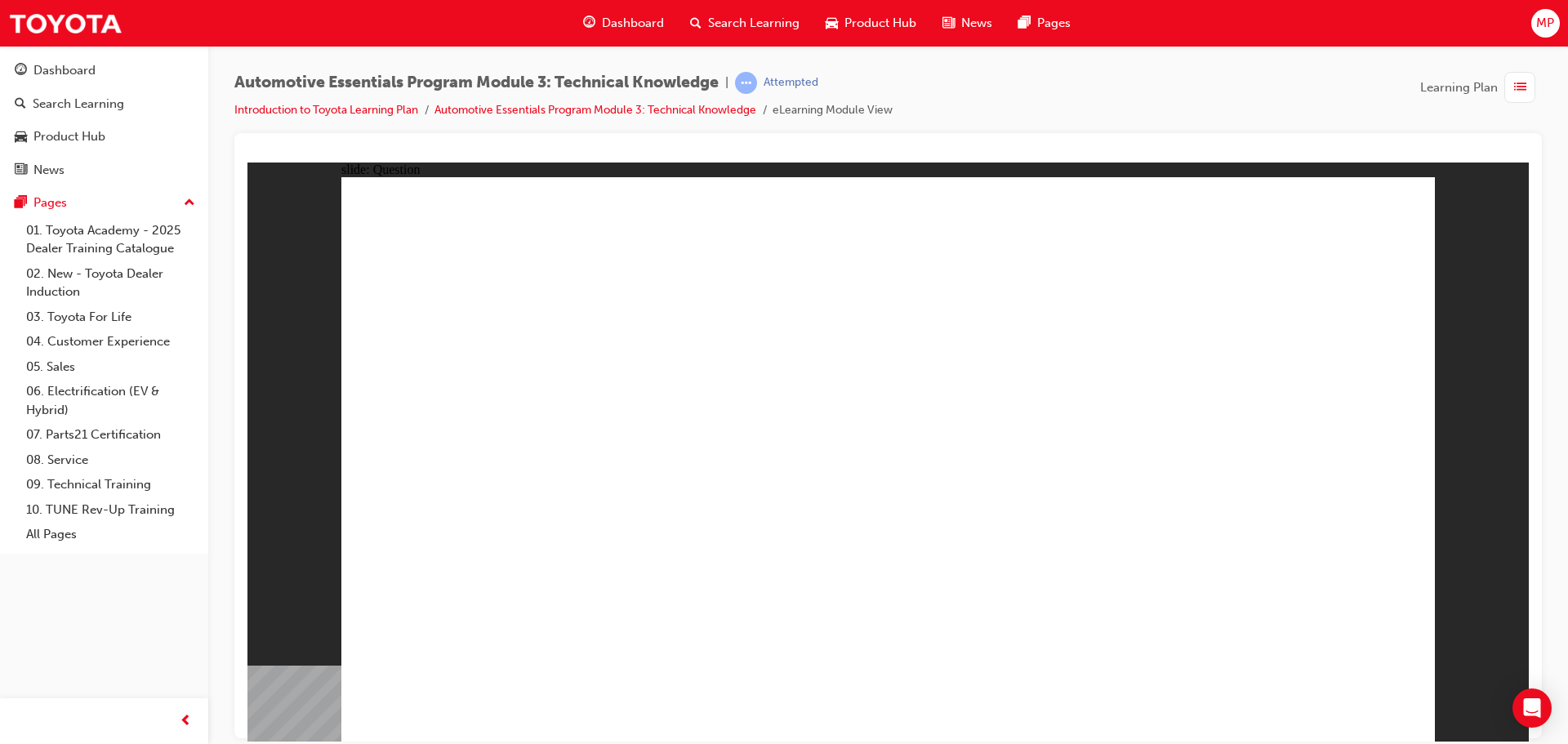
radio input "true"
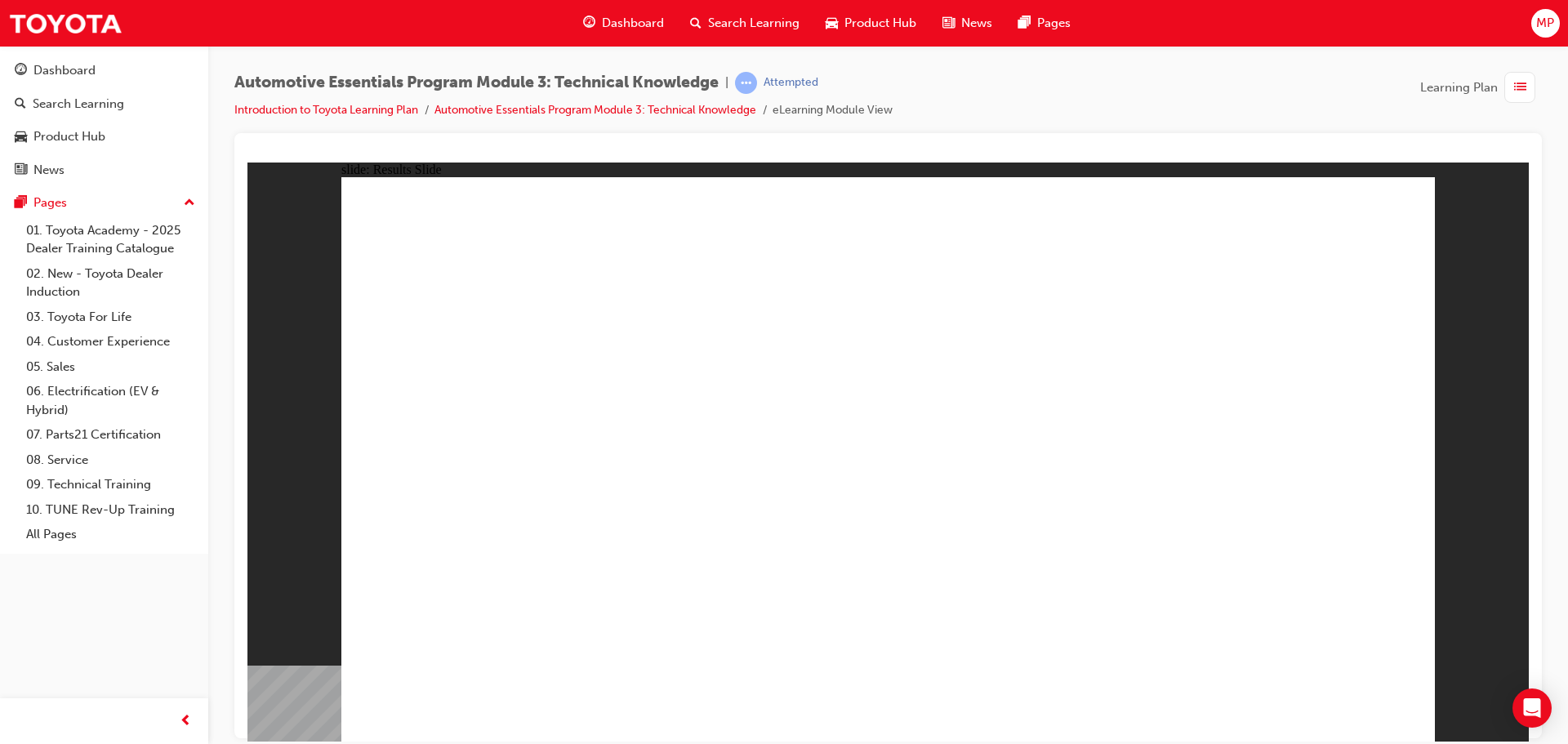
drag, startPoint x: 1367, startPoint y: 240, endPoint x: 1357, endPoint y: 244, distance: 10.8
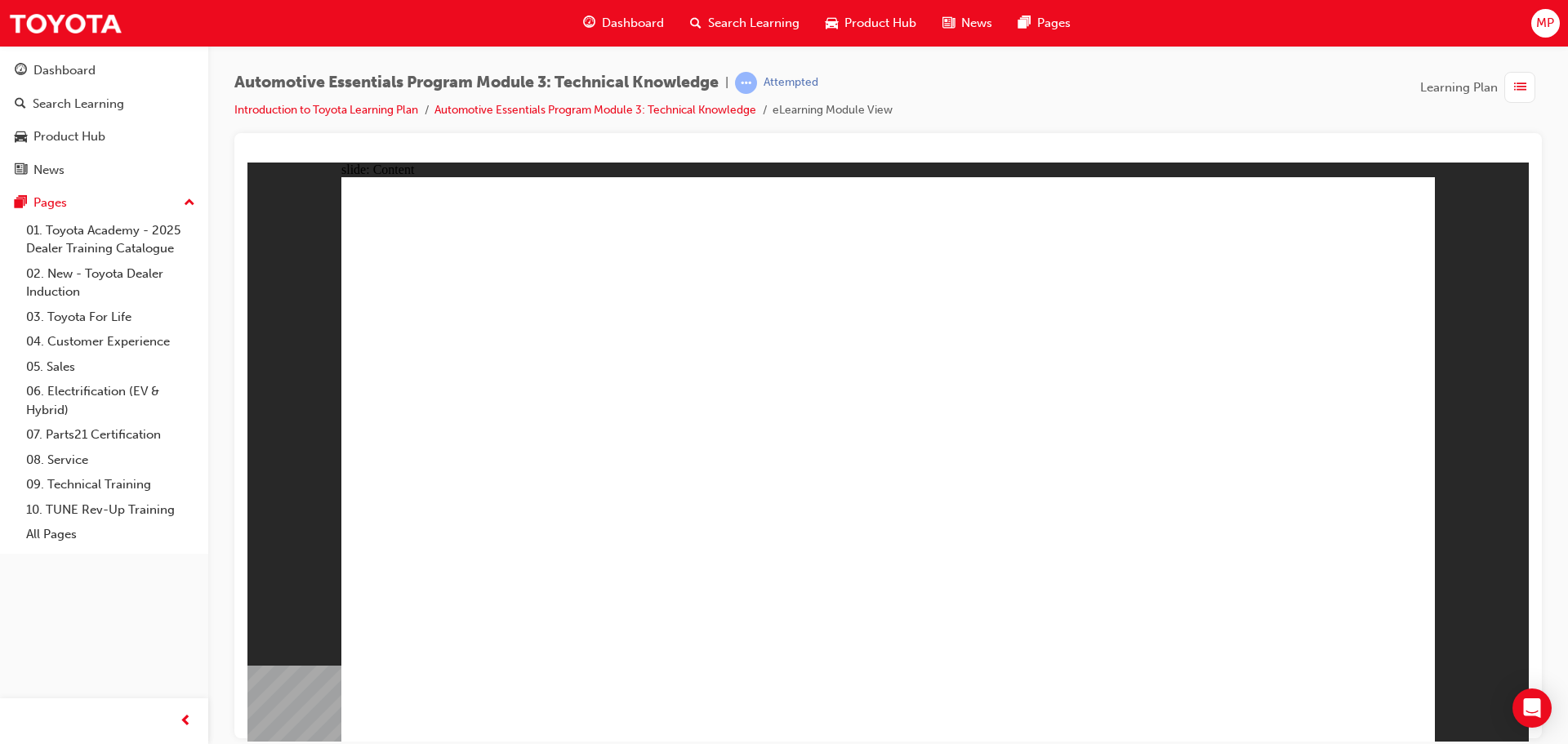
drag, startPoint x: 1144, startPoint y: 397, endPoint x: 1202, endPoint y: 528, distance: 143.3
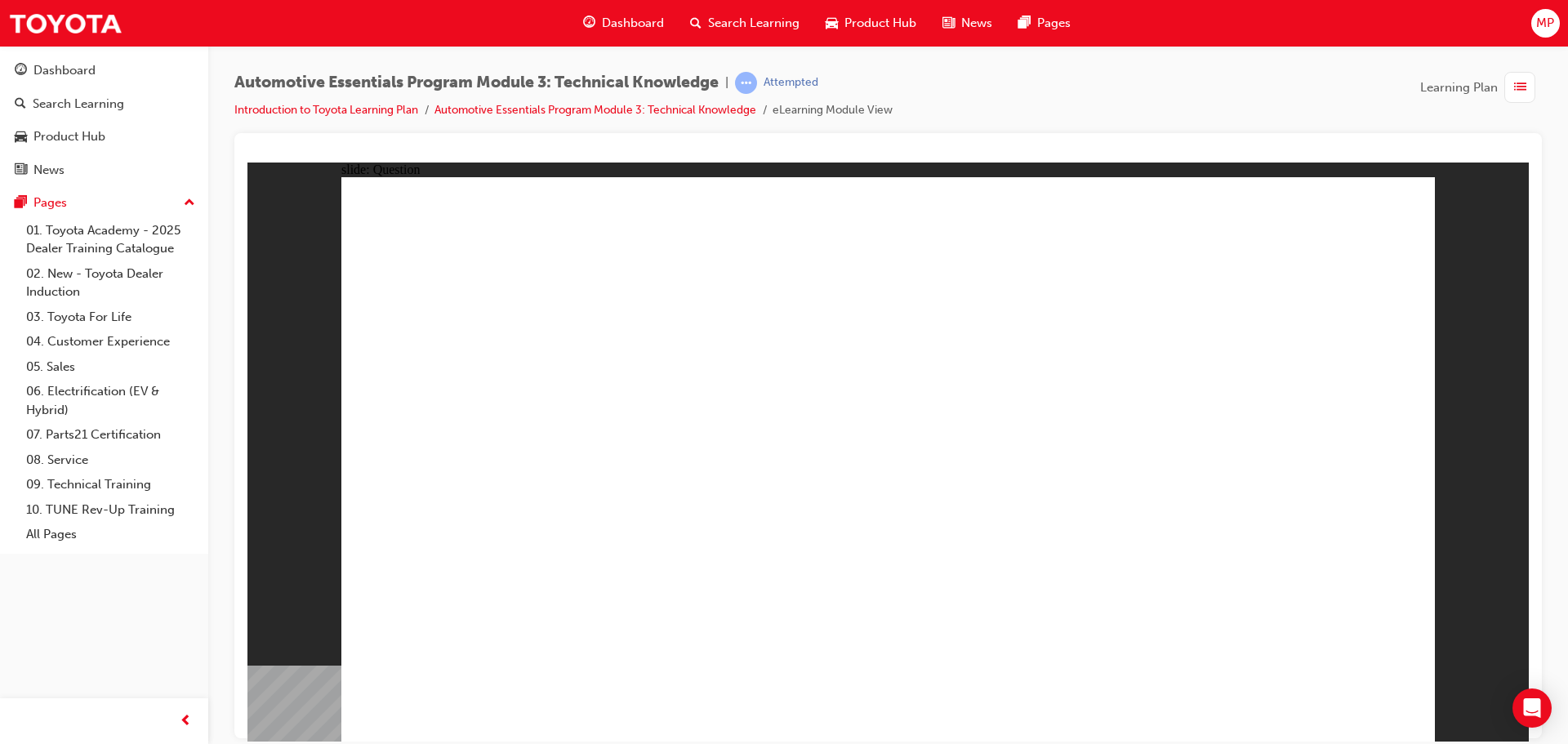
radio input "true"
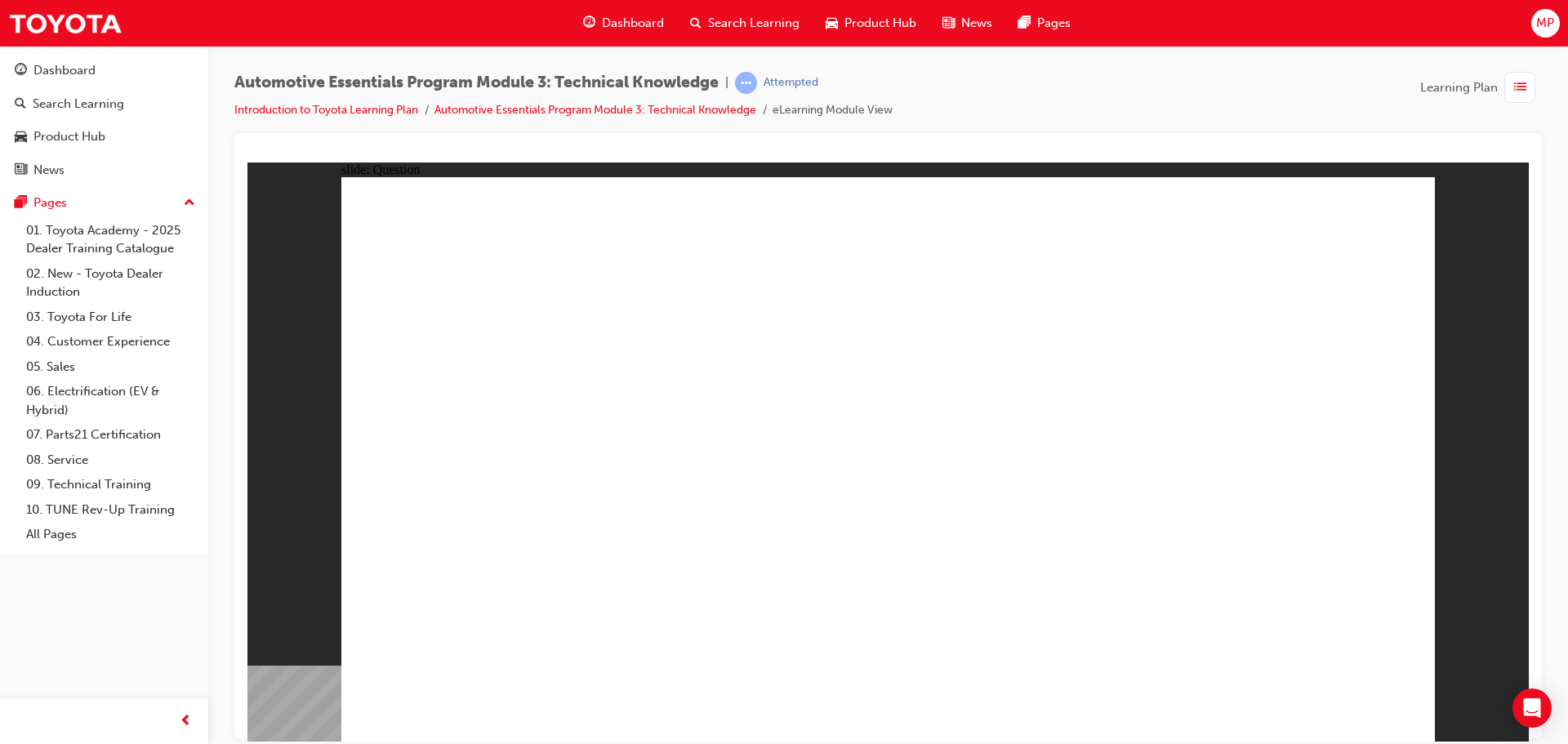
radio input "true"
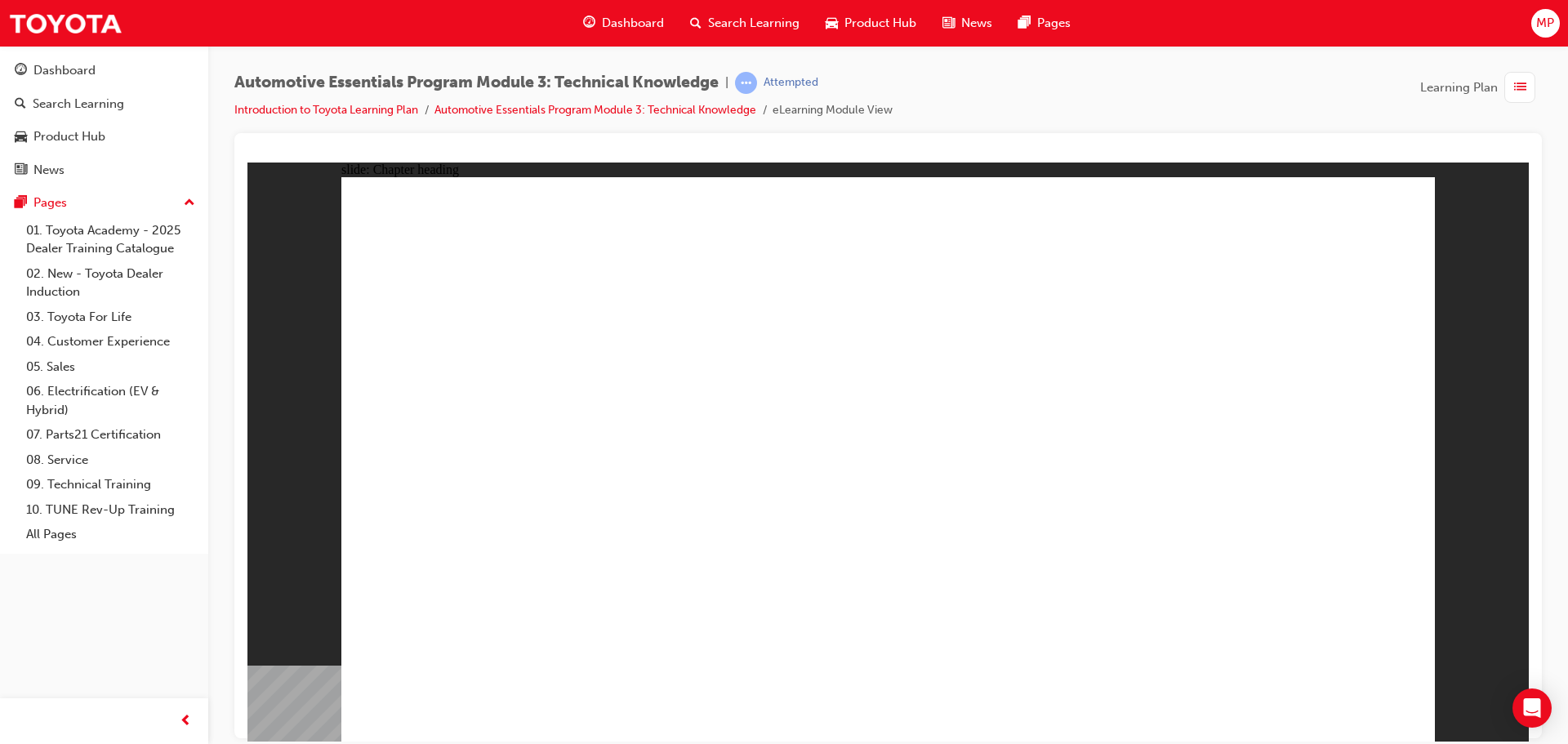
drag, startPoint x: 407, startPoint y: 610, endPoint x: 446, endPoint y: 631, distance: 44.3
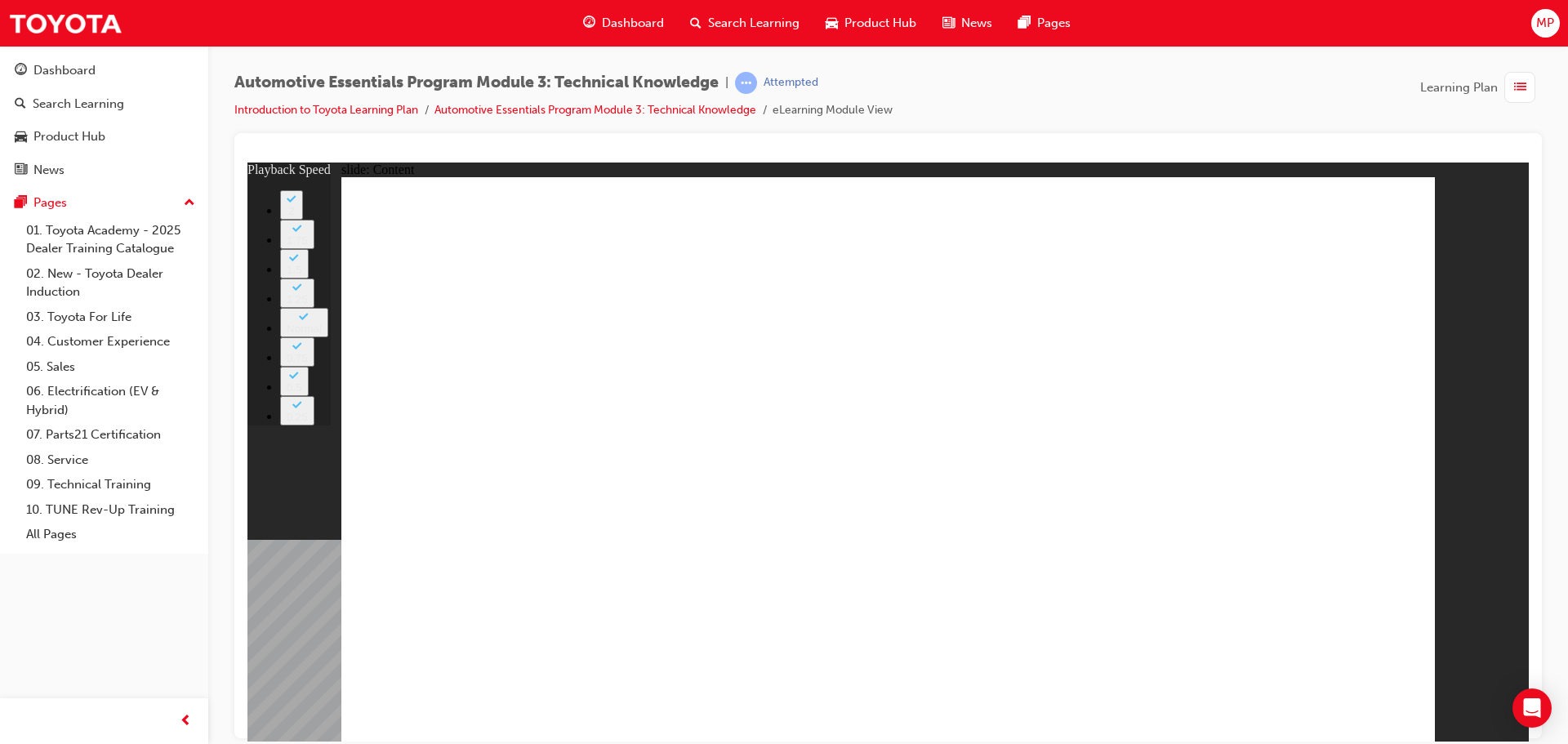
type input "8"
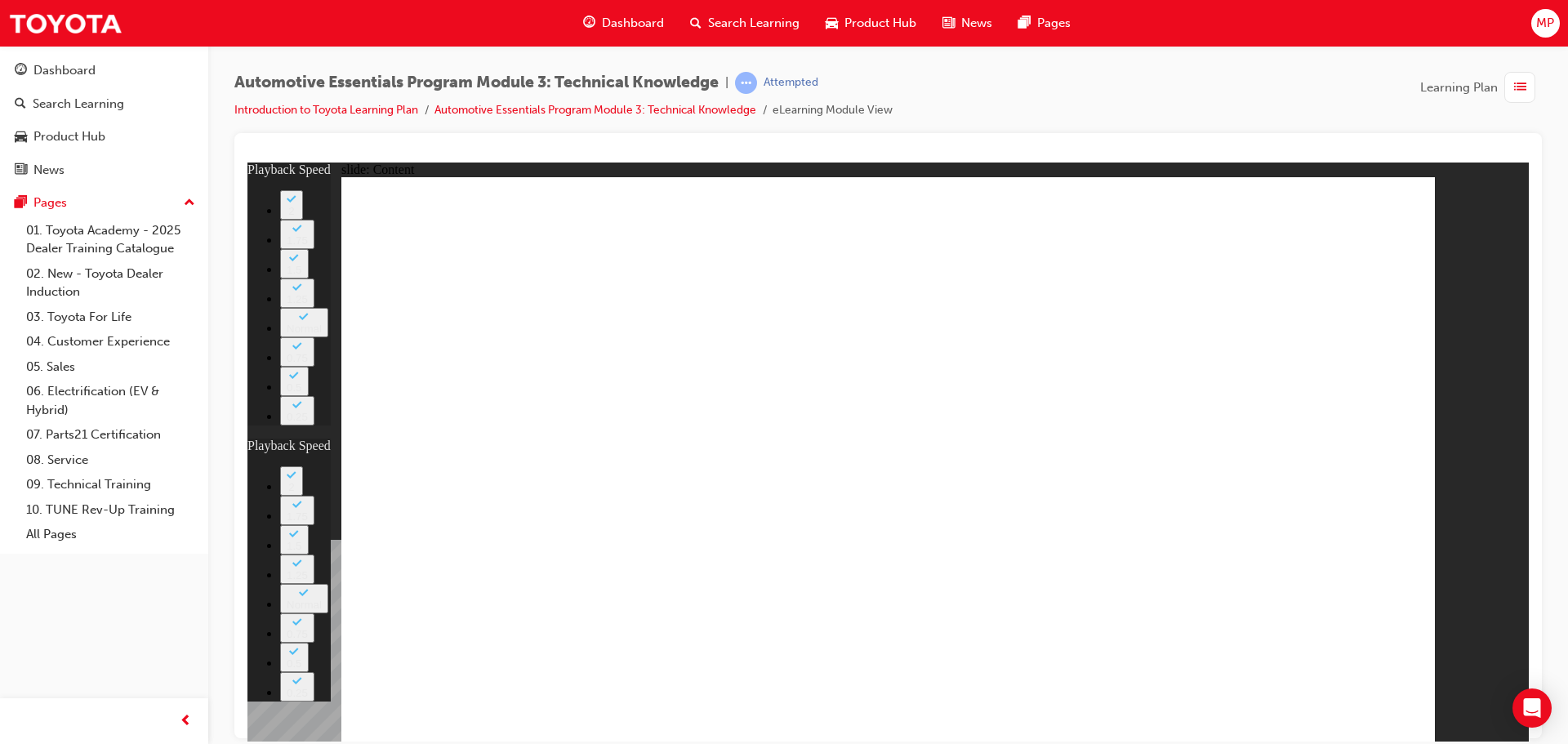
type input "0"
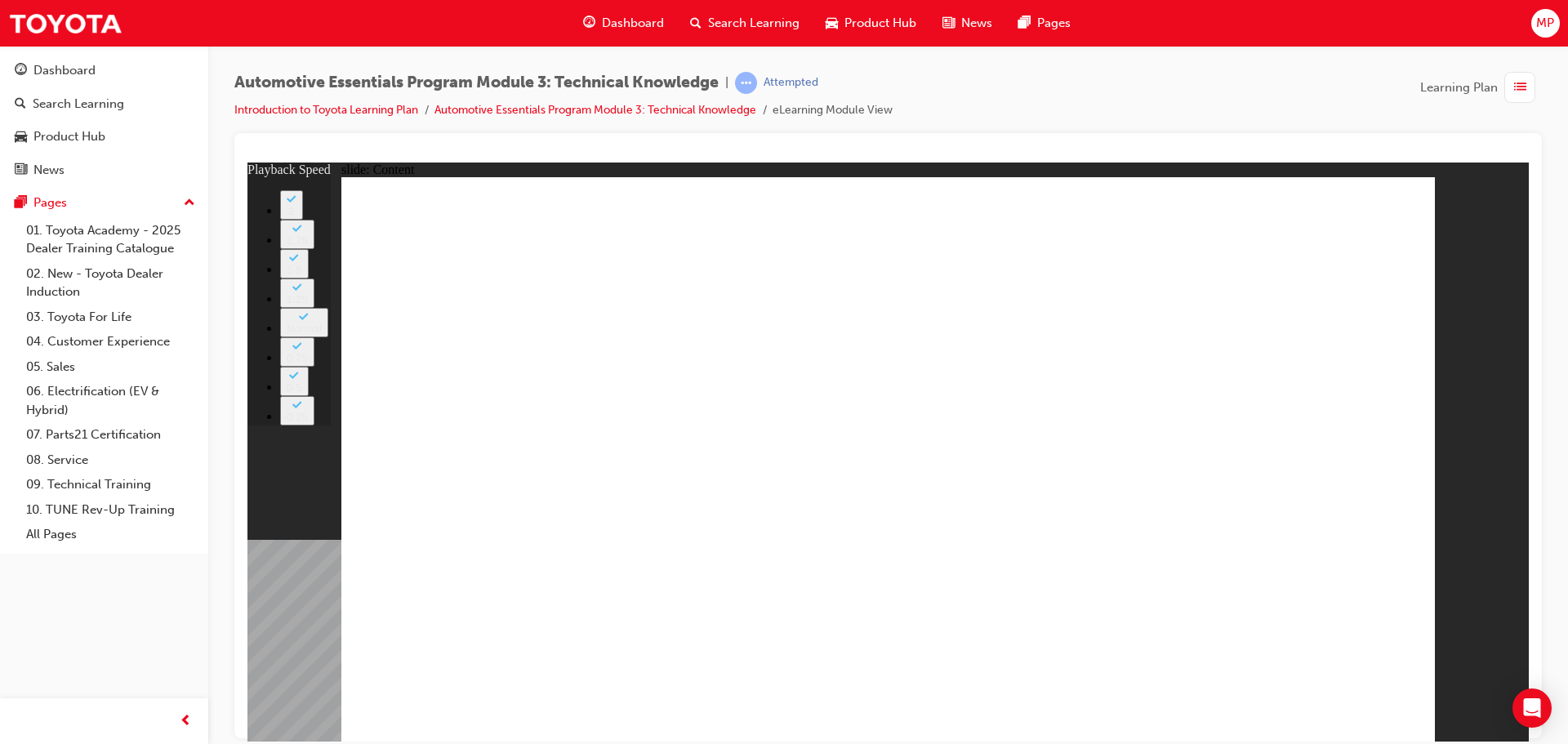
type input "5"
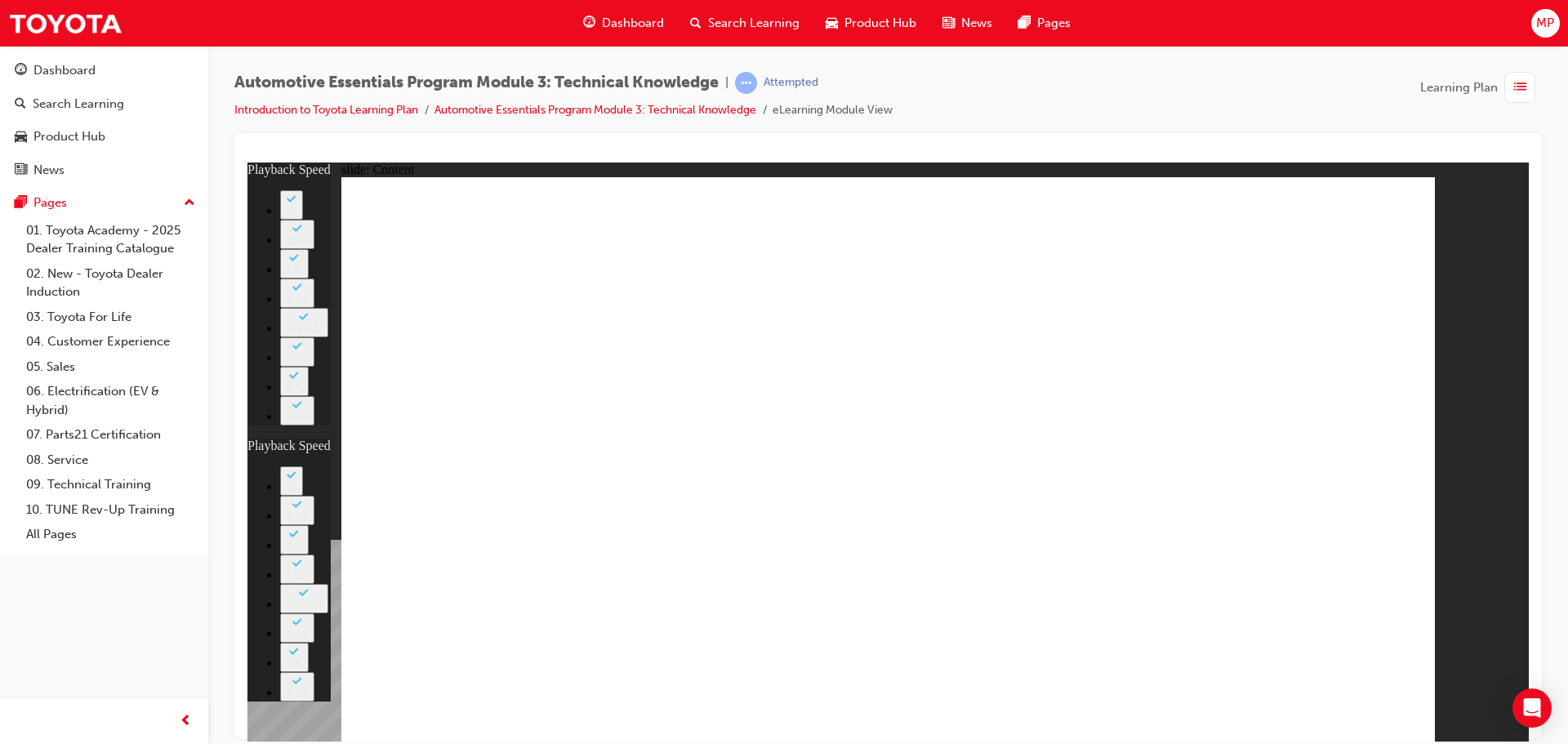
type input "5"
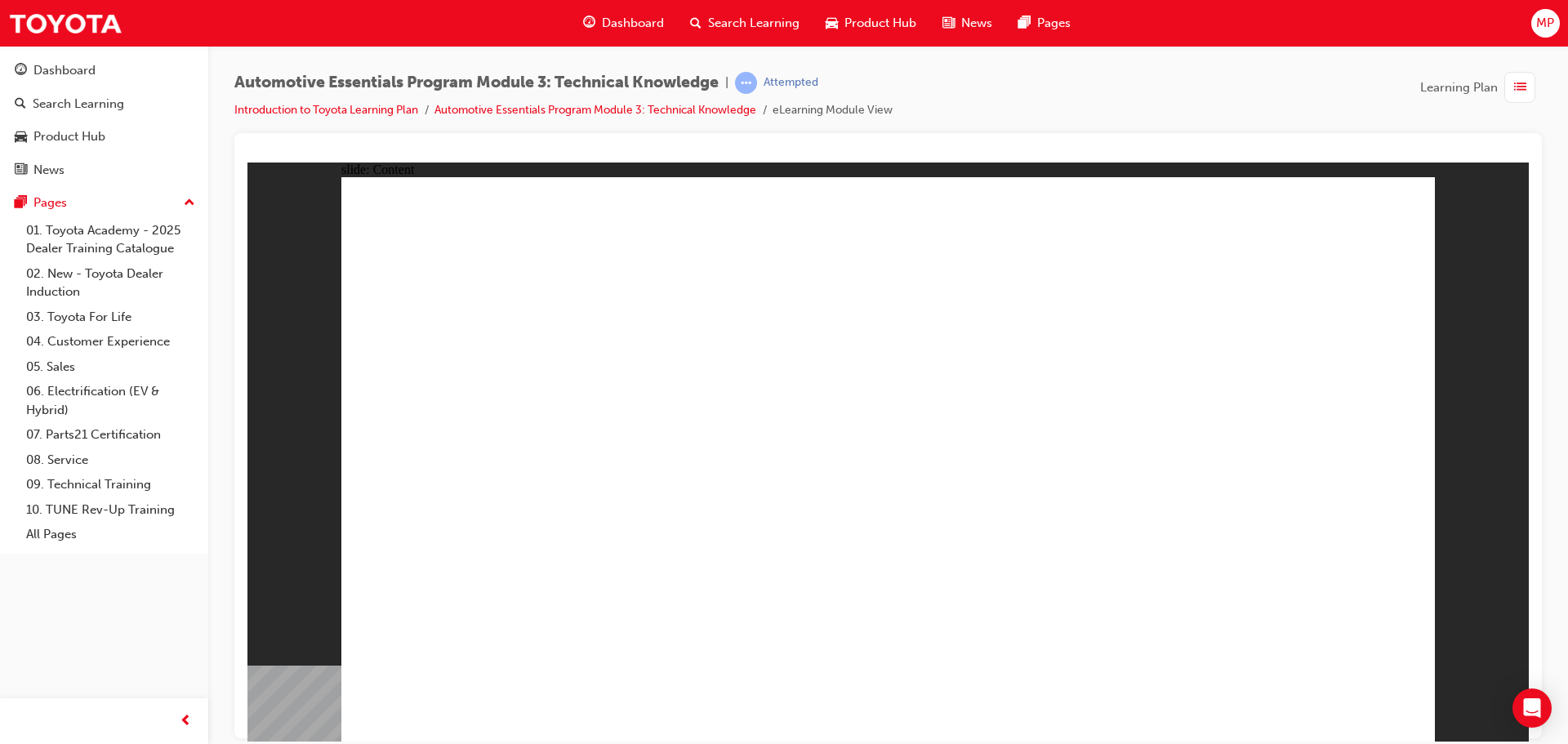
drag, startPoint x: 546, startPoint y: 568, endPoint x: 550, endPoint y: 584, distance: 16.5
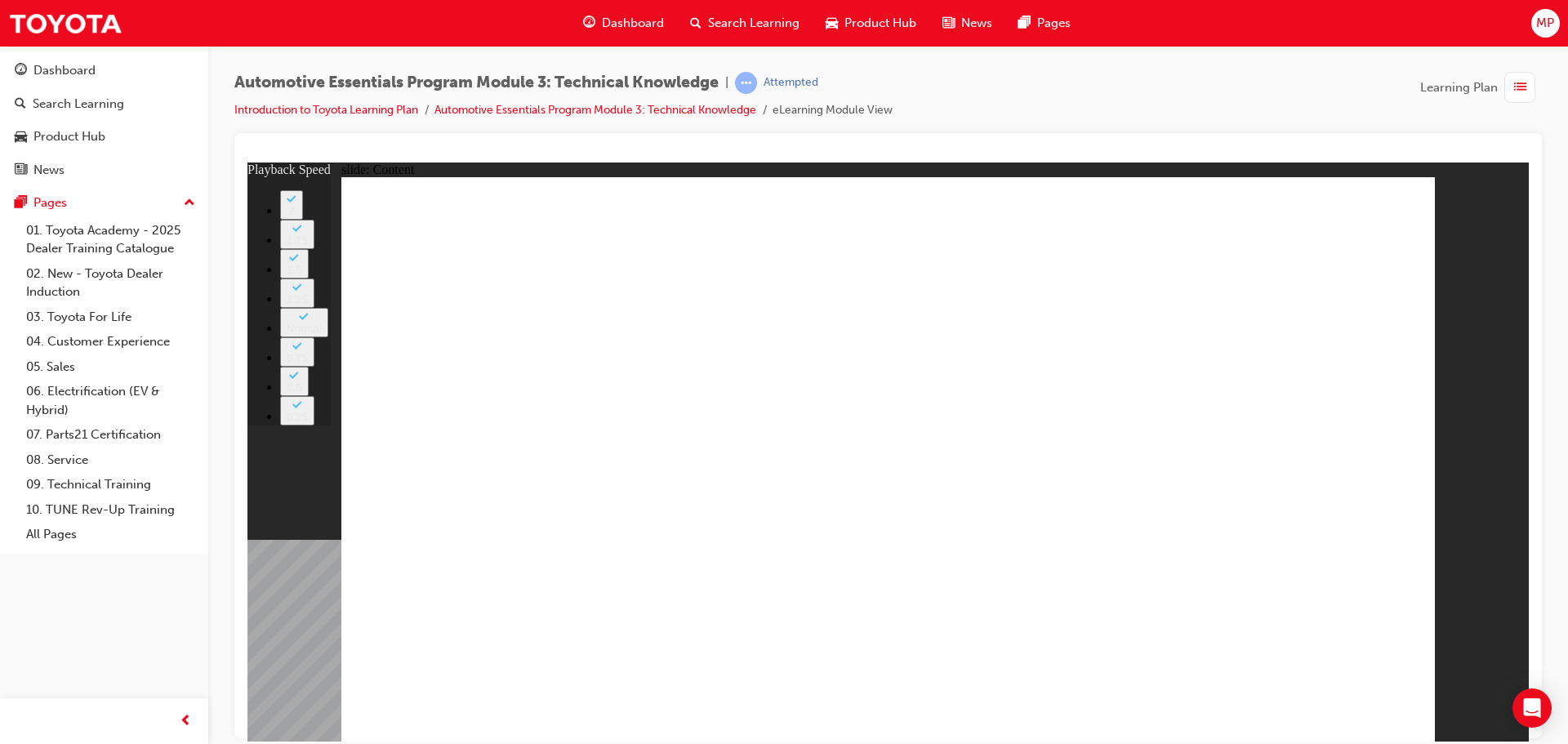
type input "6"
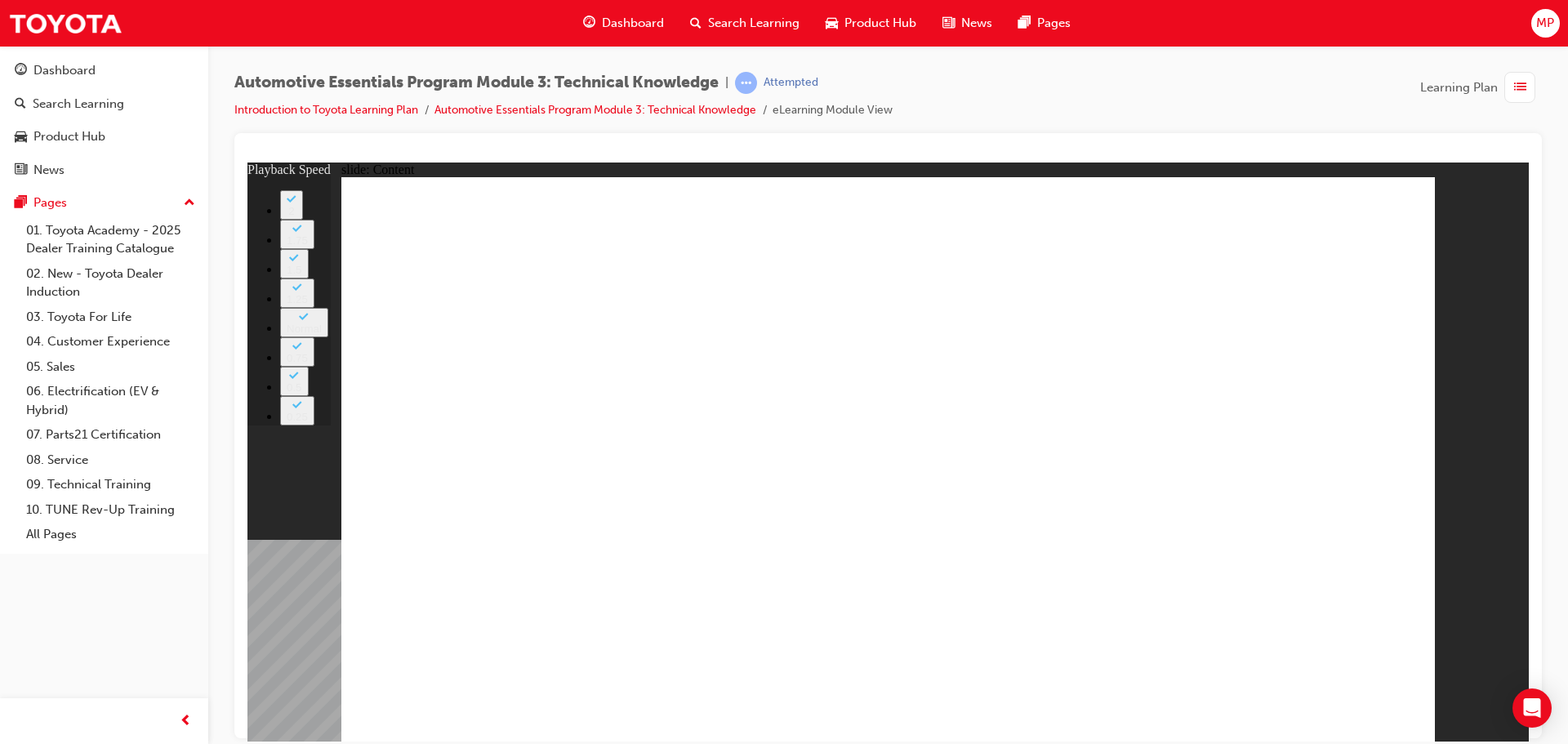
type input "7"
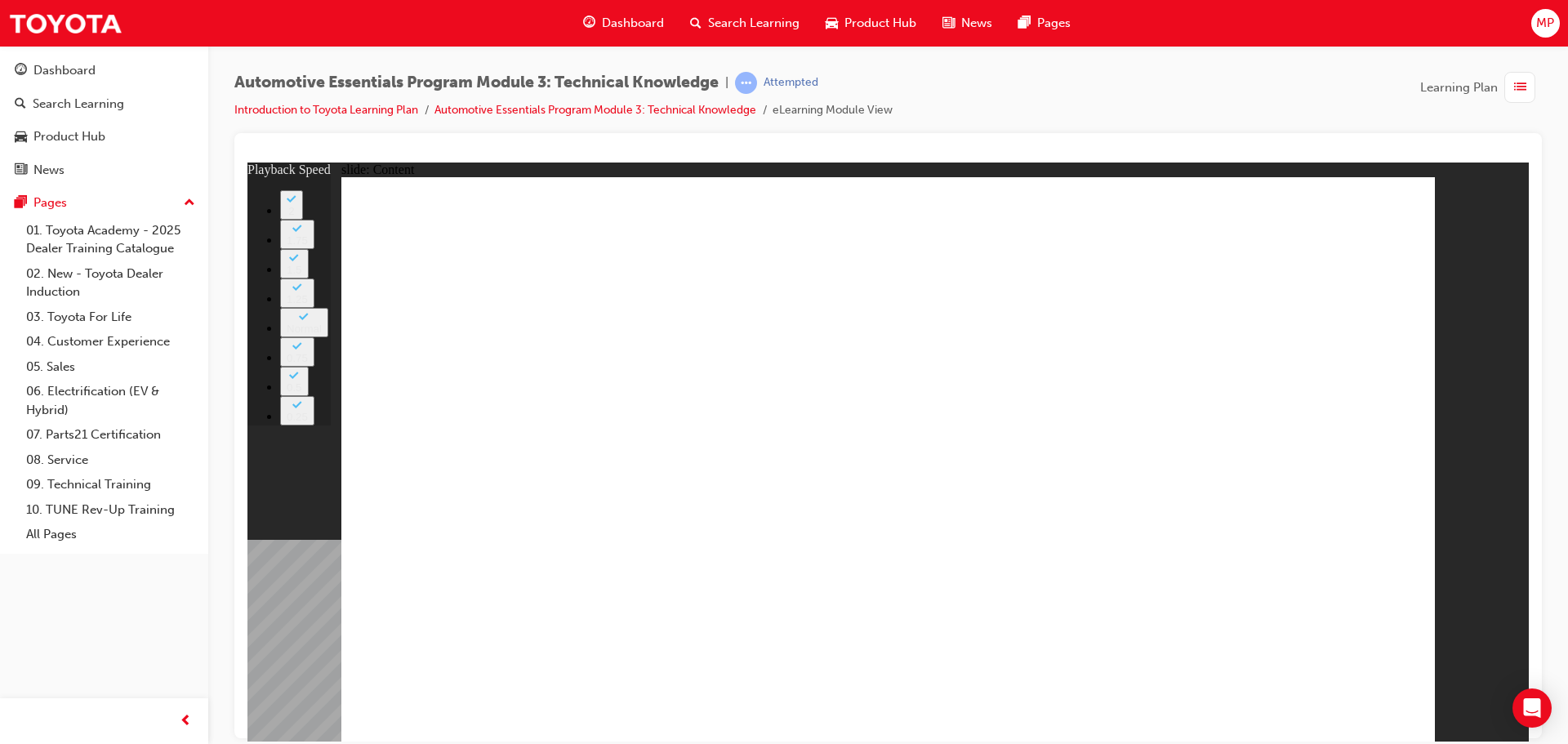
type input "8"
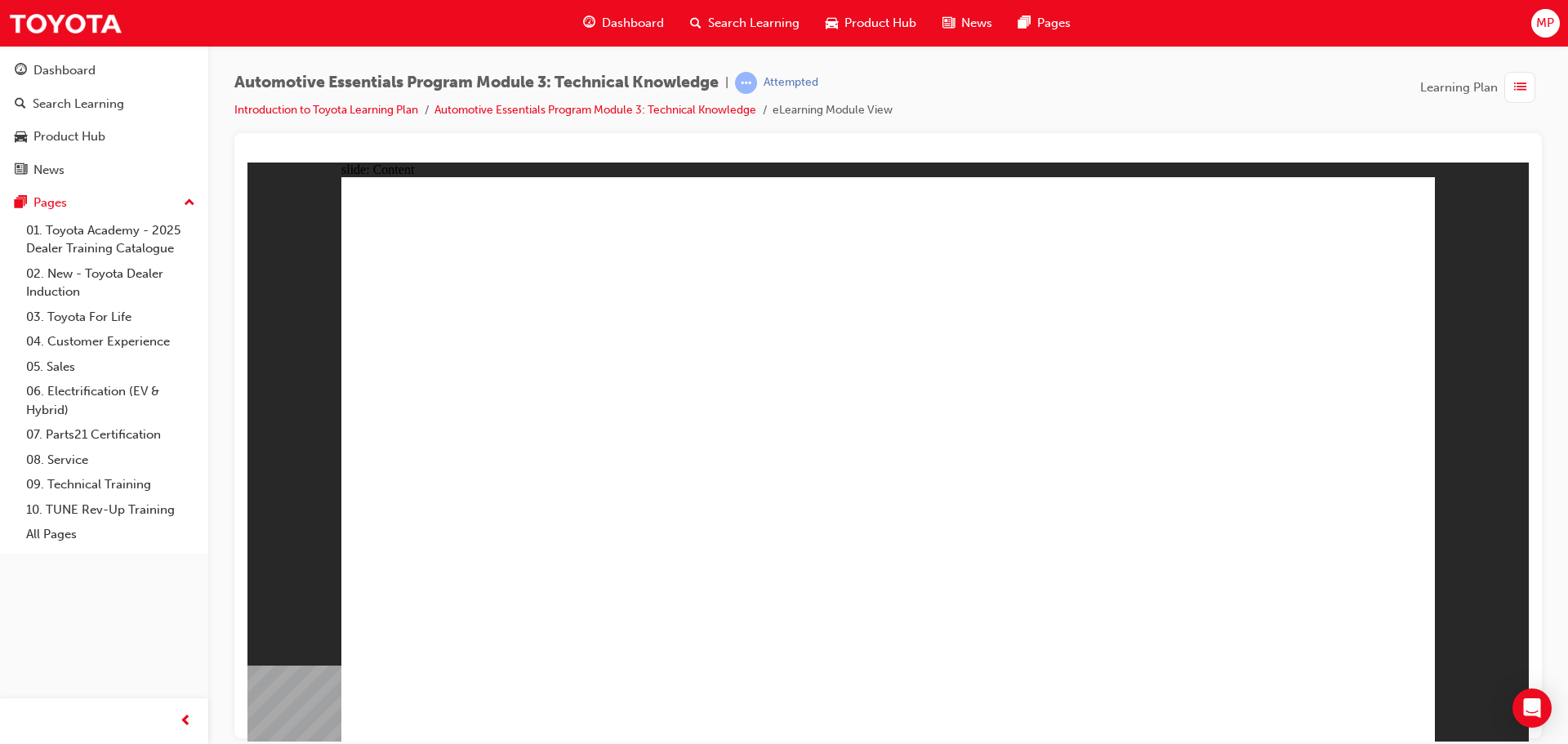
radio input "false"
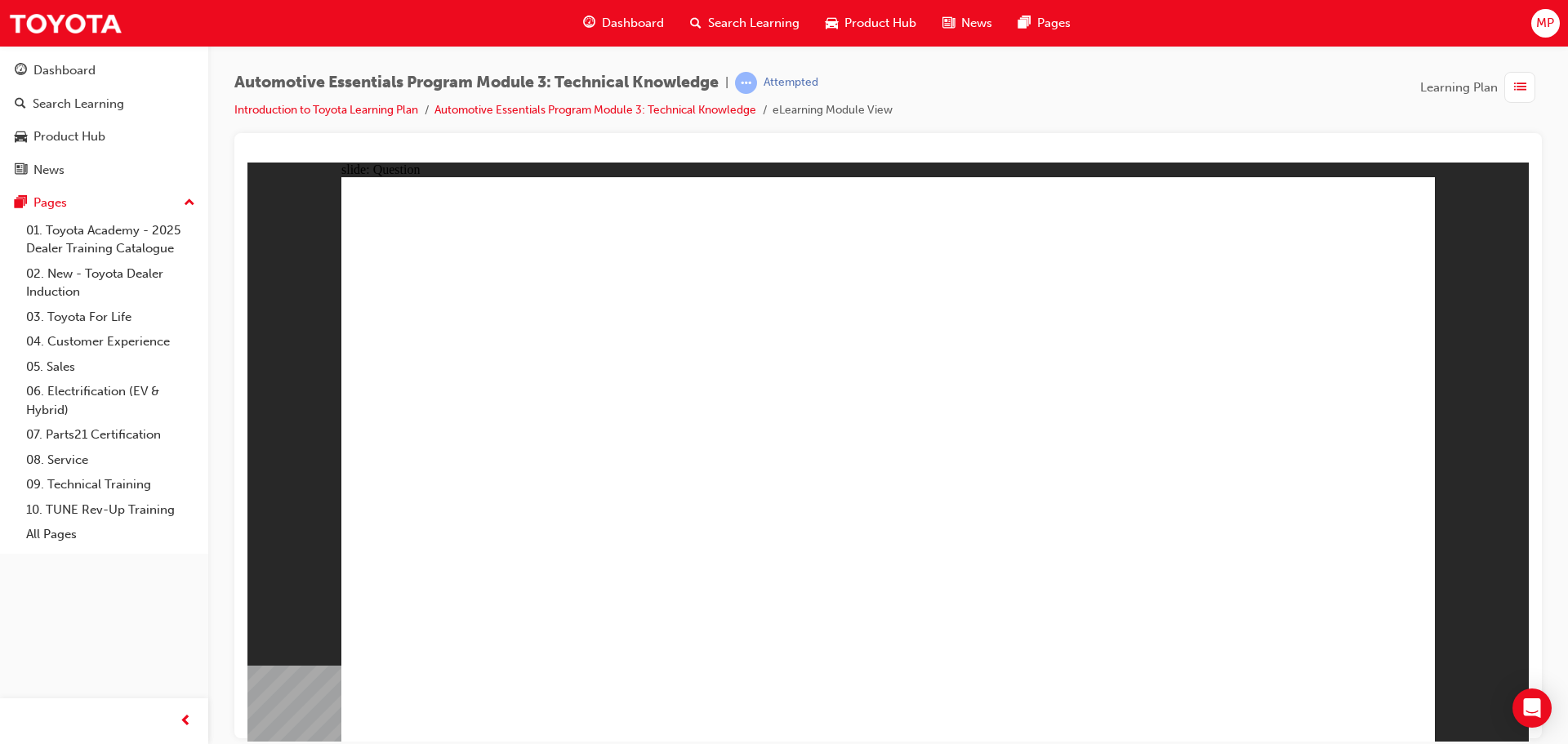
radio input "true"
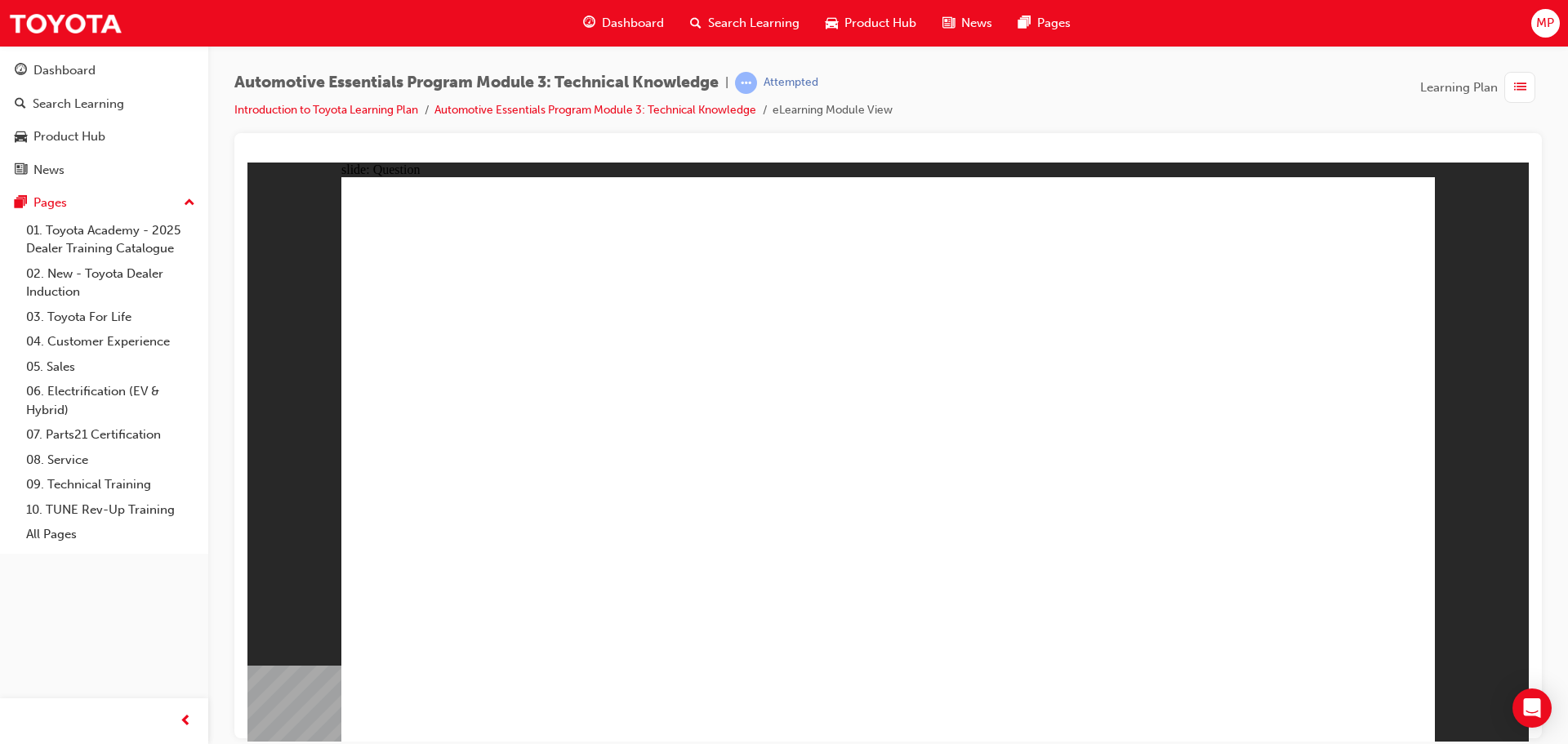
radio input "false"
radio input "true"
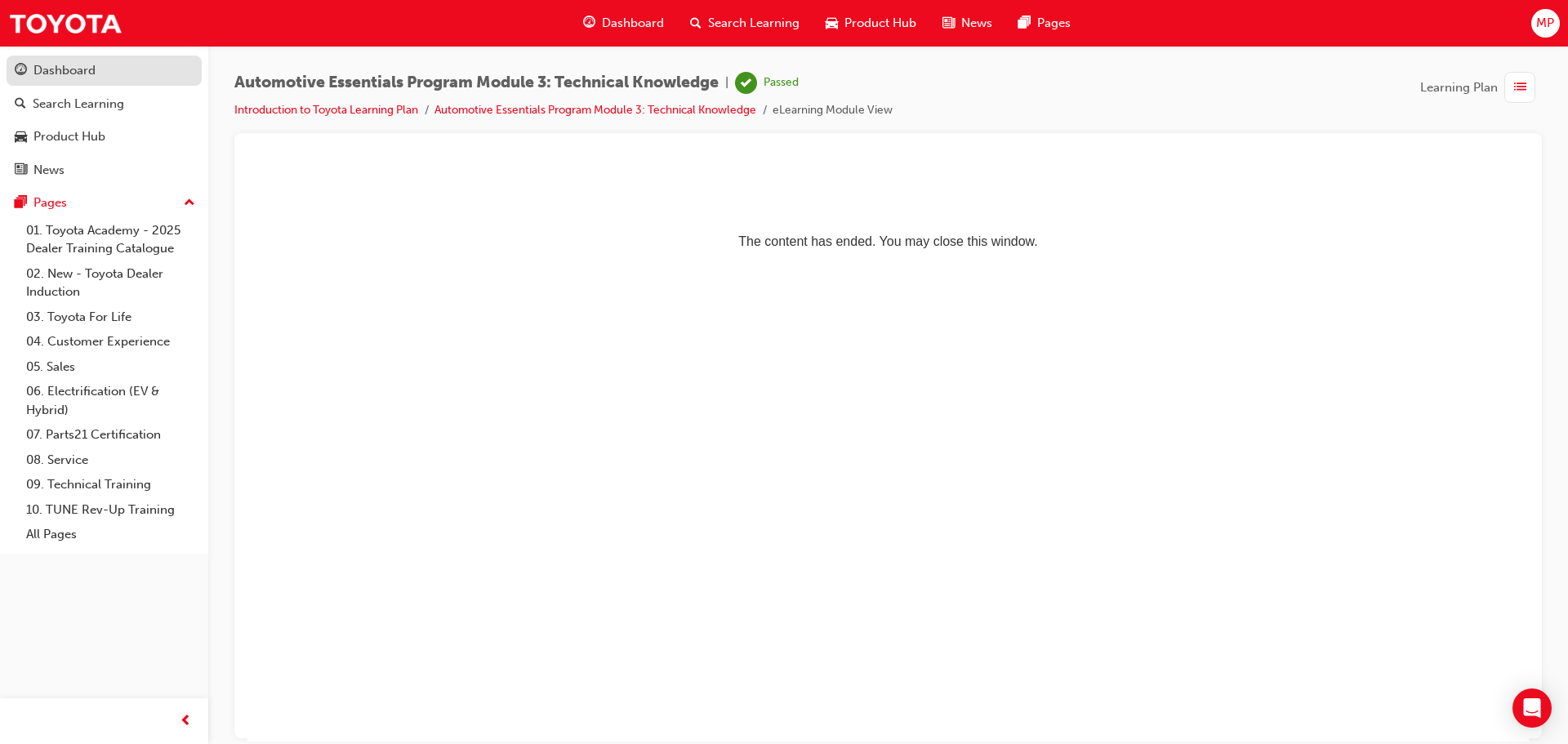
click at [113, 70] on div "Dashboard" at bounding box center [104, 71] width 179 height 21
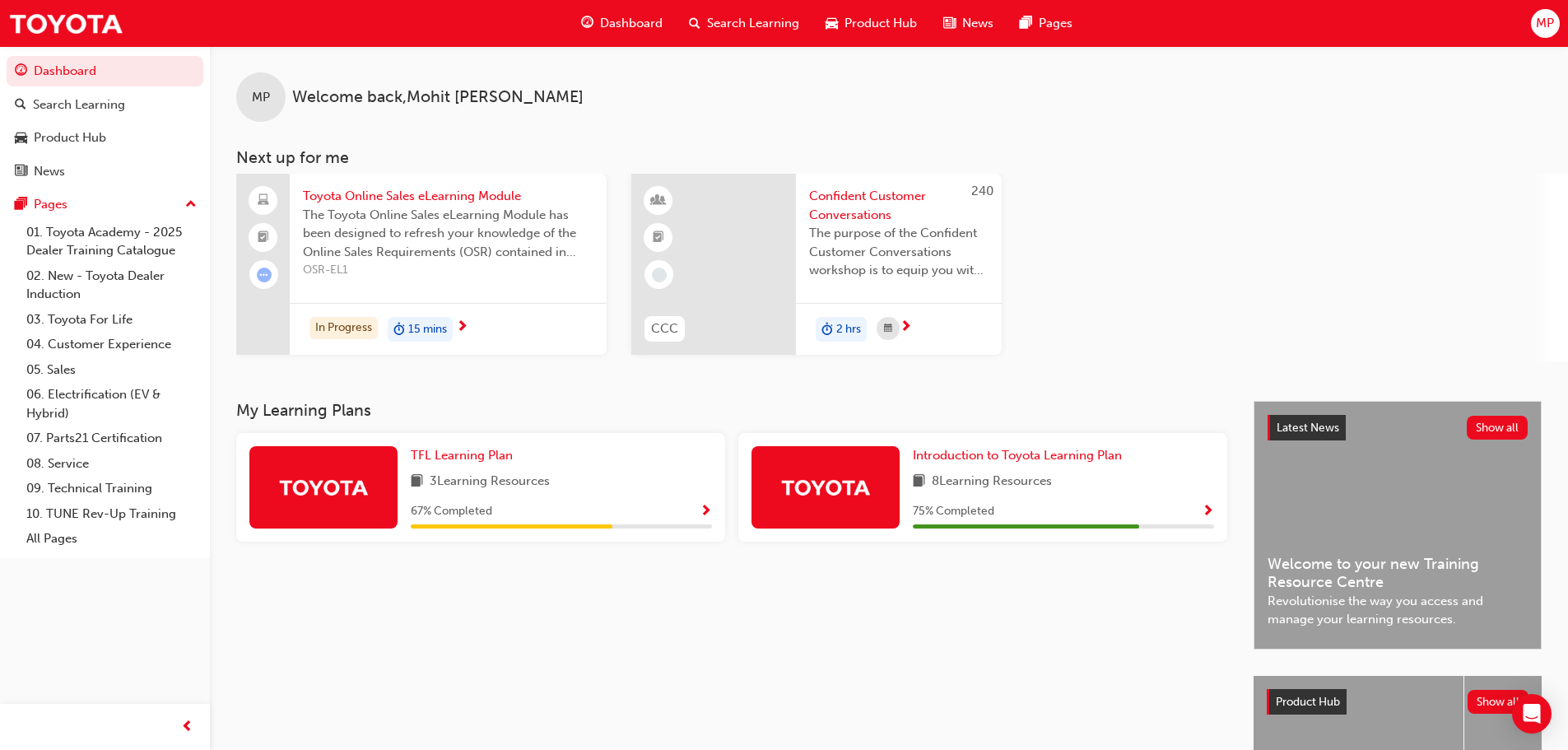
click at [1200, 514] on div "75 % Completed" at bounding box center [1064, 511] width 301 height 21
click at [1220, 511] on div "Introduction to Toyota Learning Plan 8 Learning Resources 75 % Completed" at bounding box center [982, 487] width 489 height 109
click at [1193, 504] on div "75 % Completed" at bounding box center [1064, 511] width 301 height 21
click at [1024, 455] on span "Introduction to Toyota Learning Plan" at bounding box center [1017, 455] width 209 height 15
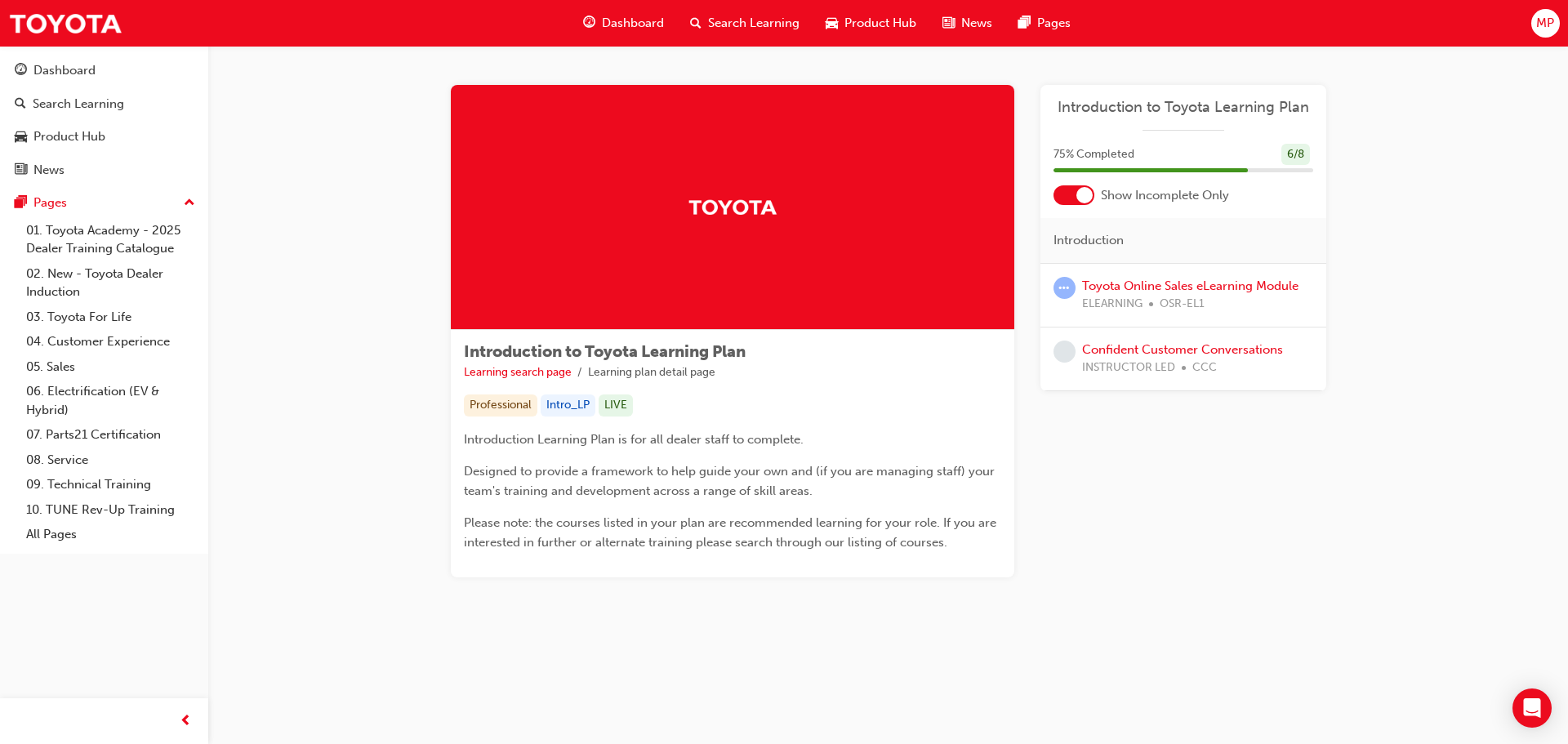
click at [1190, 296] on span "OSR-EL1" at bounding box center [1182, 304] width 45 height 19
click at [1195, 288] on link "Toyota Online Sales eLearning Module" at bounding box center [1190, 285] width 216 height 15
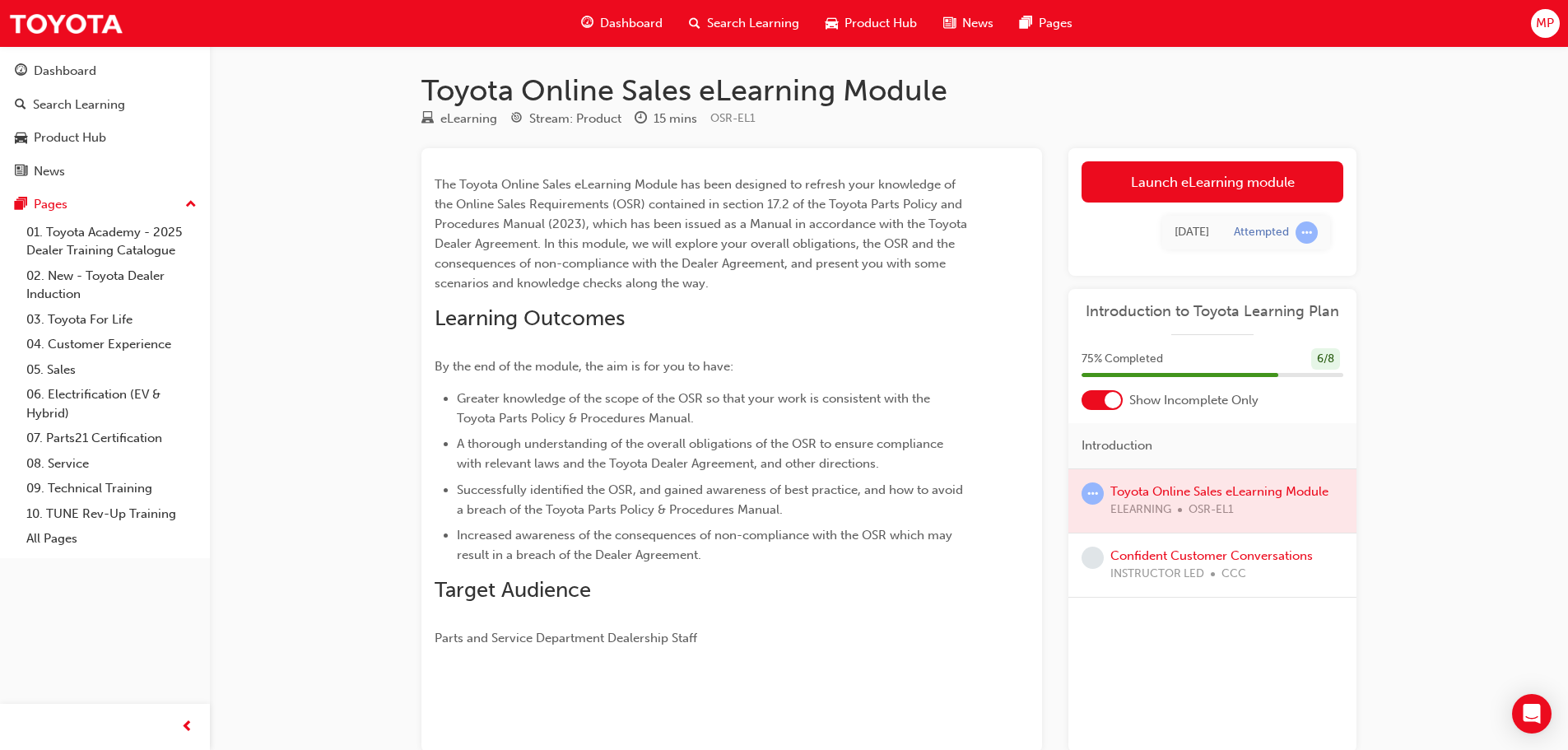
click at [1224, 479] on div at bounding box center [1212, 500] width 288 height 64
click at [1227, 401] on span "Show Incomplete Only" at bounding box center [1193, 401] width 129 height 19
click at [1138, 356] on span "75 % Completed" at bounding box center [1122, 359] width 82 height 19
click at [1307, 352] on div "75 % Completed 6 / 8" at bounding box center [1212, 360] width 261 height 23
click at [1268, 239] on div "Attempted" at bounding box center [1260, 233] width 55 height 16
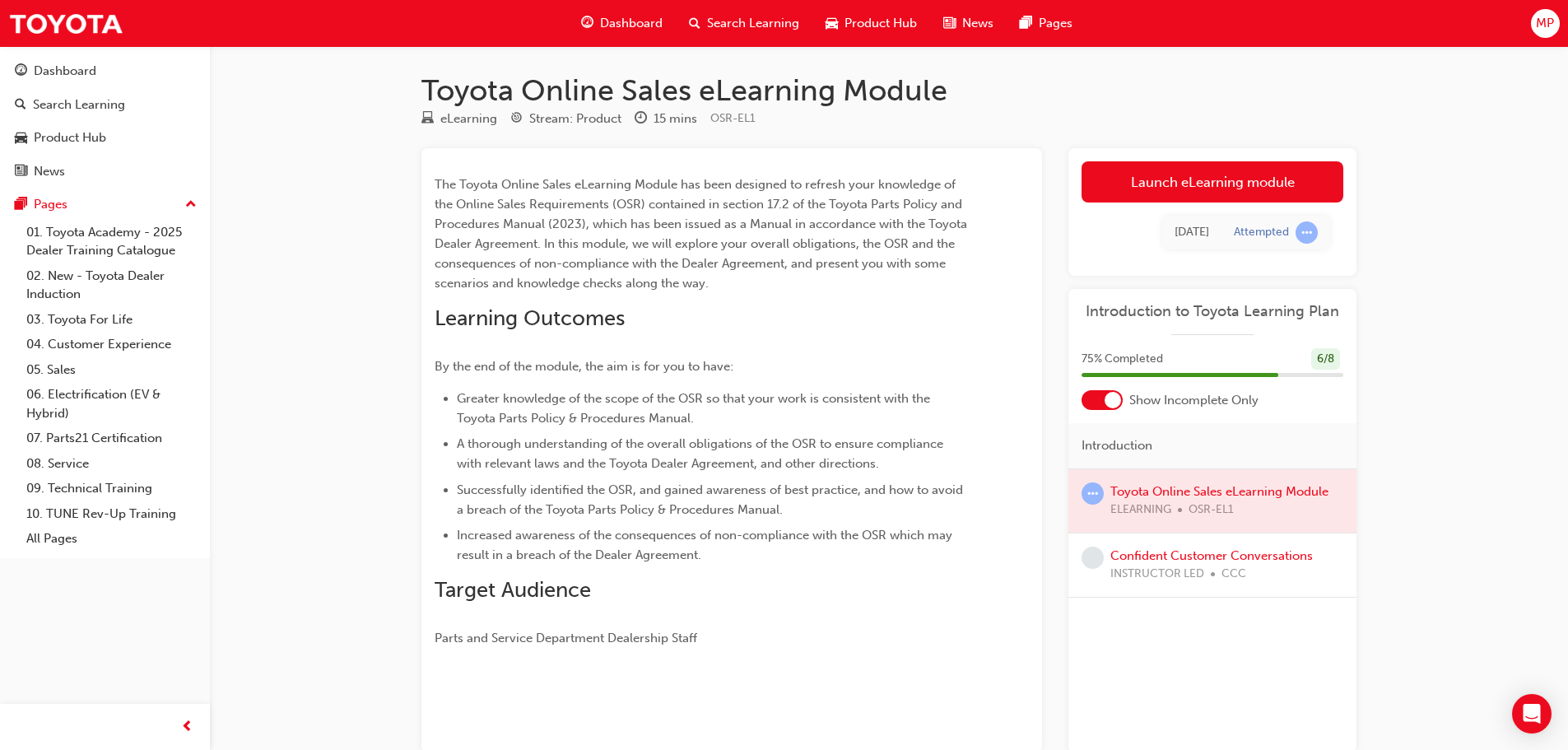
click at [1095, 487] on span "learningRecordVerb_ATTEMPT-icon" at bounding box center [1092, 494] width 23 height 23
click at [1169, 514] on div at bounding box center [1212, 500] width 288 height 64
click at [1267, 184] on link "Launch eLearning module" at bounding box center [1212, 181] width 261 height 41
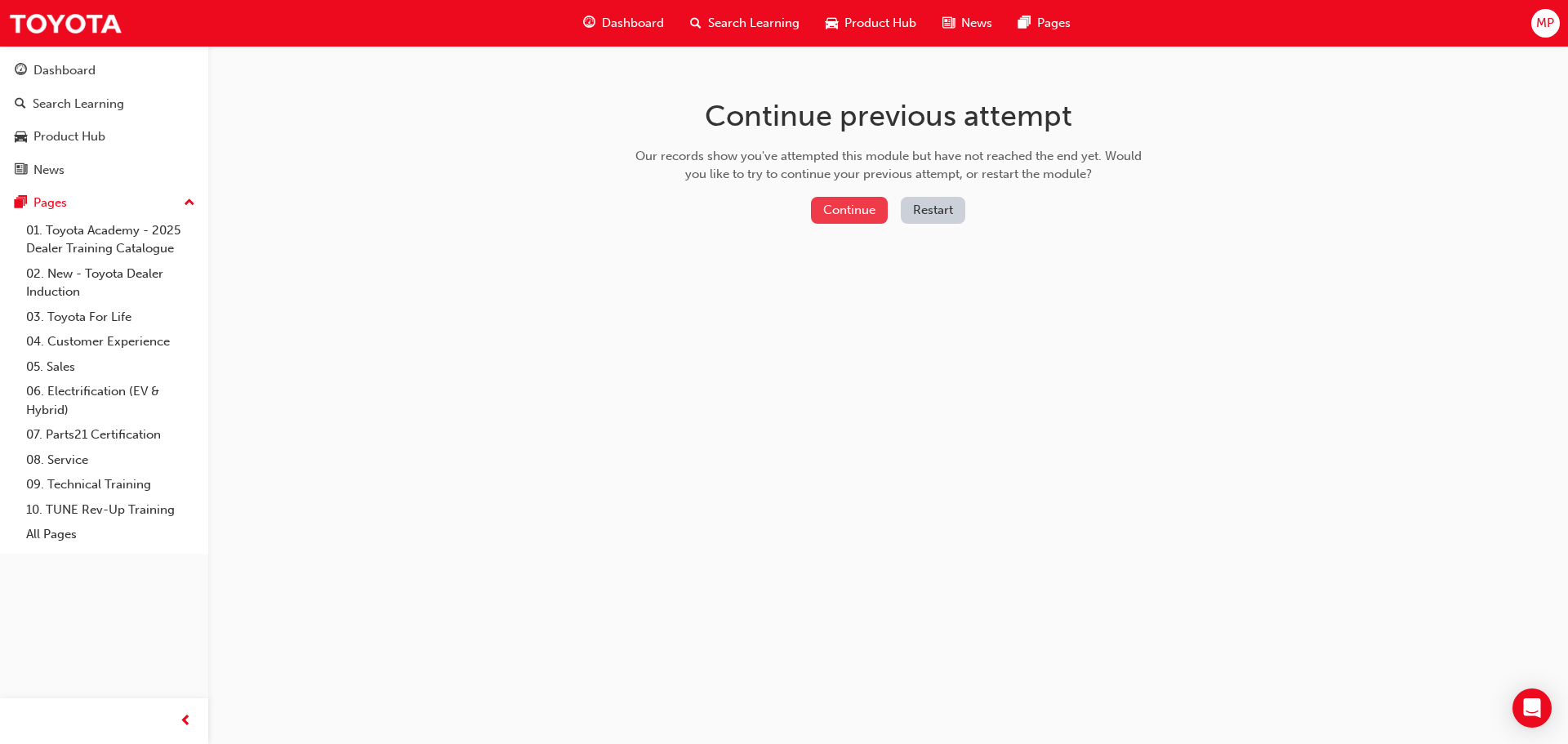
click at [859, 208] on button "Continue" at bounding box center [849, 210] width 77 height 27
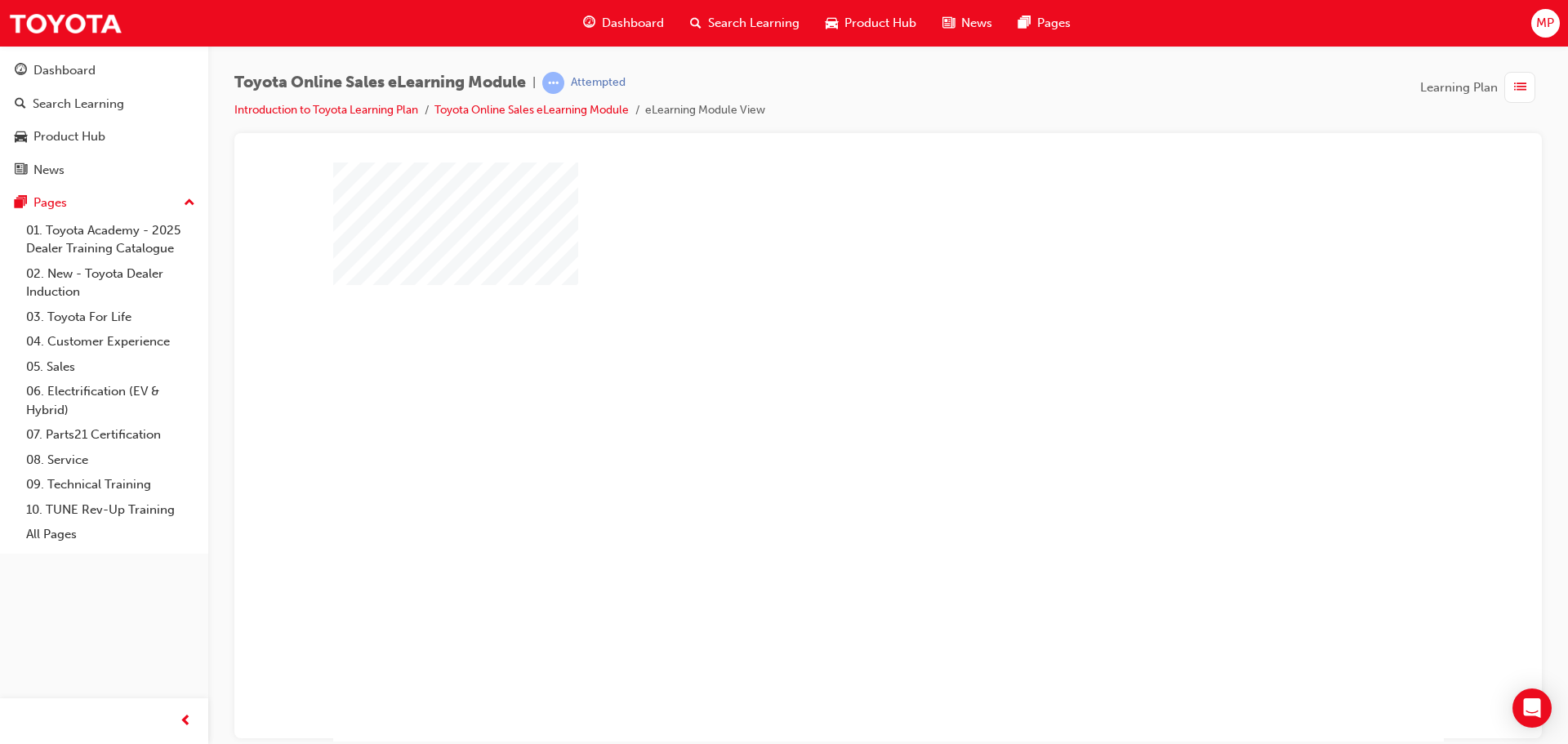
click at [841, 404] on div "play" at bounding box center [841, 404] width 0 height 0
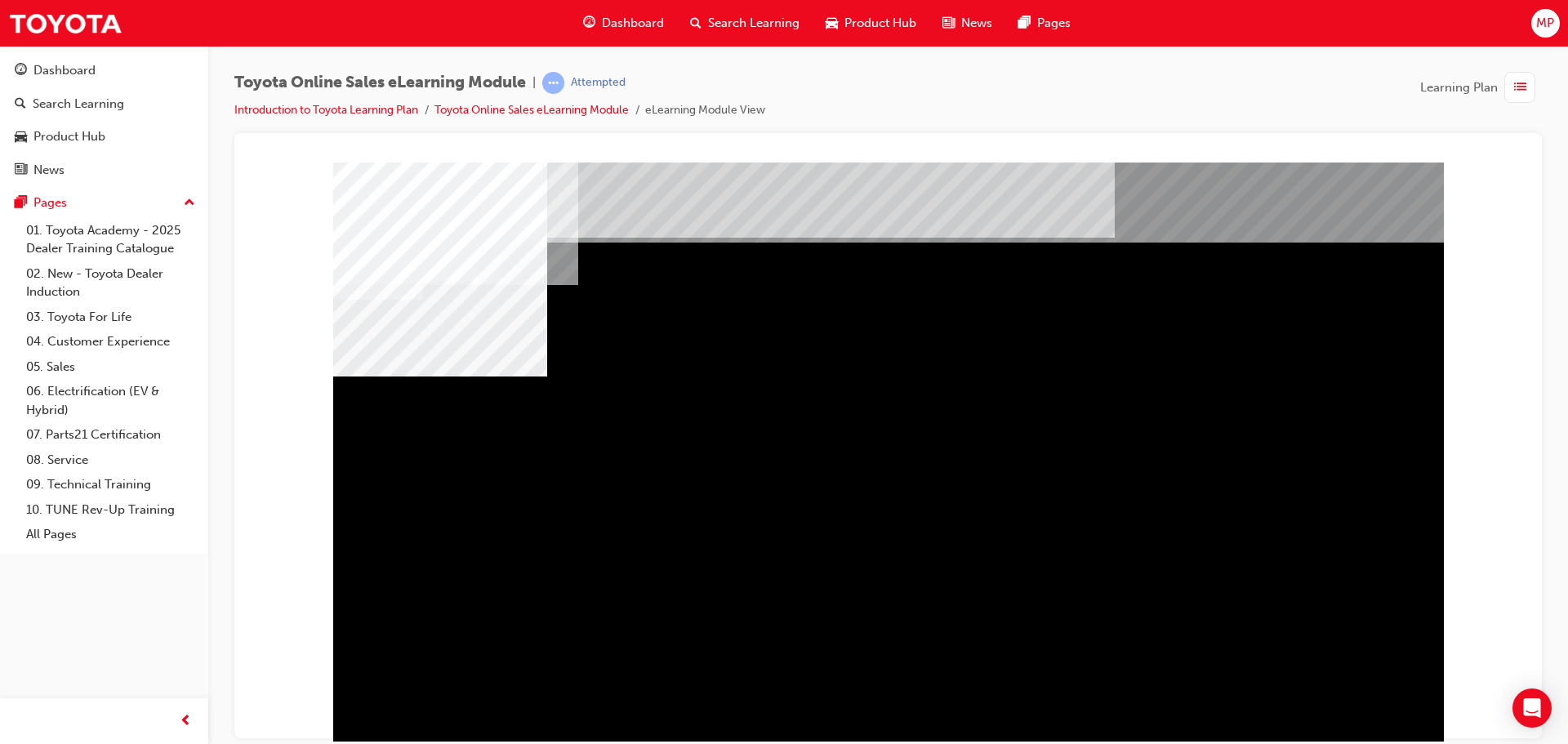
drag, startPoint x: 789, startPoint y: 538, endPoint x: 890, endPoint y: 557, distance: 102.8
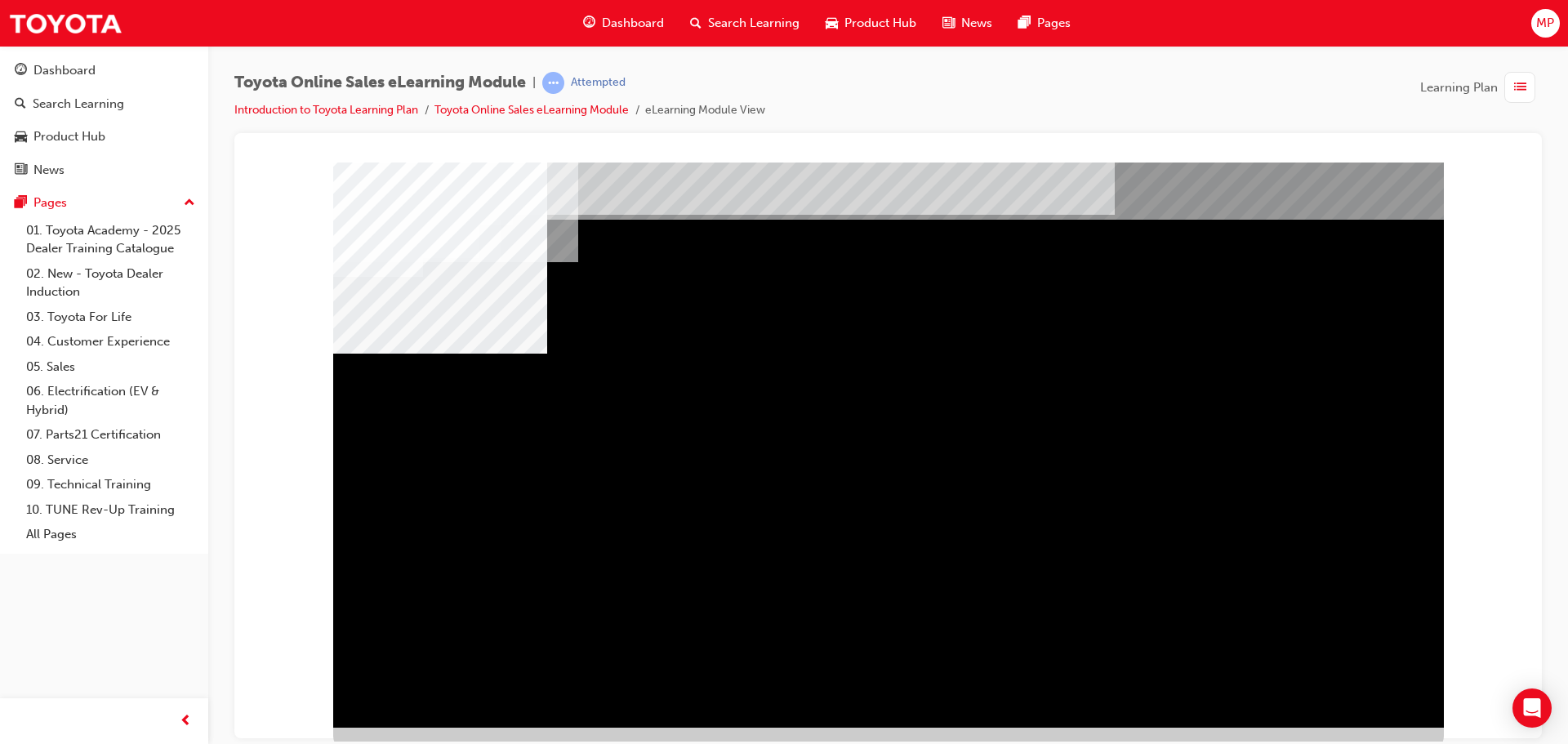
scroll to position [34, 0]
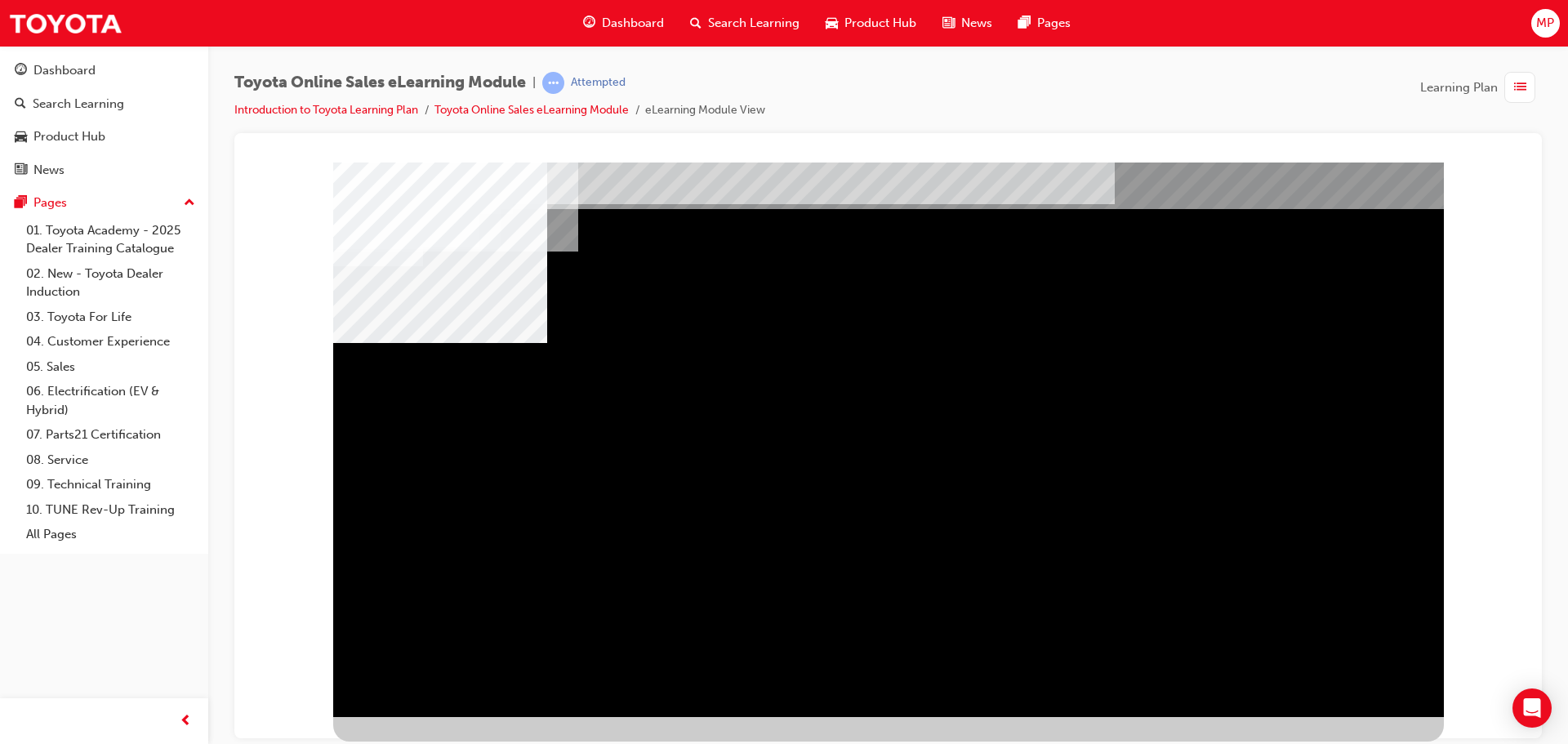
drag, startPoint x: 536, startPoint y: 456, endPoint x: 1004, endPoint y: 477, distance: 468.5
click at [1347, 433] on div "multistate" at bounding box center [888, 422] width 1111 height 588
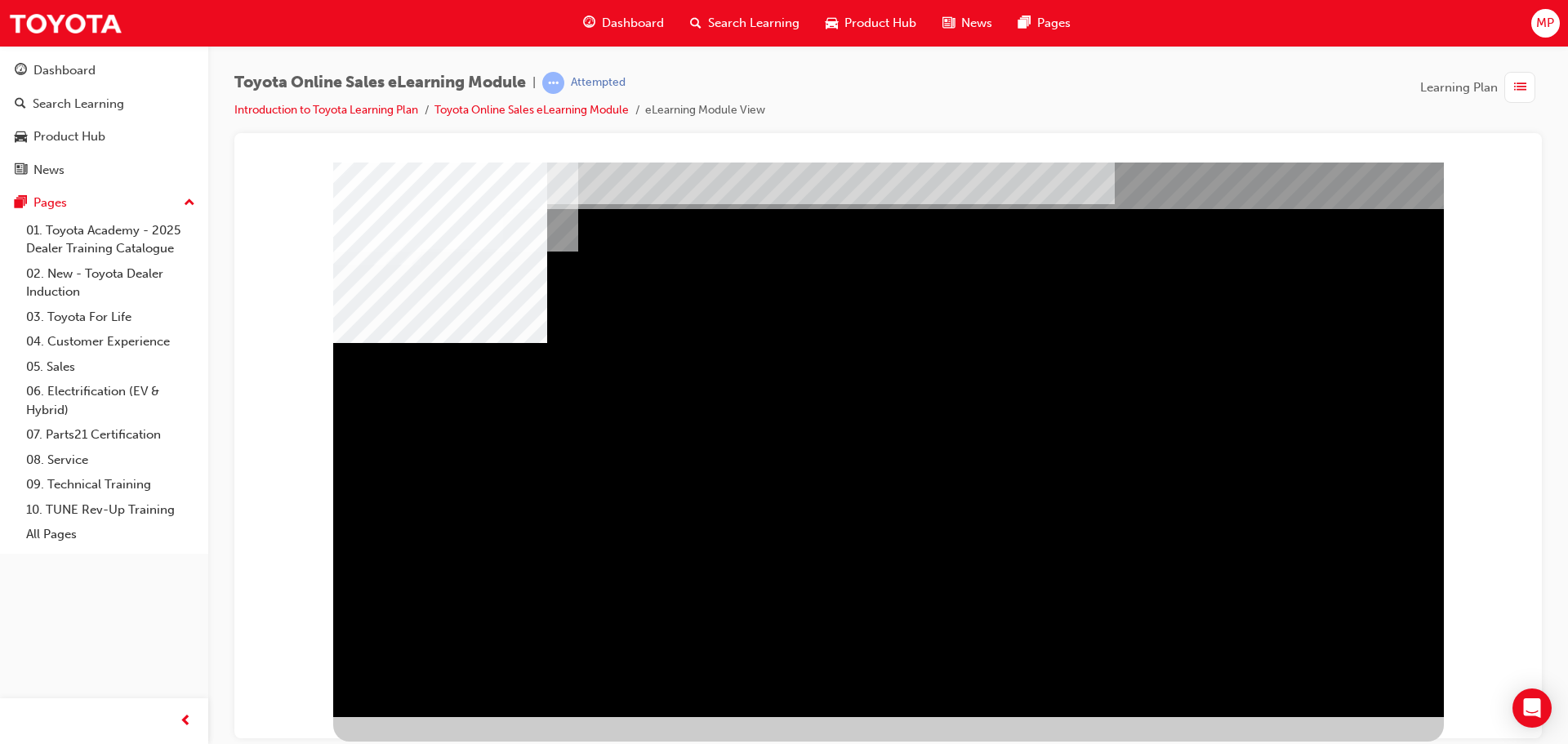
drag, startPoint x: 1255, startPoint y: 467, endPoint x: 1291, endPoint y: 495, distance: 45.6
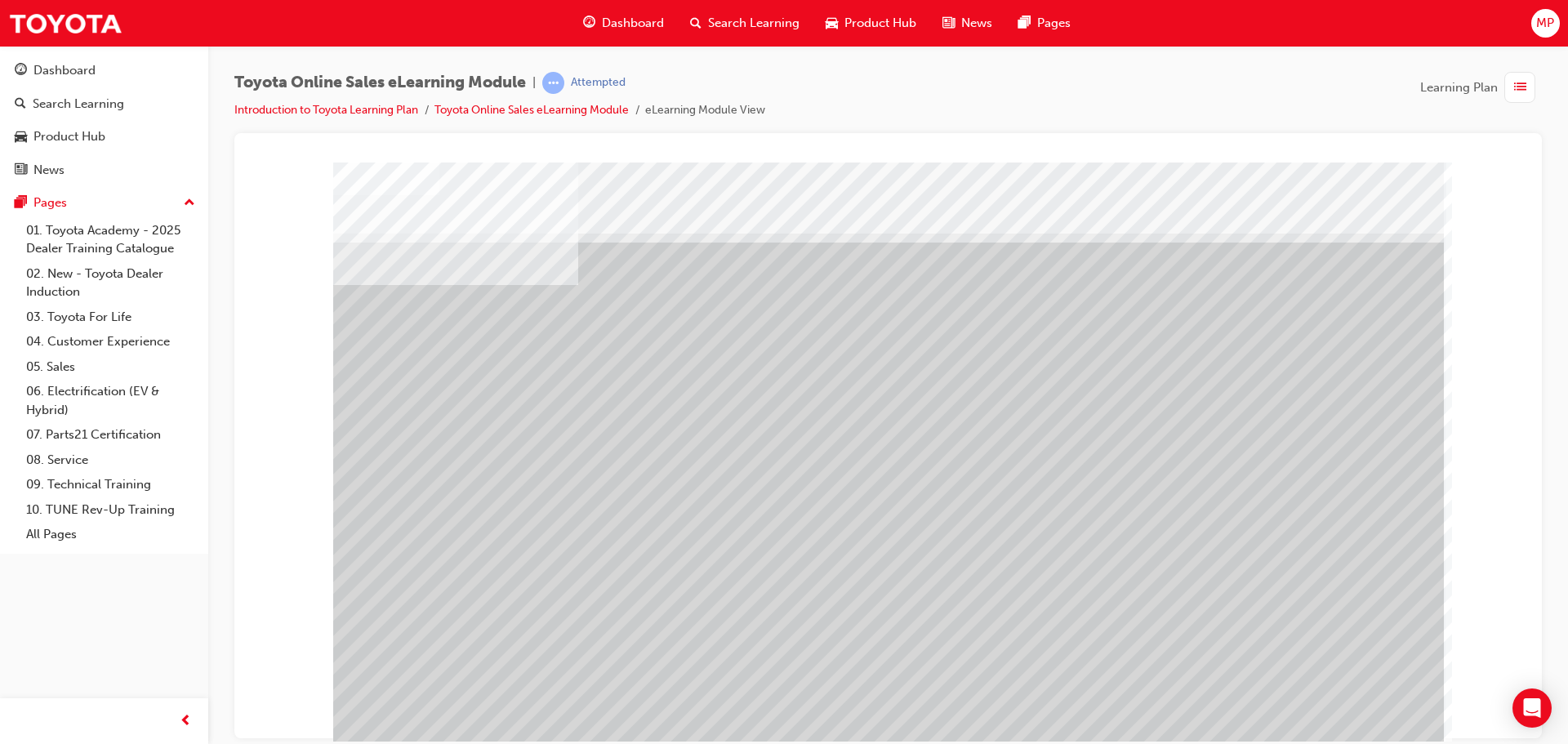
drag, startPoint x: 655, startPoint y: 587, endPoint x: 677, endPoint y: 595, distance: 23.4
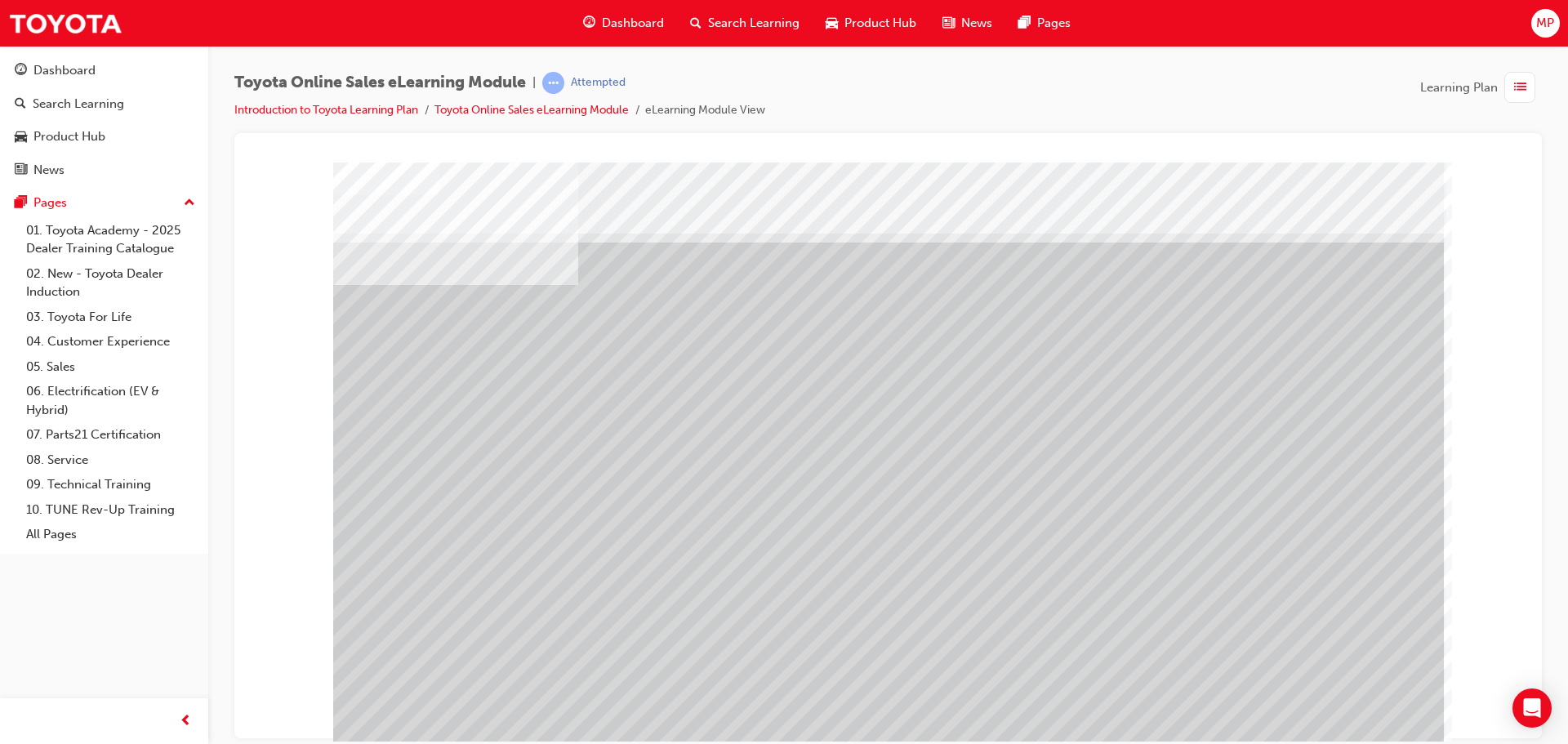
drag, startPoint x: 949, startPoint y: 595, endPoint x: 959, endPoint y: 596, distance: 10.0
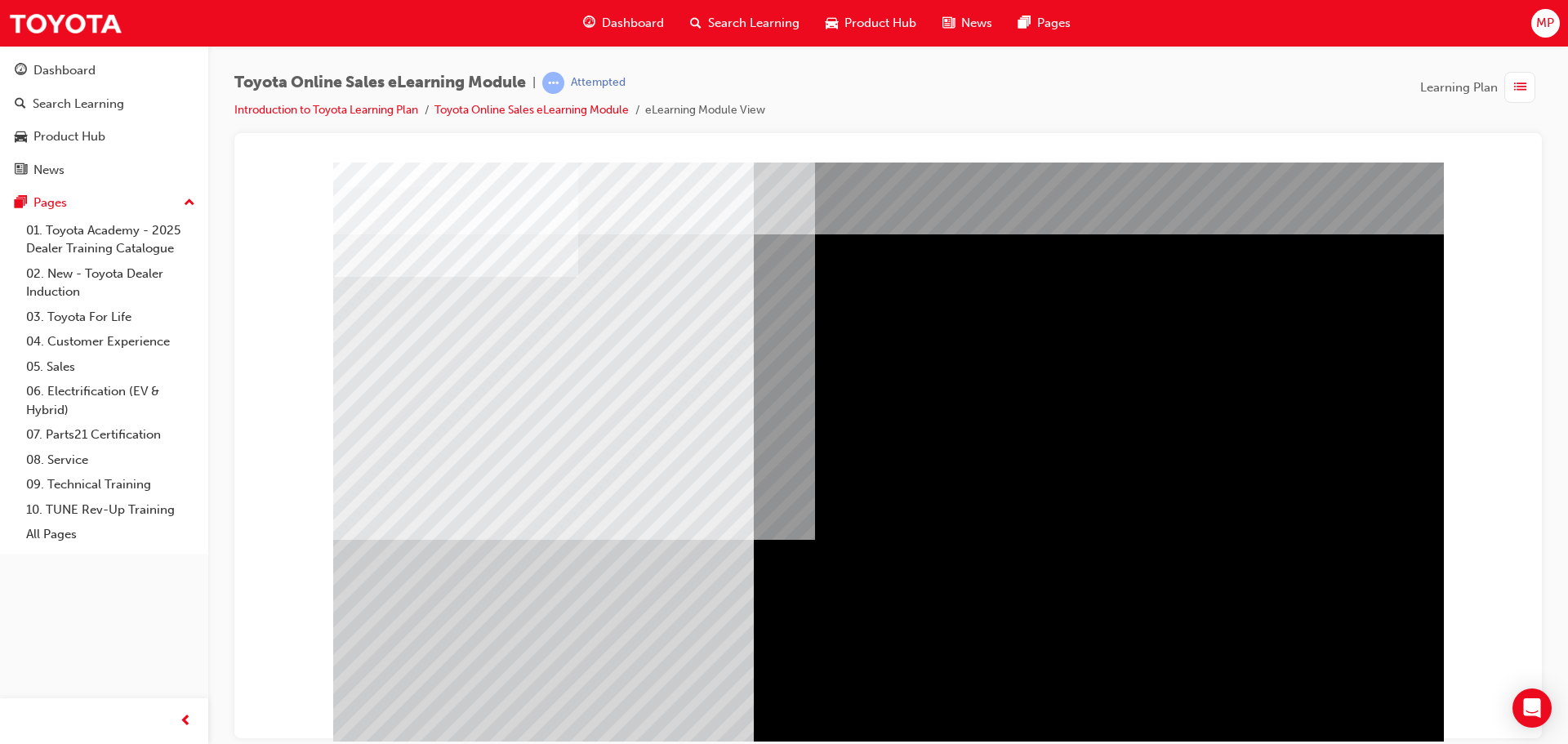
scroll to position [34, 0]
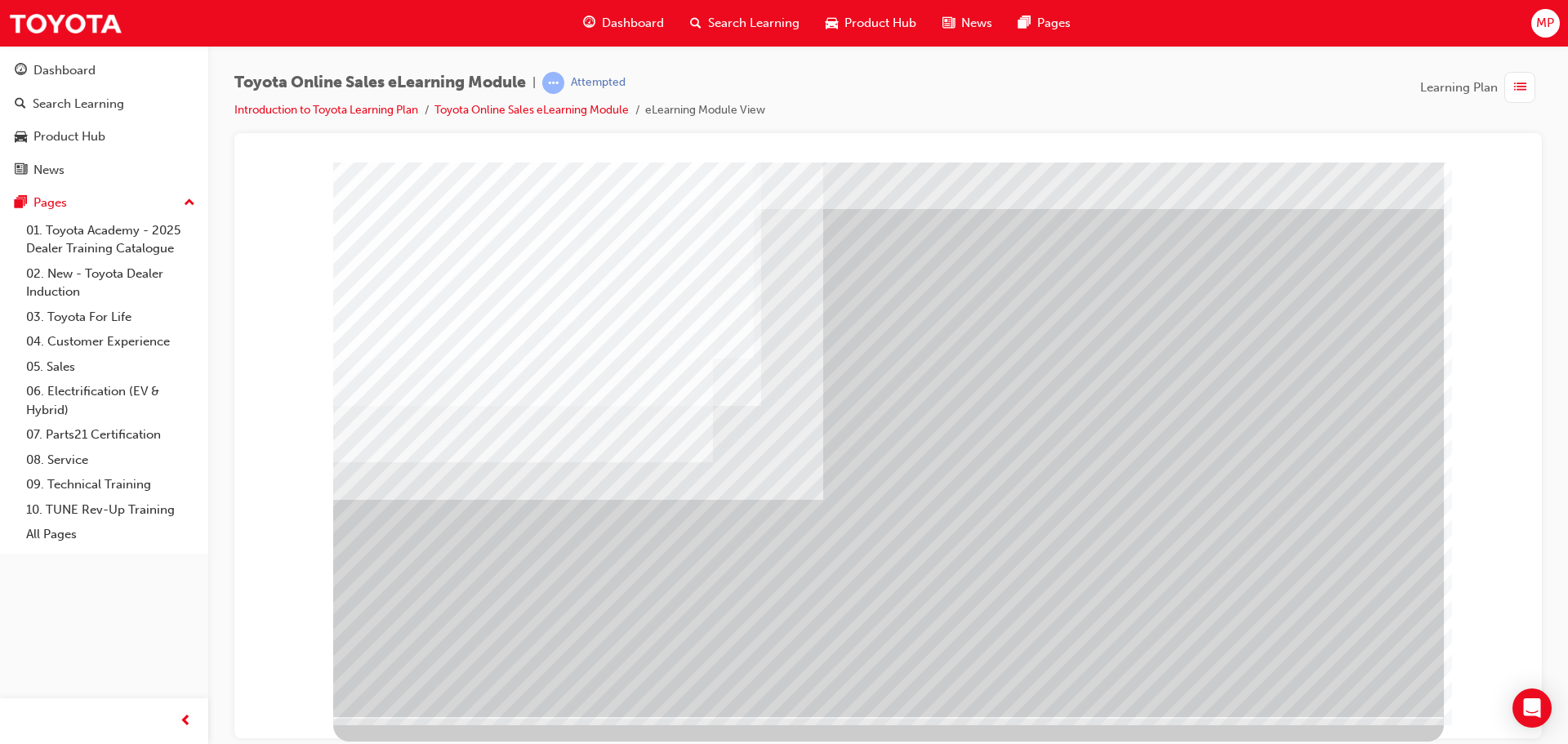
scroll to position [0, 0]
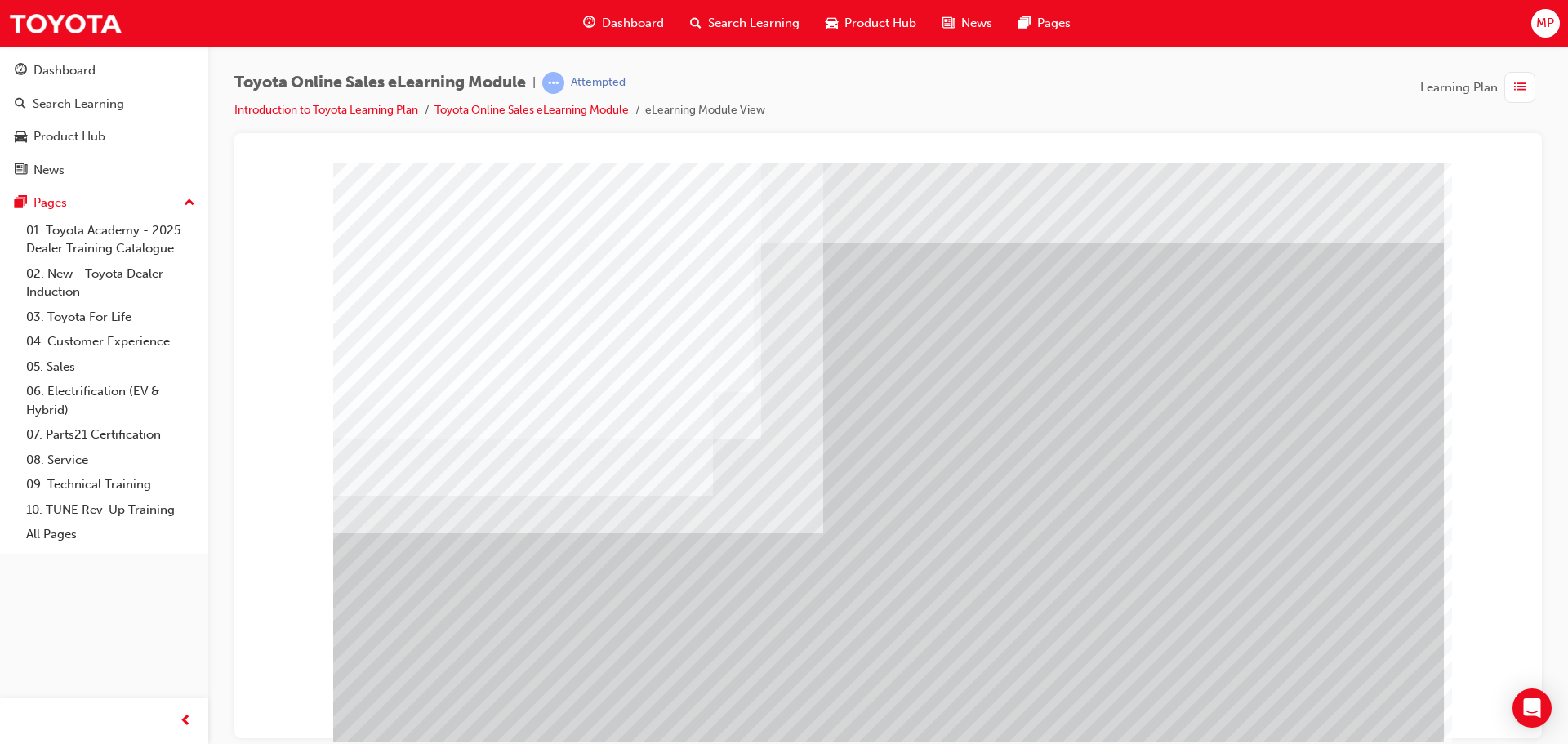
drag, startPoint x: 1033, startPoint y: 330, endPoint x: 1029, endPoint y: 402, distance: 72.1
drag, startPoint x: 1000, startPoint y: 493, endPoint x: 1068, endPoint y: 516, distance: 71.8
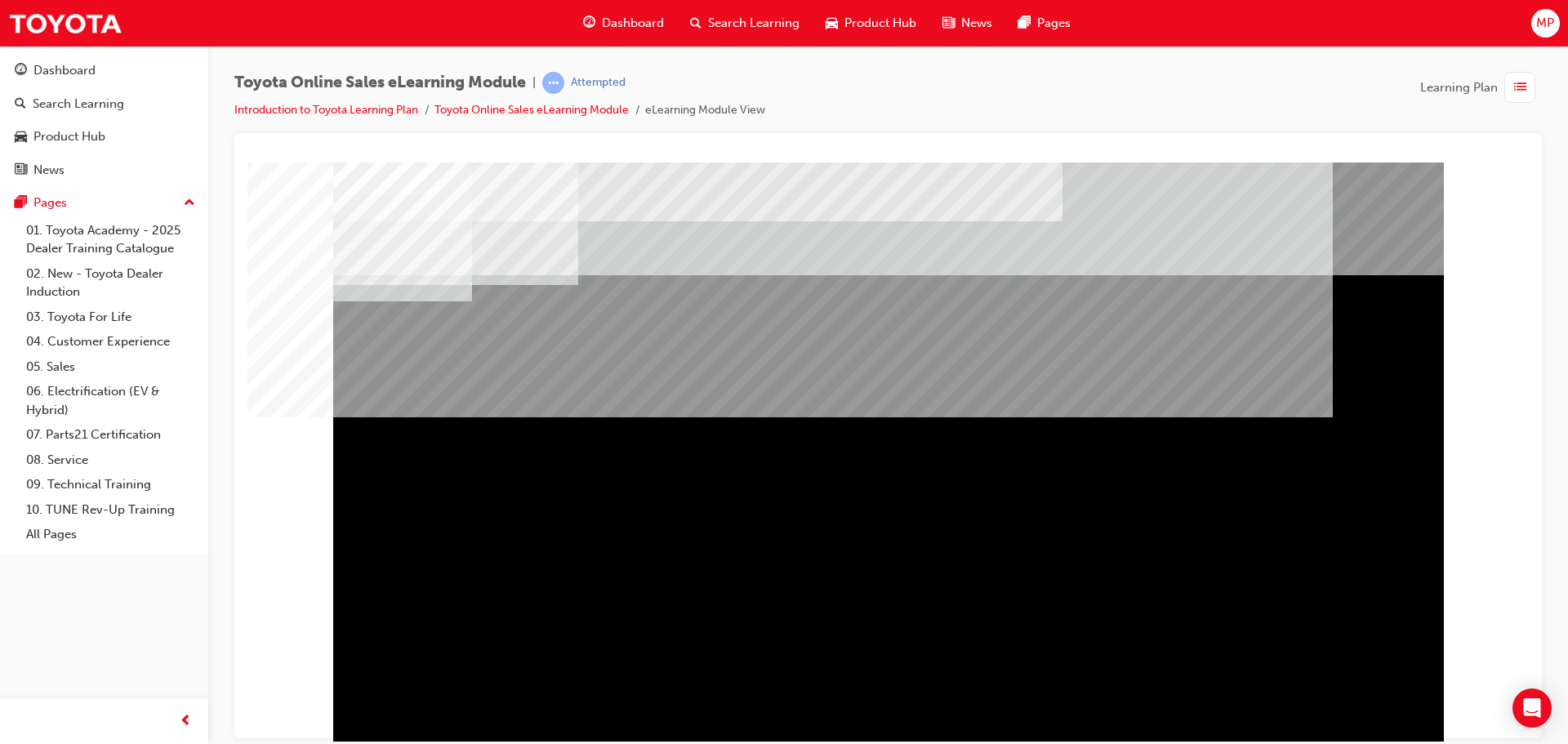
drag, startPoint x: 1324, startPoint y: 705, endPoint x: 1317, endPoint y: 720, distance: 16.6
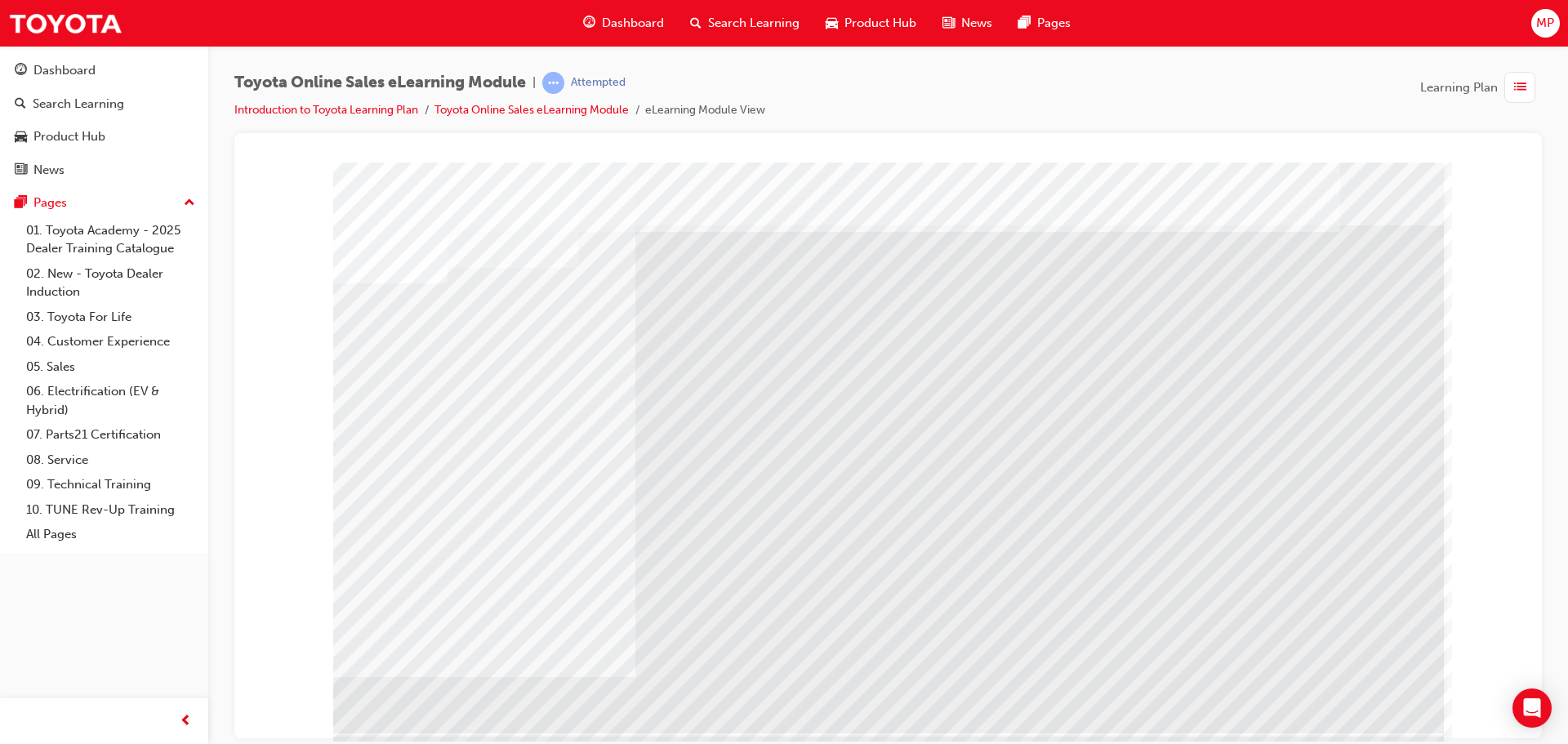
scroll to position [34, 0]
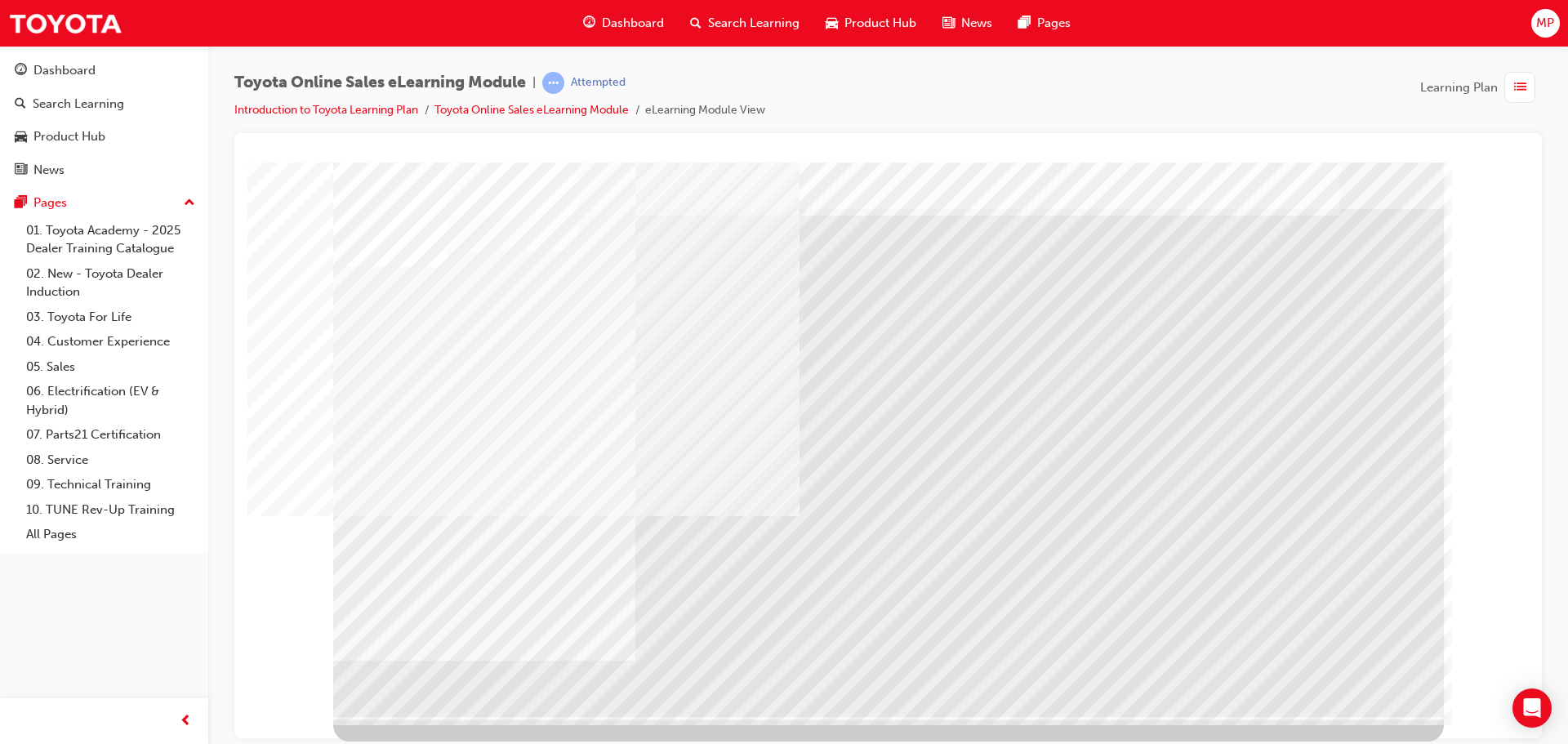
drag, startPoint x: 458, startPoint y: 380, endPoint x: 597, endPoint y: 393, distance: 139.6
drag, startPoint x: 722, startPoint y: 395, endPoint x: 730, endPoint y: 423, distance: 29.1
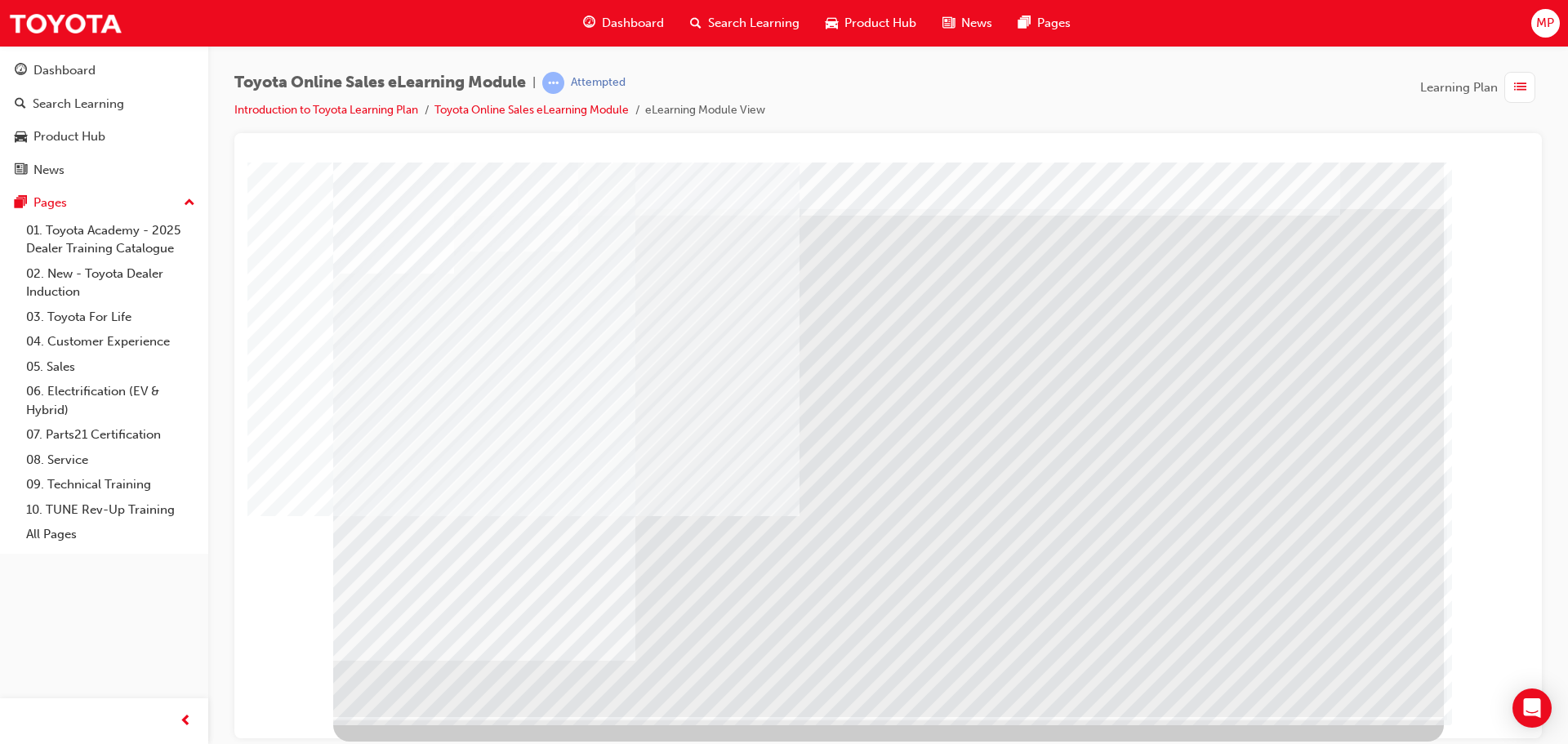
drag, startPoint x: 738, startPoint y: 540, endPoint x: 614, endPoint y: 536, distance: 124.1
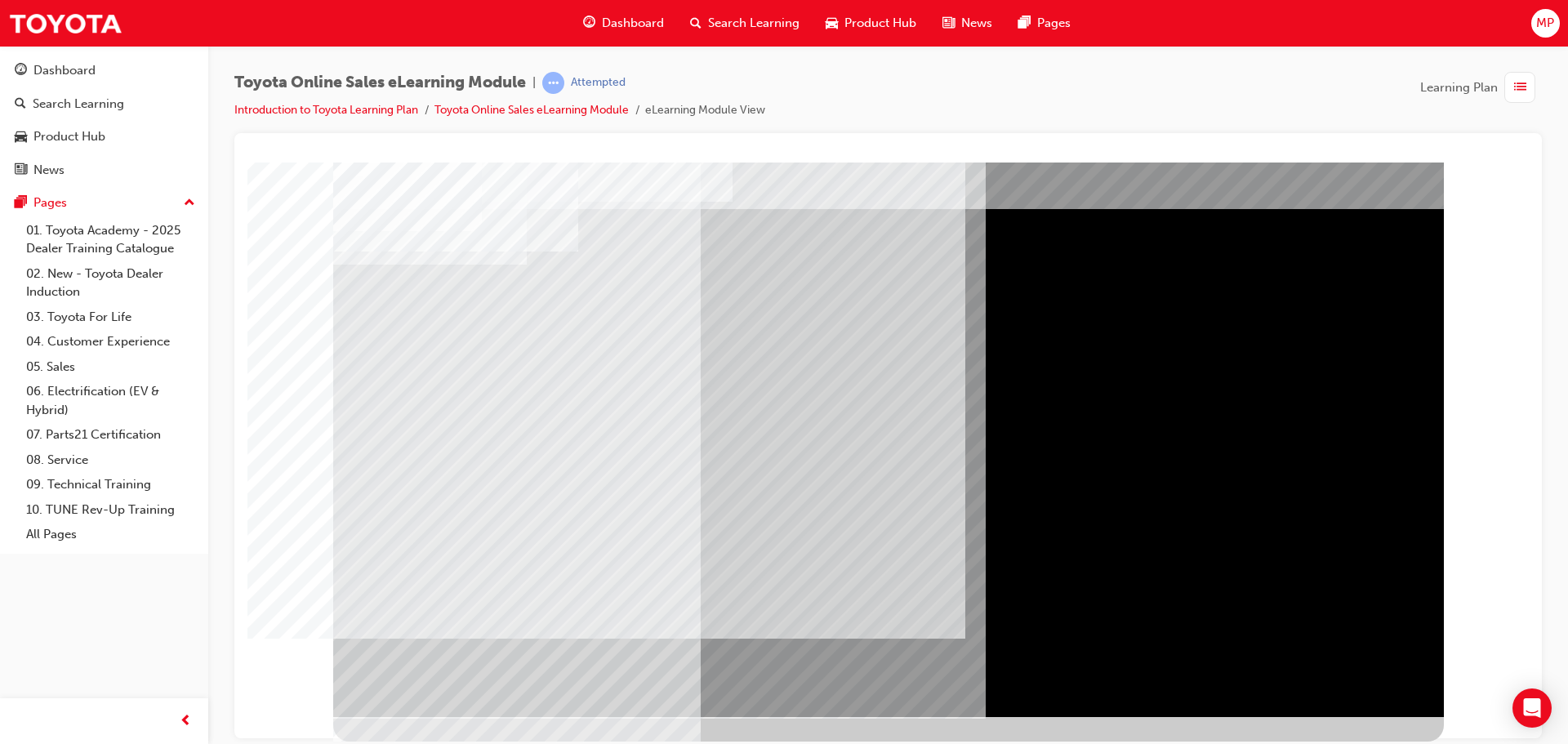
scroll to position [0, 0]
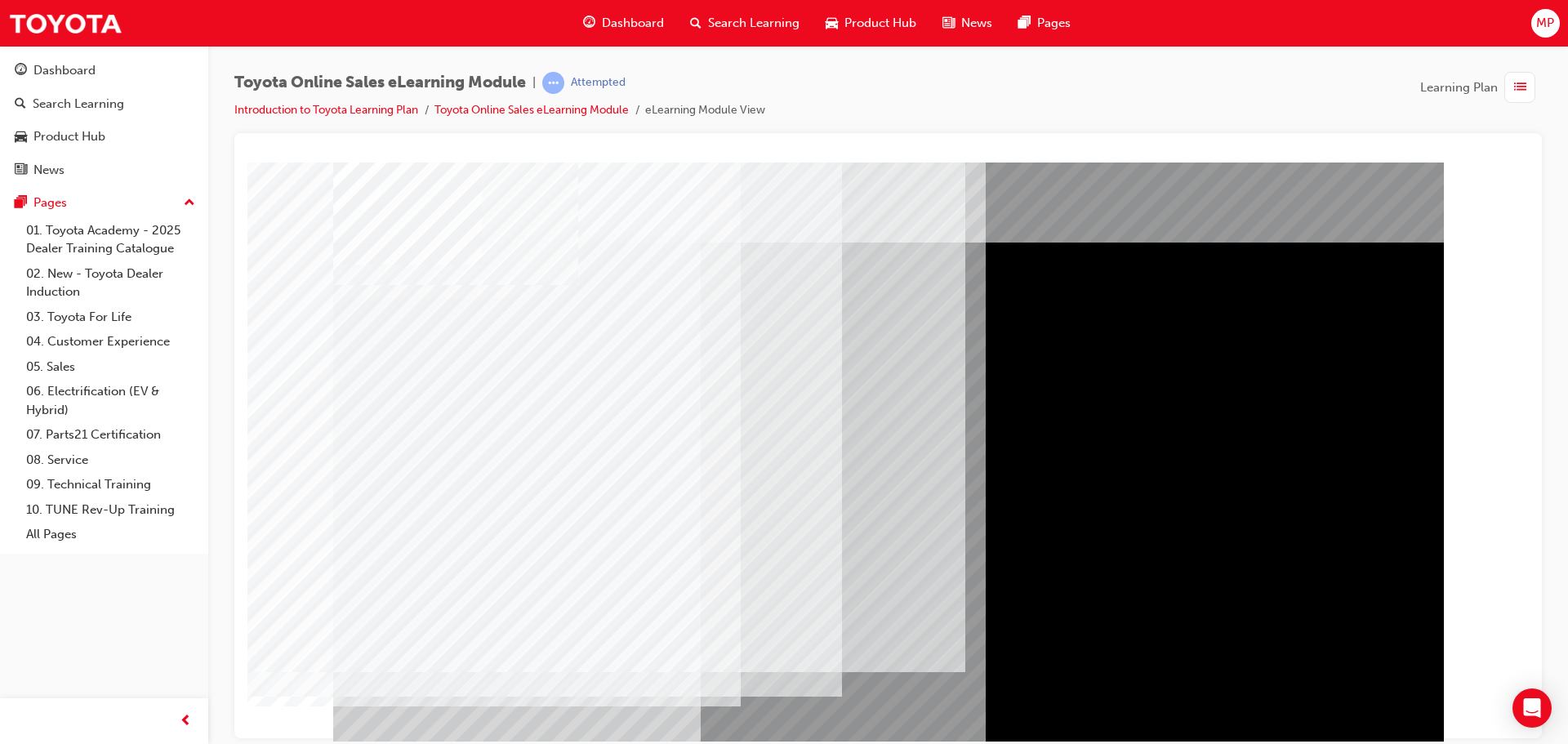
drag, startPoint x: 415, startPoint y: 477, endPoint x: 412, endPoint y: 490, distance: 13.3
drag, startPoint x: 407, startPoint y: 566, endPoint x: 406, endPoint y: 575, distance: 9.1
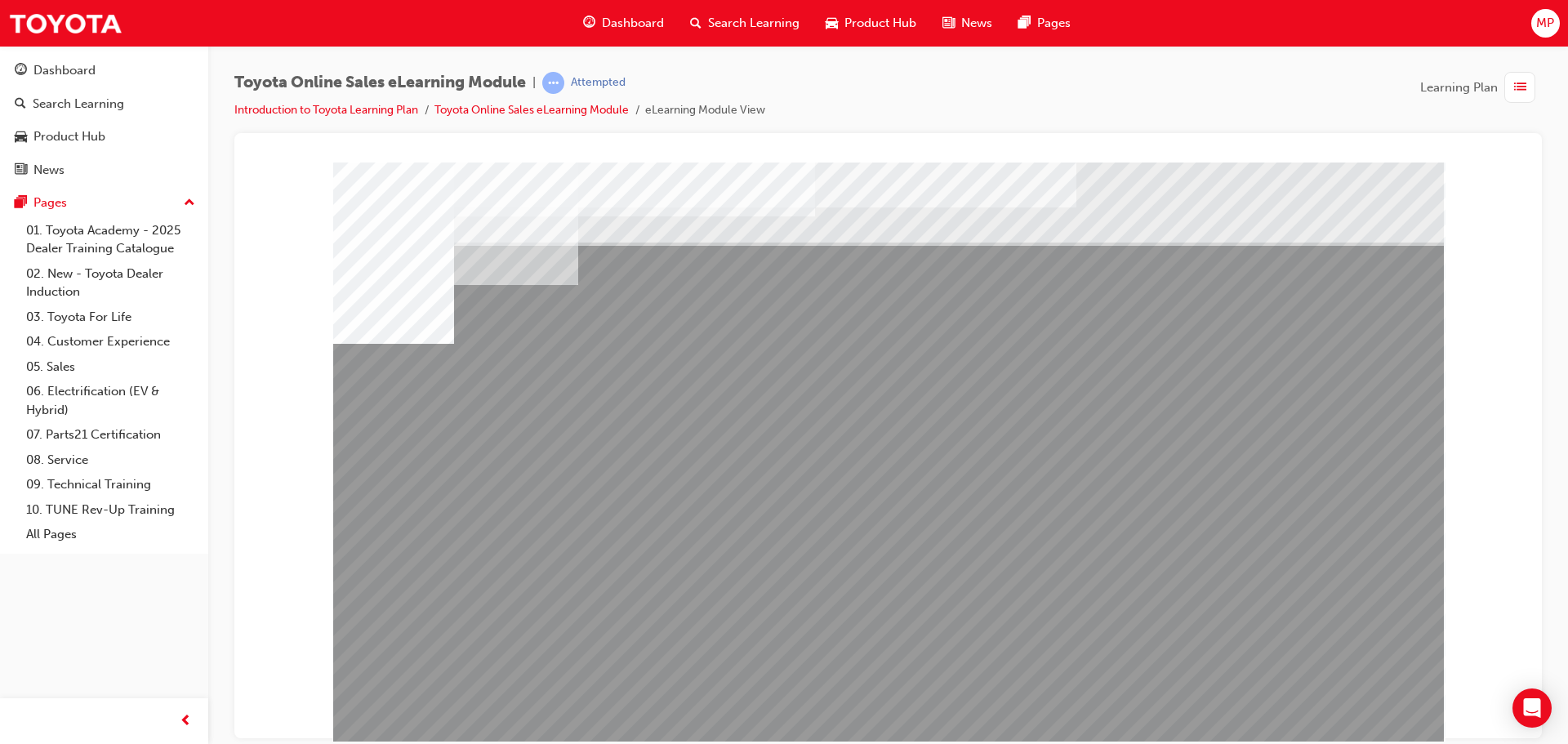
drag, startPoint x: 620, startPoint y: 585, endPoint x: 636, endPoint y: 595, distance: 18.9
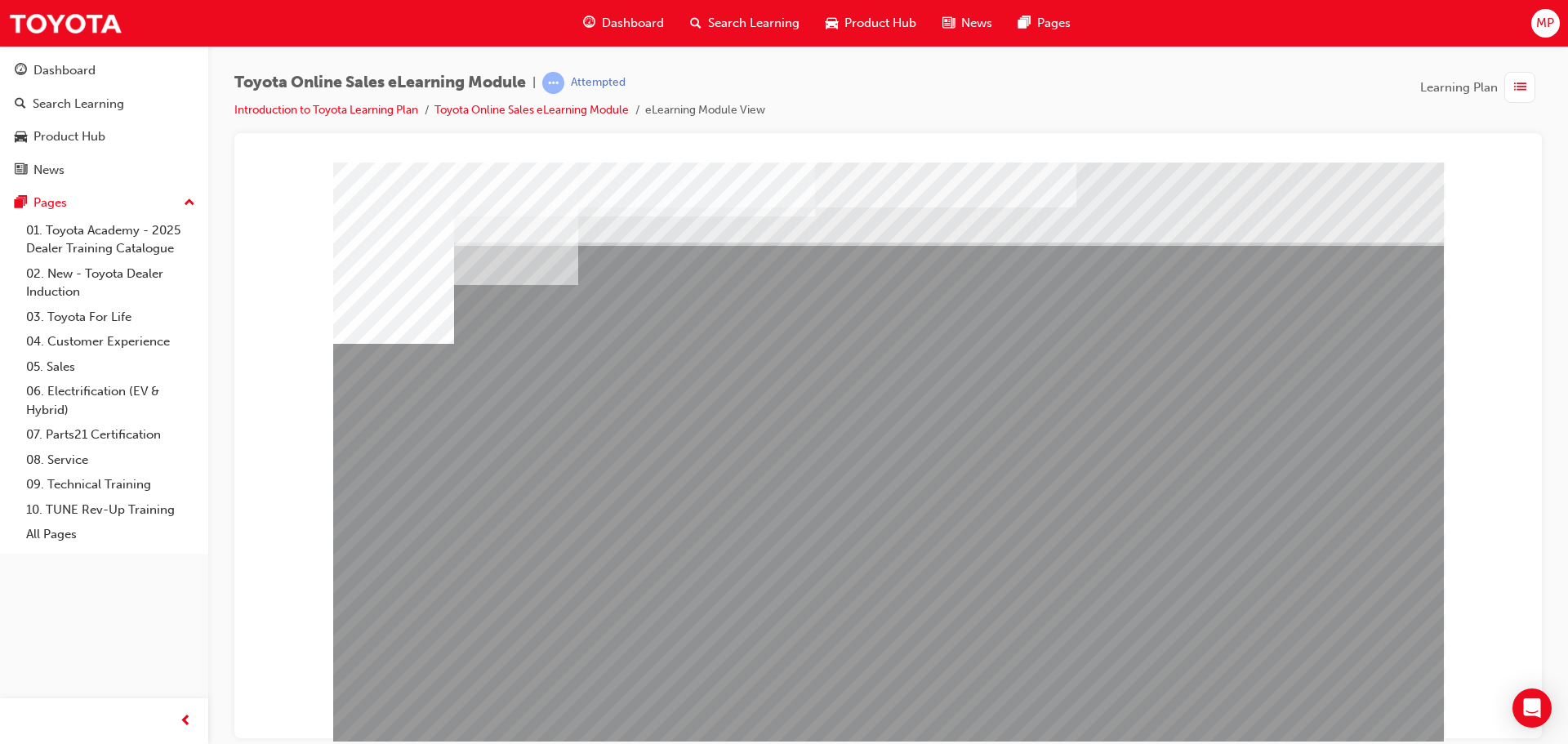
drag, startPoint x: 971, startPoint y: 576, endPoint x: 1003, endPoint y: 582, distance: 32.6
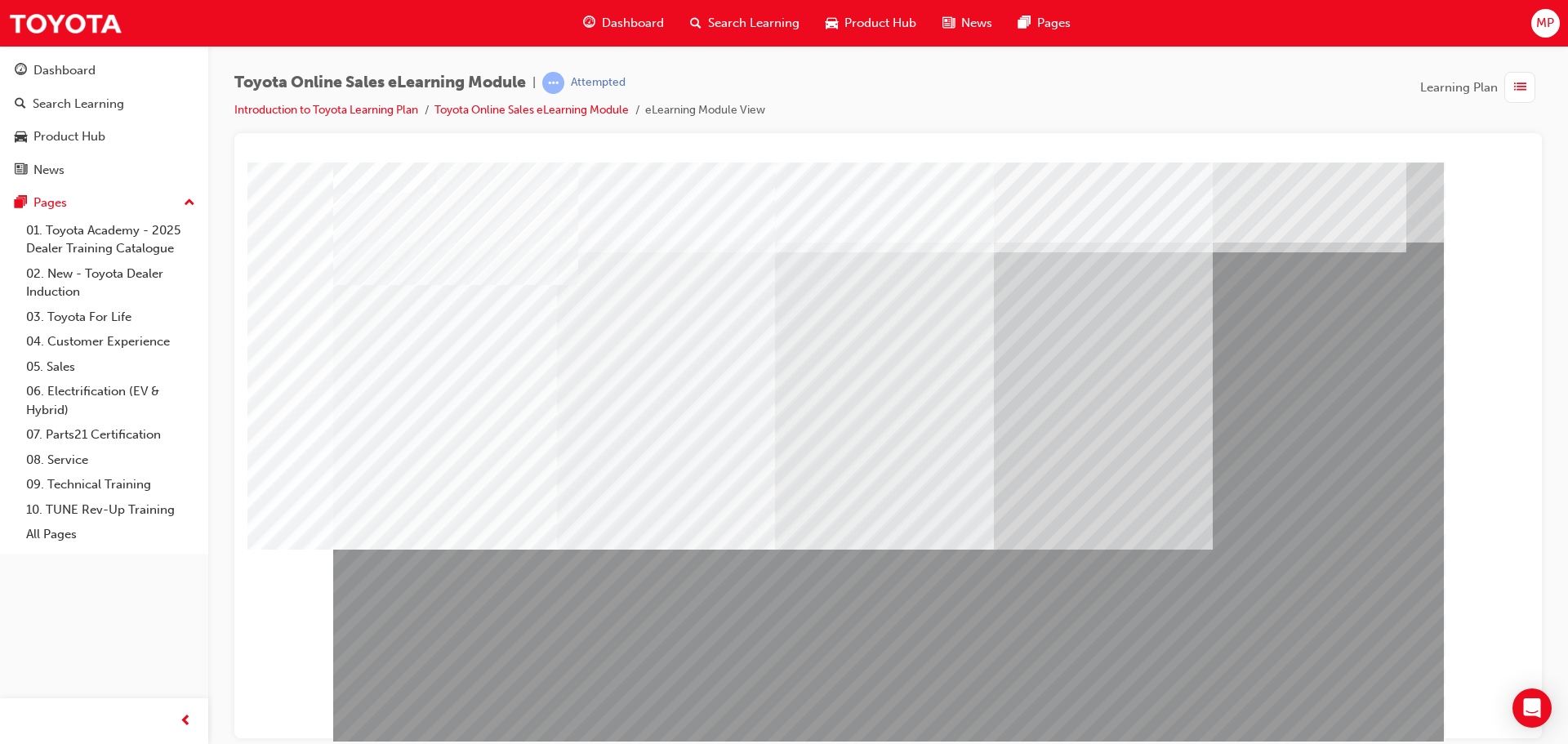
drag, startPoint x: 895, startPoint y: 704, endPoint x: 902, endPoint y: 711, distance: 9.9
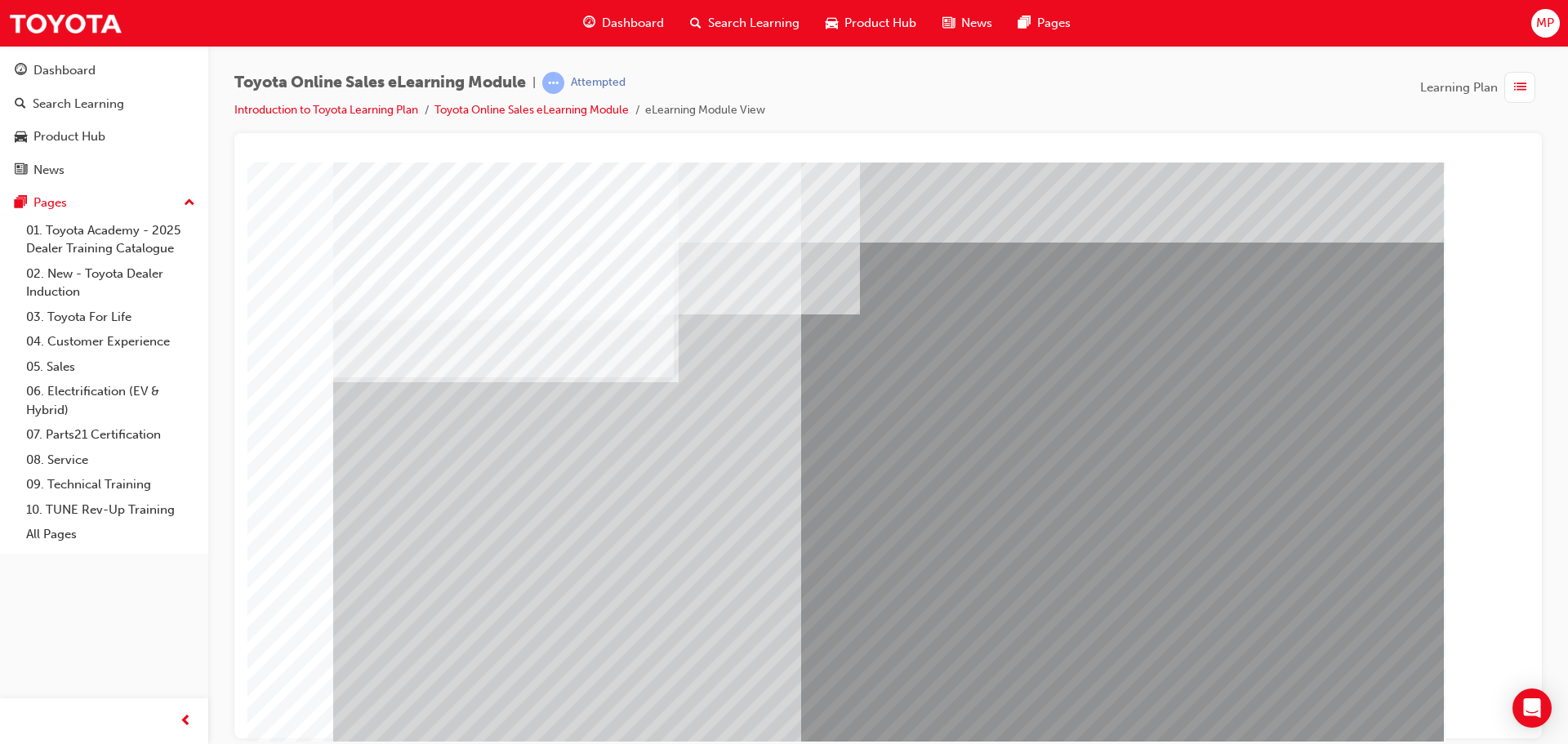
drag, startPoint x: 439, startPoint y: 554, endPoint x: 534, endPoint y: 560, distance: 95.2
drag, startPoint x: 424, startPoint y: 531, endPoint x: 478, endPoint y: 544, distance: 55.5
click at [450, 537] on div "multistate" at bounding box center [888, 455] width 1111 height 588
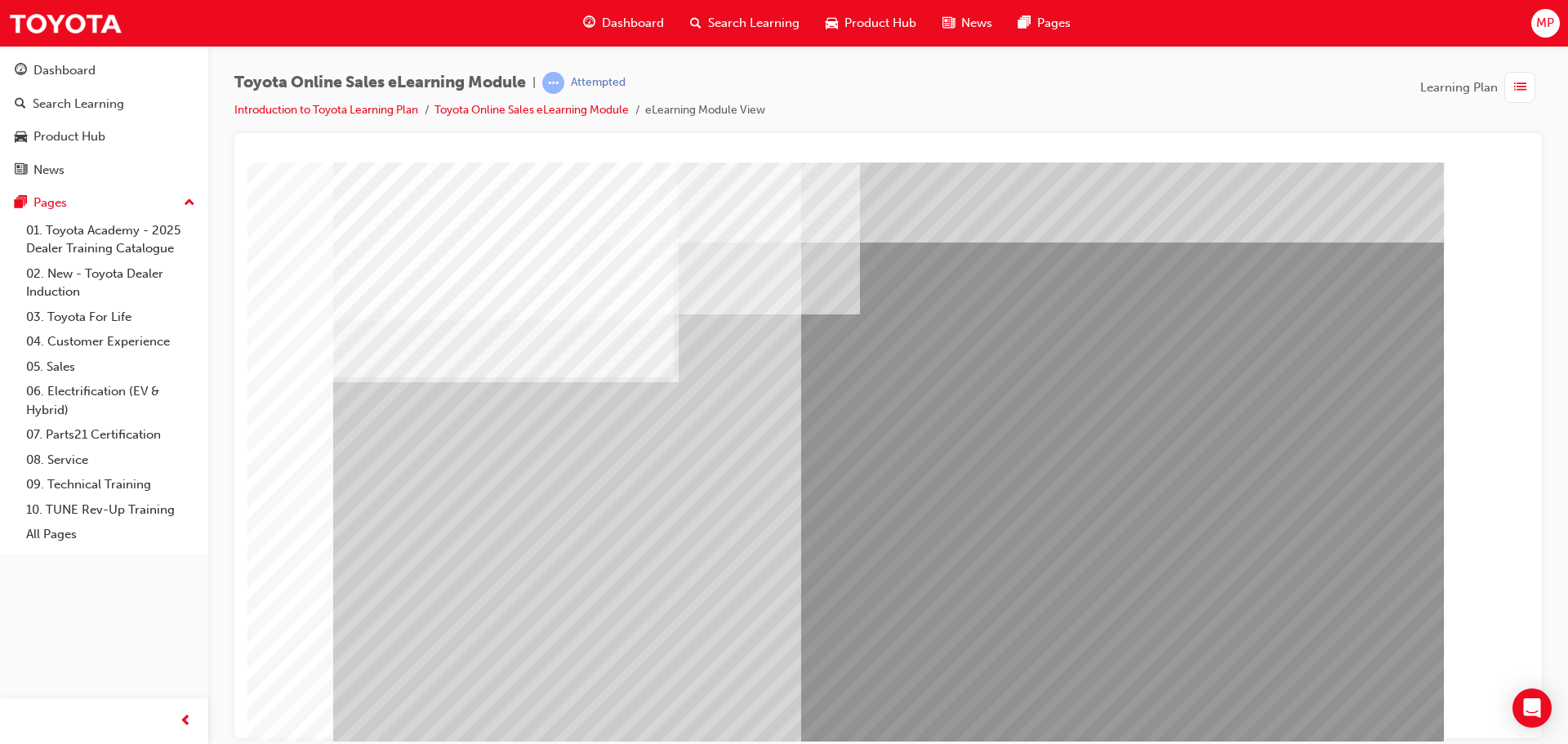
drag, startPoint x: 908, startPoint y: 450, endPoint x: 909, endPoint y: 525, distance: 75.0
drag, startPoint x: 902, startPoint y: 540, endPoint x: 996, endPoint y: 591, distance: 106.9
drag, startPoint x: 1319, startPoint y: 700, endPoint x: 1320, endPoint y: 708, distance: 8.1
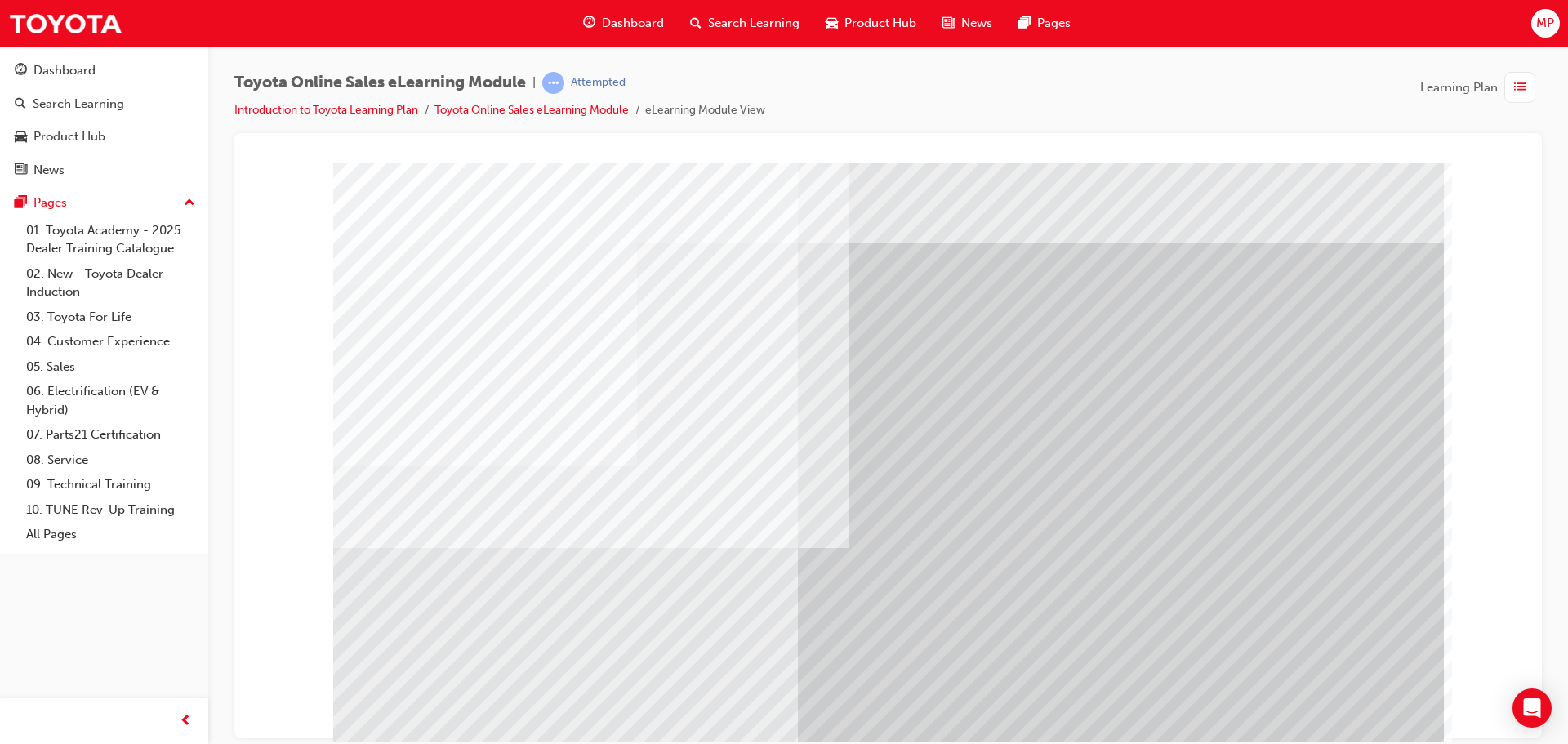
drag, startPoint x: 1298, startPoint y: 714, endPoint x: 1296, endPoint y: 723, distance: 9.2
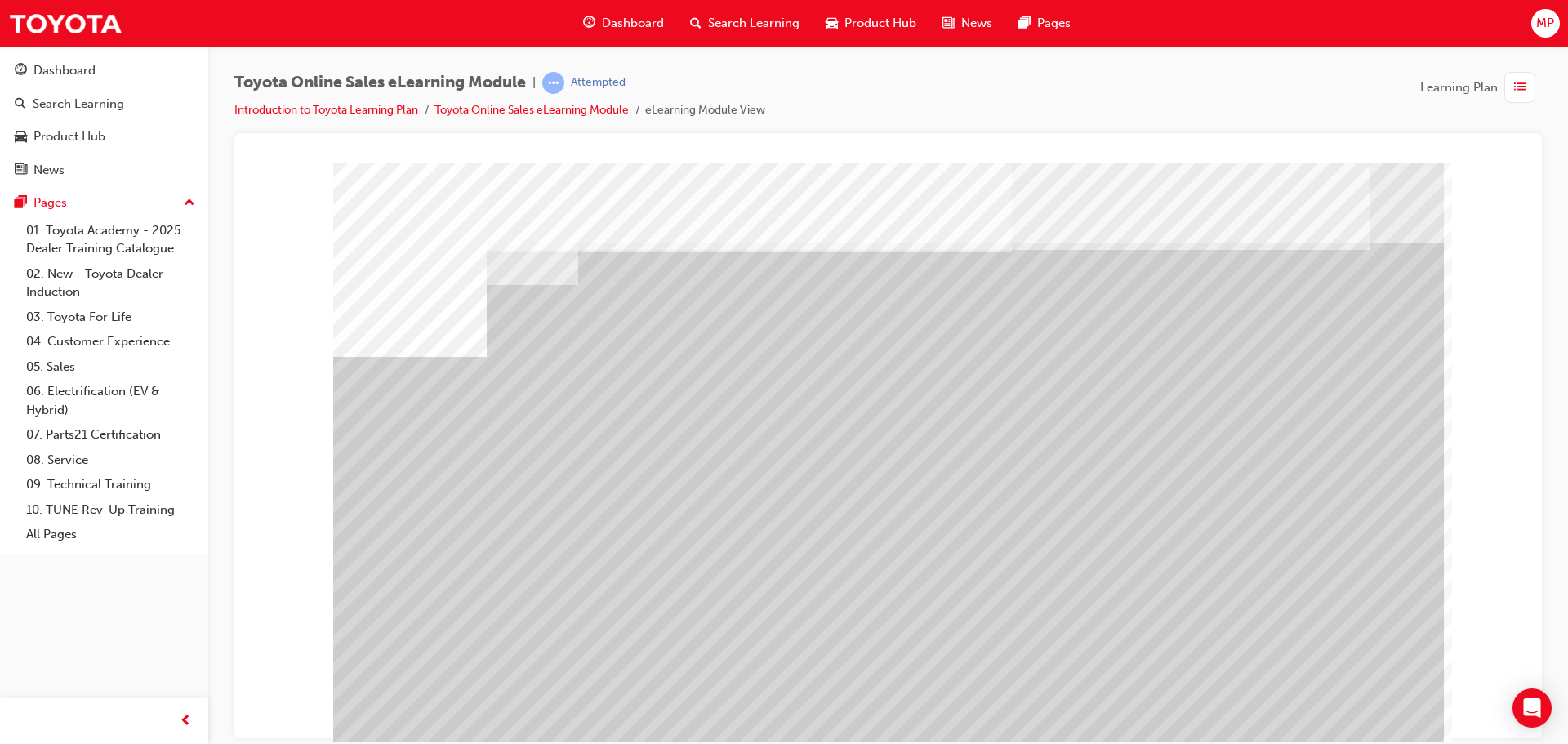
drag, startPoint x: 1014, startPoint y: 579, endPoint x: 1145, endPoint y: 574, distance: 131.1
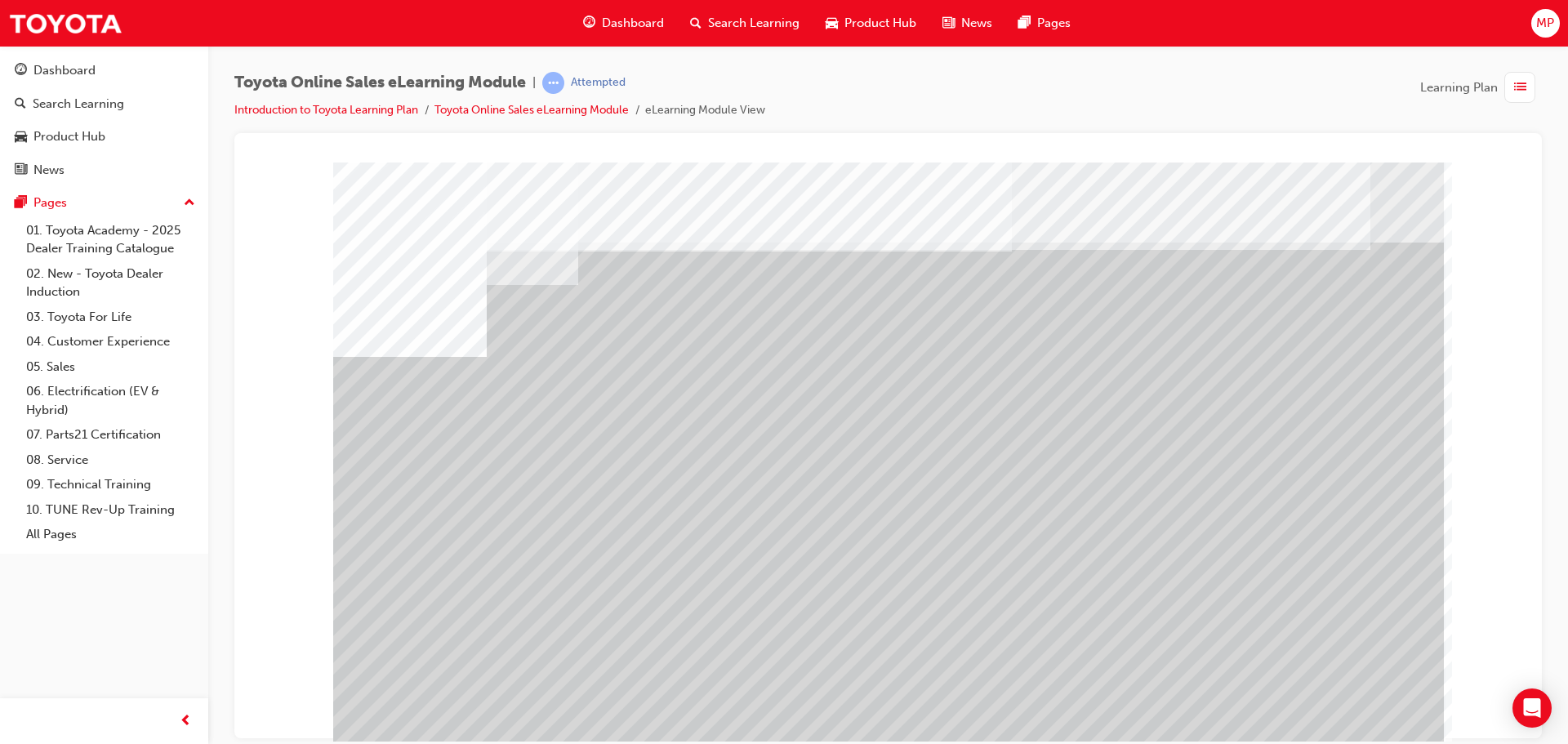
drag, startPoint x: 1146, startPoint y: 574, endPoint x: 1170, endPoint y: 582, distance: 25.3
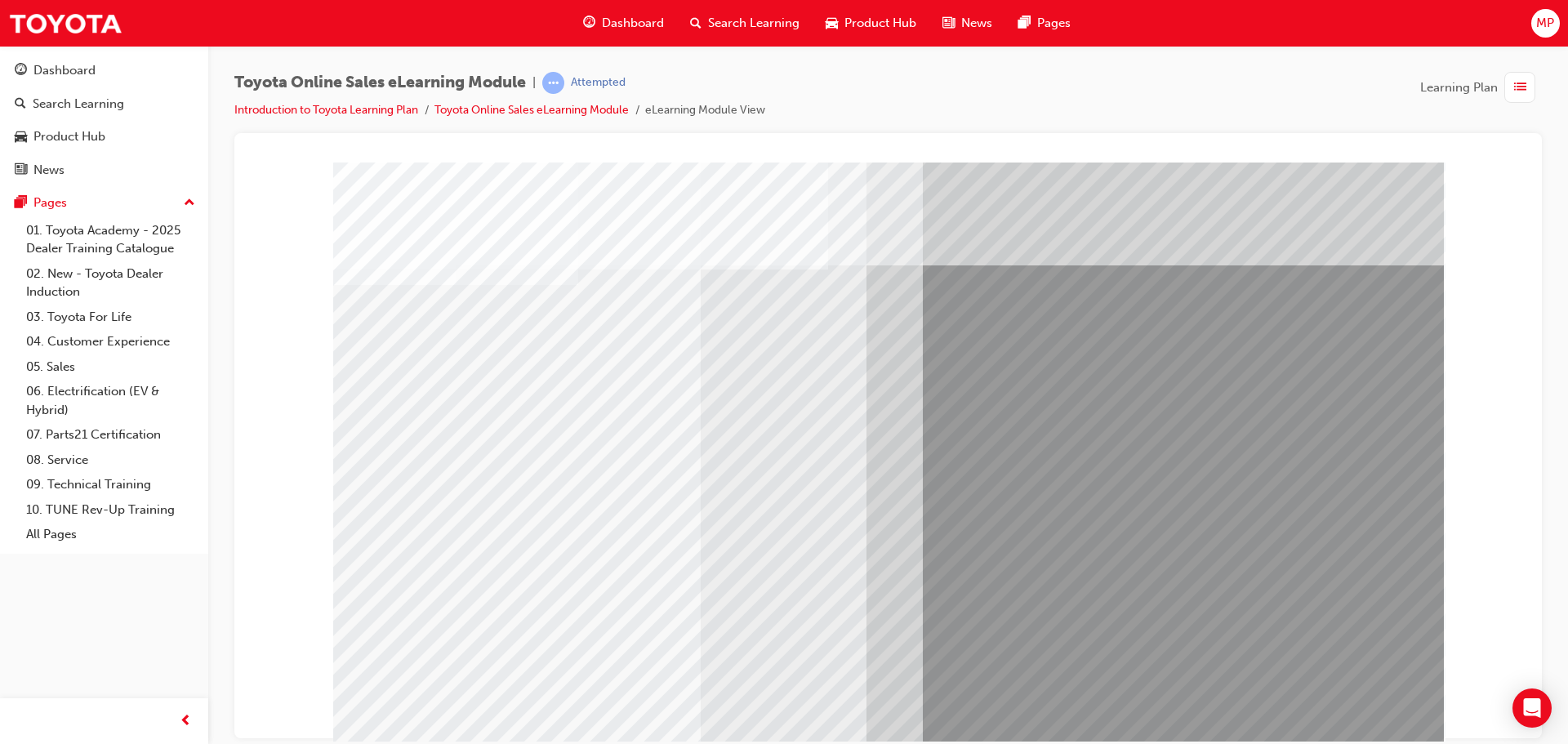
drag, startPoint x: 956, startPoint y: 499, endPoint x: 938, endPoint y: 502, distance: 18.2
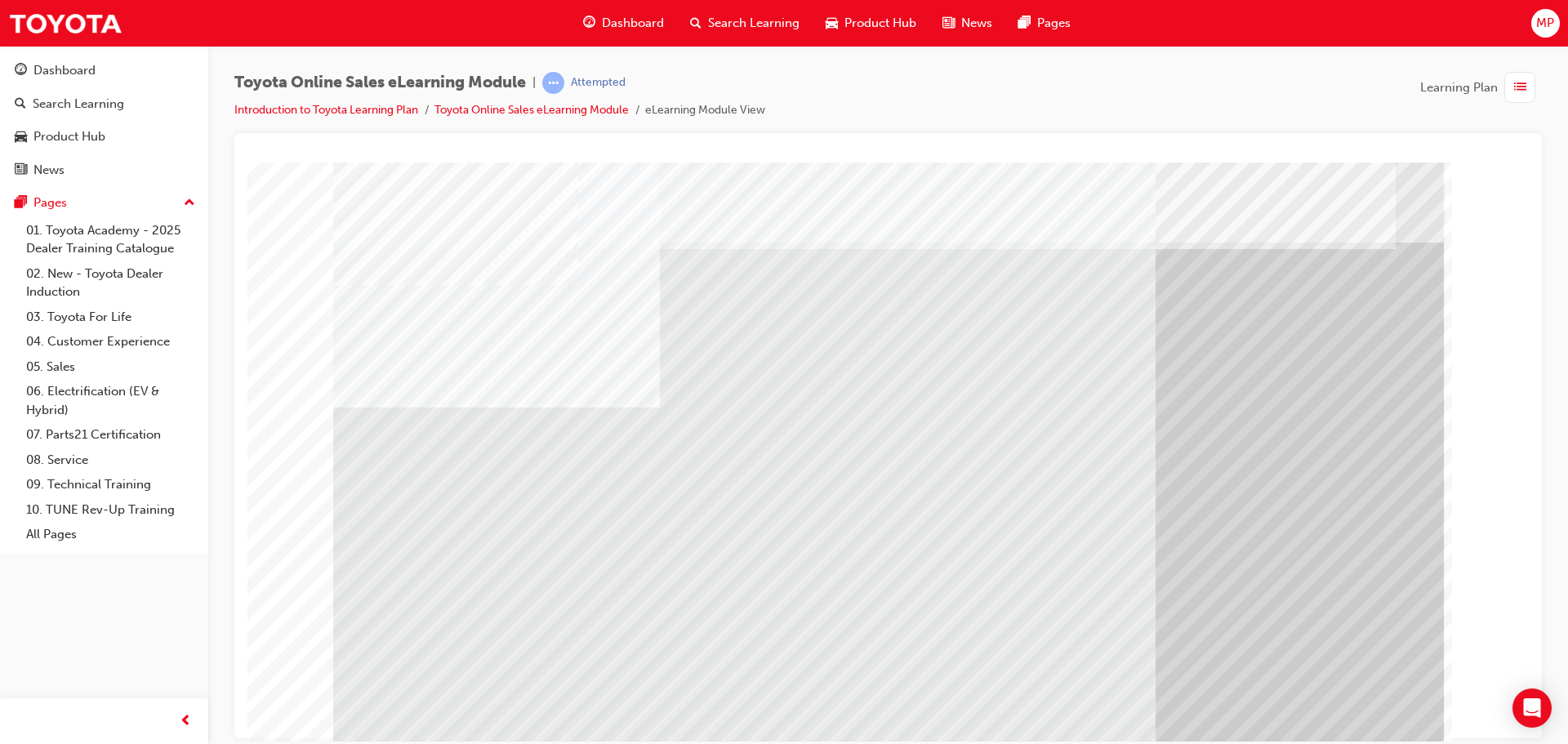
drag, startPoint x: 1194, startPoint y: 672, endPoint x: 1085, endPoint y: 692, distance: 110.8
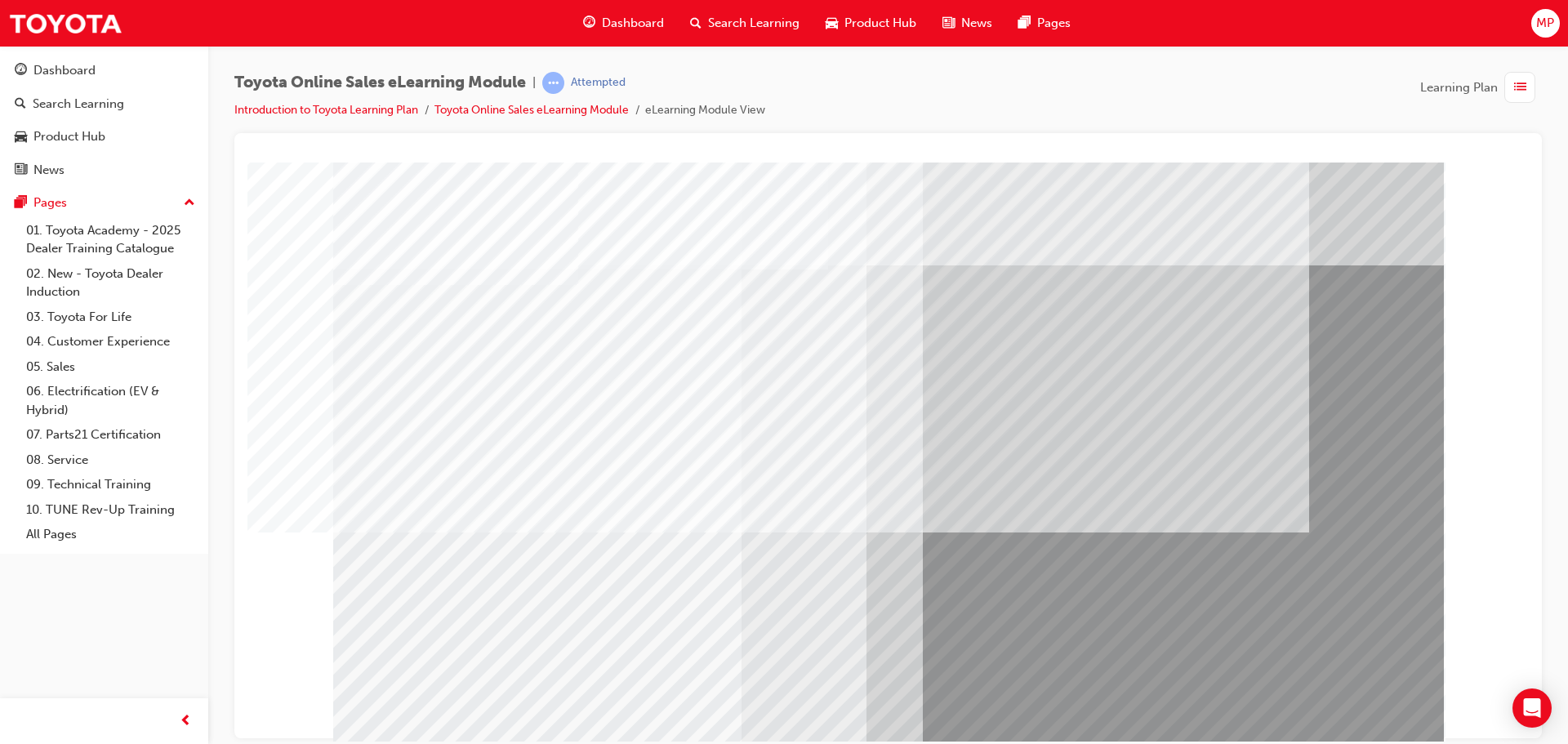
drag, startPoint x: 700, startPoint y: 517, endPoint x: 651, endPoint y: 572, distance: 73.7
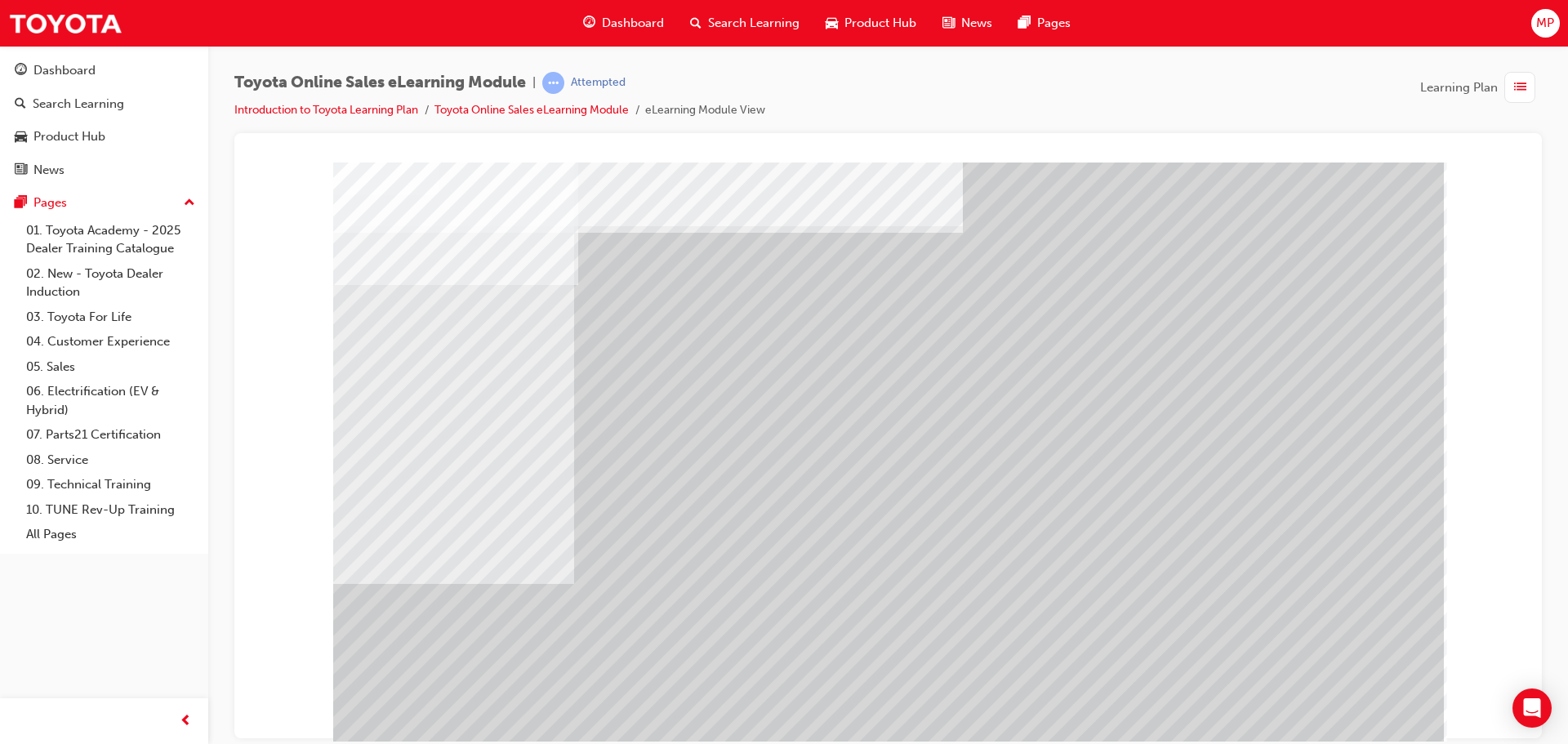
click at [1350, 725] on div at bounding box center [888, 455] width 1111 height 588
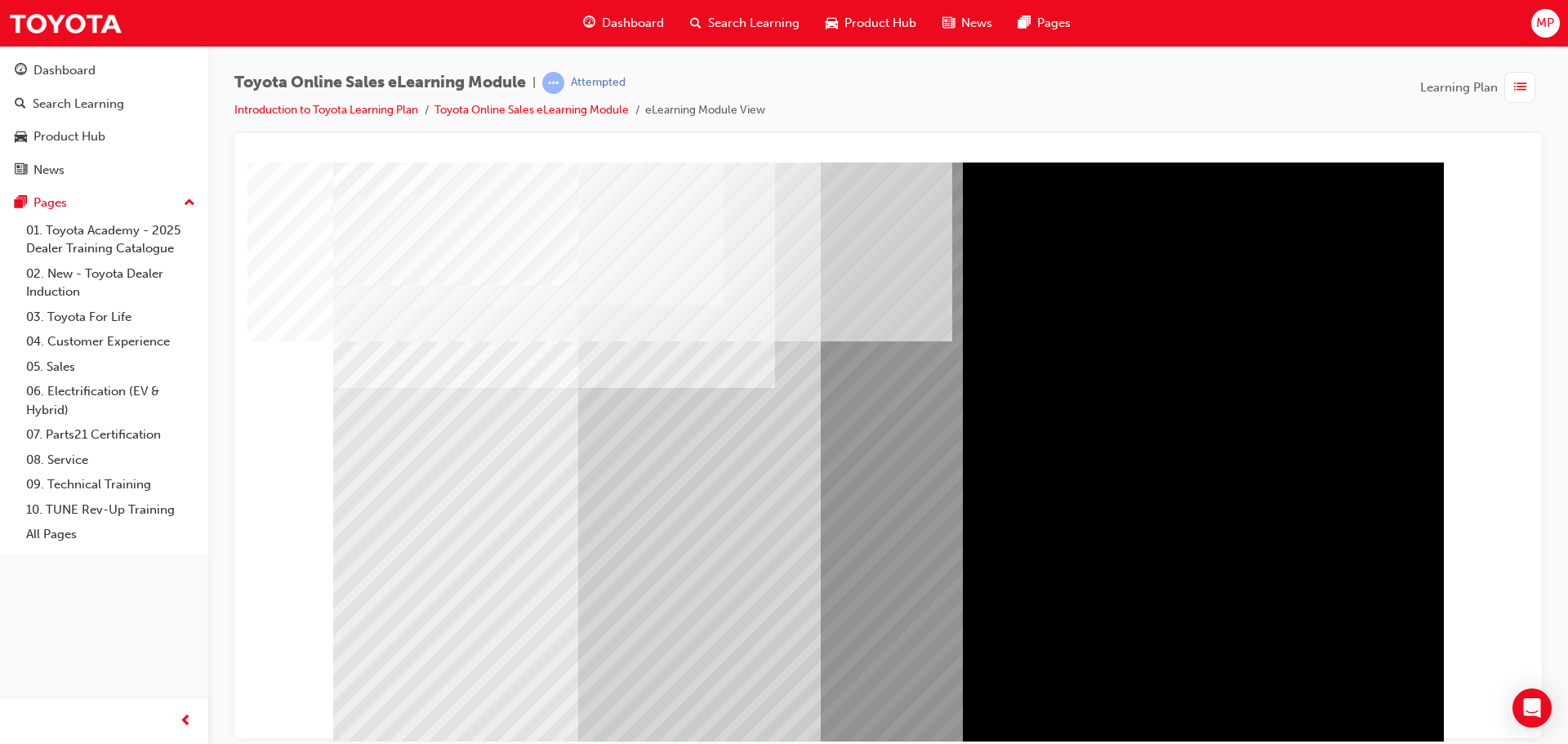
drag, startPoint x: 1129, startPoint y: 565, endPoint x: 1125, endPoint y: 586, distance: 21.4
drag, startPoint x: 1392, startPoint y: 289, endPoint x: 1373, endPoint y: 467, distance: 179.0
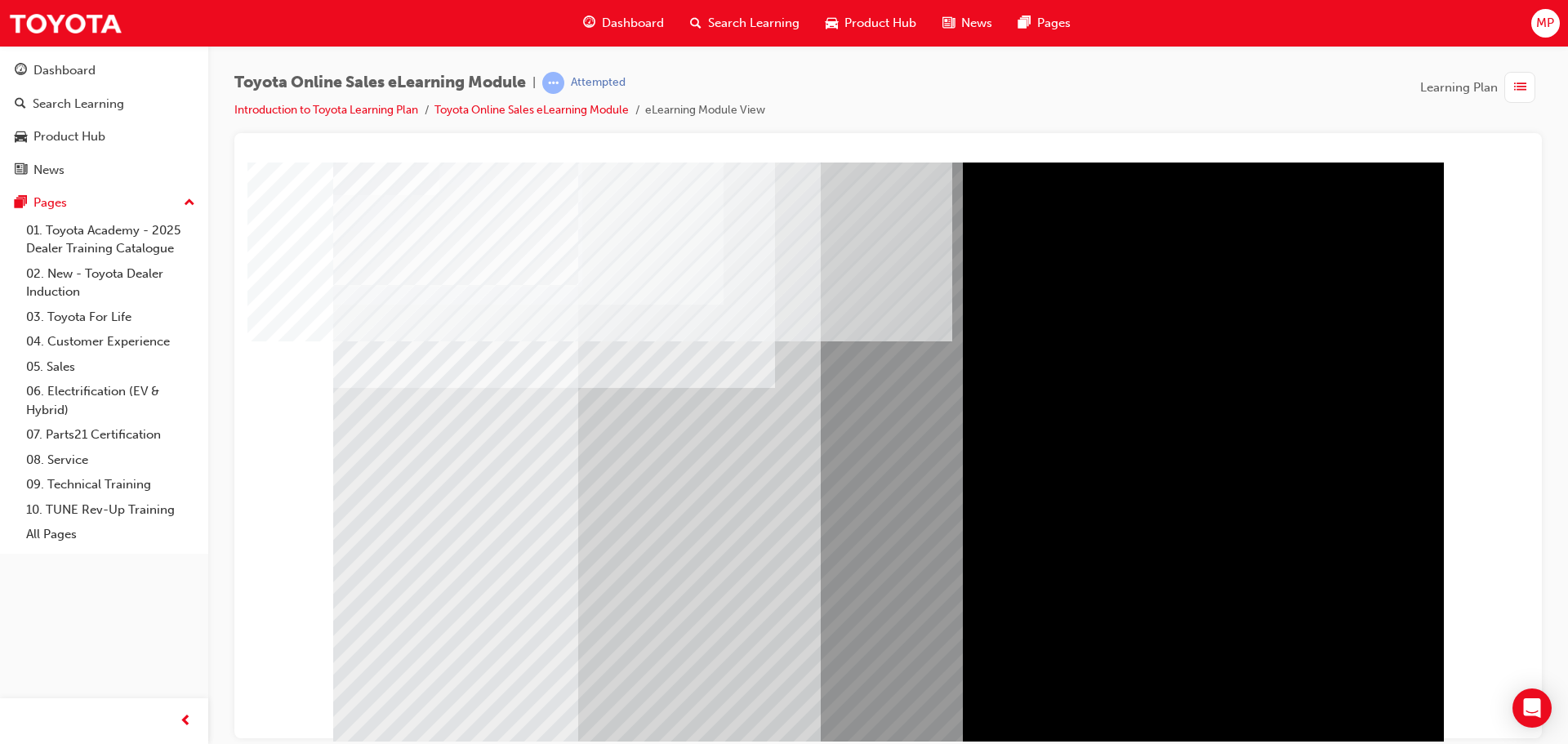
drag, startPoint x: 1373, startPoint y: 480, endPoint x: 1357, endPoint y: 632, distance: 152.8
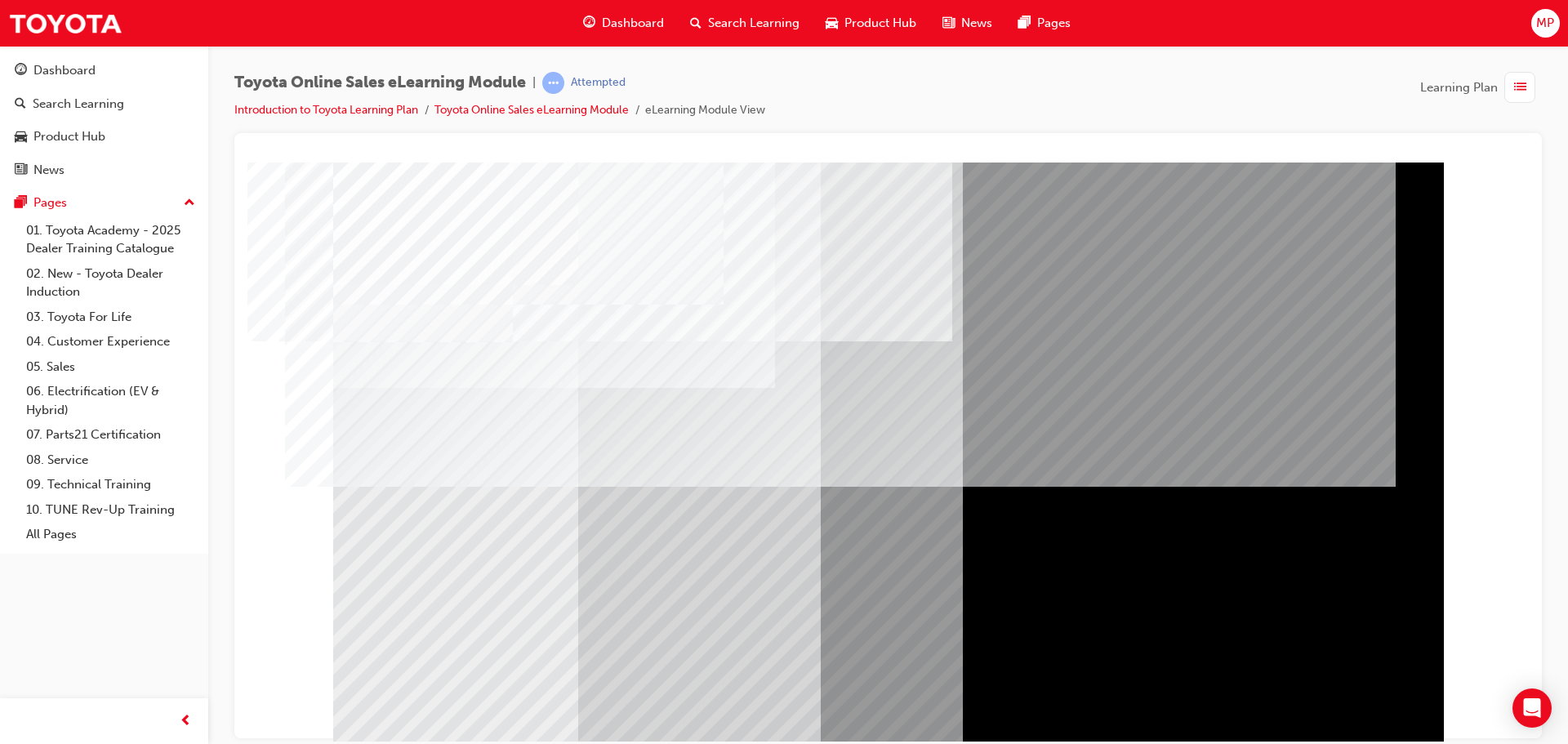
click at [665, 480] on div at bounding box center [888, 455] width 1111 height 588
drag, startPoint x: 627, startPoint y: 462, endPoint x: 663, endPoint y: 473, distance: 37.6
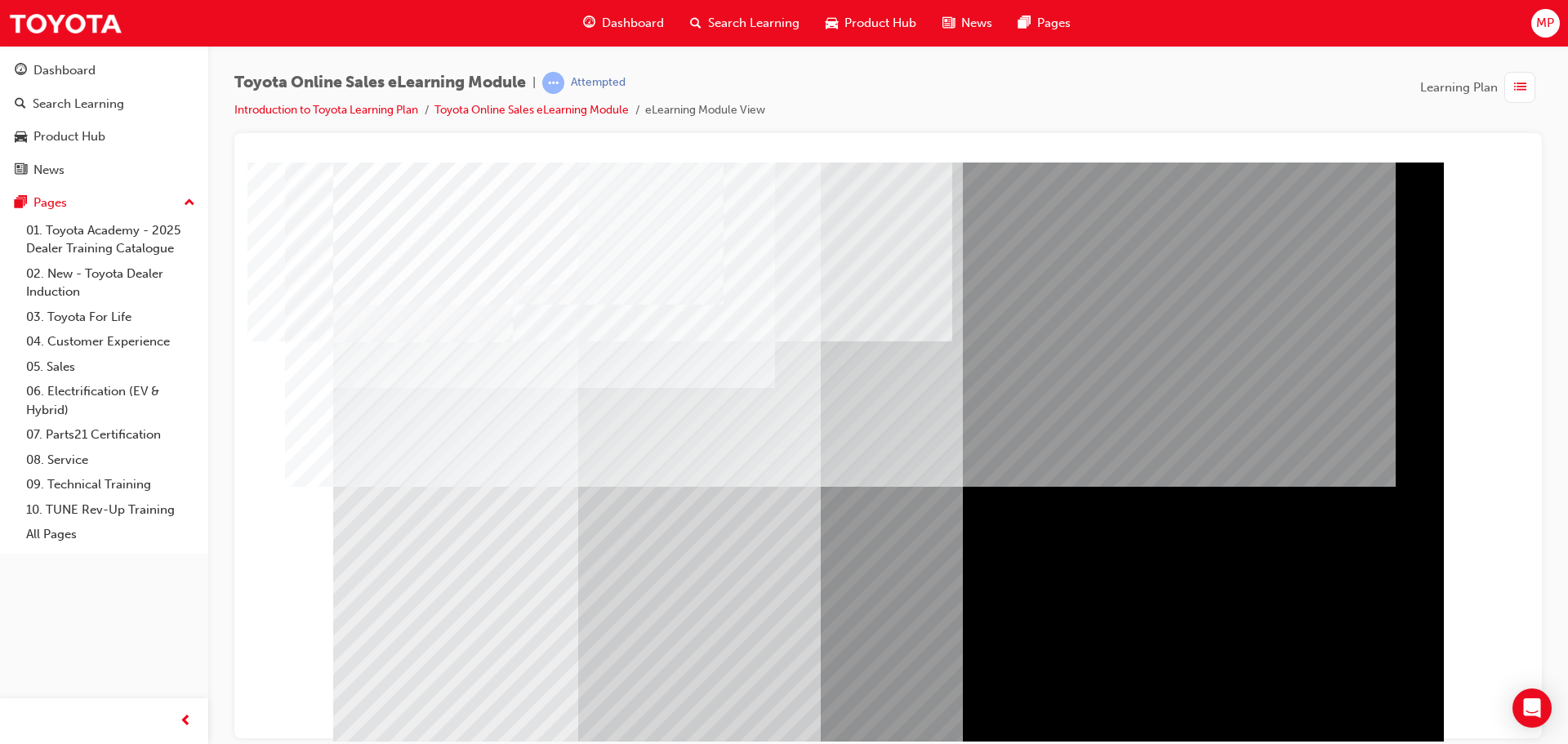
click at [638, 465] on div at bounding box center [888, 455] width 1111 height 588
drag, startPoint x: 1254, startPoint y: 339, endPoint x: 1261, endPoint y: 580, distance: 241.1
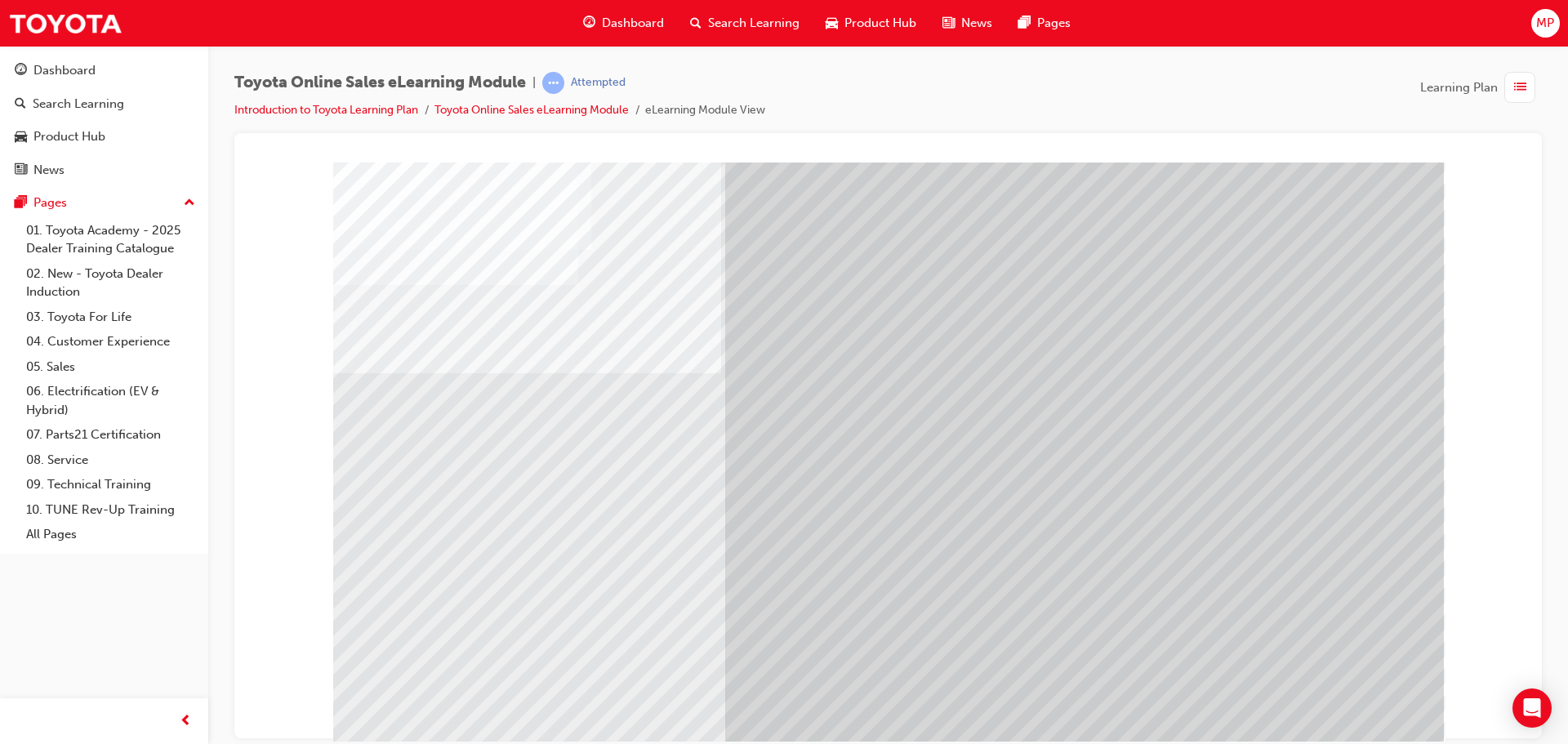
drag, startPoint x: 600, startPoint y: 549, endPoint x: 621, endPoint y: 568, distance: 28.3
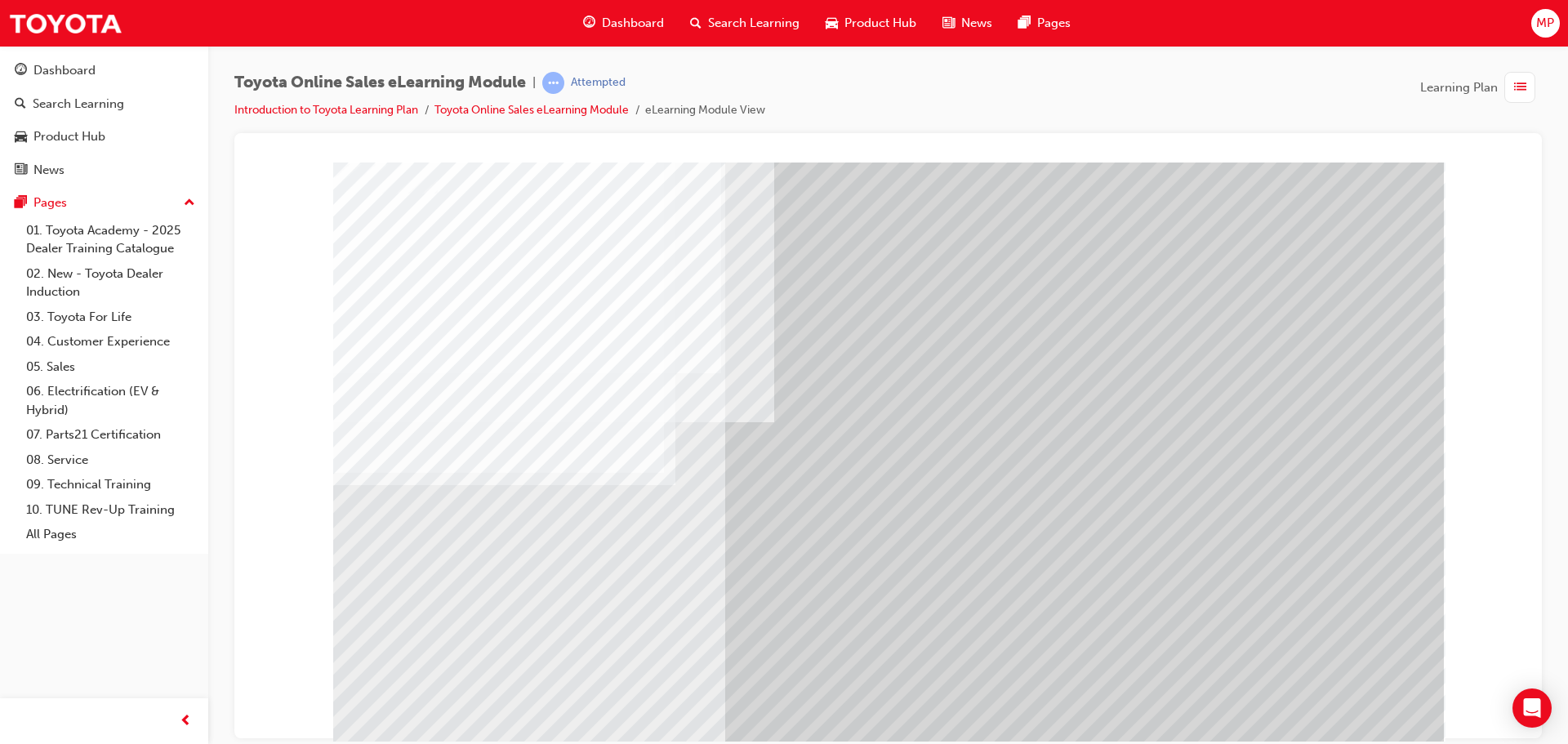
drag, startPoint x: 1331, startPoint y: 706, endPoint x: 1335, endPoint y: 716, distance: 10.8
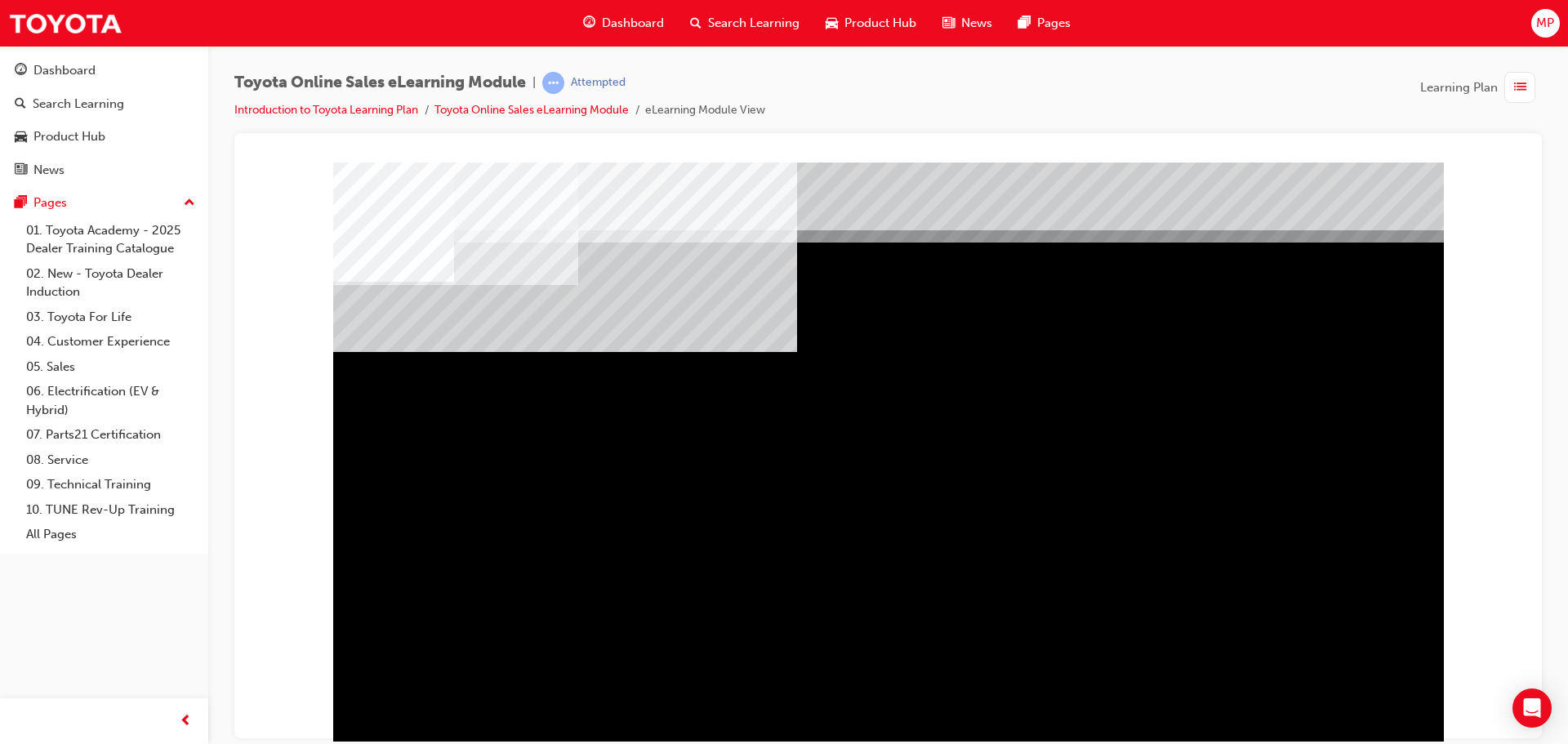
drag, startPoint x: 1367, startPoint y: 693, endPoint x: 1360, endPoint y: 713, distance: 21.2
click at [1367, 693] on div "" at bounding box center [888, 455] width 1111 height 588
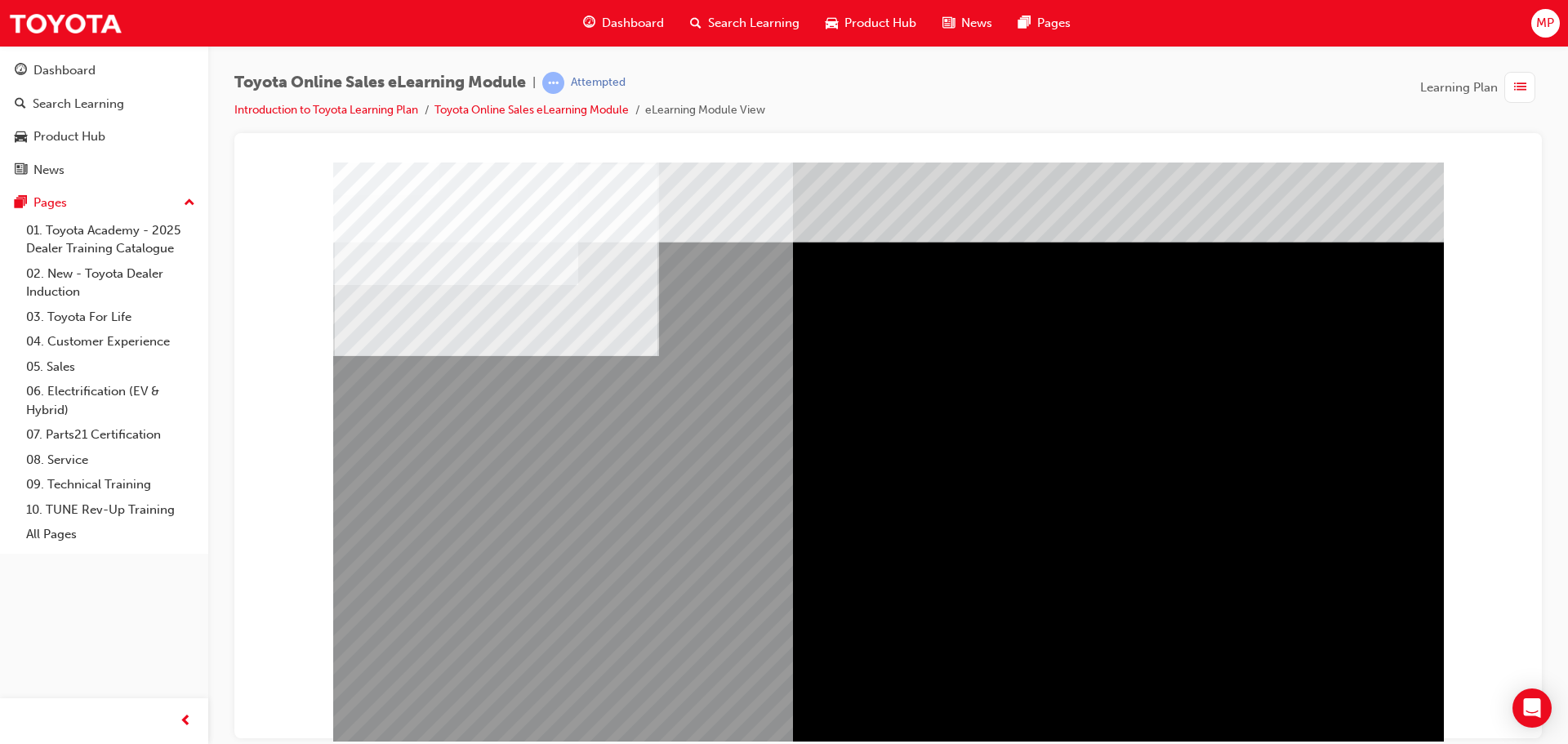
drag, startPoint x: 532, startPoint y: 420, endPoint x: 655, endPoint y: 491, distance: 142.0
drag, startPoint x: 1256, startPoint y: 479, endPoint x: 1252, endPoint y: 487, distance: 8.9
click at [1342, 729] on div "multistate" at bounding box center [888, 455] width 1111 height 588
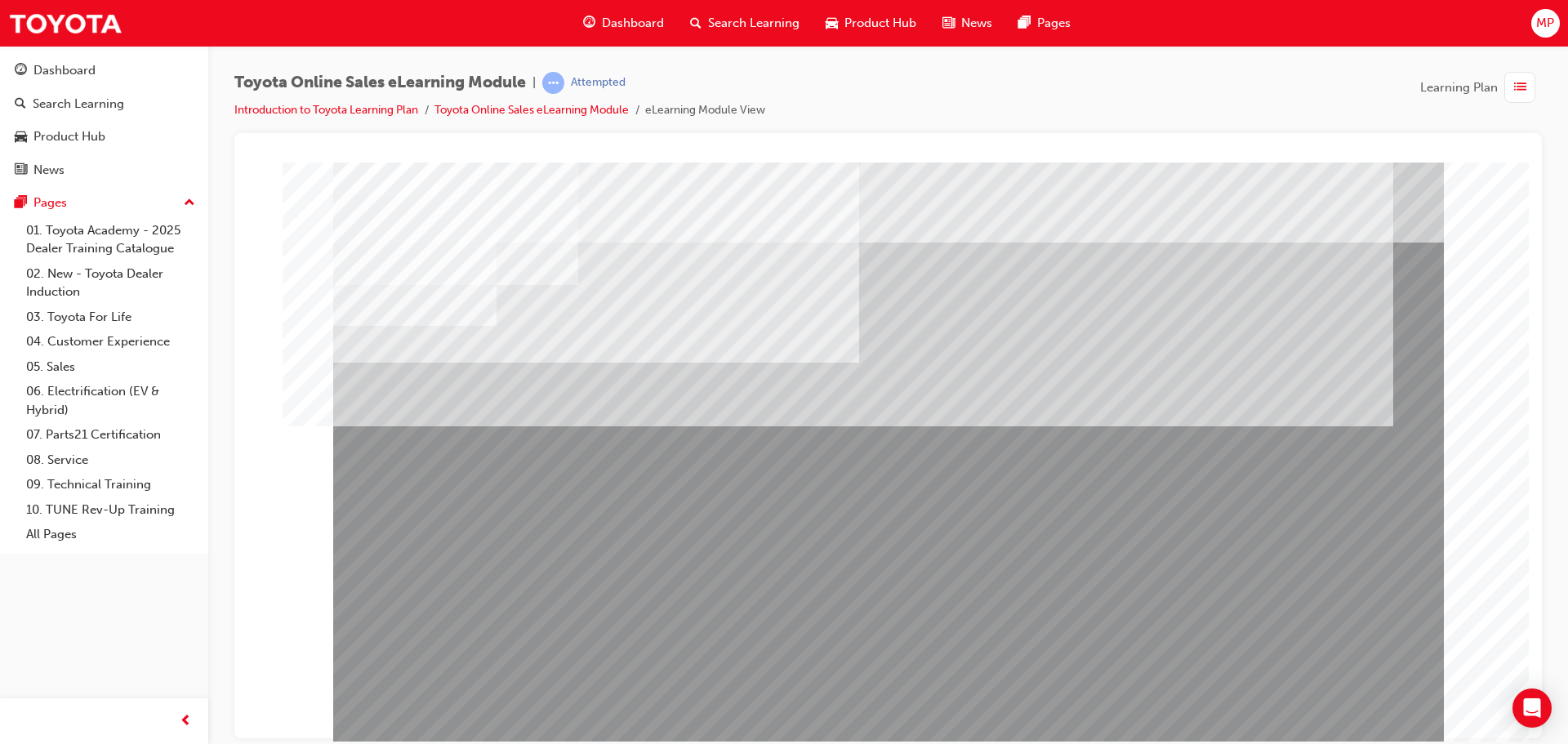
drag, startPoint x: 423, startPoint y: 562, endPoint x: 540, endPoint y: 580, distance: 118.4
drag, startPoint x: 644, startPoint y: 569, endPoint x: 915, endPoint y: 682, distance: 293.6
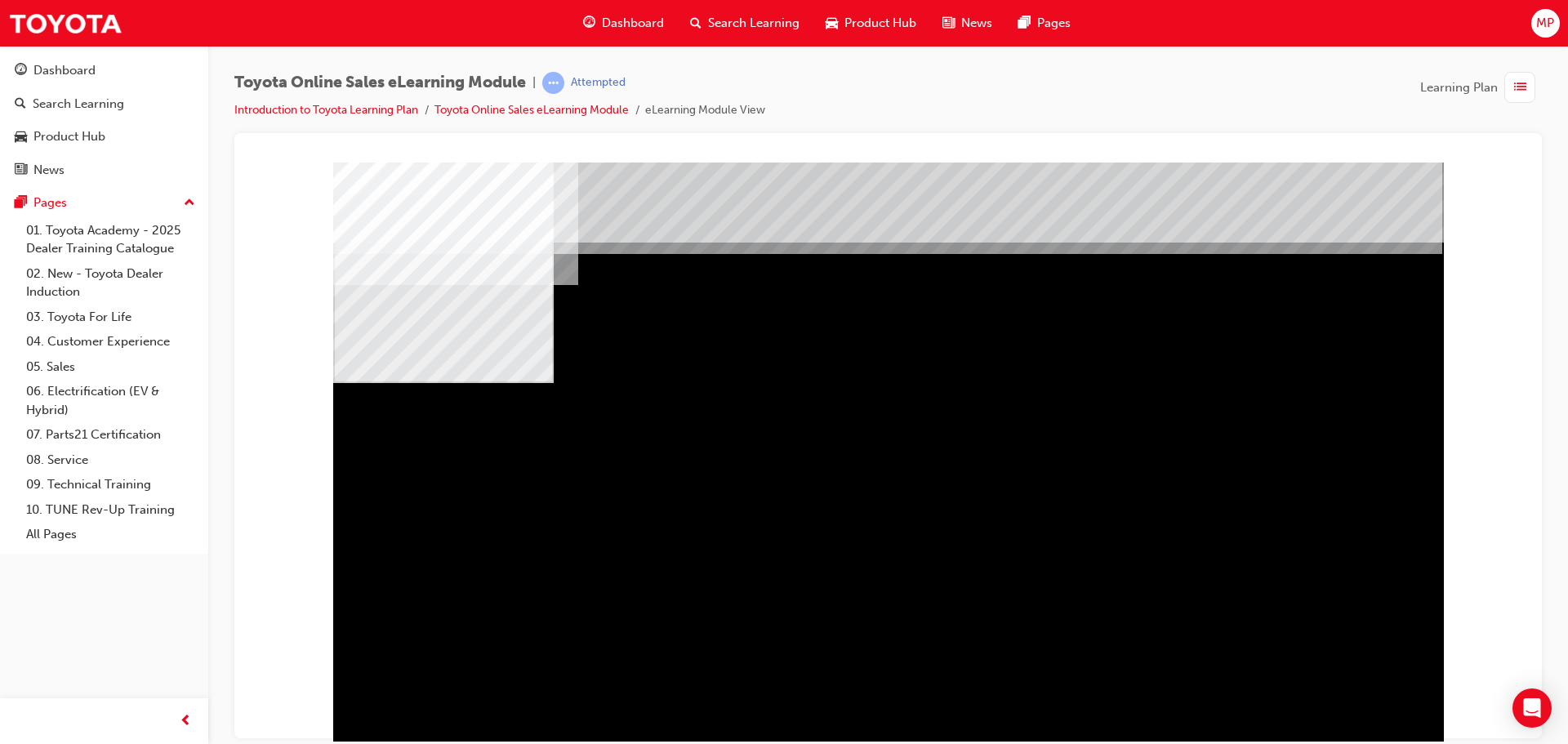
drag, startPoint x: 612, startPoint y: 528, endPoint x: 634, endPoint y: 540, distance: 25.1
drag, startPoint x: 930, startPoint y: 550, endPoint x: 1111, endPoint y: 557, distance: 181.1
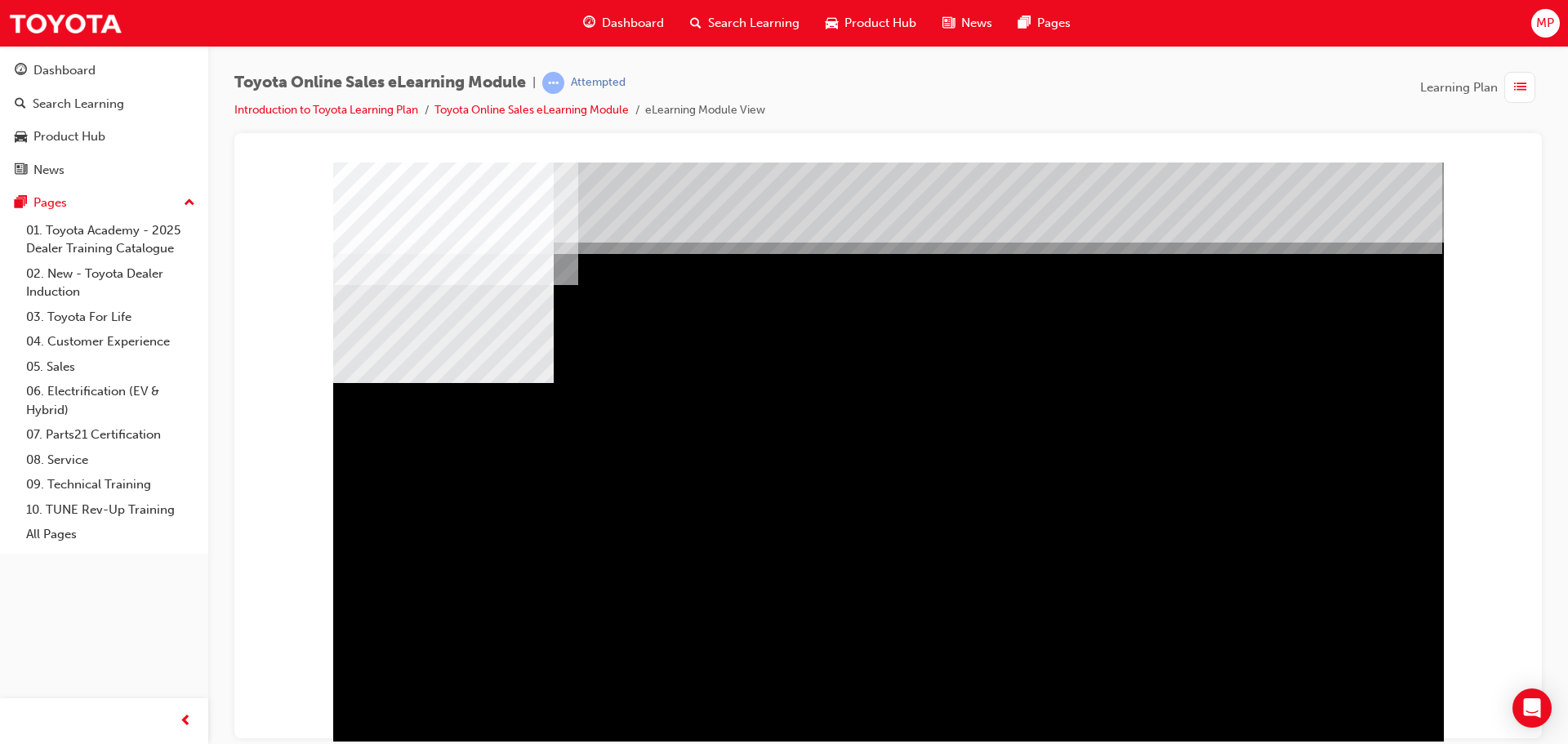
drag, startPoint x: 1305, startPoint y: 685, endPoint x: 1323, endPoint y: 708, distance: 29.2
click at [1305, 689] on div "multistate" at bounding box center [888, 455] width 1111 height 588
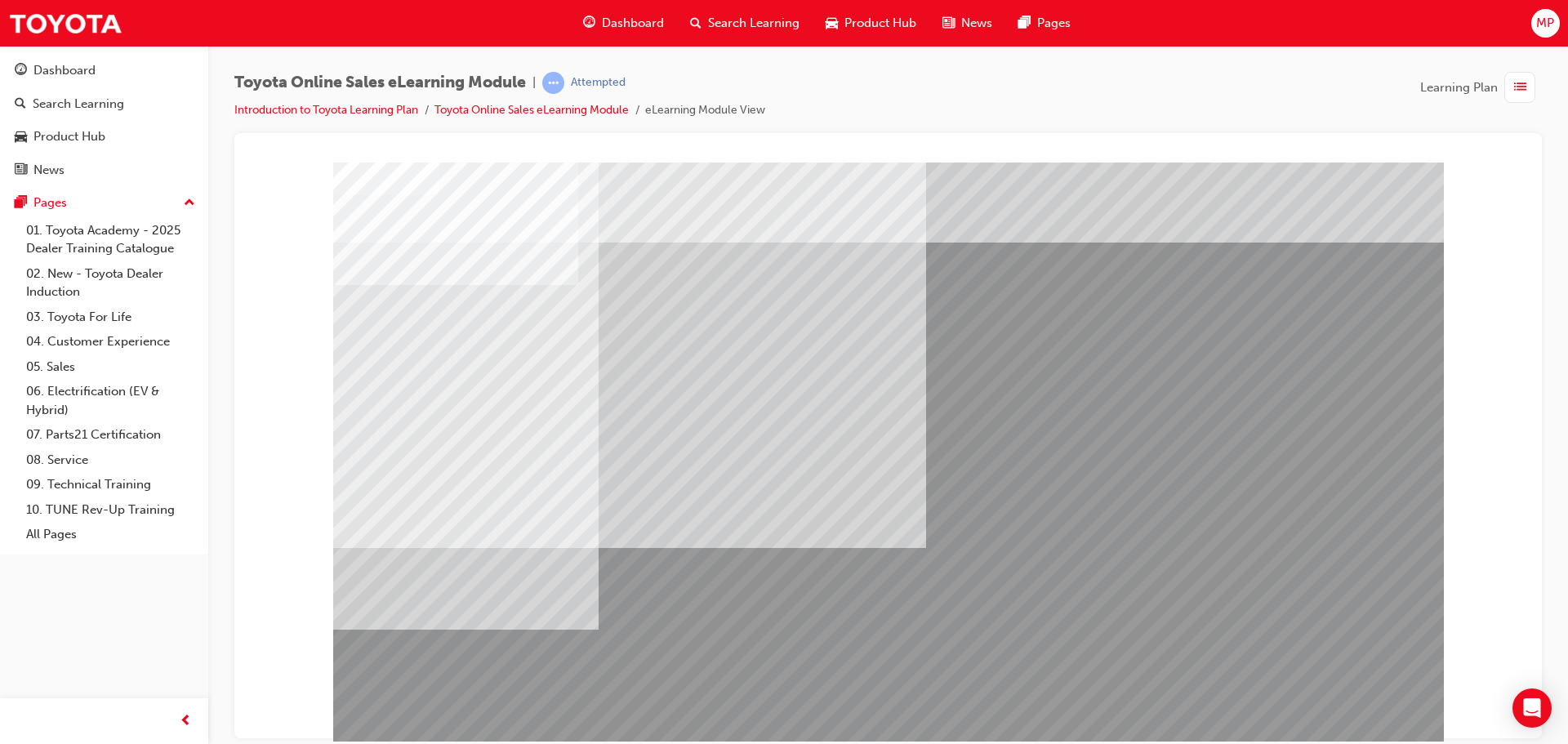
drag, startPoint x: 509, startPoint y: 480, endPoint x: 720, endPoint y: 494, distance: 211.5
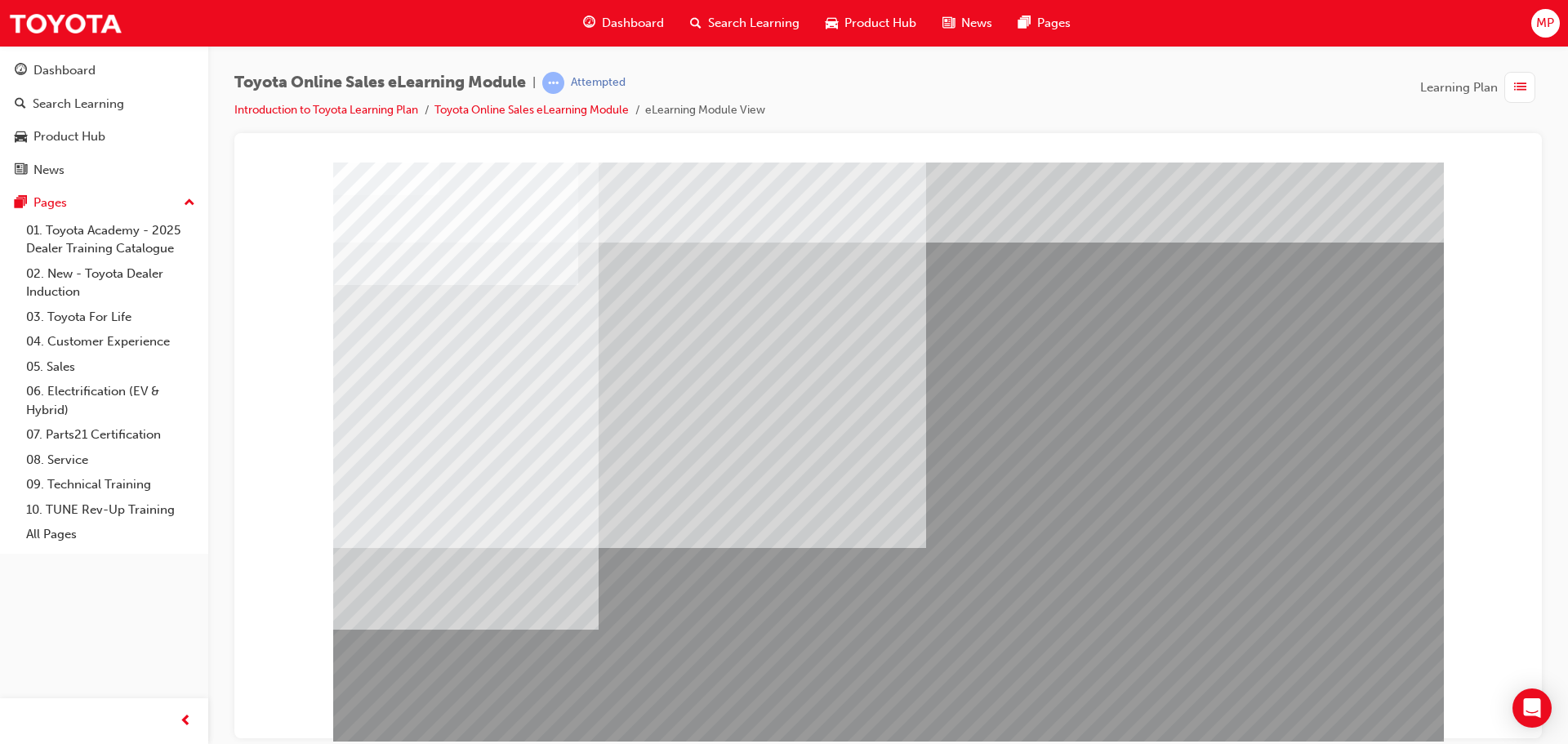
drag, startPoint x: 686, startPoint y: 397, endPoint x: 756, endPoint y: 435, distance: 79.6
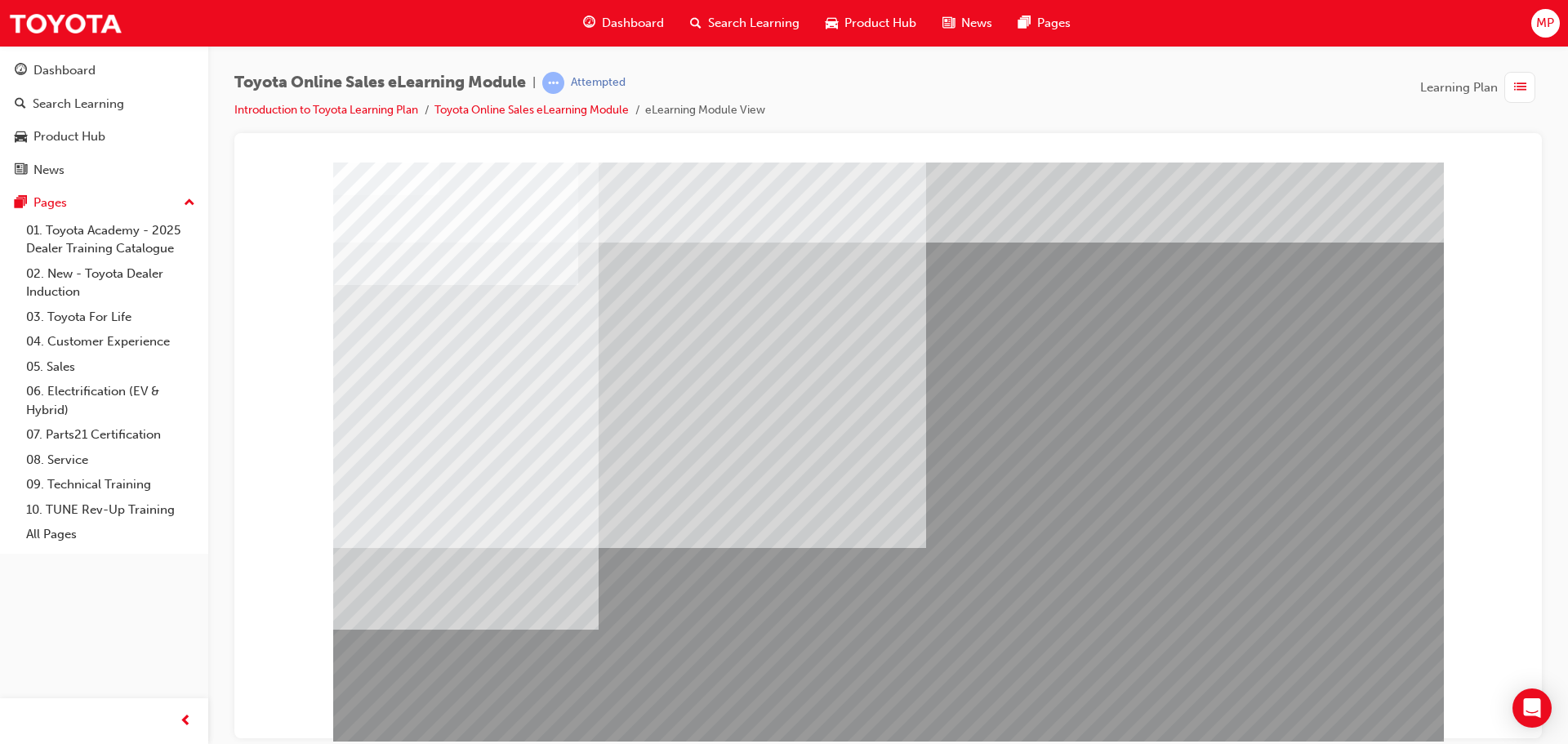
drag, startPoint x: 1258, startPoint y: 543, endPoint x: 1279, endPoint y: 568, distance: 32.6
drag, startPoint x: 1288, startPoint y: 588, endPoint x: 1306, endPoint y: 641, distance: 56.0
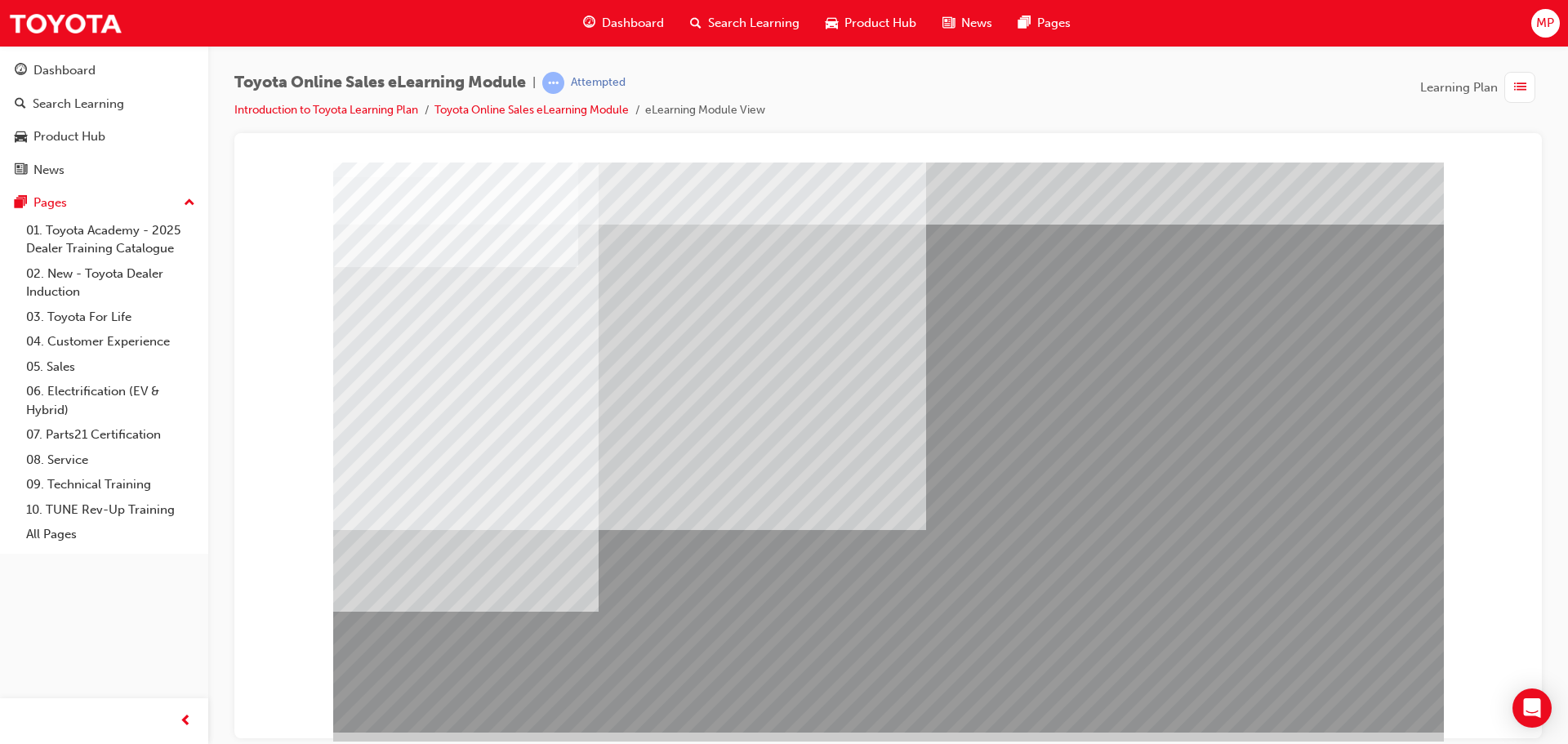
scroll to position [34, 0]
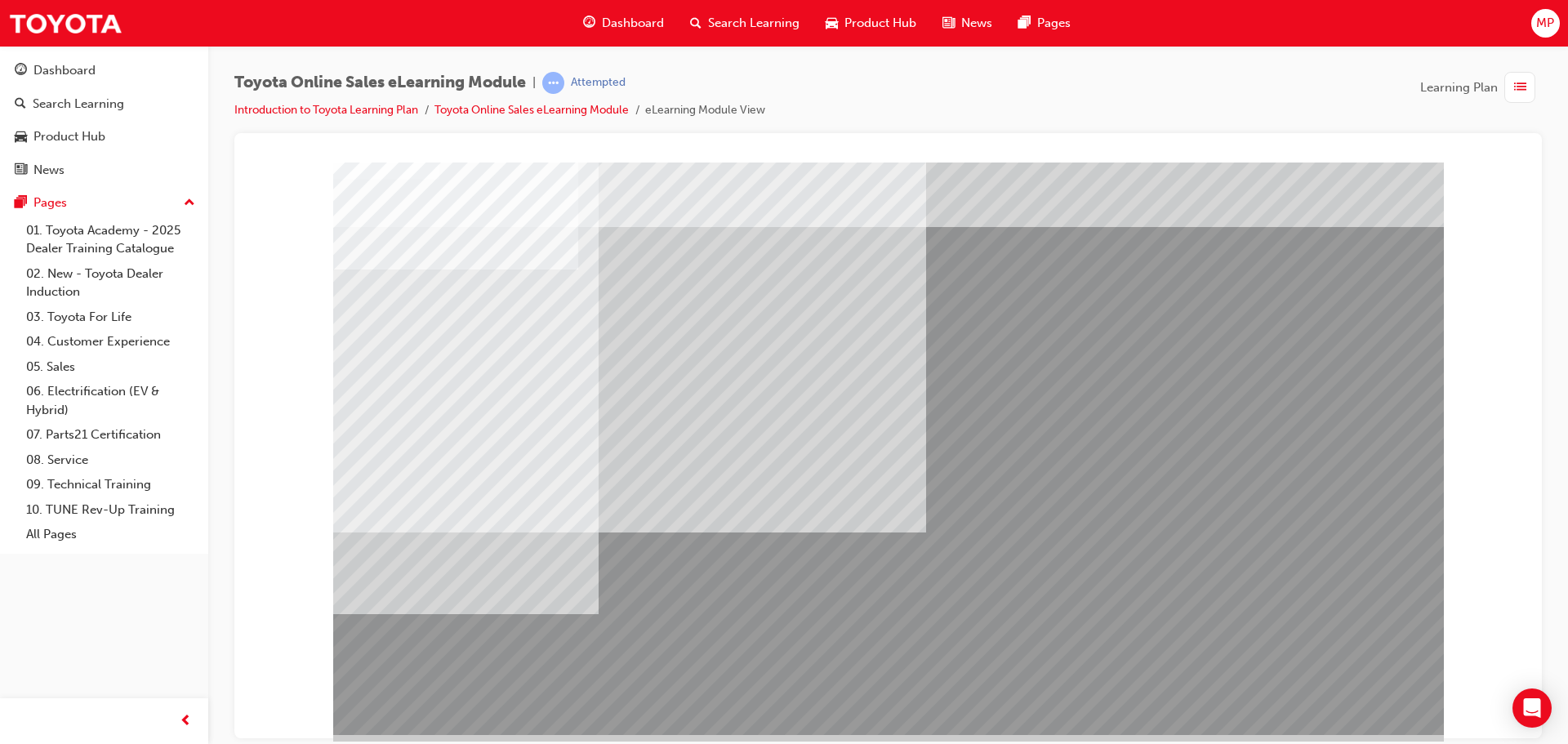
scroll to position [0, 0]
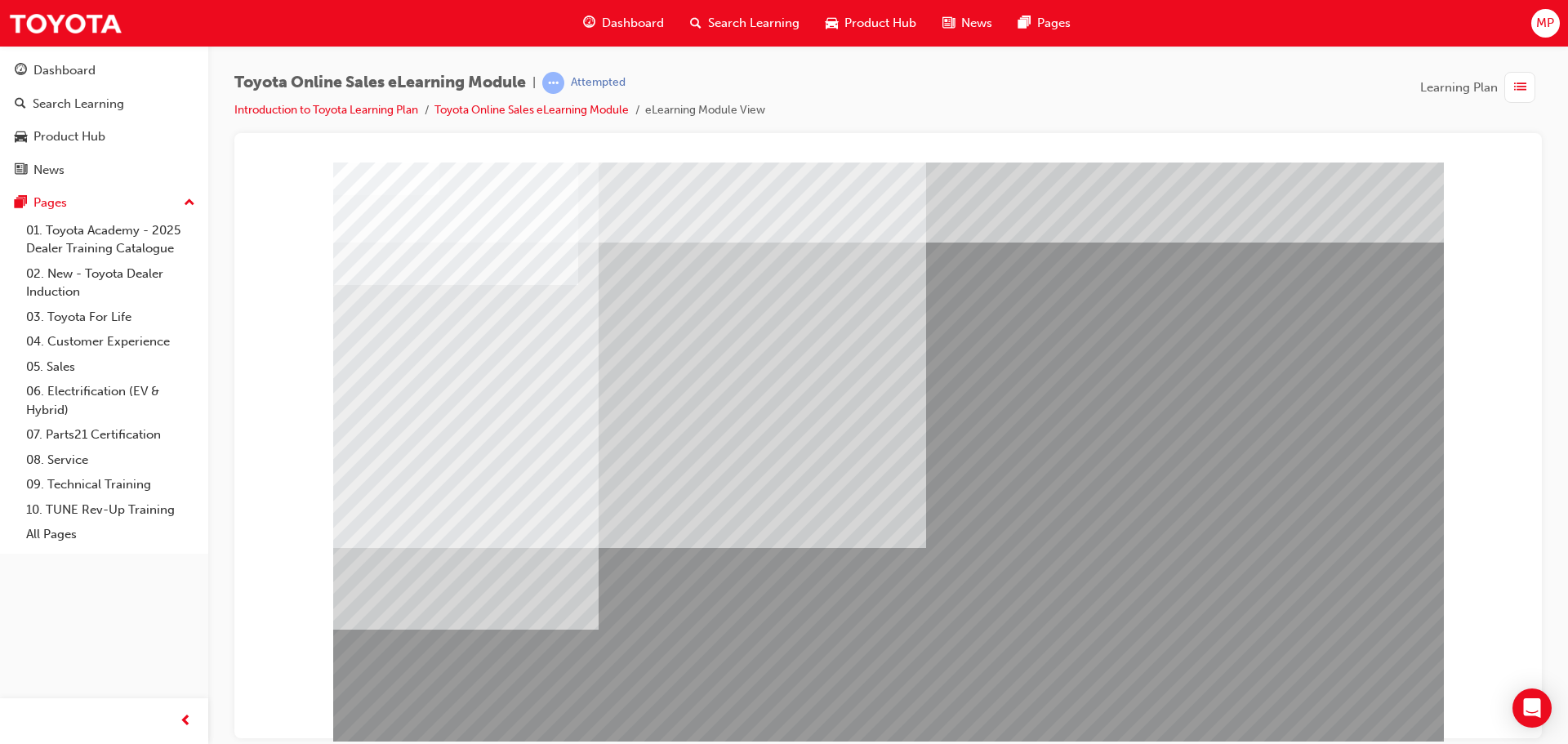
click at [1524, 90] on span "list-icon" at bounding box center [1520, 88] width 12 height 21
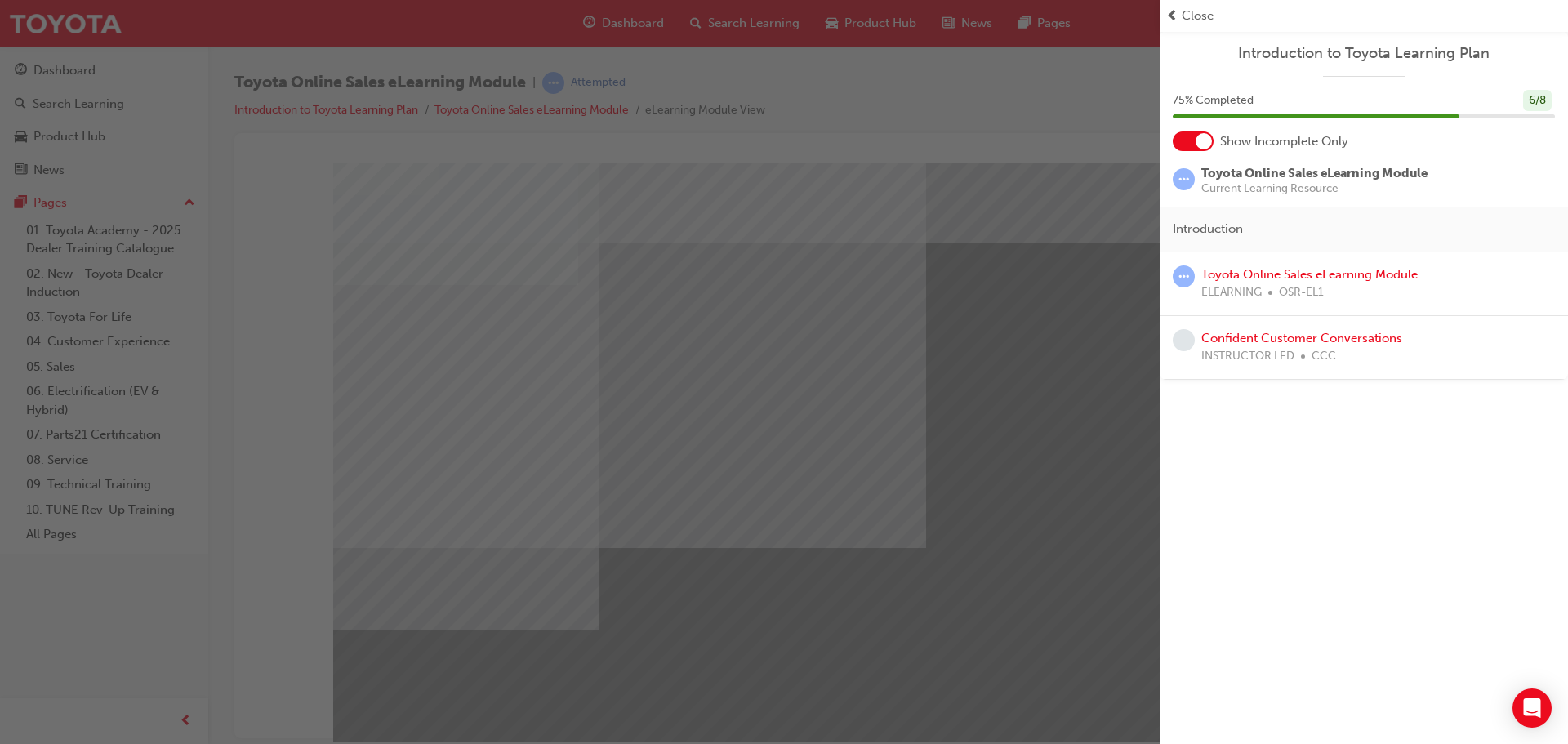
click at [1079, 303] on div "button" at bounding box center [579, 372] width 1159 height 744
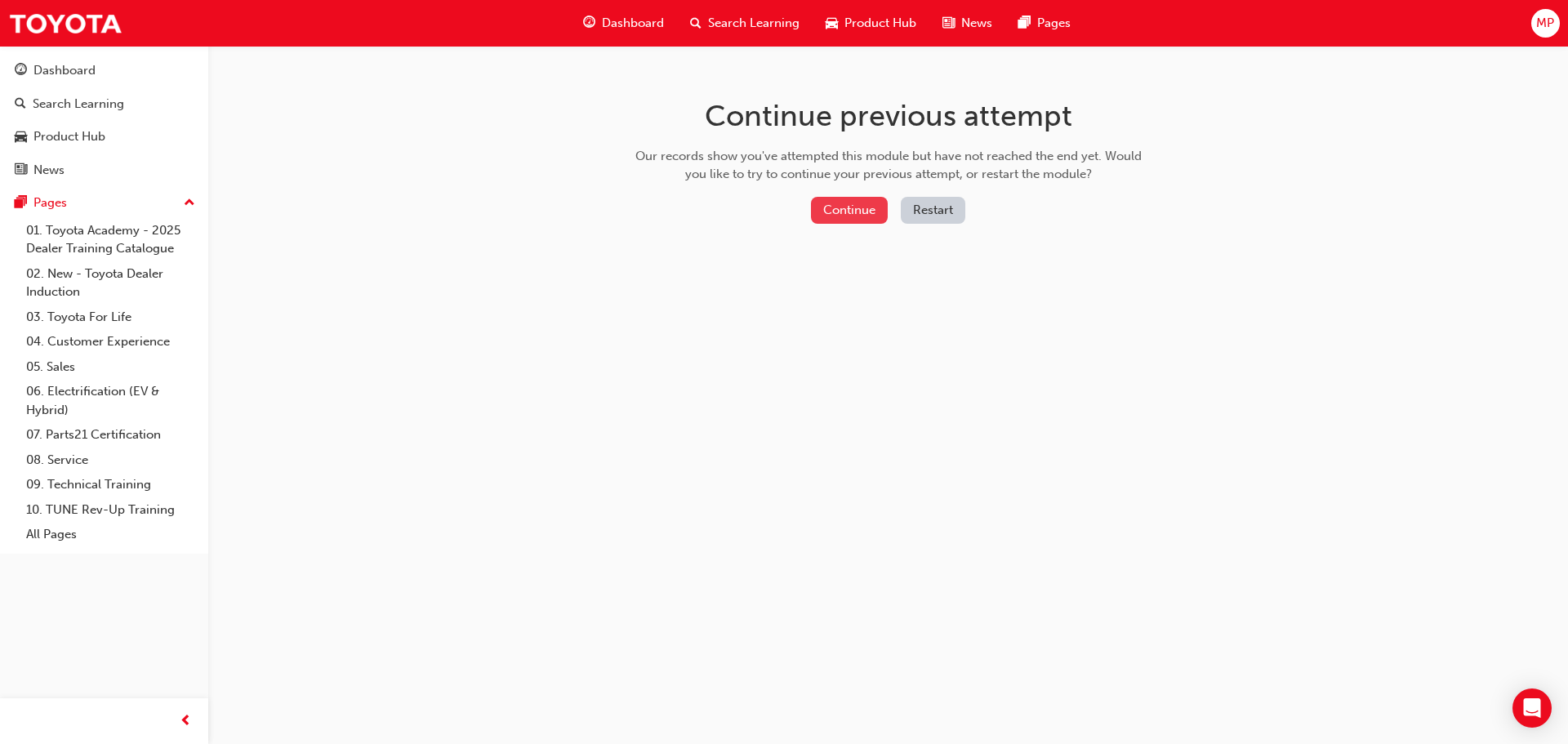
click at [863, 202] on button "Continue" at bounding box center [849, 210] width 77 height 27
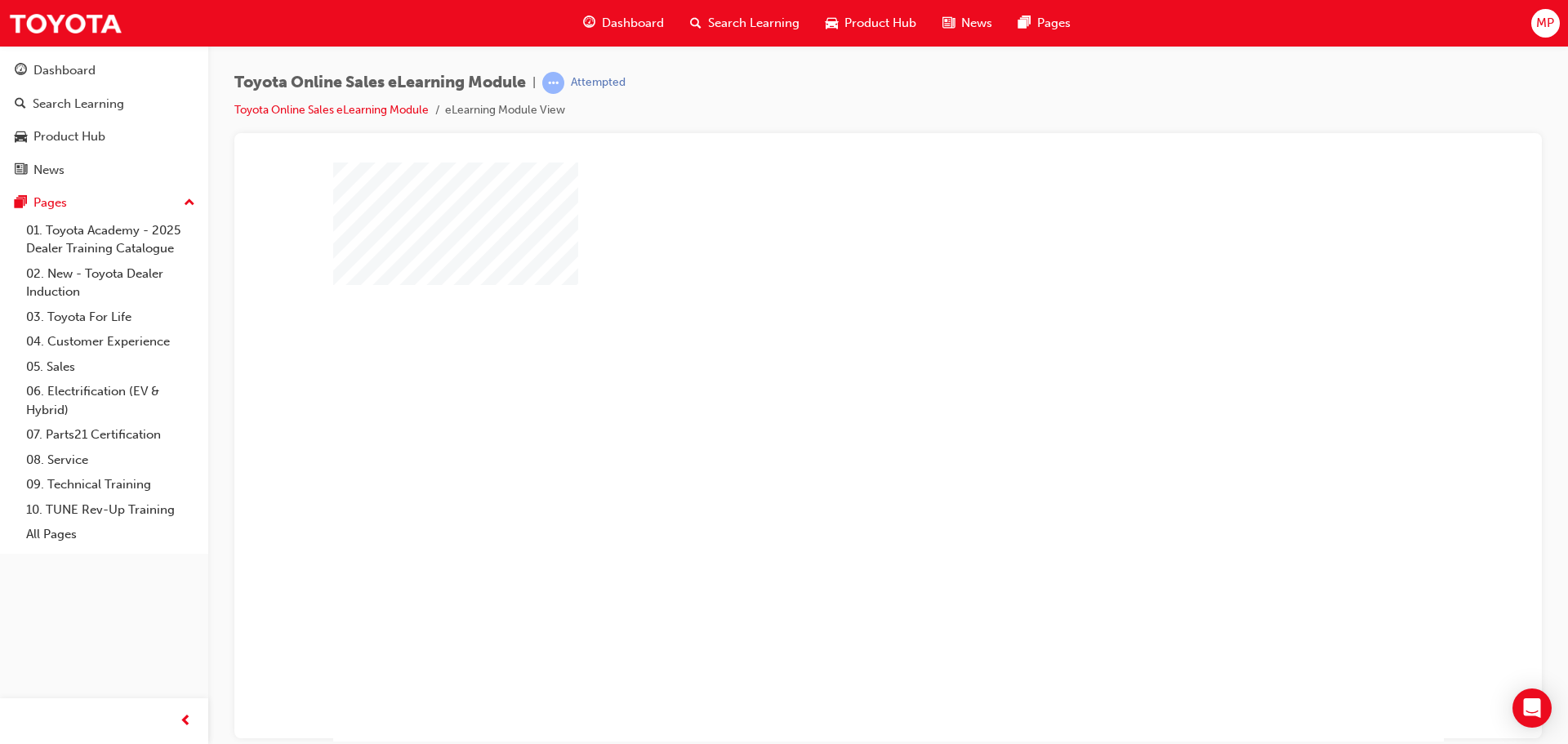
click at [841, 404] on div "play" at bounding box center [841, 404] width 0 height 0
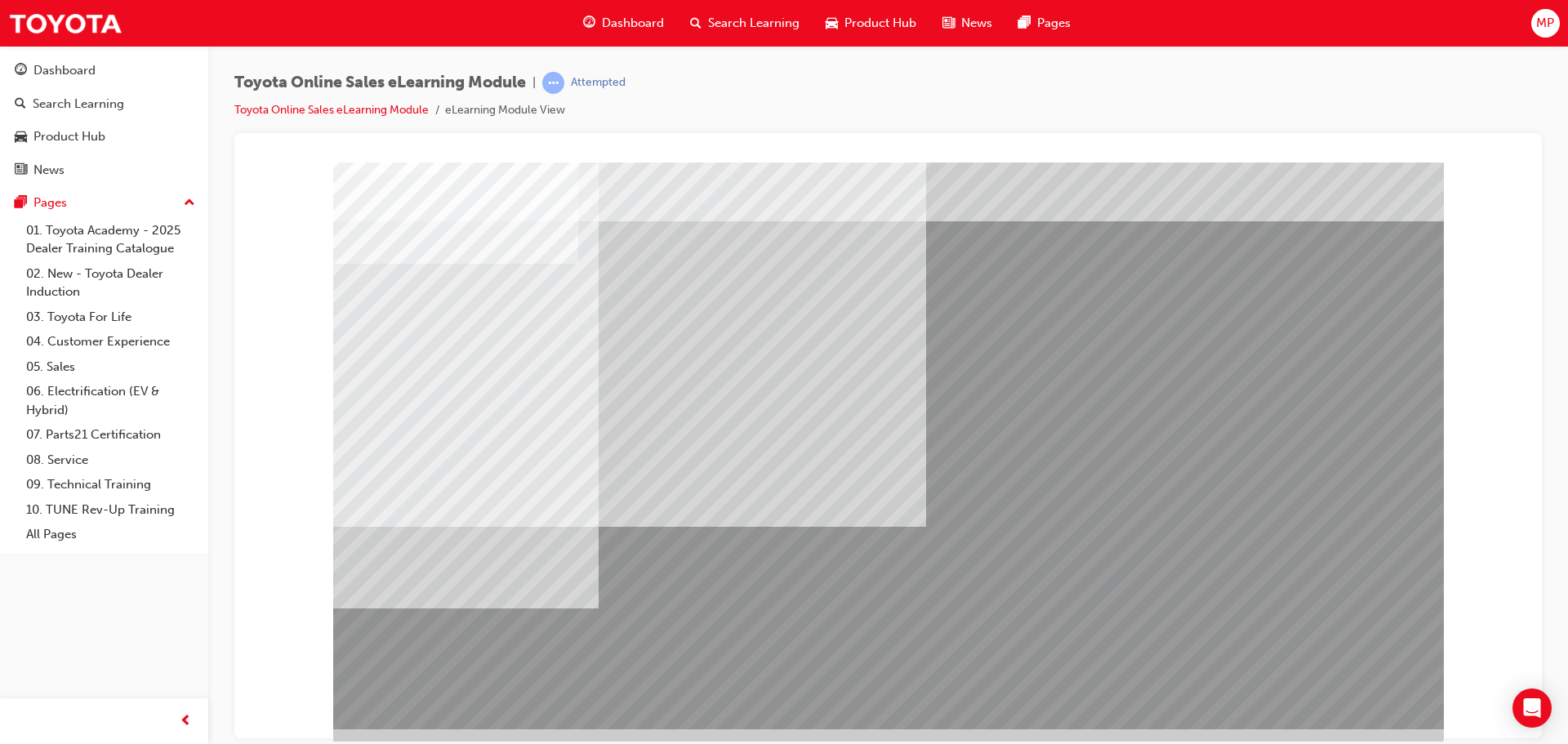
scroll to position [34, 0]
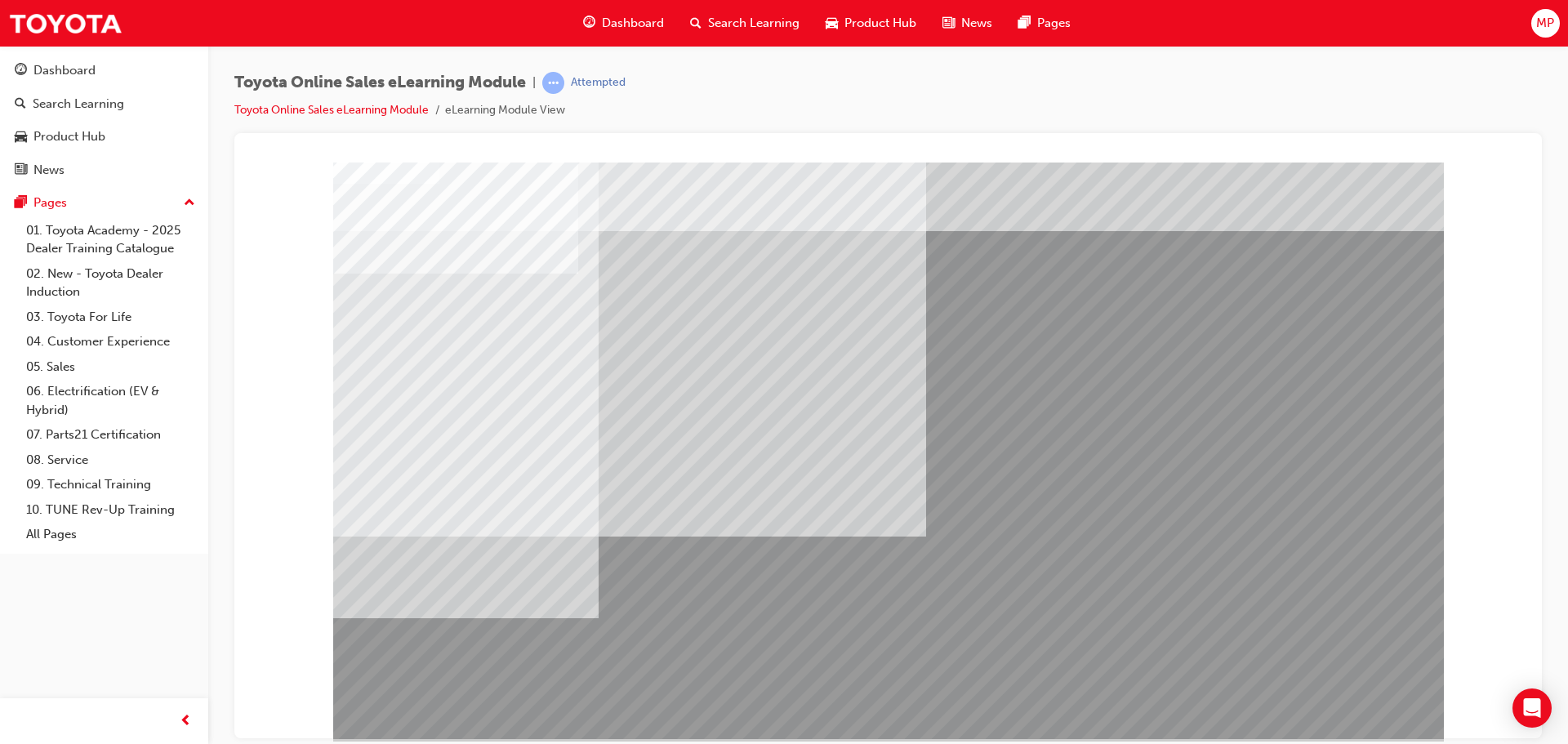
scroll to position [0, 0]
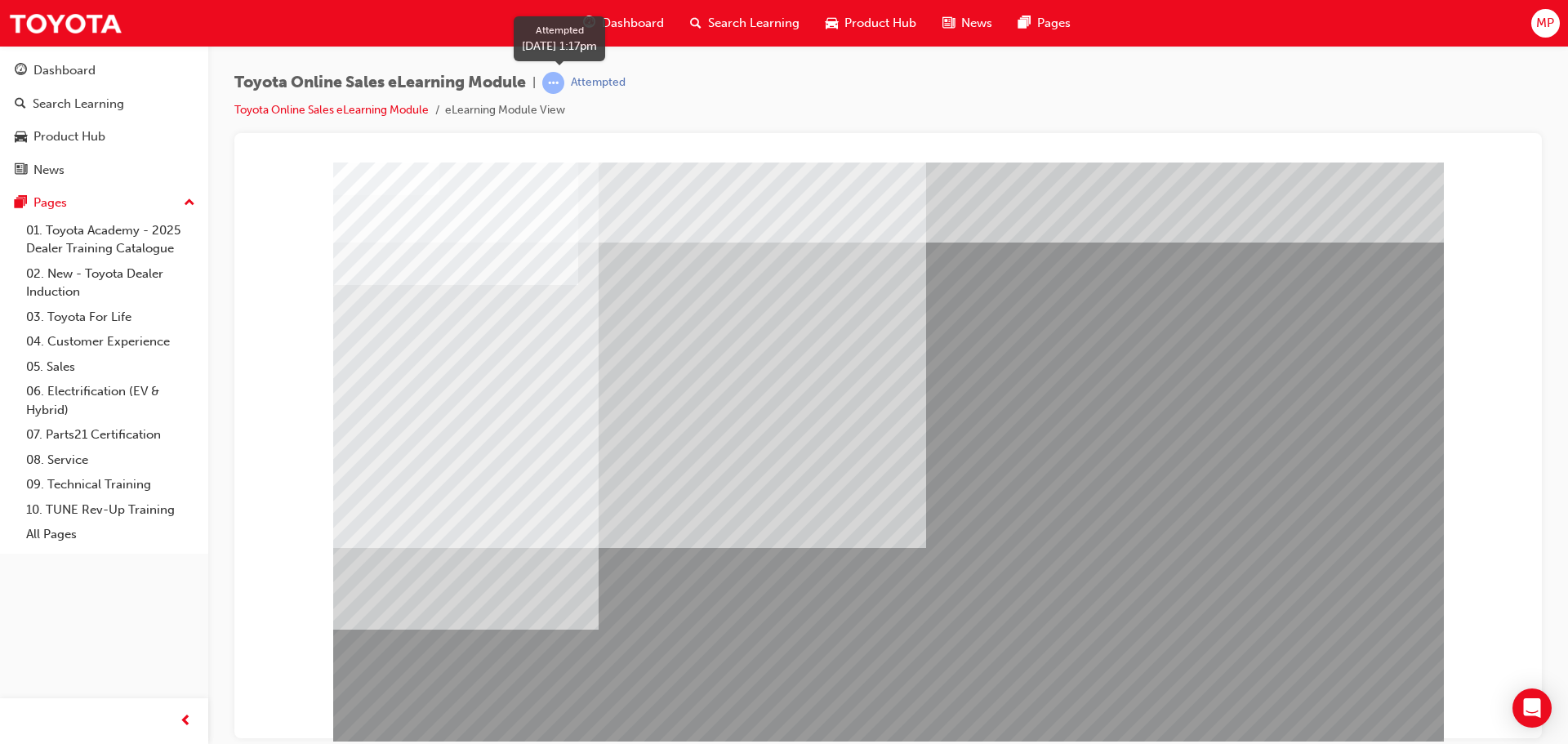
click at [555, 79] on span "learningRecordVerb_ATTEMPT-icon" at bounding box center [553, 83] width 22 height 22
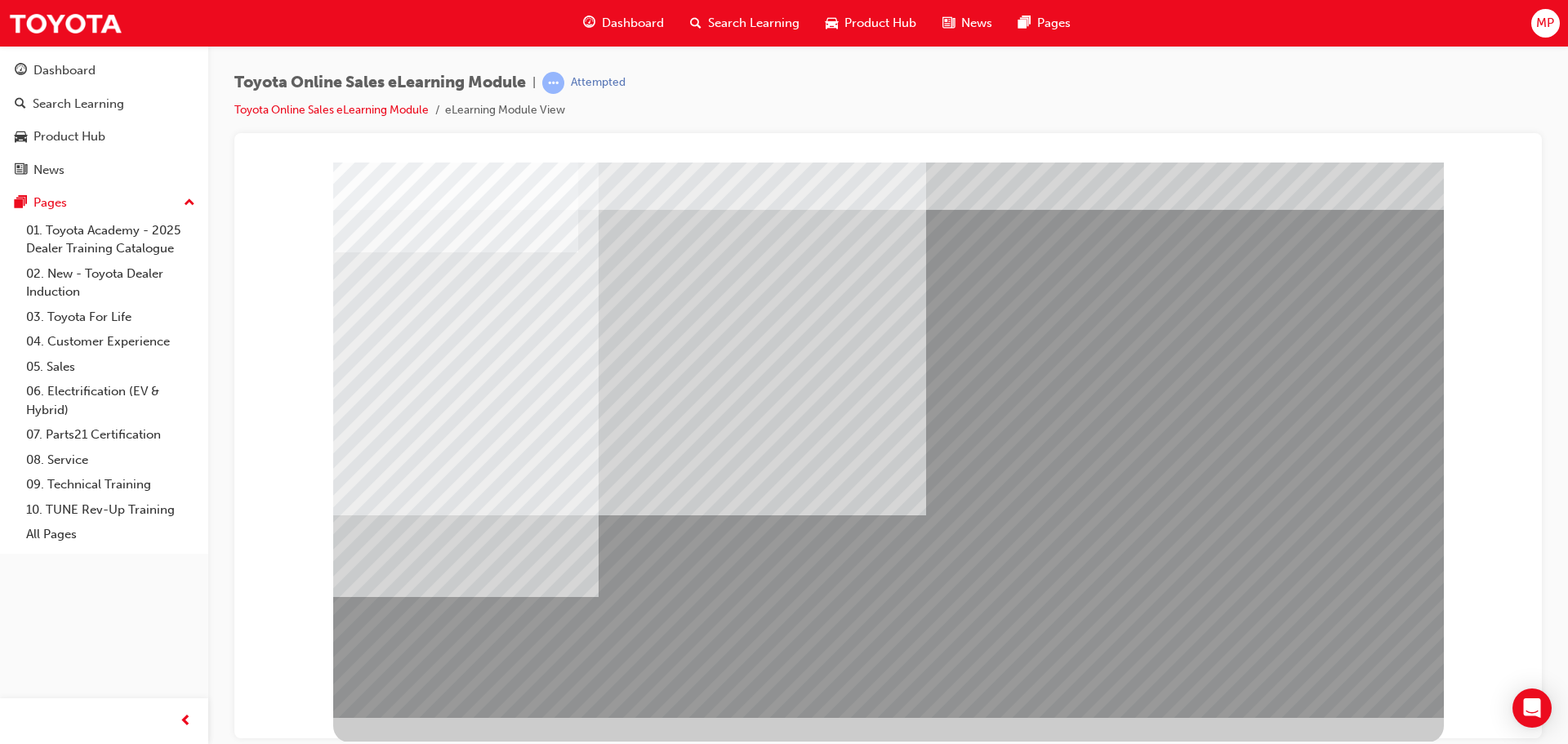
scroll to position [34, 0]
drag, startPoint x: 373, startPoint y: 726, endPoint x: 443, endPoint y: 727, distance: 70.0
click at [386, 726] on div at bounding box center [888, 434] width 1111 height 612
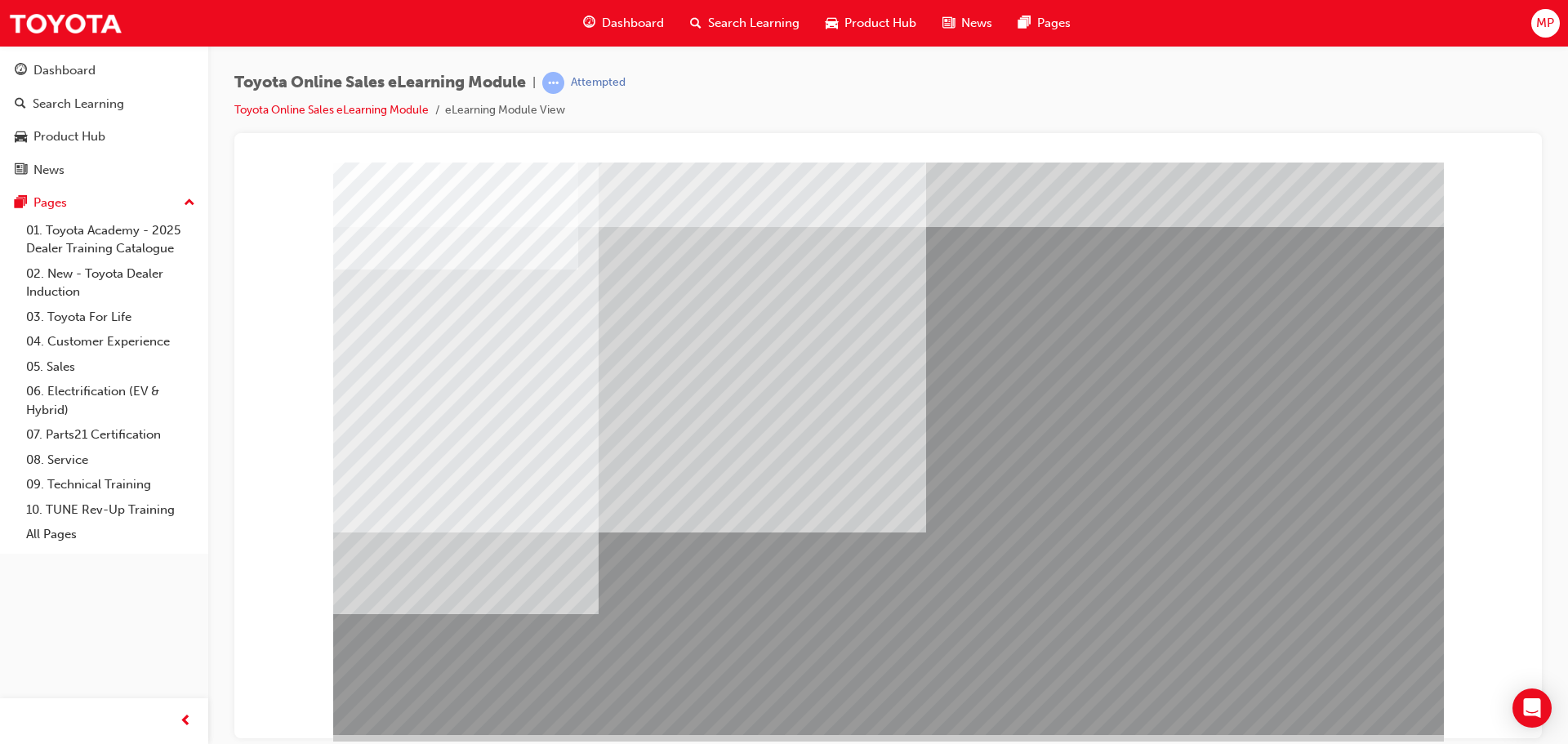
scroll to position [0, 0]
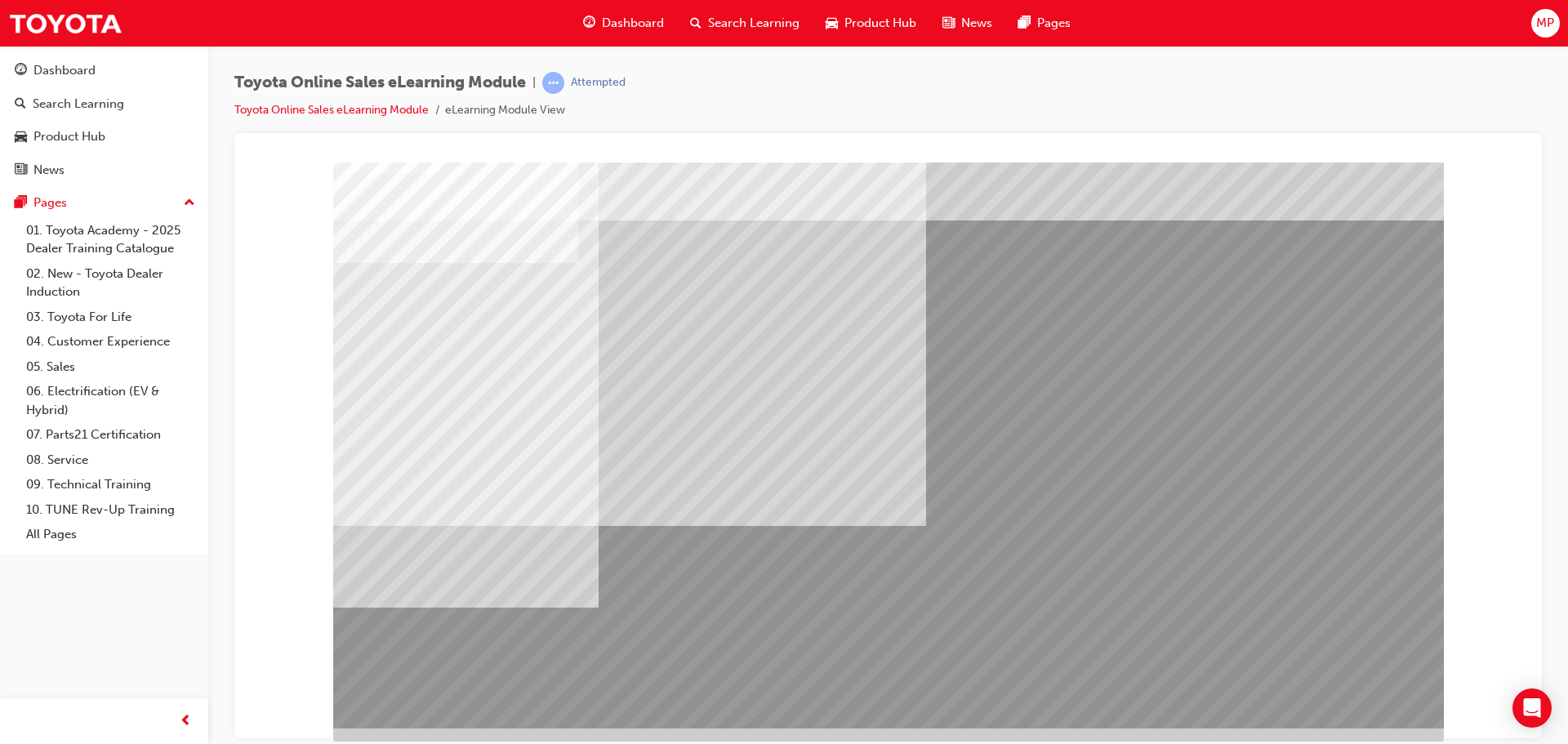
scroll to position [34, 0]
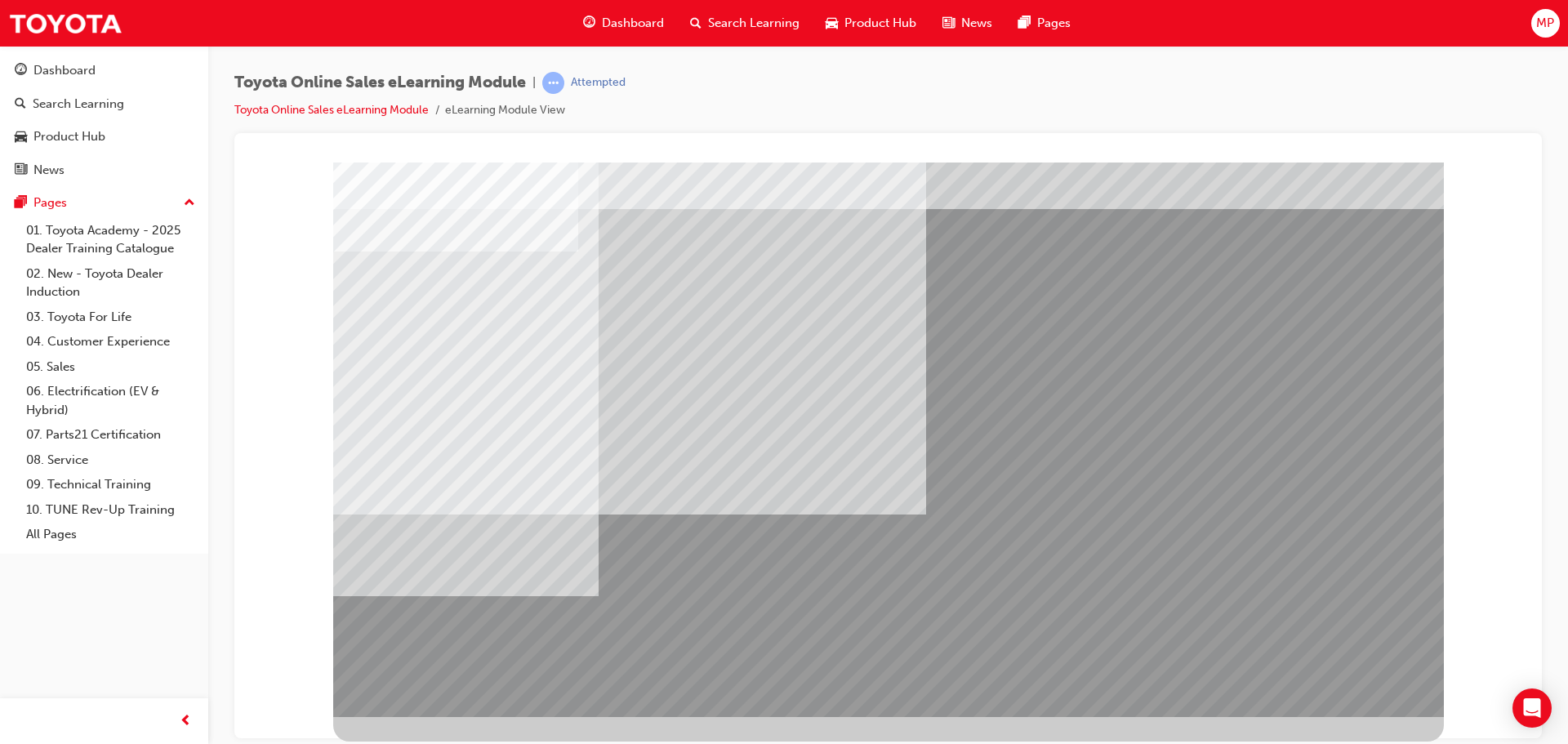
drag, startPoint x: 337, startPoint y: 716, endPoint x: 342, endPoint y: 724, distance: 9.4
click at [340, 715] on div at bounding box center [888, 434] width 1111 height 612
drag, startPoint x: 342, startPoint y: 724, endPoint x: 357, endPoint y: 740, distance: 21.9
click at [342, 728] on div at bounding box center [888, 434] width 1111 height 612
drag, startPoint x: 360, startPoint y: 730, endPoint x: 400, endPoint y: 683, distance: 61.7
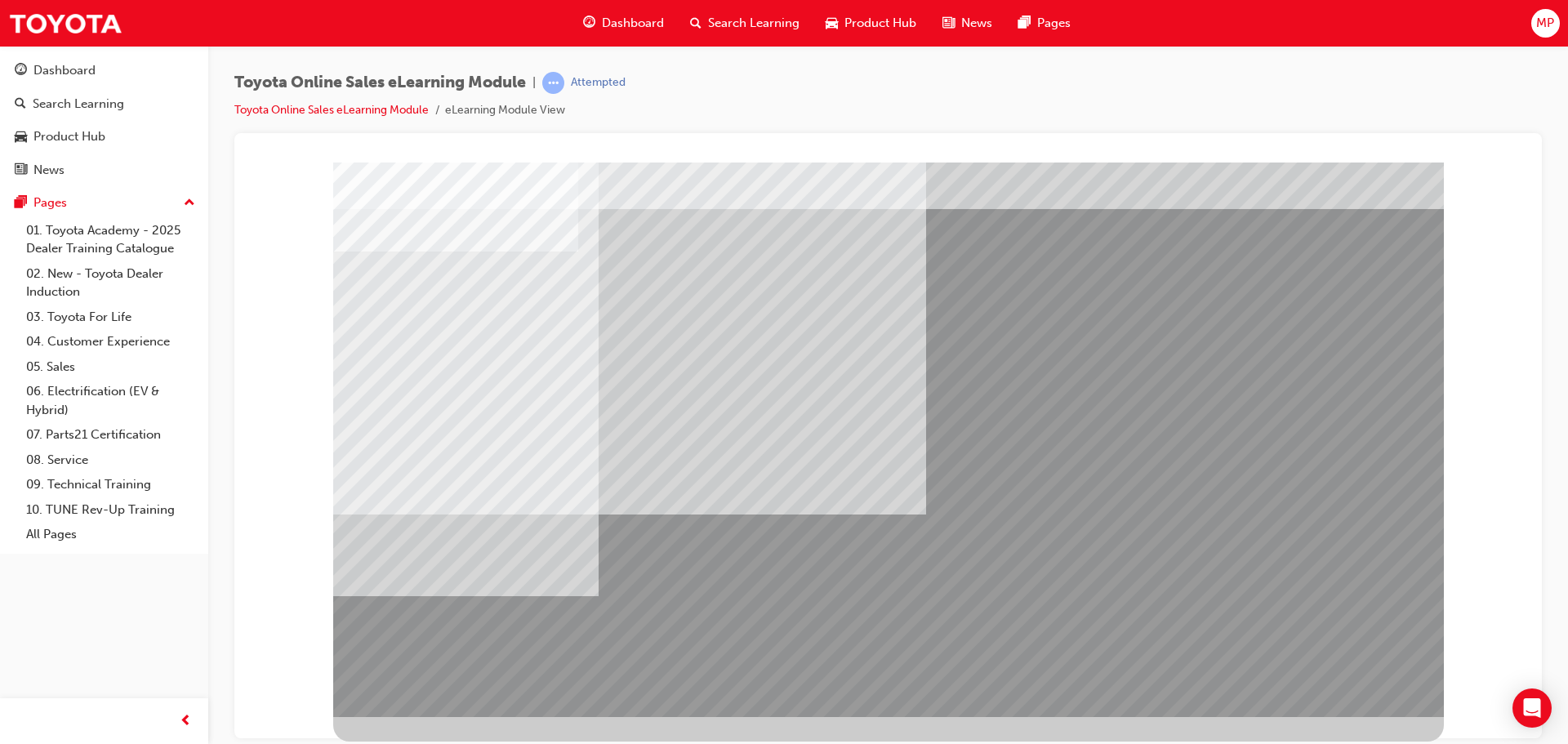
click at [360, 729] on div at bounding box center [888, 434] width 1111 height 612
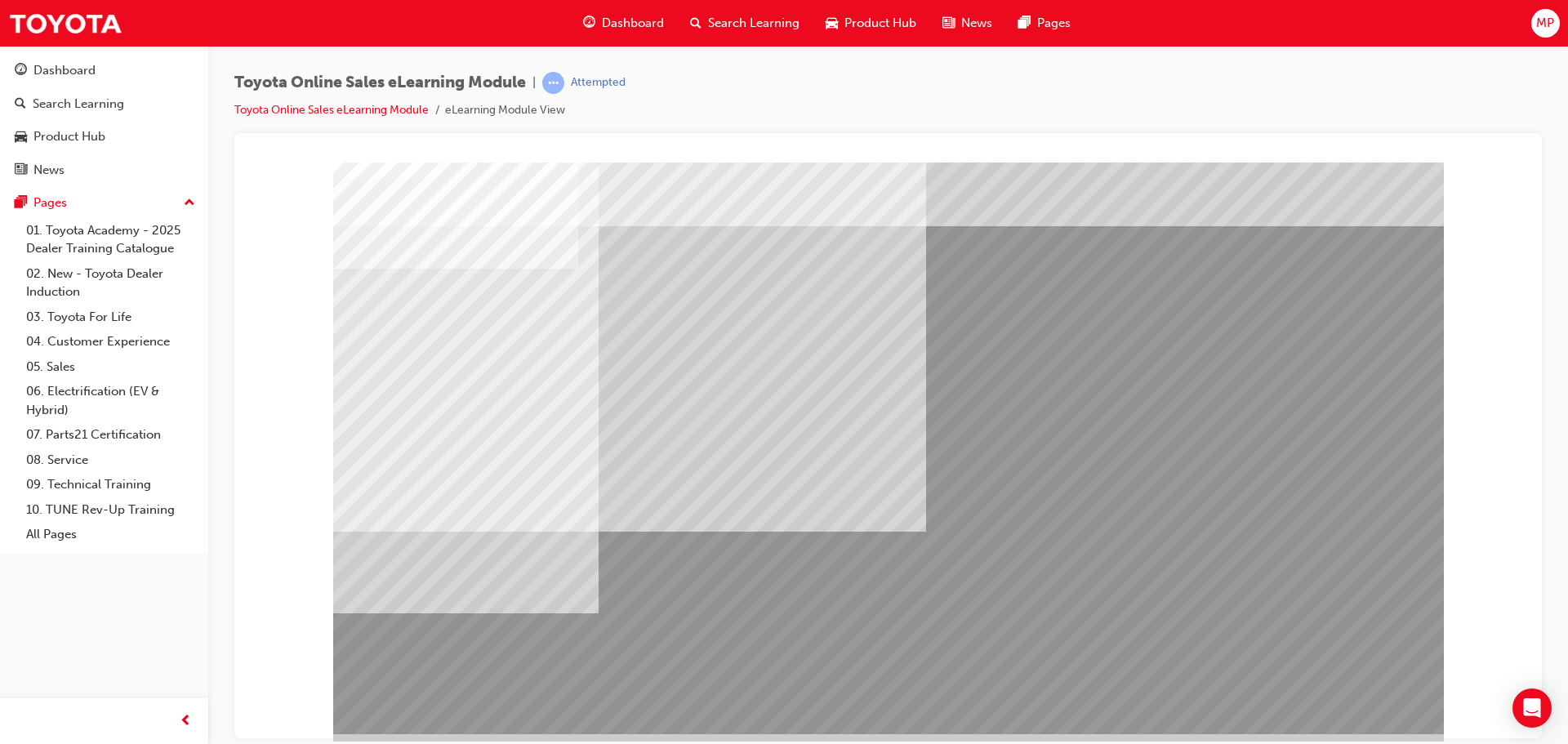
scroll to position [0, 0]
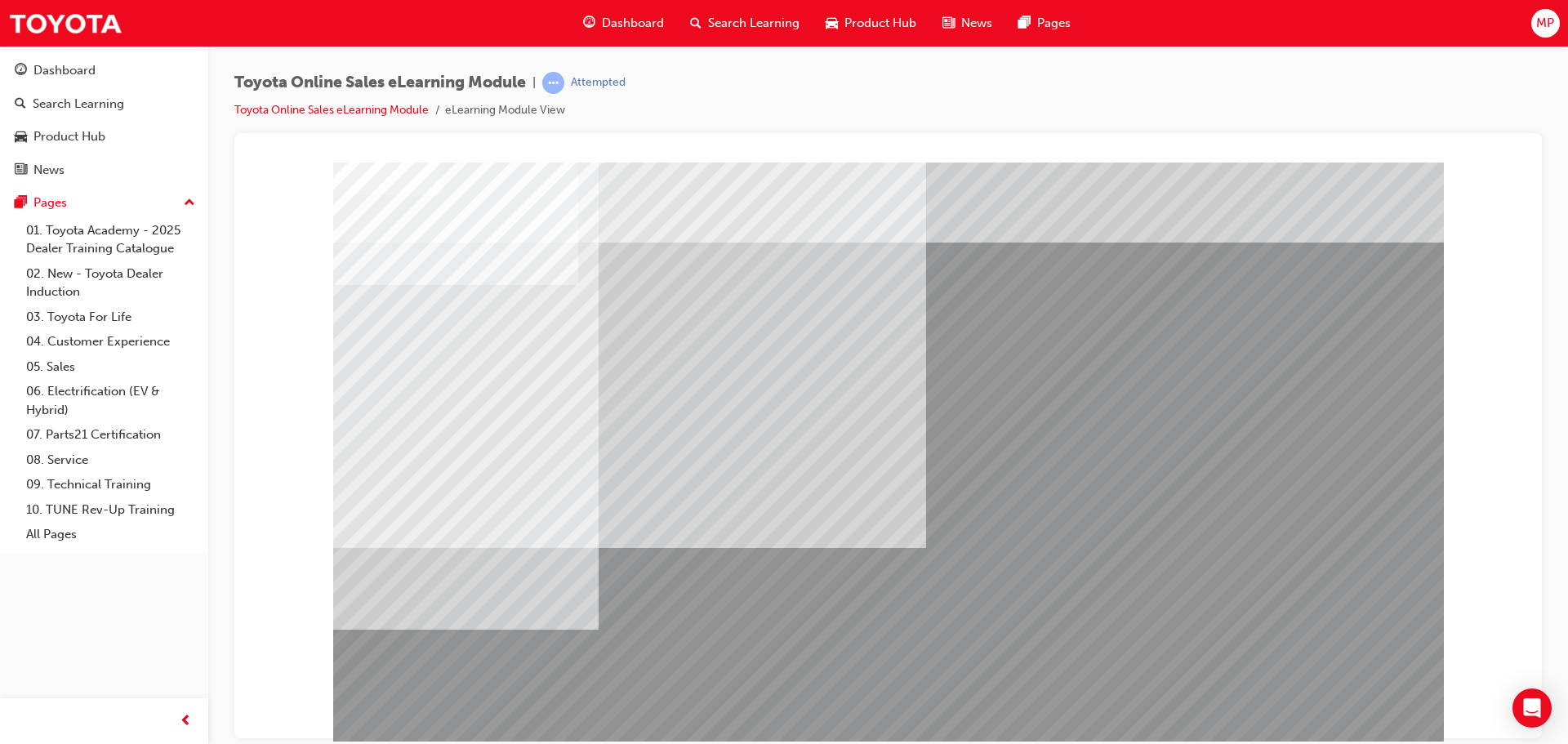
click at [497, 111] on li "eLearning Module View" at bounding box center [505, 111] width 120 height 19
click at [377, 105] on link "Toyota Online Sales eLearning Module" at bounding box center [331, 110] width 194 height 14
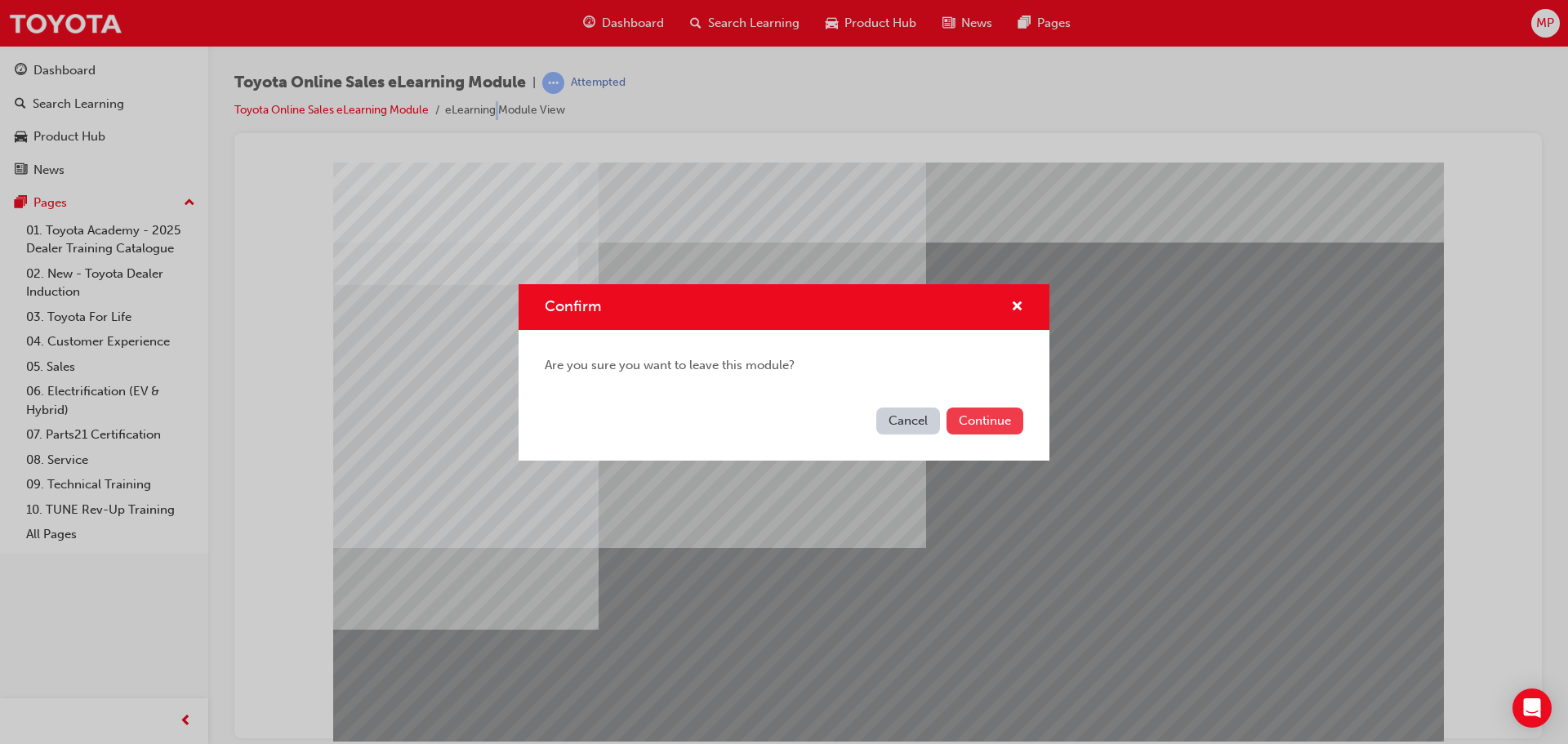
click at [991, 413] on button "Continue" at bounding box center [985, 420] width 77 height 27
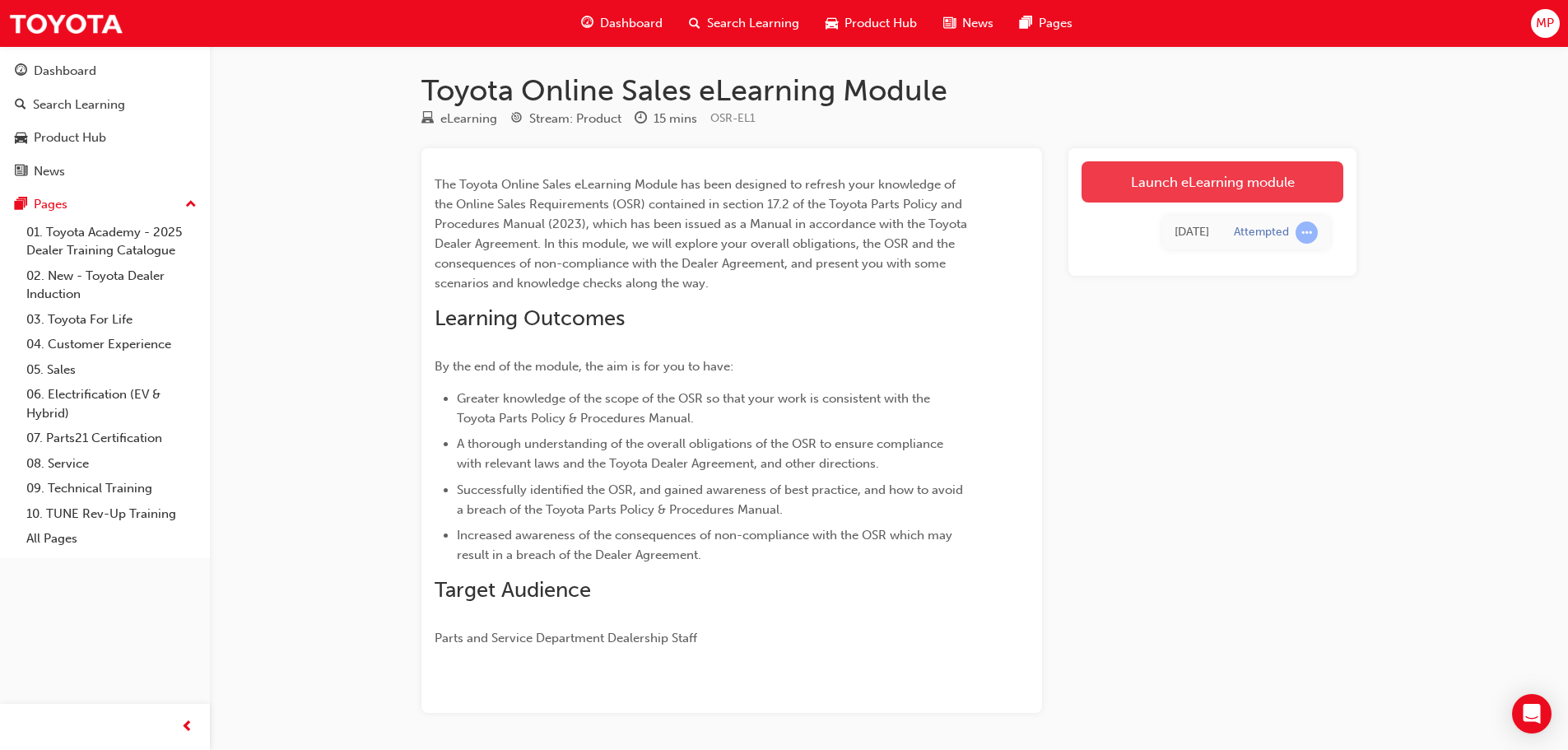
click at [1189, 181] on link "Launch eLearning module" at bounding box center [1212, 181] width 261 height 41
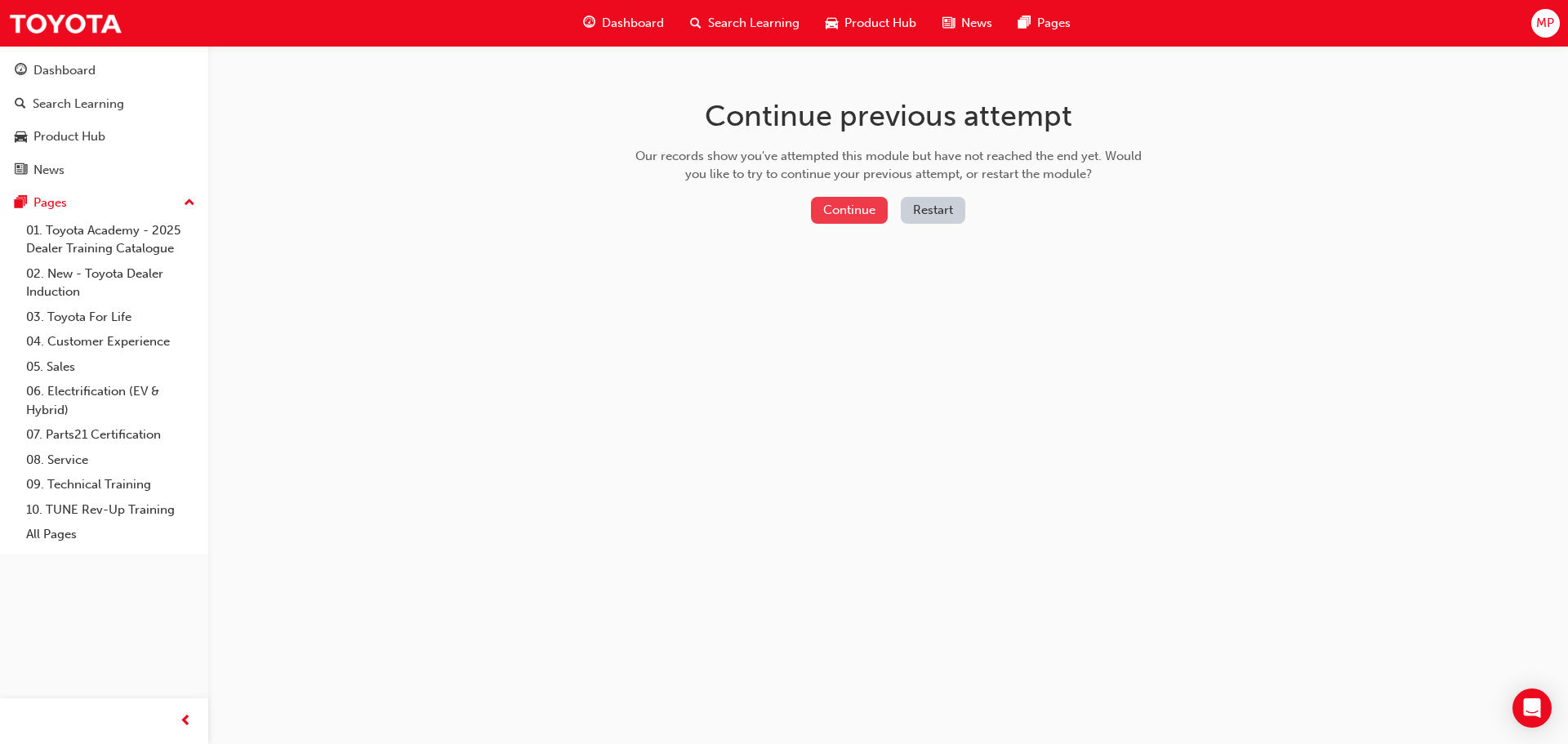
click at [840, 211] on button "Continue" at bounding box center [849, 210] width 77 height 27
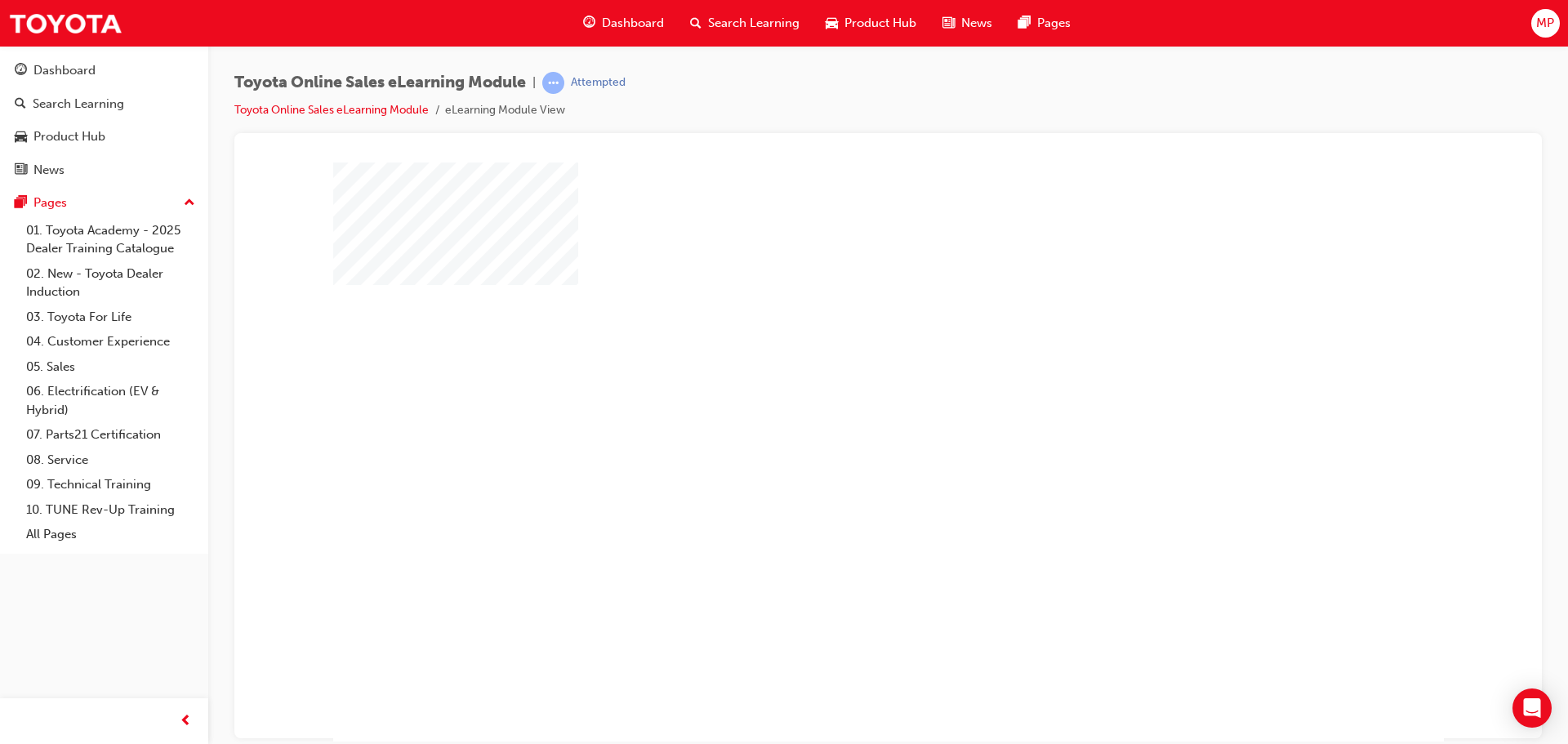
click at [841, 404] on div "play" at bounding box center [841, 404] width 0 height 0
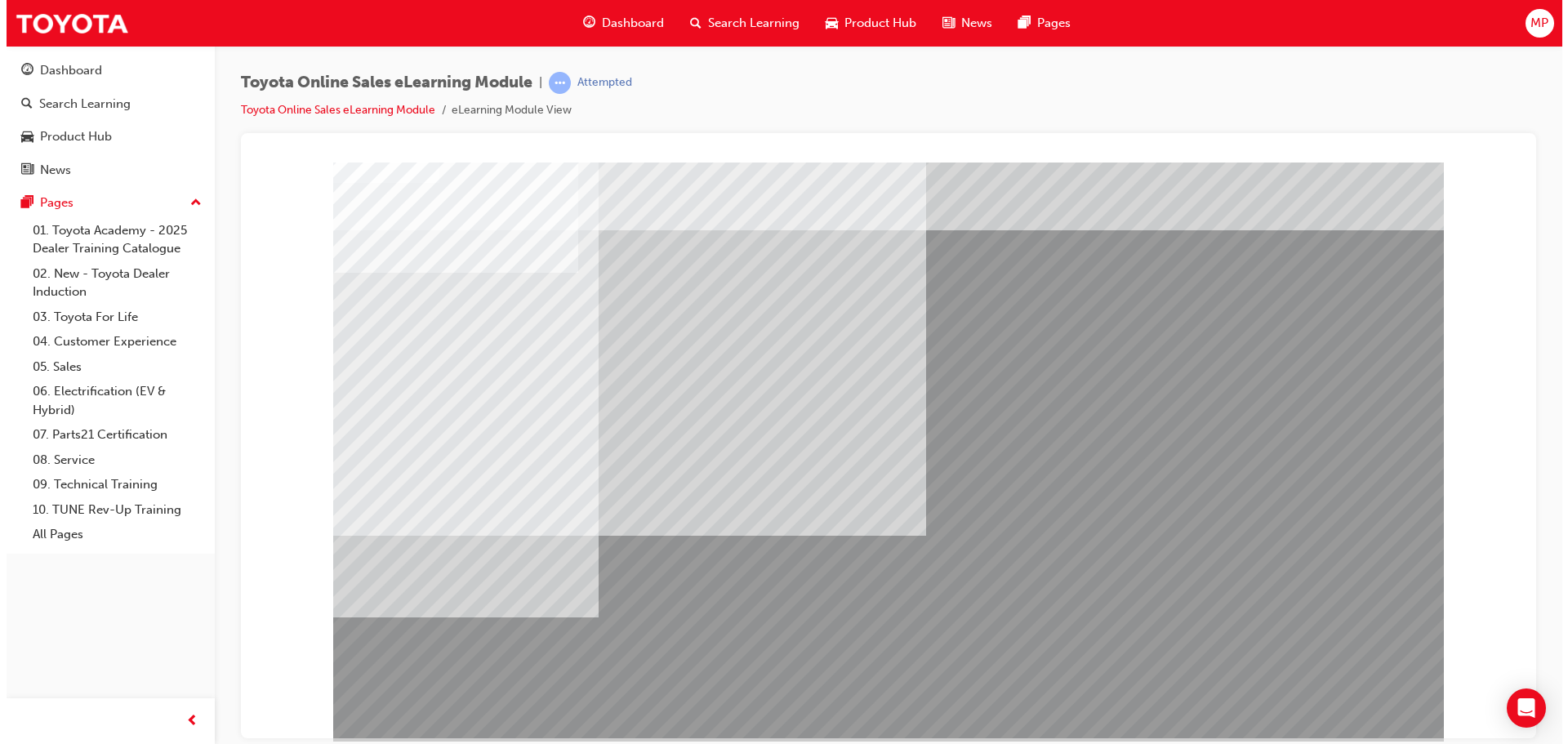
scroll to position [6, 0]
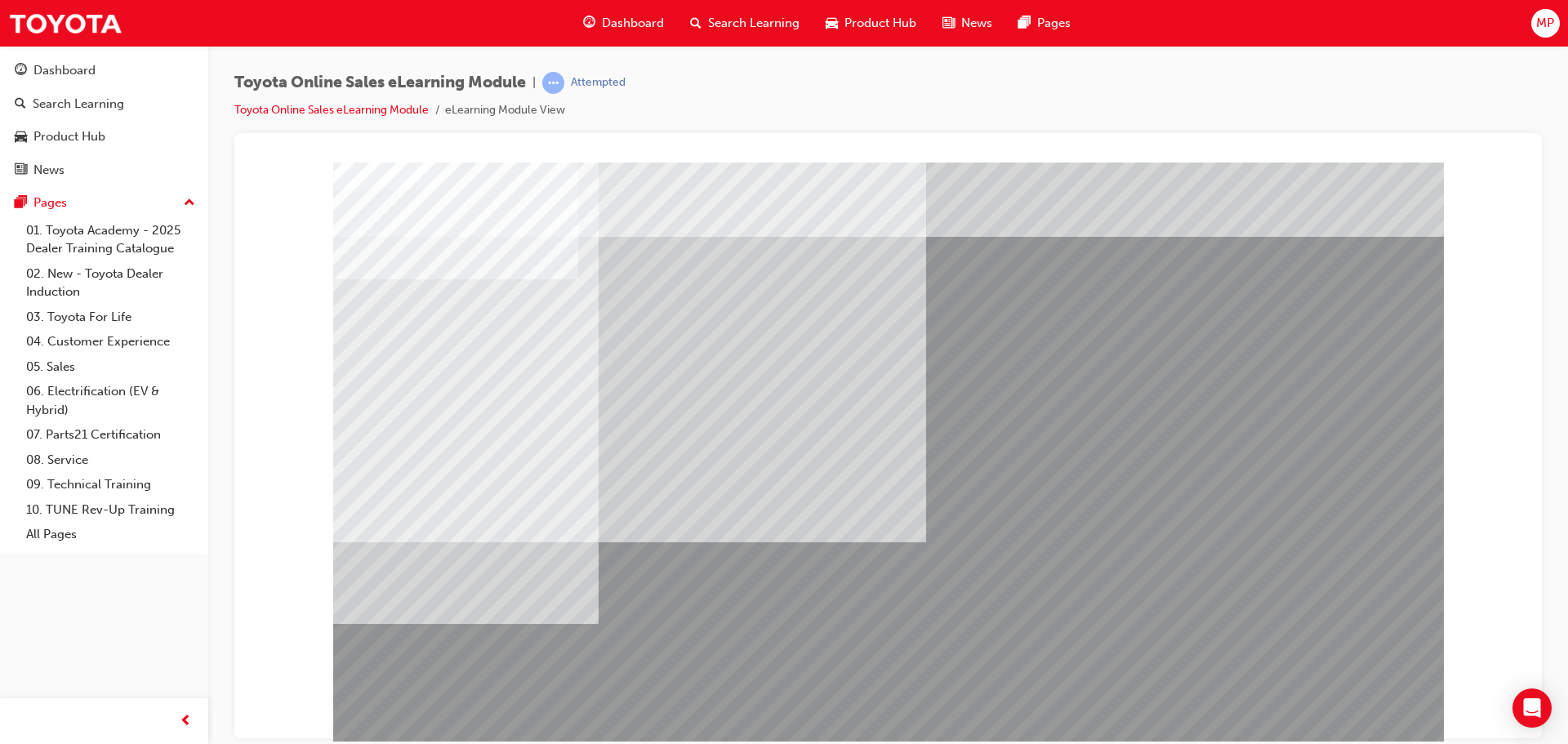
drag, startPoint x: 677, startPoint y: 363, endPoint x: 711, endPoint y: 361, distance: 34.1
drag, startPoint x: 728, startPoint y: 361, endPoint x: 820, endPoint y: 366, distance: 92.1
drag, startPoint x: 820, startPoint y: 366, endPoint x: 916, endPoint y: 383, distance: 97.5
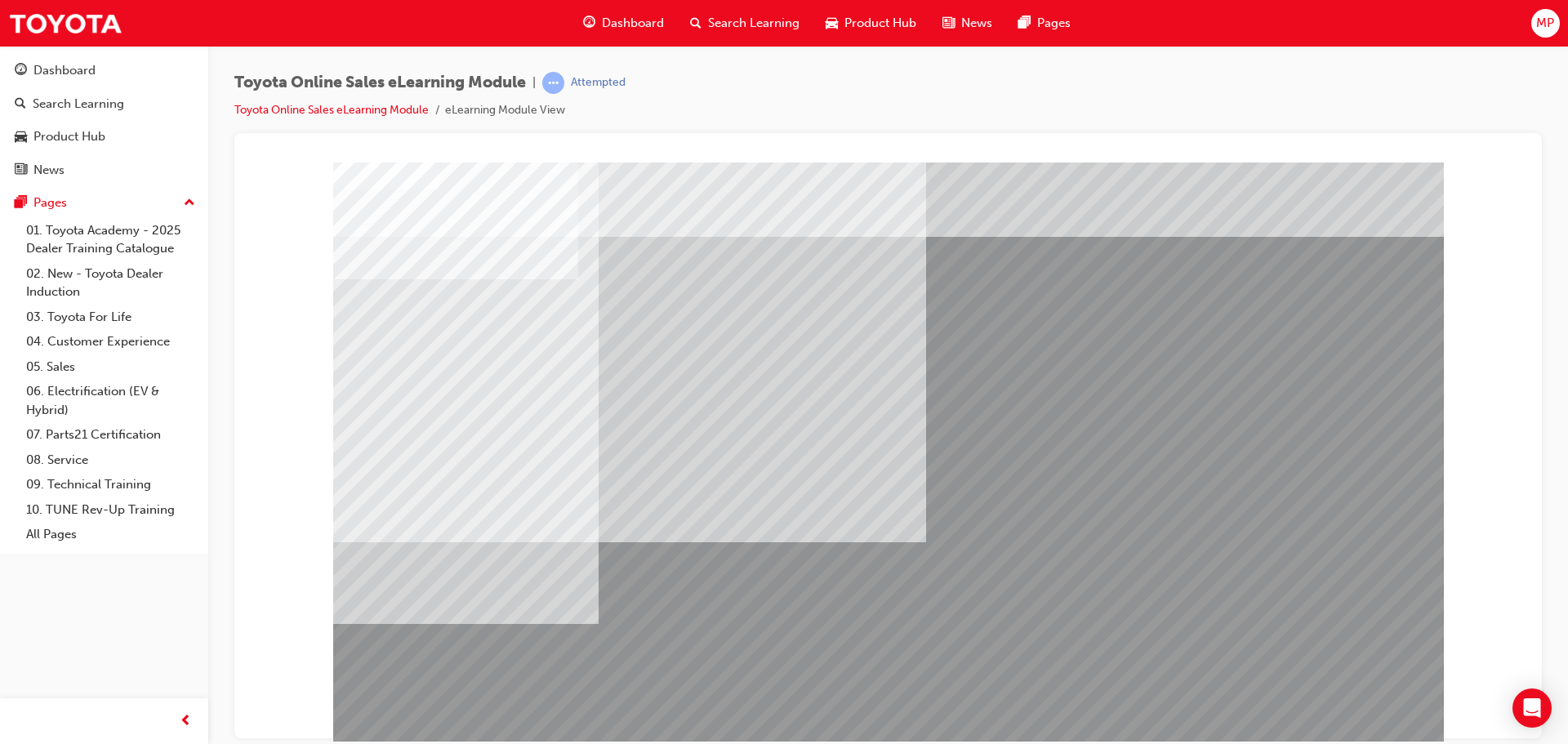
drag, startPoint x: 917, startPoint y: 383, endPoint x: 874, endPoint y: 392, distance: 43.9
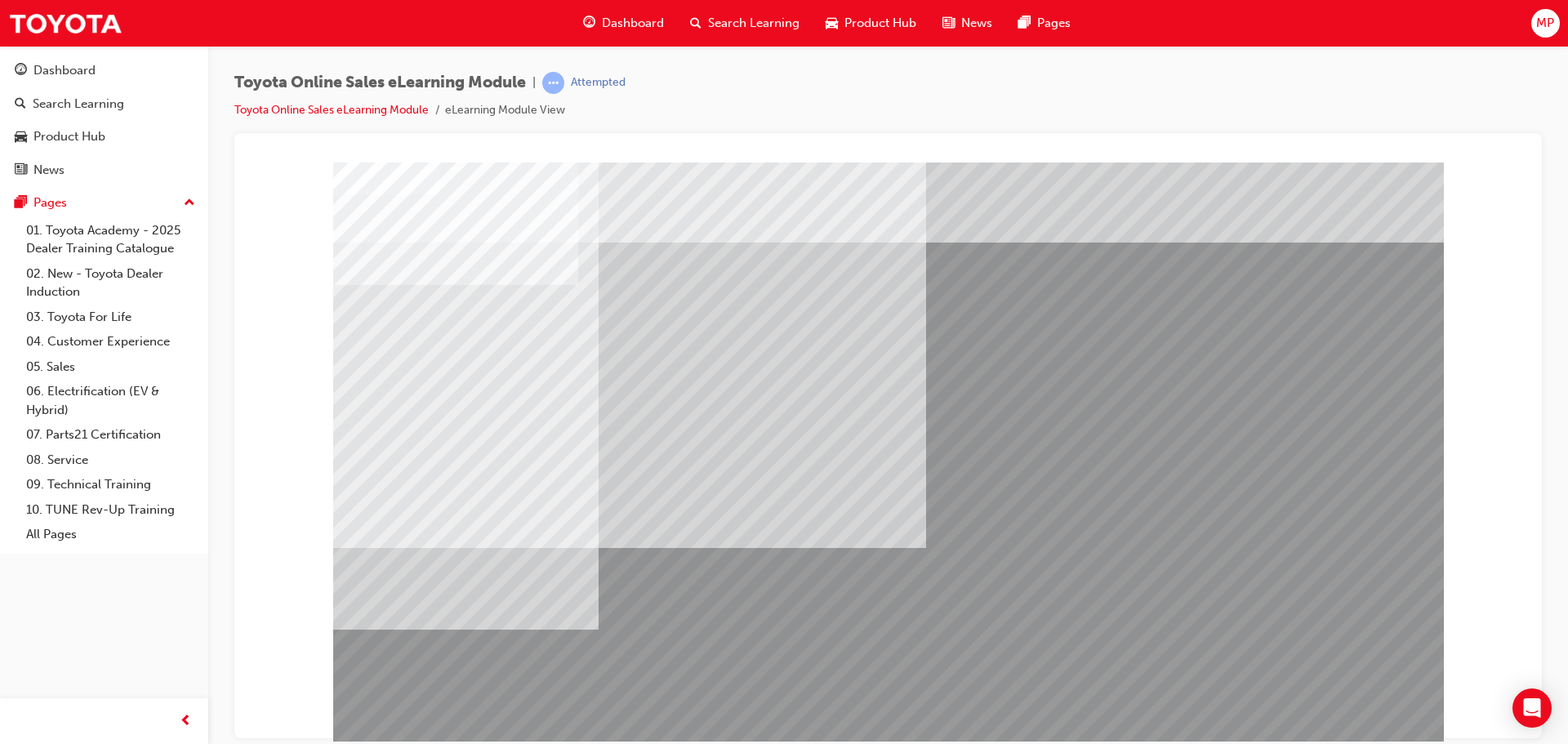
drag, startPoint x: 613, startPoint y: 365, endPoint x: 627, endPoint y: 366, distance: 14.0
drag, startPoint x: 590, startPoint y: 343, endPoint x: 577, endPoint y: 346, distance: 13.3
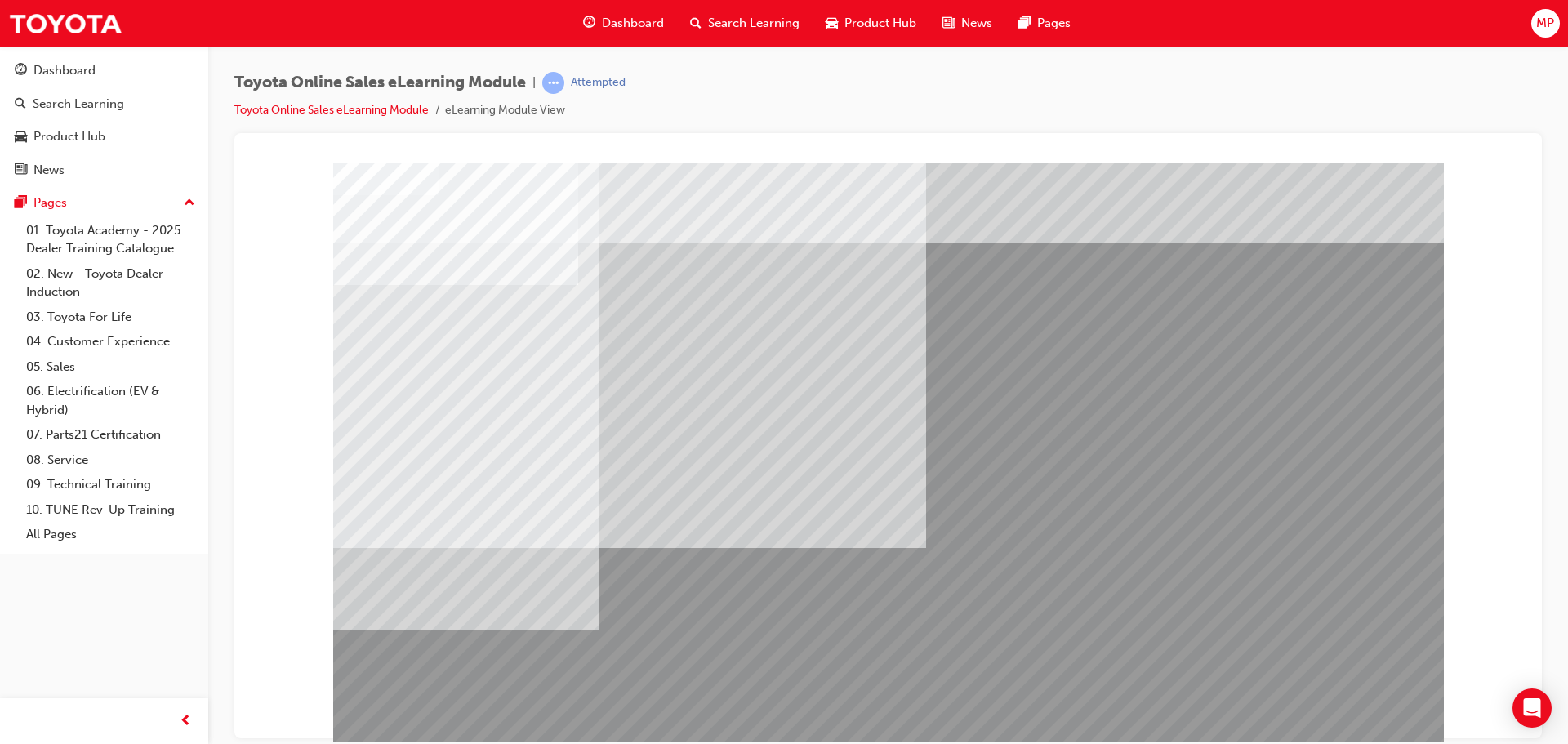
drag, startPoint x: 558, startPoint y: 346, endPoint x: 679, endPoint y: 347, distance: 121.0
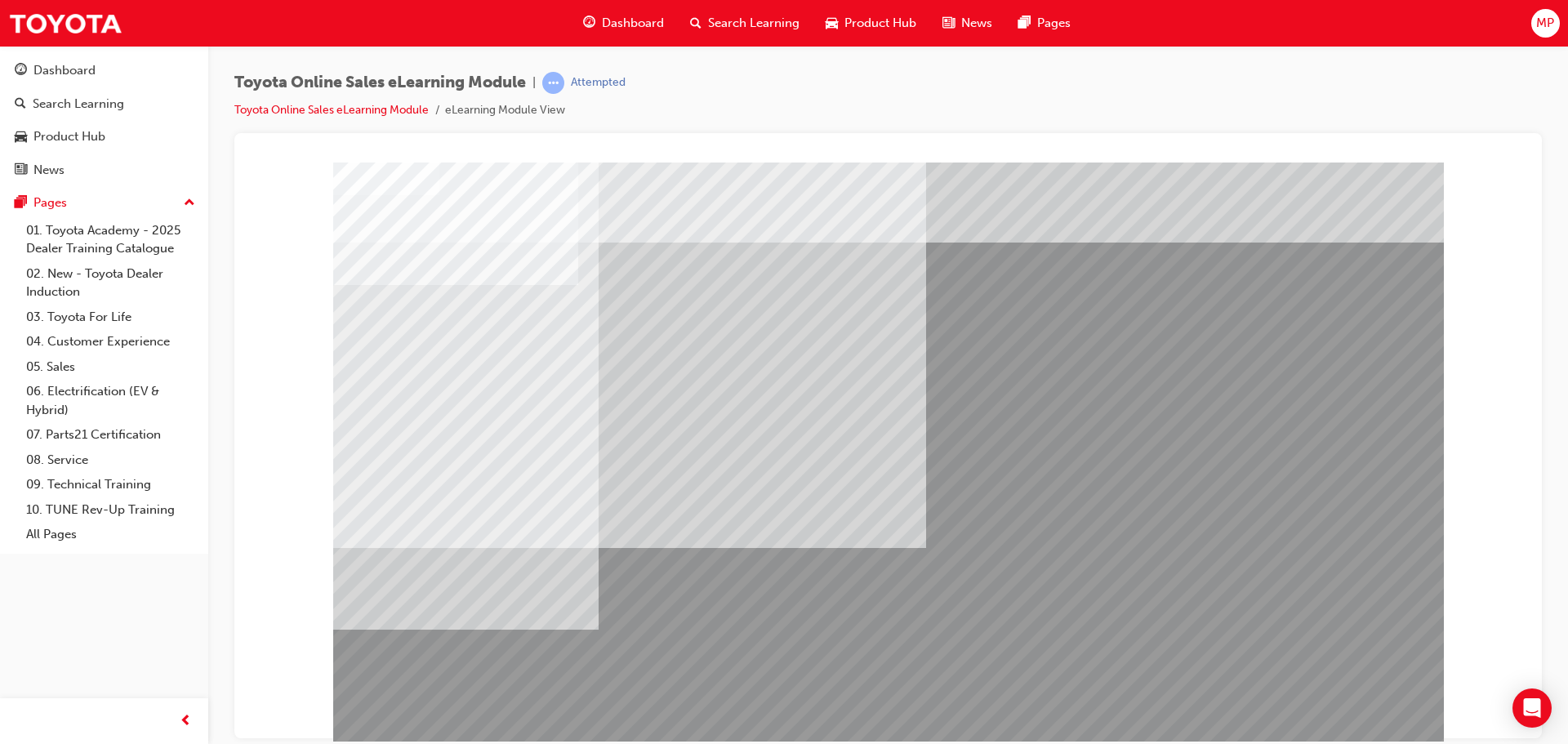
drag, startPoint x: 679, startPoint y: 347, endPoint x: 750, endPoint y: 351, distance: 71.1
drag, startPoint x: 750, startPoint y: 351, endPoint x: 869, endPoint y: 368, distance: 120.2
drag, startPoint x: 869, startPoint y: 368, endPoint x: 896, endPoint y: 369, distance: 27.0
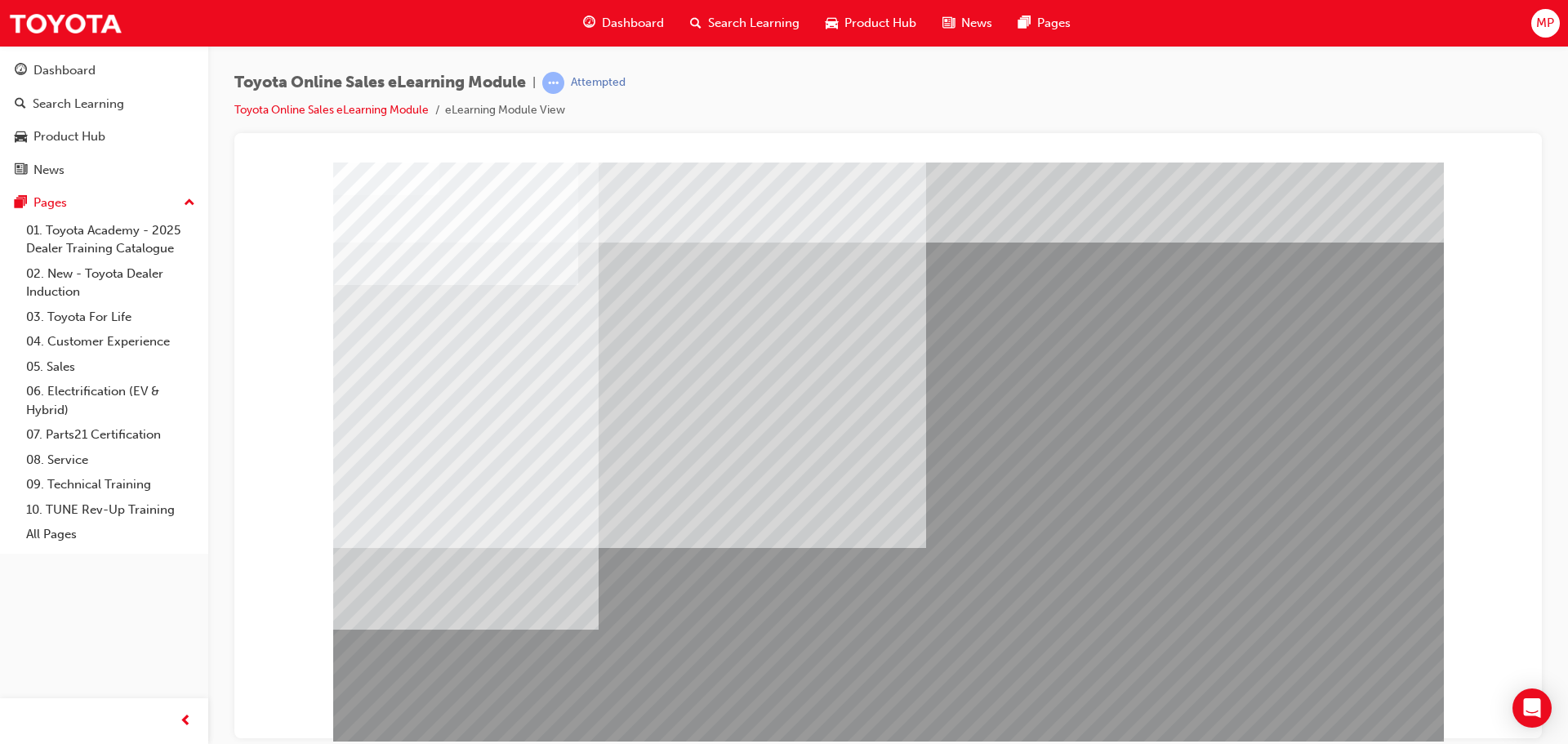
drag, startPoint x: 1496, startPoint y: 353, endPoint x: 1491, endPoint y: 582, distance: 229.1
click at [1513, 169] on div at bounding box center [888, 169] width 1268 height 0
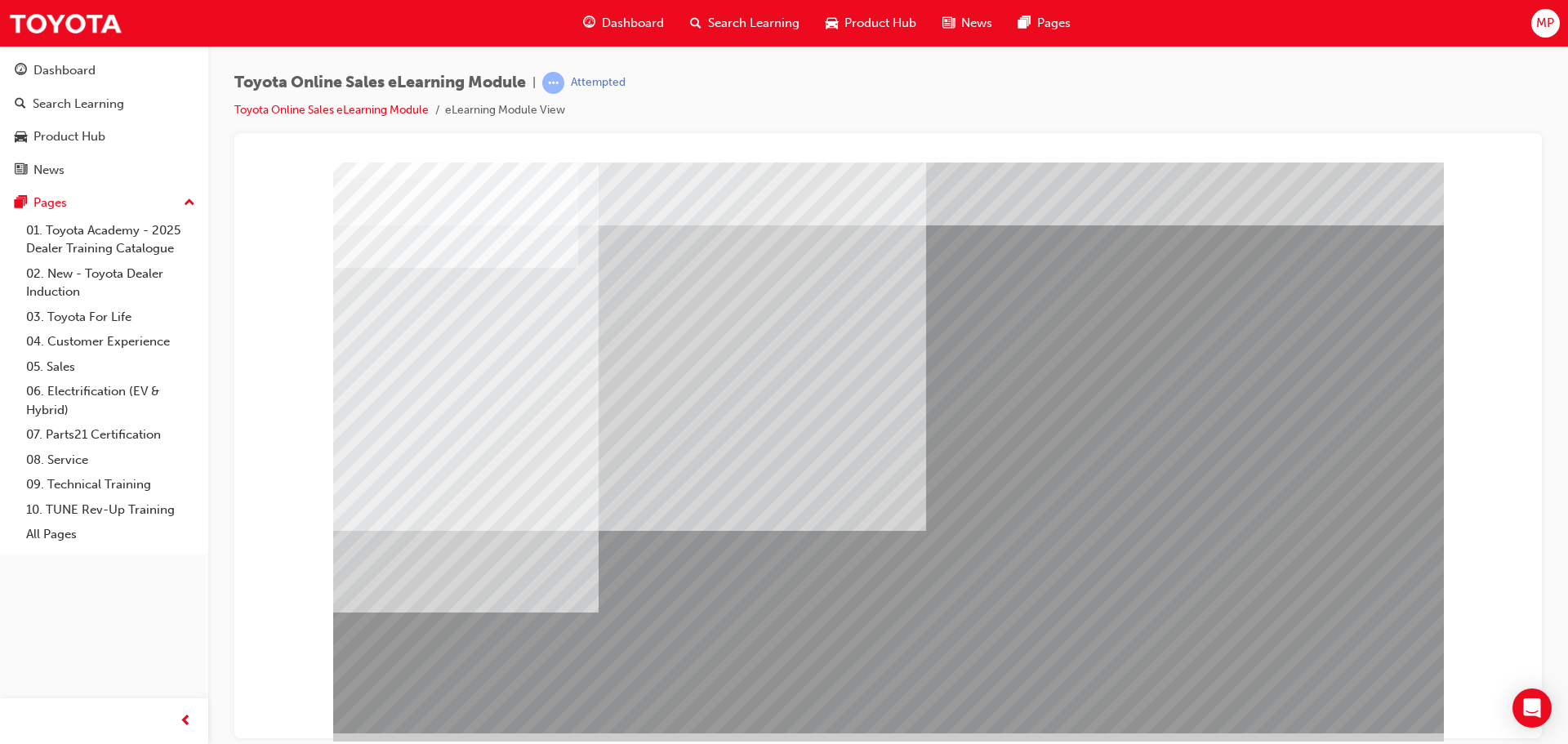
scroll to position [34, 0]
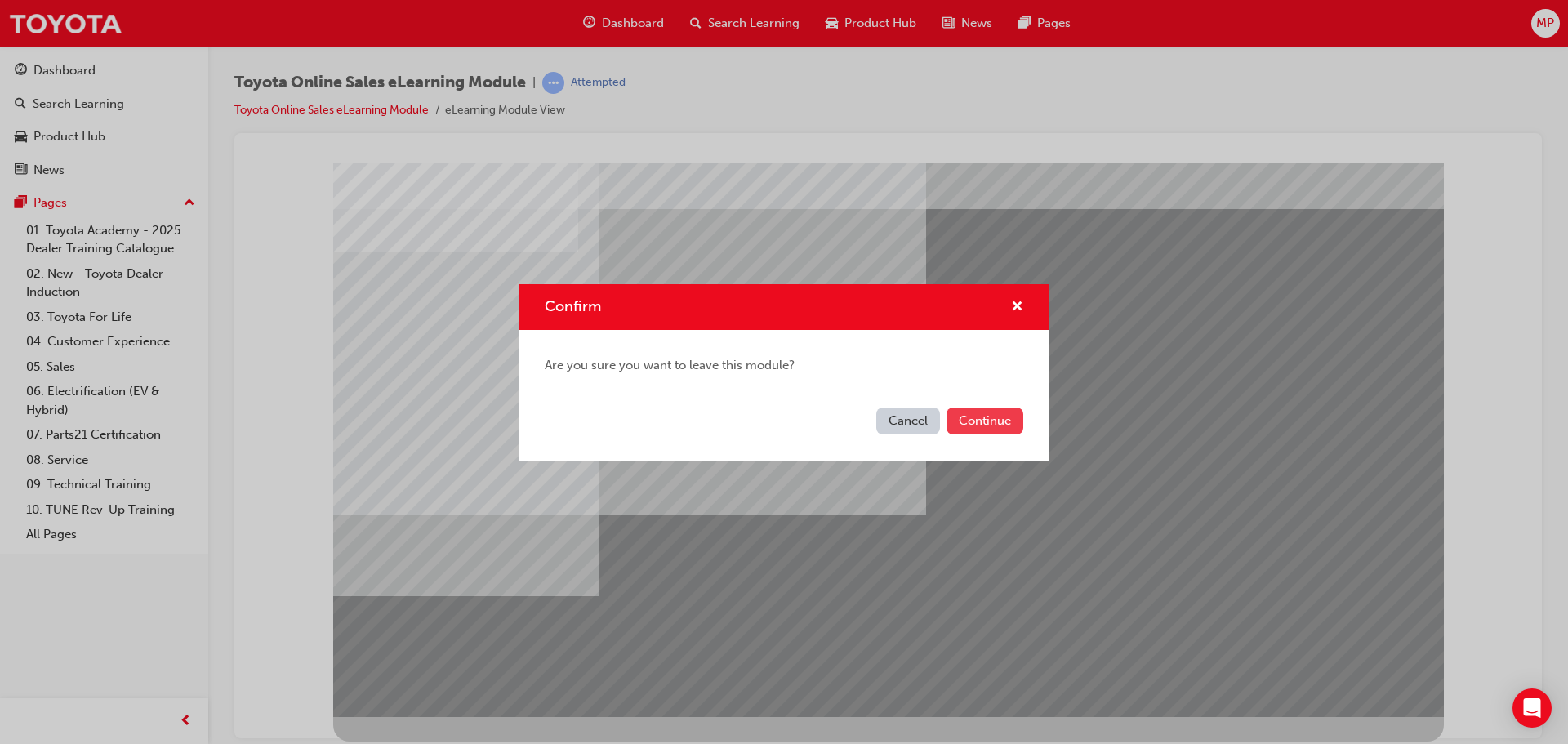
click at [972, 422] on button "Continue" at bounding box center [985, 420] width 77 height 27
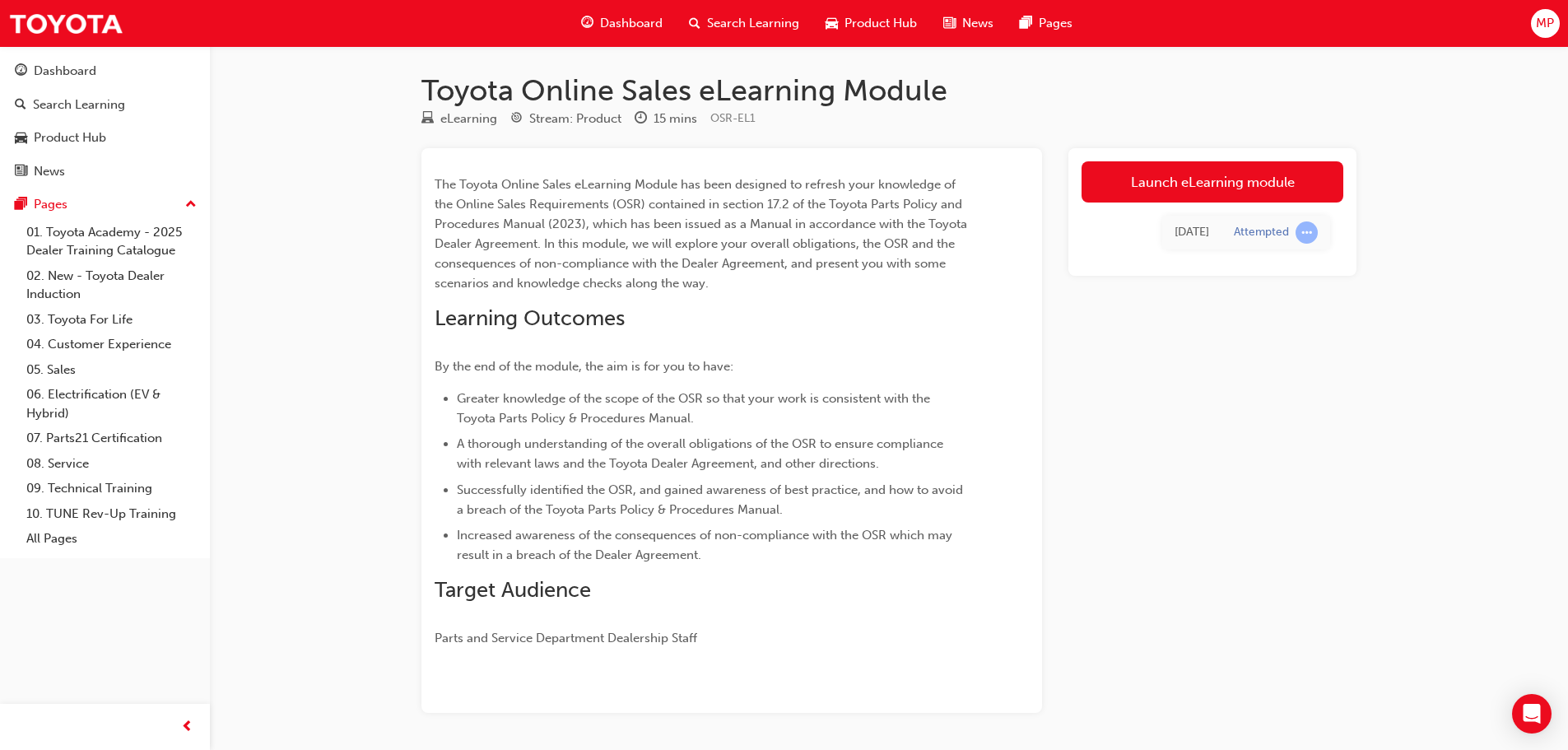
drag, startPoint x: 1033, startPoint y: 483, endPoint x: 1044, endPoint y: 483, distance: 11.0
click at [1038, 483] on div "The Toyota Online Sales eLearning Module has been designed to refresh your know…" at bounding box center [732, 430] width 620 height 564
click at [1046, 483] on div "The Toyota Online Sales eLearning Module has been designed to refresh your know…" at bounding box center [889, 430] width 935 height 564
click at [1210, 166] on link "Launch eLearning module" at bounding box center [1212, 181] width 261 height 41
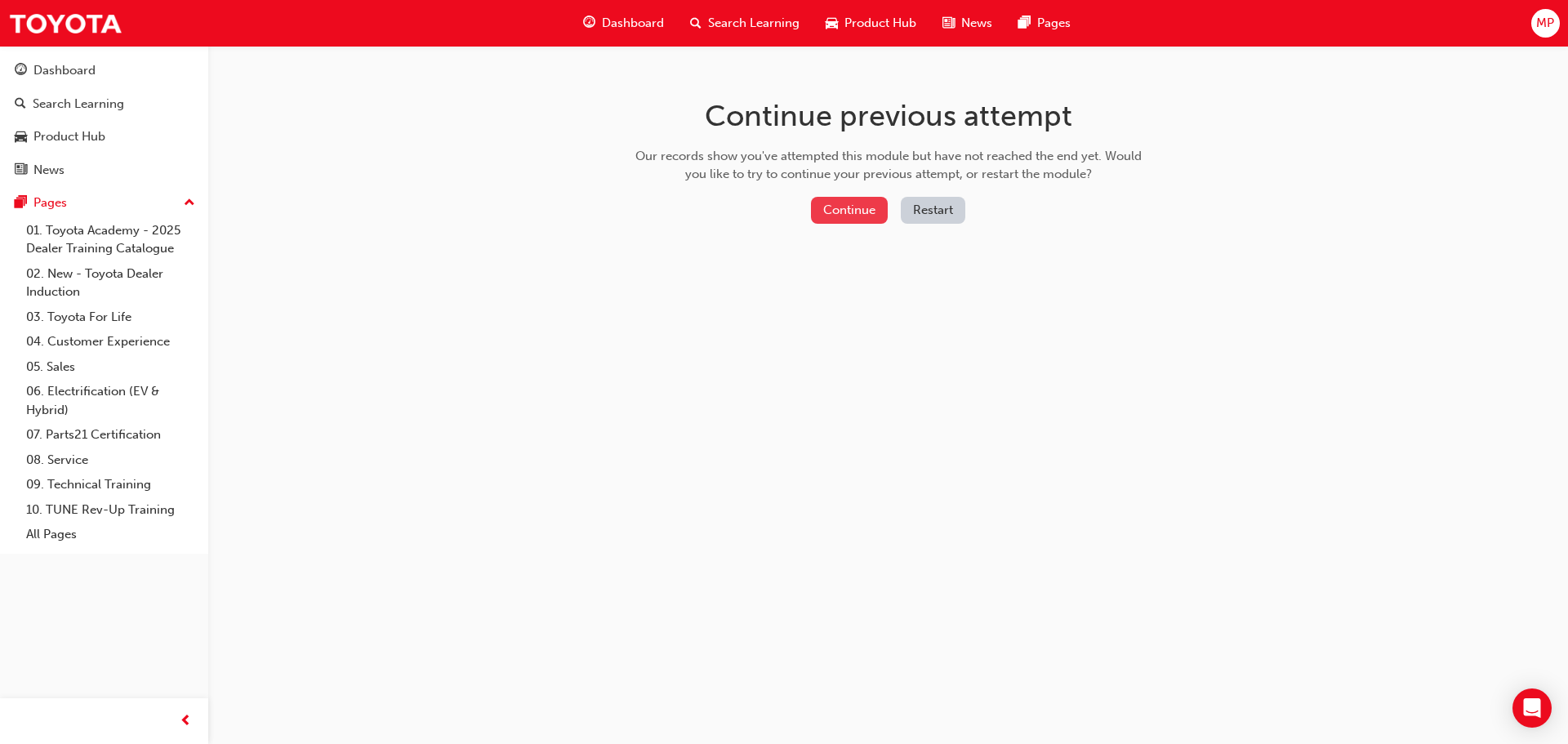
click at [868, 210] on button "Continue" at bounding box center [849, 210] width 77 height 27
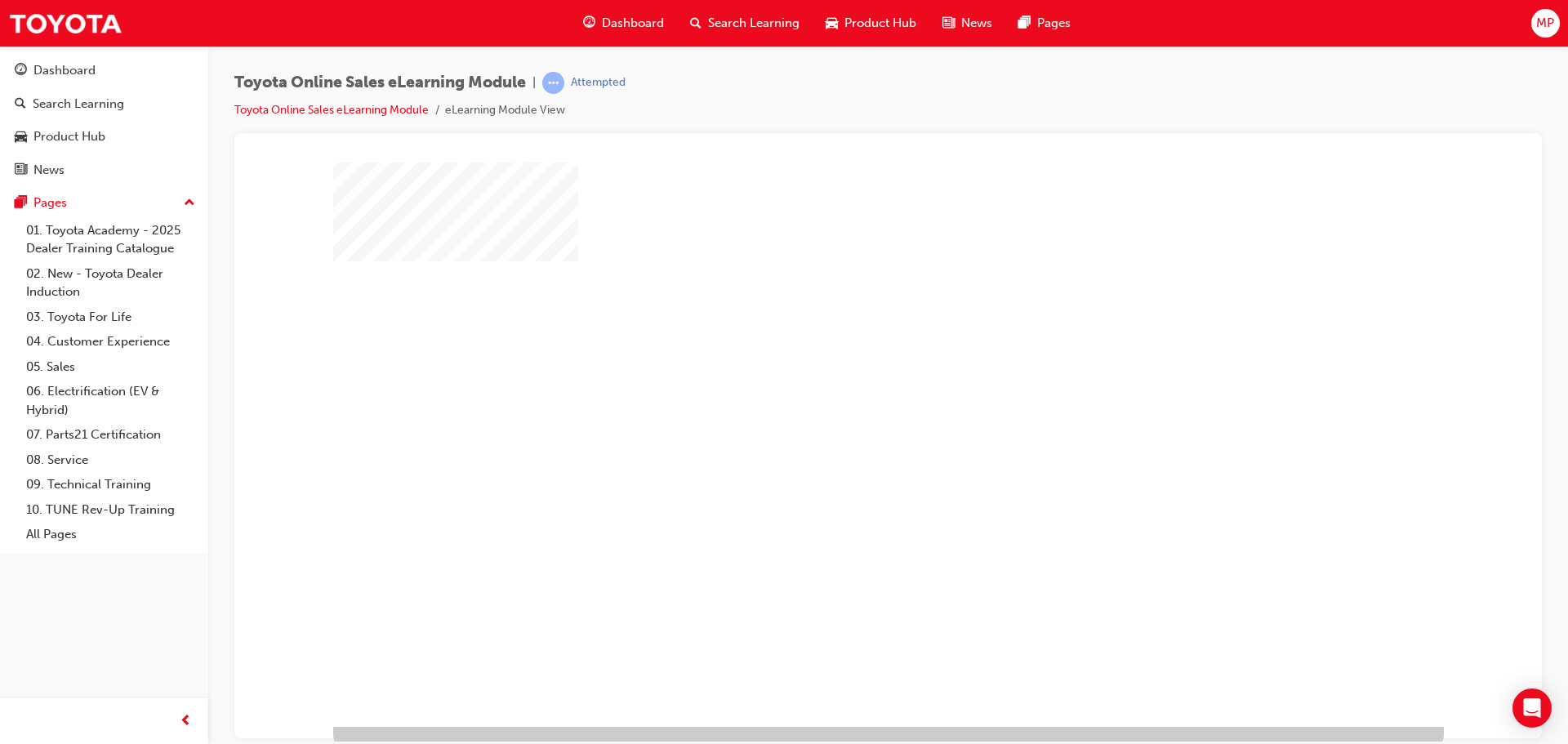
scroll to position [34, 0]
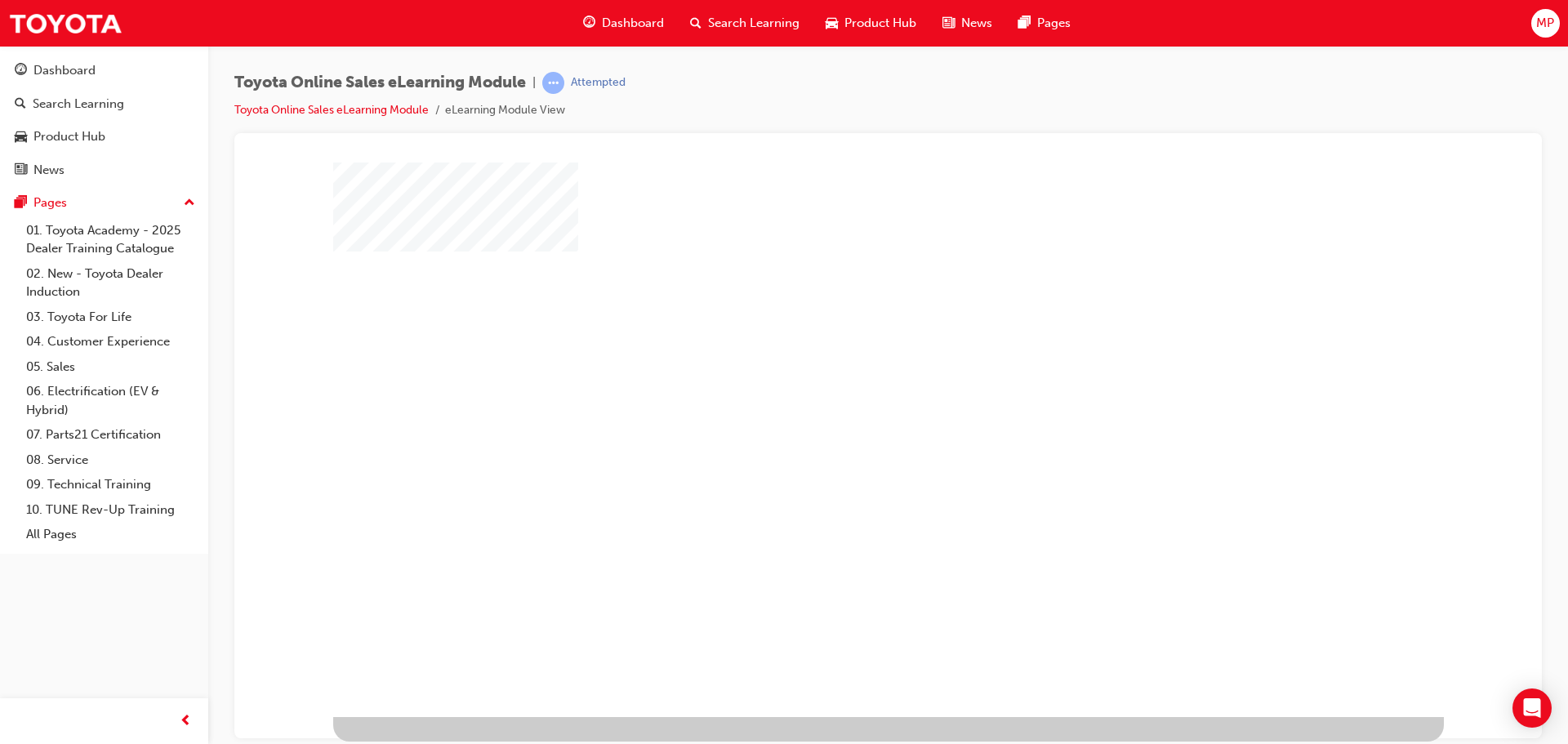
click at [841, 371] on div "play" at bounding box center [841, 371] width 0 height 0
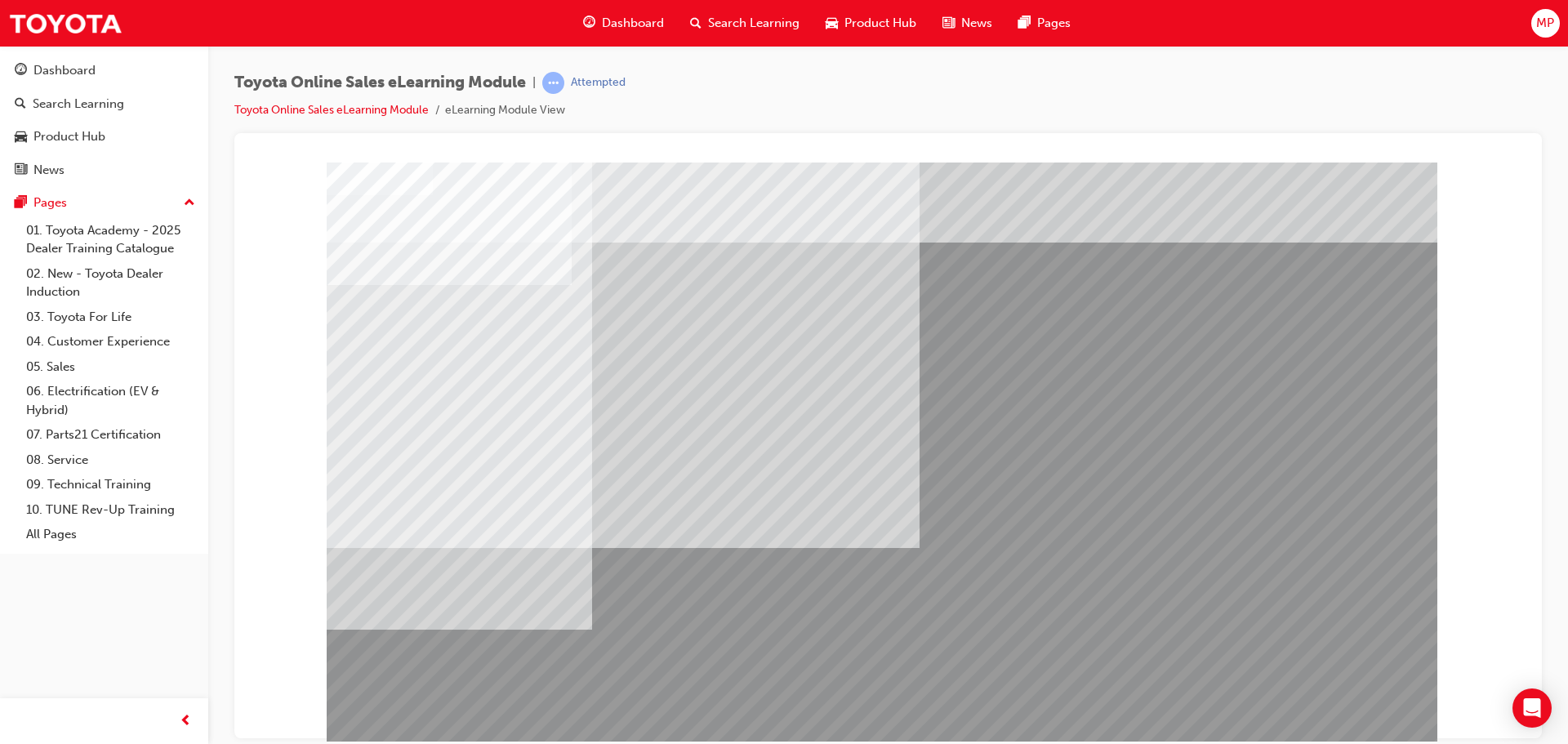
scroll to position [4, 0]
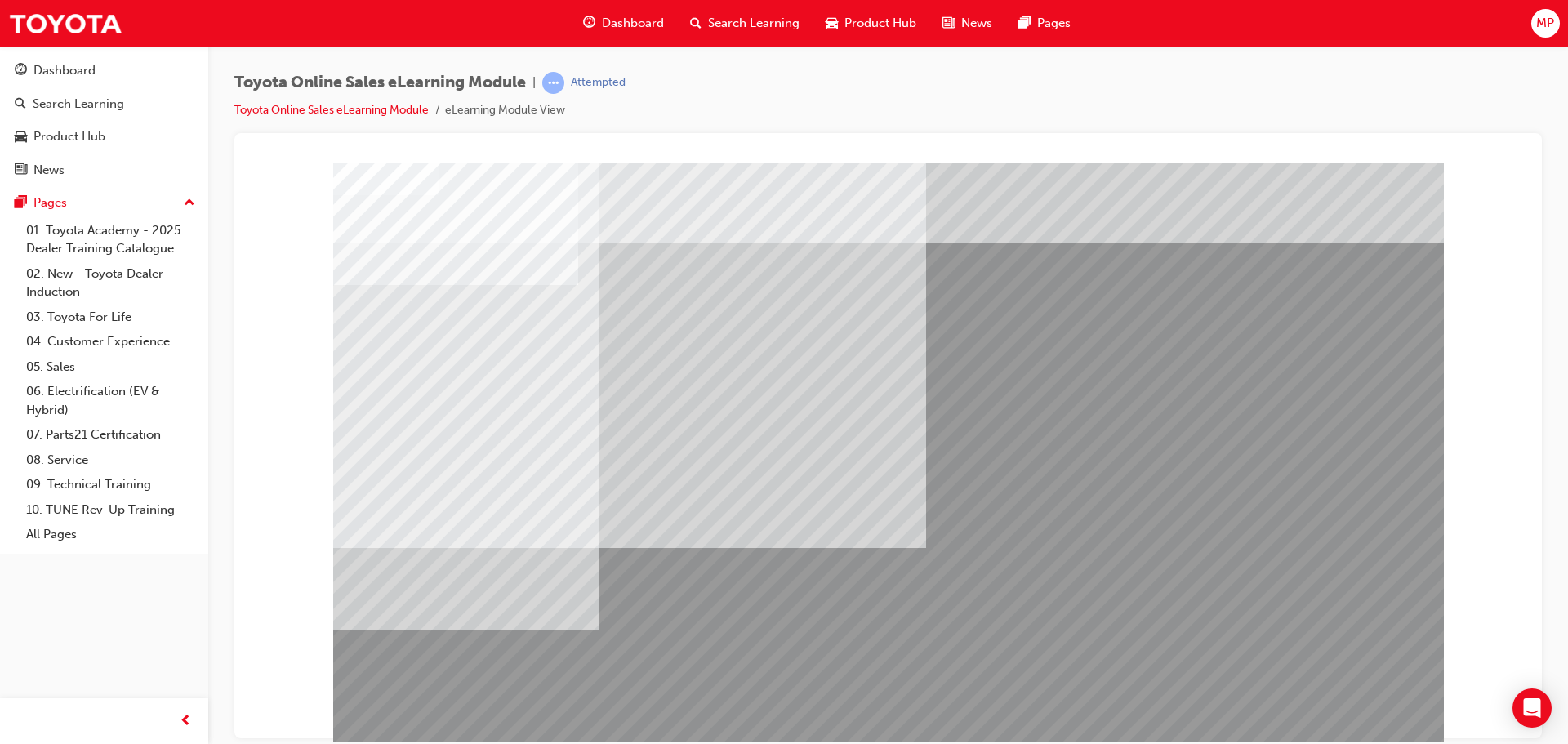
scroll to position [34, 0]
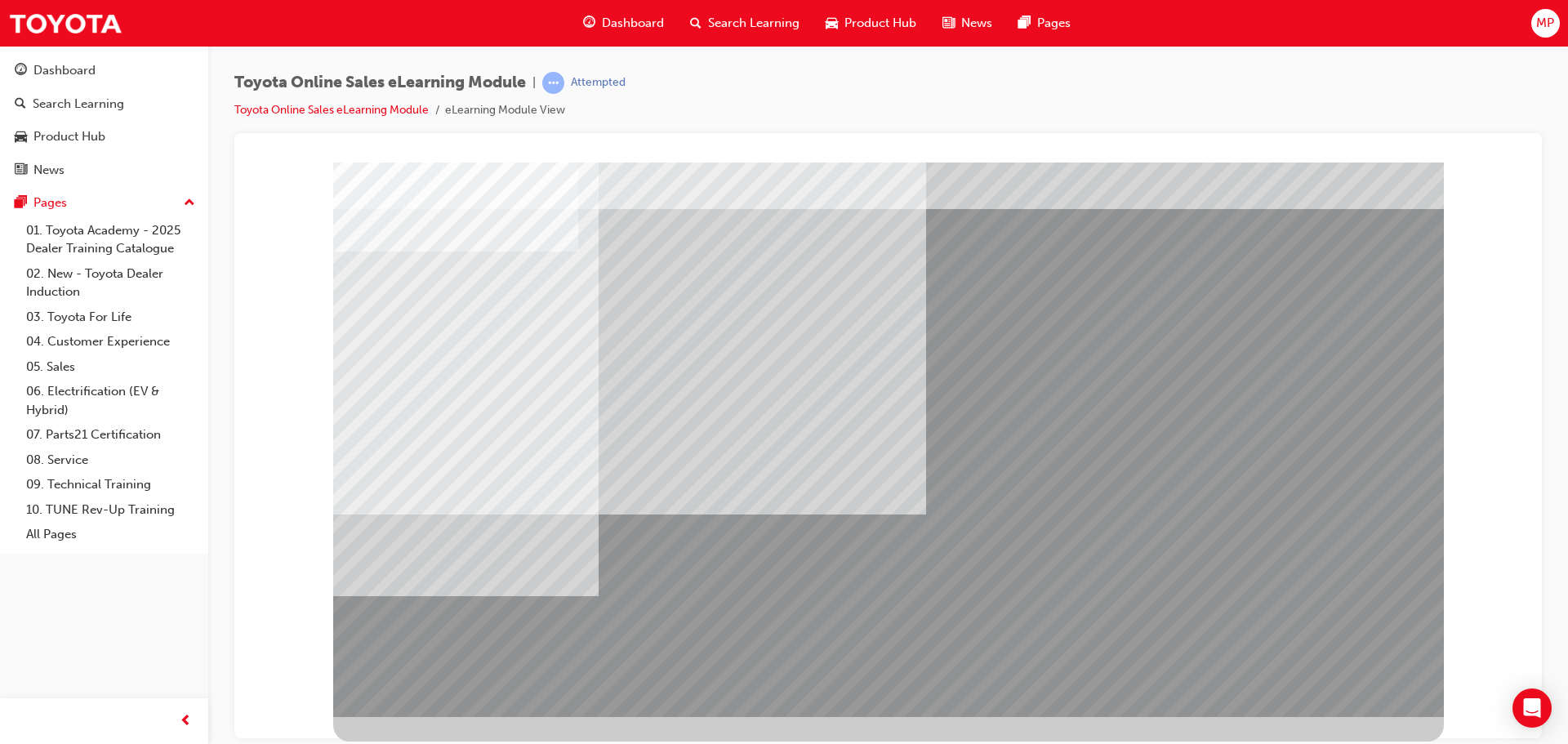
click at [1469, 135] on div at bounding box center [888, 135] width 1268 height 0
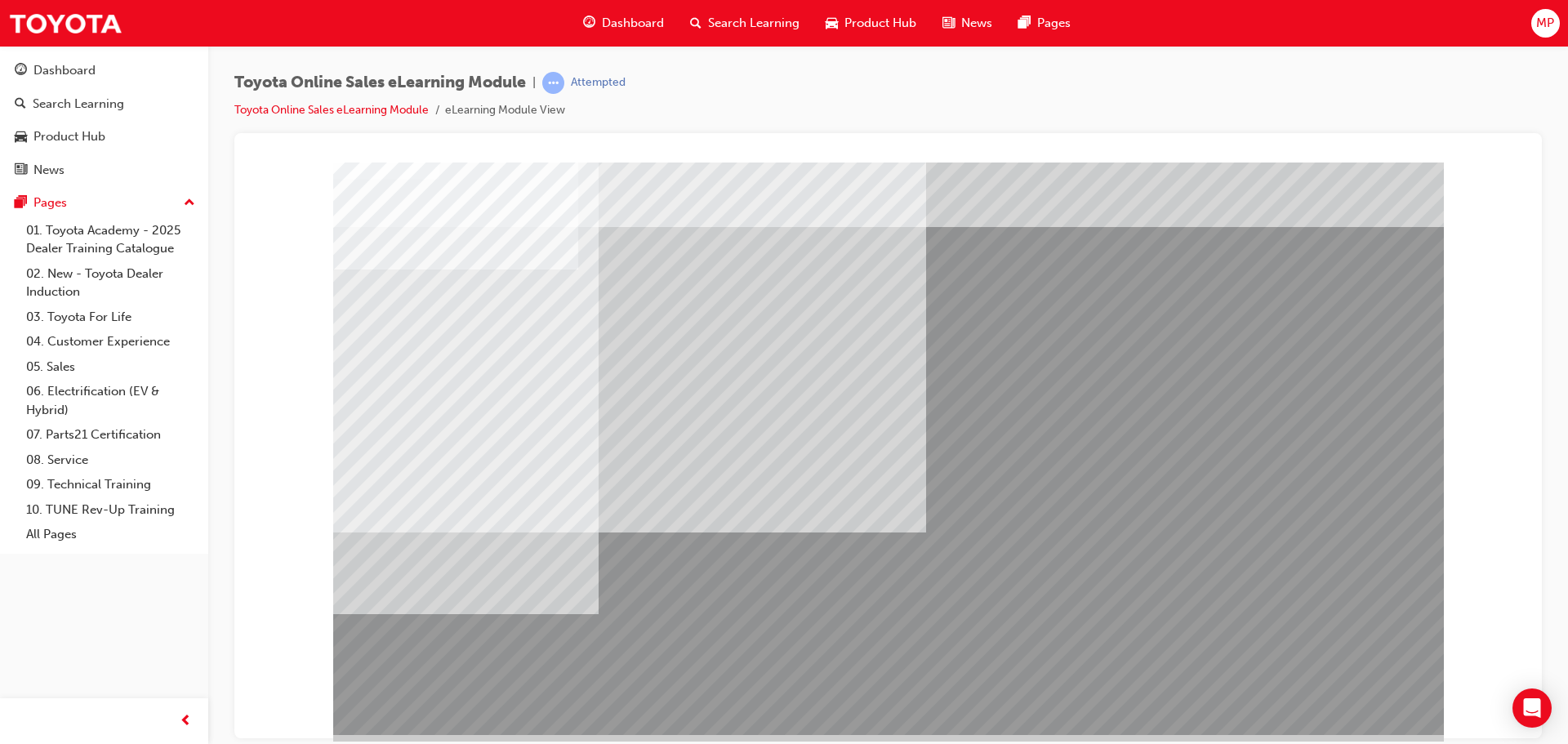
scroll to position [0, 0]
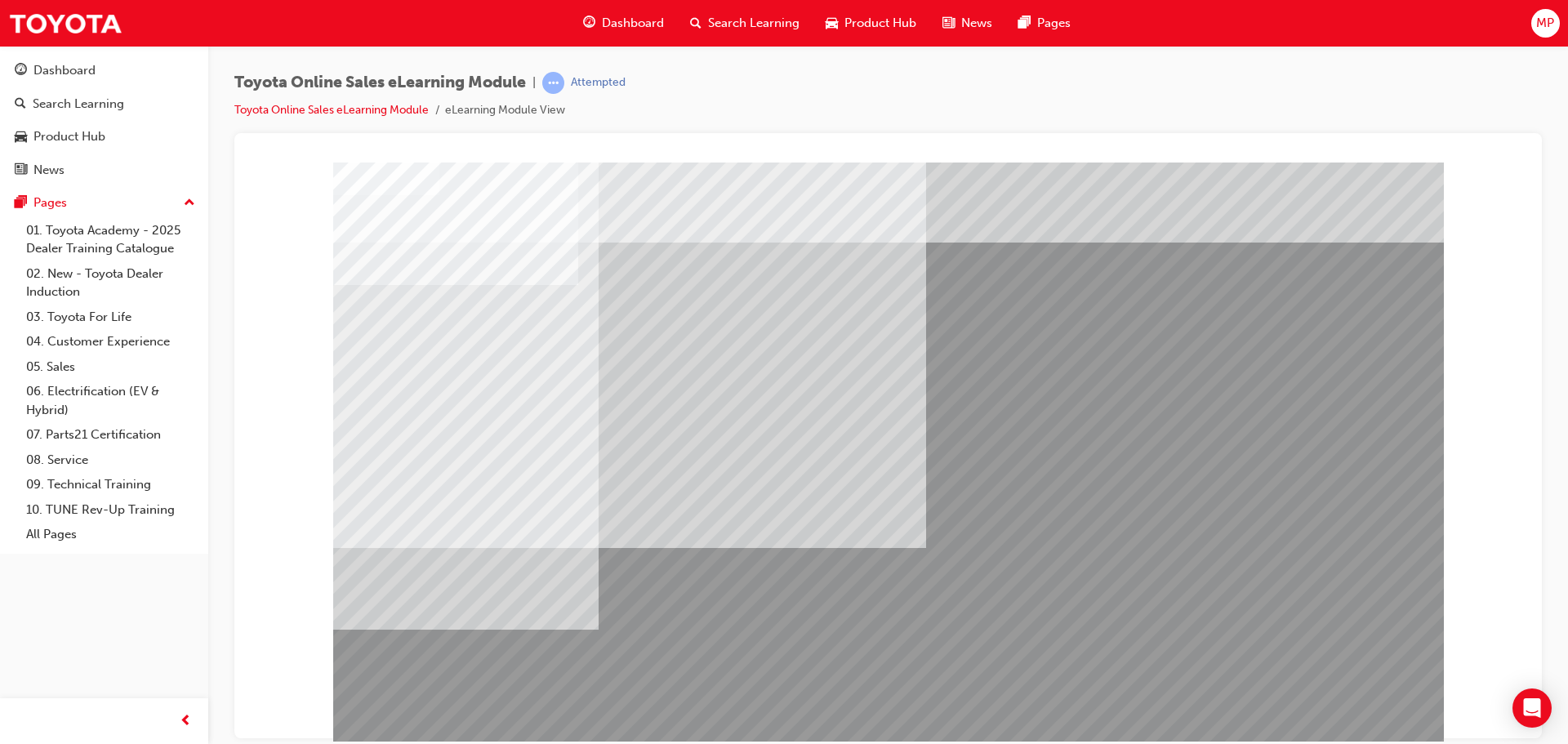
click at [459, 112] on li "eLearning Module View" at bounding box center [505, 111] width 120 height 19
click at [509, 76] on span "Toyota Online Sales eLearning Module" at bounding box center [379, 83] width 291 height 19
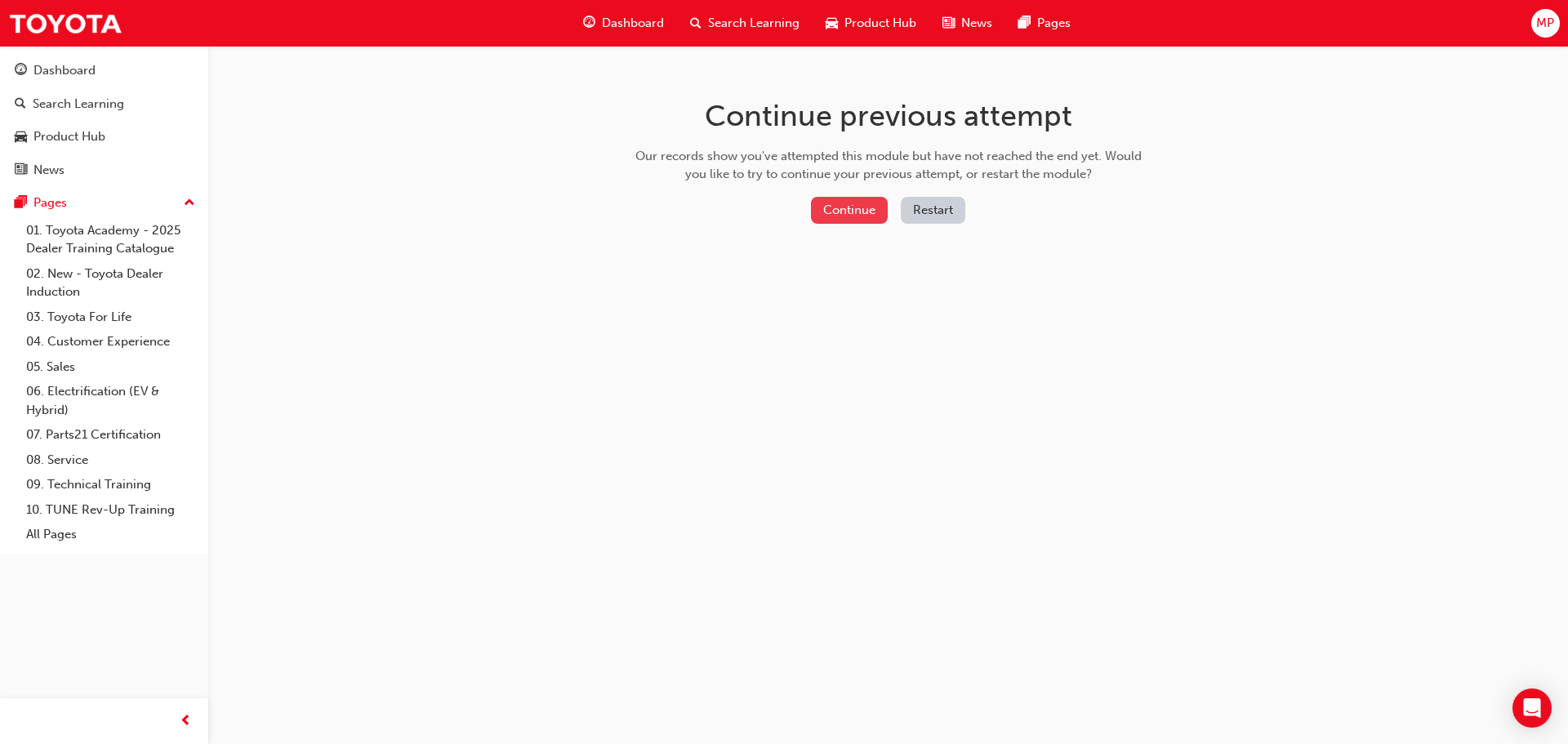
click at [857, 203] on button "Continue" at bounding box center [849, 210] width 77 height 27
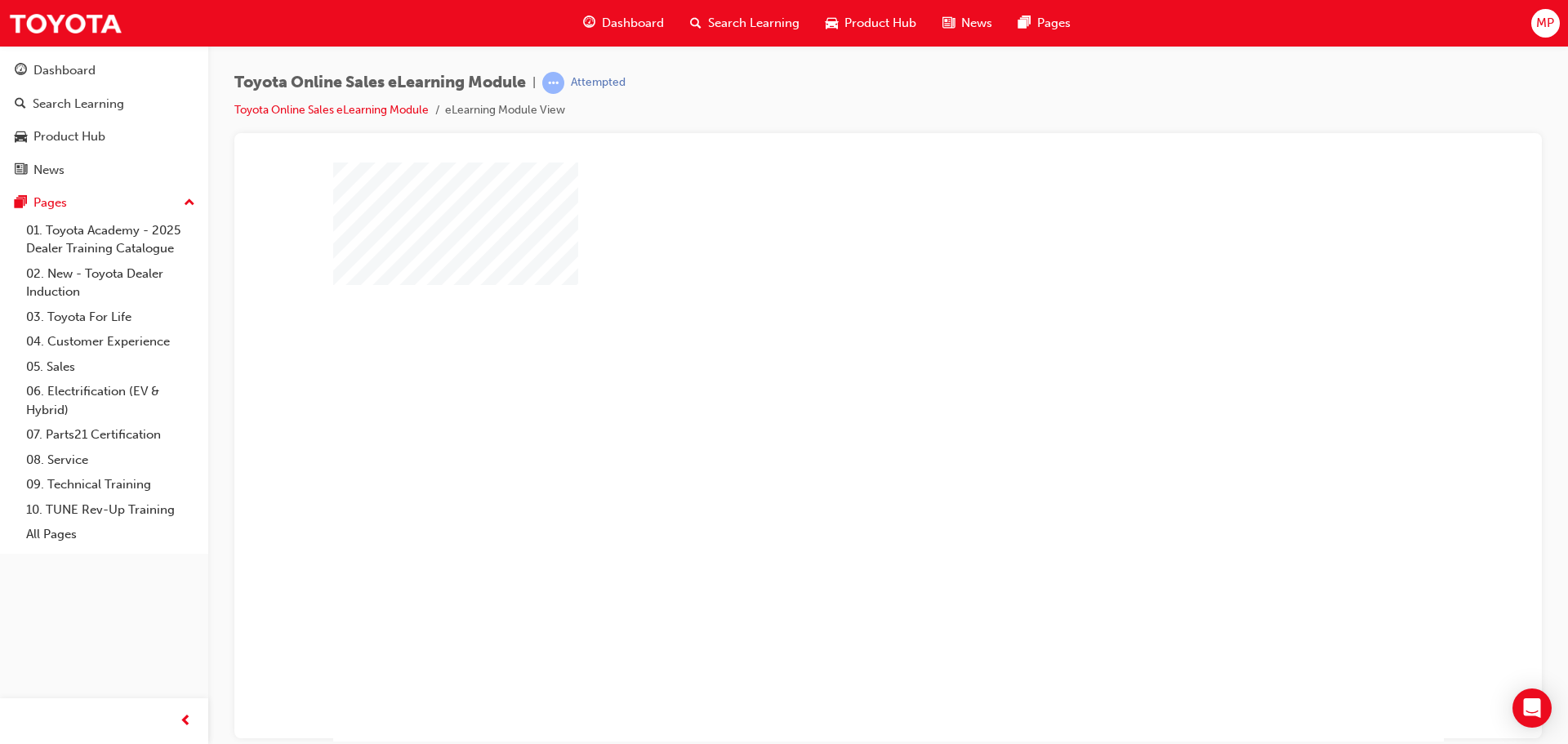
click at [841, 404] on div "play" at bounding box center [841, 404] width 0 height 0
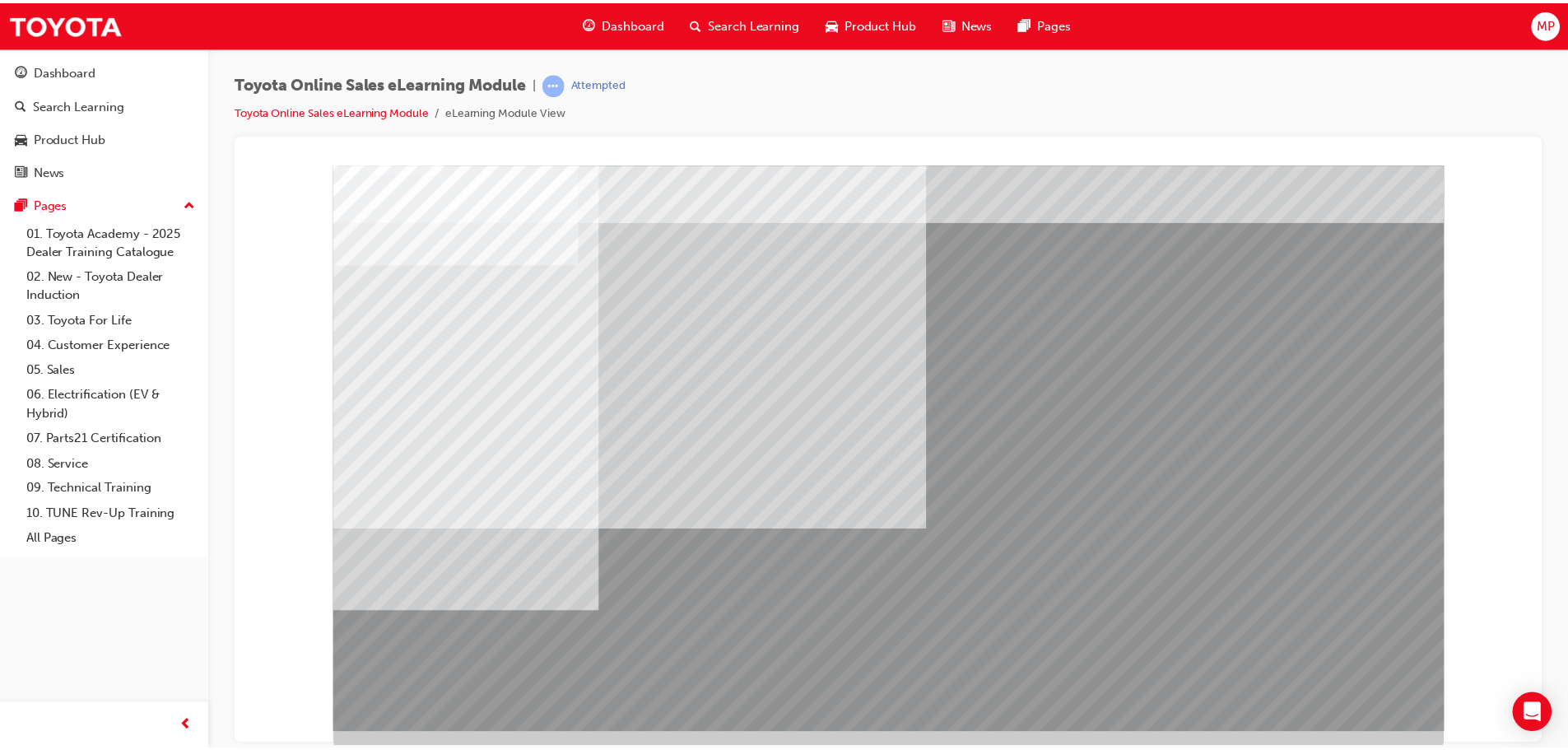
scroll to position [34, 0]
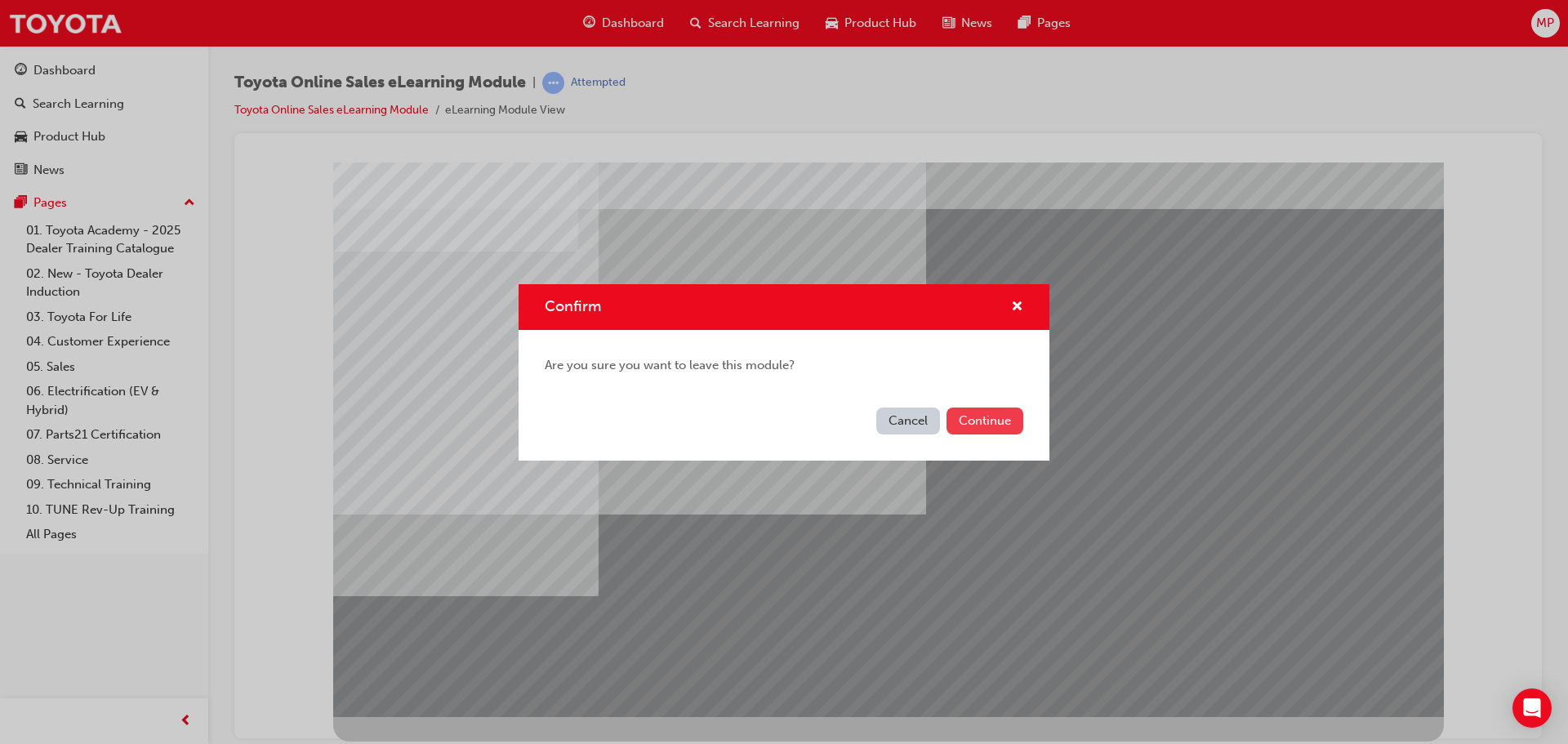
click at [994, 417] on button "Continue" at bounding box center [985, 420] width 77 height 27
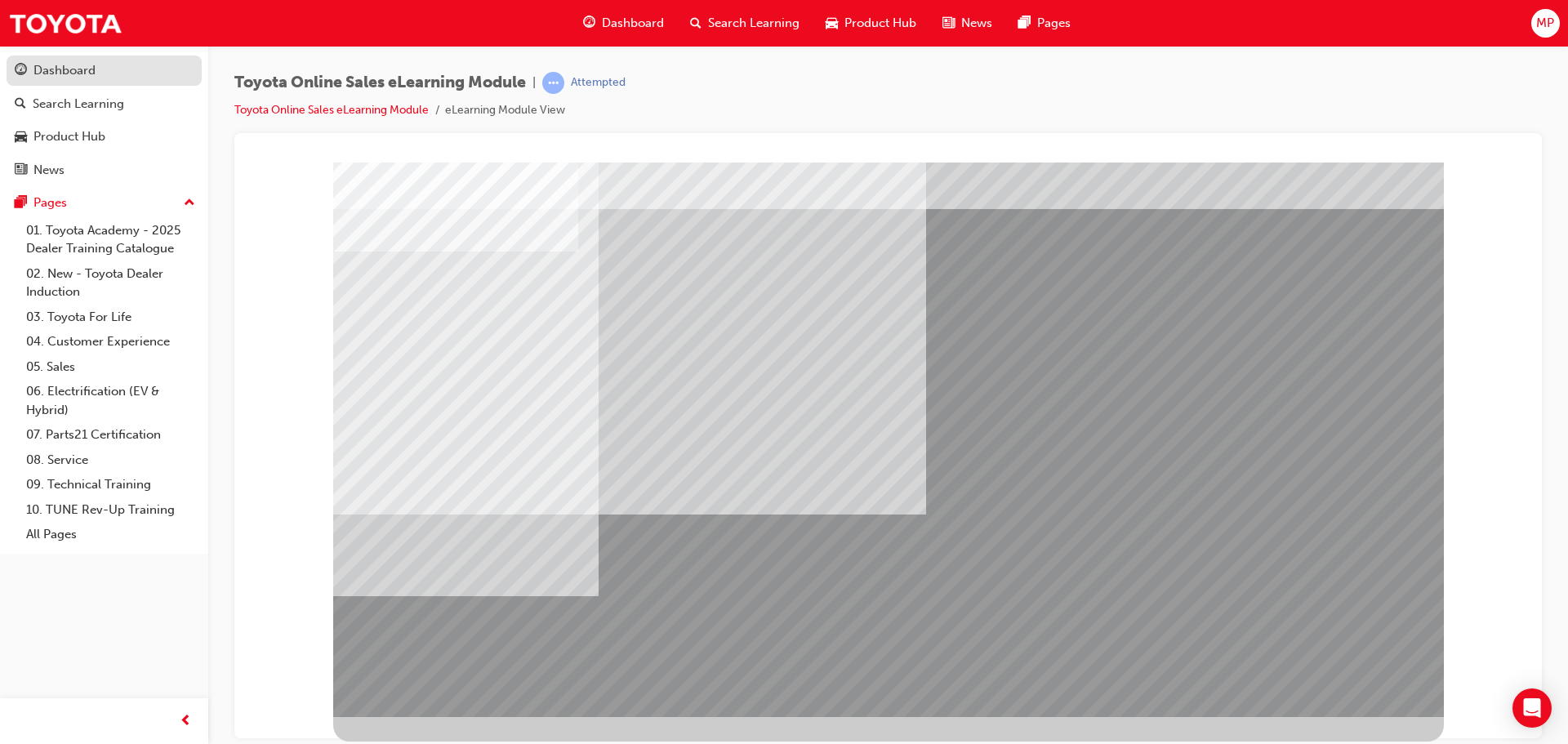
click at [44, 77] on div "Dashboard" at bounding box center [65, 71] width 62 height 19
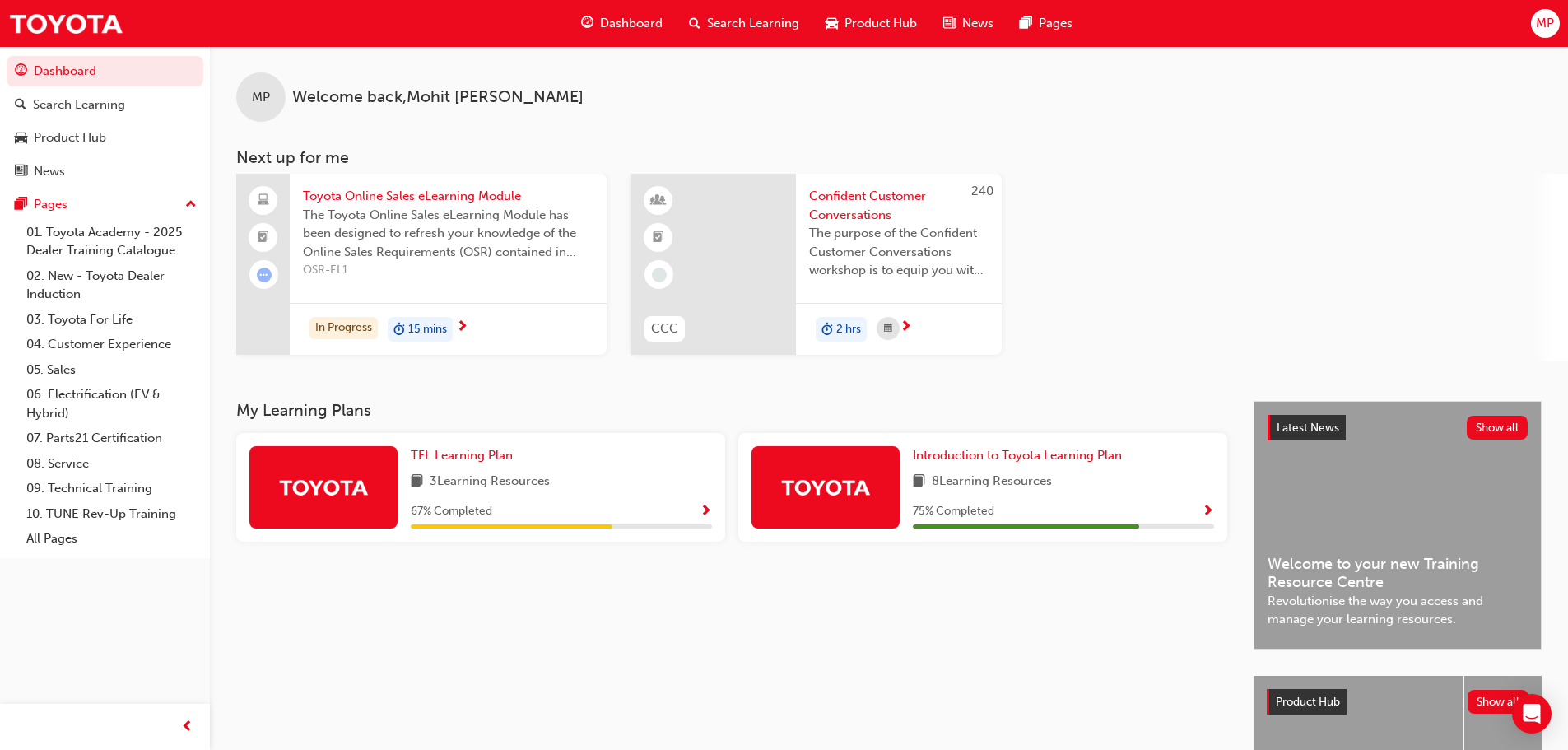
click at [702, 509] on span "Show Progress" at bounding box center [706, 511] width 12 height 15
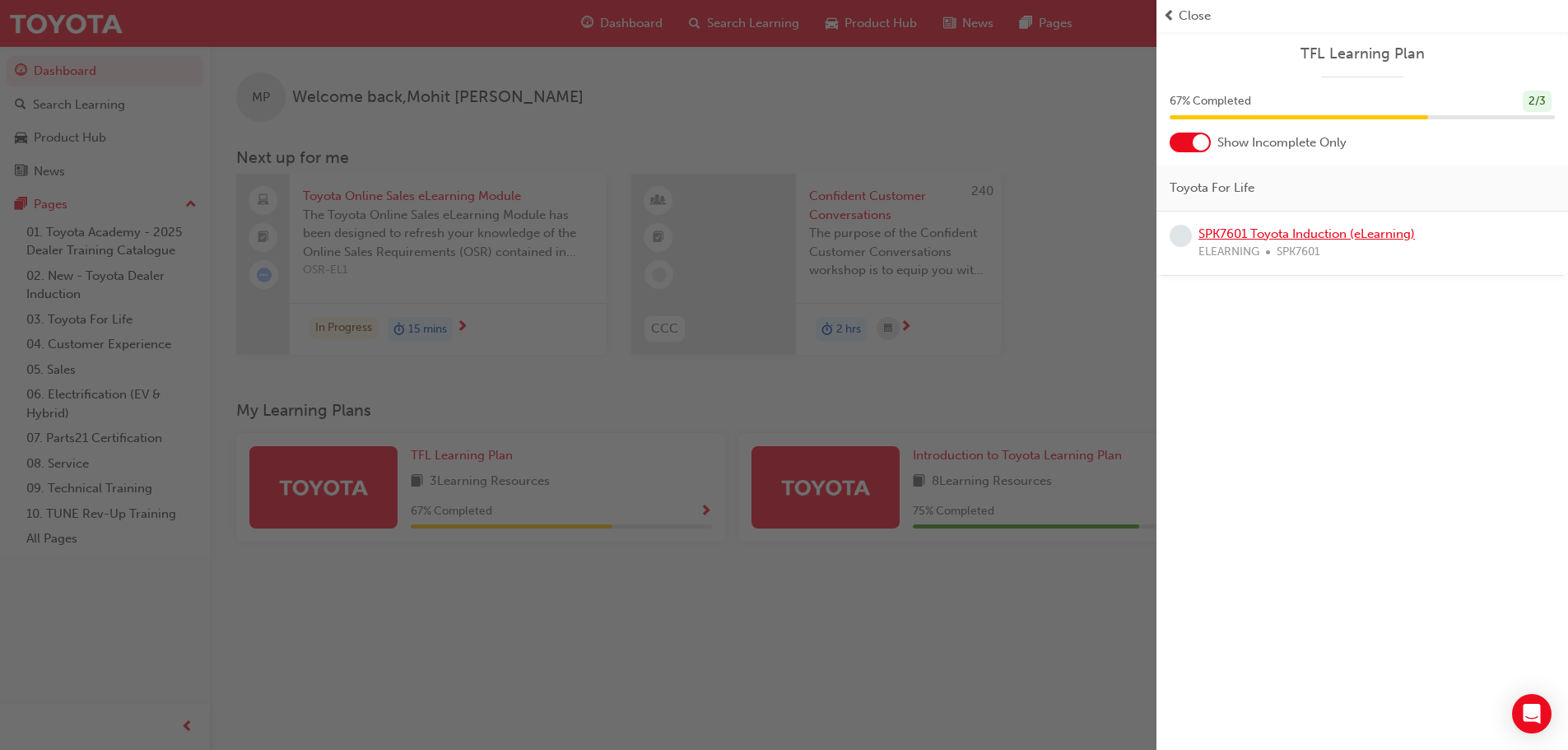
click at [1284, 237] on link "SPK7601 Toyota Induction (eLearning)" at bounding box center [1306, 233] width 216 height 15
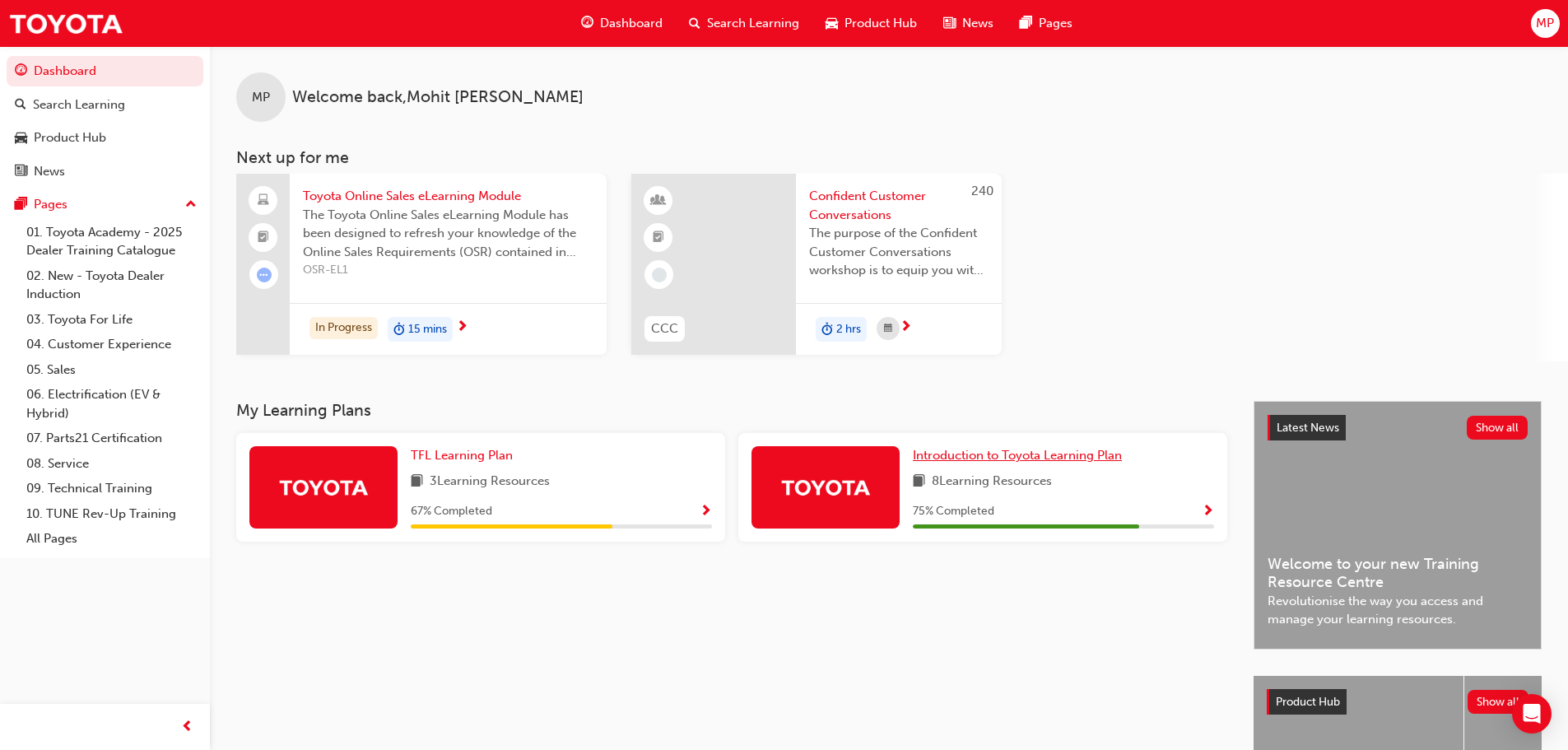
click at [1010, 450] on span "Introduction to Toyota Learning Plan" at bounding box center [1017, 455] width 209 height 15
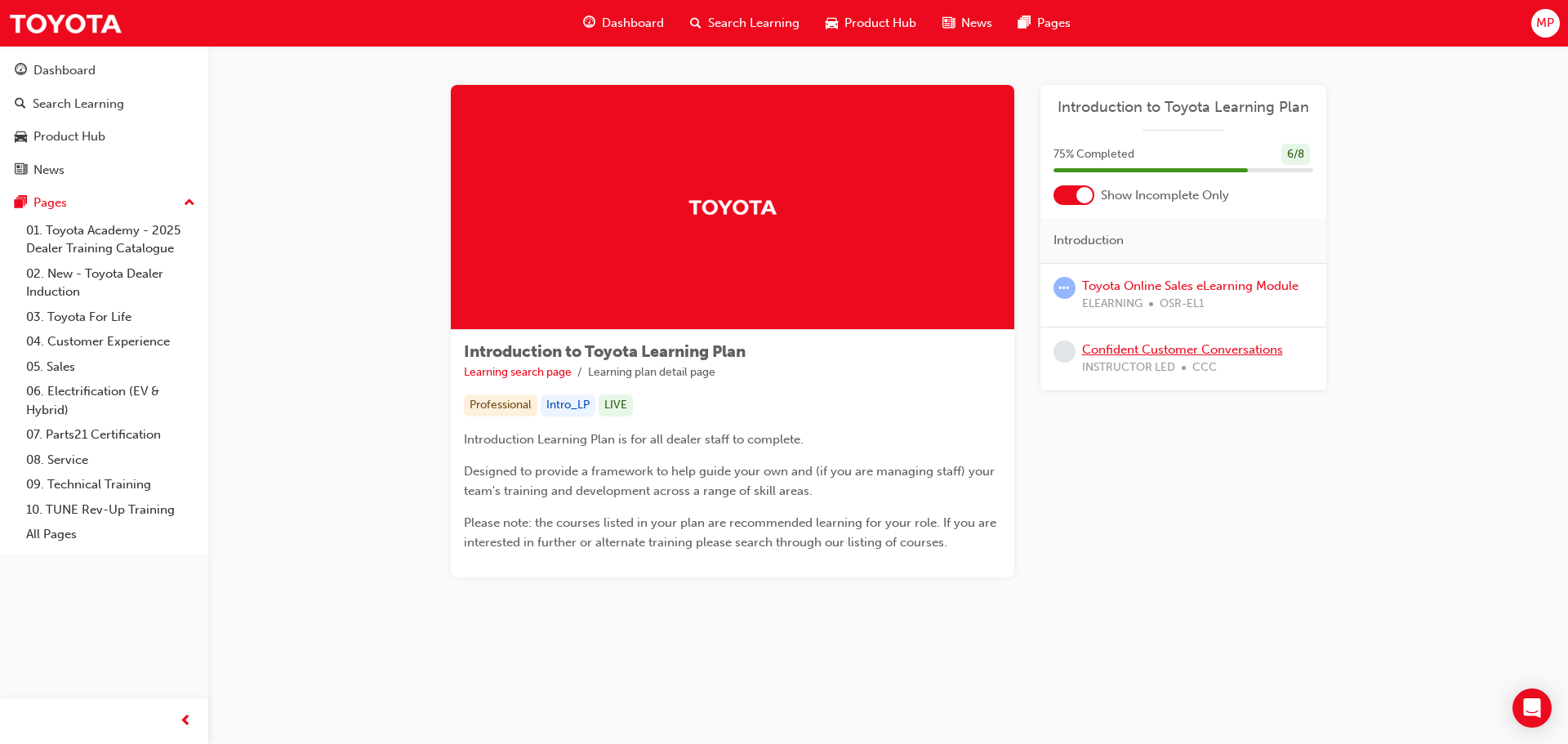
click at [1195, 354] on link "Confident Customer Conversations" at bounding box center [1182, 349] width 201 height 15
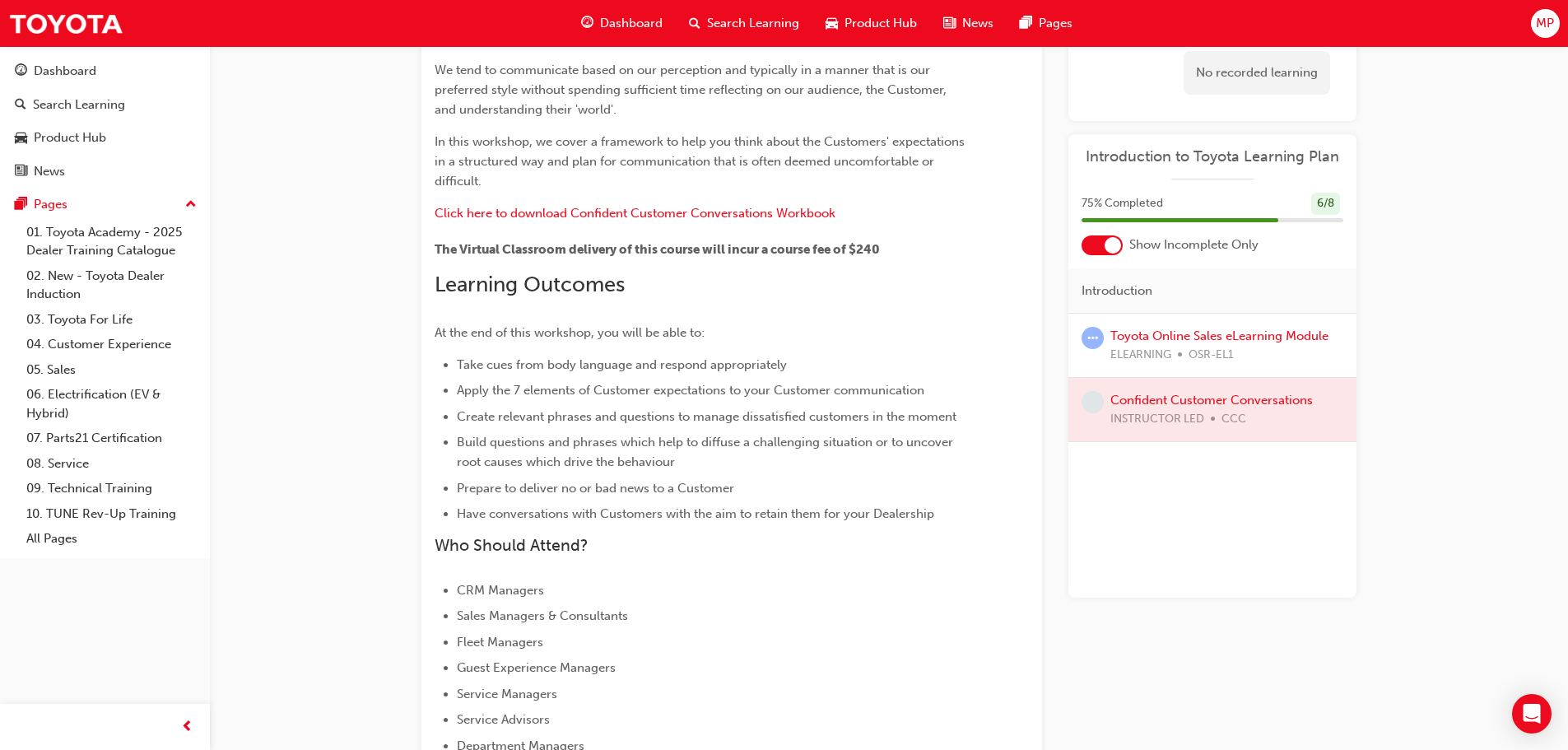
scroll to position [139, 0]
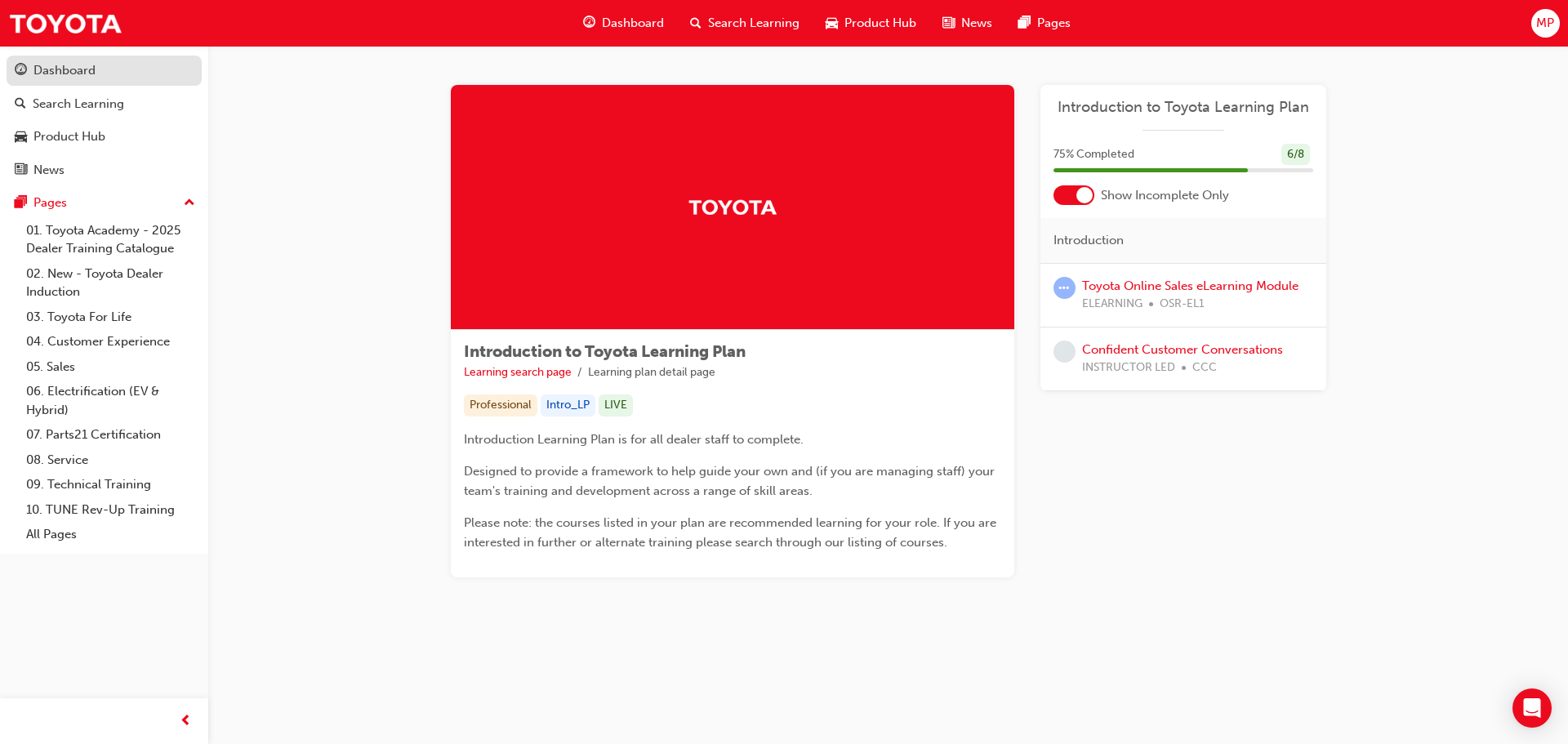
click at [95, 65] on div "Dashboard" at bounding box center [65, 71] width 62 height 19
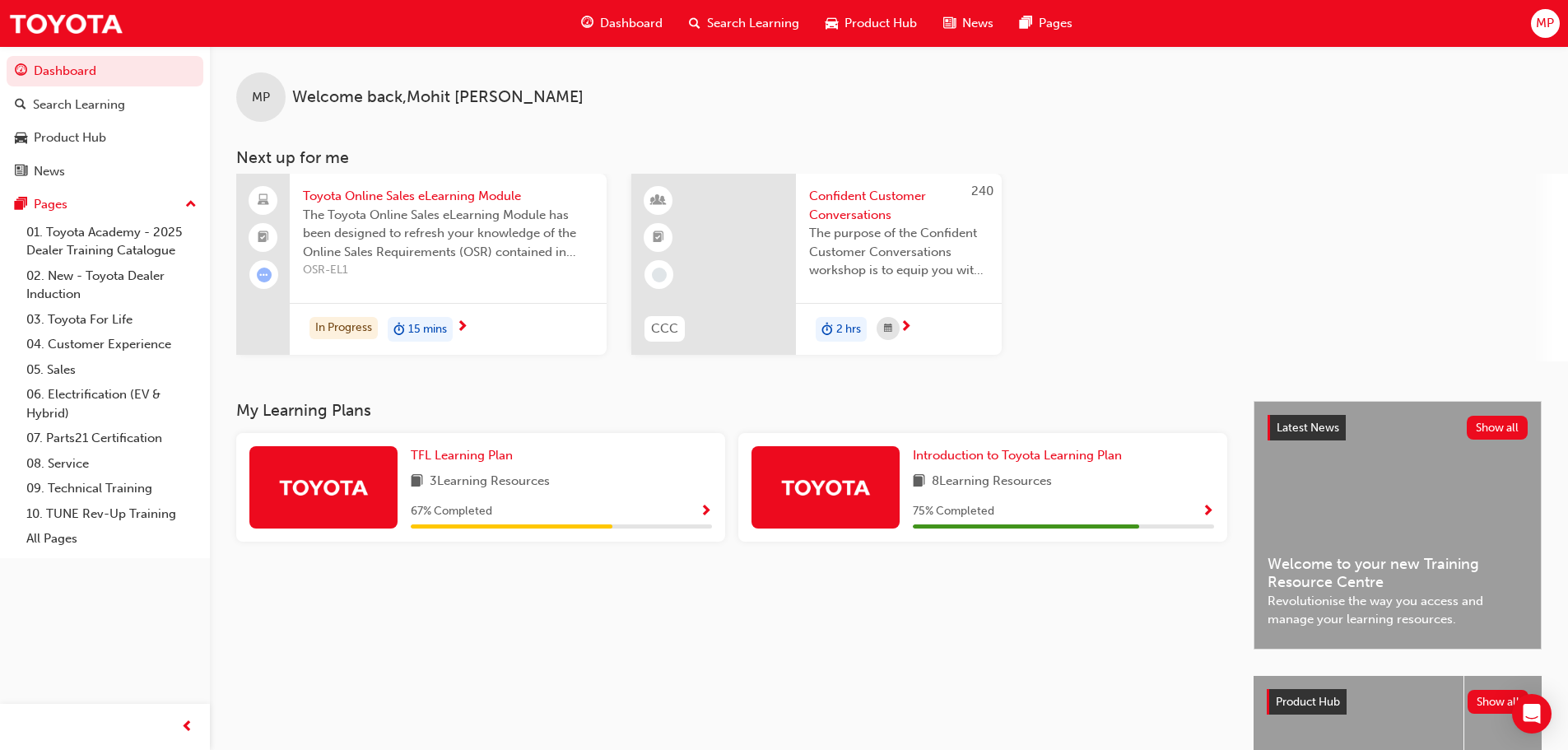
click at [635, 25] on span "Dashboard" at bounding box center [632, 24] width 63 height 19
click at [867, 26] on span "Product Hub" at bounding box center [880, 24] width 72 height 19
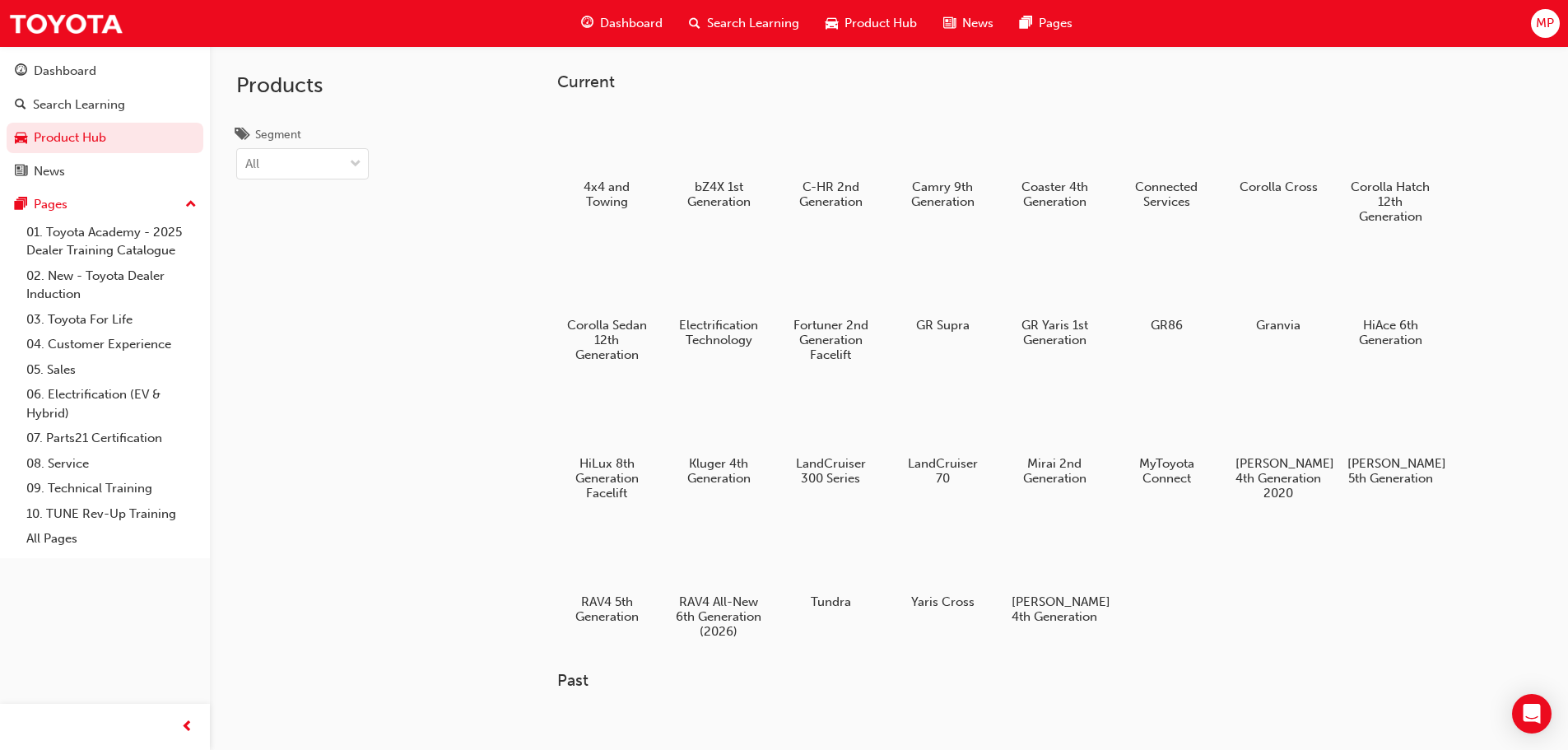
click at [969, 27] on span "News" at bounding box center [977, 24] width 31 height 19
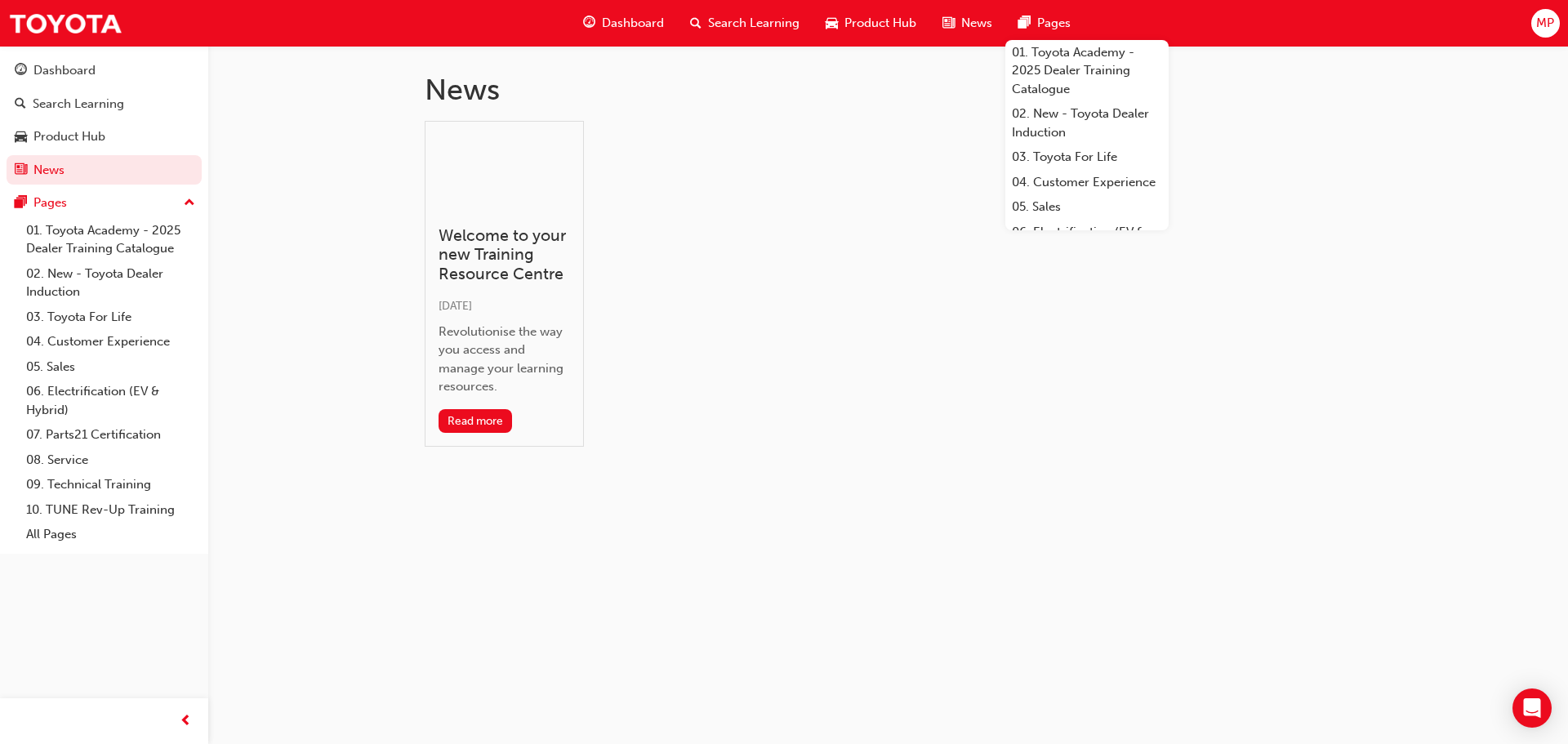
click at [1043, 32] on span "Pages" at bounding box center [1054, 23] width 34 height 19
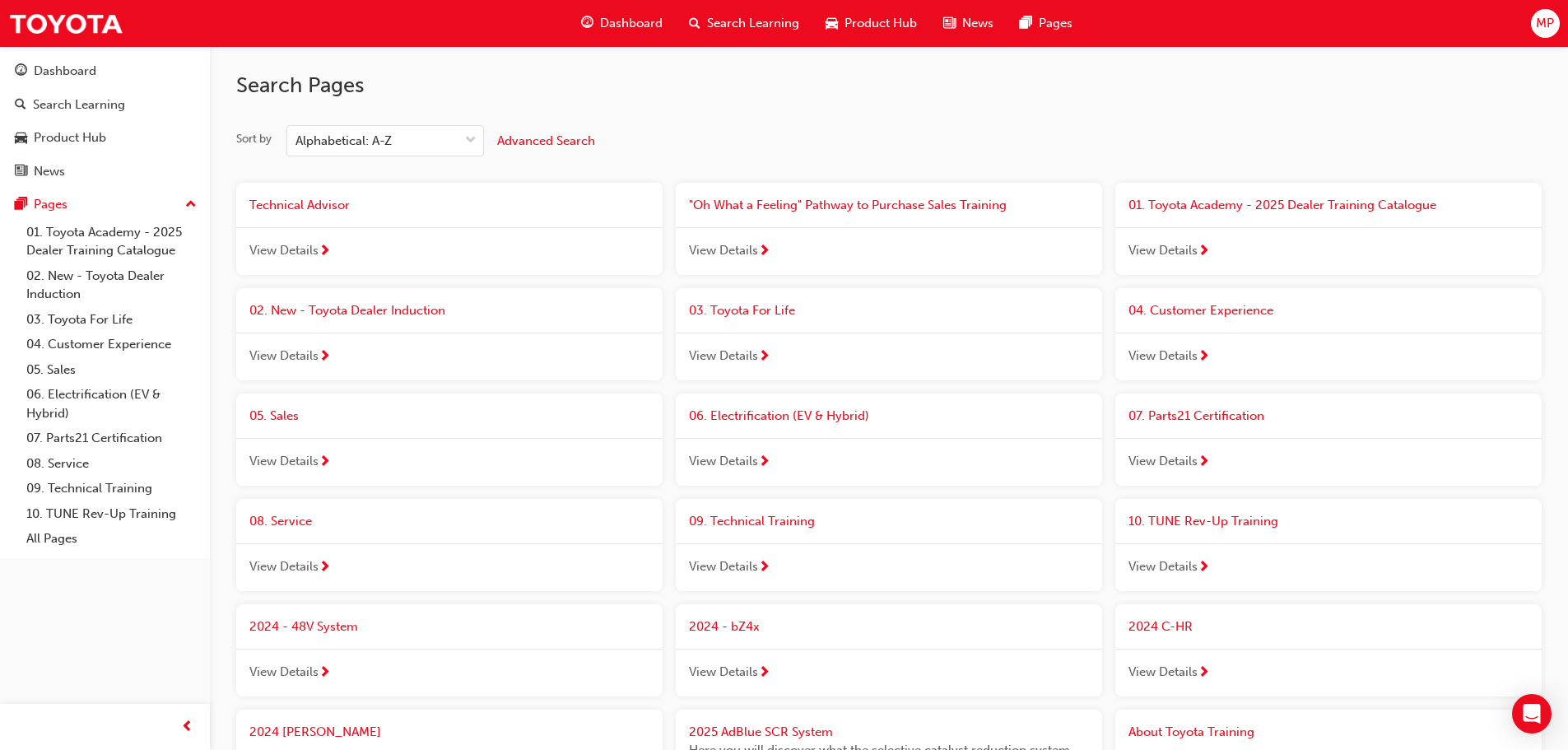
click at [751, 23] on span "Search Learning" at bounding box center [753, 24] width 92 height 19
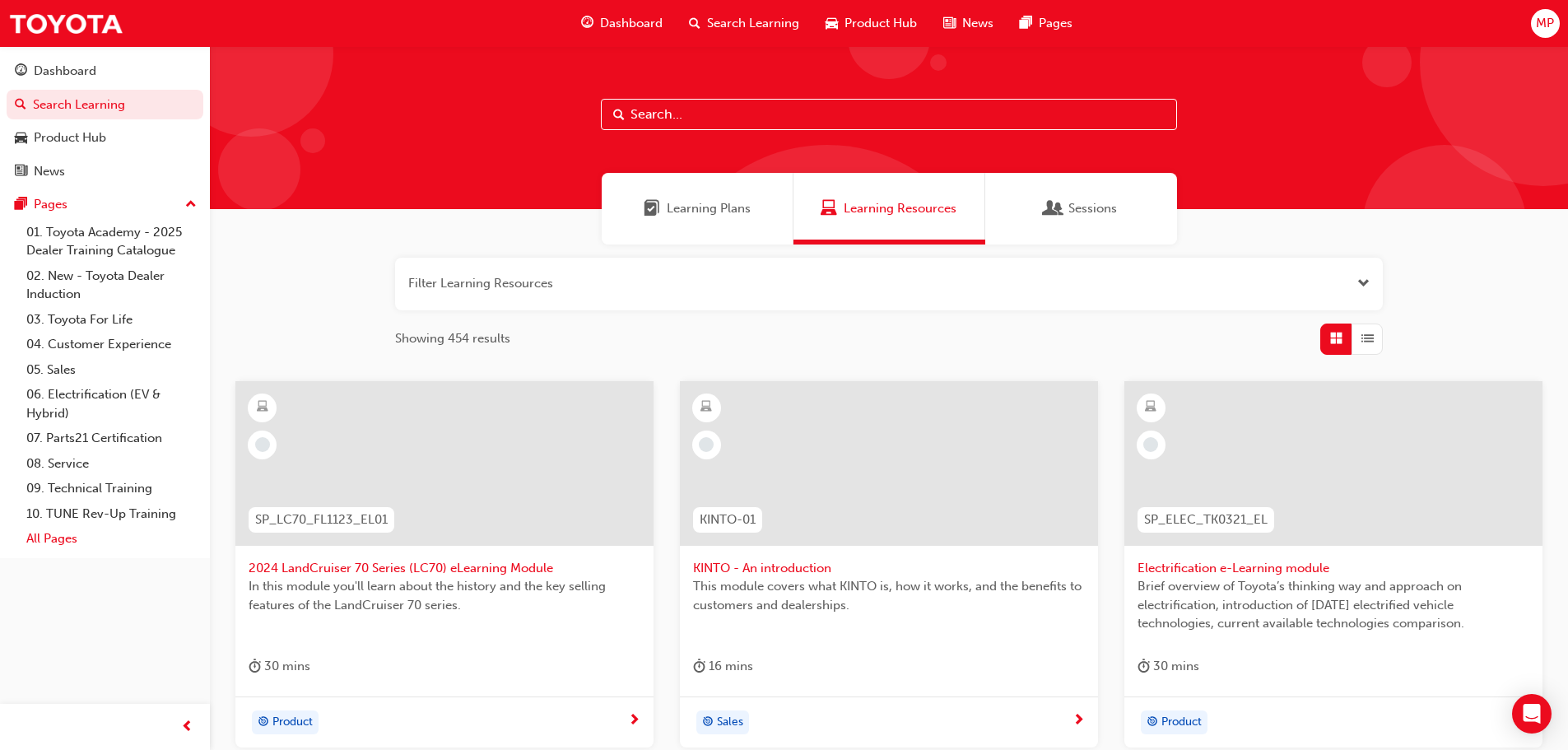
click at [88, 540] on link "All Pages" at bounding box center [112, 538] width 184 height 25
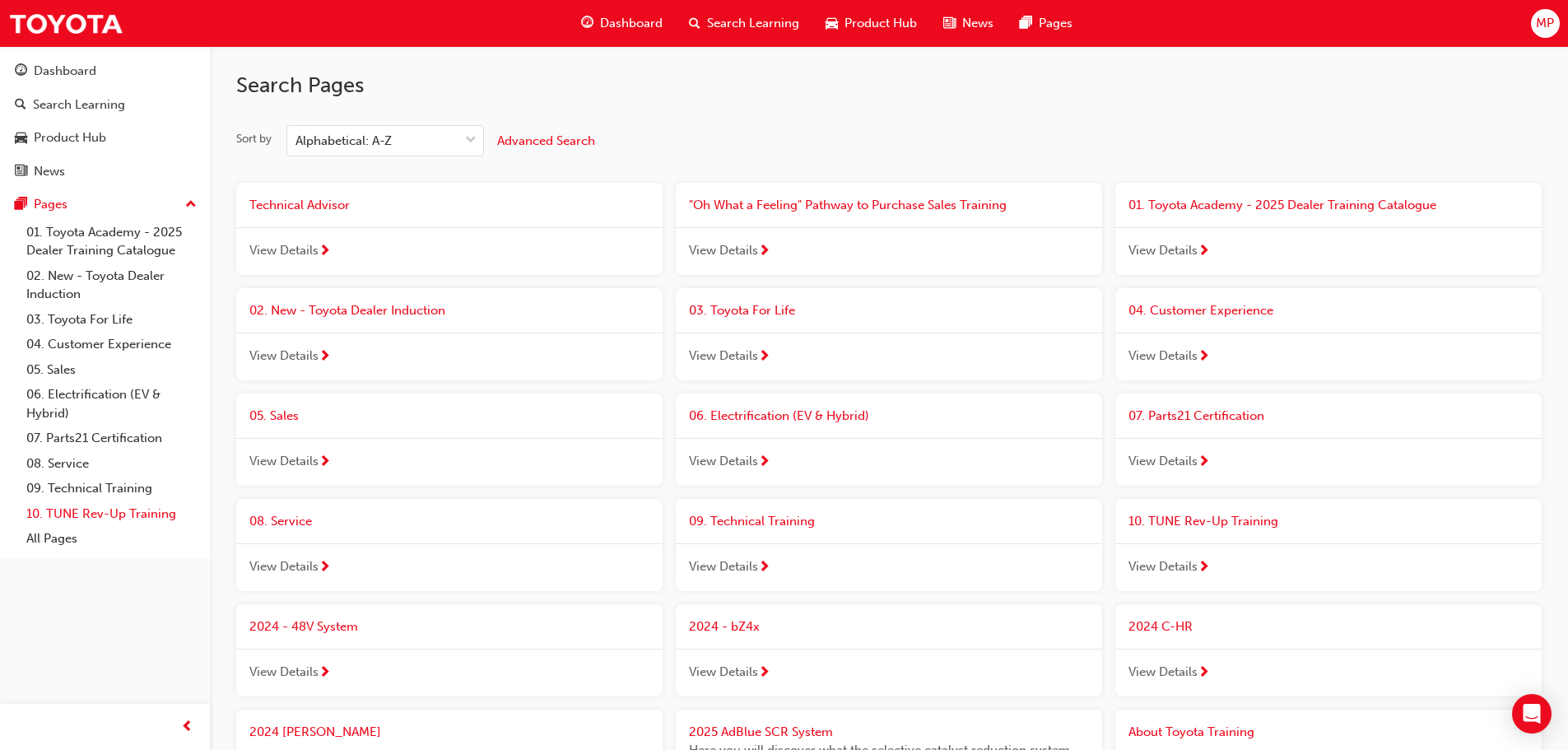
drag, startPoint x: 107, startPoint y: 522, endPoint x: 144, endPoint y: 515, distance: 37.7
click at [110, 524] on link "10. TUNE Rev-Up Training" at bounding box center [112, 513] width 184 height 25
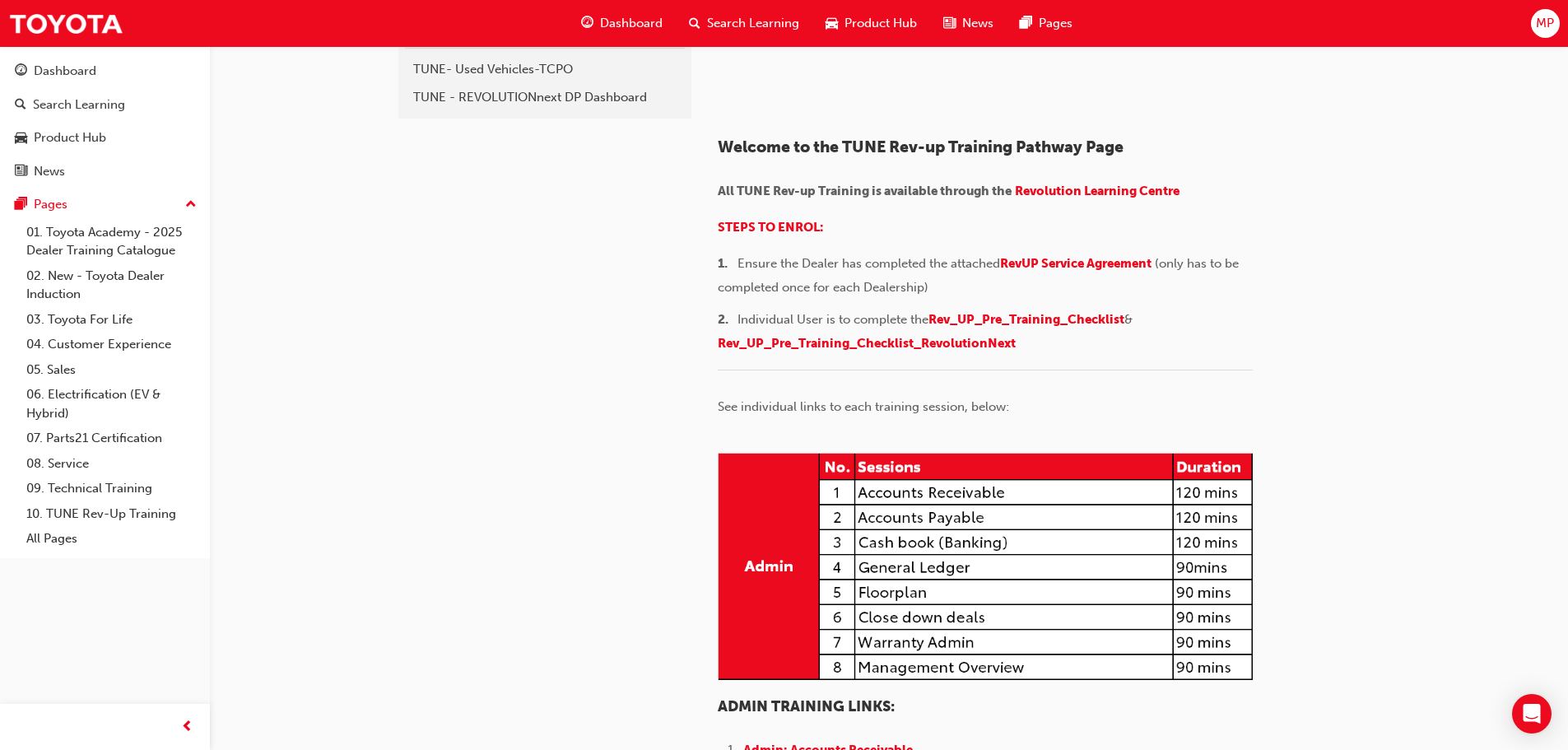
scroll to position [82, 0]
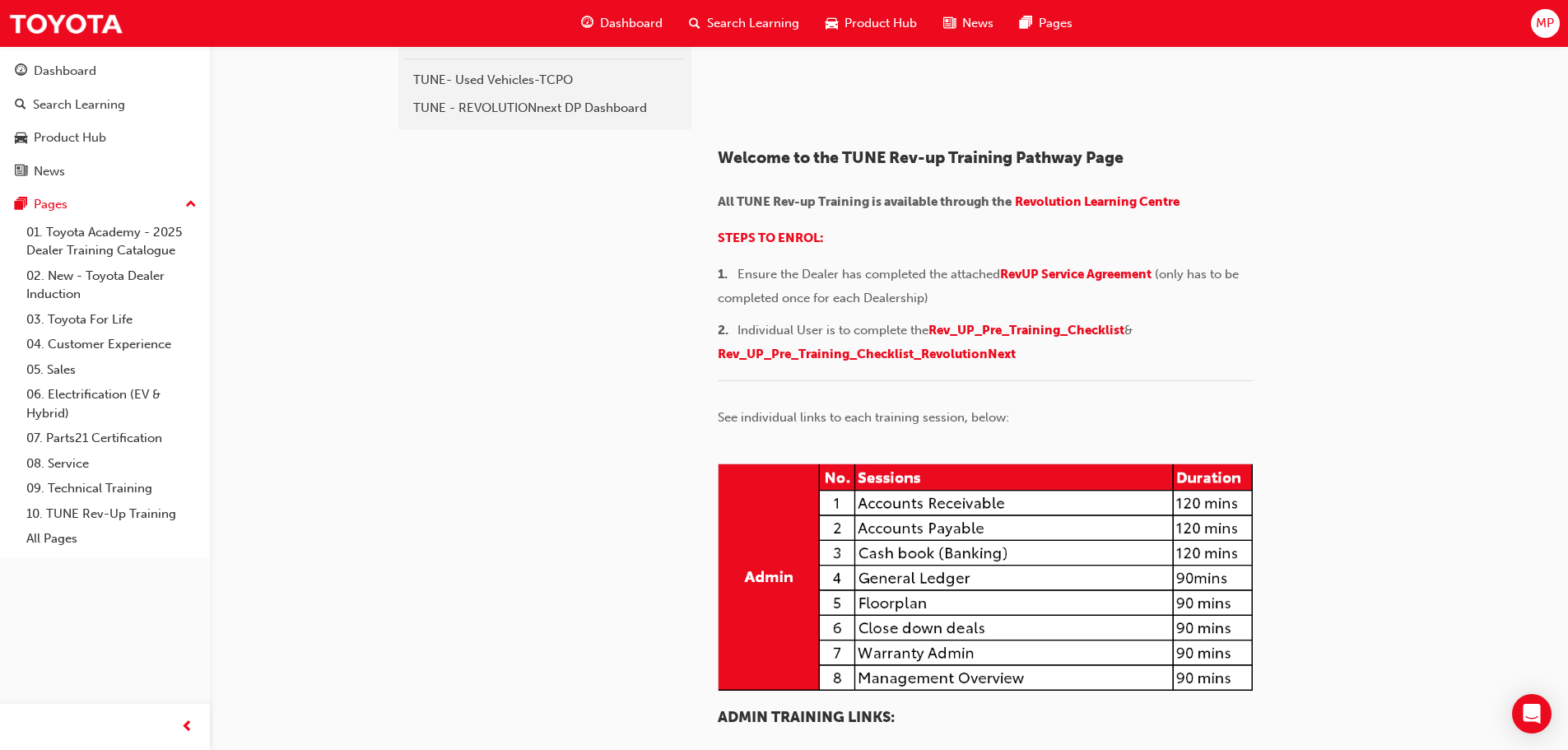
click at [1552, 26] on span "MP" at bounding box center [1544, 24] width 18 height 19
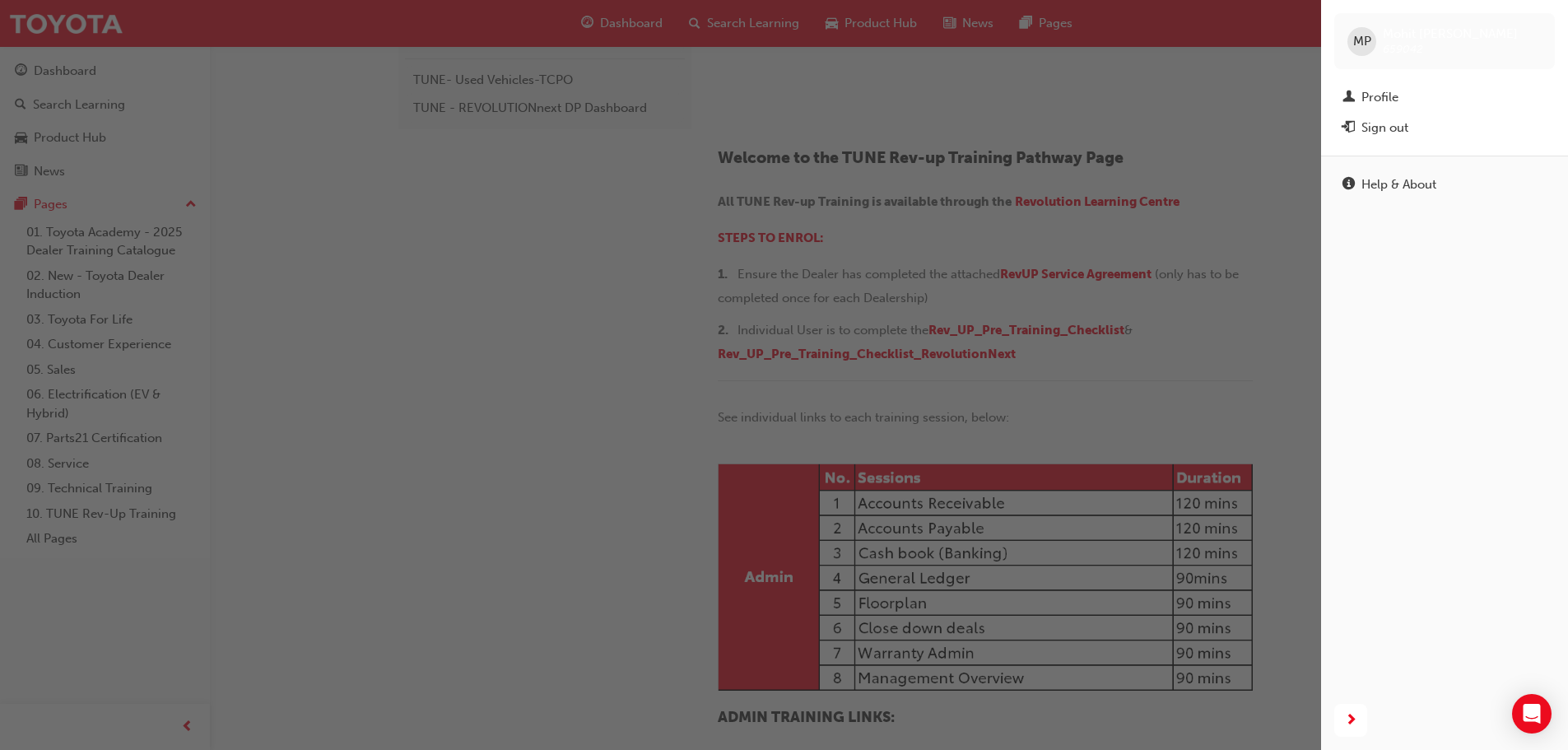
click at [1397, 128] on div "Sign out" at bounding box center [1384, 128] width 47 height 19
